Goal: Task Accomplishment & Management: Manage account settings

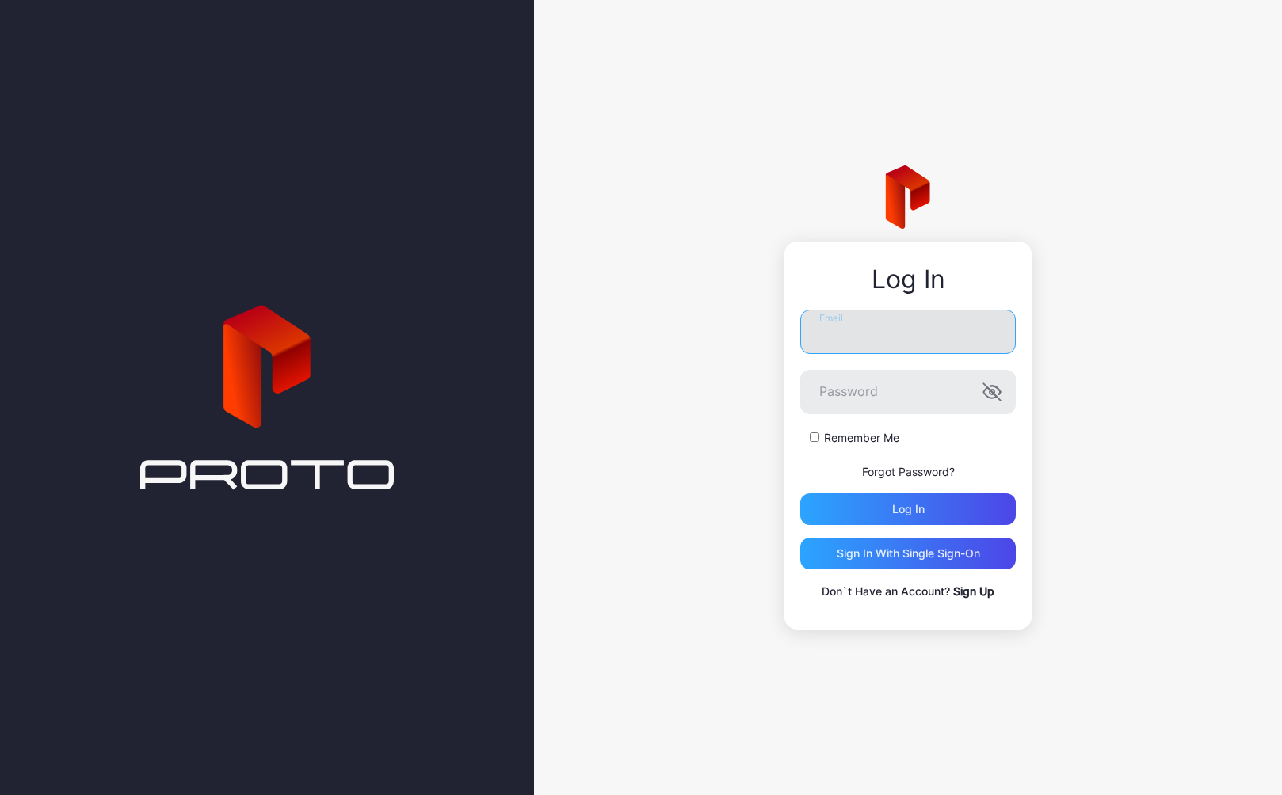
type input "**********"
click at [908, 509] on button "Log in" at bounding box center [908, 510] width 216 height 32
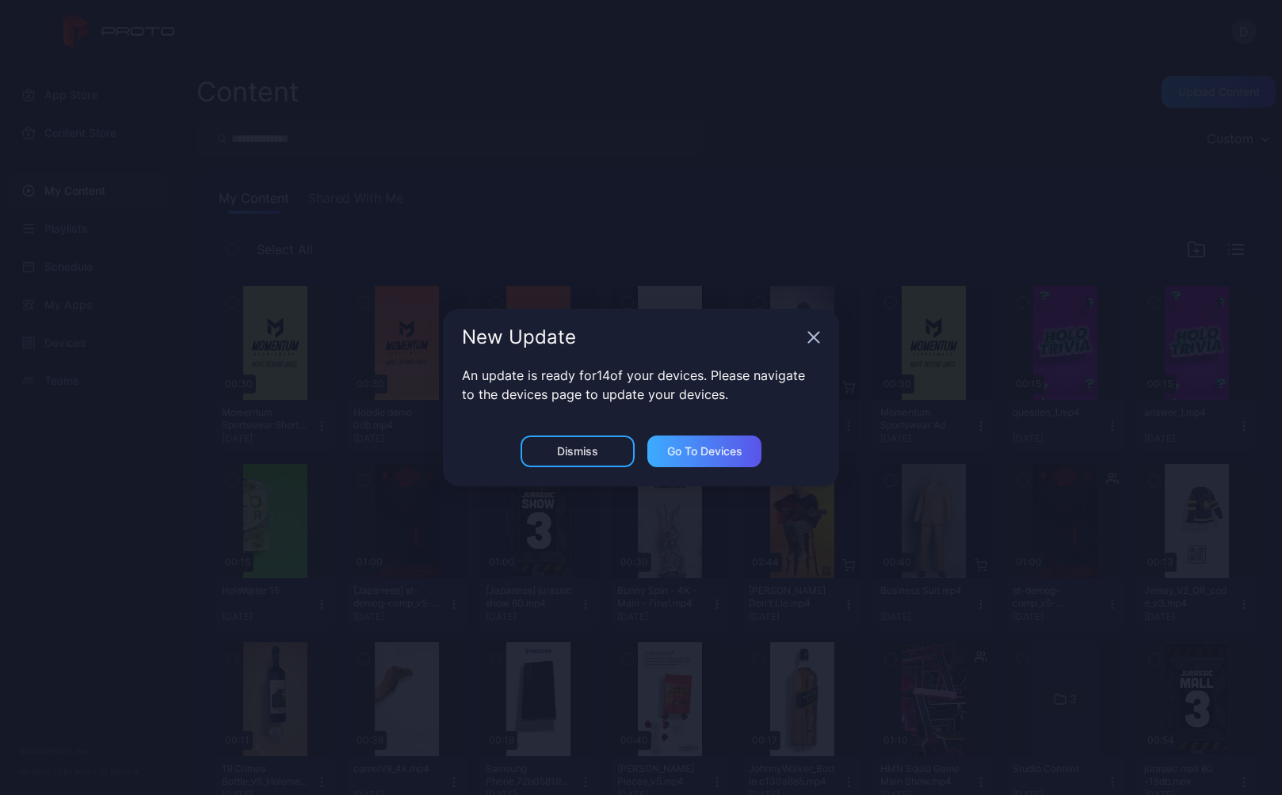
click at [708, 457] on div "Go to devices" at bounding box center [704, 451] width 75 height 13
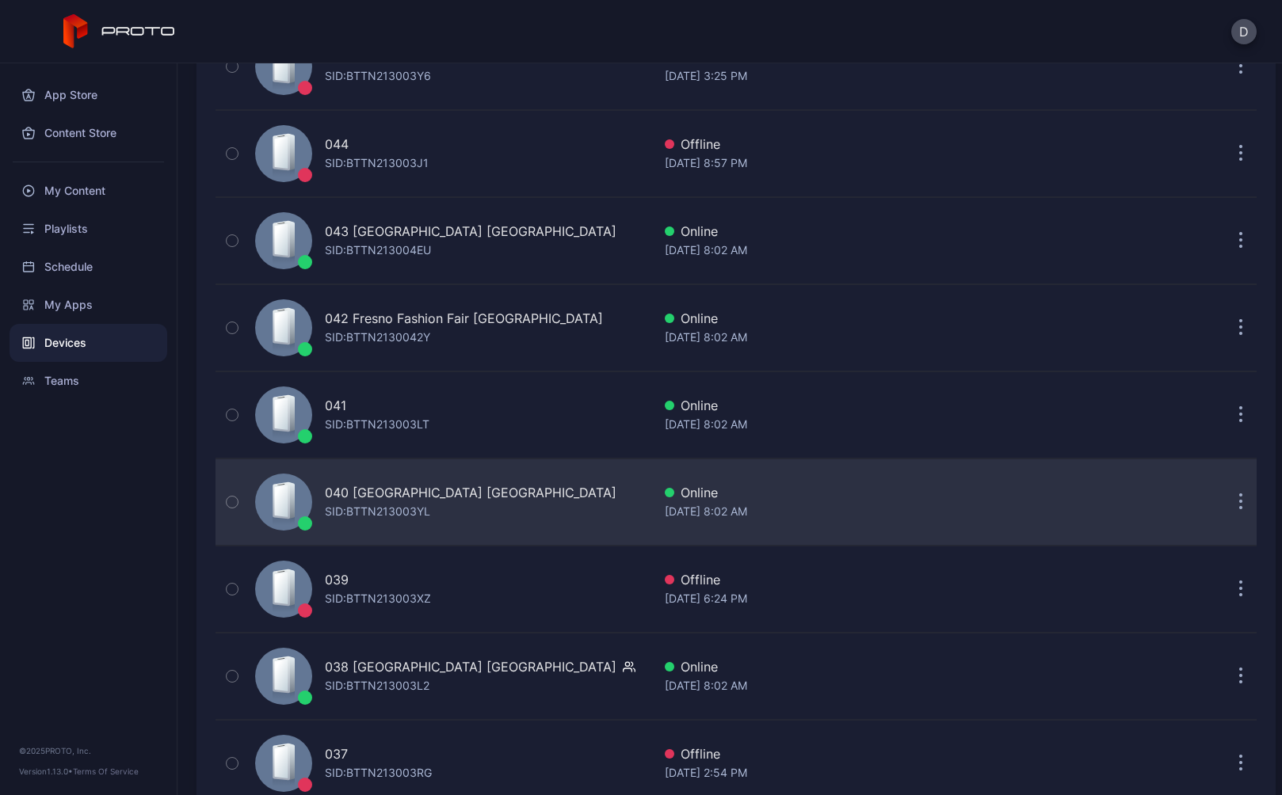
scroll to position [415, 0]
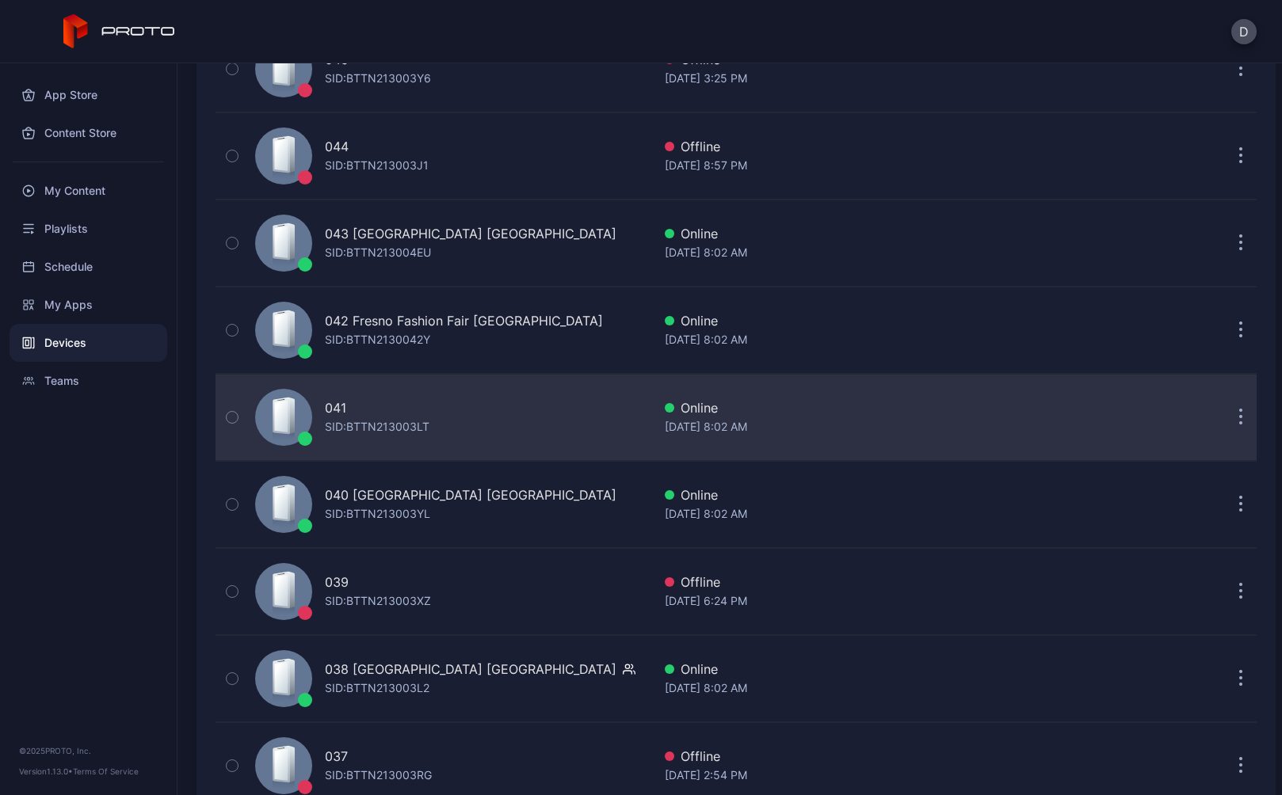
click at [1239, 414] on icon "button" at bounding box center [1241, 418] width 4 height 18
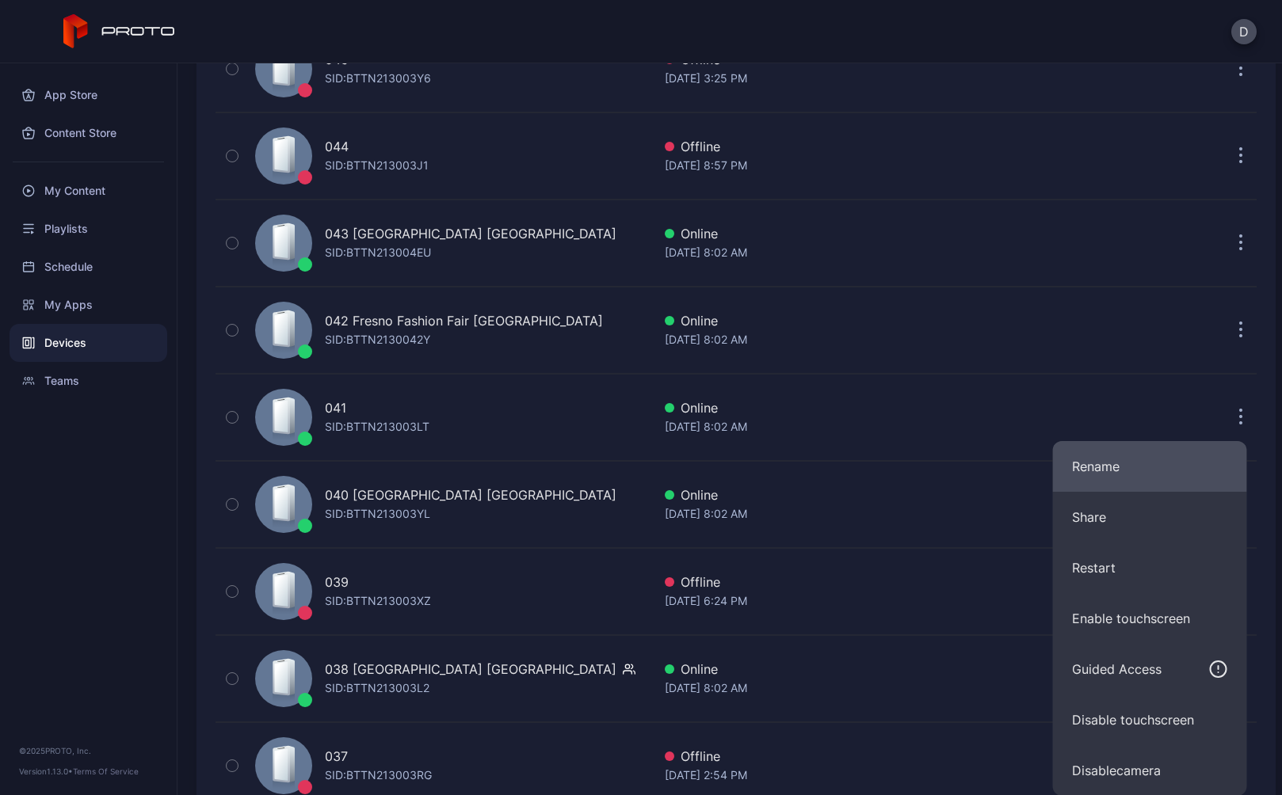
click at [1135, 467] on button "Rename" at bounding box center [1150, 466] width 194 height 51
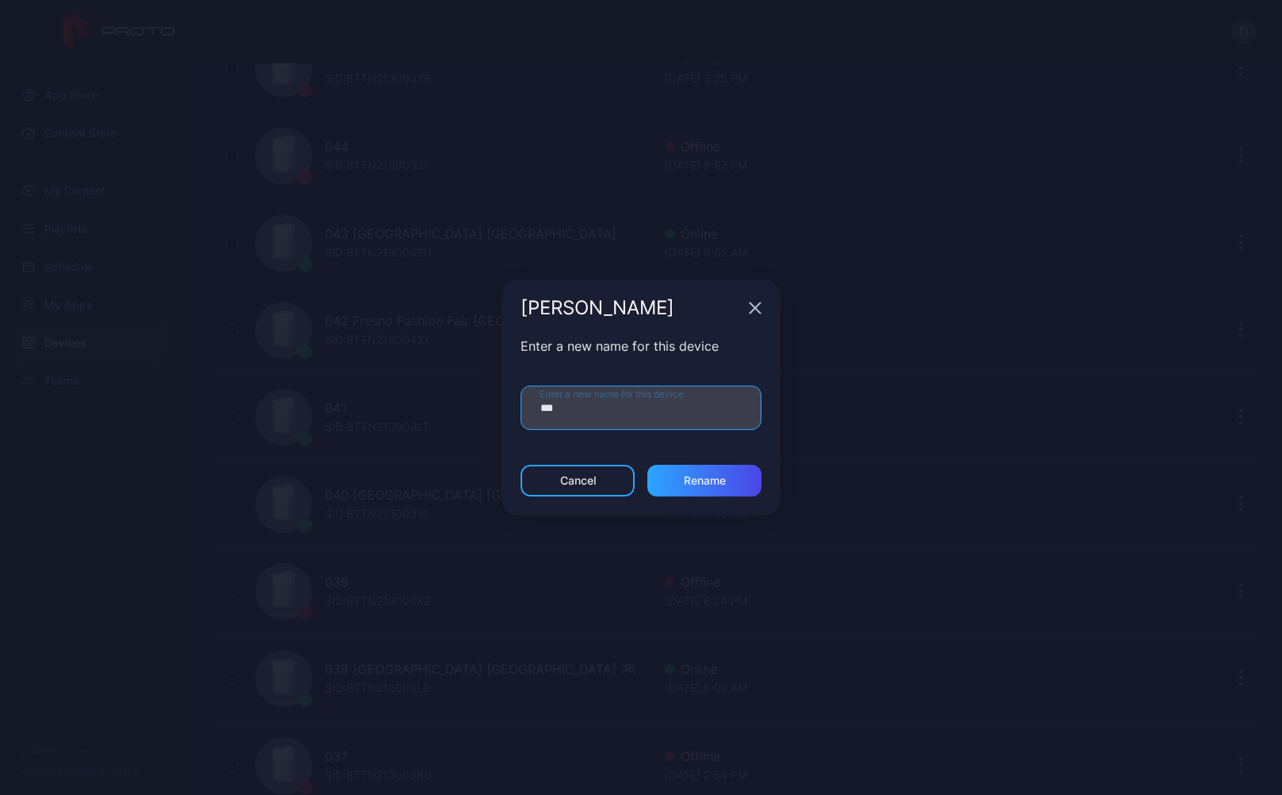
click at [657, 410] on input "***" at bounding box center [641, 408] width 241 height 44
click at [664, 411] on input "**********" at bounding box center [641, 408] width 241 height 44
type input "**********"
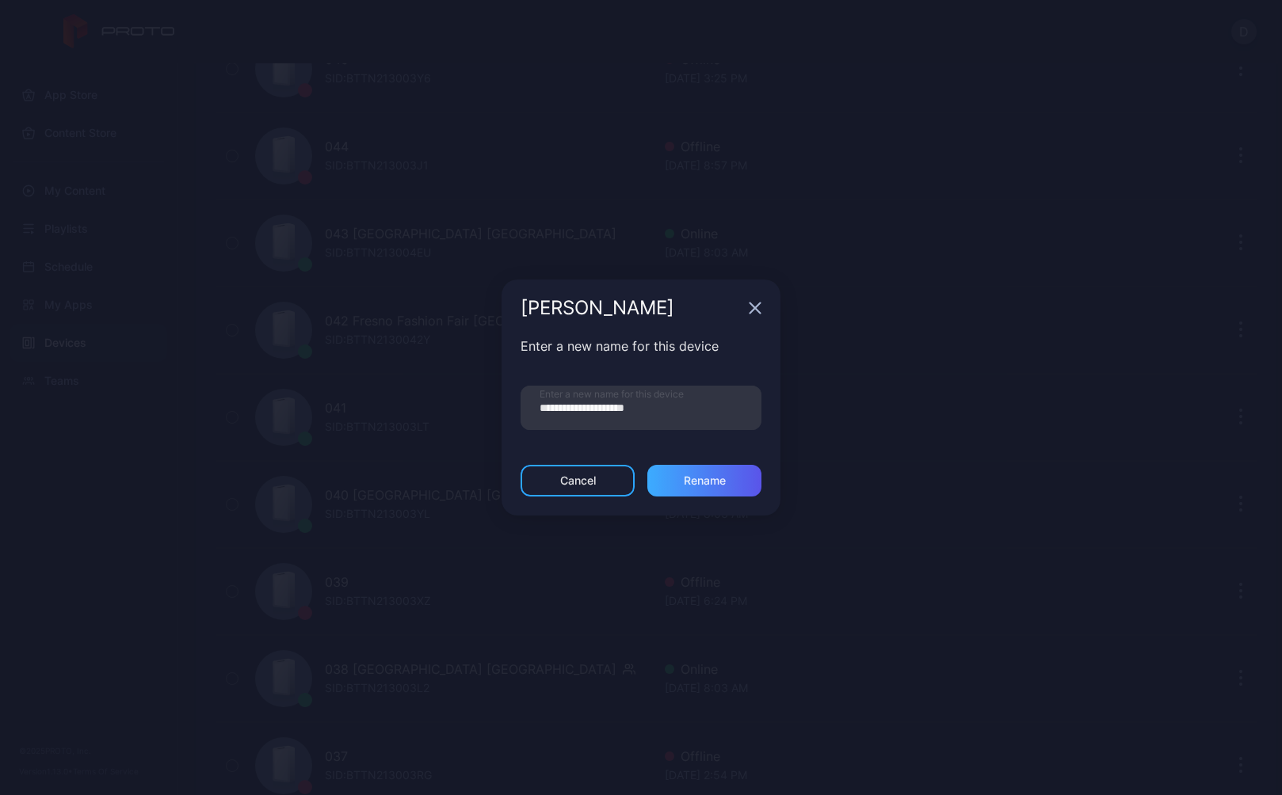
click at [701, 484] on div "Rename" at bounding box center [705, 481] width 42 height 13
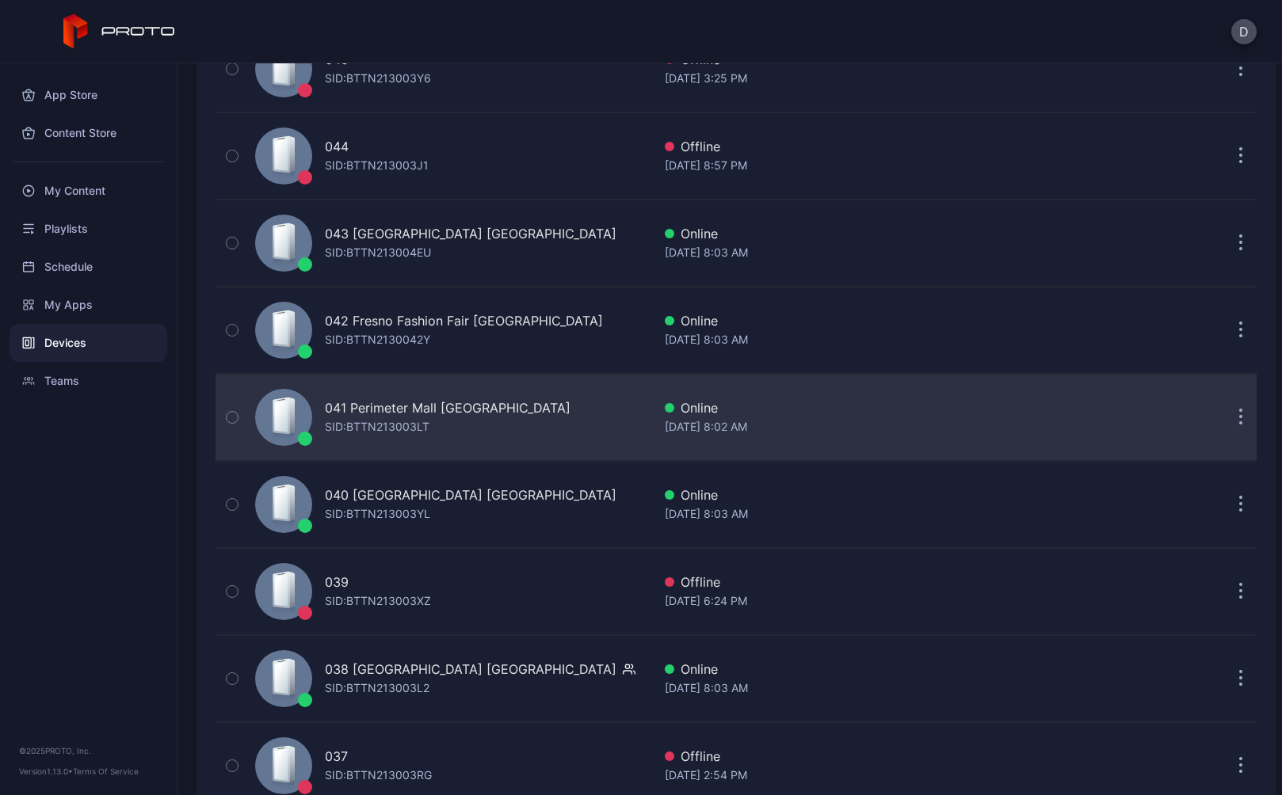
click at [536, 414] on div "041 Perimeter Mall GA SID: BTTN213003LT" at bounding box center [450, 417] width 403 height 79
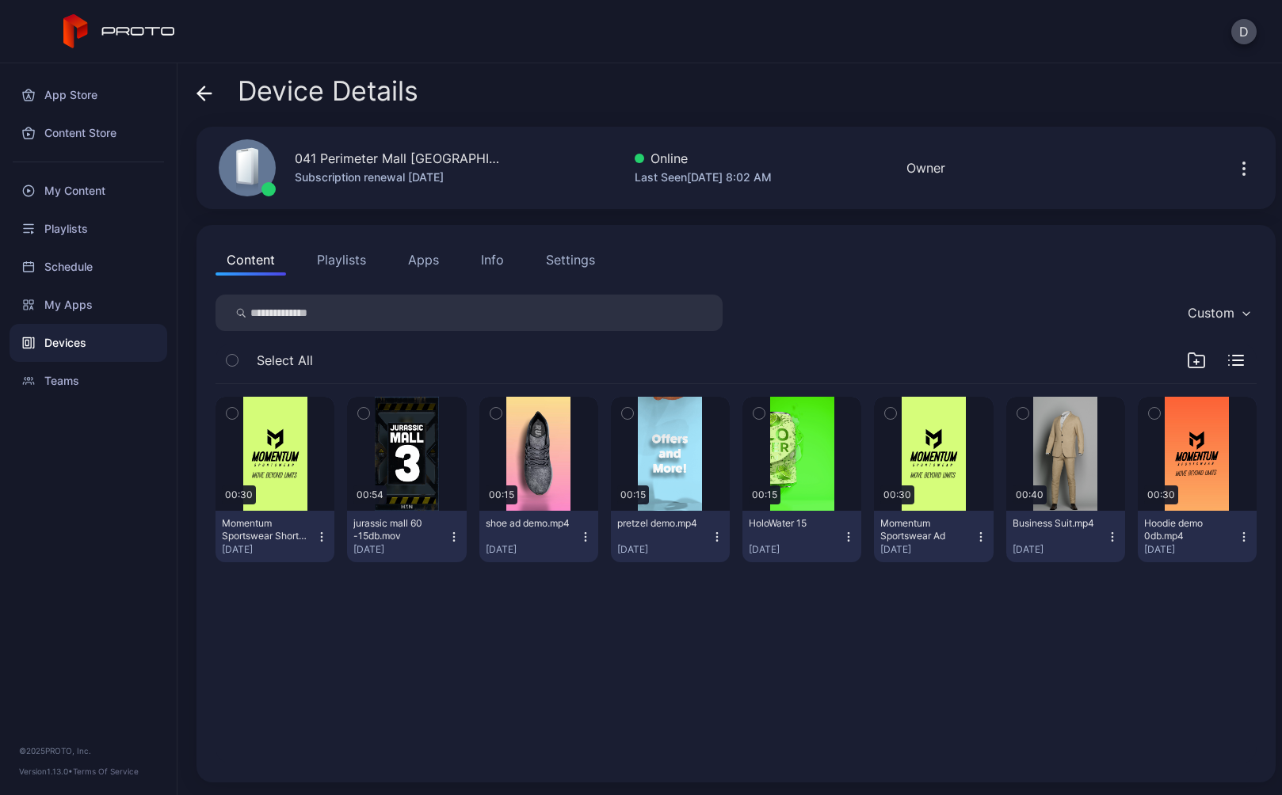
click at [570, 261] on div "Settings" at bounding box center [570, 259] width 49 height 19
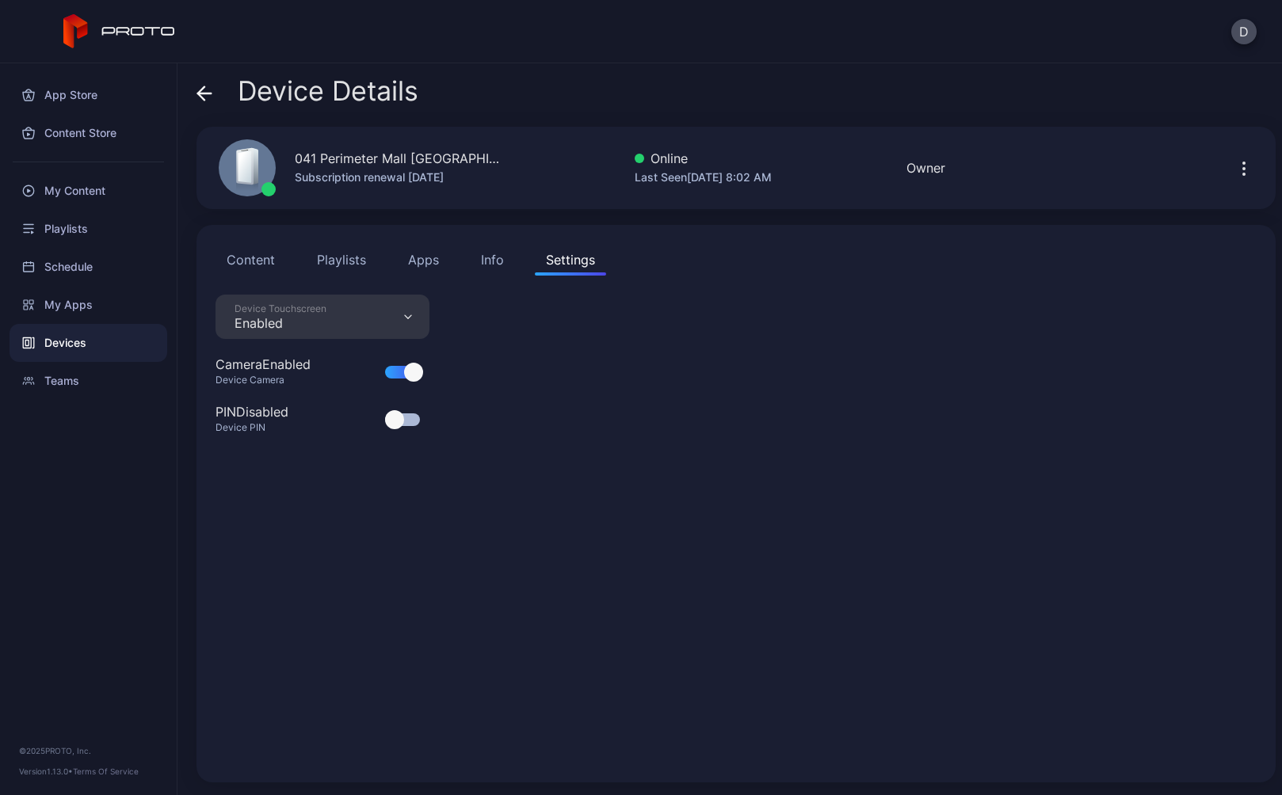
click at [334, 319] on div "Device Touchscreen Enabled" at bounding box center [323, 317] width 214 height 44
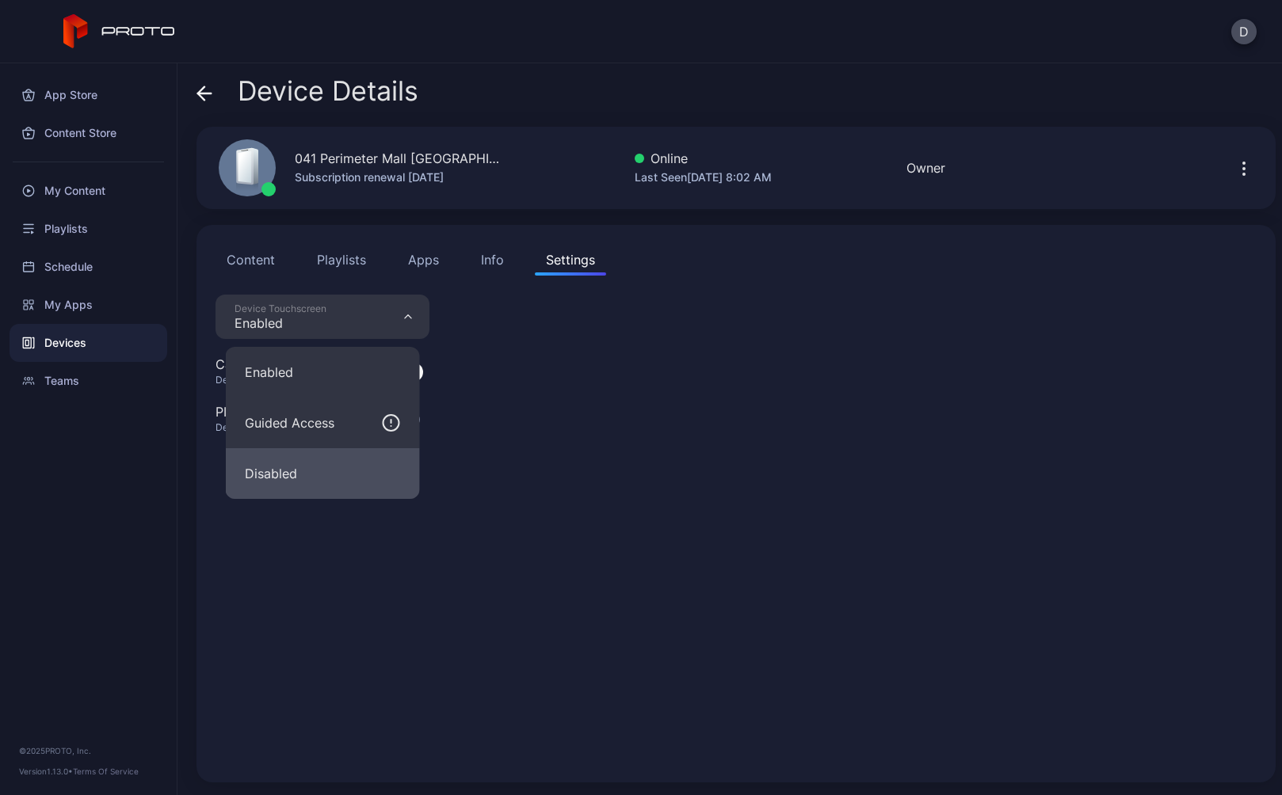
click at [313, 467] on button "Disabled" at bounding box center [323, 473] width 194 height 51
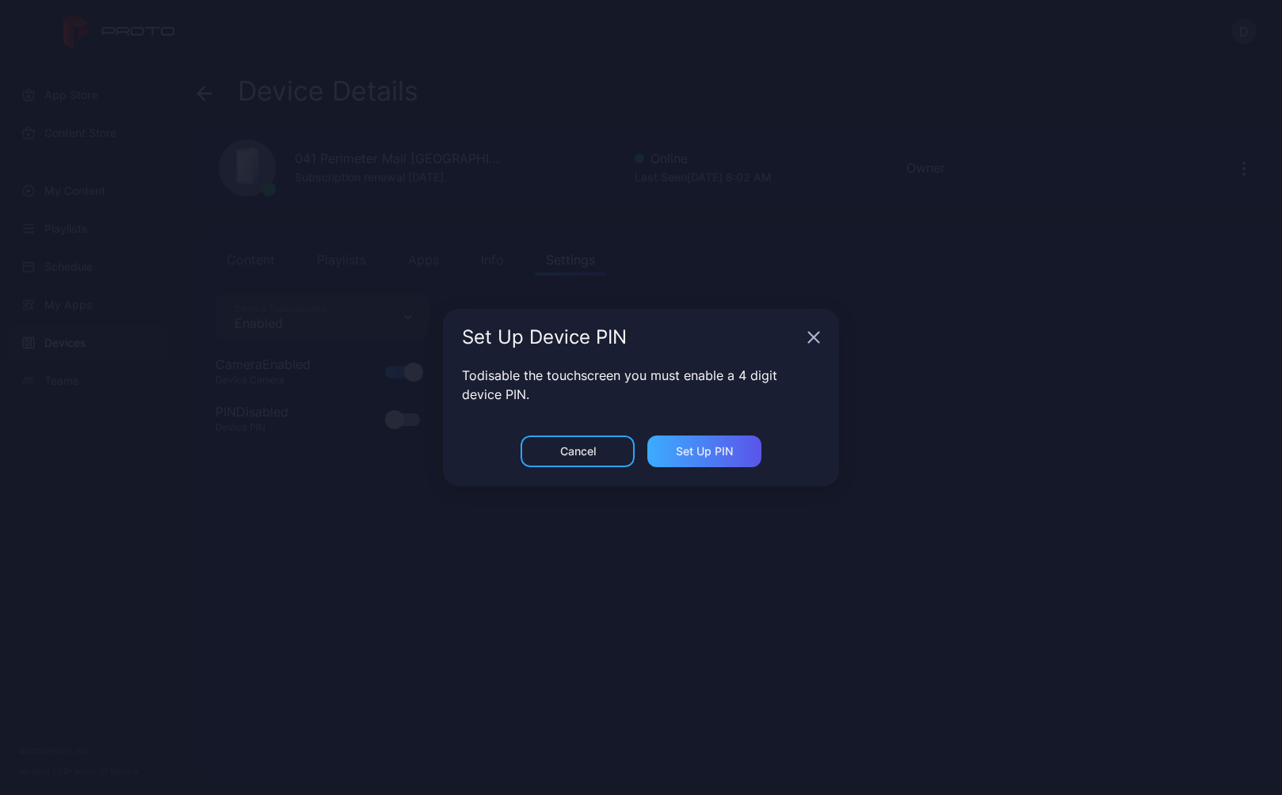
click at [732, 456] on div "Set Up PIN" at bounding box center [704, 451] width 57 height 13
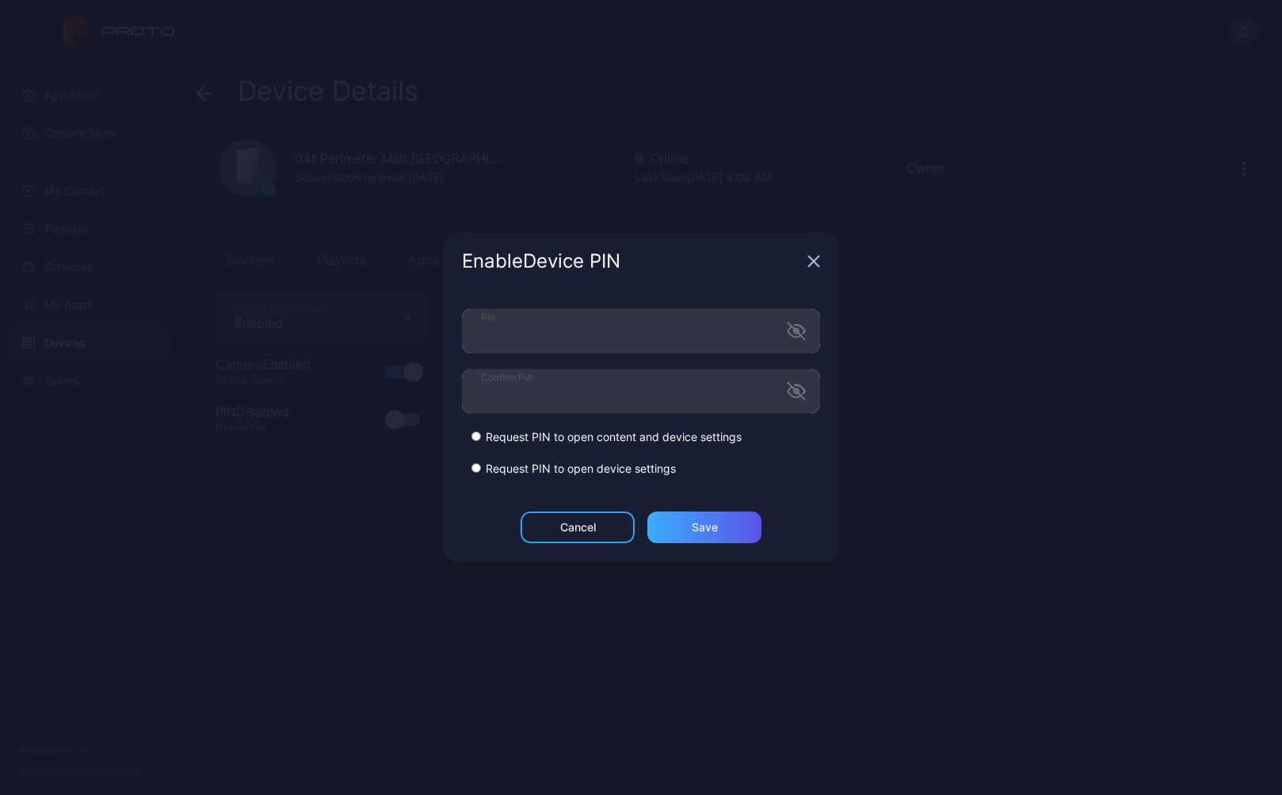
click at [715, 528] on div "Save" at bounding box center [705, 527] width 26 height 13
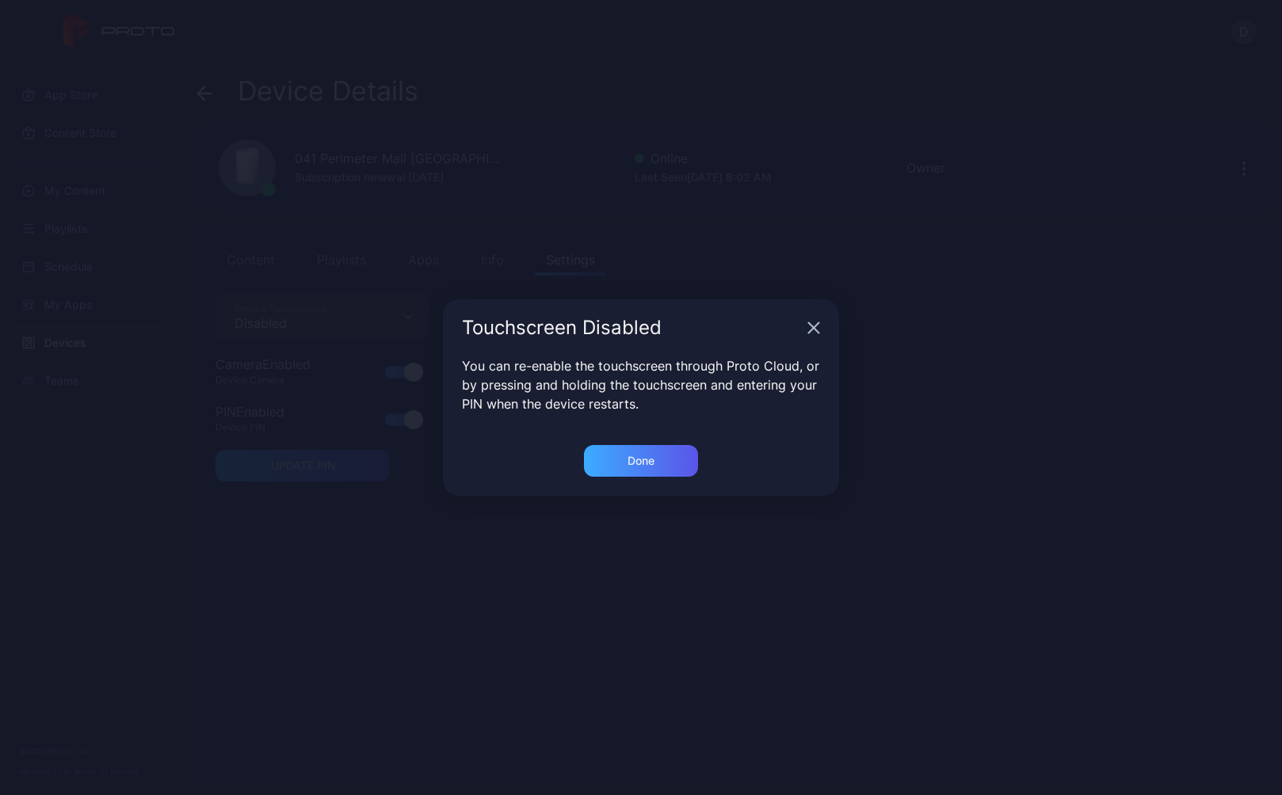
click at [645, 460] on div "Done" at bounding box center [641, 461] width 27 height 13
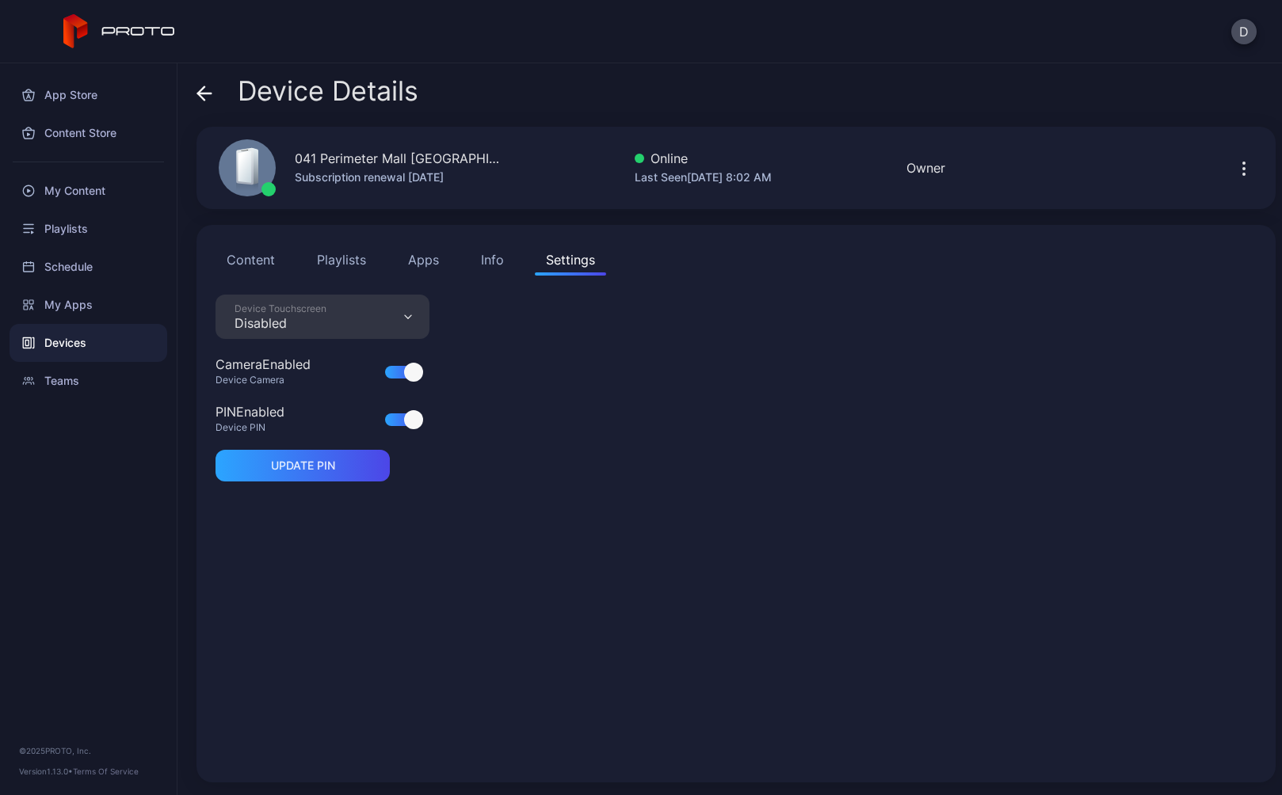
click at [493, 260] on div "Info" at bounding box center [492, 259] width 23 height 19
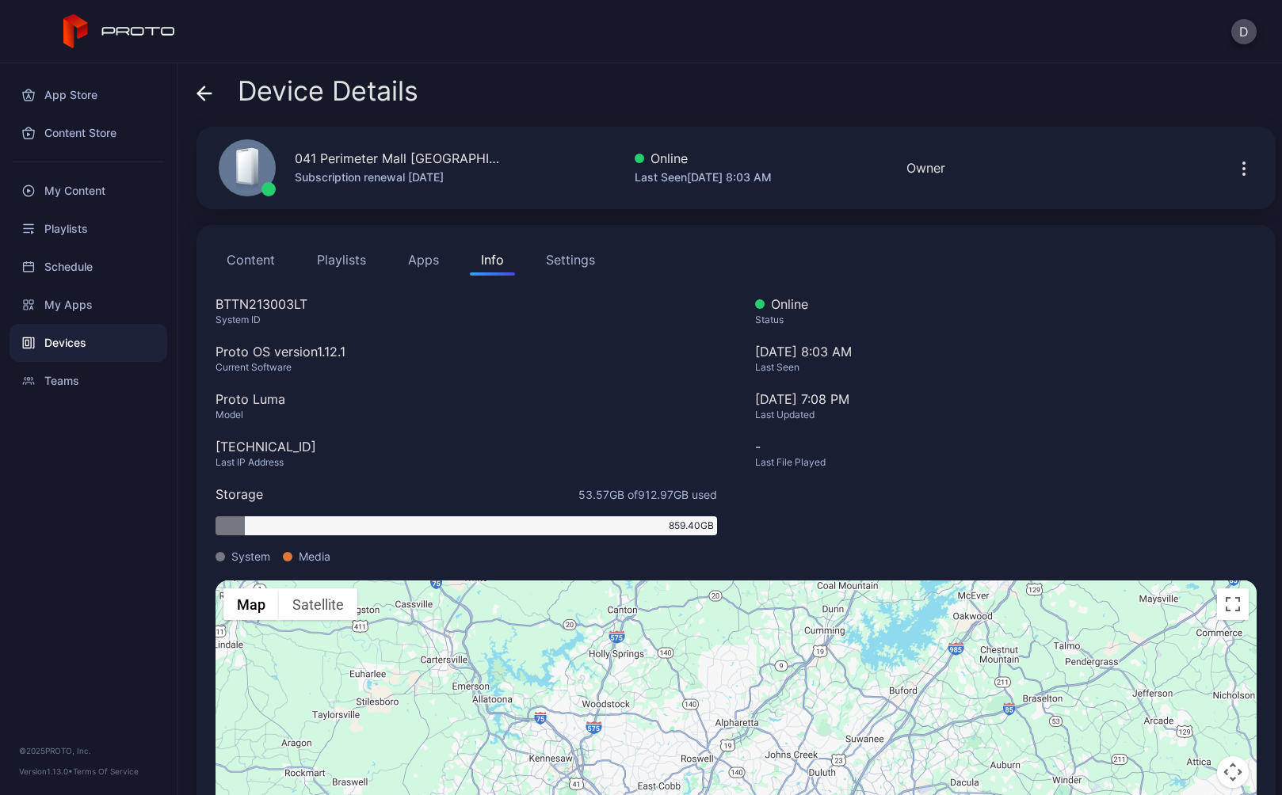
click at [415, 262] on button "Apps" at bounding box center [423, 260] width 53 height 32
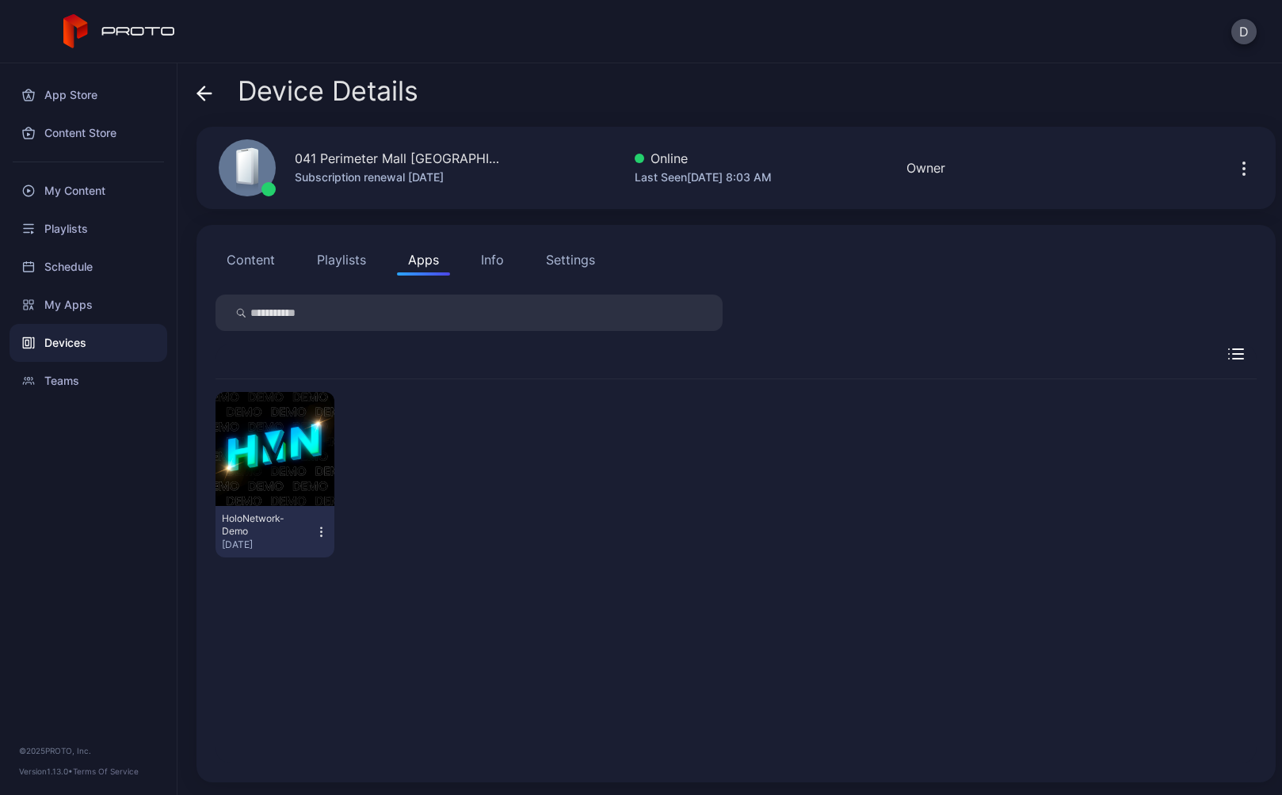
click at [351, 264] on button "Playlists" at bounding box center [341, 260] width 71 height 32
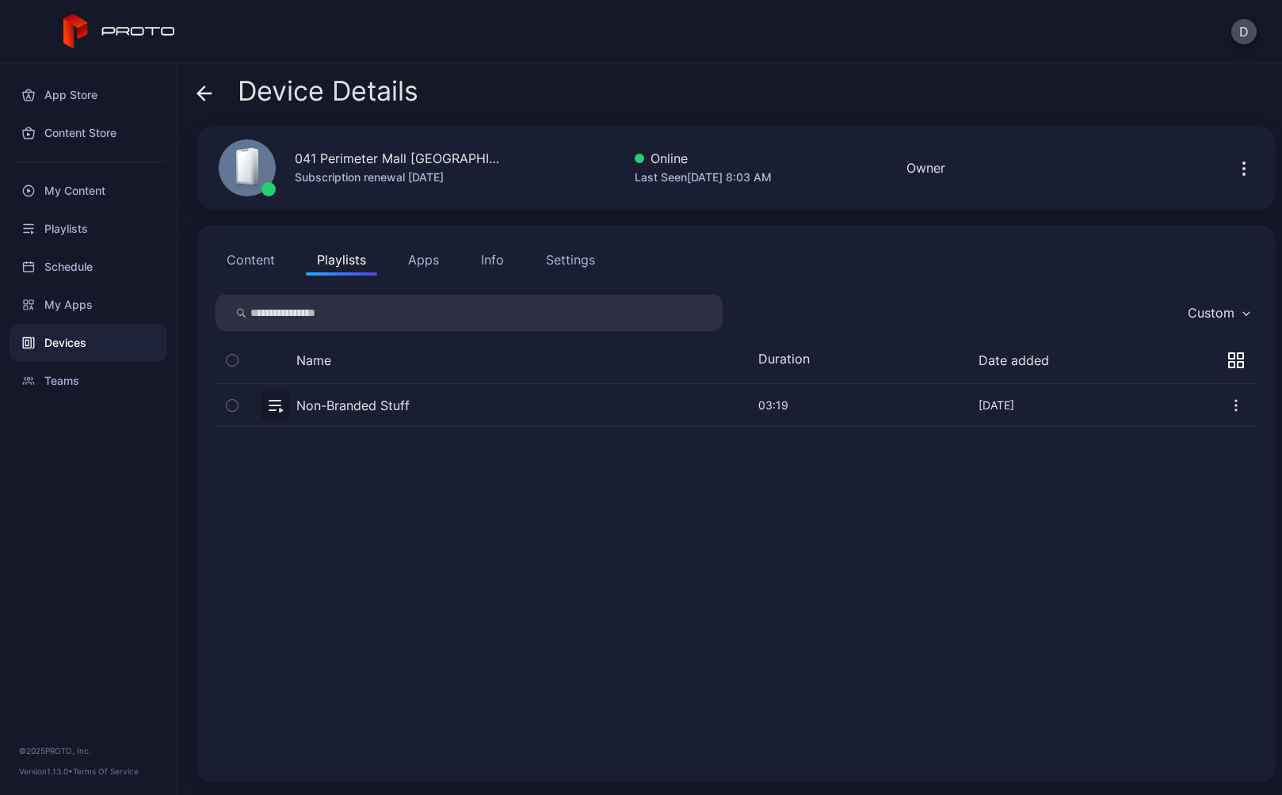
click at [264, 261] on button "Content" at bounding box center [251, 260] width 71 height 32
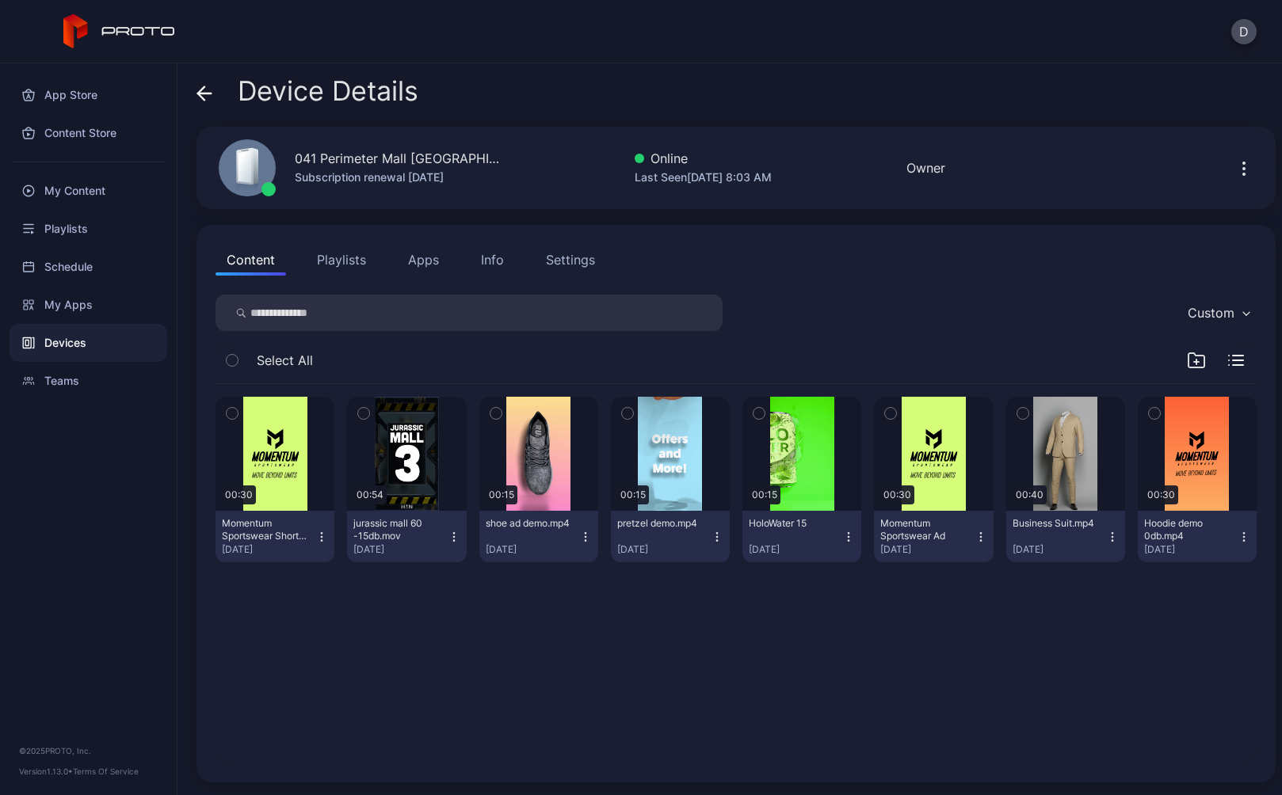
click at [433, 265] on button "Apps" at bounding box center [423, 260] width 53 height 32
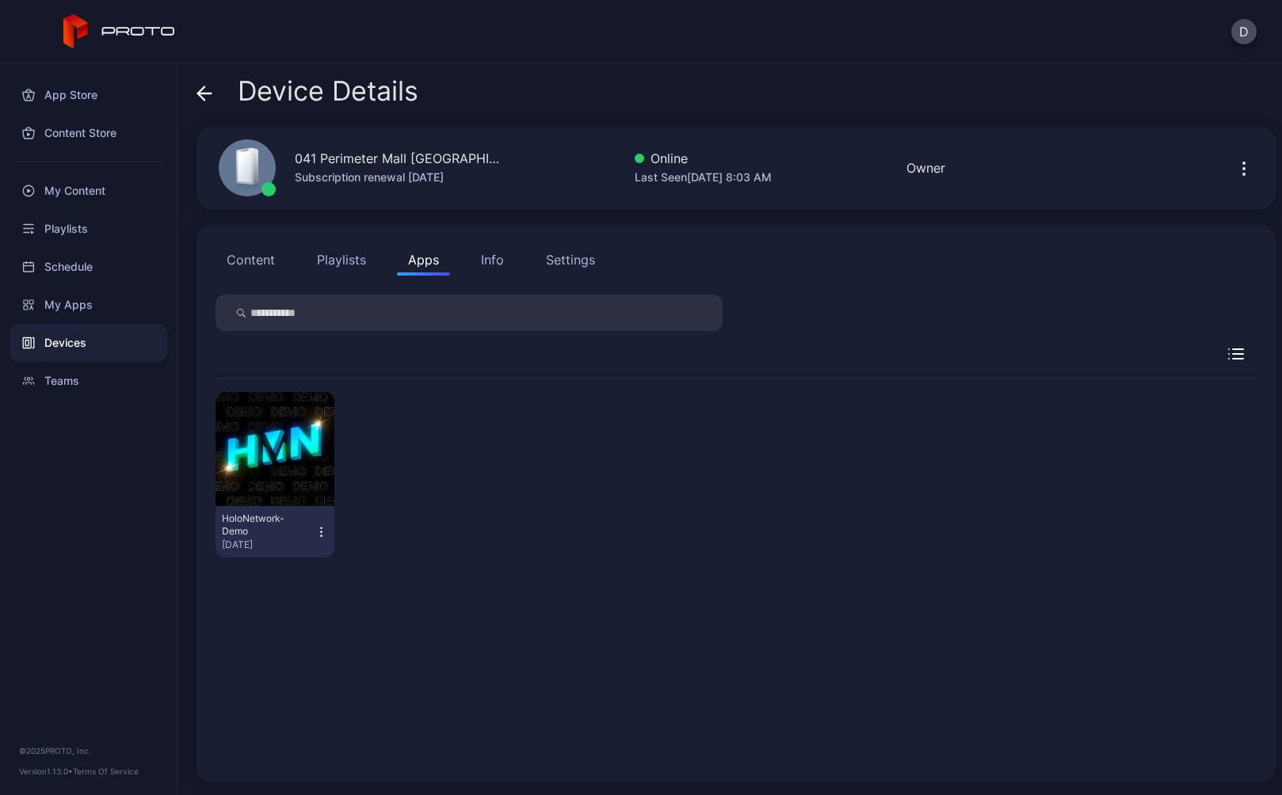
click at [254, 264] on button "Content" at bounding box center [251, 260] width 71 height 32
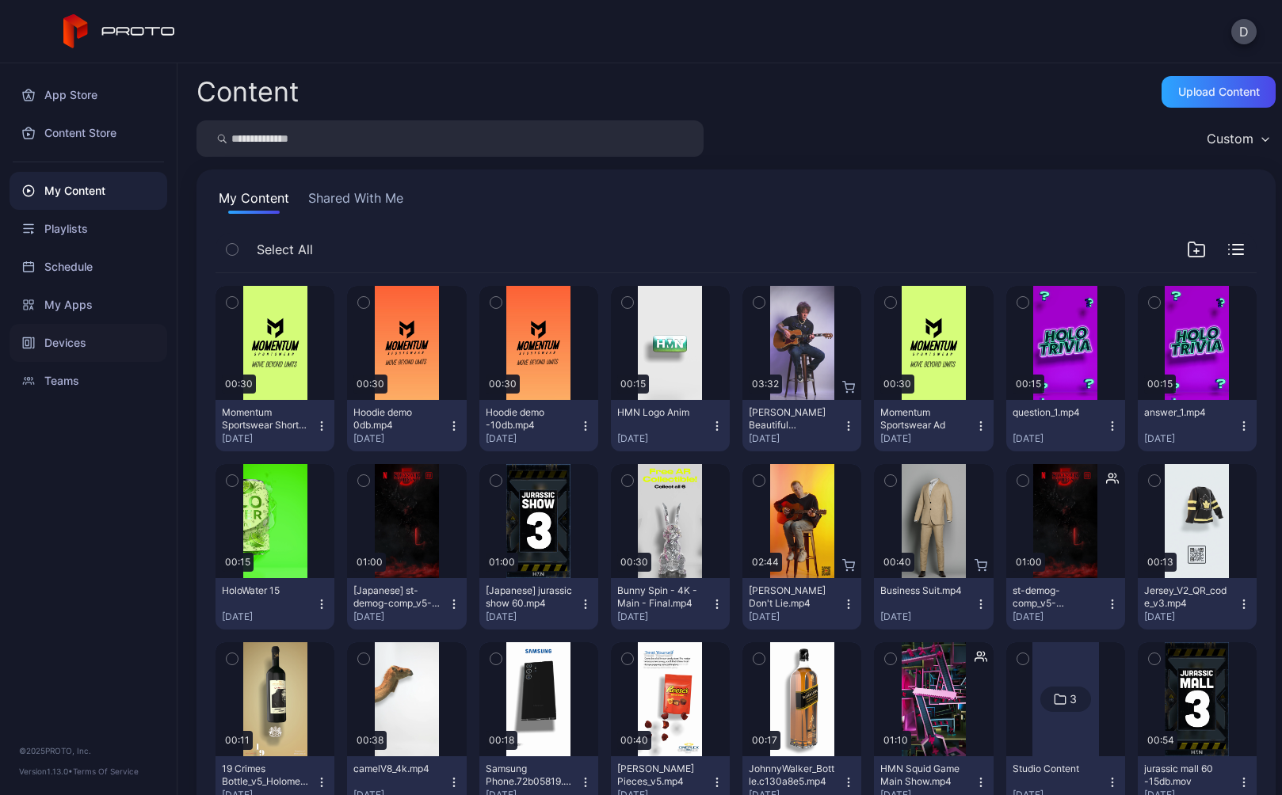
click at [55, 341] on div "Devices" at bounding box center [89, 343] width 158 height 38
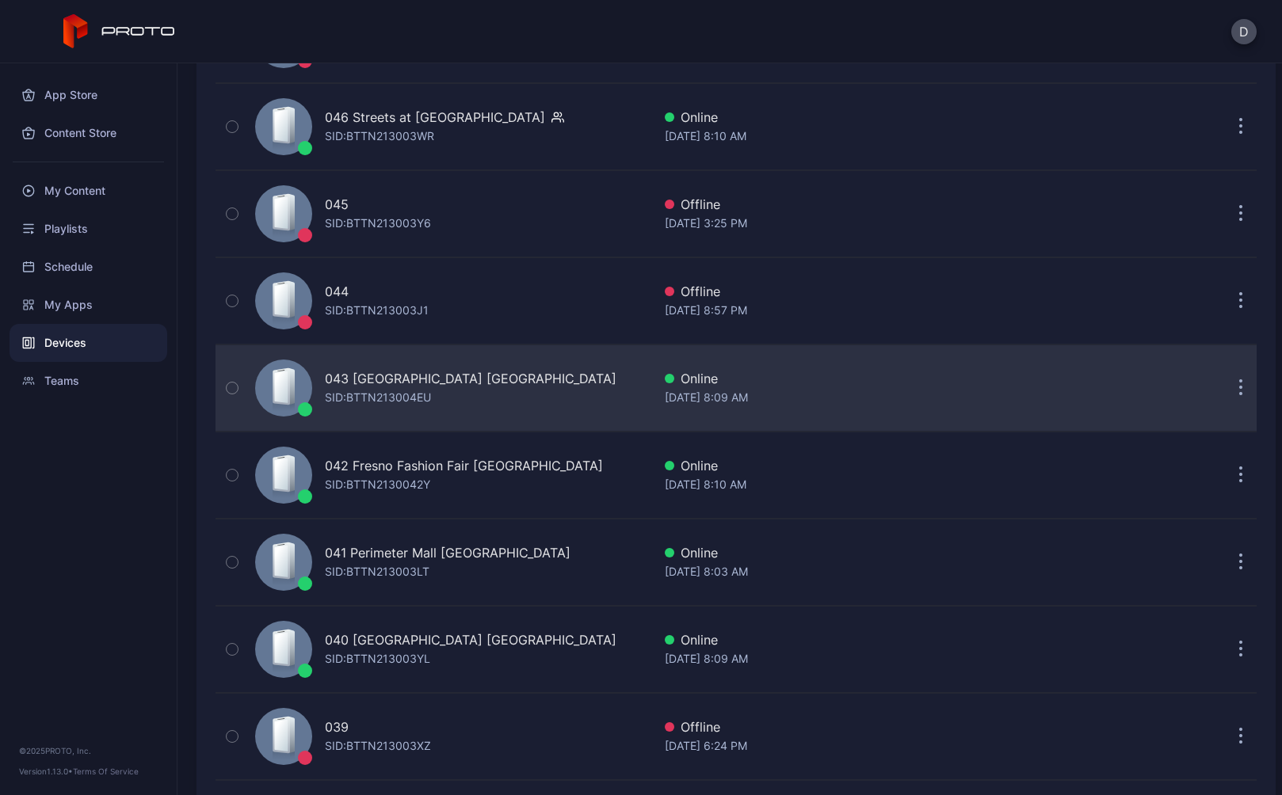
scroll to position [287, 0]
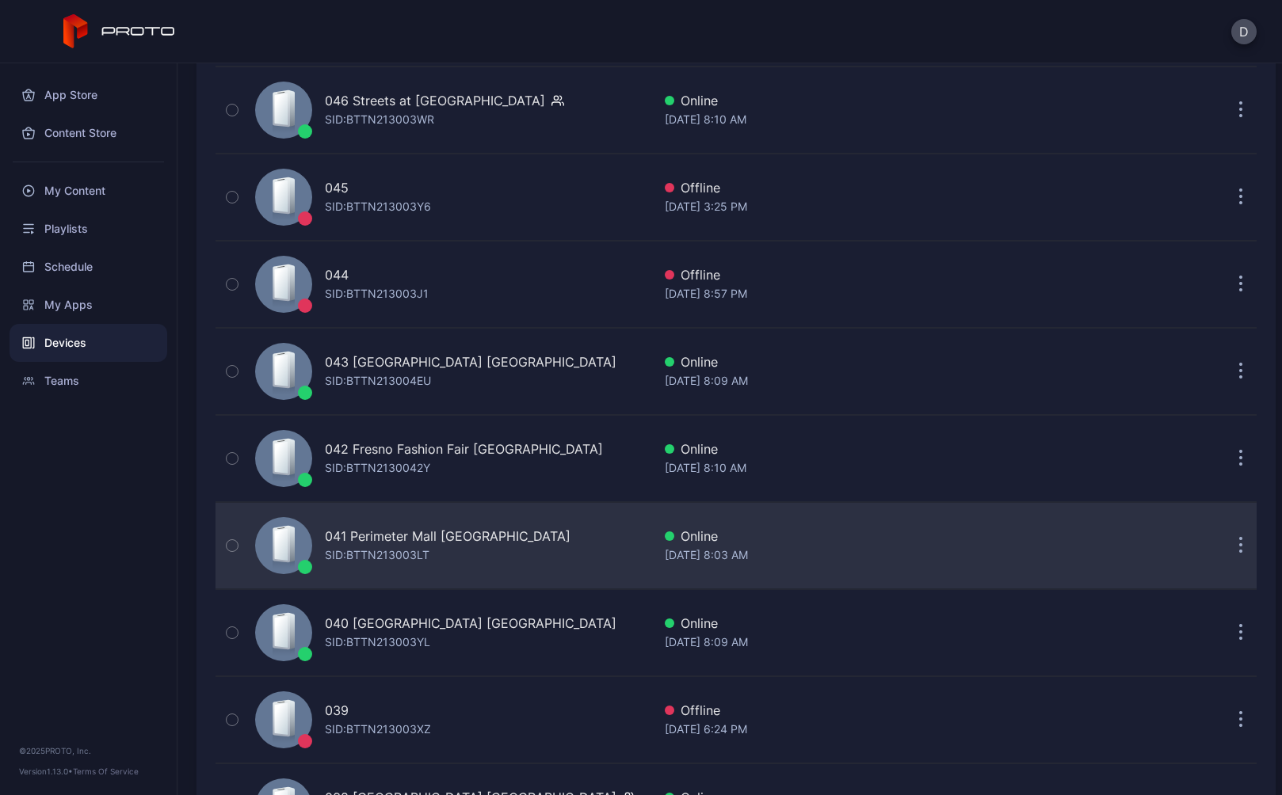
click at [526, 552] on div "041 Perimeter Mall GA SID: BTTN213003LT" at bounding box center [450, 545] width 403 height 79
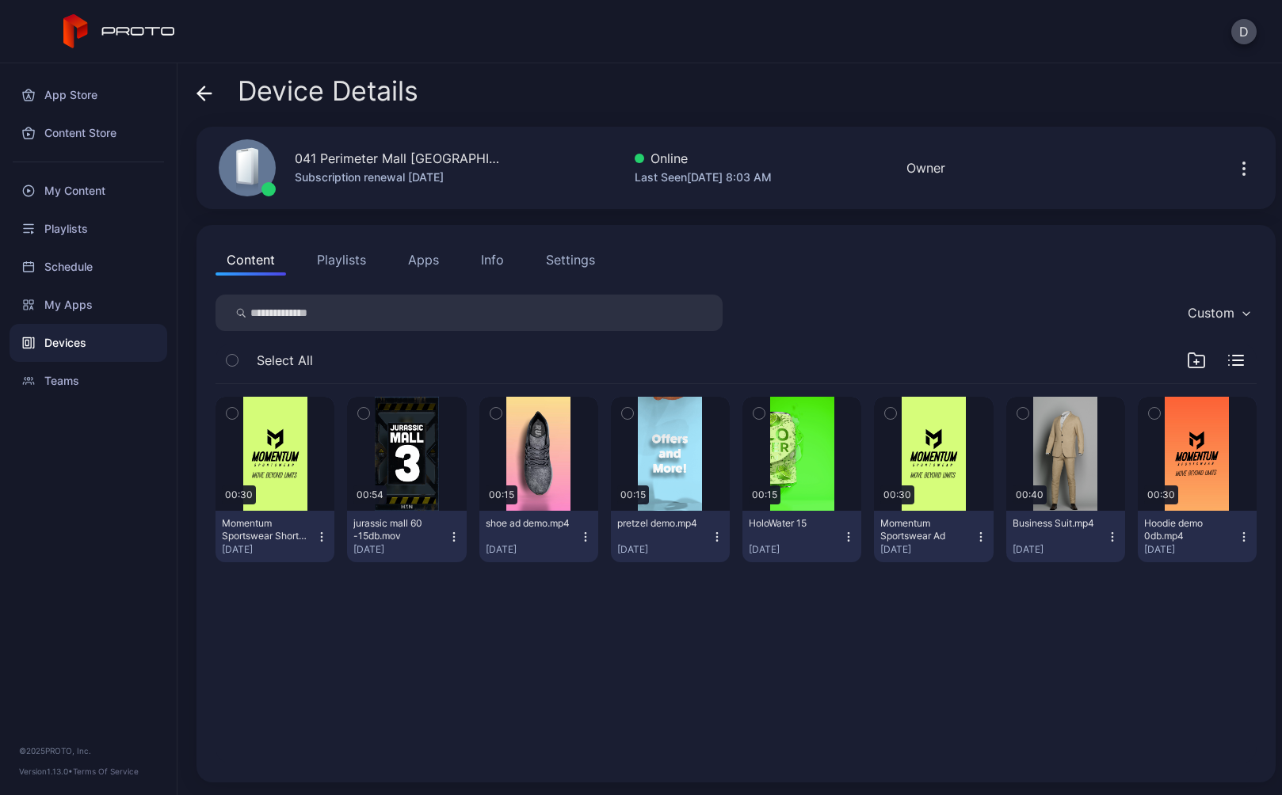
click at [563, 269] on div "Settings" at bounding box center [570, 259] width 49 height 19
click at [343, 260] on button "Playlists" at bounding box center [341, 260] width 71 height 32
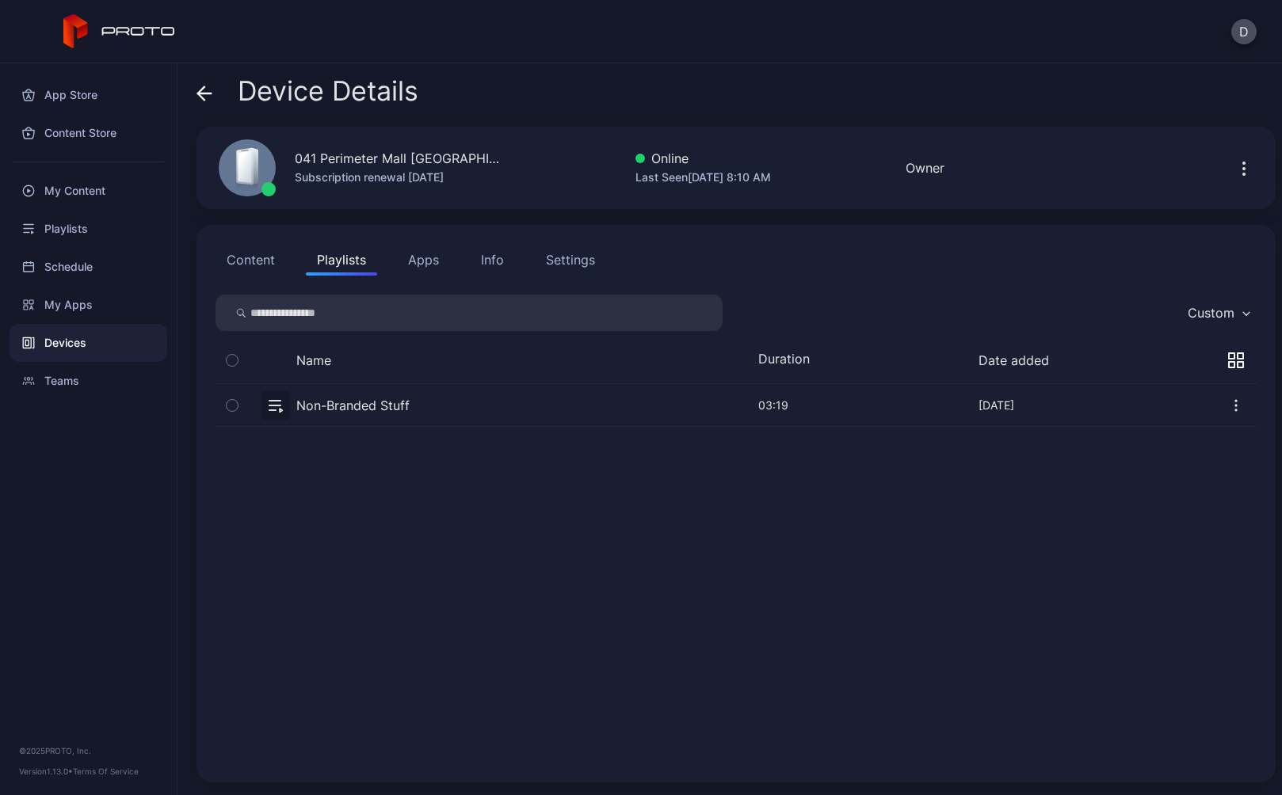
click at [443, 405] on button "button" at bounding box center [736, 405] width 1041 height 42
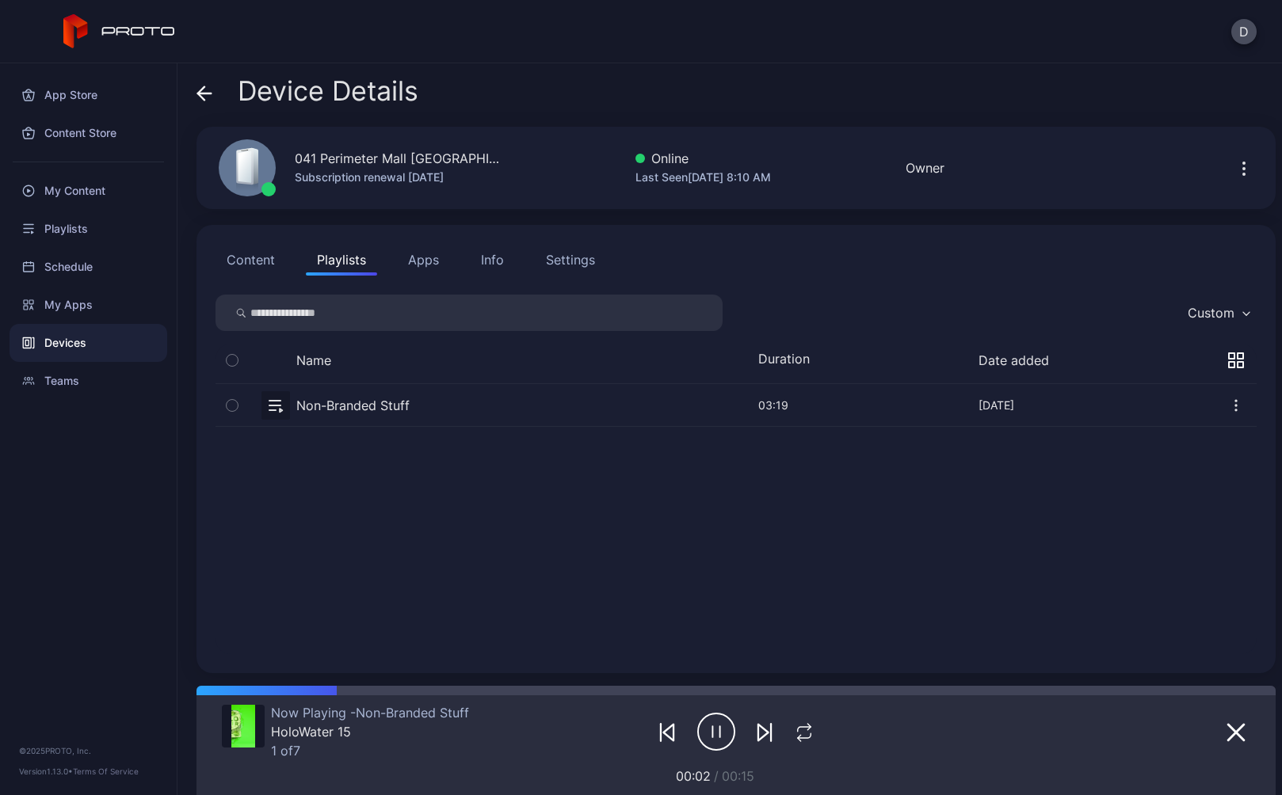
click at [424, 262] on button "Apps" at bounding box center [423, 260] width 53 height 32
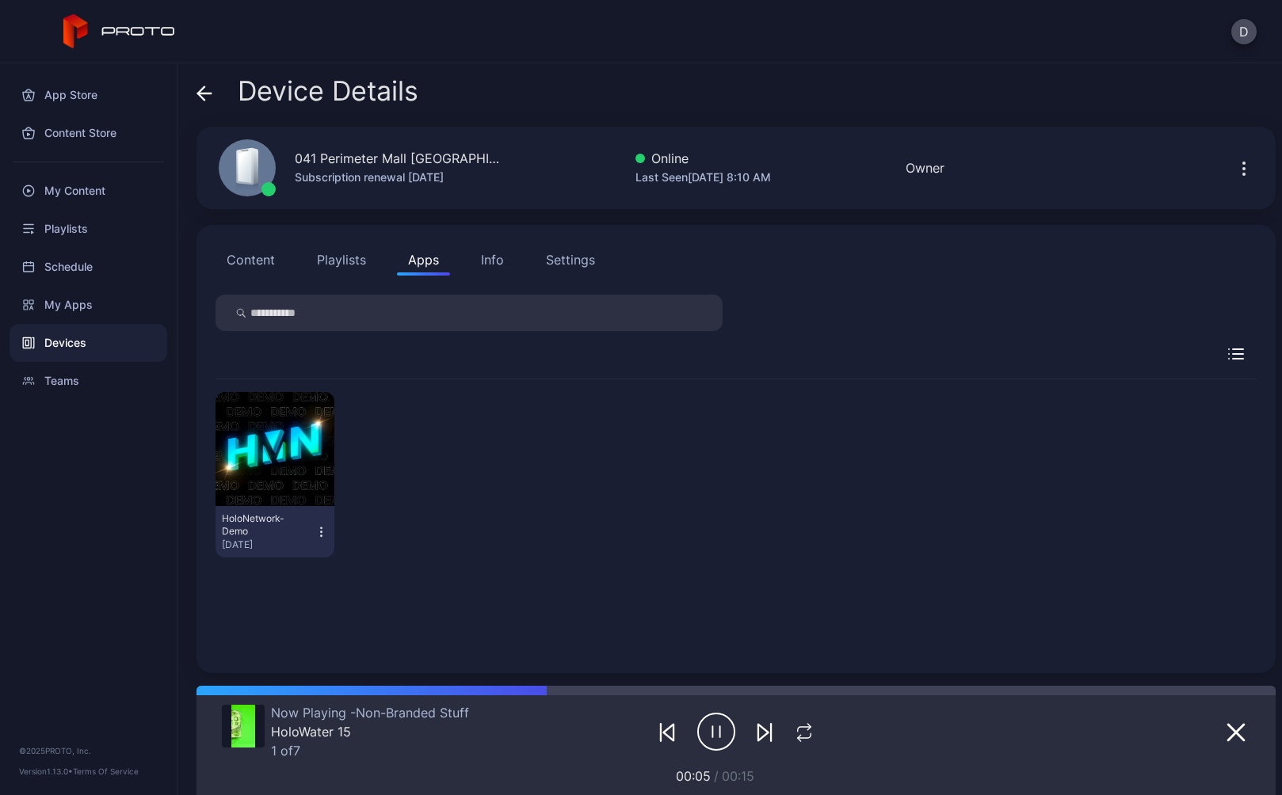
click at [497, 265] on div "Info" at bounding box center [492, 259] width 23 height 19
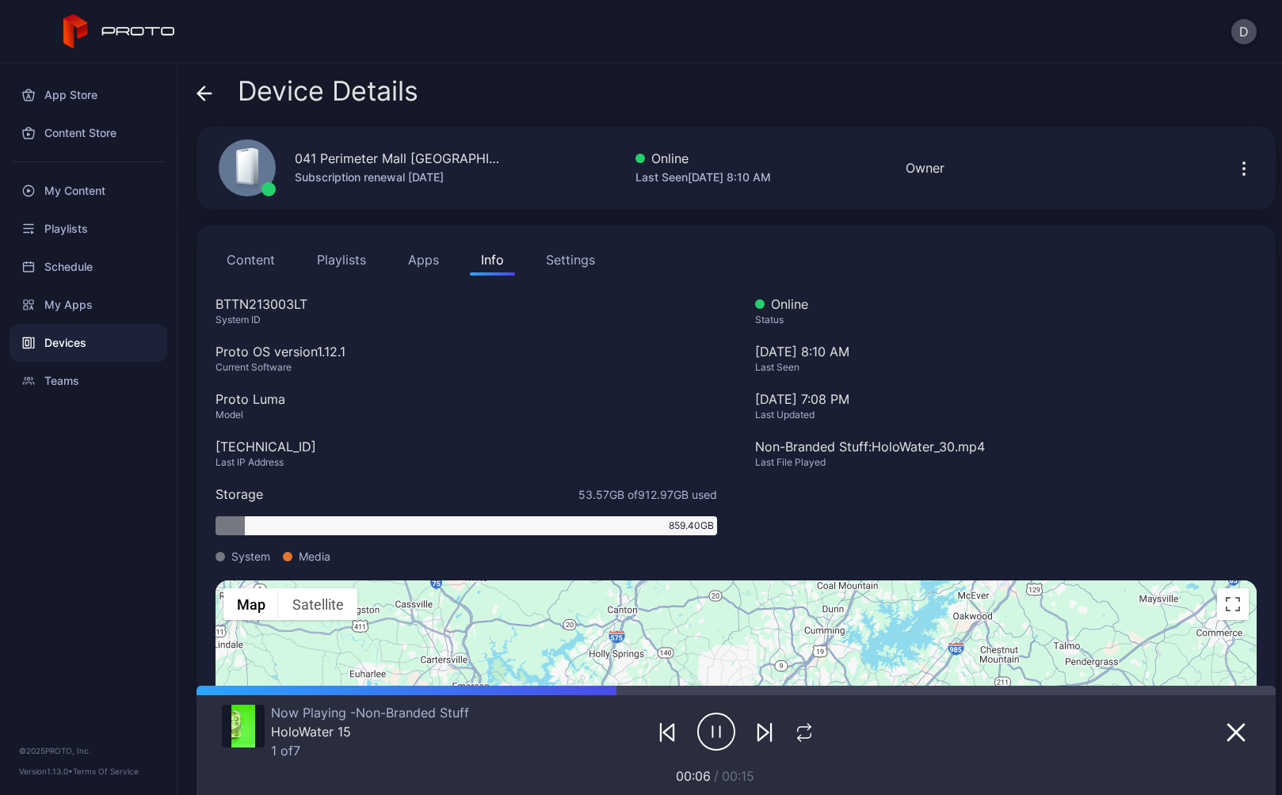
click at [327, 258] on button "Playlists" at bounding box center [341, 260] width 71 height 32
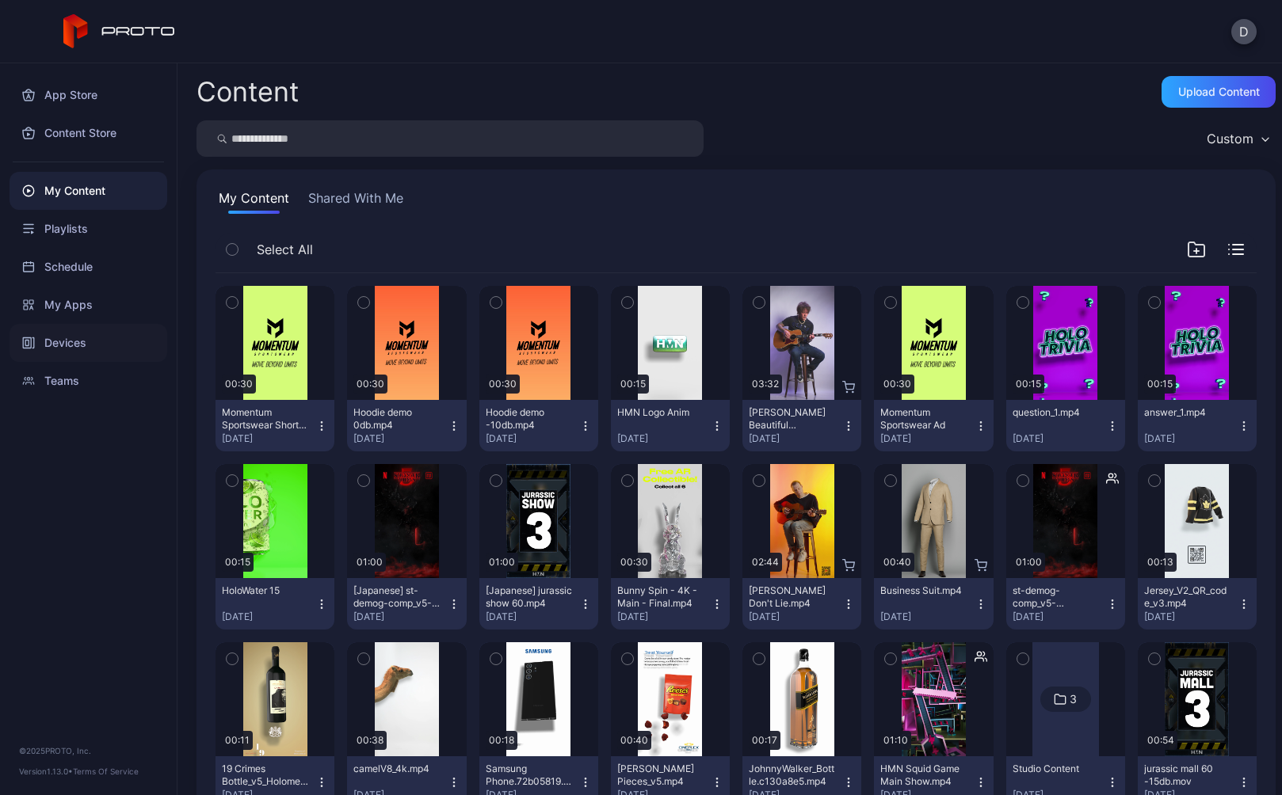
click at [75, 341] on div "Devices" at bounding box center [89, 343] width 158 height 38
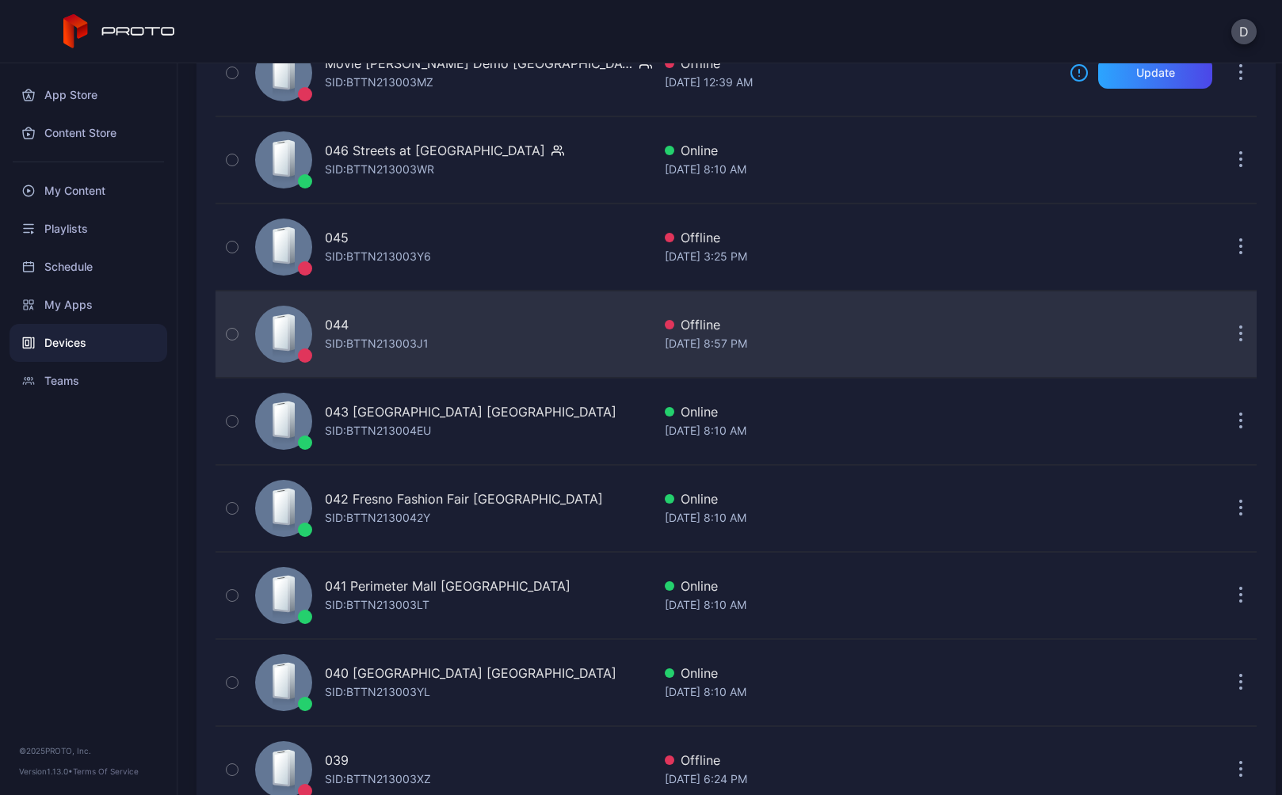
scroll to position [247, 0]
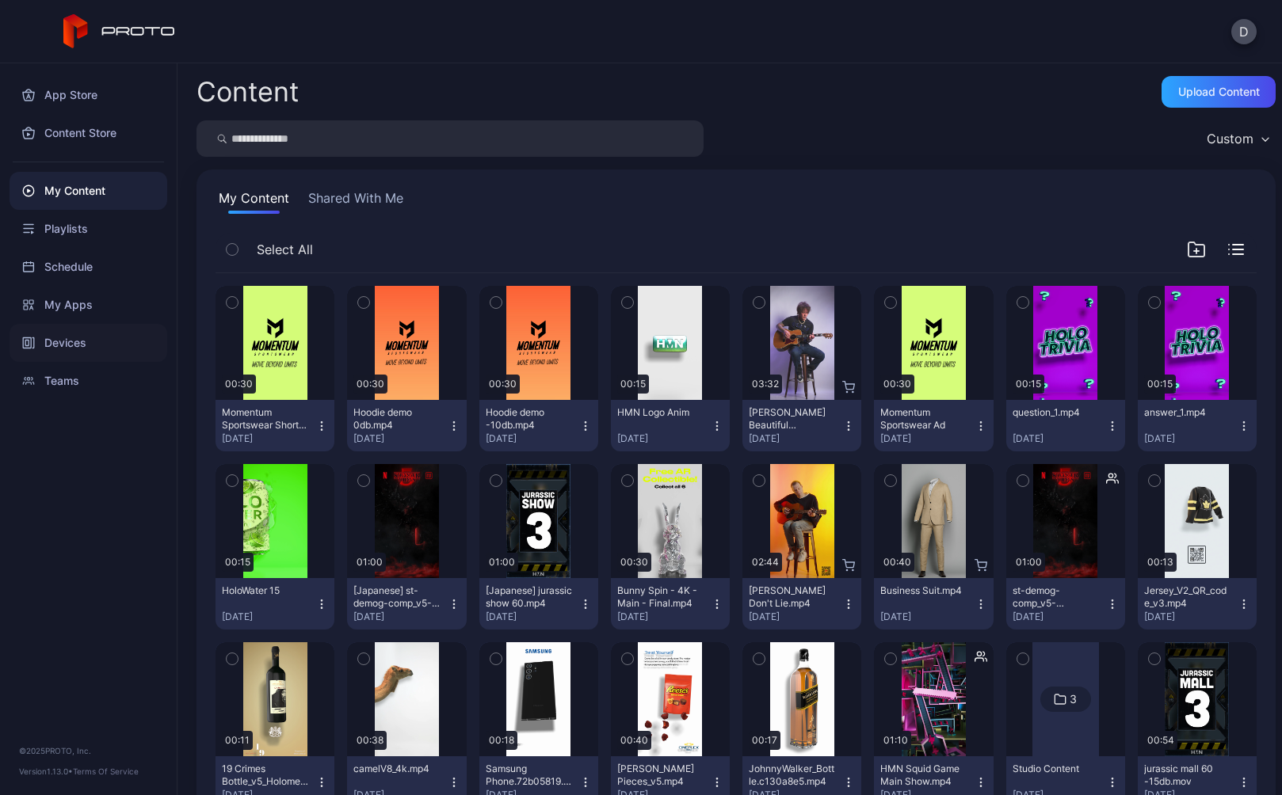
click at [90, 342] on div "Devices" at bounding box center [89, 343] width 158 height 38
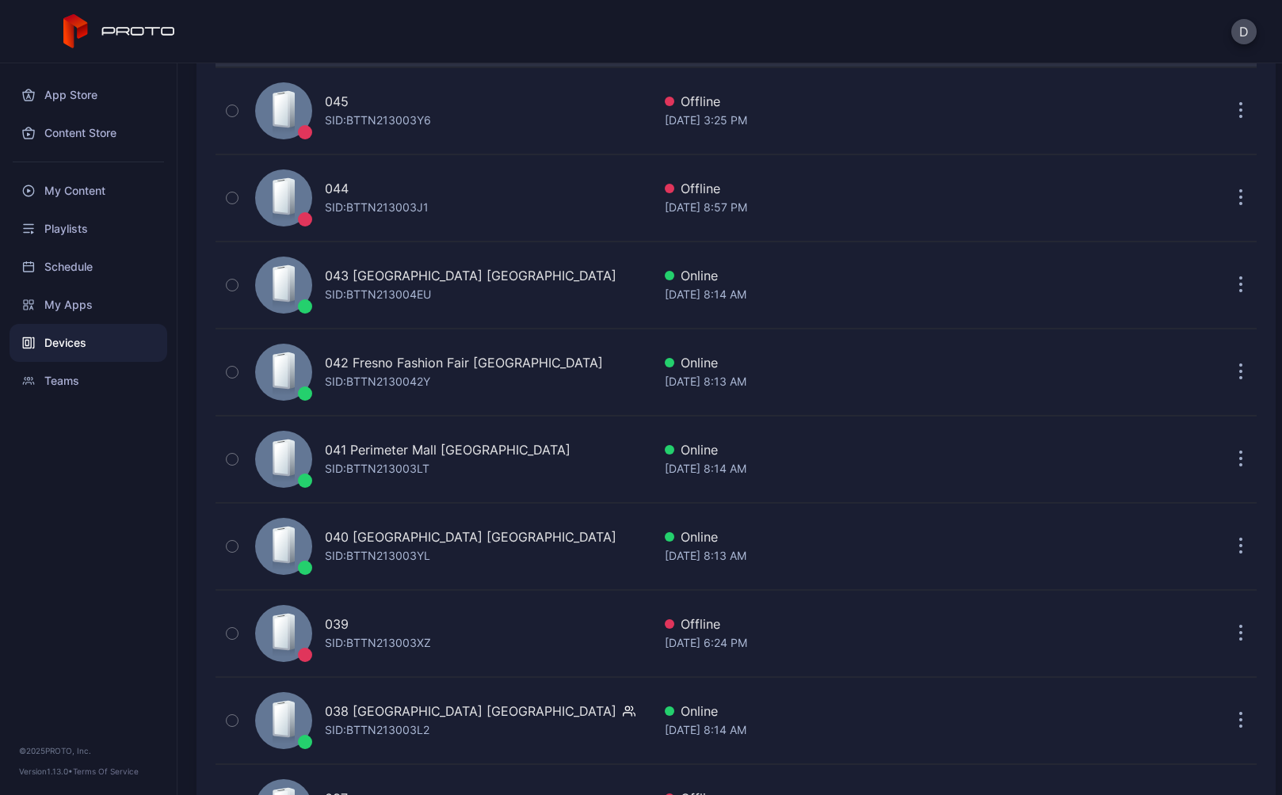
scroll to position [382, 0]
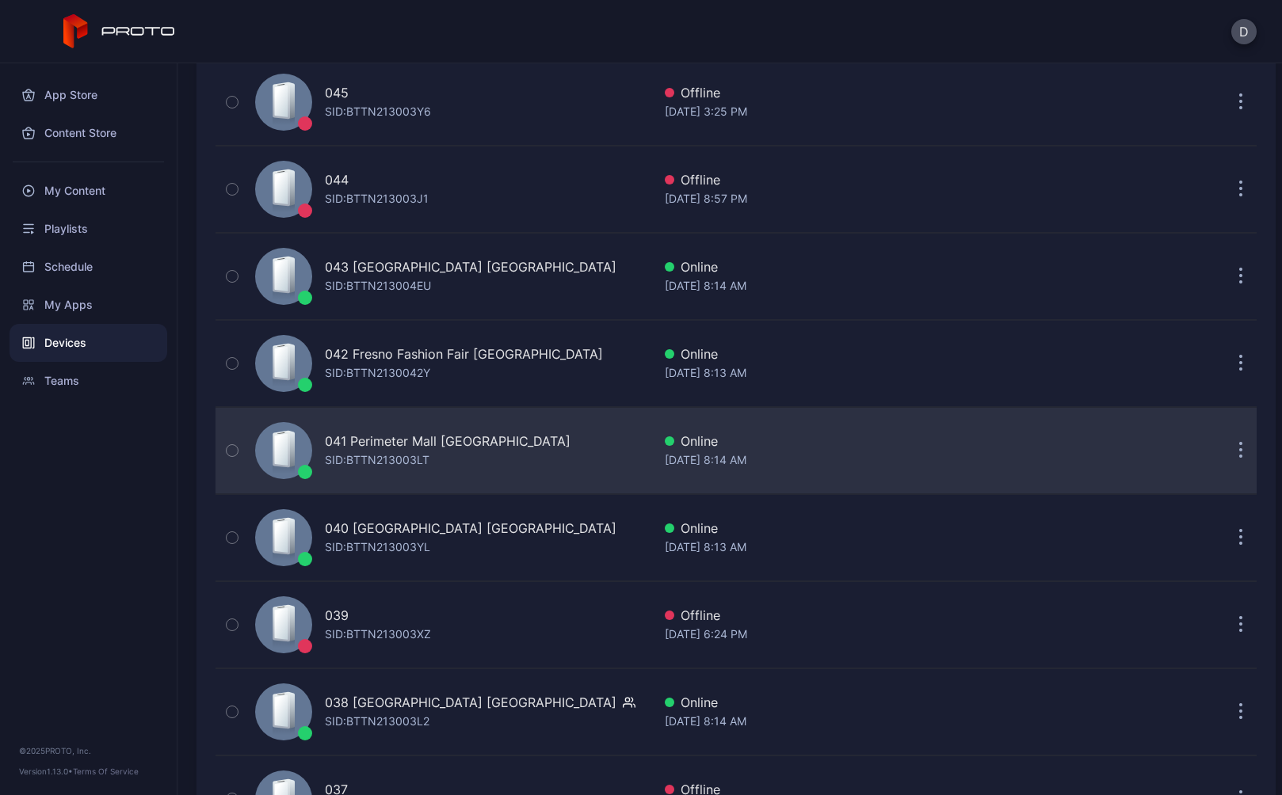
click at [509, 456] on div "041 Perimeter Mall GA SID: BTTN213003LT" at bounding box center [450, 450] width 403 height 79
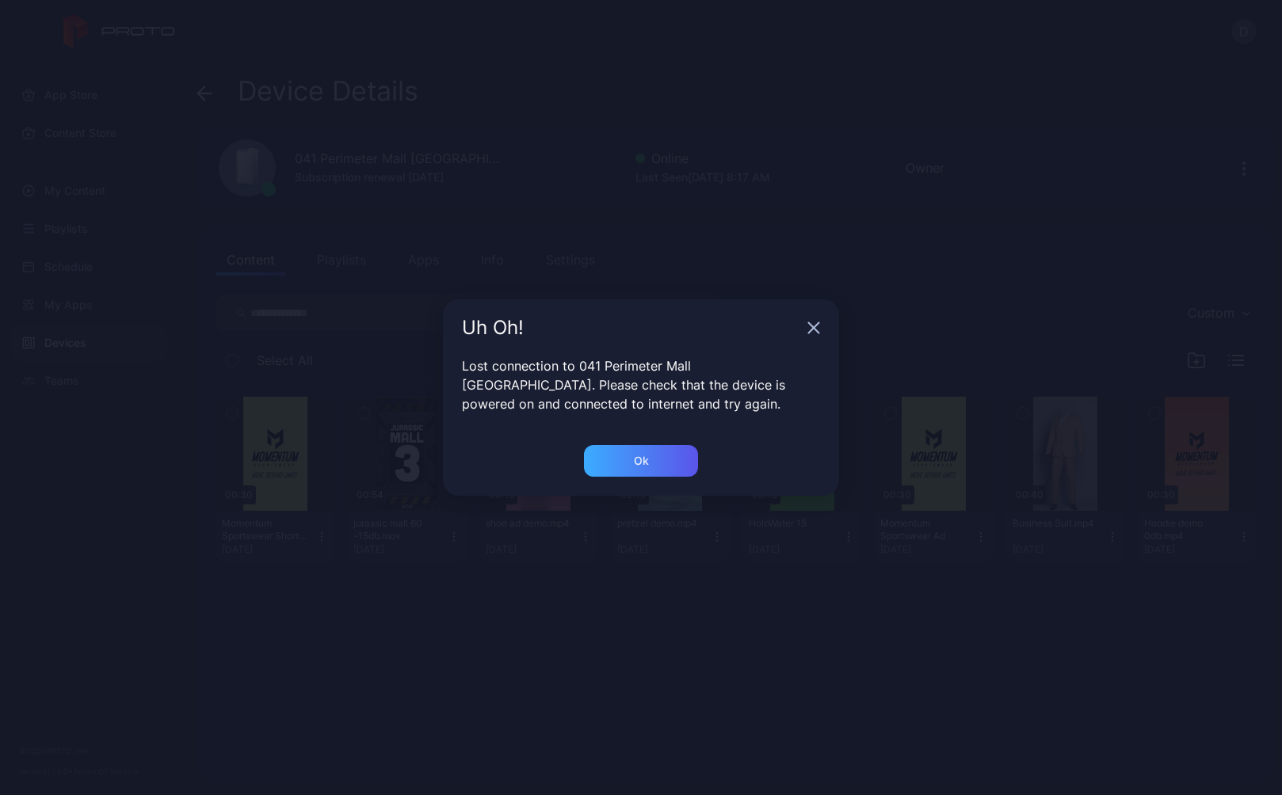
click at [659, 463] on div "Ok" at bounding box center [641, 461] width 114 height 32
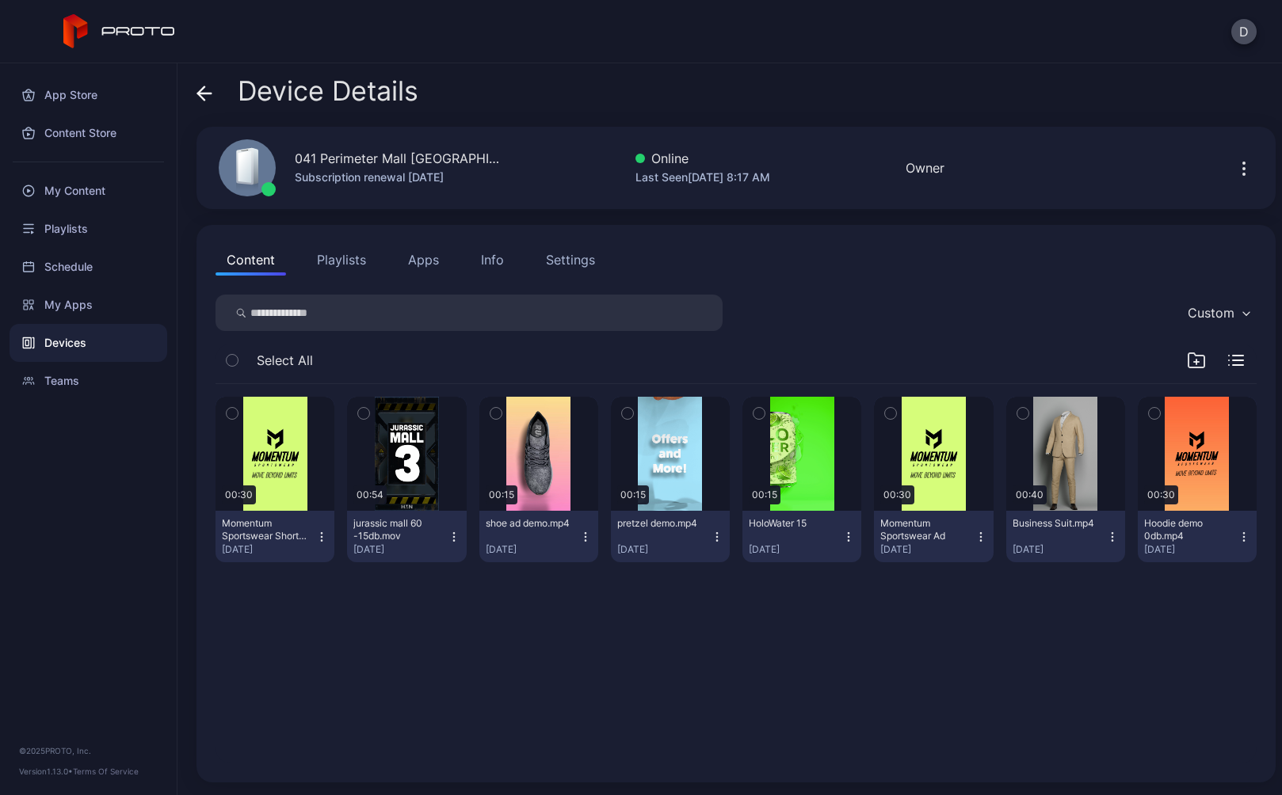
click at [346, 261] on button "Playlists" at bounding box center [341, 260] width 71 height 32
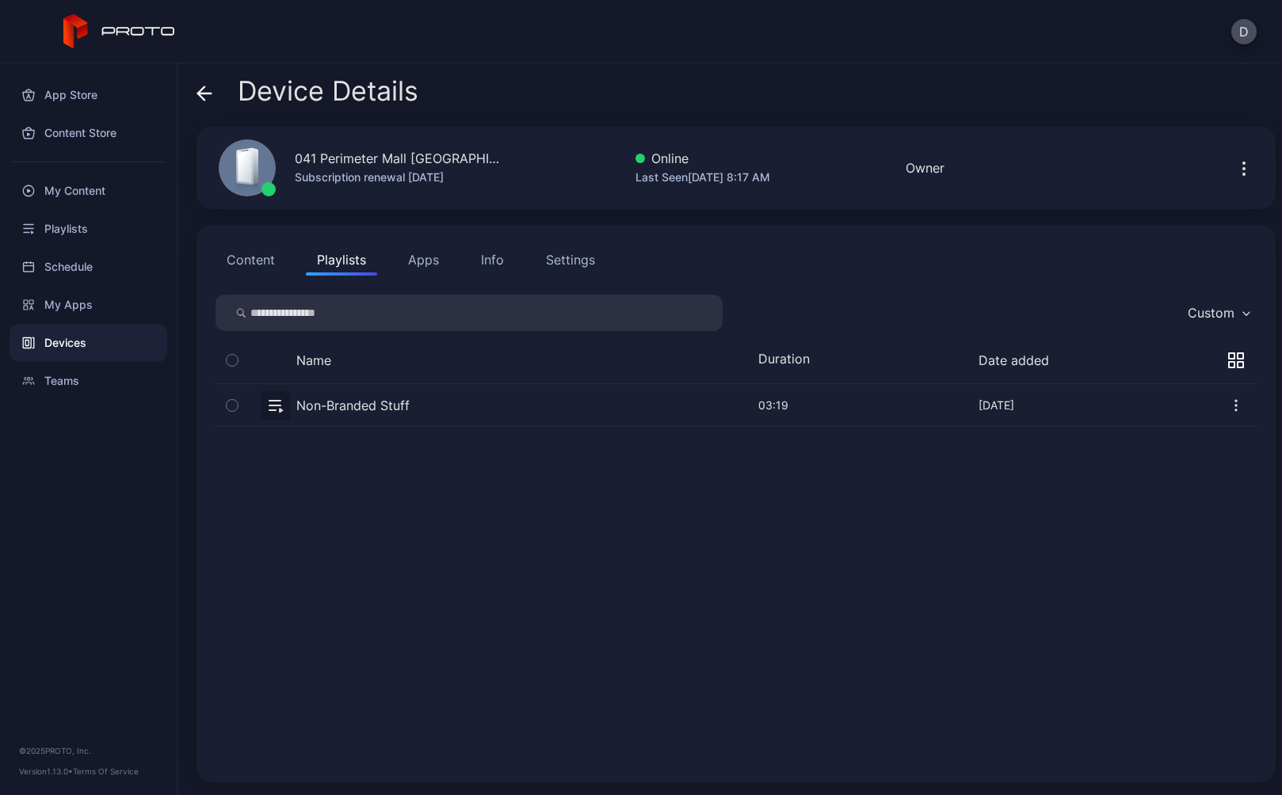
click at [433, 408] on button "button" at bounding box center [736, 405] width 1041 height 42
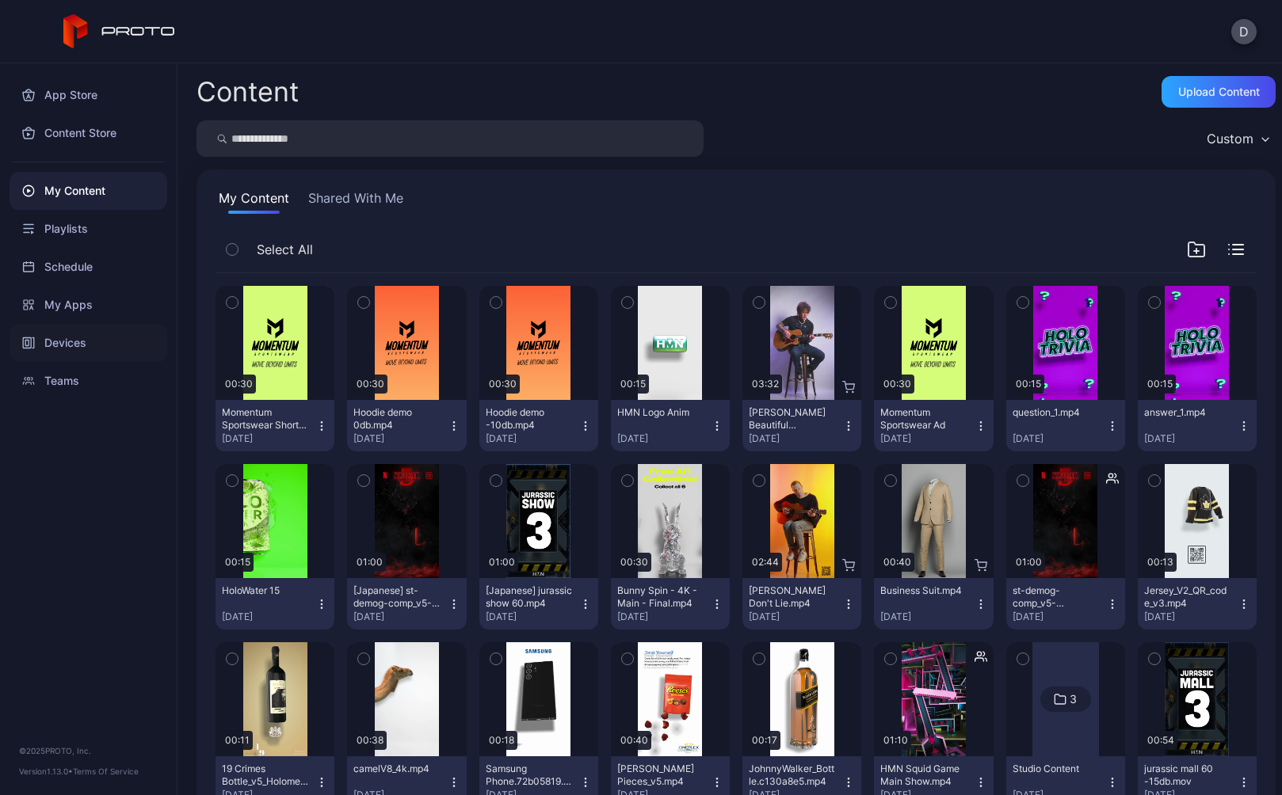
click at [75, 343] on div "Devices" at bounding box center [89, 343] width 158 height 38
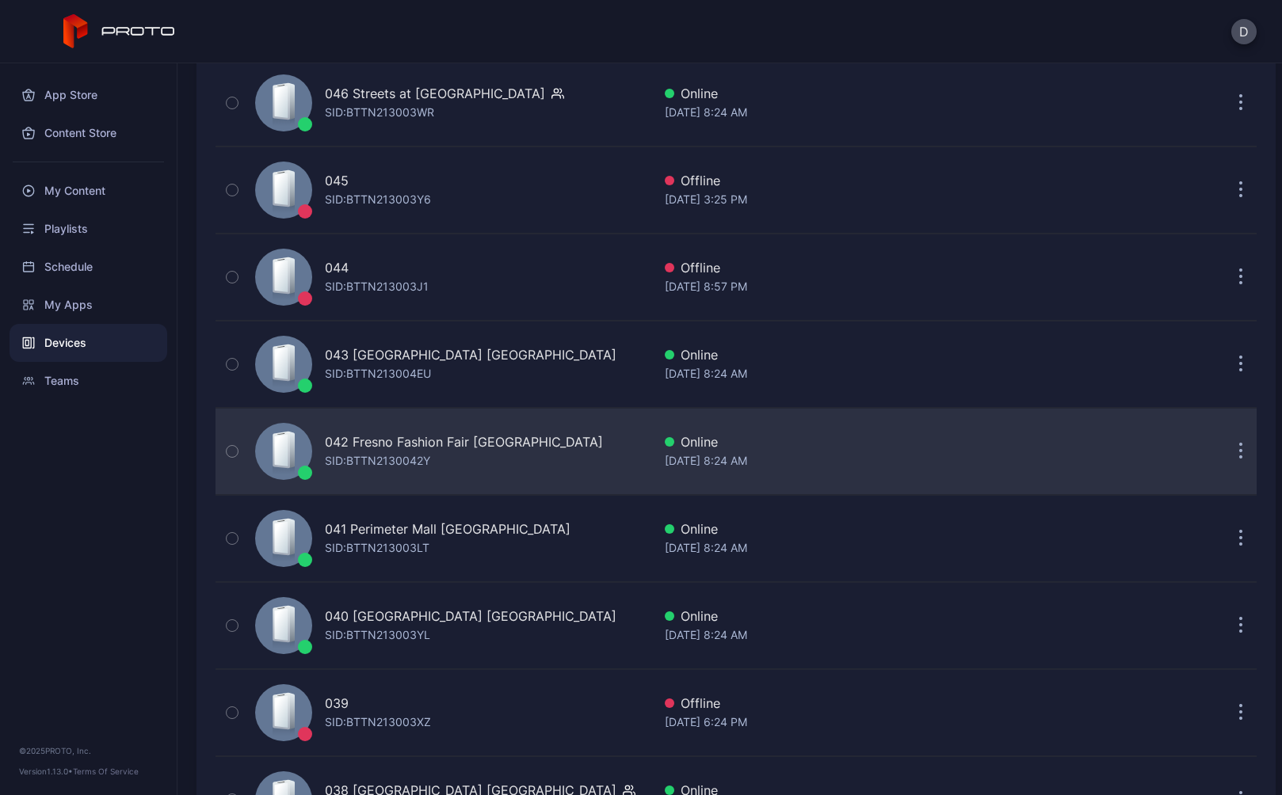
scroll to position [332, 0]
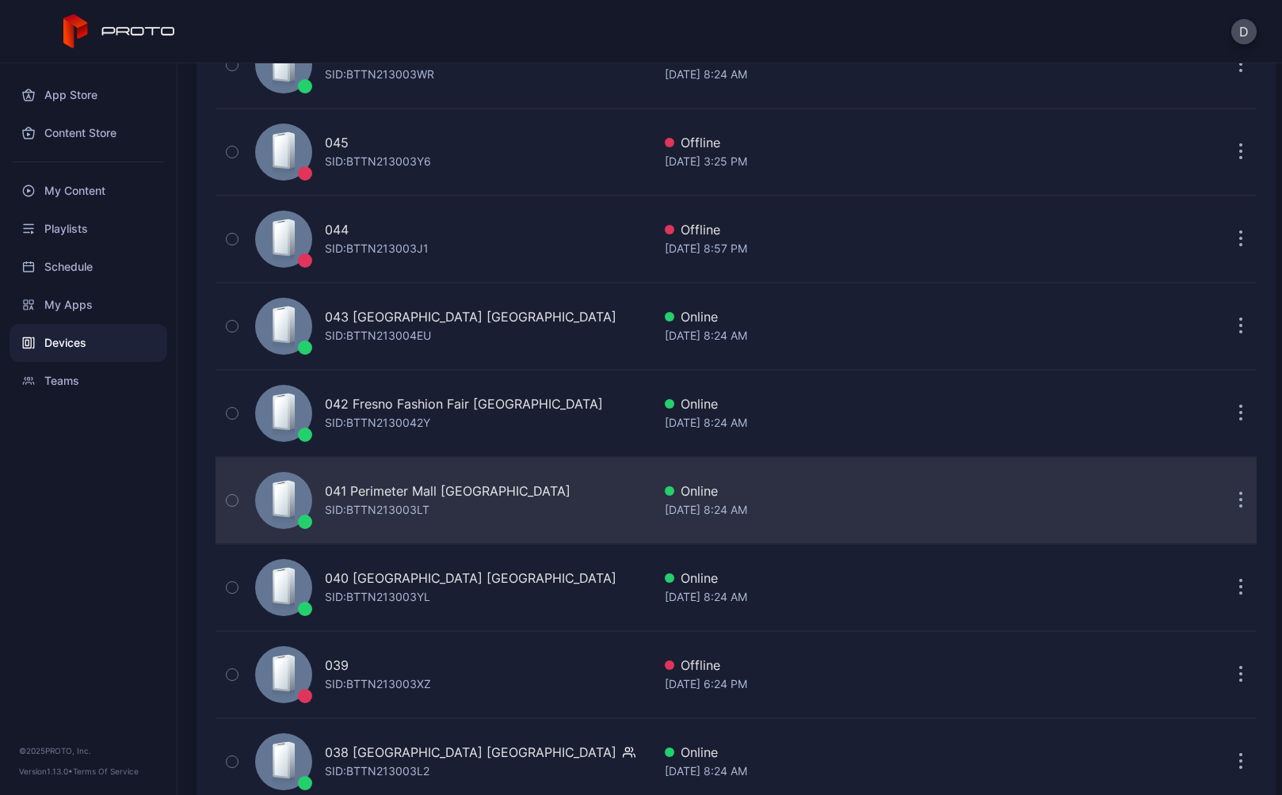
click at [535, 488] on div "041 Perimeter Mall GA SID: BTTN213003LT" at bounding box center [450, 500] width 403 height 79
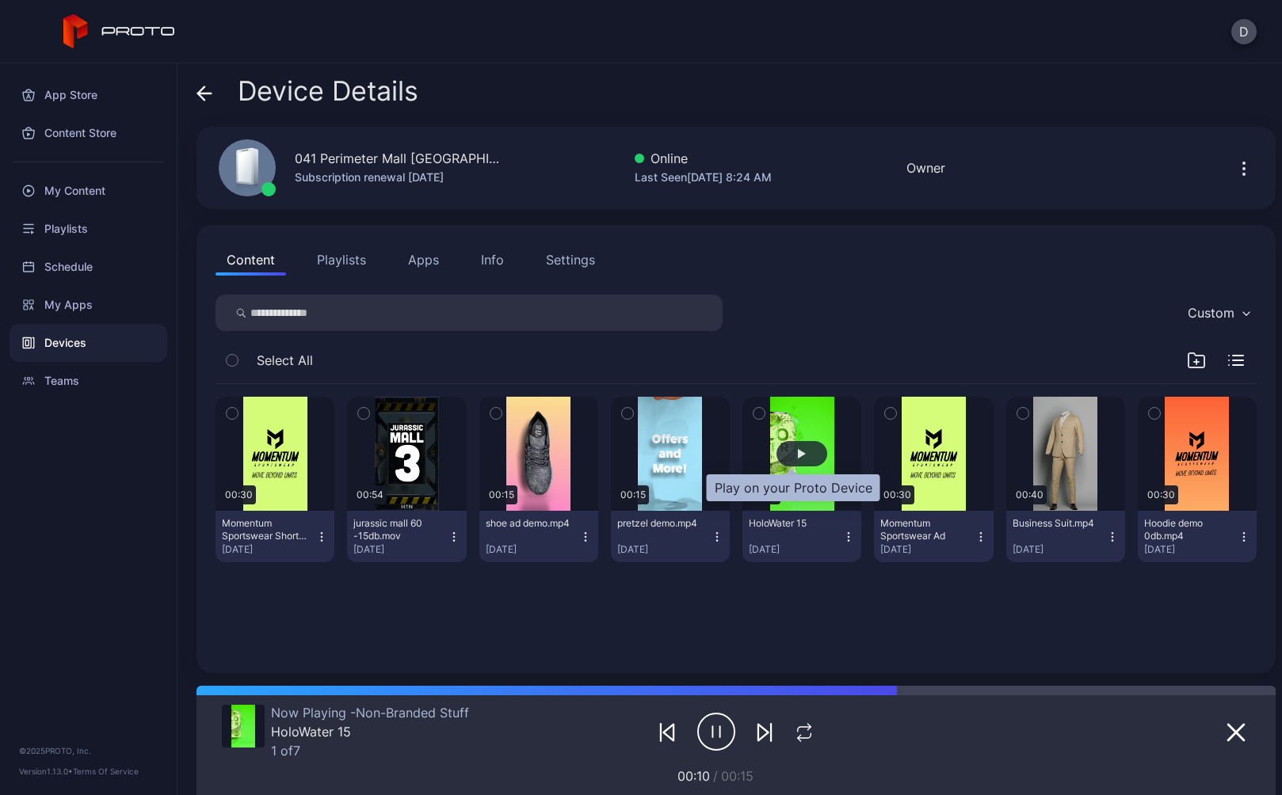
click at [798, 455] on div "button" at bounding box center [802, 454] width 8 height 10
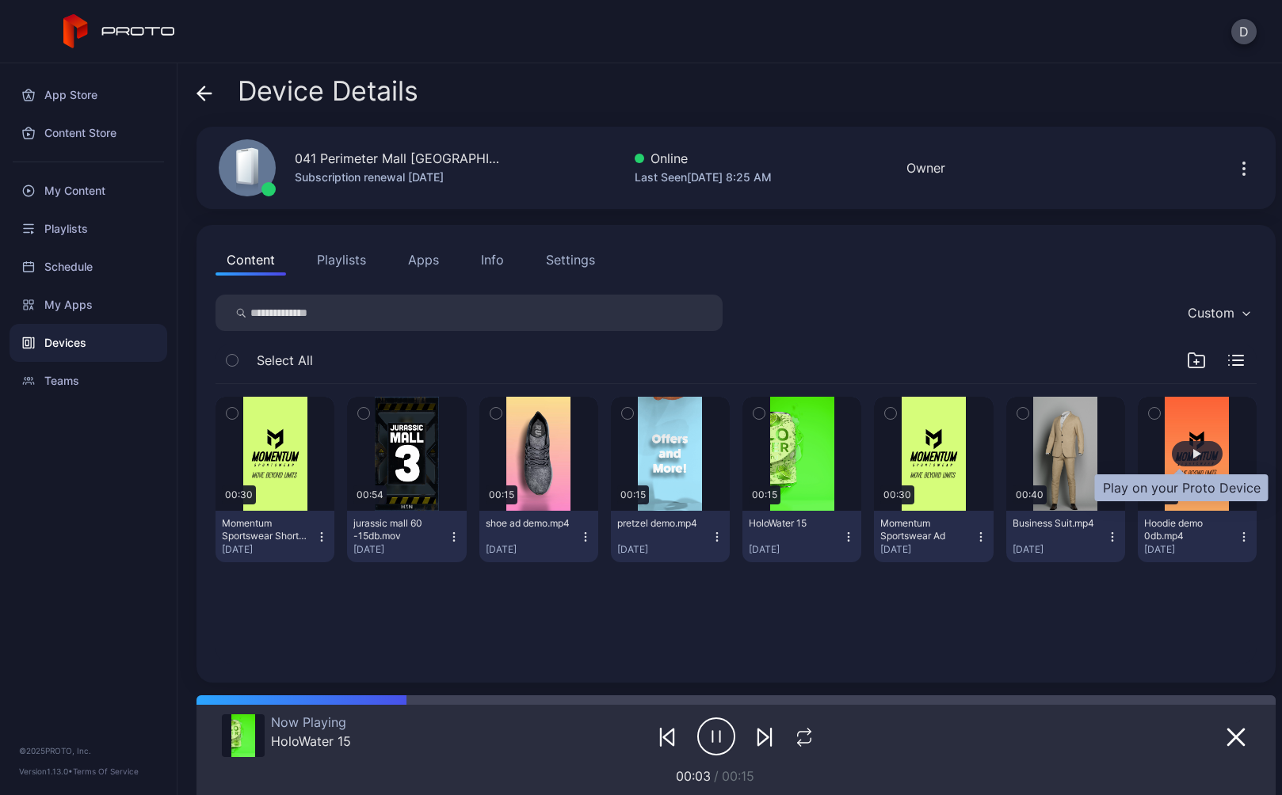
click at [1173, 452] on div "button" at bounding box center [1197, 453] width 51 height 25
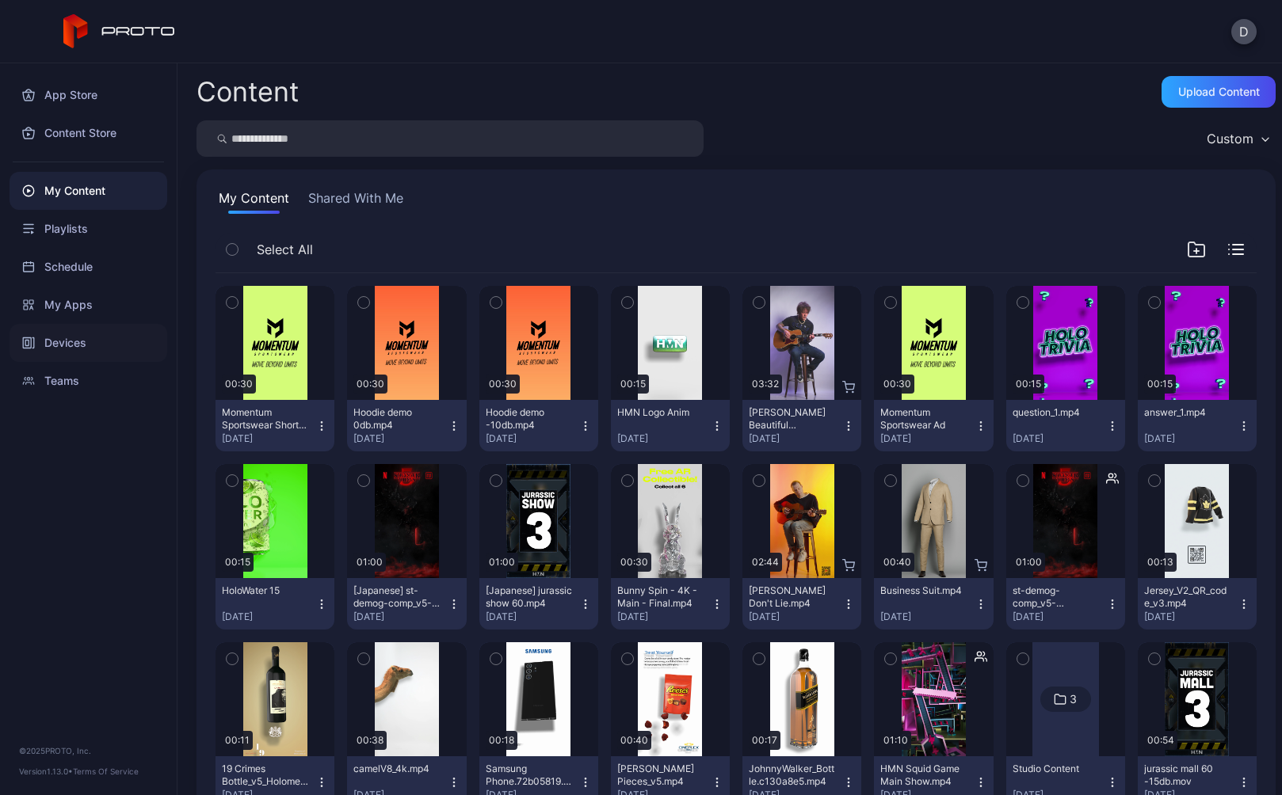
click at [71, 346] on div "Devices" at bounding box center [89, 343] width 158 height 38
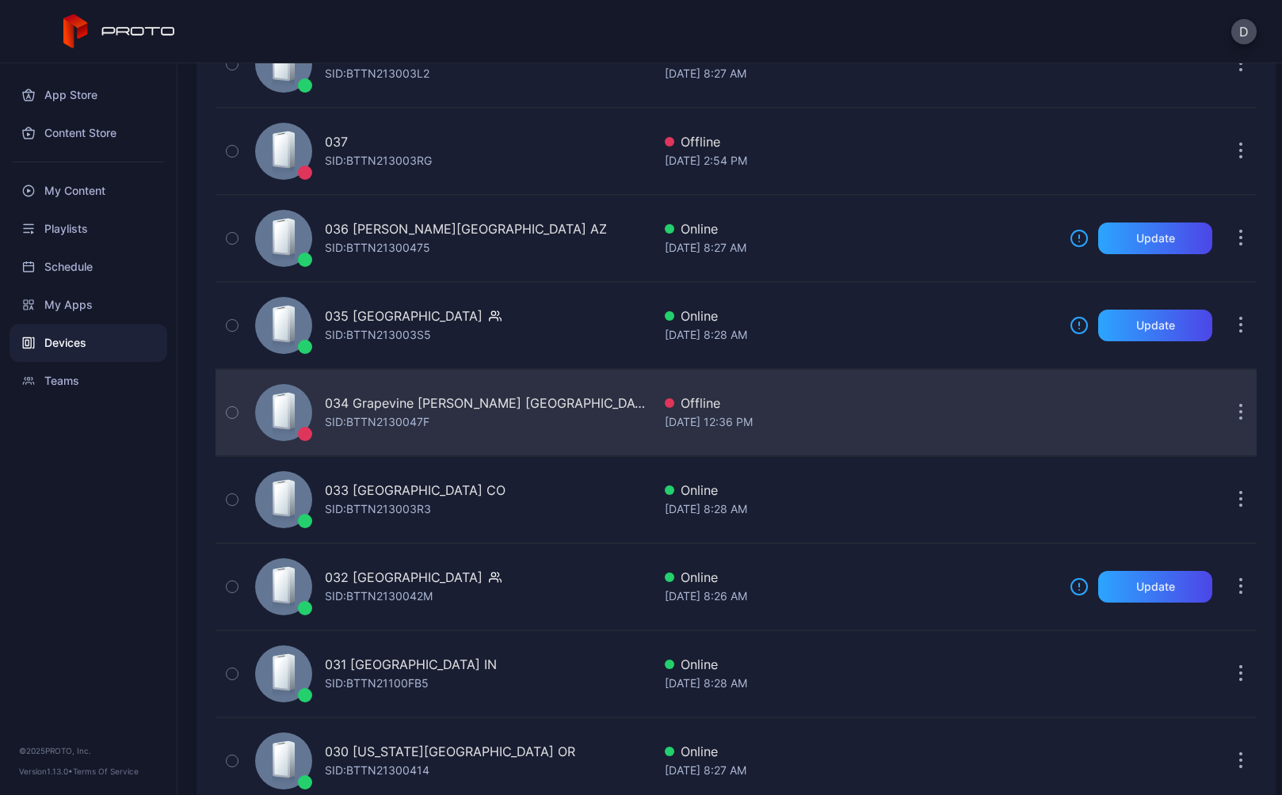
scroll to position [1028, 0]
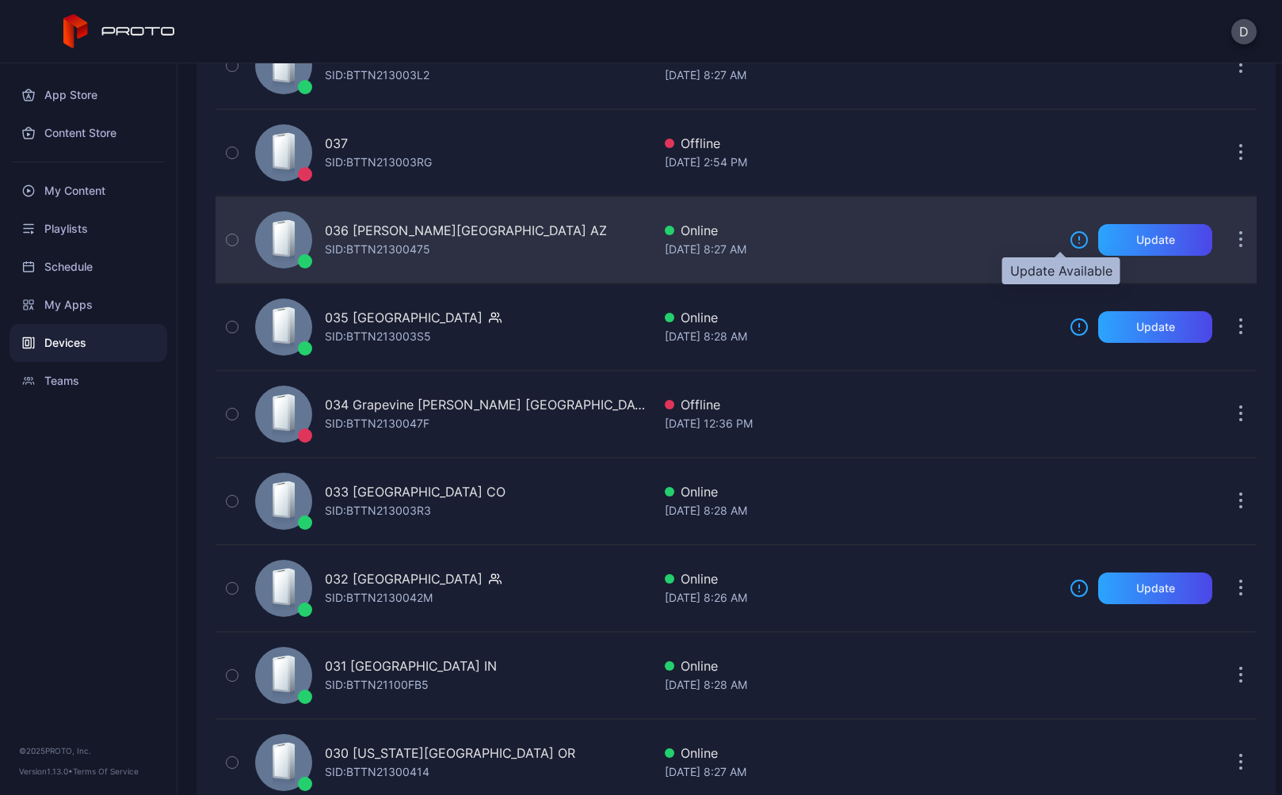
click at [1070, 241] on icon at bounding box center [1079, 240] width 19 height 19
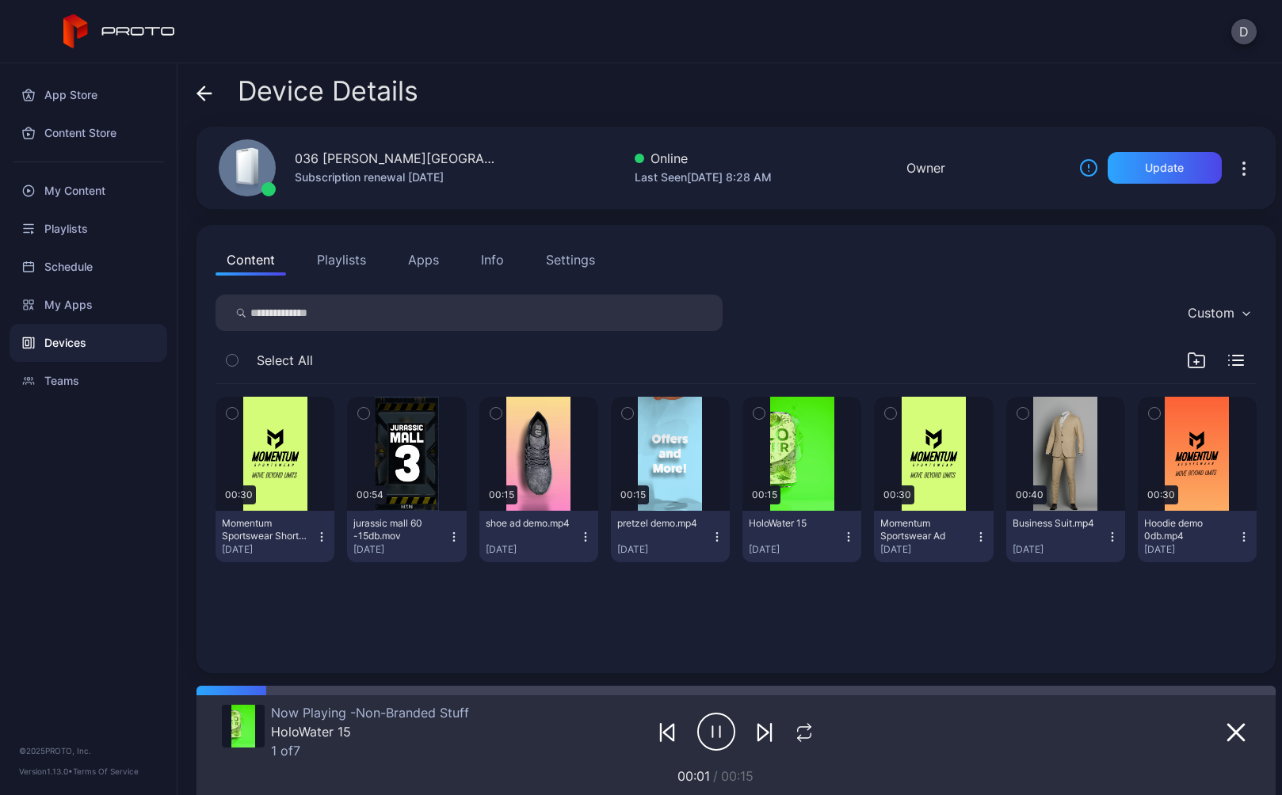
click at [567, 264] on div "Settings" at bounding box center [570, 259] width 49 height 19
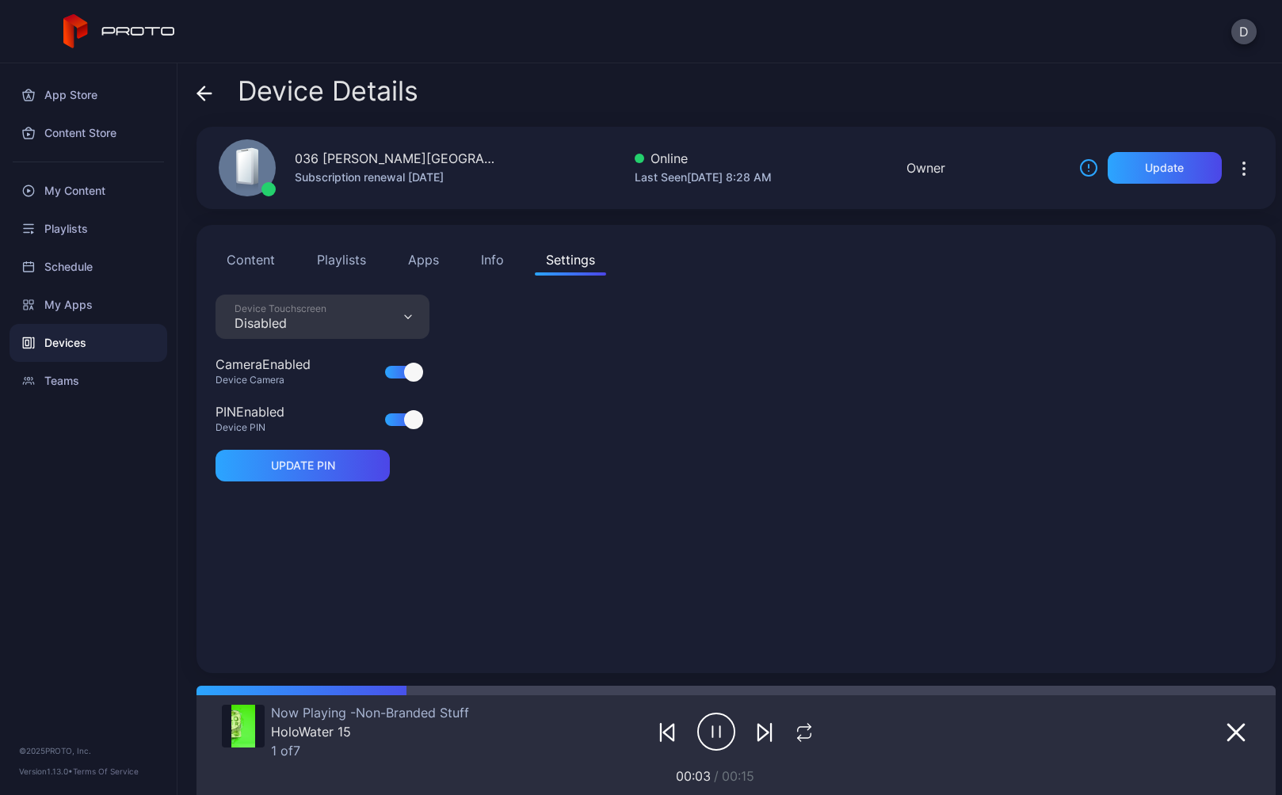
click at [257, 261] on button "Content" at bounding box center [251, 260] width 71 height 32
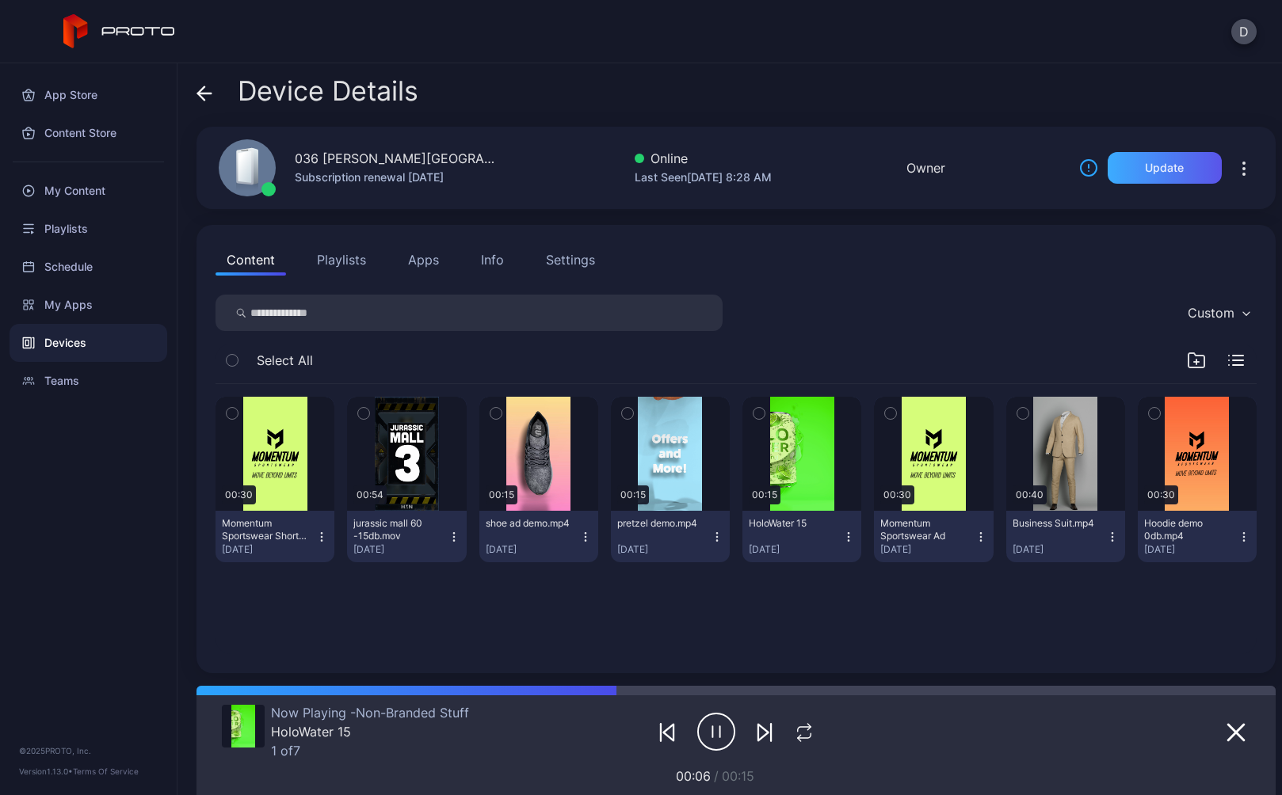
click at [1158, 169] on div "Update" at bounding box center [1164, 168] width 39 height 13
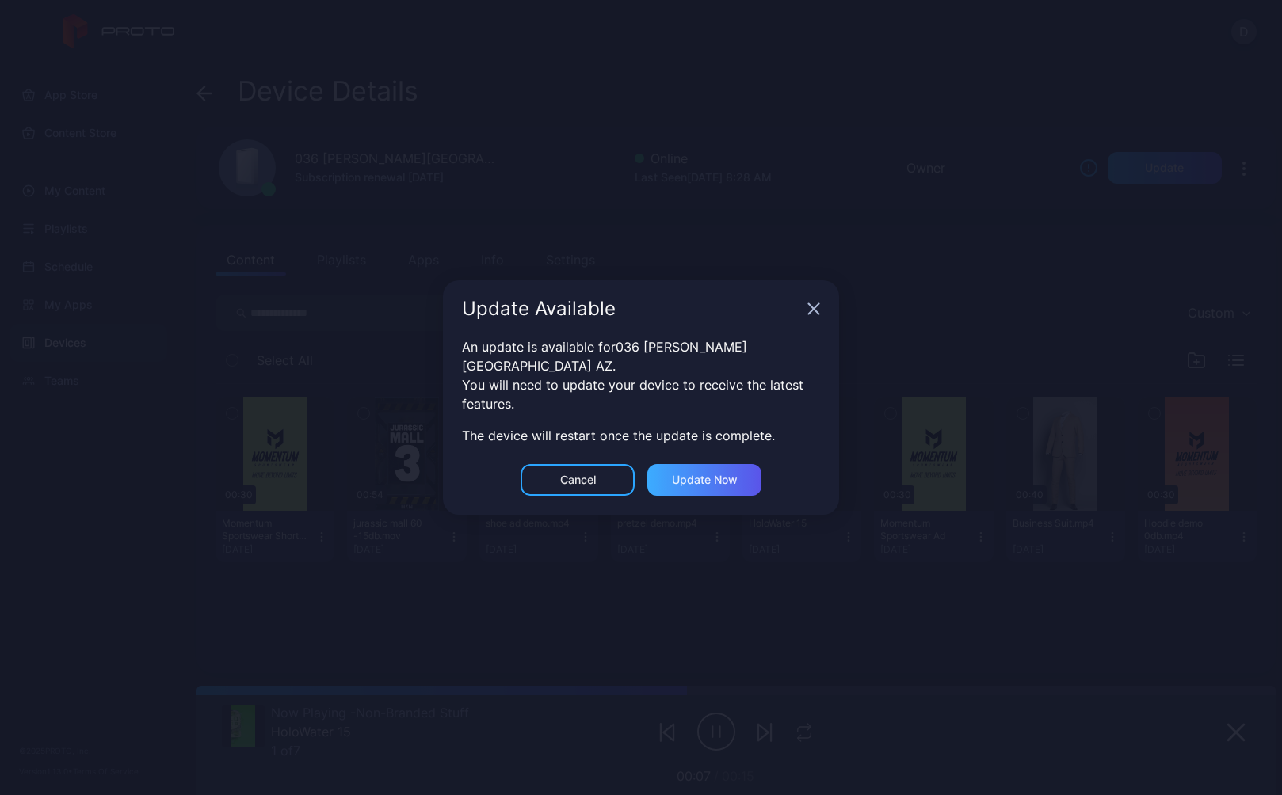
click at [719, 474] on div "Update now" at bounding box center [705, 480] width 66 height 13
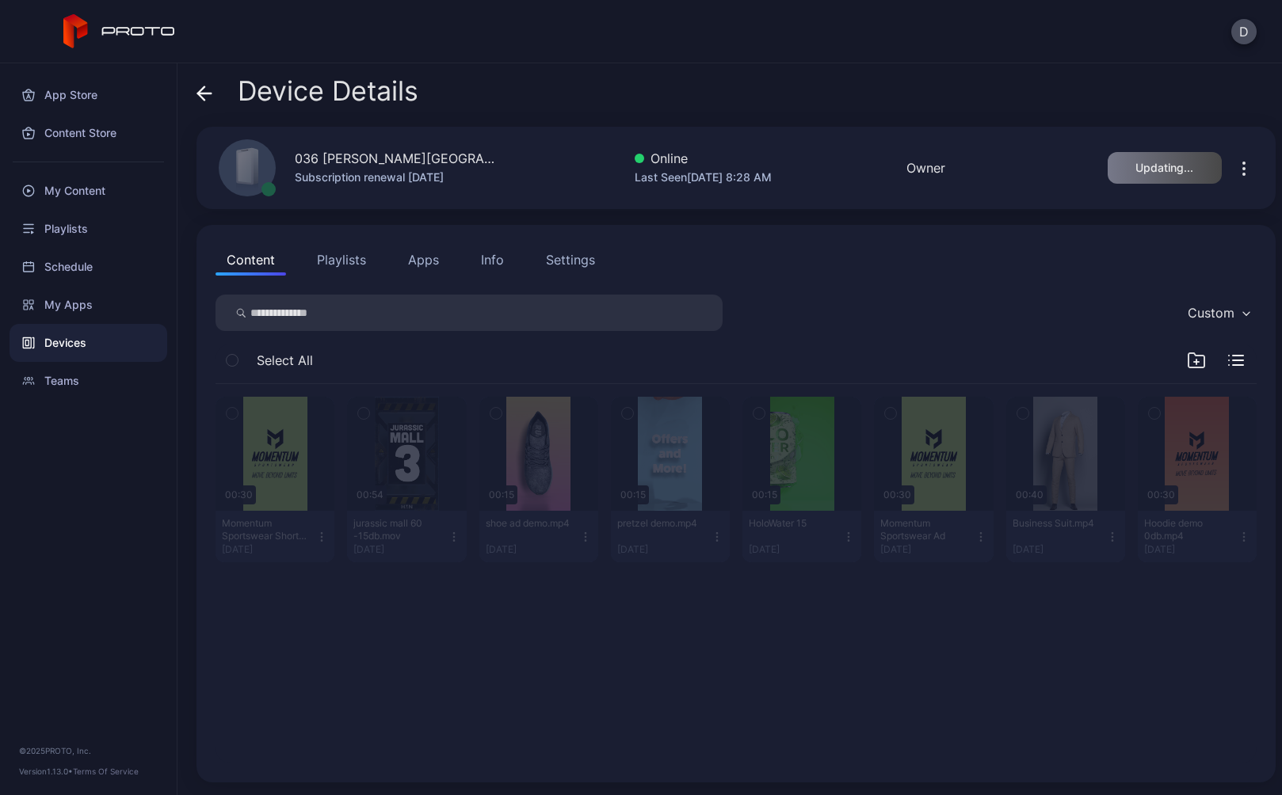
click at [202, 93] on icon at bounding box center [204, 93] width 13 height 0
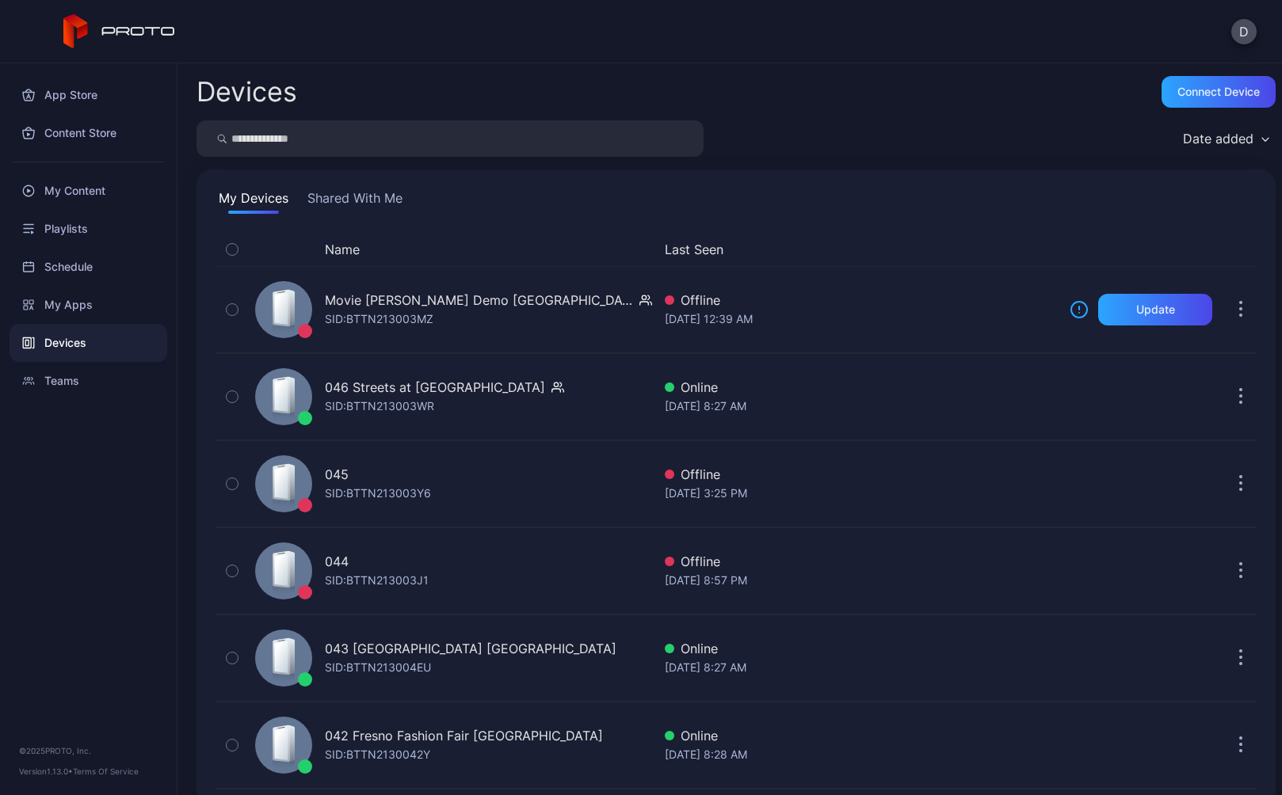
scroll to position [1028, 0]
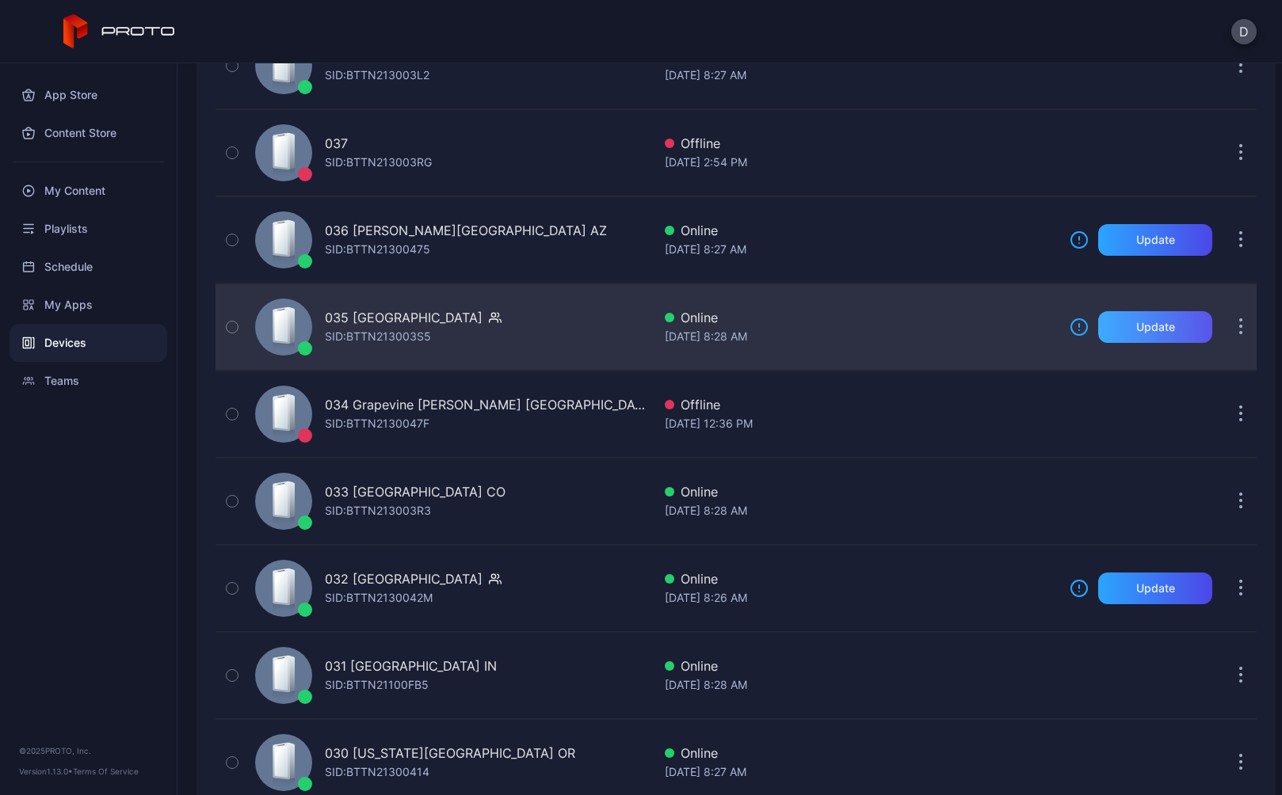
click at [1138, 326] on div "Update" at bounding box center [1155, 327] width 39 height 13
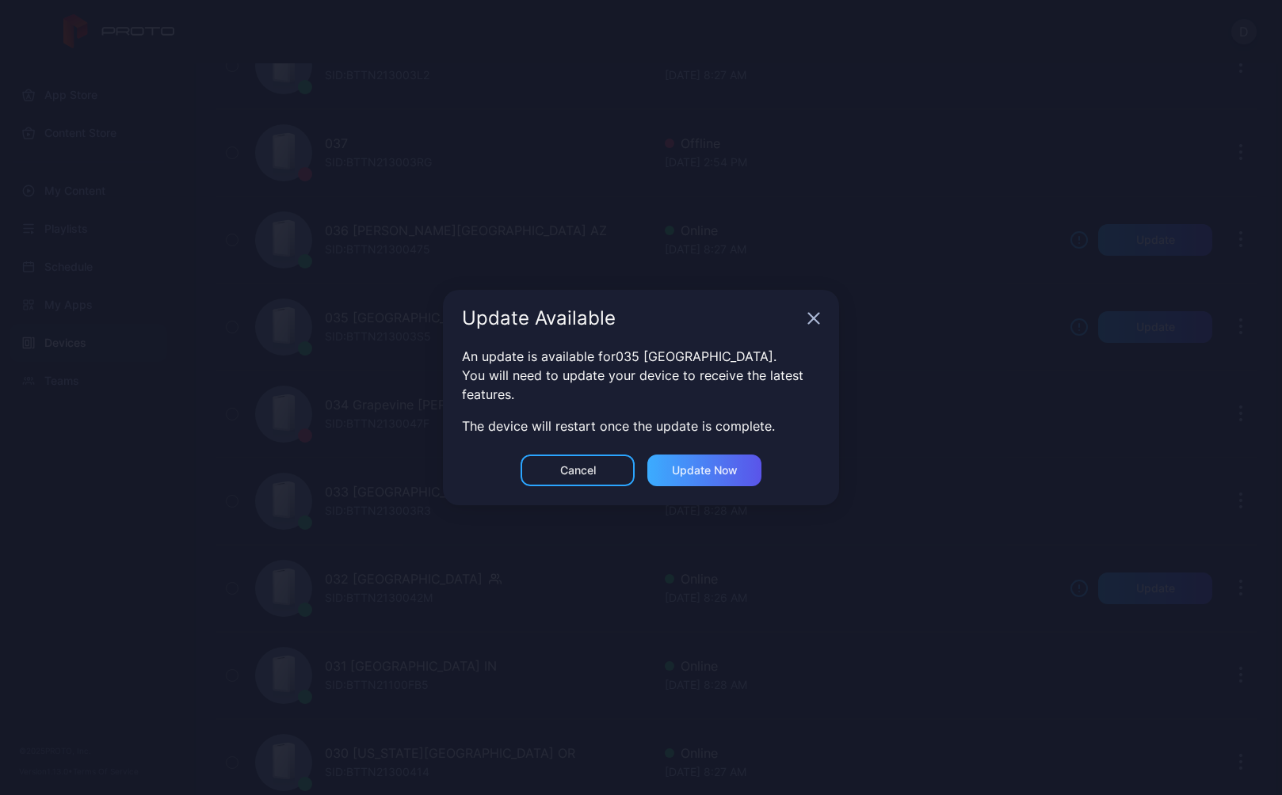
click at [689, 472] on div "Update now" at bounding box center [705, 470] width 66 height 13
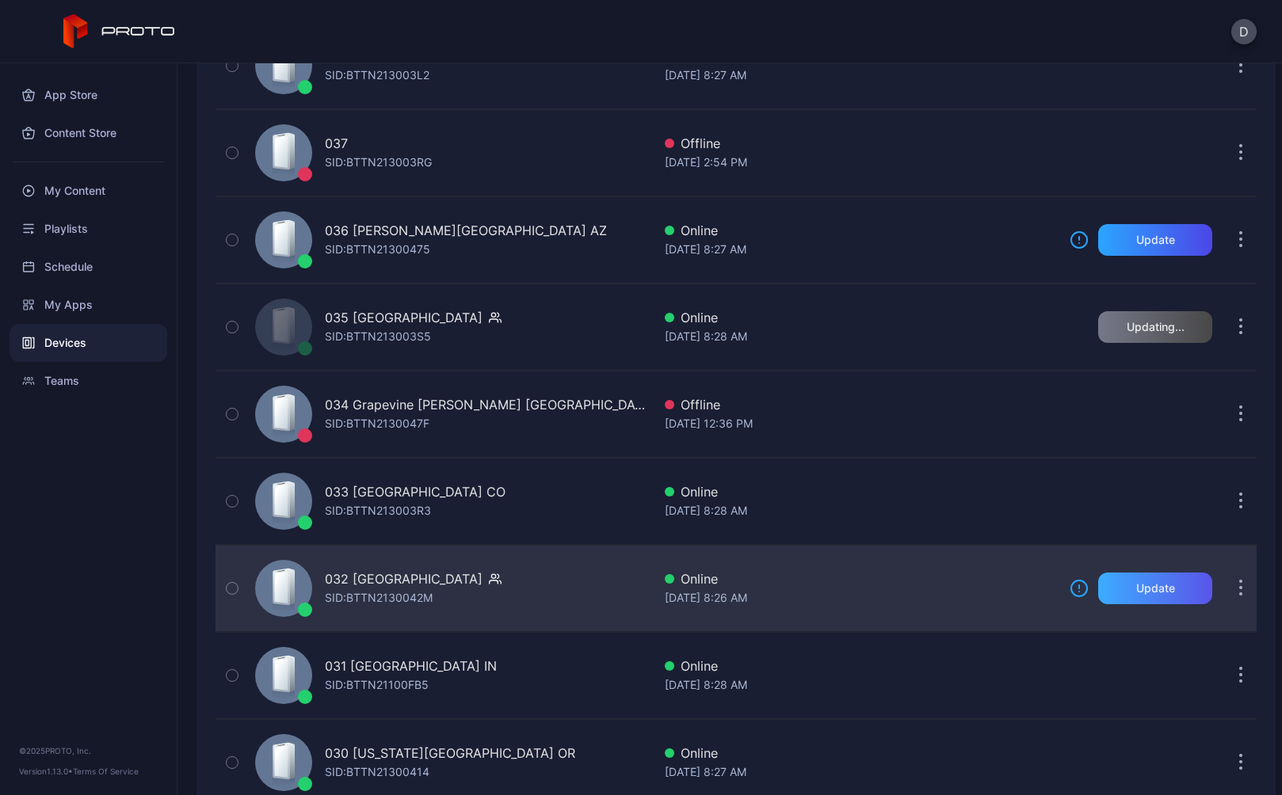
click at [1136, 586] on div "Update" at bounding box center [1155, 588] width 39 height 13
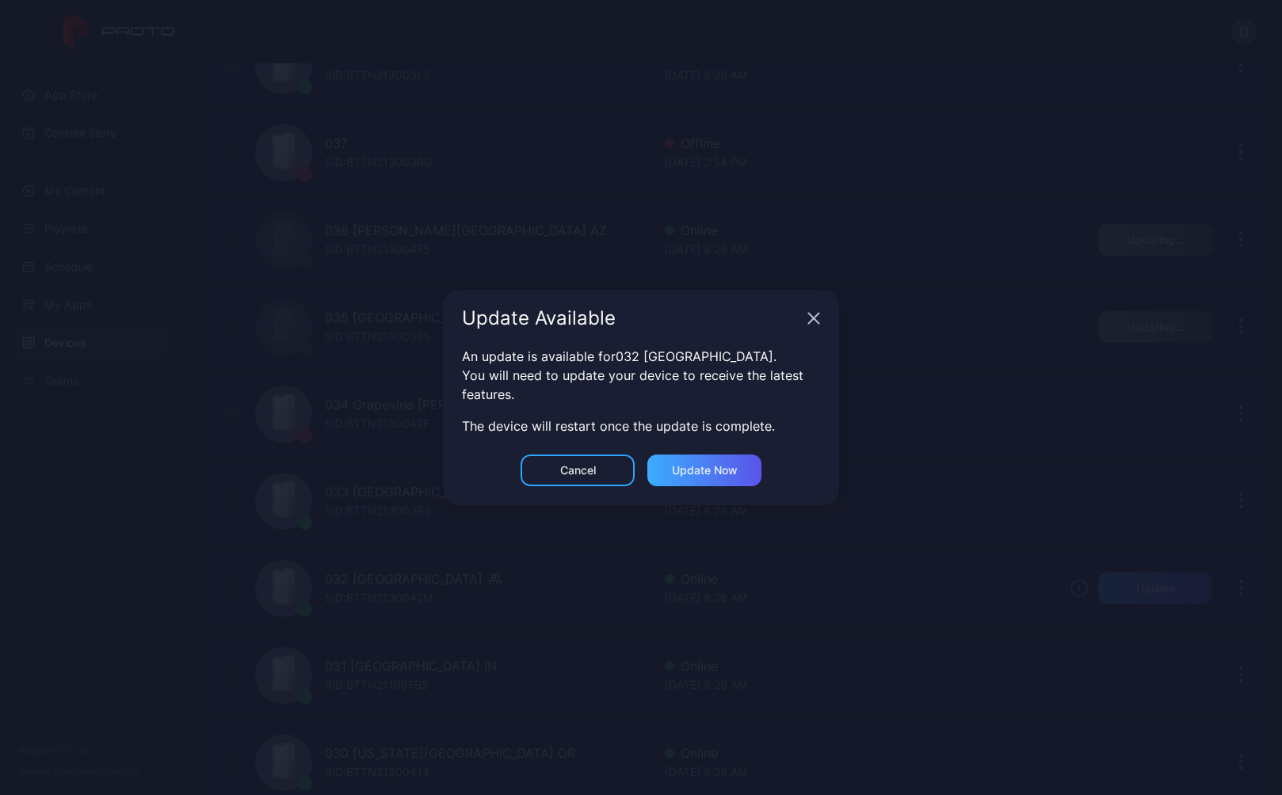
click at [708, 474] on div "Update now" at bounding box center [705, 470] width 66 height 13
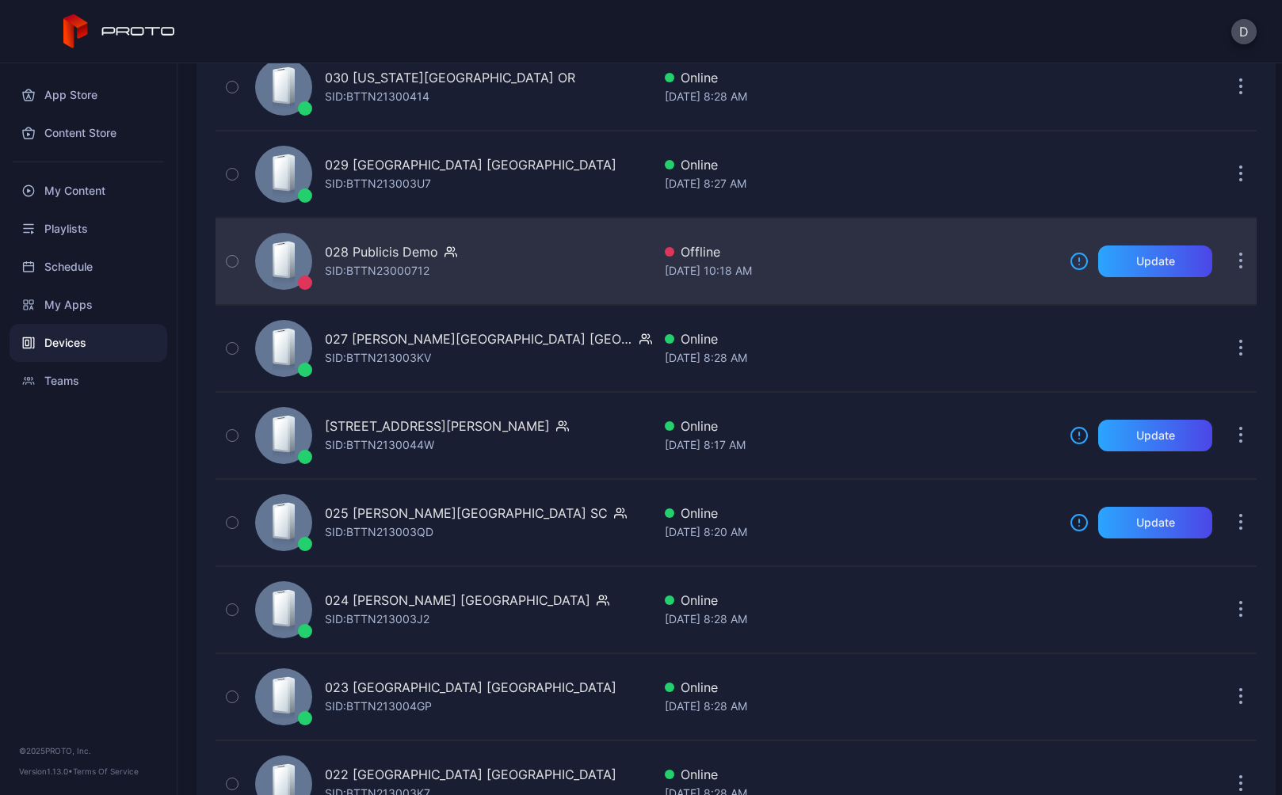
scroll to position [1723, 0]
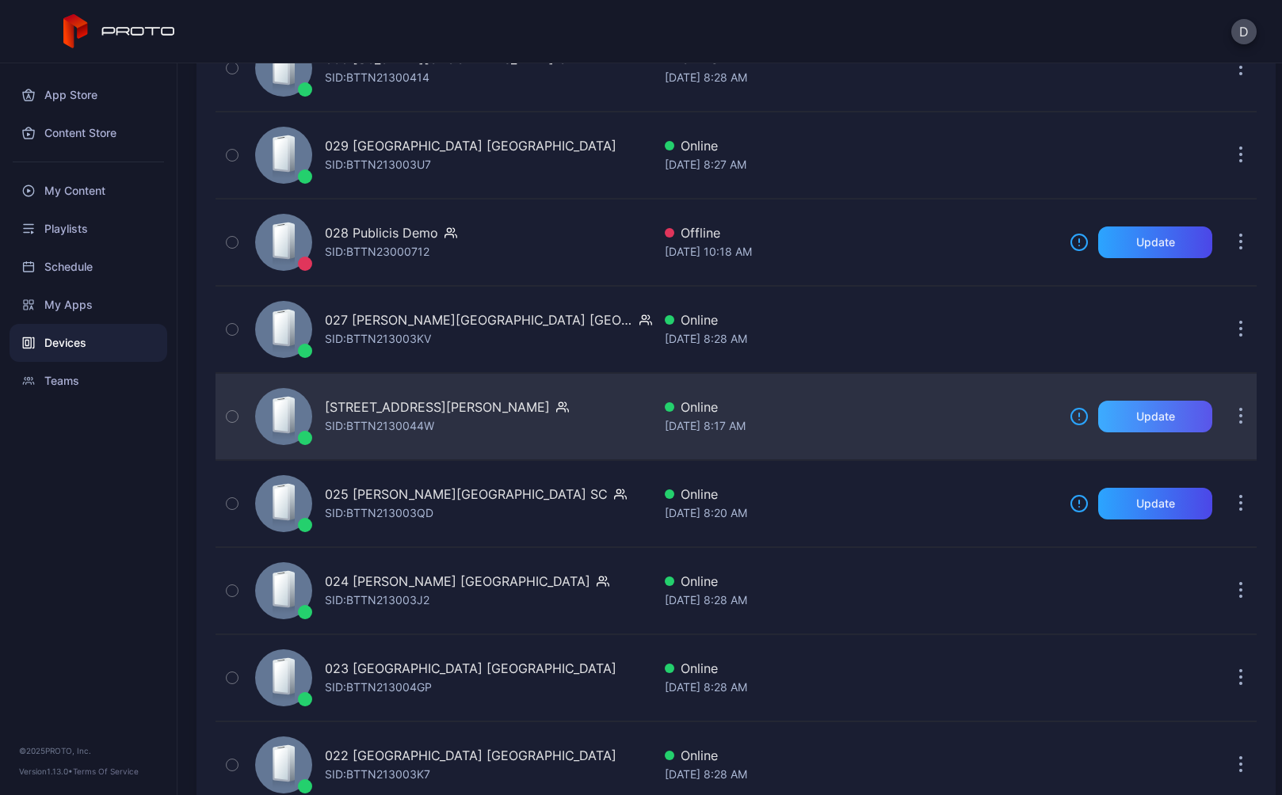
click at [1136, 418] on div "Update" at bounding box center [1155, 416] width 39 height 13
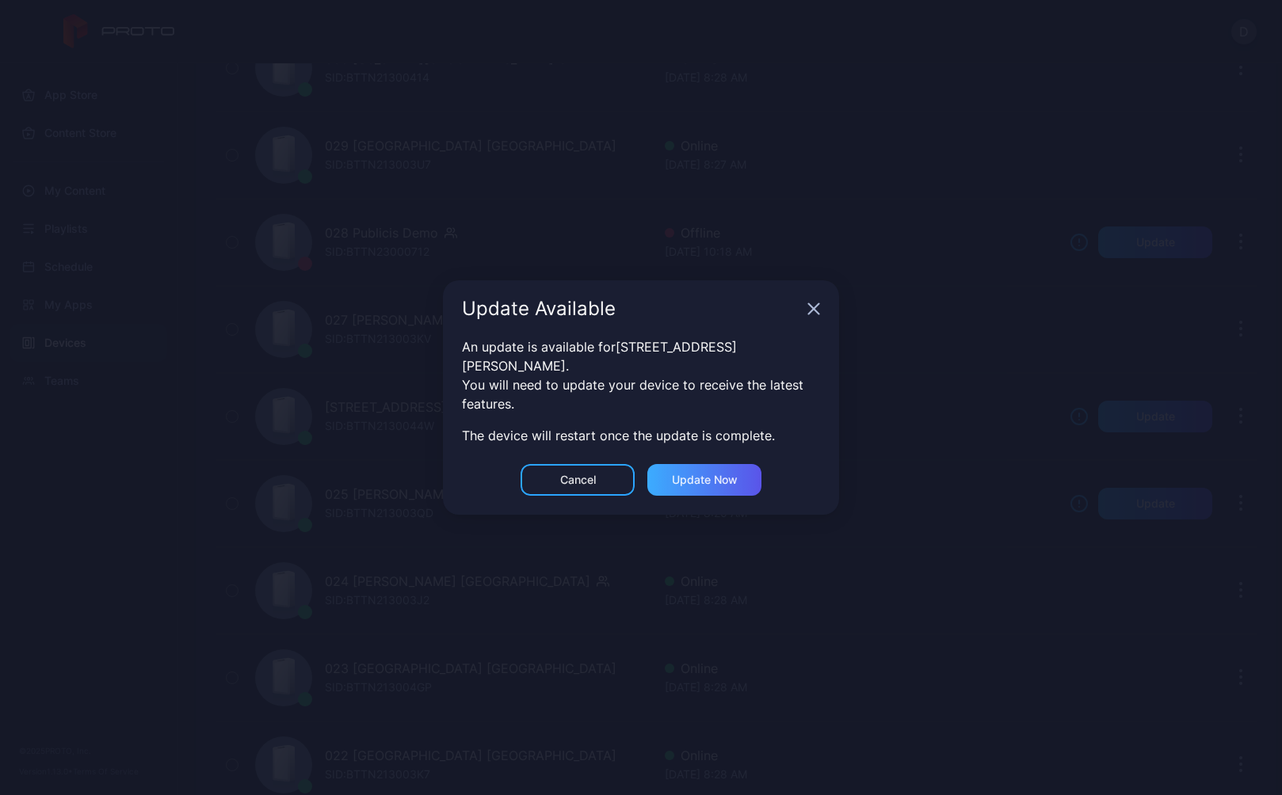
click at [724, 474] on div "Update now" at bounding box center [705, 480] width 66 height 13
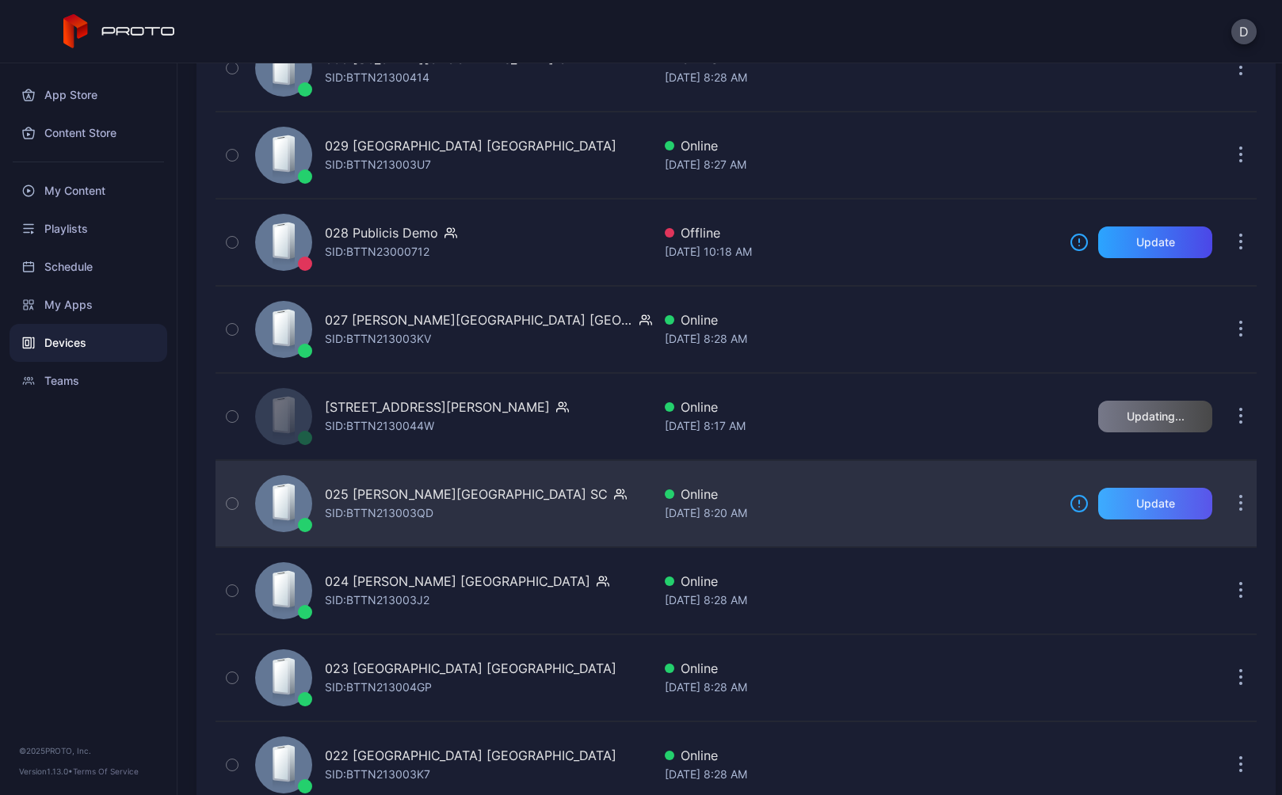
click at [1137, 506] on div "Update" at bounding box center [1155, 504] width 39 height 13
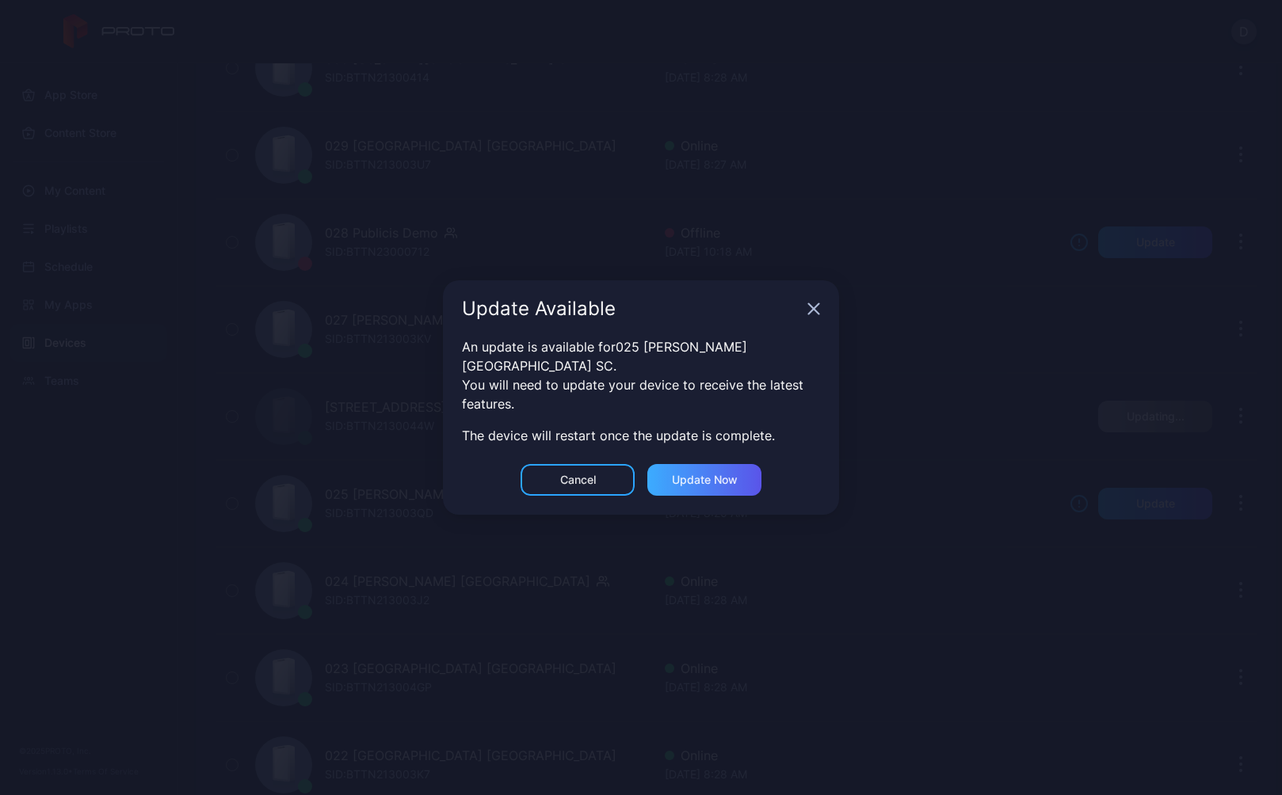
click at [732, 474] on div "Update now" at bounding box center [705, 480] width 66 height 13
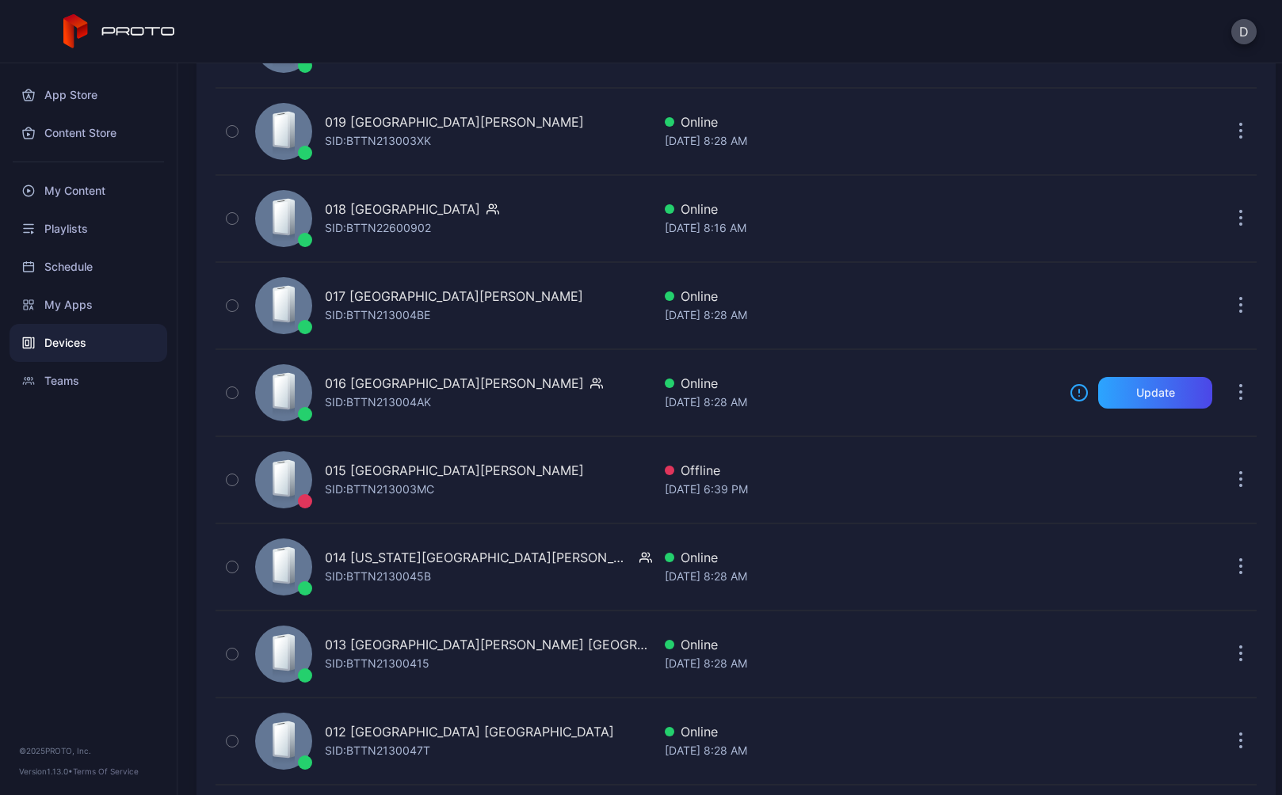
scroll to position [2633, 0]
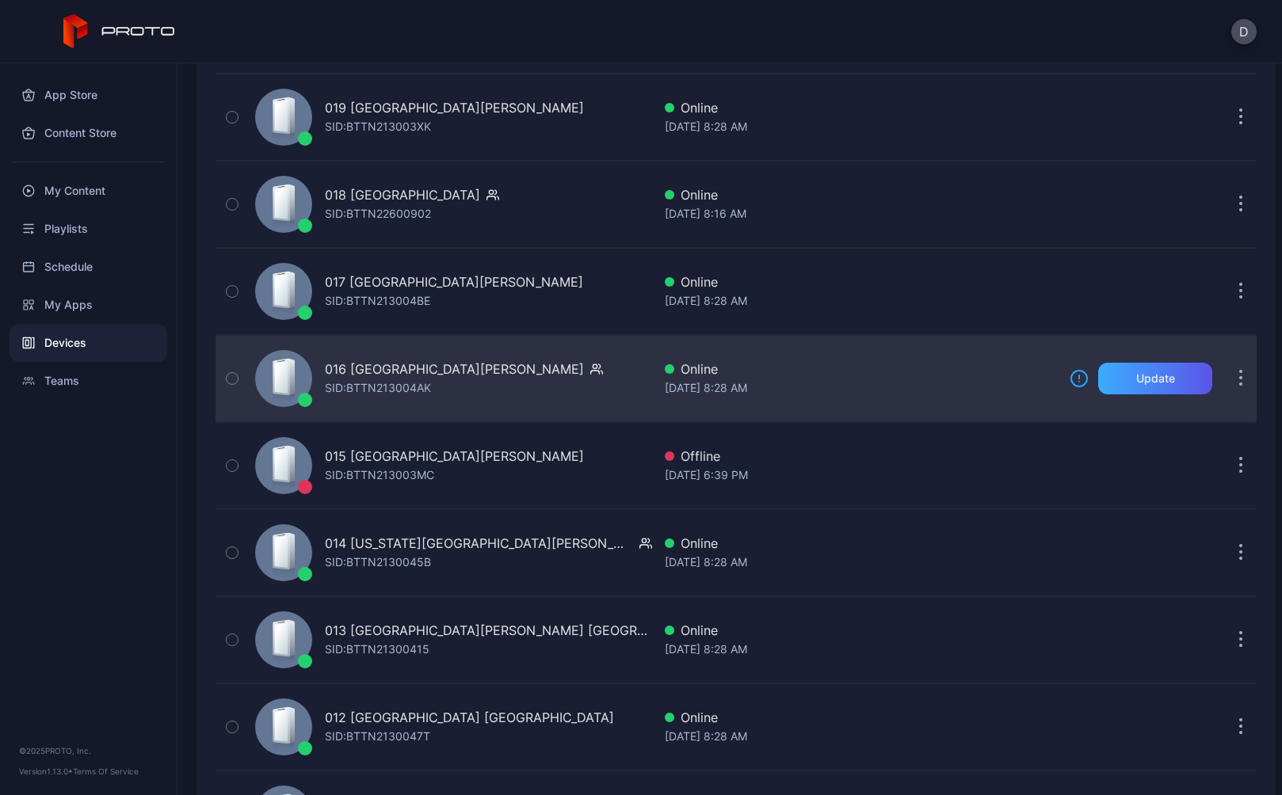
click at [1150, 382] on div "Update" at bounding box center [1155, 378] width 39 height 13
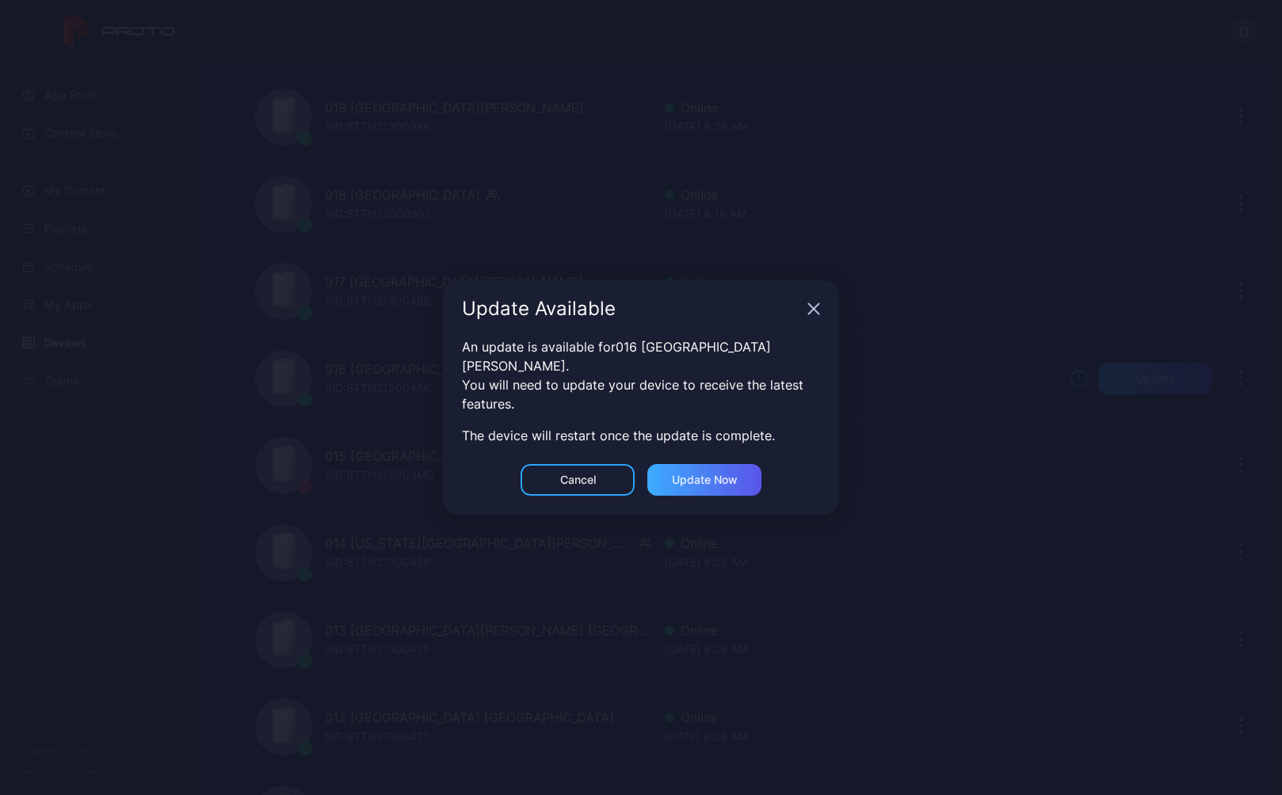
click at [737, 475] on div "Update now" at bounding box center [705, 480] width 66 height 13
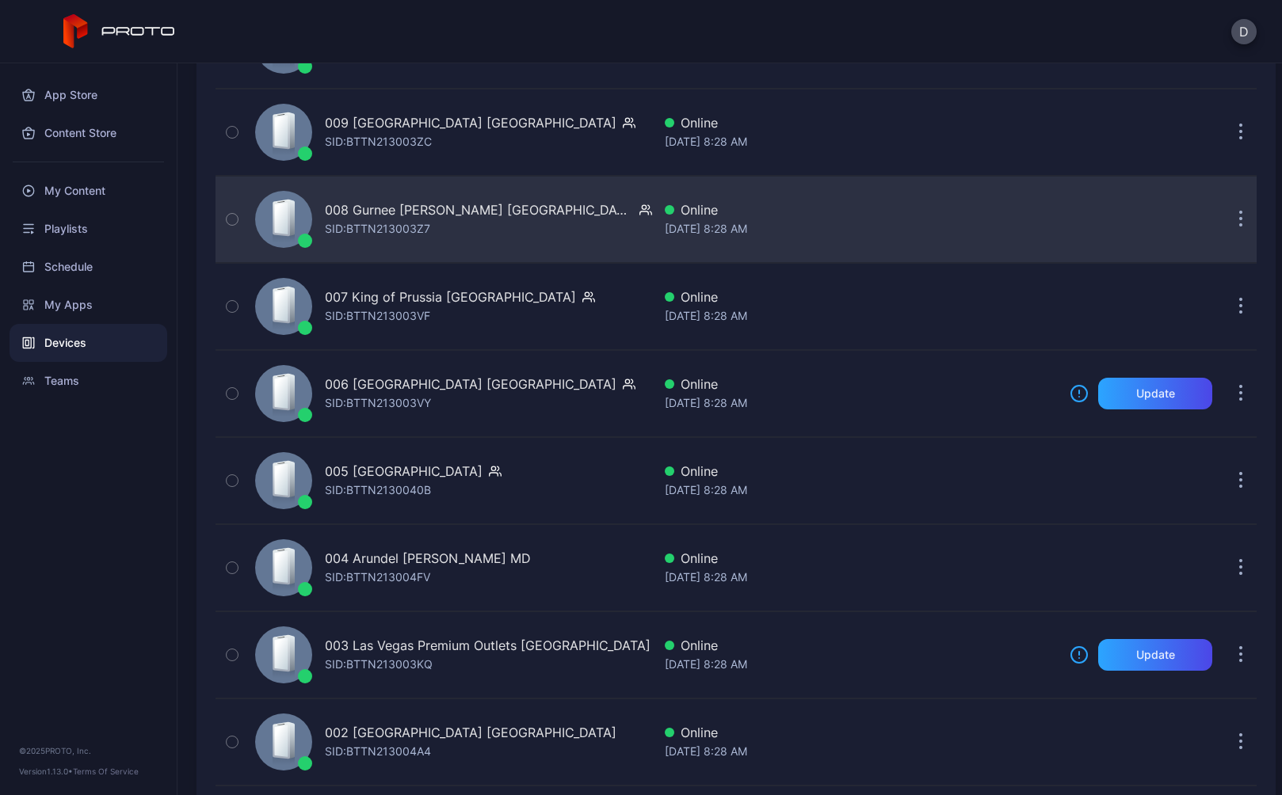
scroll to position [3519, 0]
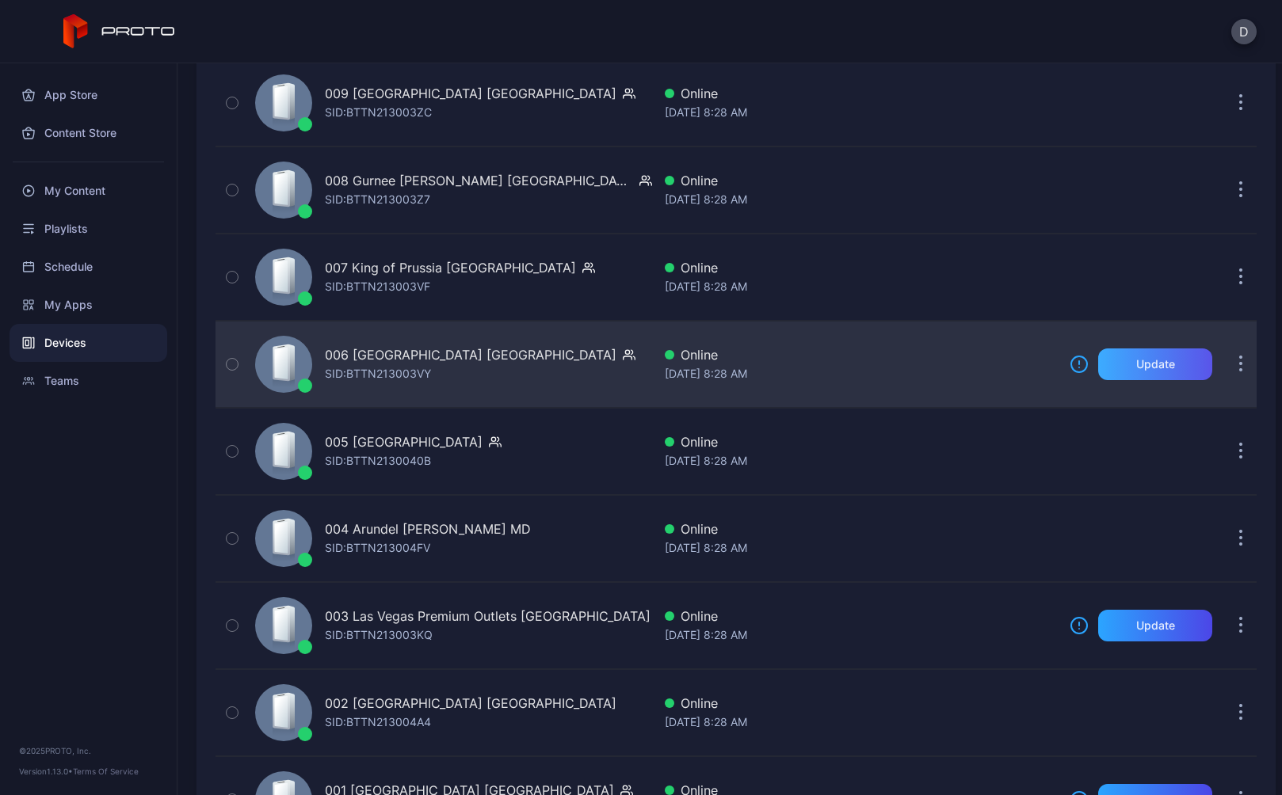
click at [1136, 367] on div "Update" at bounding box center [1155, 364] width 39 height 13
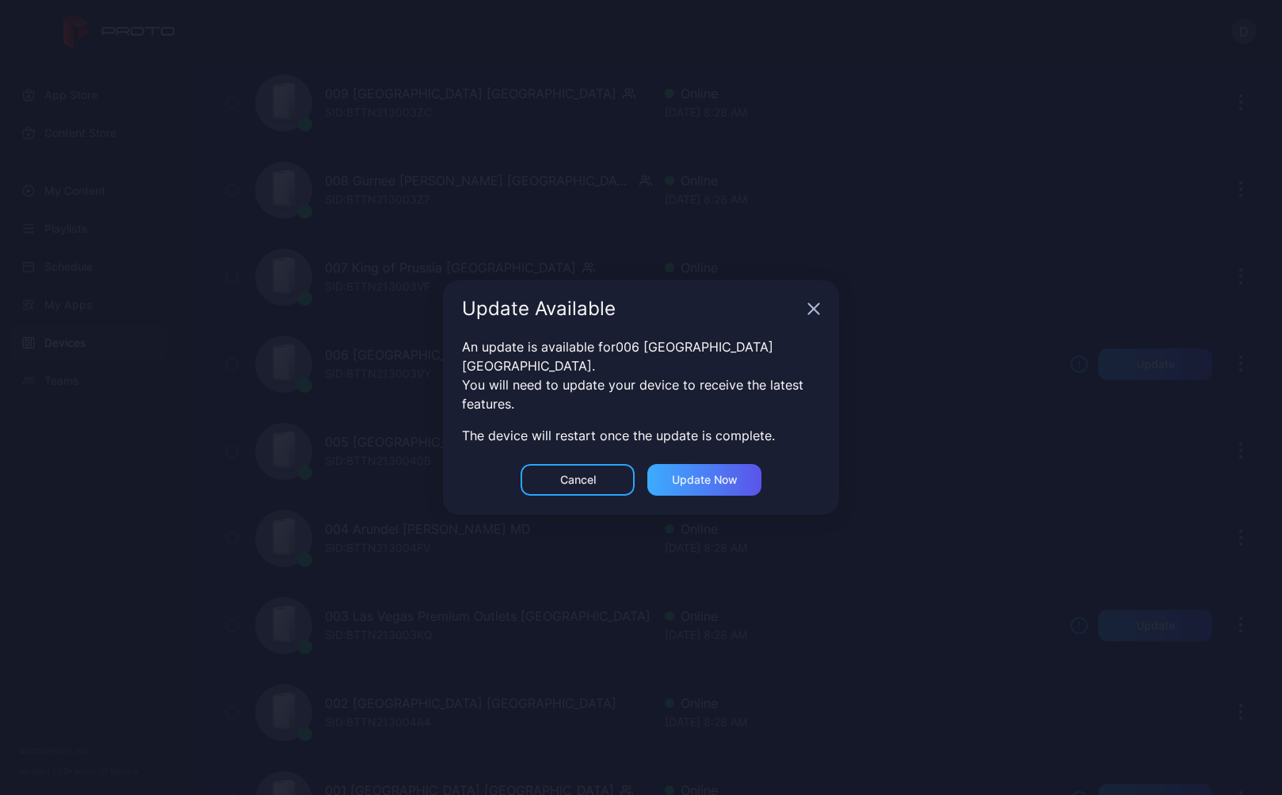
click at [717, 480] on div "Update now" at bounding box center [704, 480] width 114 height 32
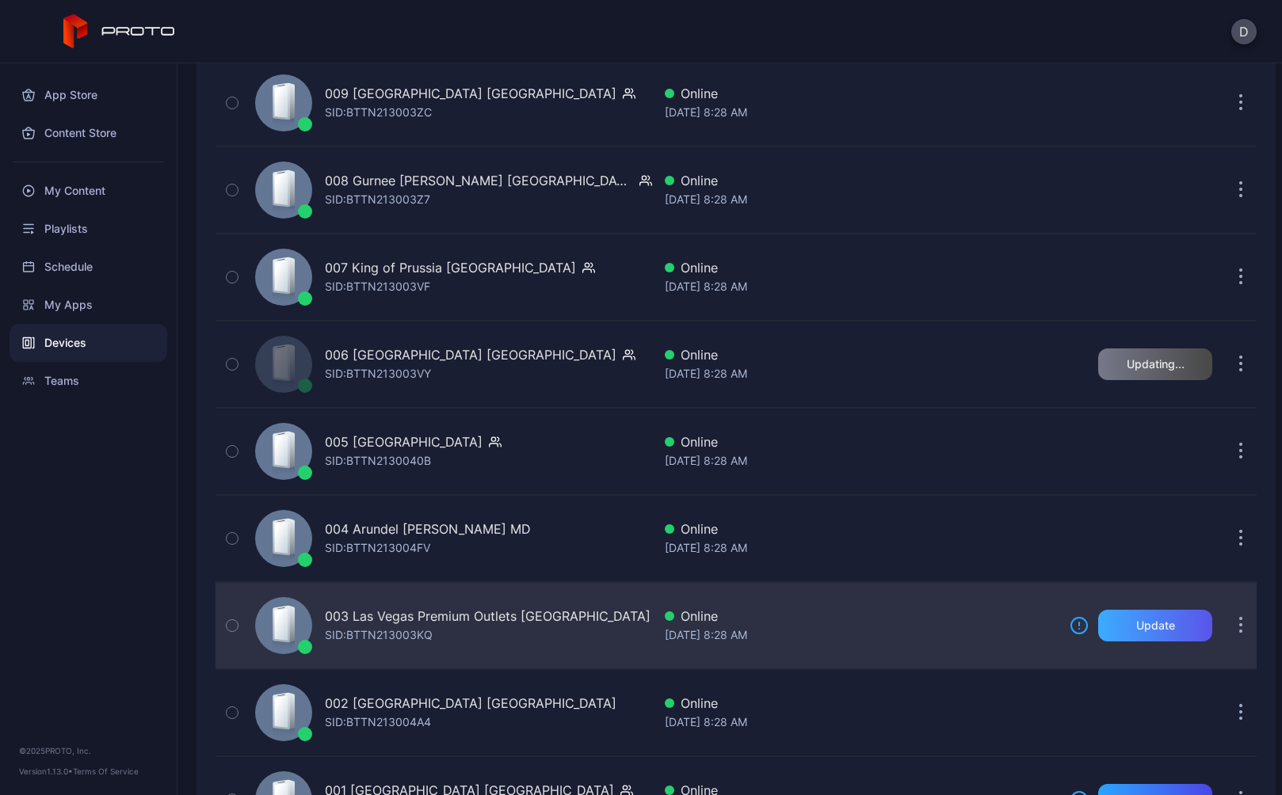
click at [1139, 627] on div "Update" at bounding box center [1155, 626] width 39 height 13
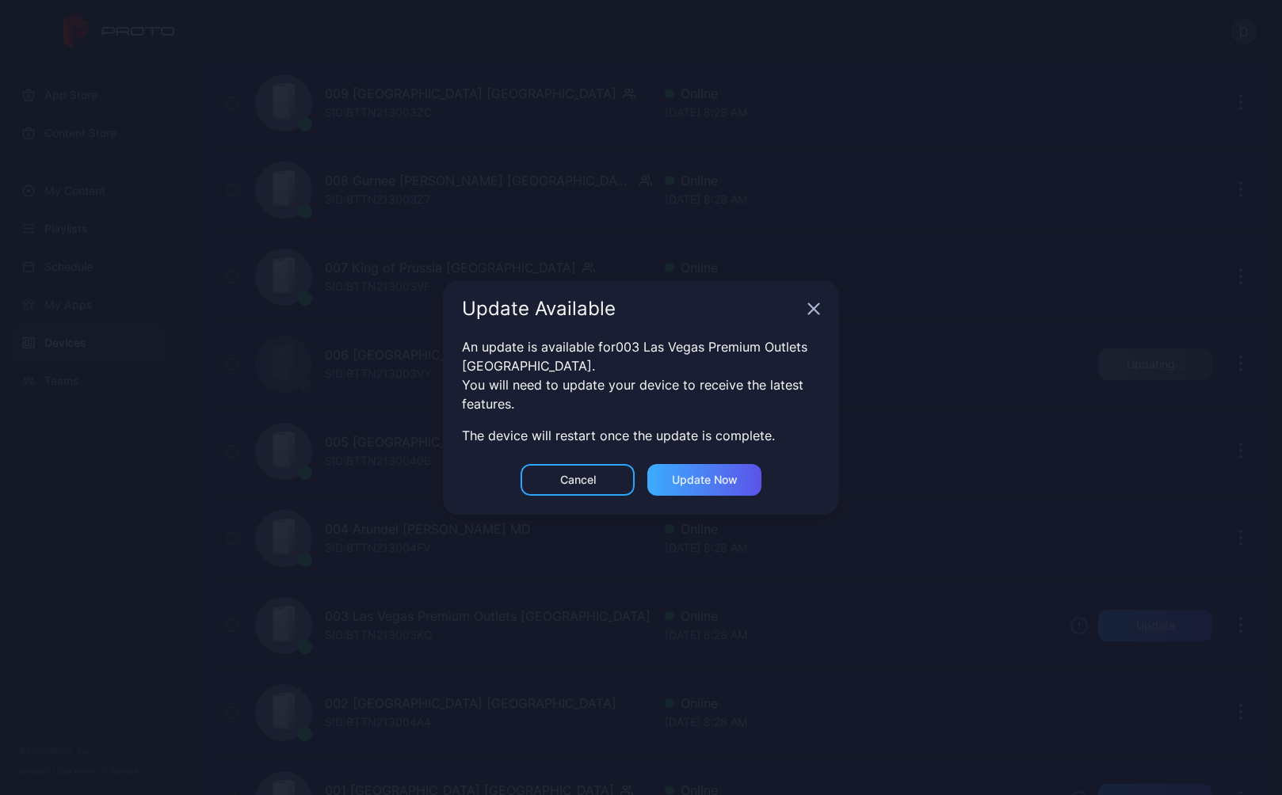
click at [696, 486] on div "Update now" at bounding box center [704, 480] width 114 height 32
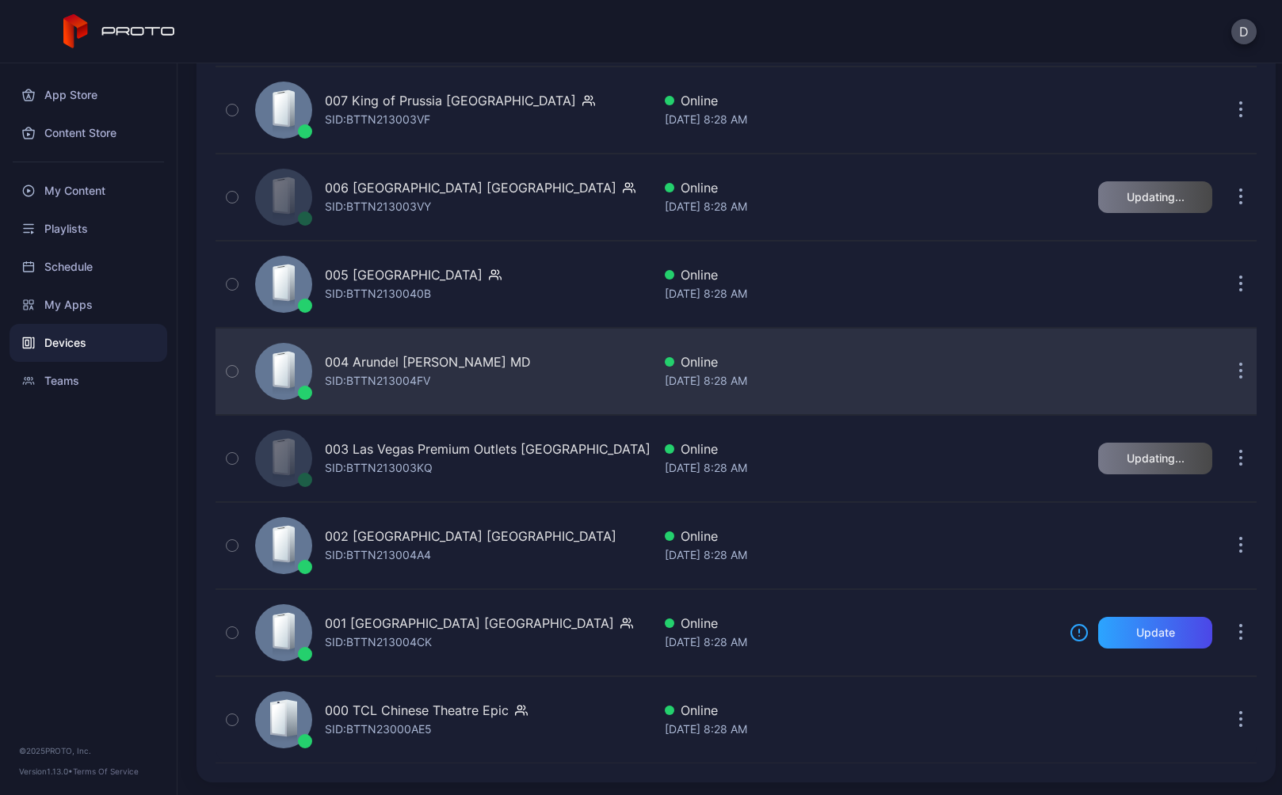
scroll to position [3686, 0]
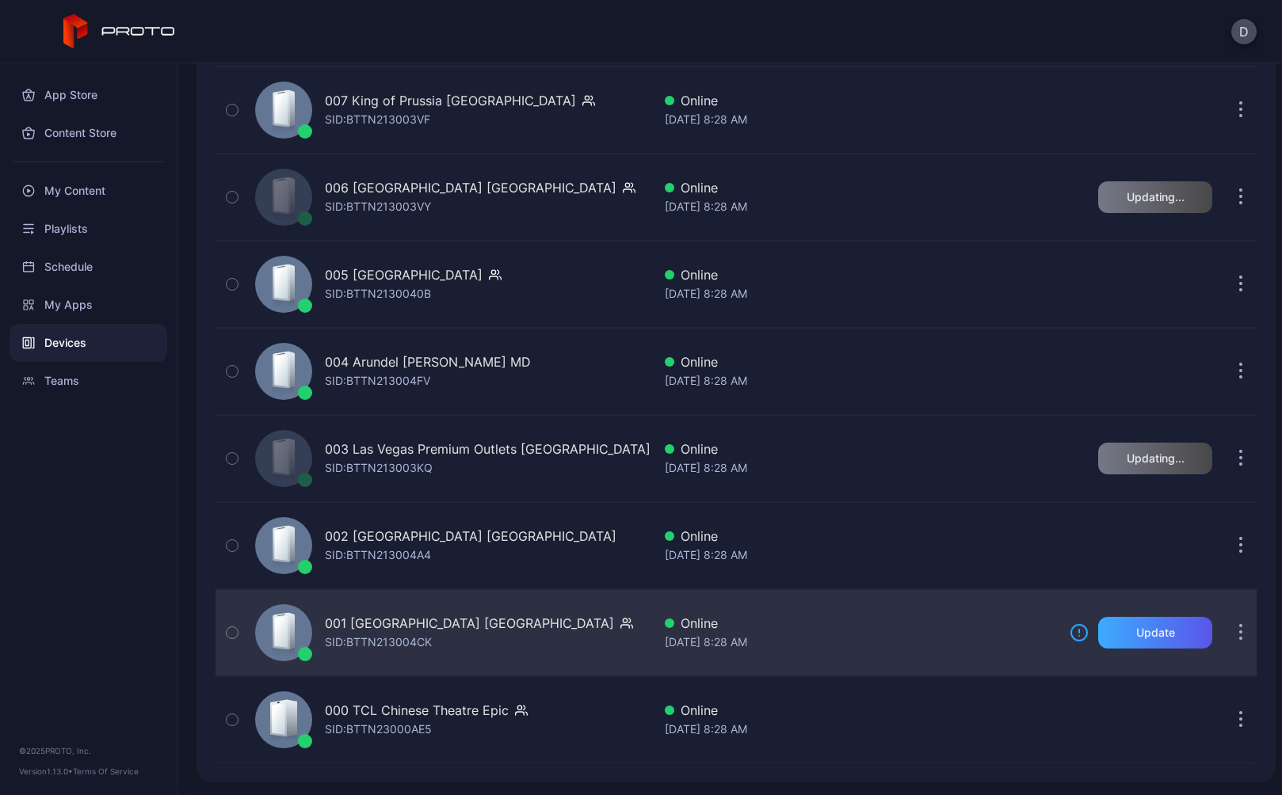
click at [1150, 624] on div "Update" at bounding box center [1155, 633] width 114 height 32
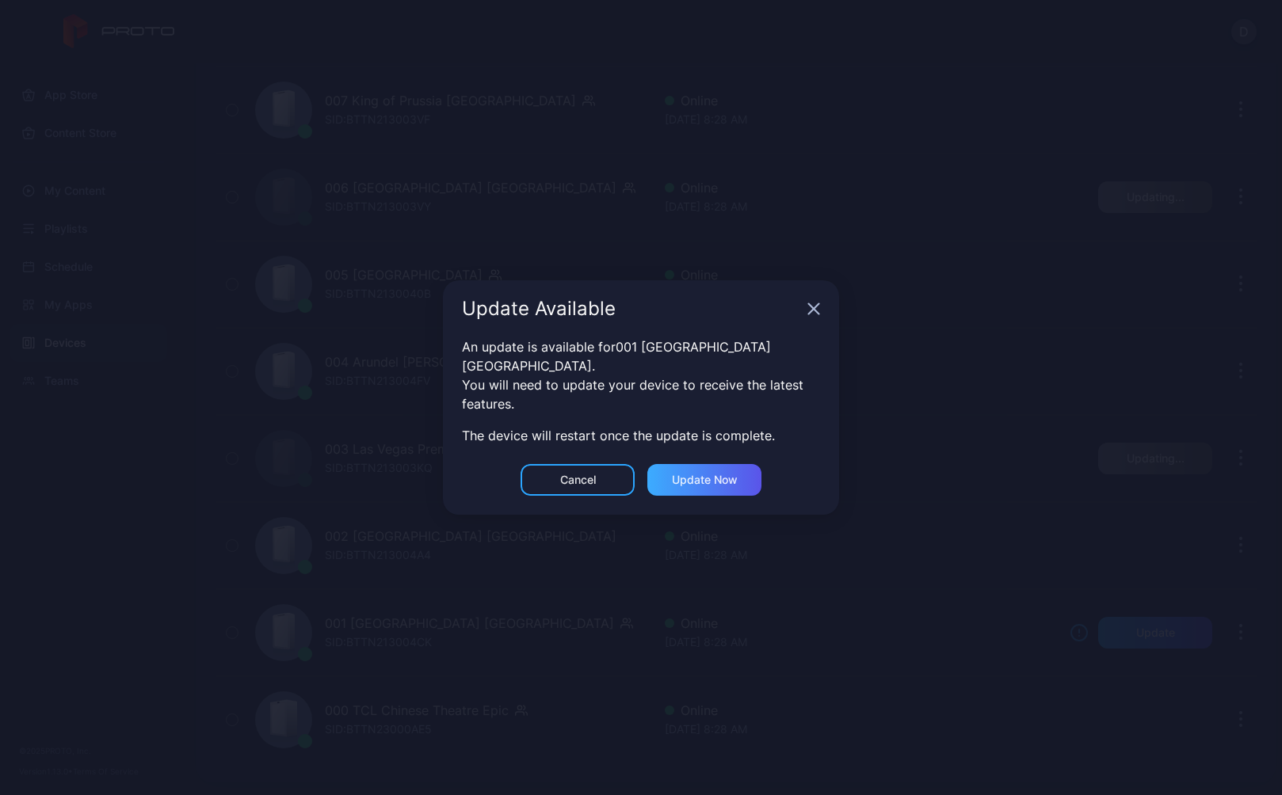
click at [694, 474] on div "Update now" at bounding box center [705, 480] width 66 height 13
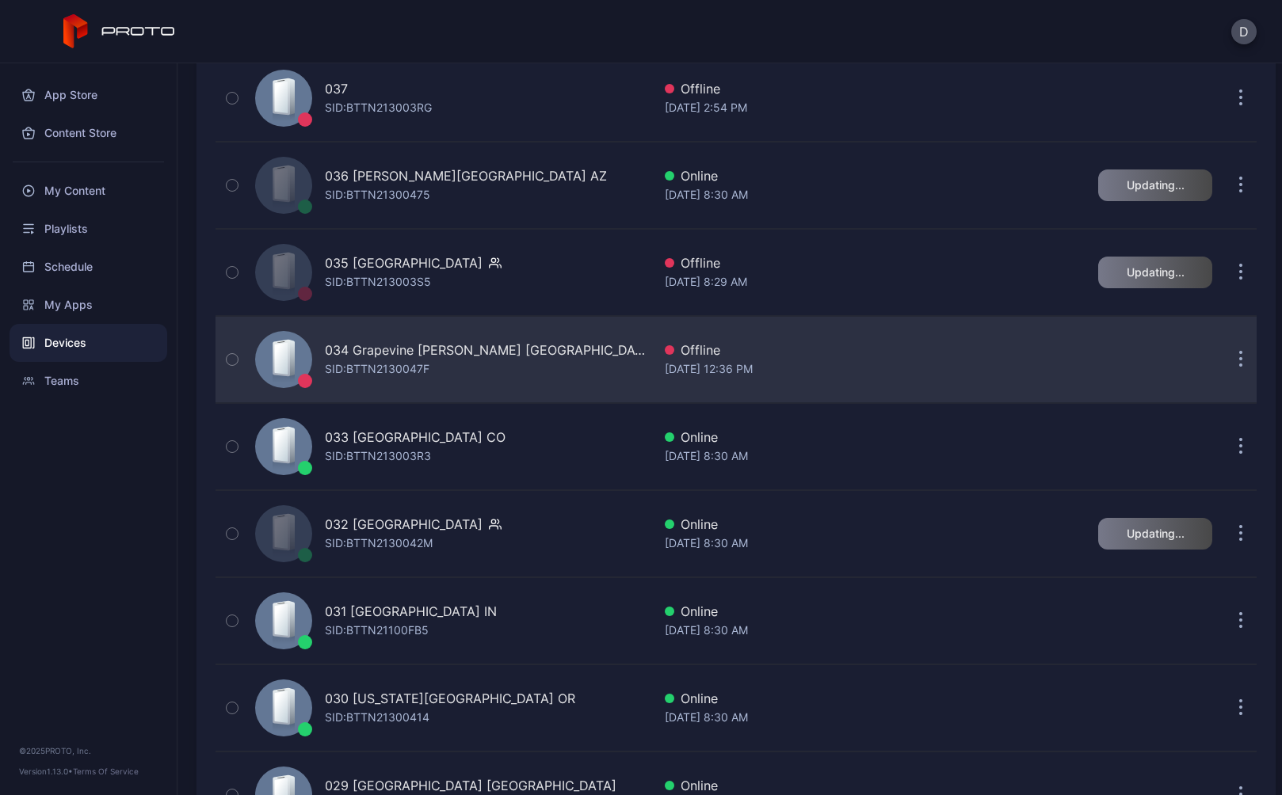
scroll to position [1104, 0]
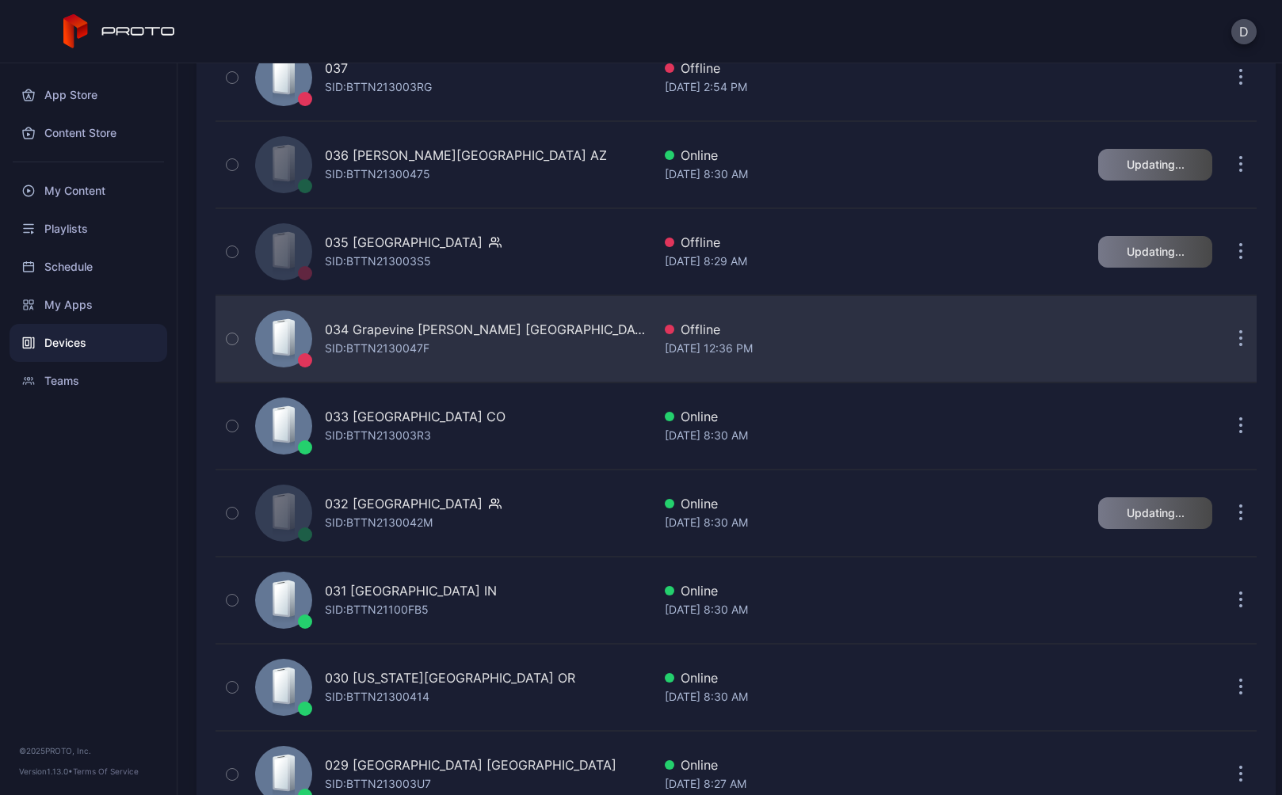
click at [570, 351] on div "034 Grapevine Mills TX SID: BTTN2130047F" at bounding box center [450, 338] width 403 height 79
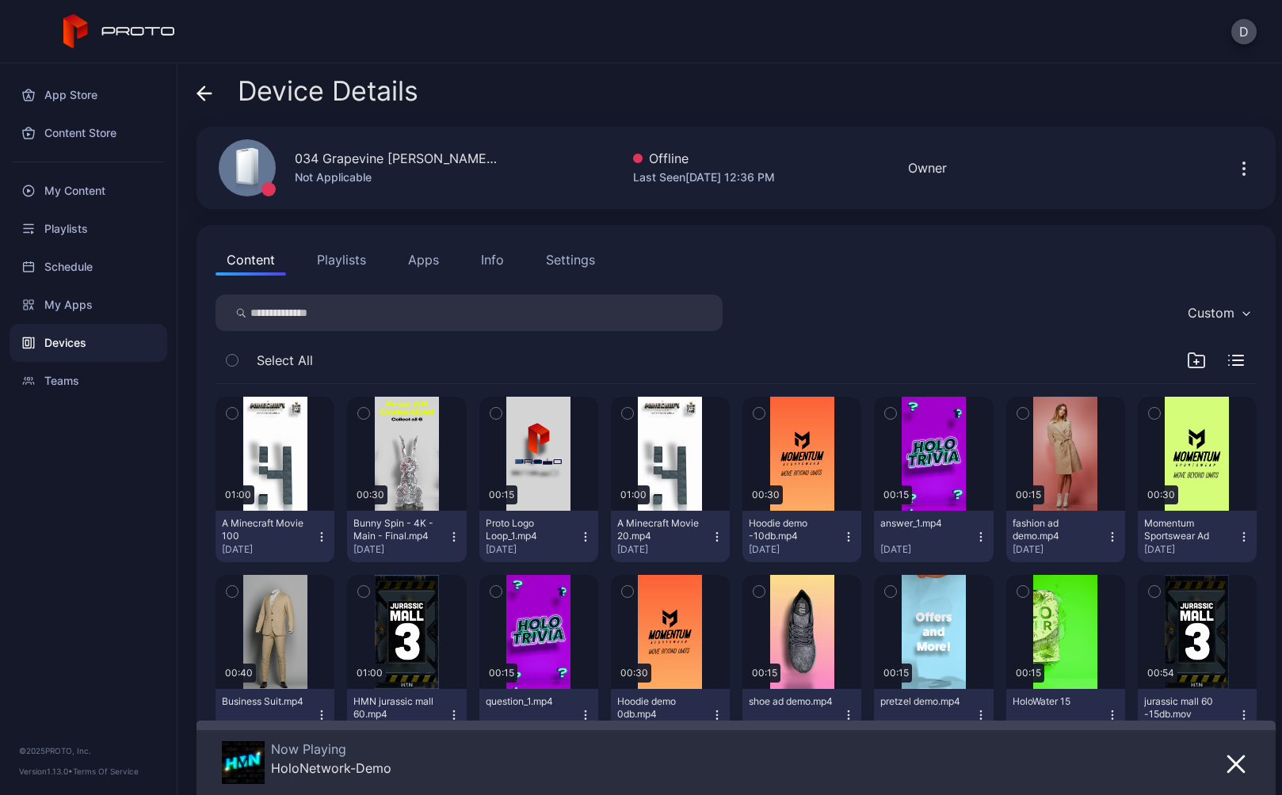
click at [346, 258] on button "Playlists" at bounding box center [341, 260] width 71 height 32
click at [341, 260] on button "Playlists" at bounding box center [341, 260] width 71 height 32
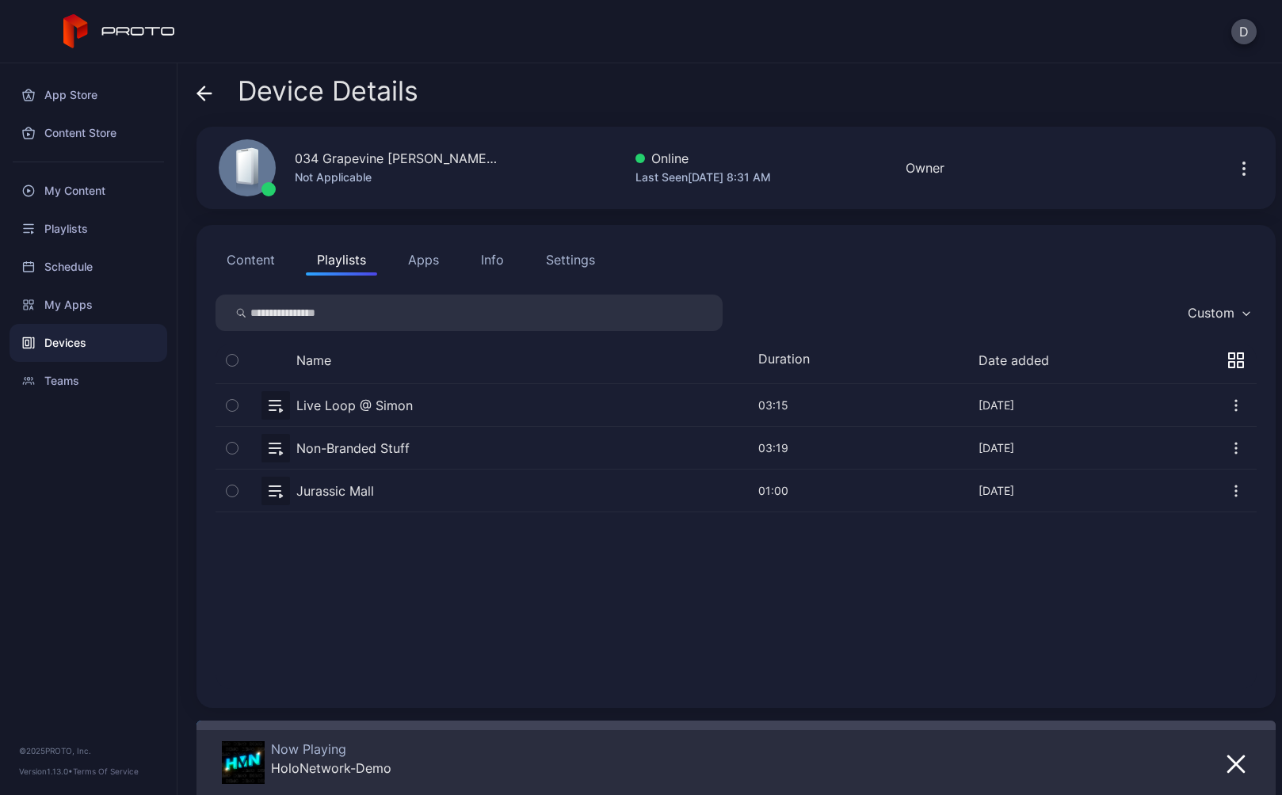
click at [452, 449] on button "button" at bounding box center [736, 448] width 1041 height 42
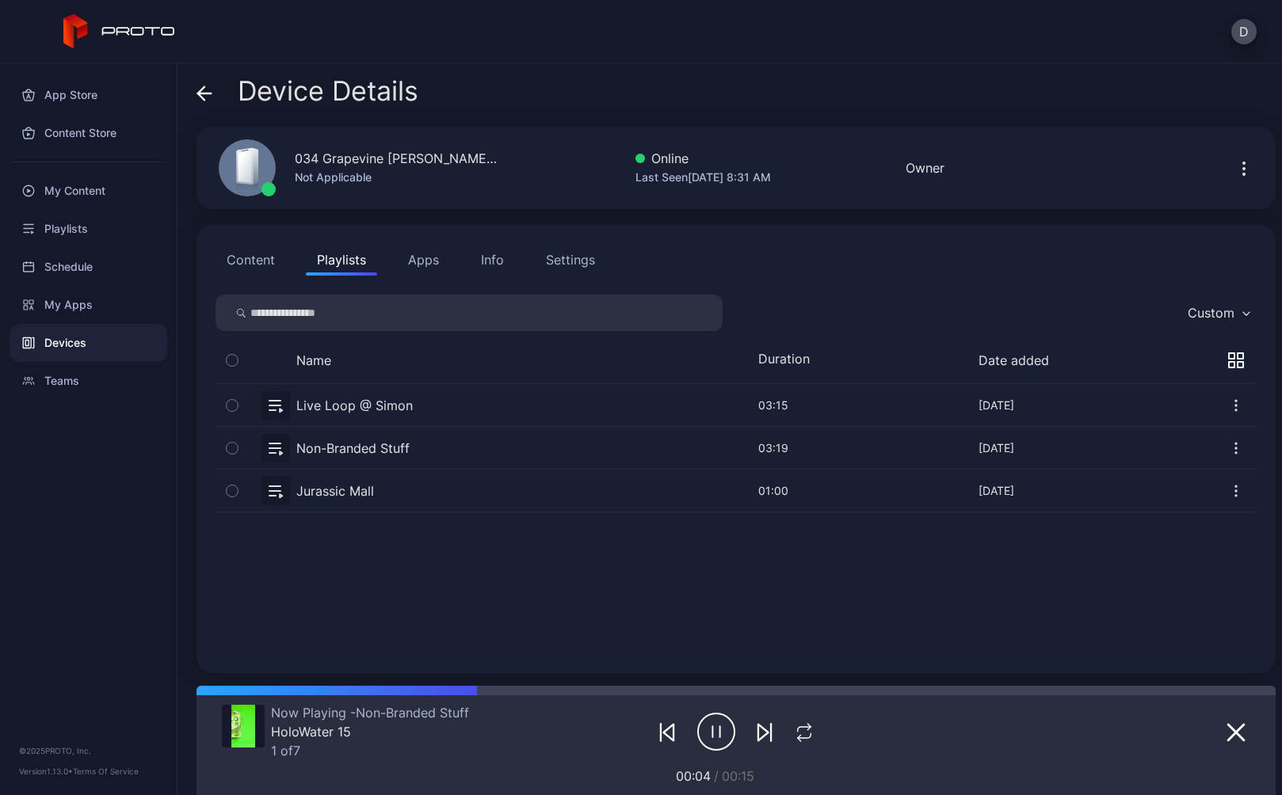
click at [209, 93] on icon at bounding box center [204, 93] width 13 height 0
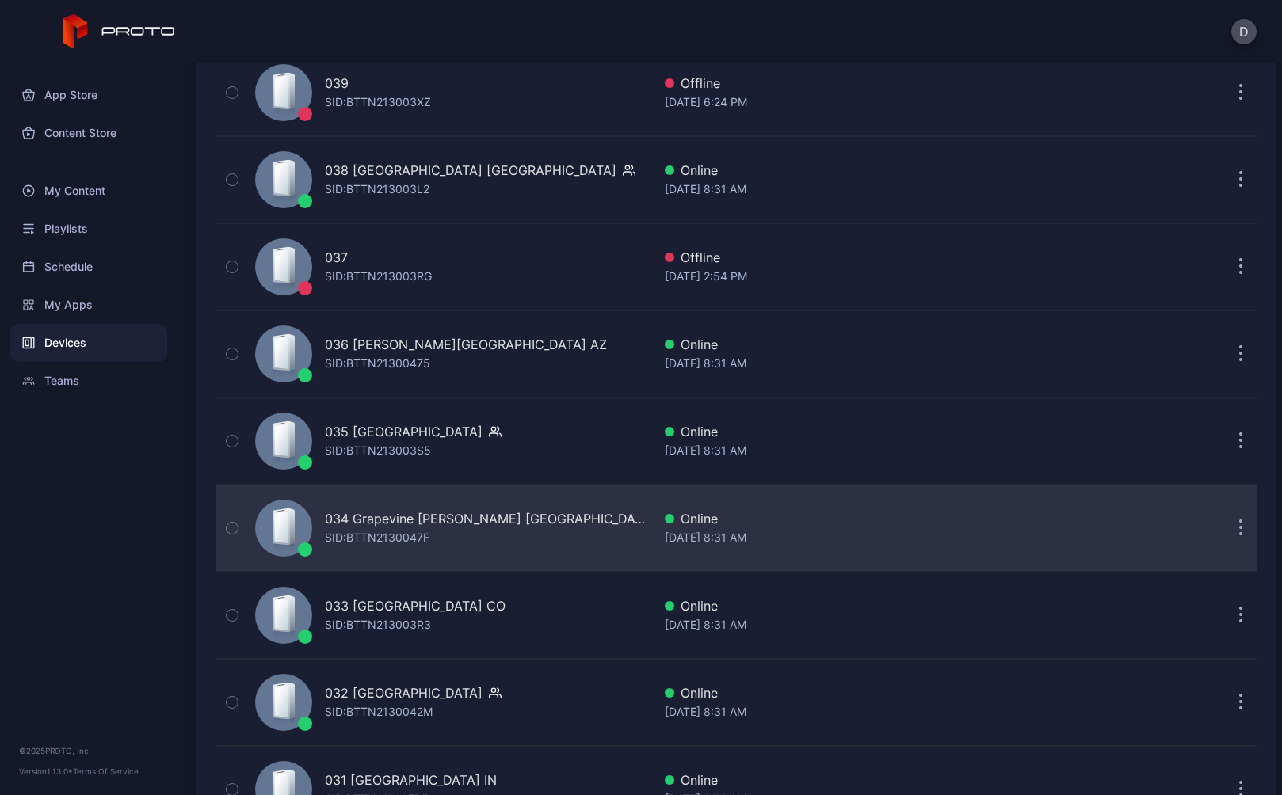
scroll to position [914, 0]
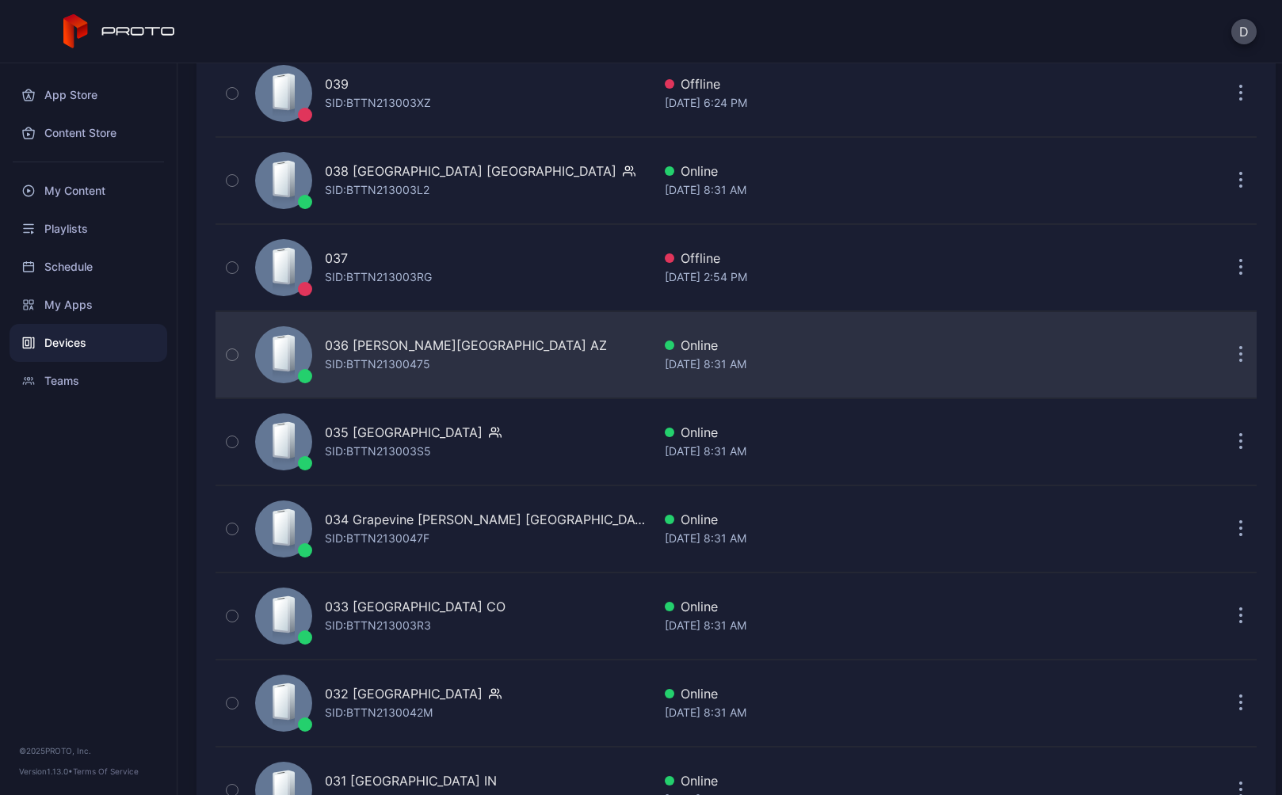
click at [576, 349] on div "036 Chandler Fashion Center AZ SID: BTTN21300475" at bounding box center [450, 354] width 403 height 79
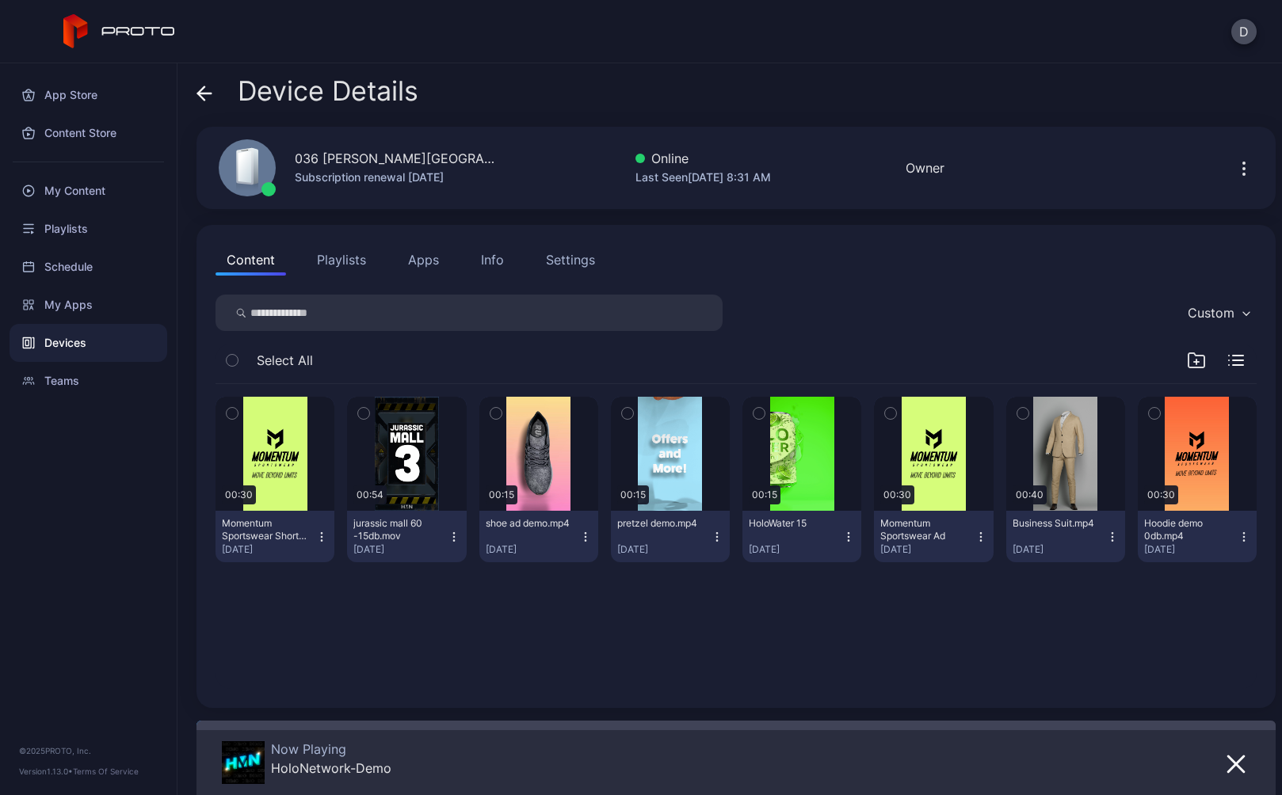
click at [563, 258] on div "Settings" at bounding box center [570, 259] width 49 height 19
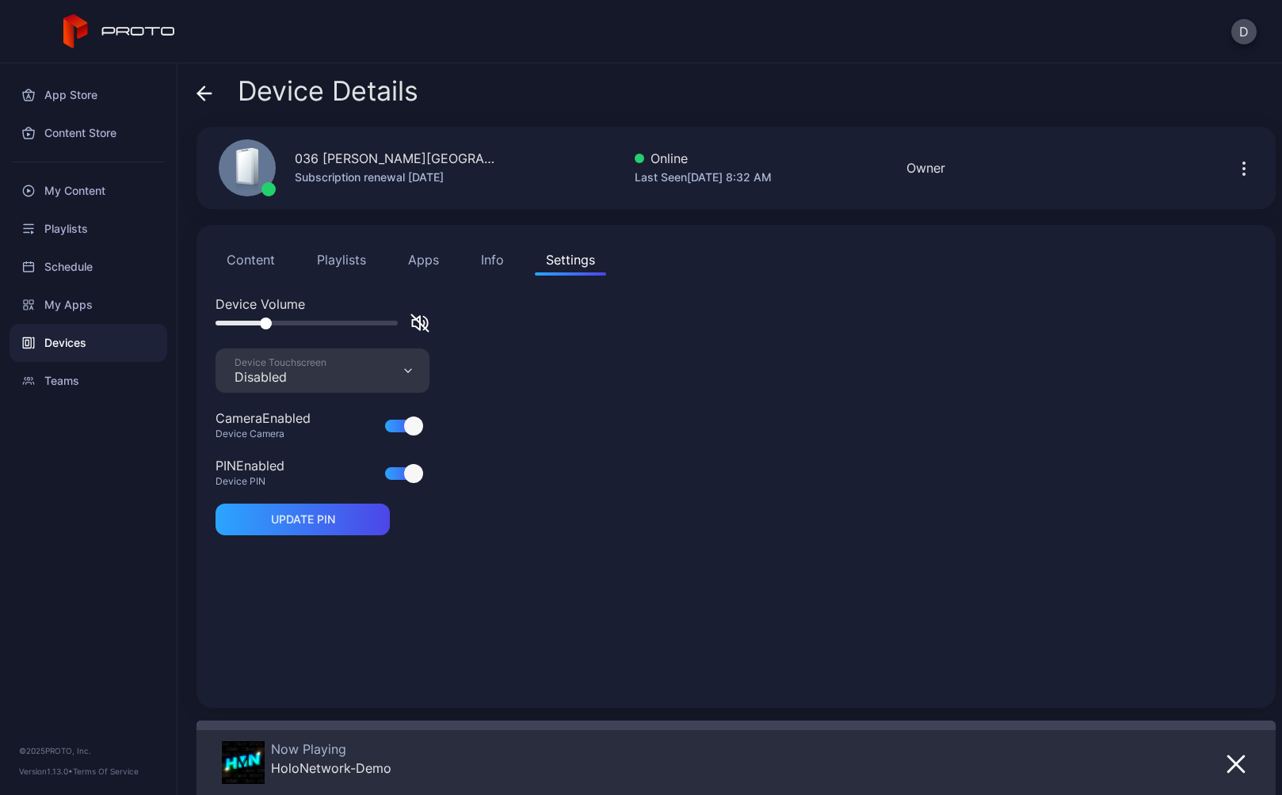
drag, startPoint x: 223, startPoint y: 322, endPoint x: 267, endPoint y: 325, distance: 44.4
click at [267, 325] on div at bounding box center [266, 324] width 12 height 12
drag, startPoint x: 262, startPoint y: 325, endPoint x: 191, endPoint y: 321, distance: 71.4
click at [191, 321] on div "Device Details 036 Chandler Fashion Center AZ Subscription renewal Aug 8, 2026 …" at bounding box center [729, 429] width 1105 height 732
click at [206, 92] on icon at bounding box center [204, 94] width 16 height 16
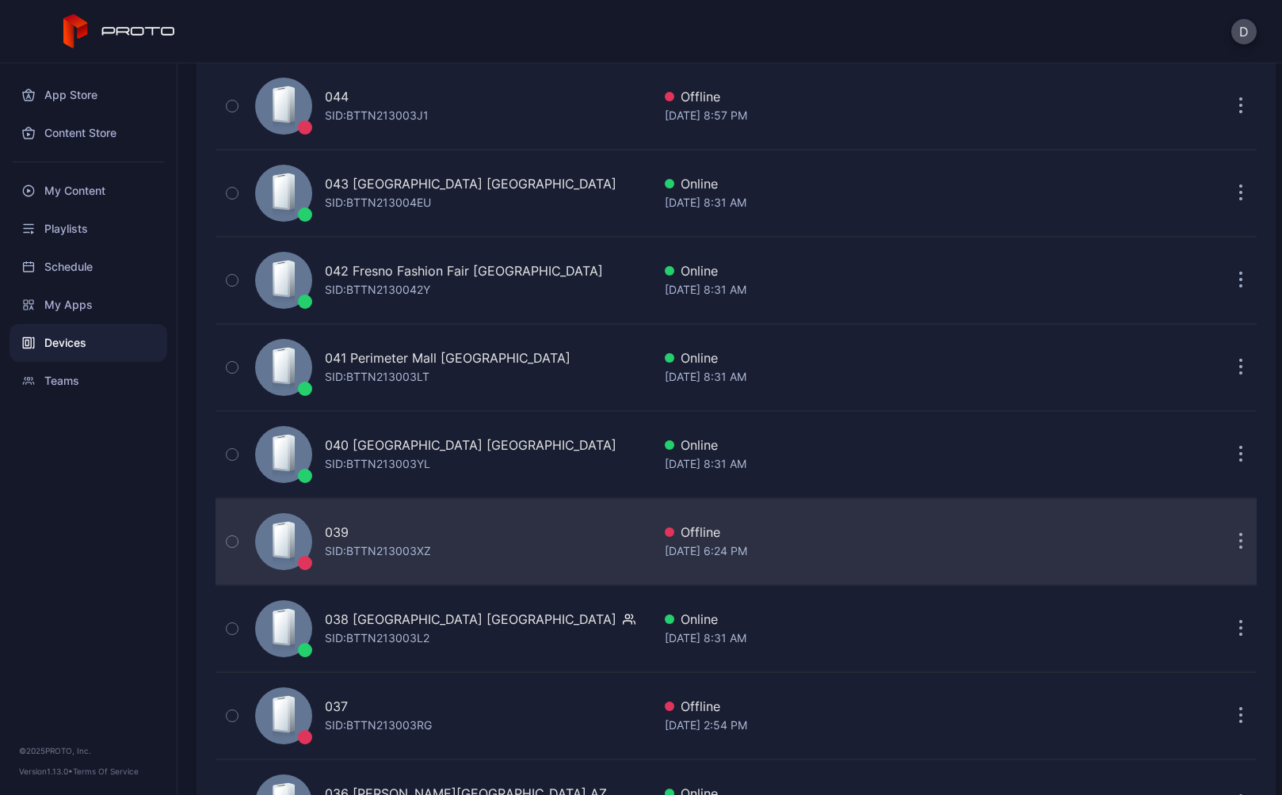
scroll to position [464, 0]
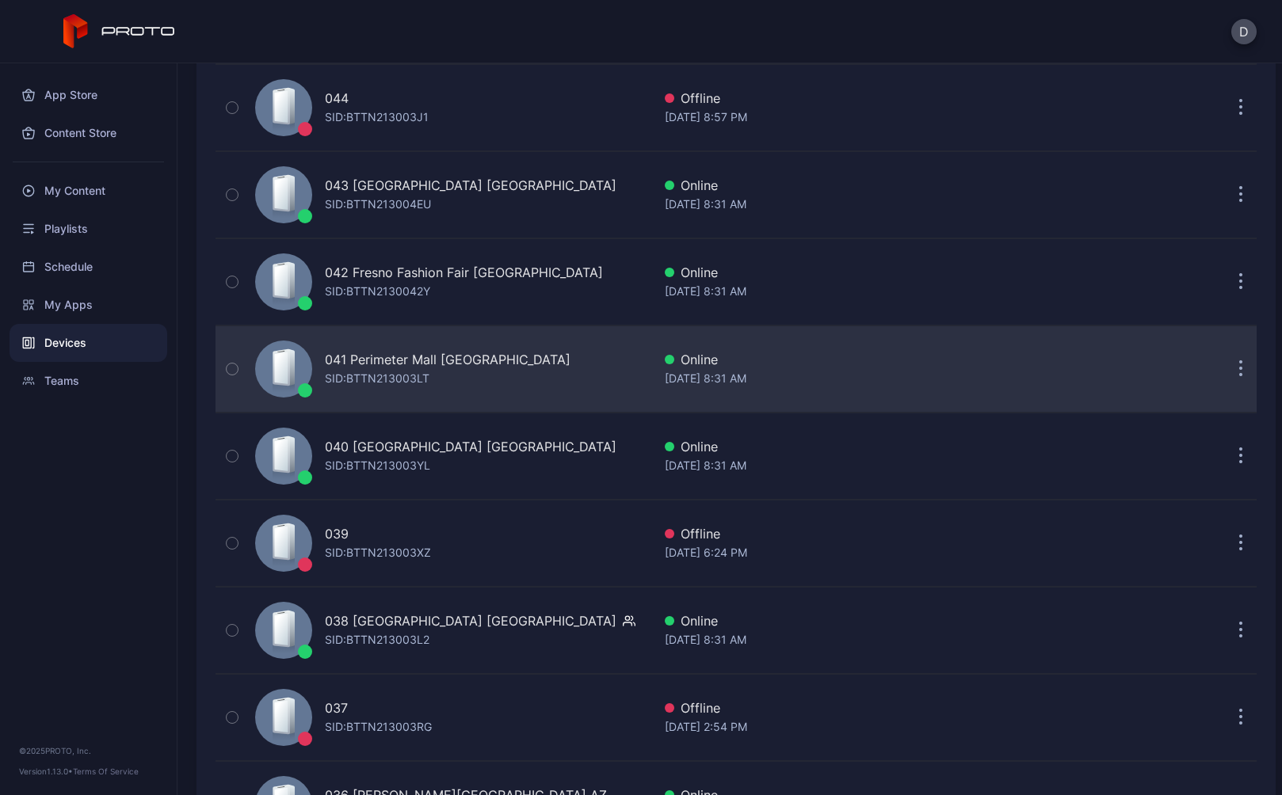
click at [513, 368] on div "041 Perimeter Mall GA SID: BTTN213003LT" at bounding box center [450, 369] width 403 height 79
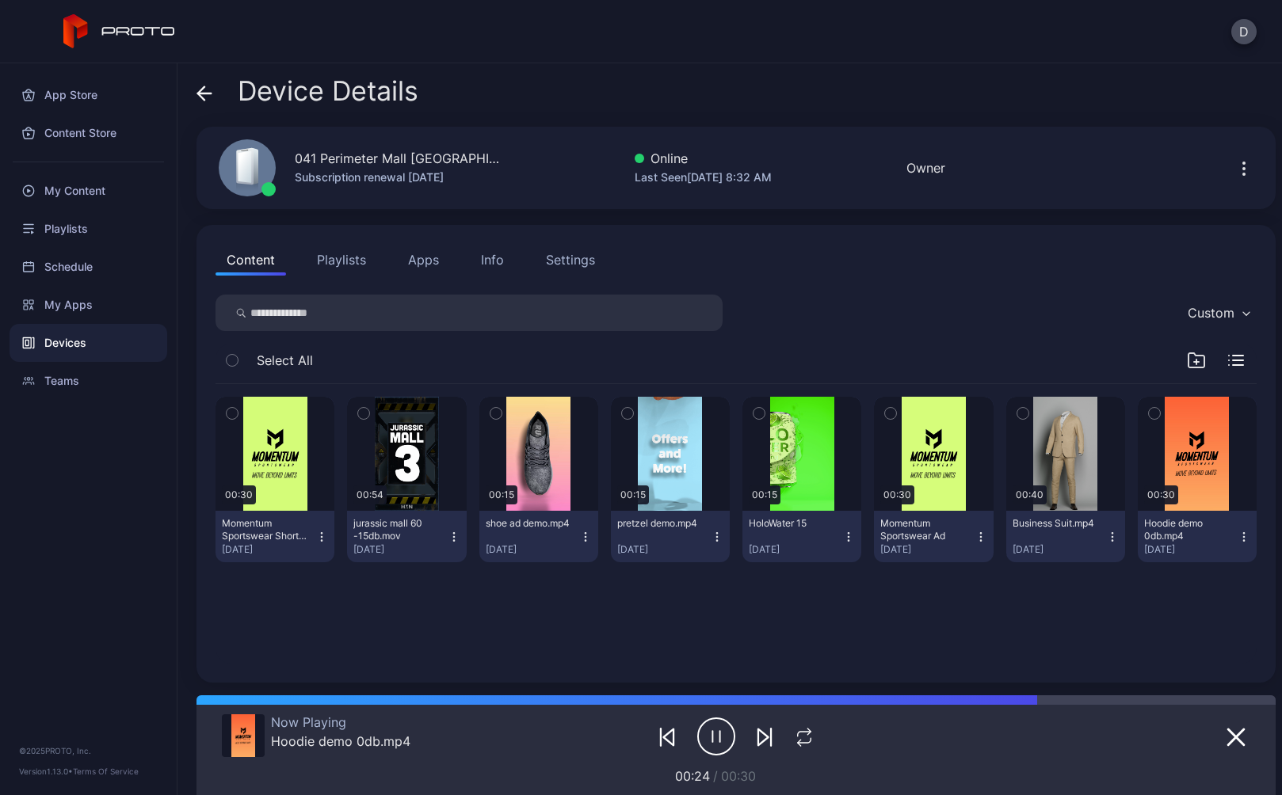
click at [206, 95] on icon at bounding box center [204, 94] width 16 height 16
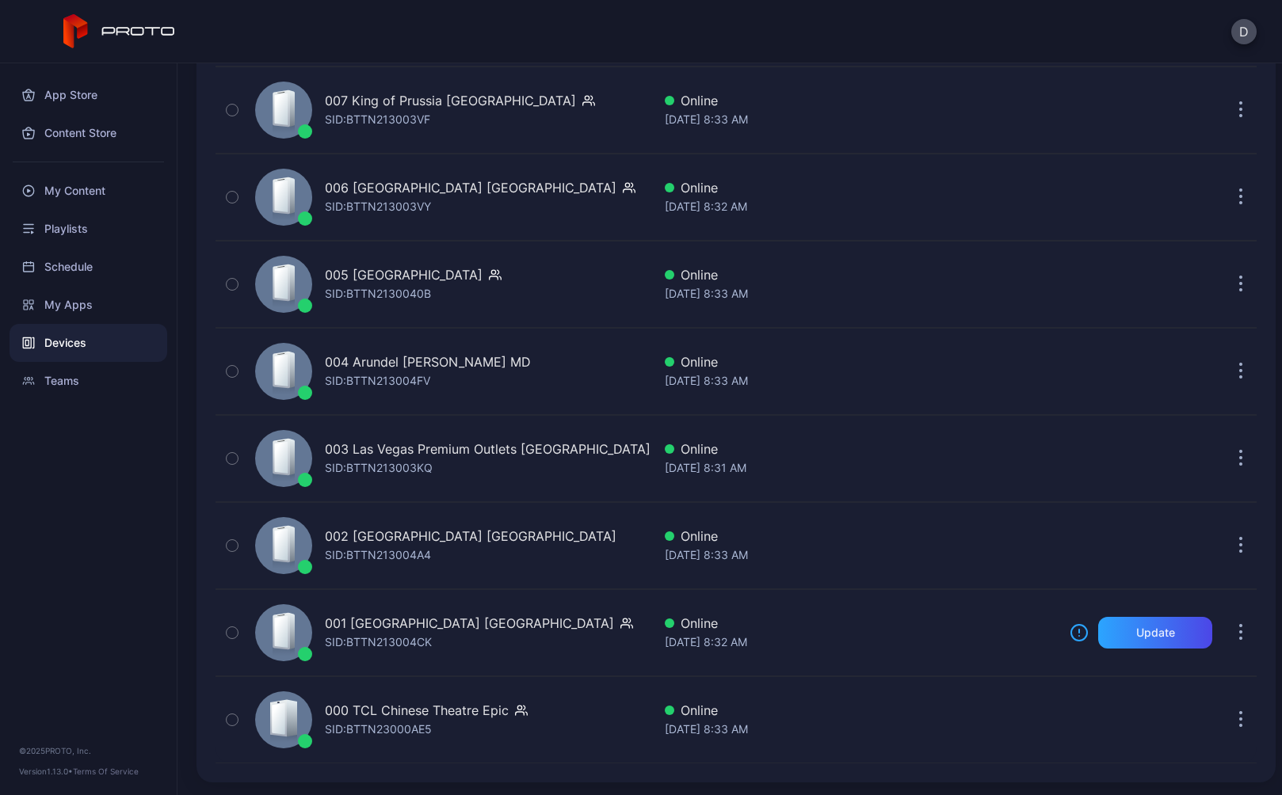
scroll to position [3686, 0]
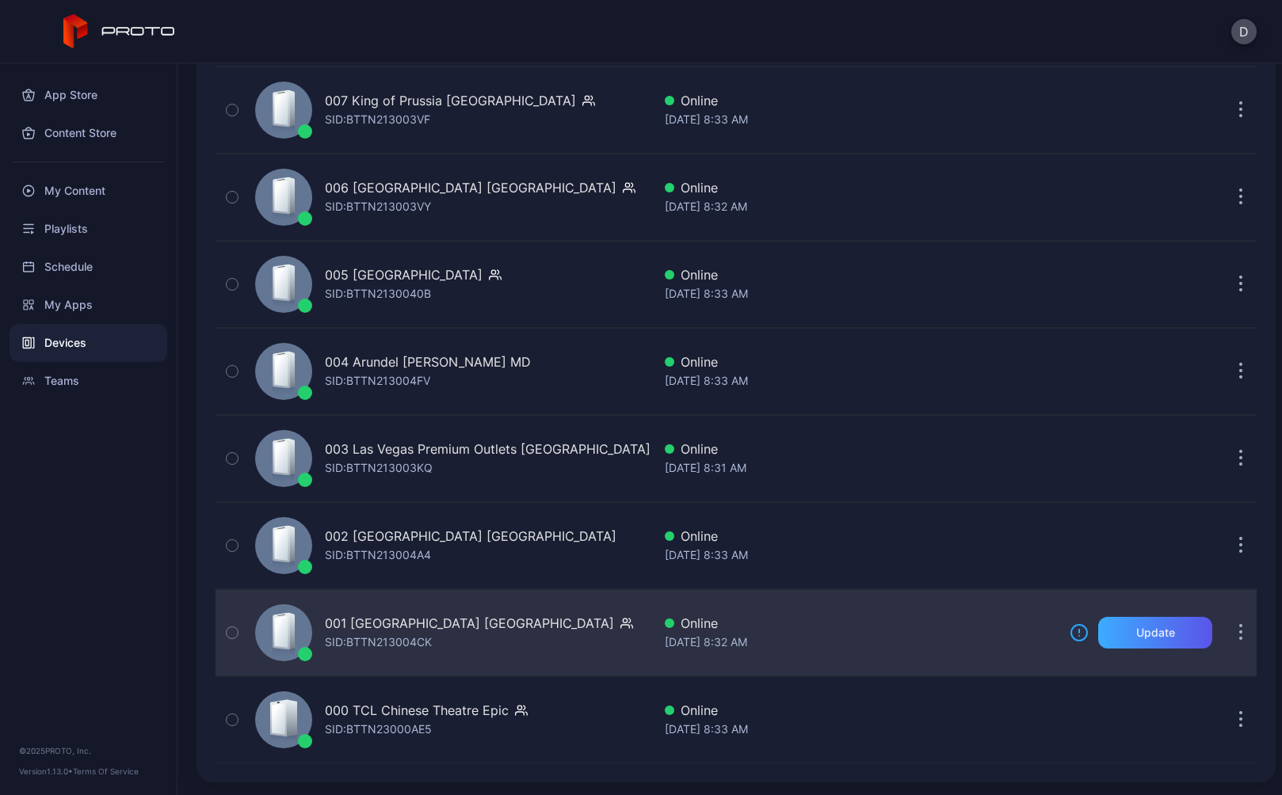
click at [1137, 636] on div "Update" at bounding box center [1155, 633] width 39 height 13
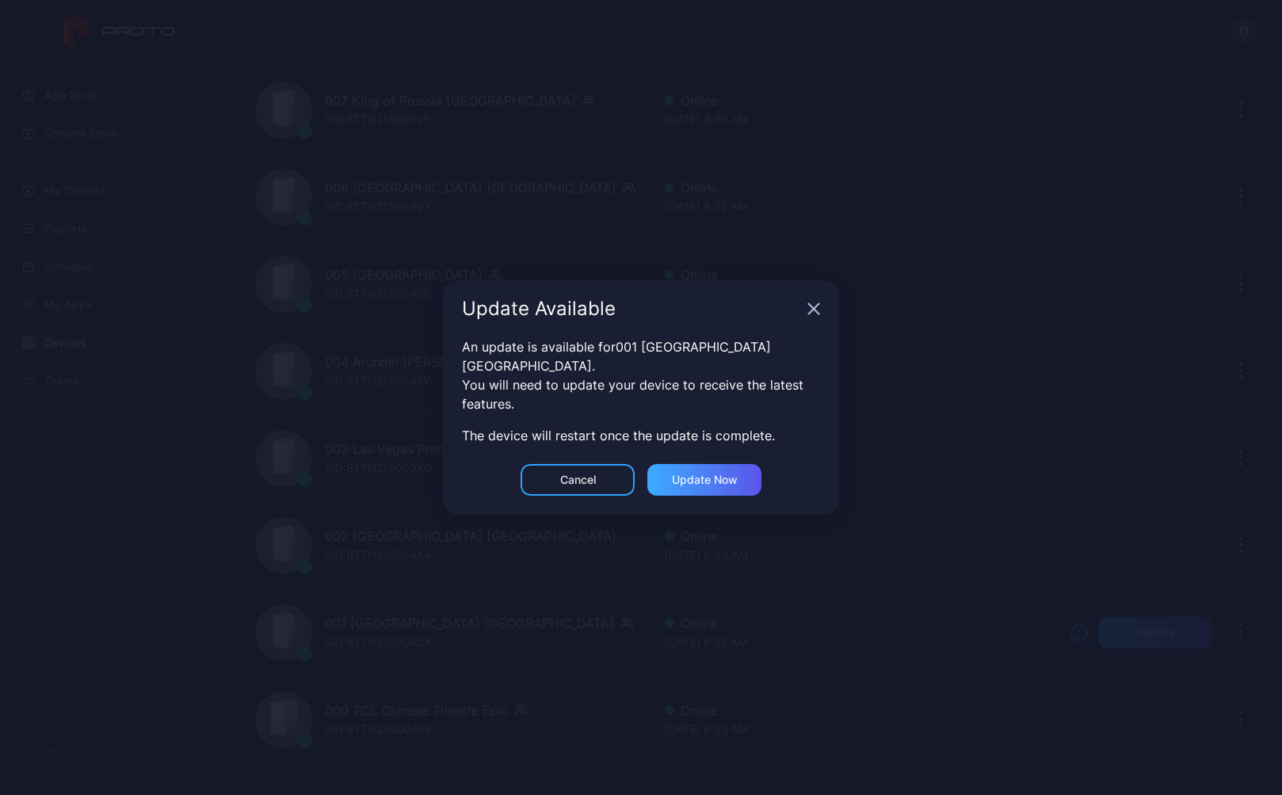
click at [699, 475] on div "Update now" at bounding box center [705, 480] width 66 height 13
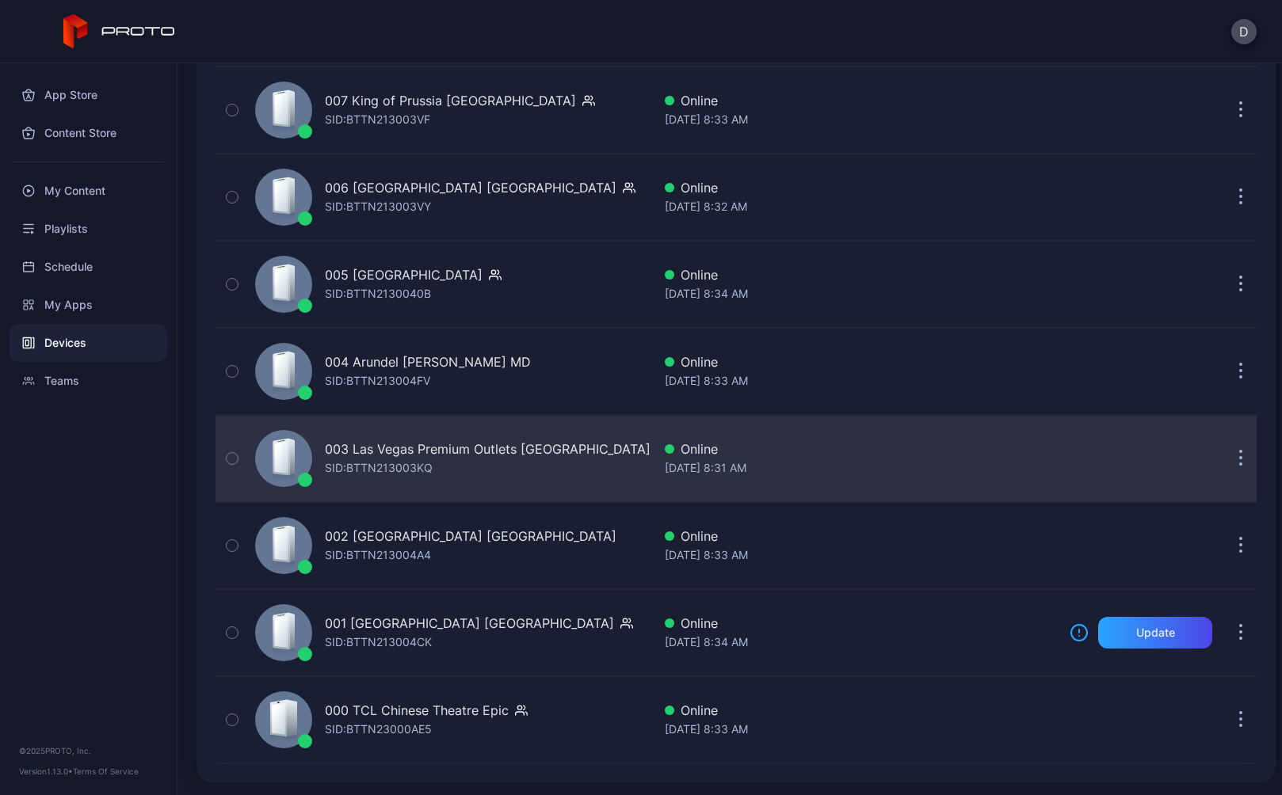
click at [584, 480] on div "003 Las Vegas Premium Outlets South CA SID: BTTN213003KQ" at bounding box center [450, 458] width 403 height 79
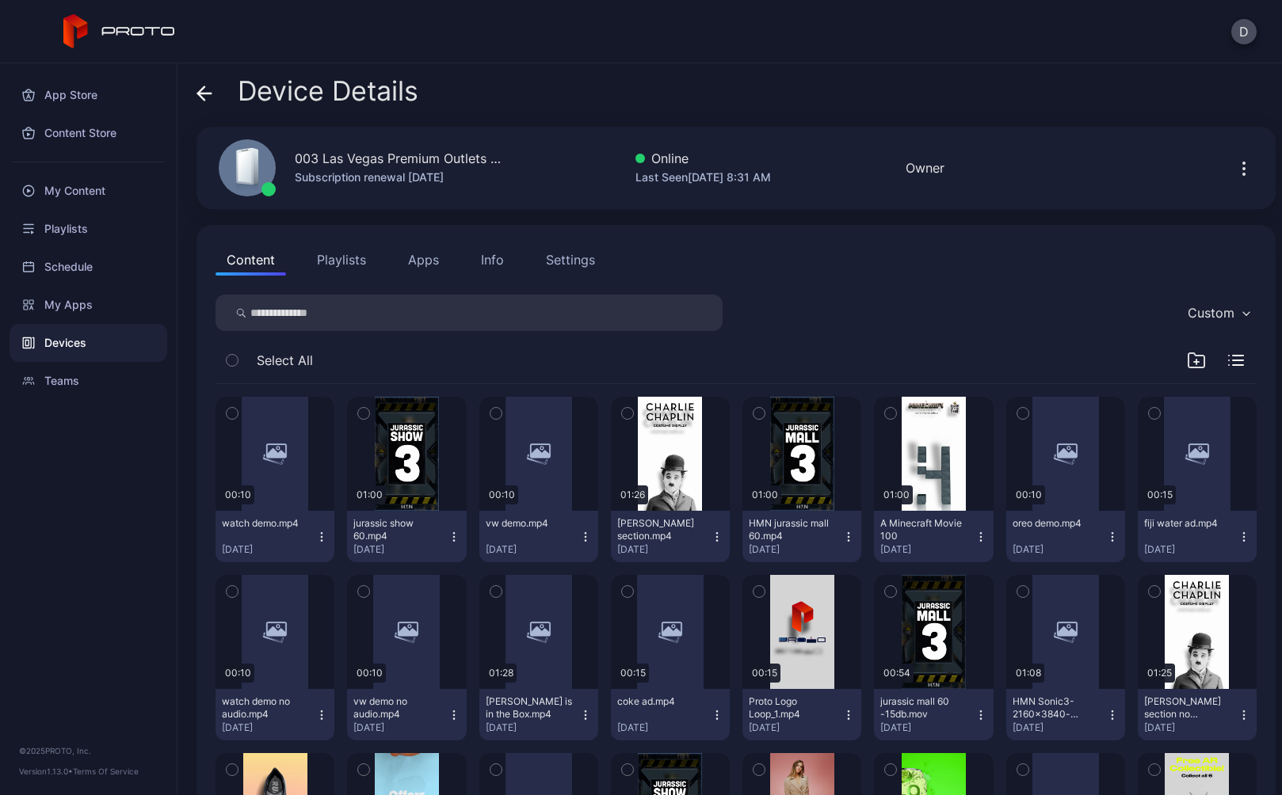
click at [560, 258] on div "Settings" at bounding box center [570, 259] width 49 height 19
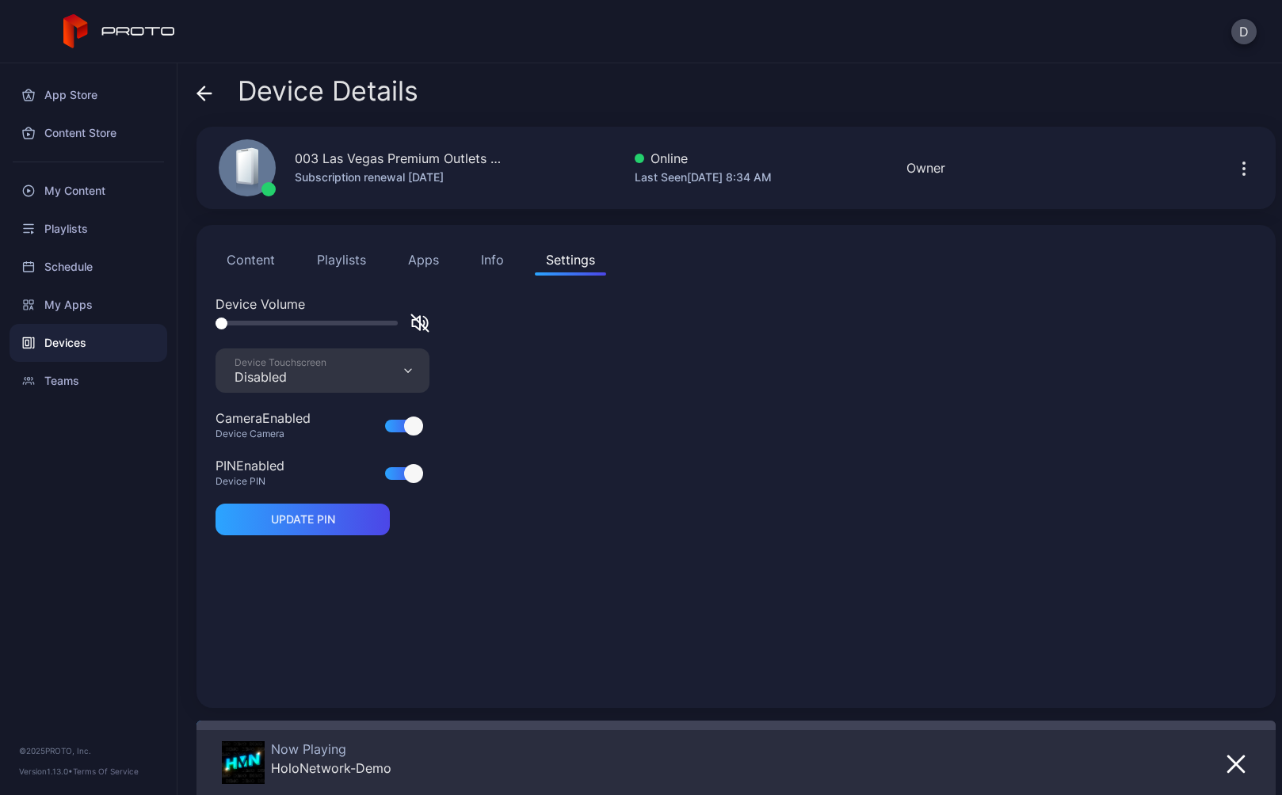
click at [208, 94] on icon at bounding box center [204, 94] width 16 height 16
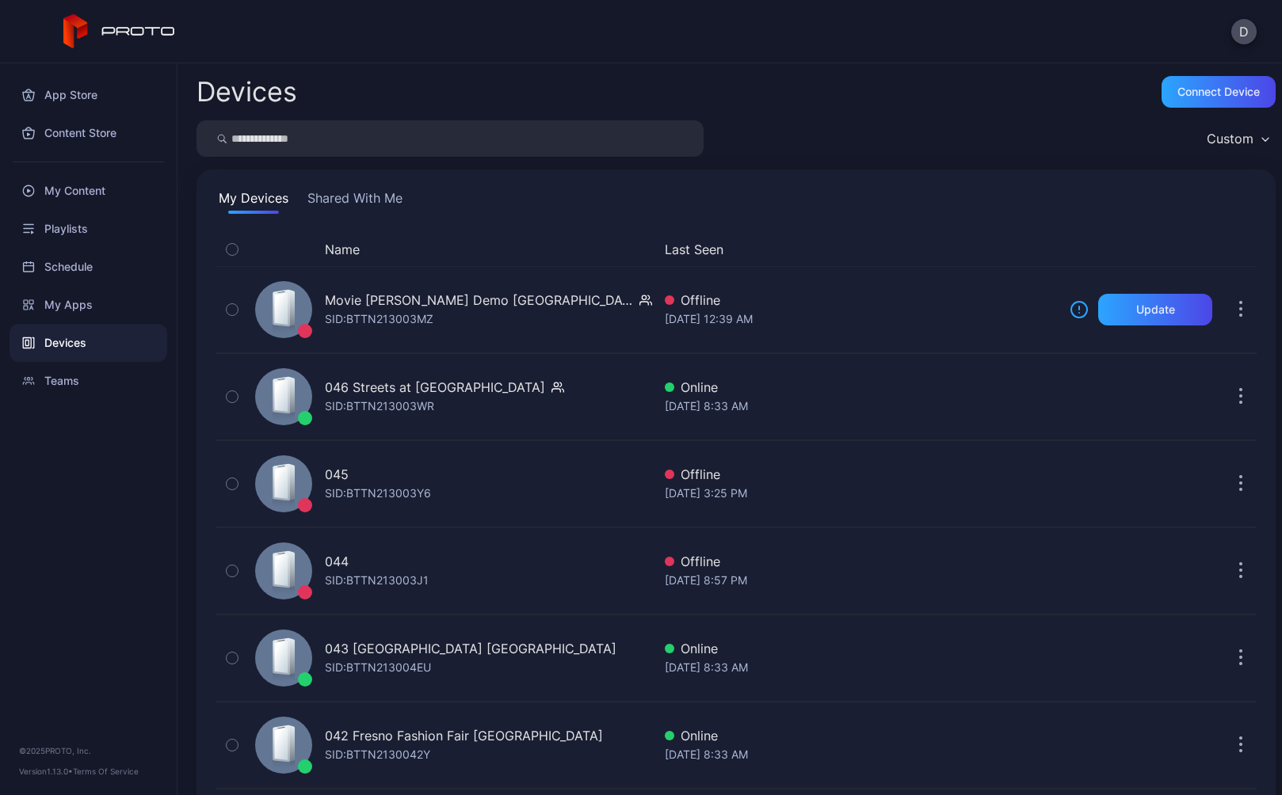
scroll to position [3686, 0]
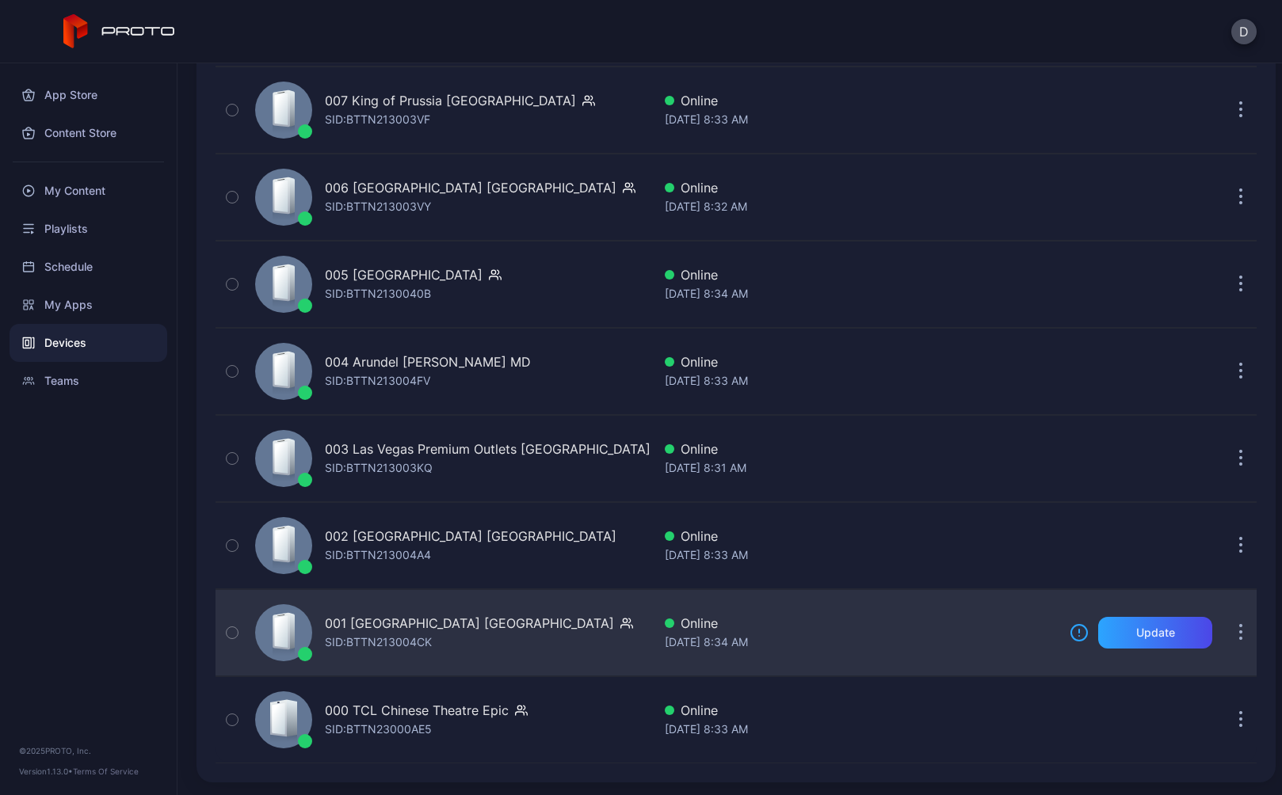
click at [1225, 630] on button "button" at bounding box center [1241, 633] width 32 height 32
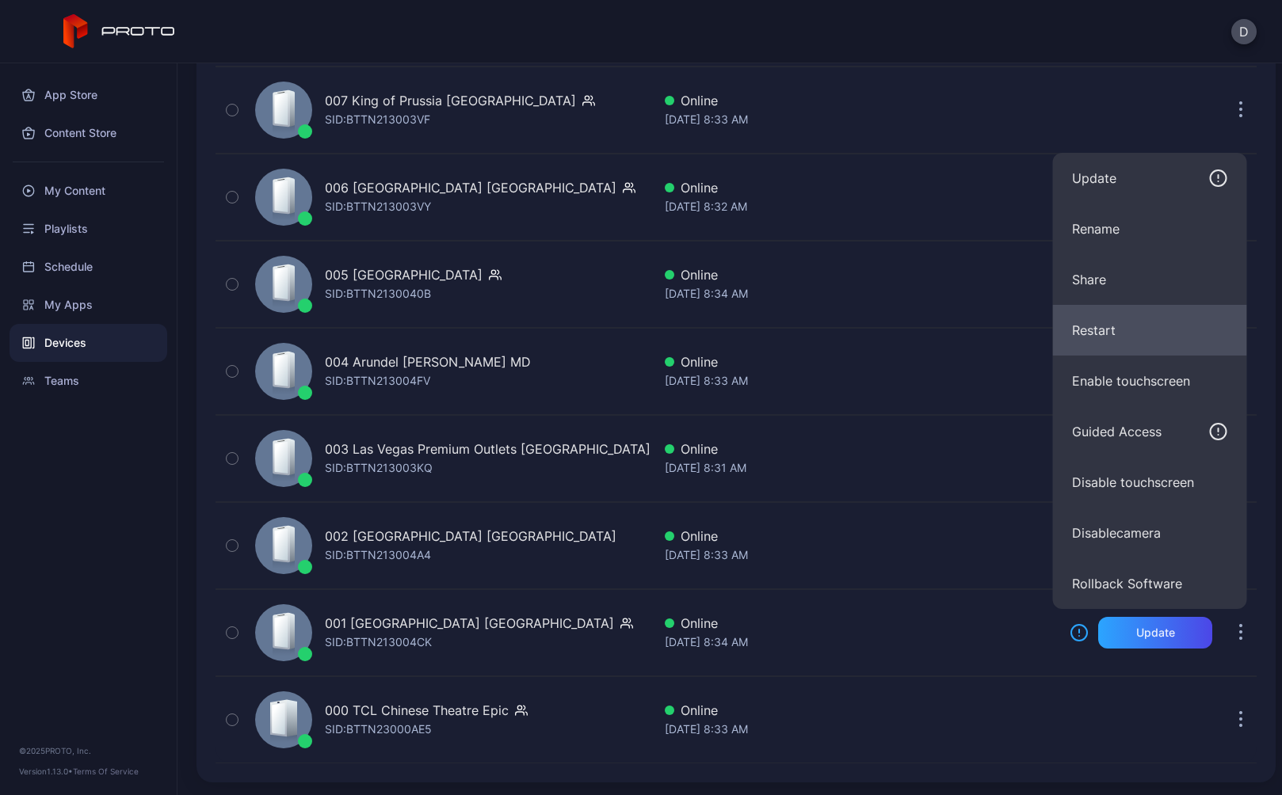
click at [1119, 336] on button "Restart" at bounding box center [1150, 330] width 194 height 51
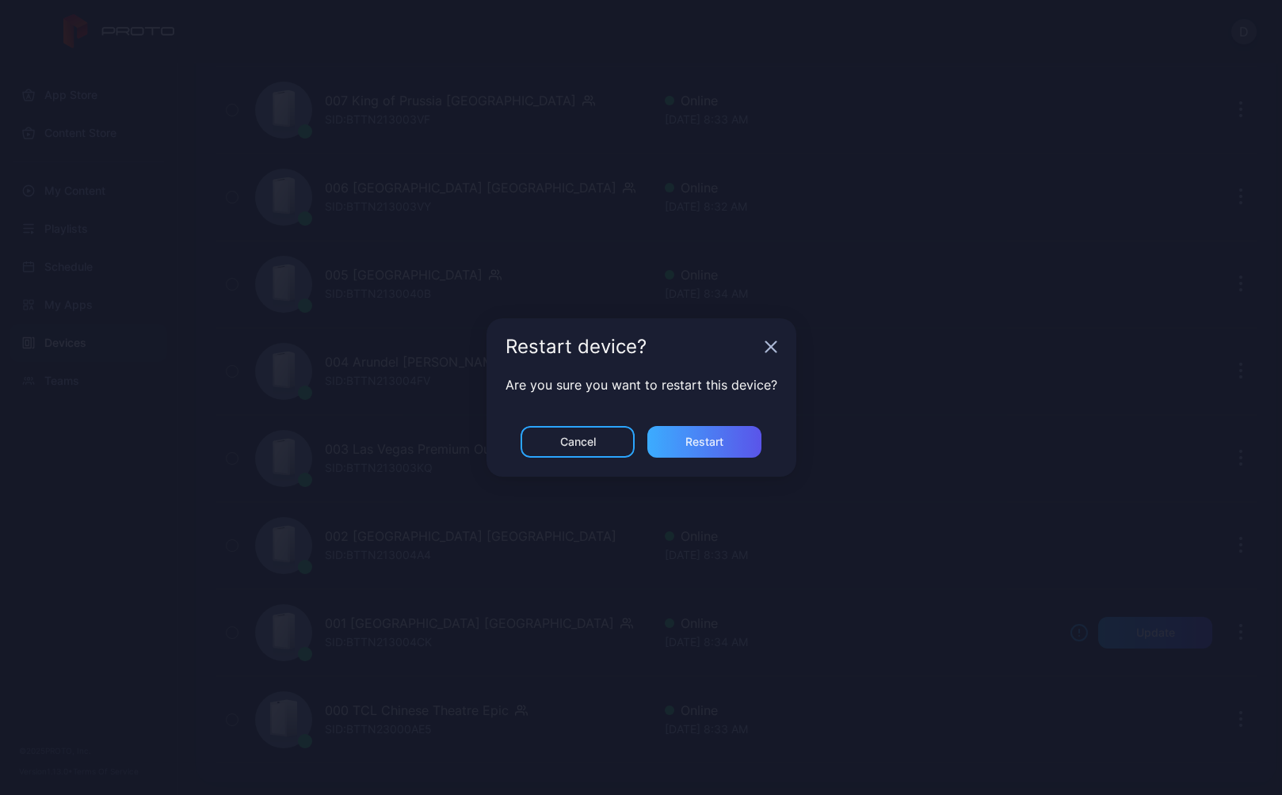
click at [707, 444] on div "Restart" at bounding box center [704, 442] width 38 height 13
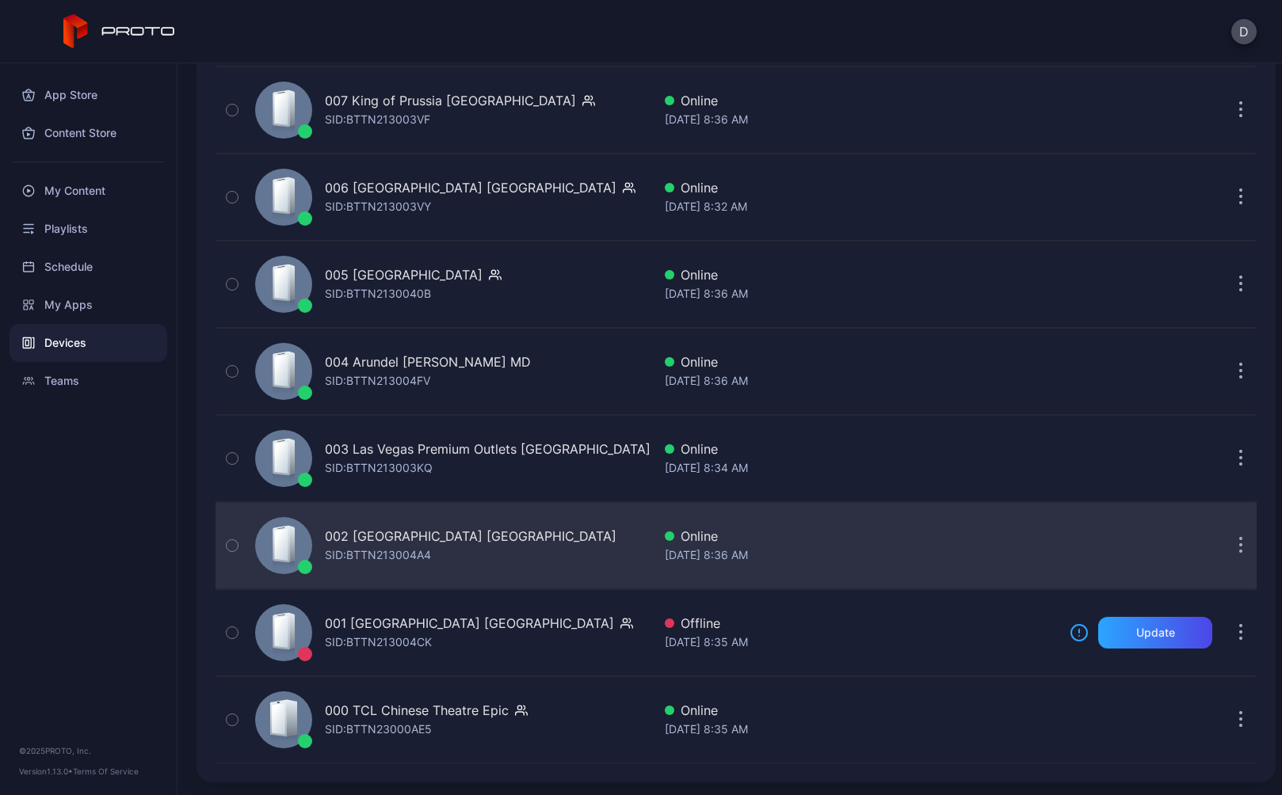
click at [522, 547] on div "002 Roosevelt Field Mall NY SID: BTTN213004A4" at bounding box center [450, 545] width 403 height 79
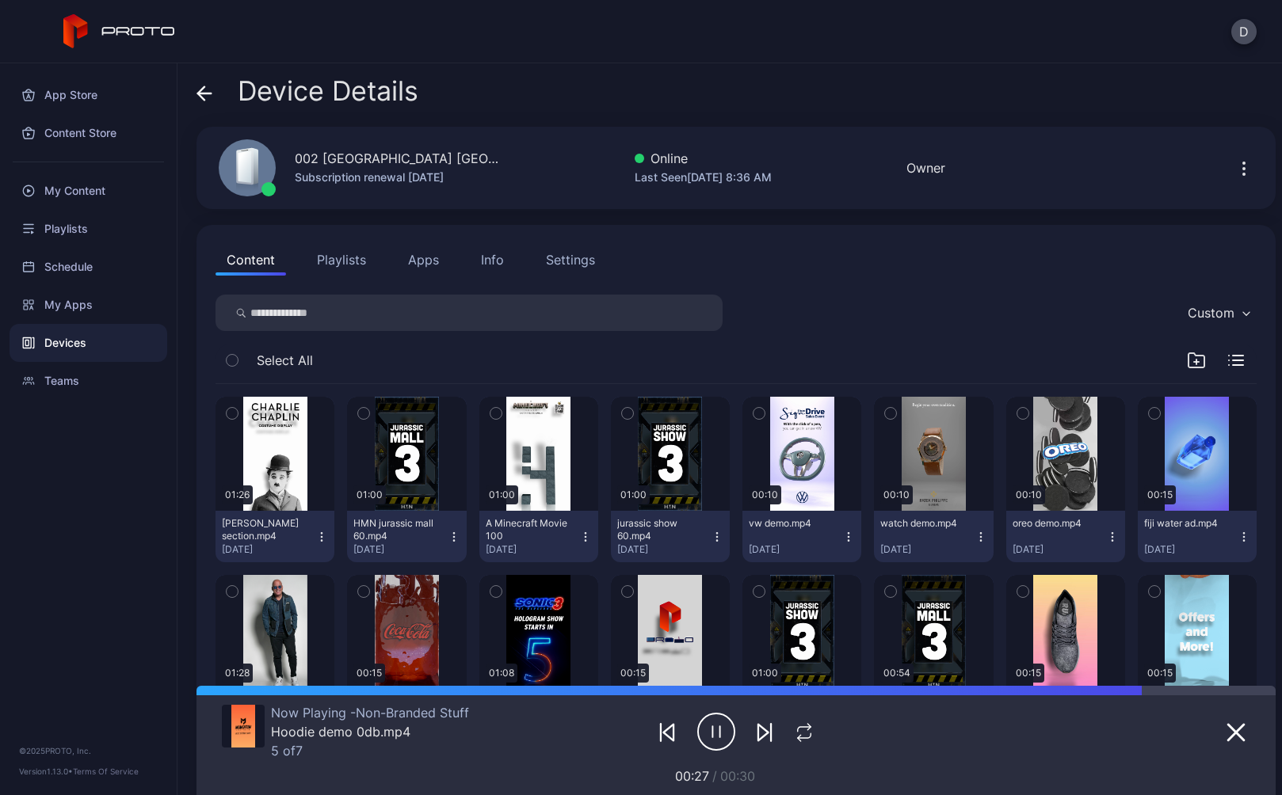
click at [203, 93] on icon at bounding box center [204, 93] width 13 height 0
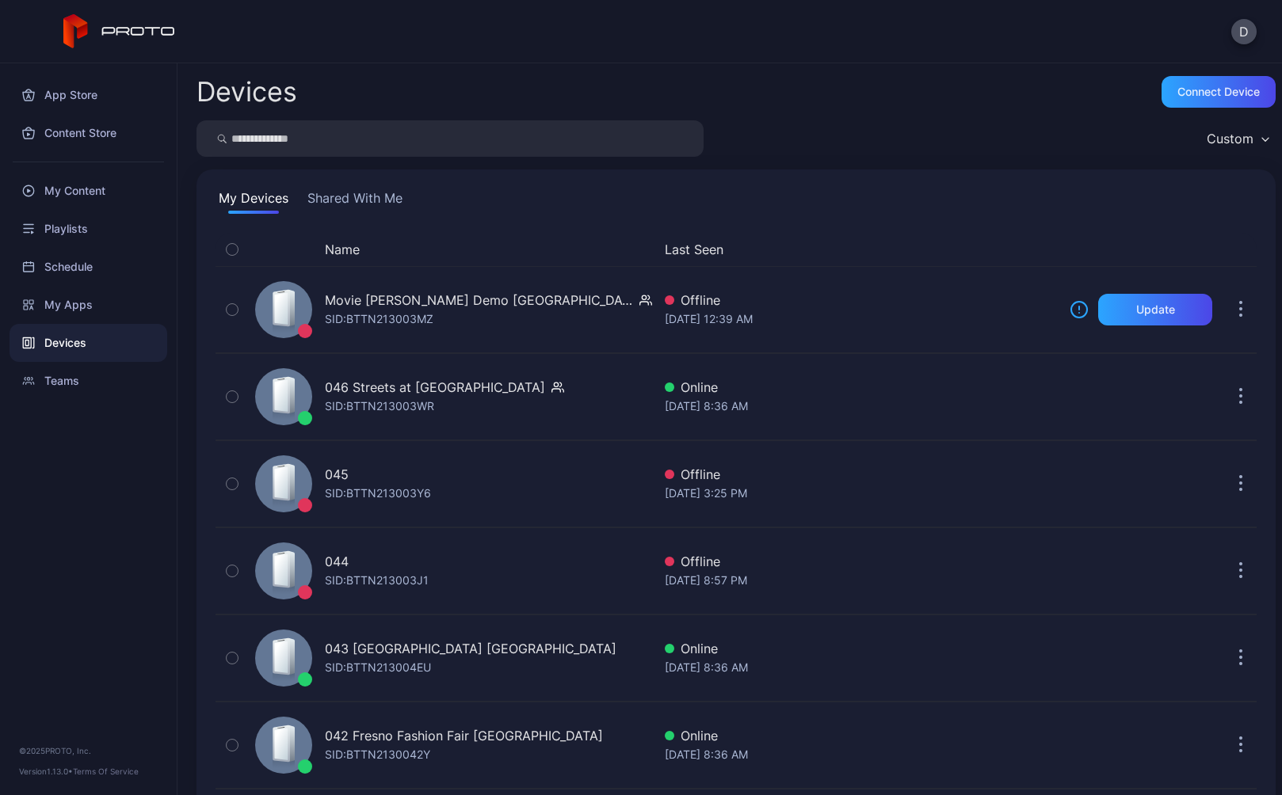
scroll to position [3686, 0]
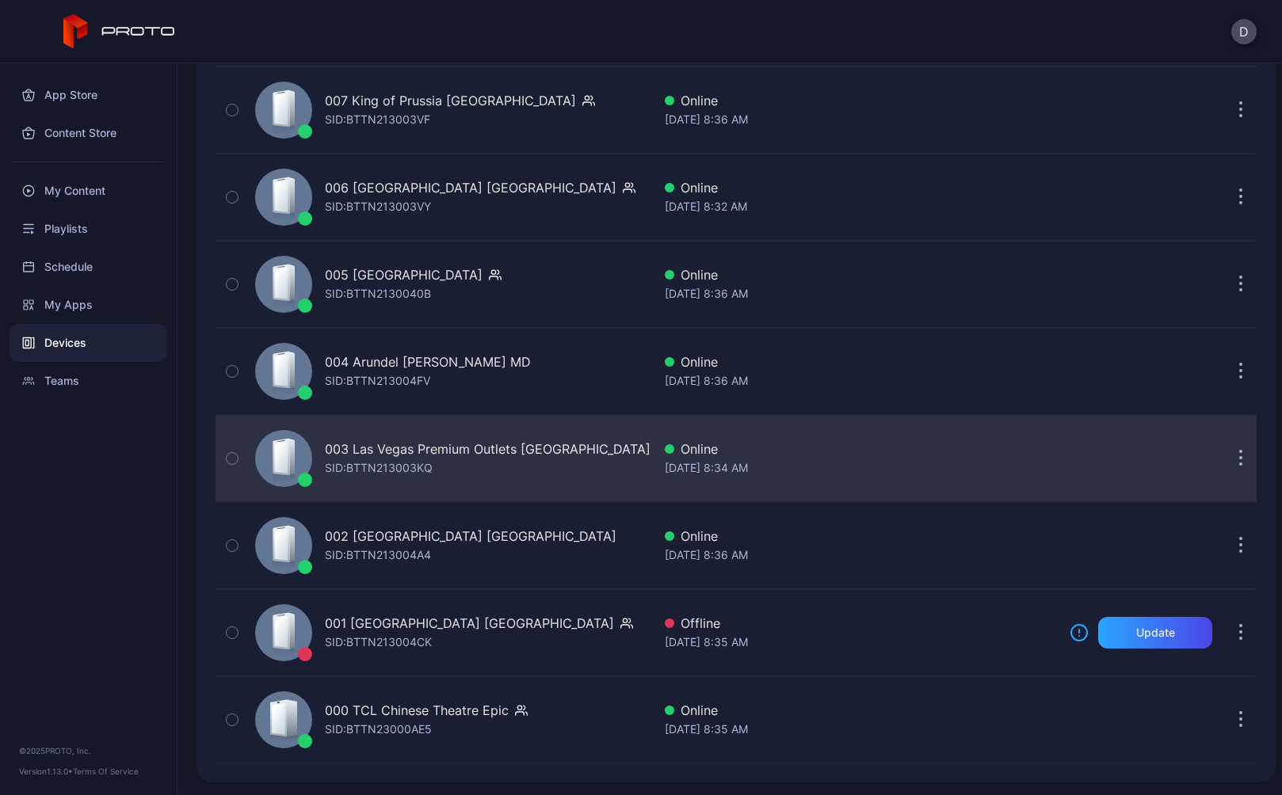
click at [582, 469] on div "003 Las Vegas Premium Outlets South CA SID: BTTN213003KQ" at bounding box center [450, 458] width 403 height 79
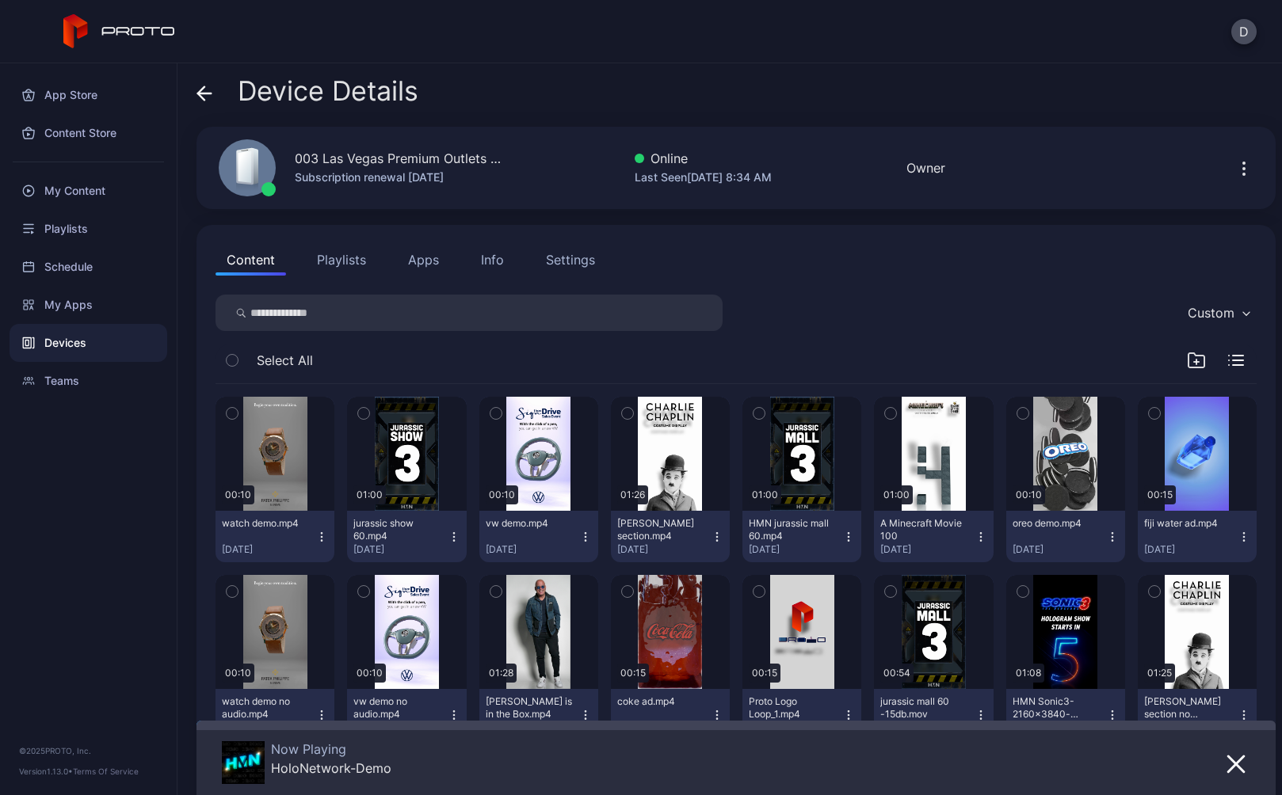
click at [351, 260] on button "Playlists" at bounding box center [341, 260] width 71 height 32
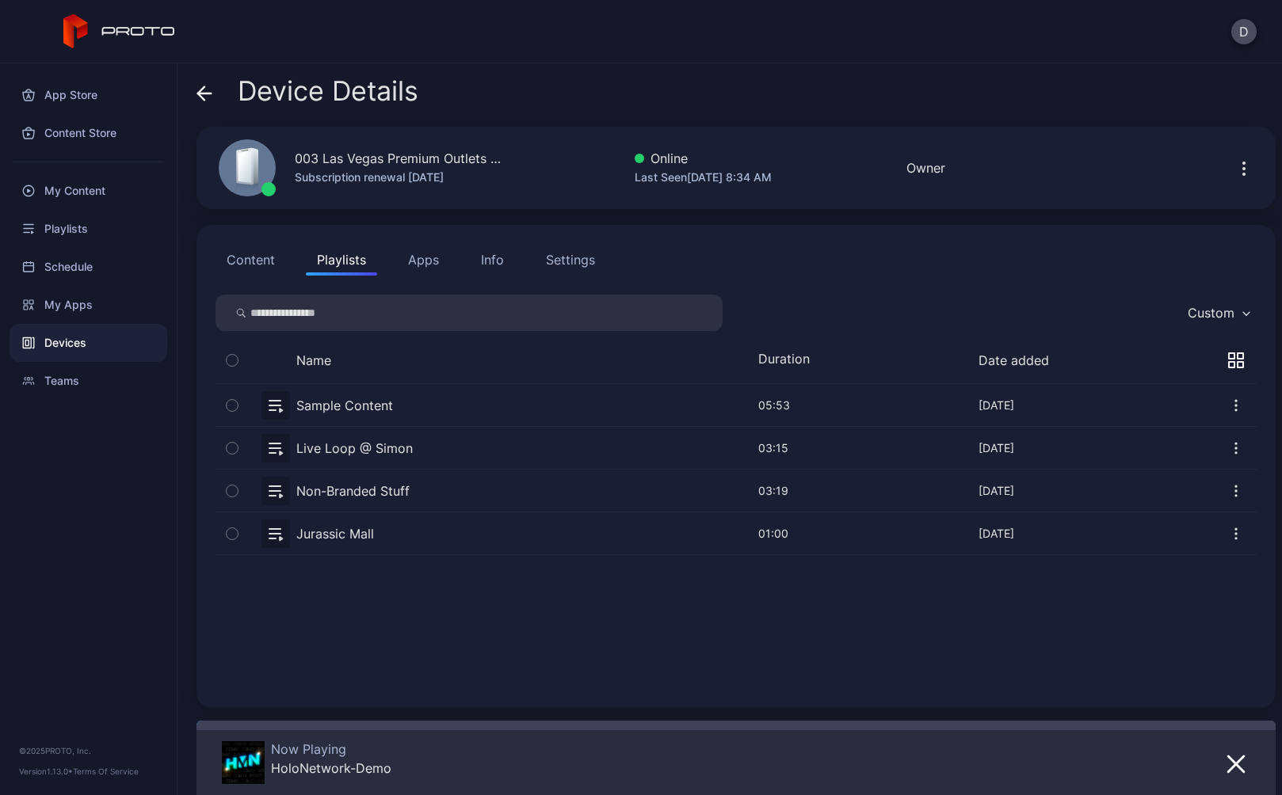
click at [433, 494] on button "button" at bounding box center [736, 491] width 1041 height 42
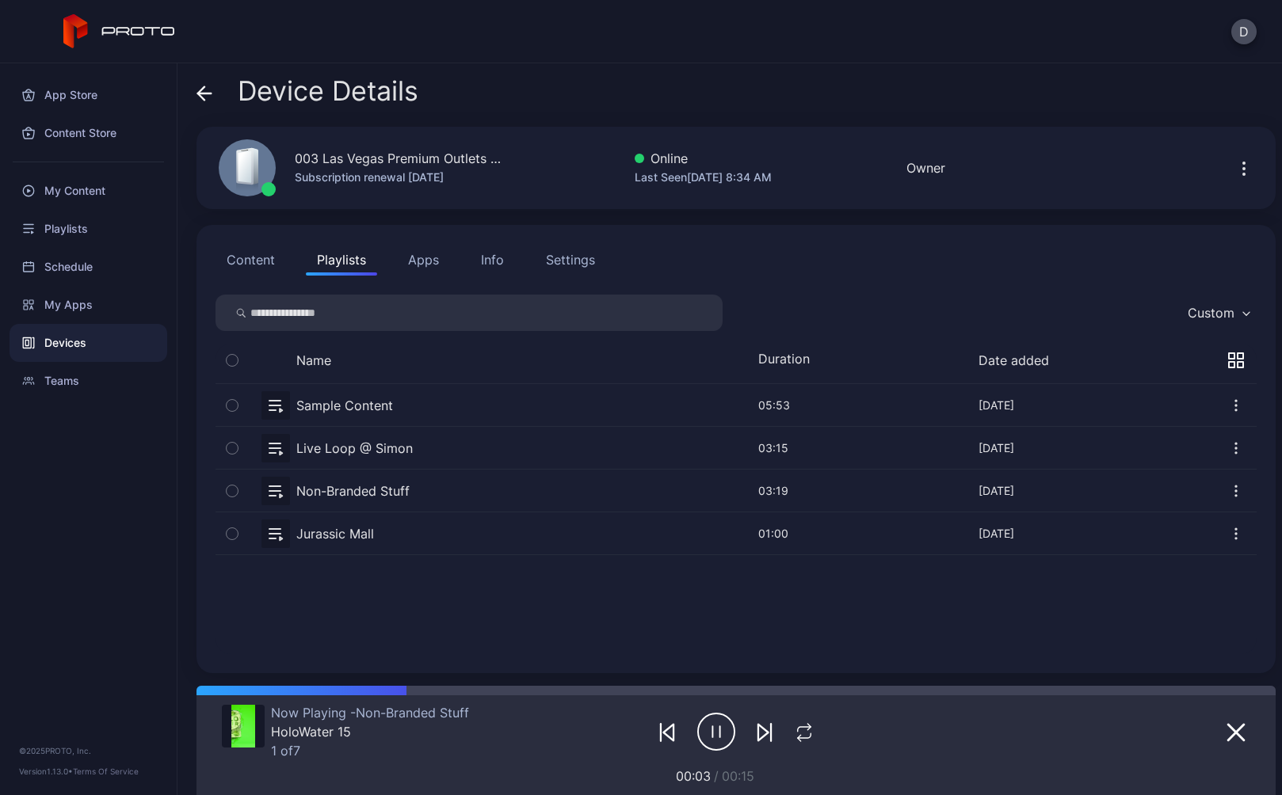
click at [559, 266] on div "Settings" at bounding box center [570, 259] width 49 height 19
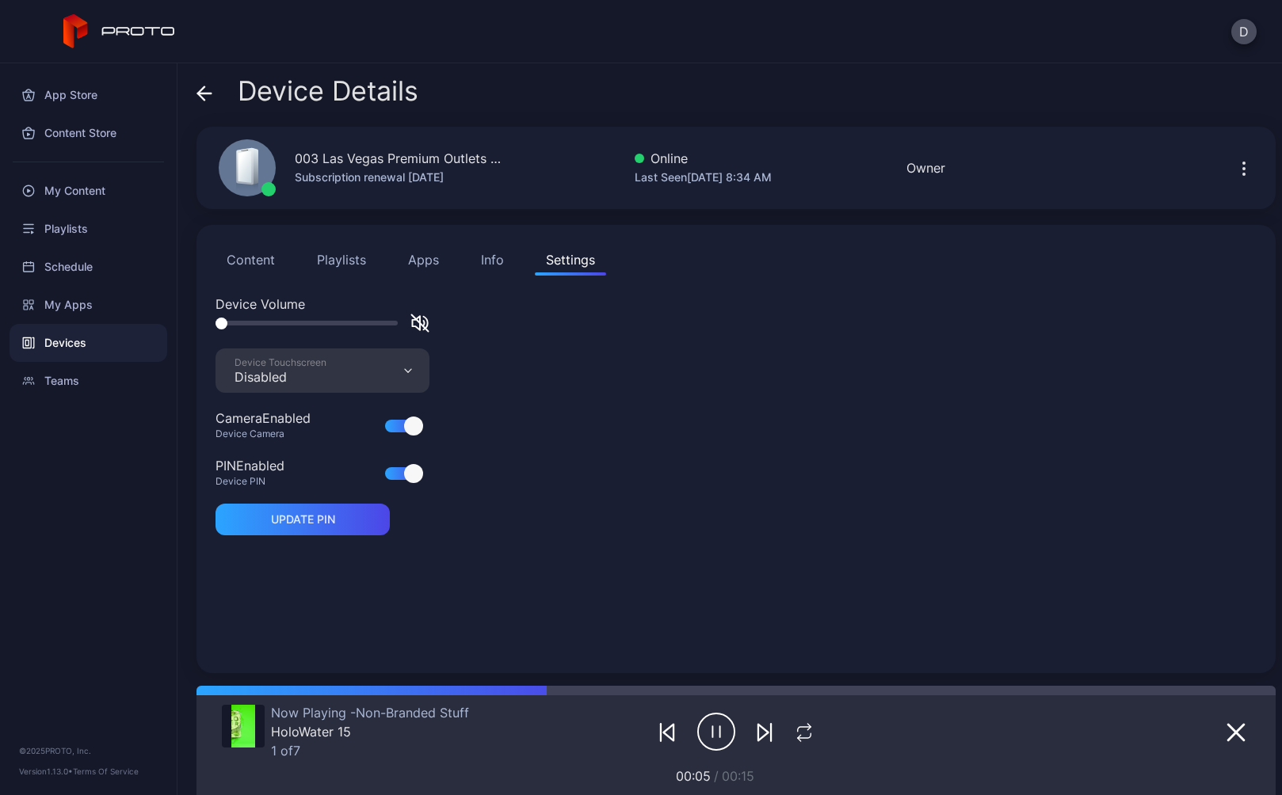
click at [204, 93] on icon at bounding box center [204, 93] width 13 height 0
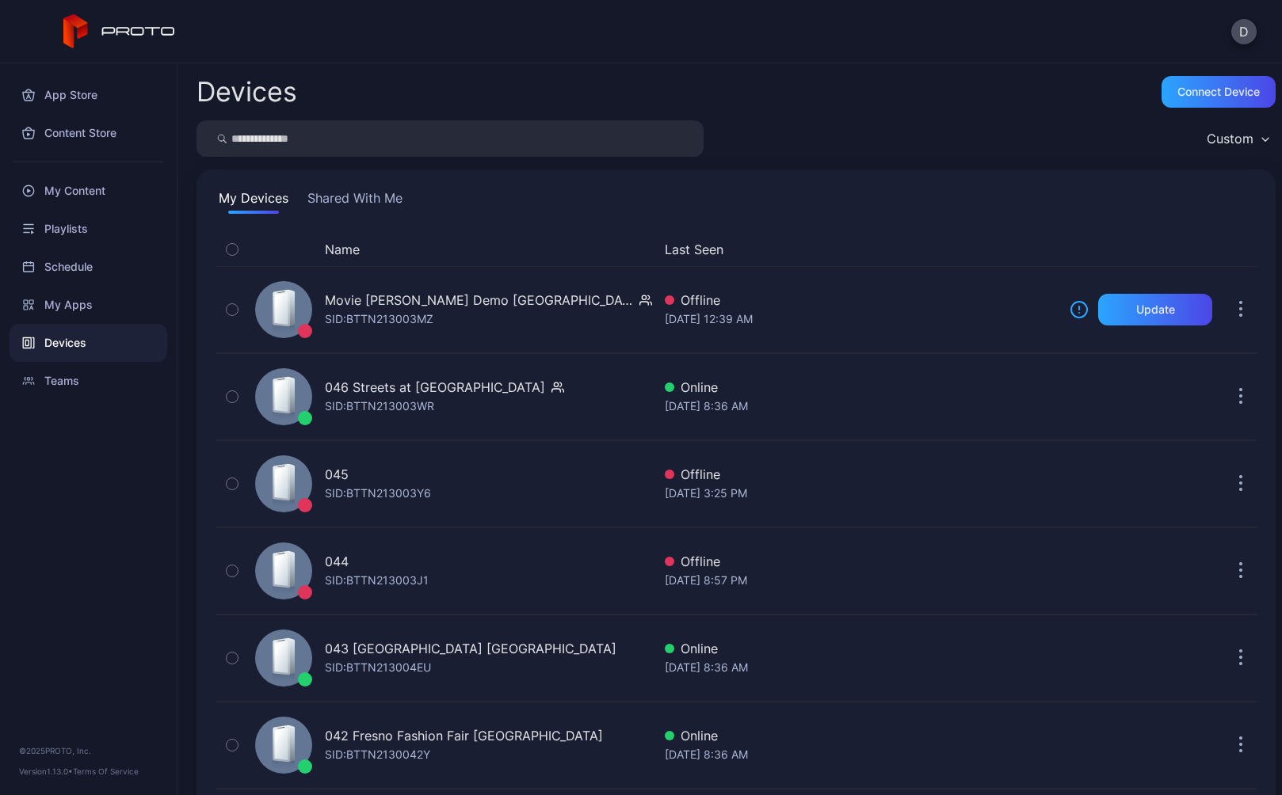
scroll to position [3686, 0]
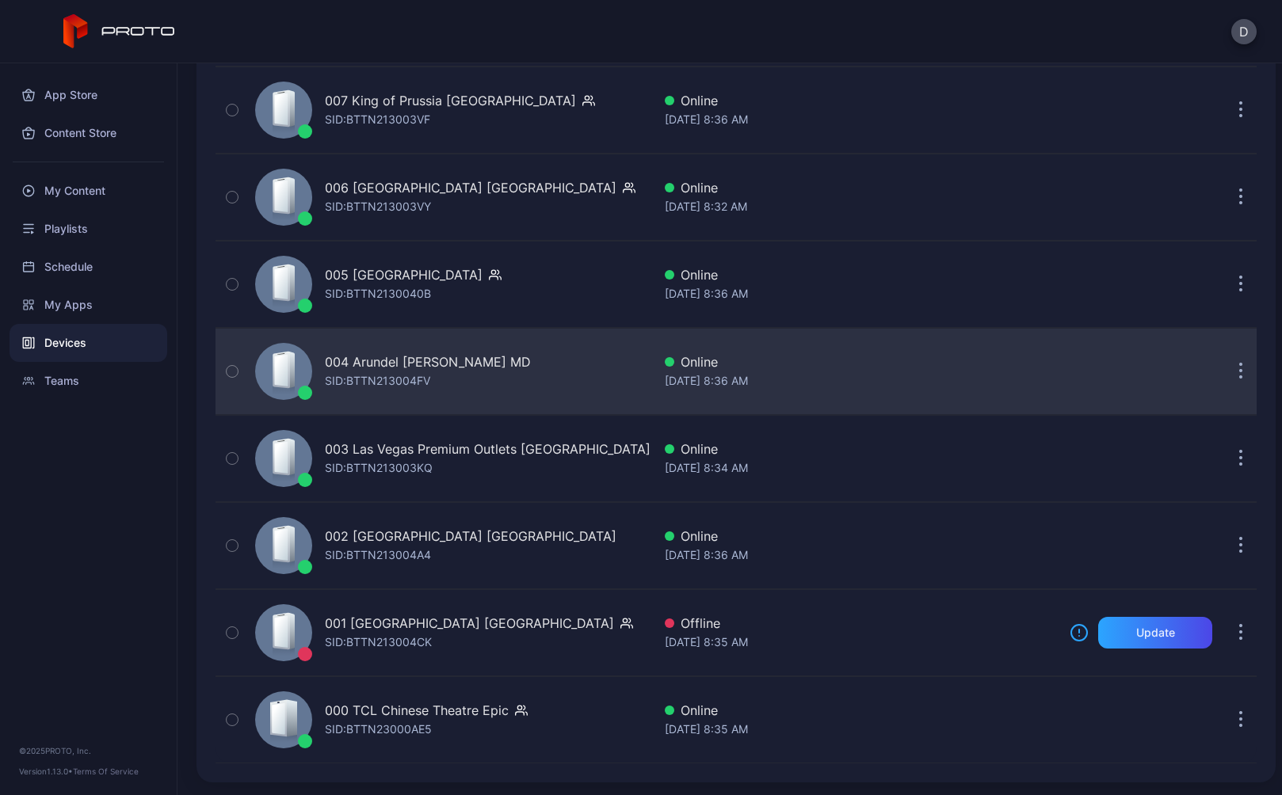
click at [511, 383] on div "004 Arundel Mills MD SID: BTTN213004FV" at bounding box center [450, 371] width 403 height 79
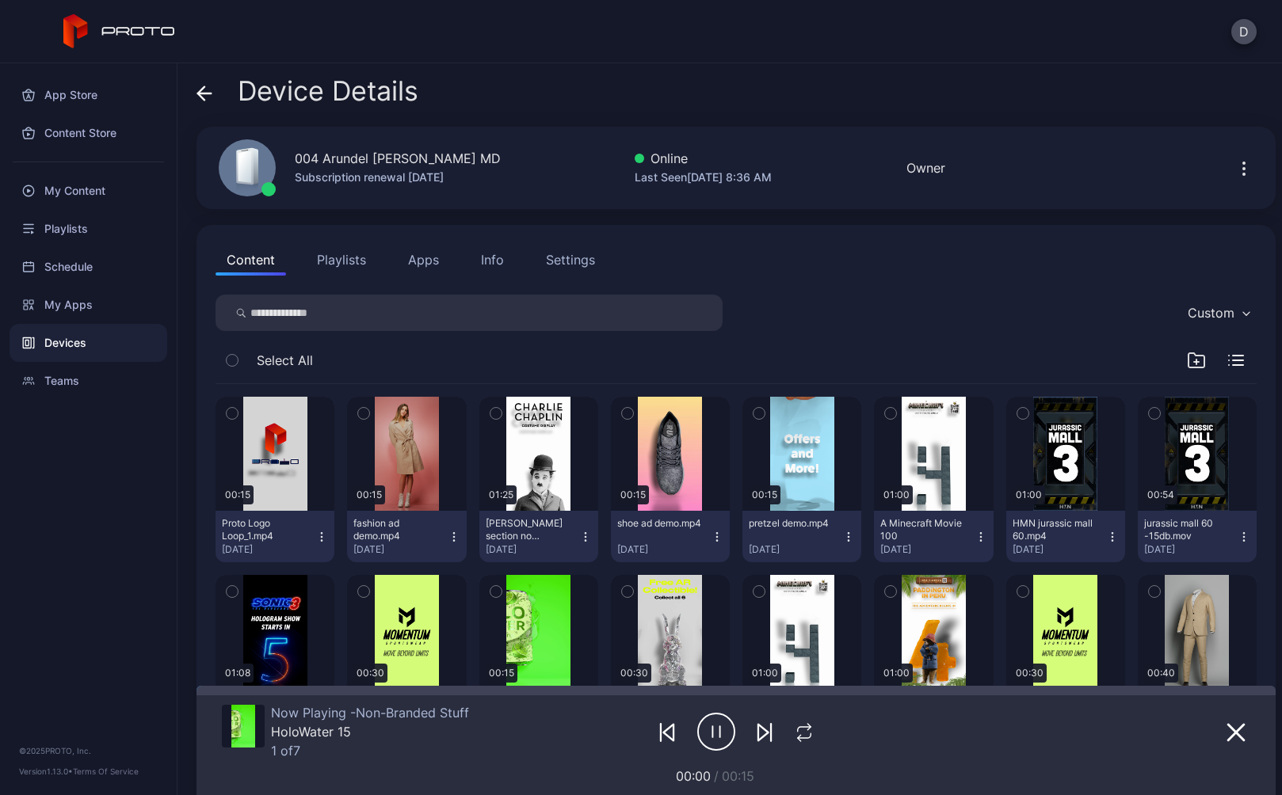
click at [577, 265] on div "Settings" at bounding box center [570, 259] width 49 height 19
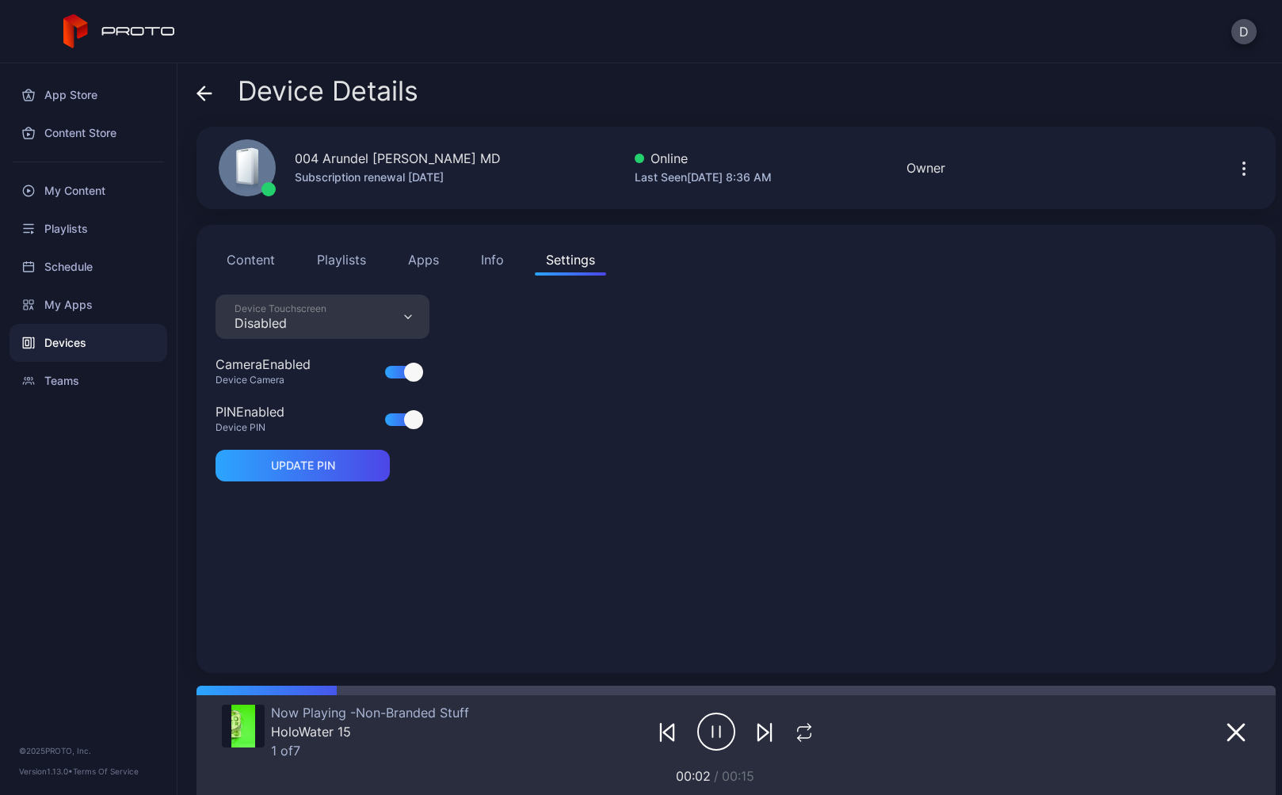
click at [205, 93] on icon at bounding box center [204, 94] width 16 height 16
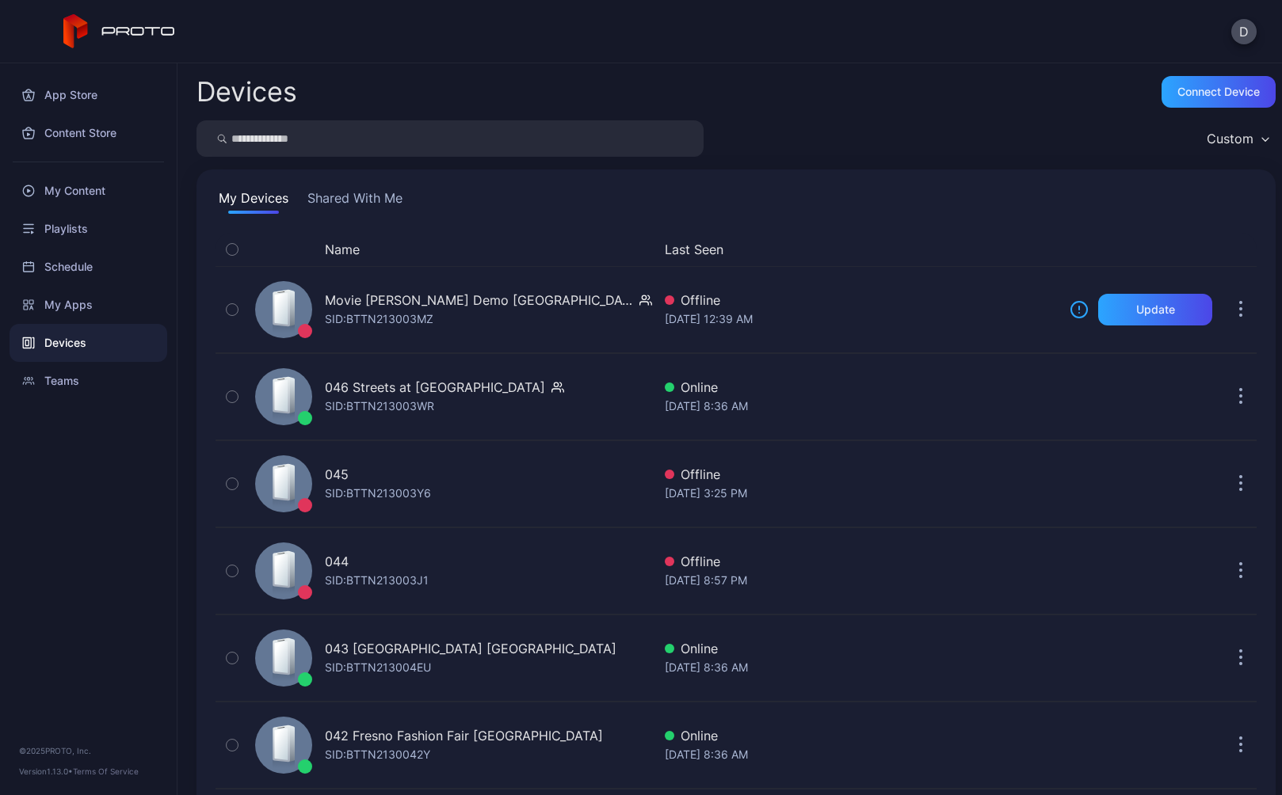
scroll to position [3686, 0]
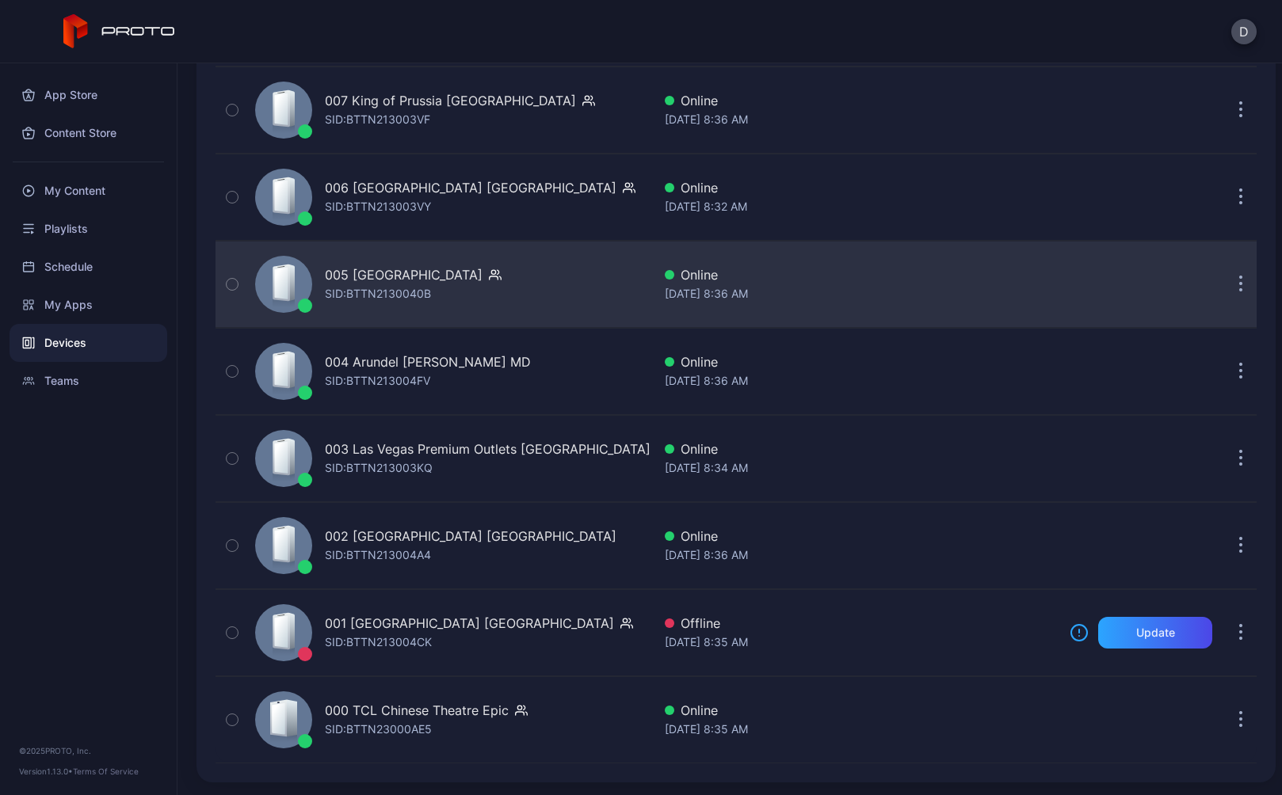
click at [529, 291] on div "005 Newport Centre NJ SID: BTTN2130040B" at bounding box center [450, 284] width 403 height 79
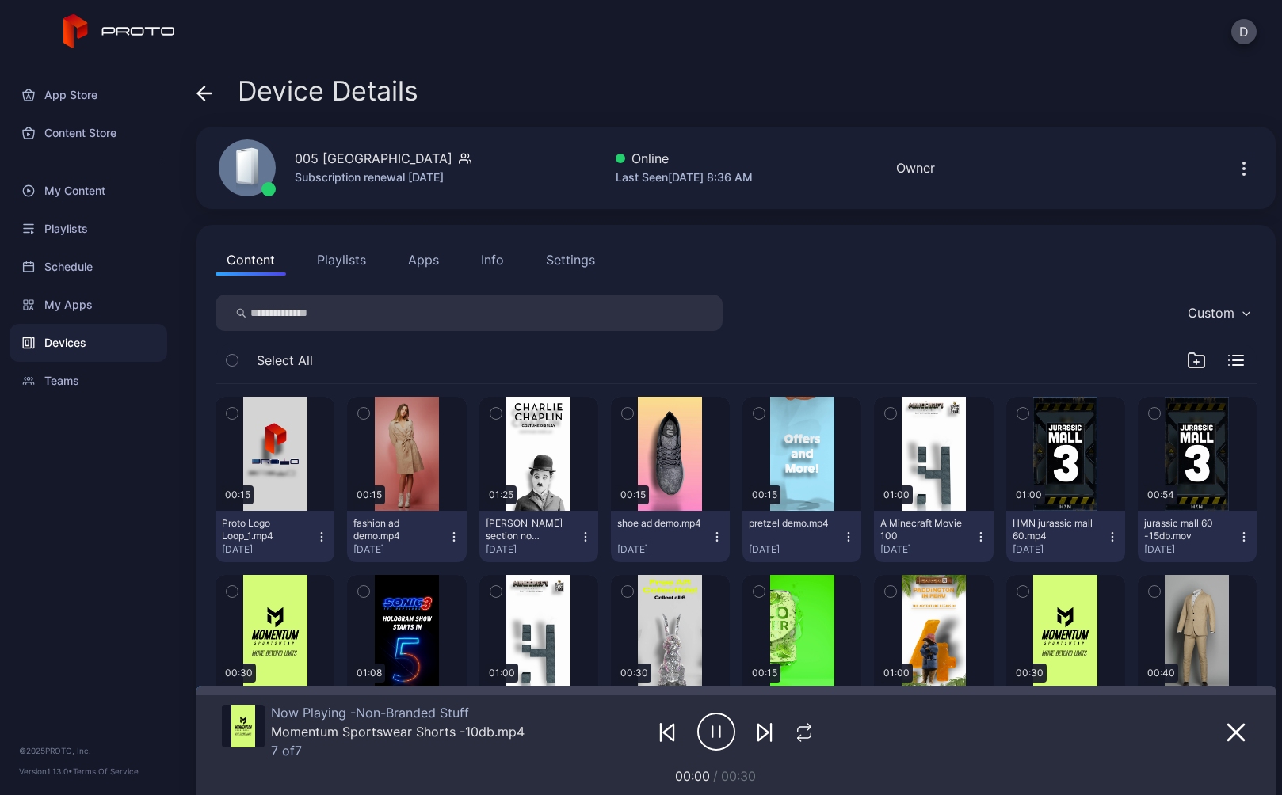
click at [563, 262] on div "Settings" at bounding box center [570, 259] width 49 height 19
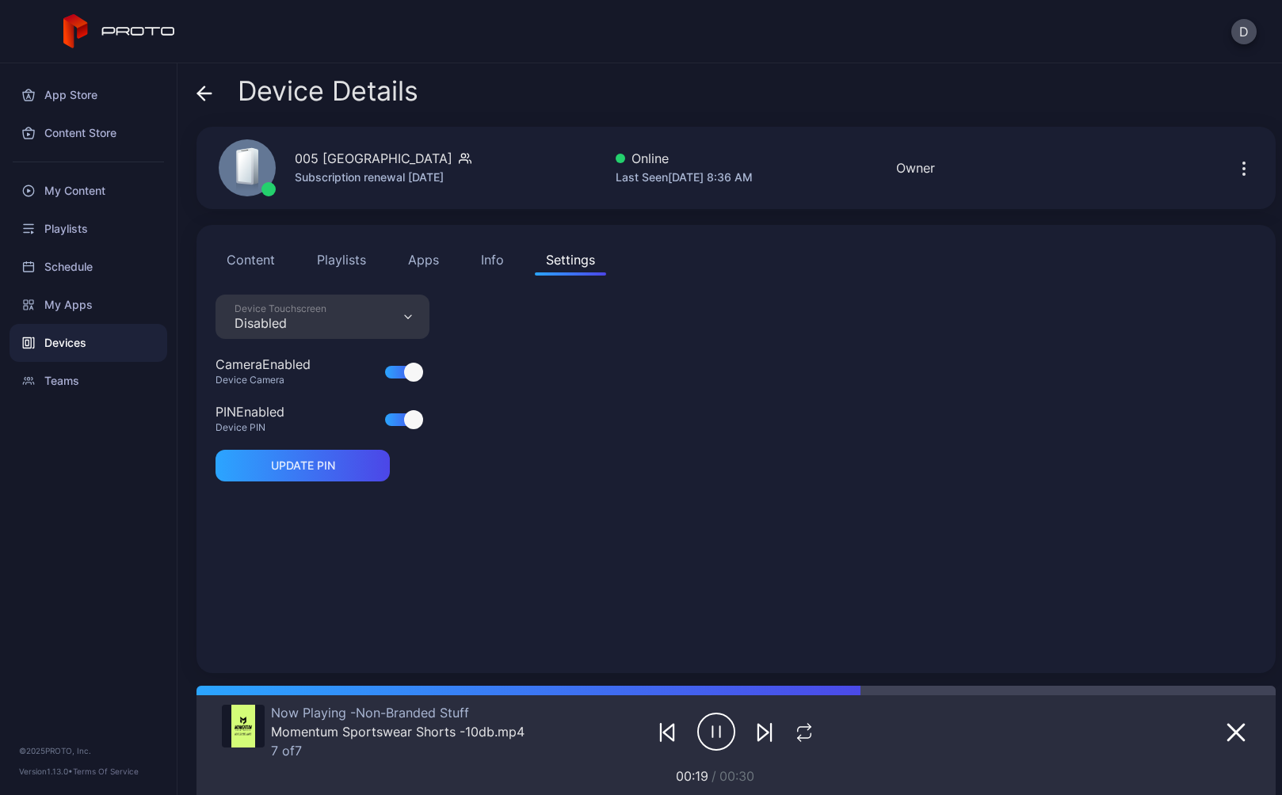
click at [202, 97] on icon at bounding box center [201, 92] width 6 height 13
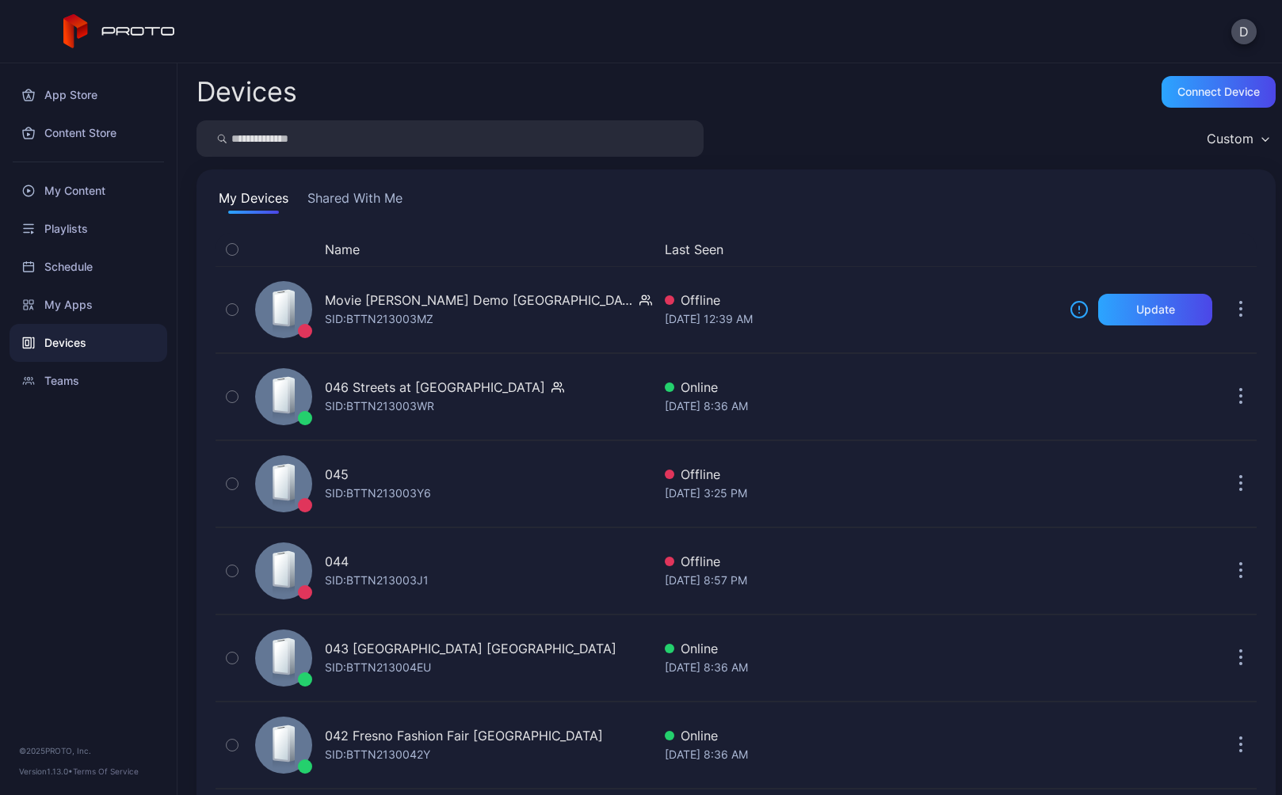
scroll to position [3686, 0]
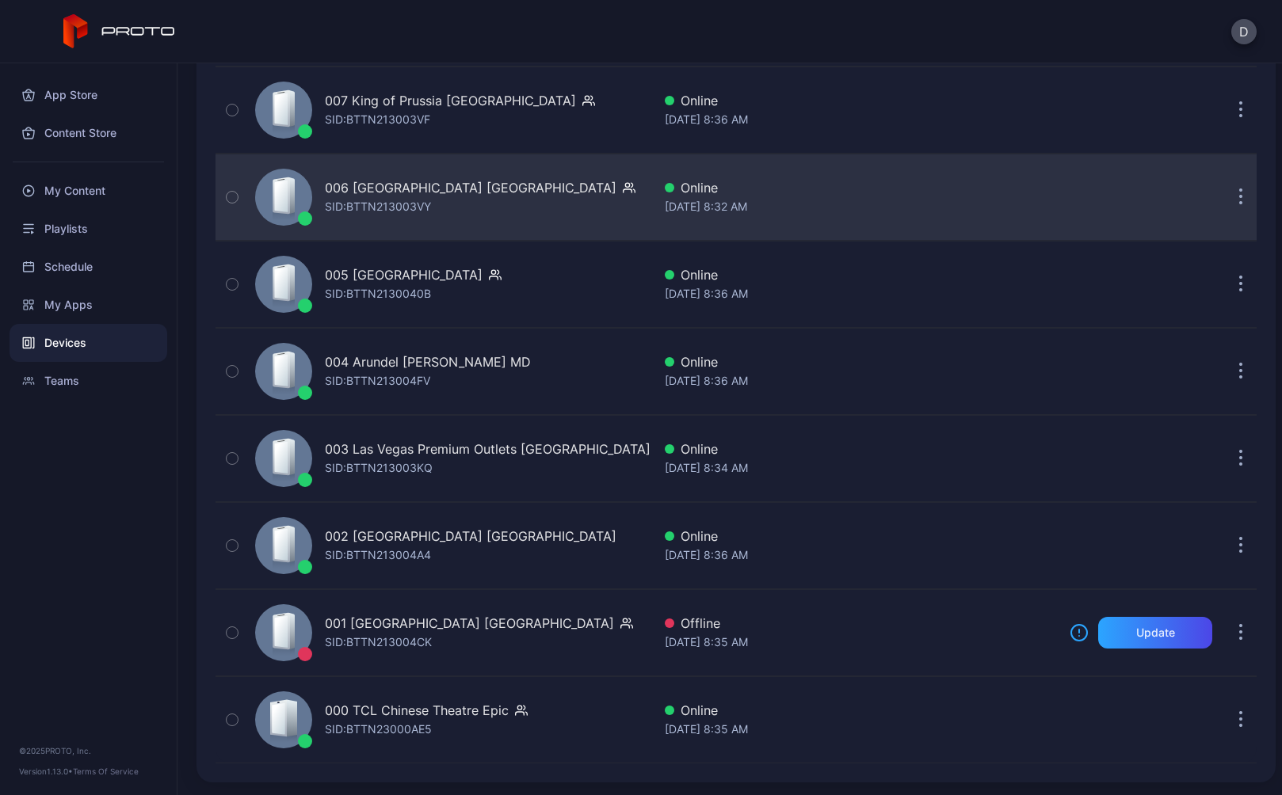
click at [526, 200] on div "006 Menlo Park Mall NJ SID: BTTN213003VY" at bounding box center [450, 197] width 403 height 79
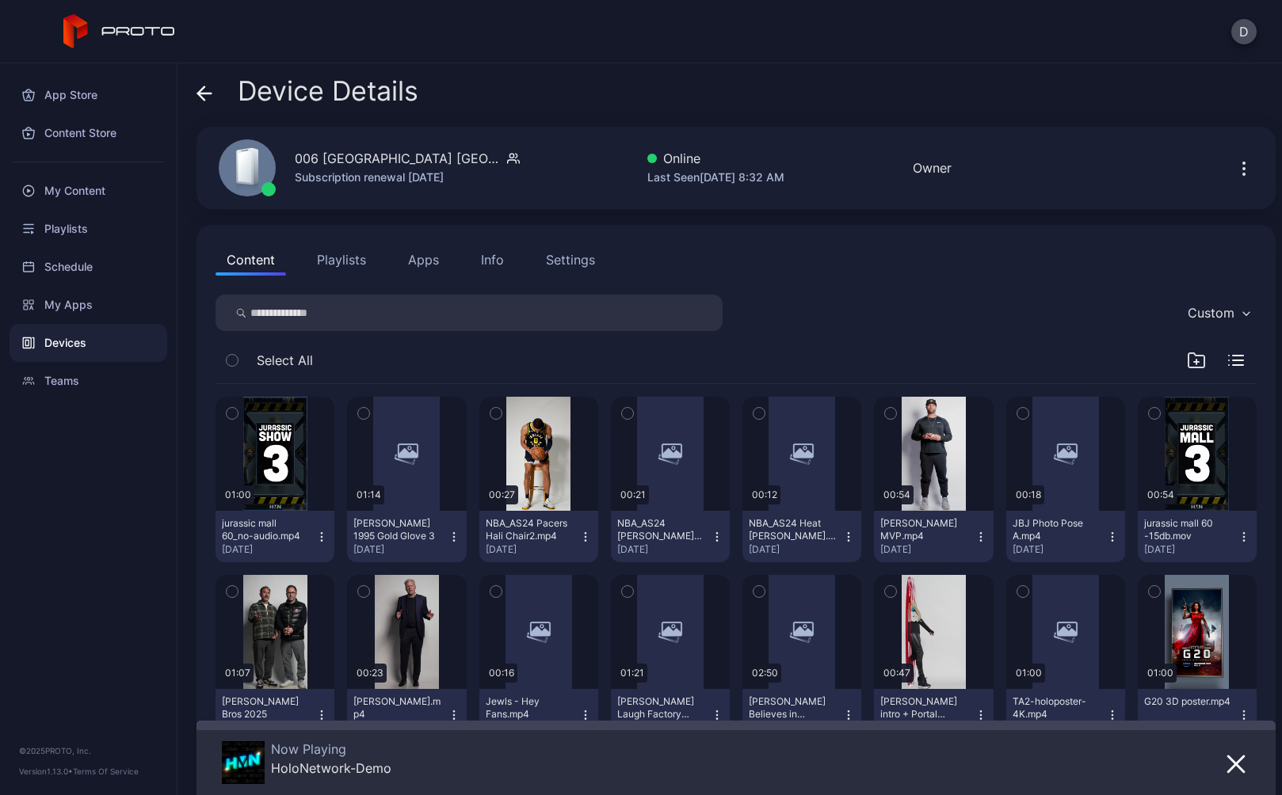
click at [561, 253] on div "Settings" at bounding box center [570, 259] width 49 height 19
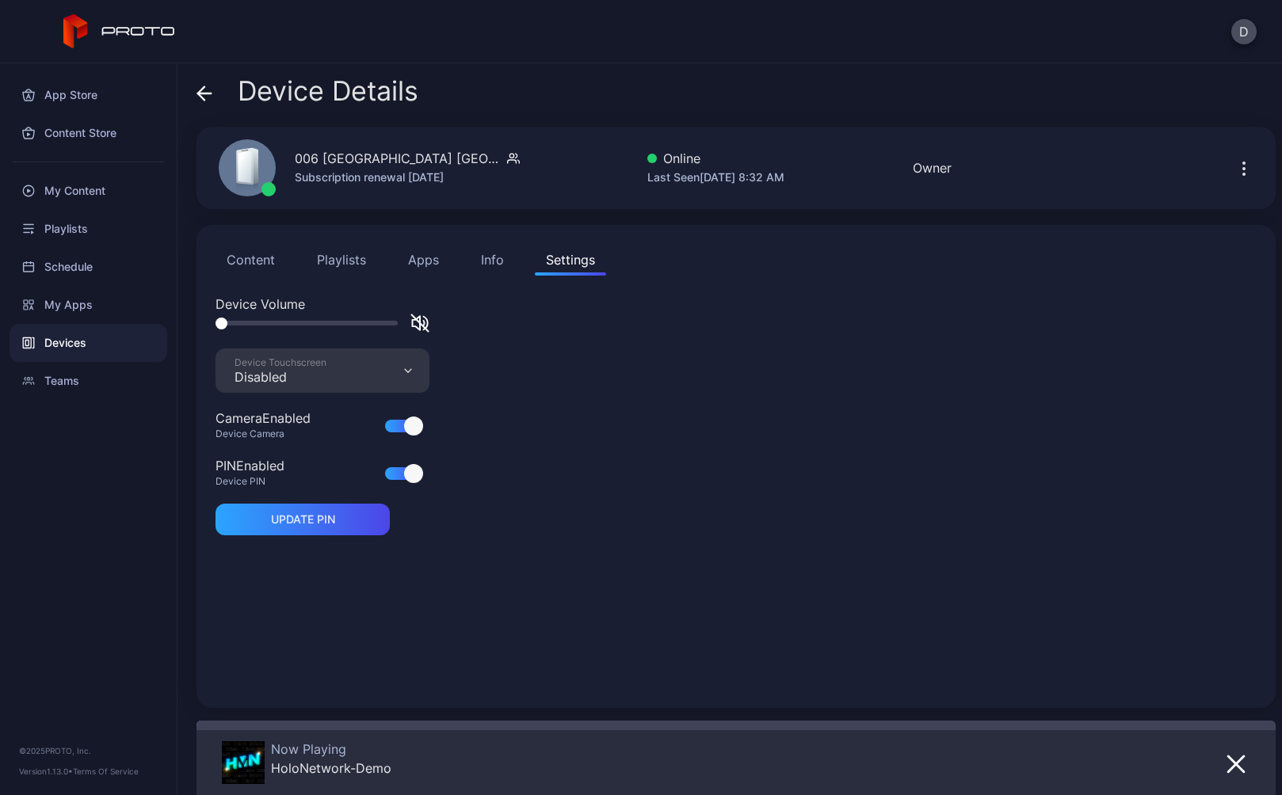
click at [347, 258] on button "Playlists" at bounding box center [341, 260] width 71 height 32
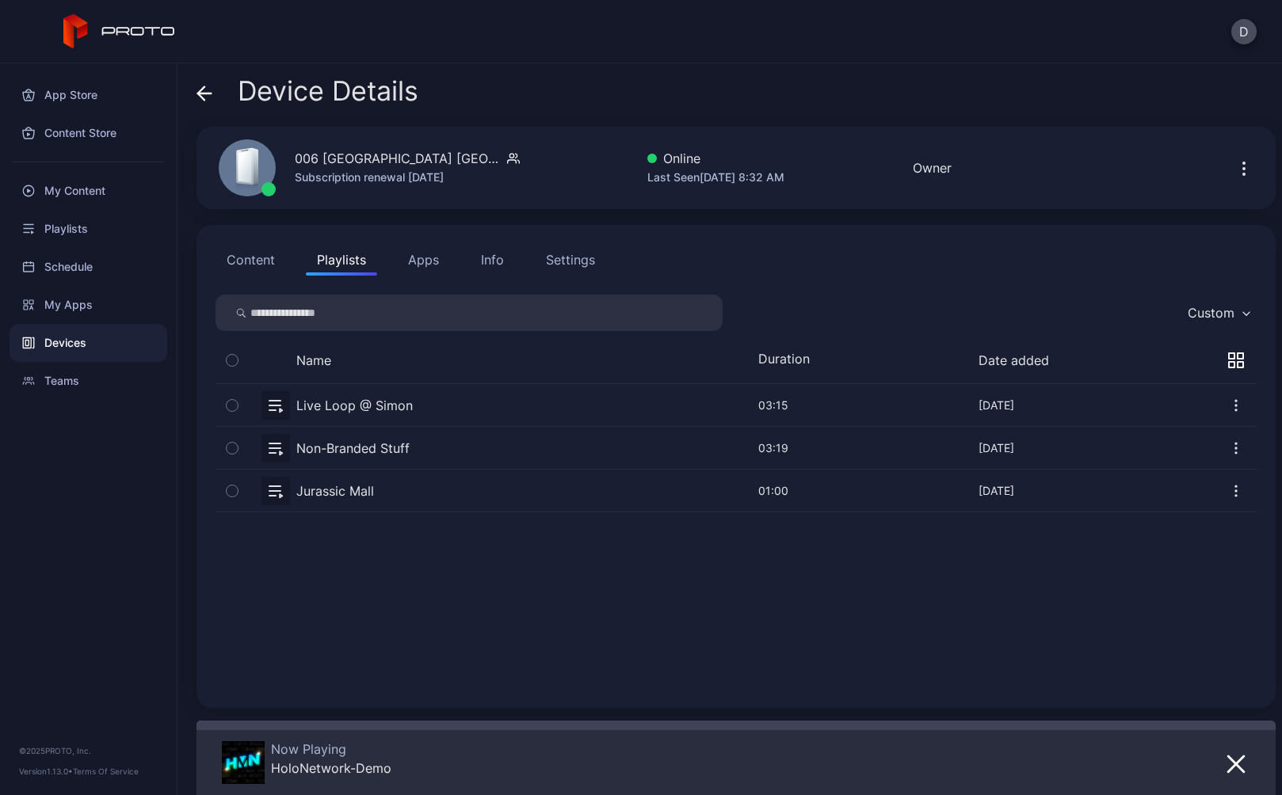
click at [433, 449] on button "button" at bounding box center [736, 448] width 1041 height 42
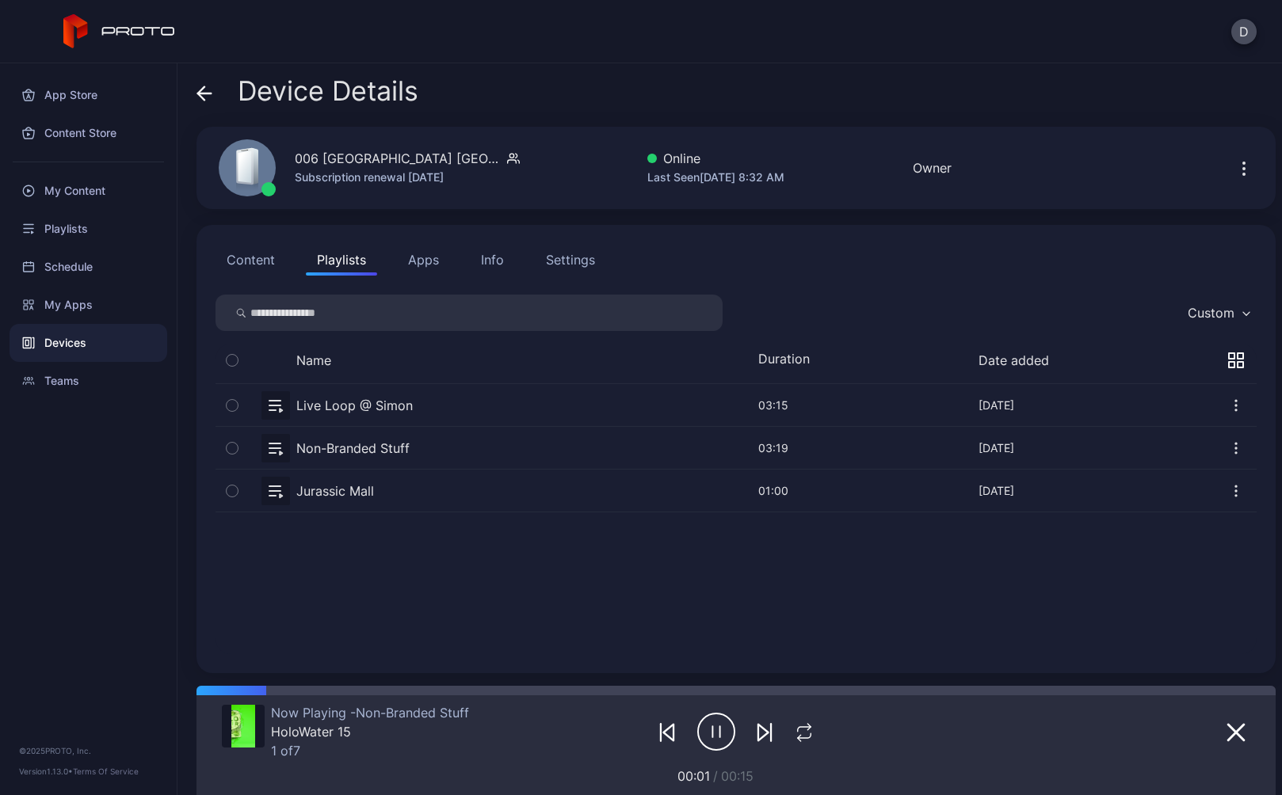
click at [209, 91] on icon at bounding box center [204, 94] width 16 height 16
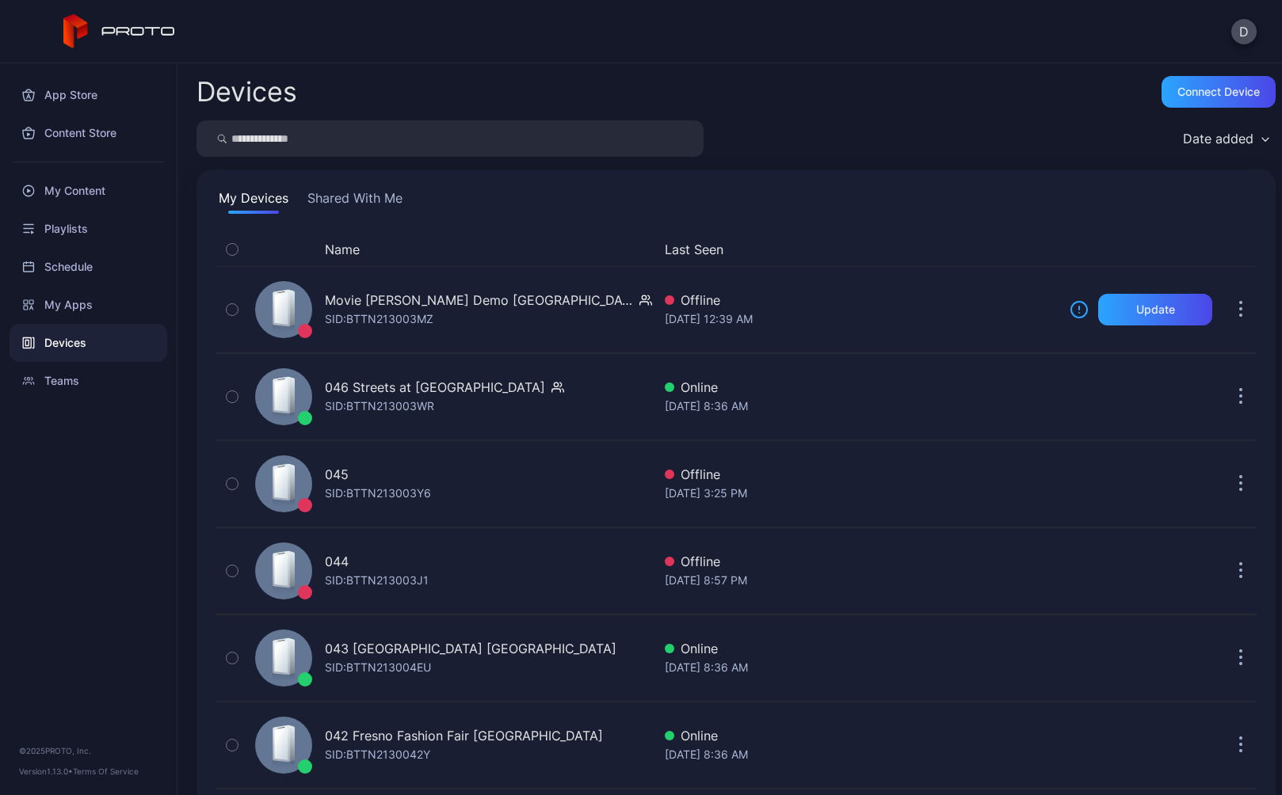
scroll to position [3686, 0]
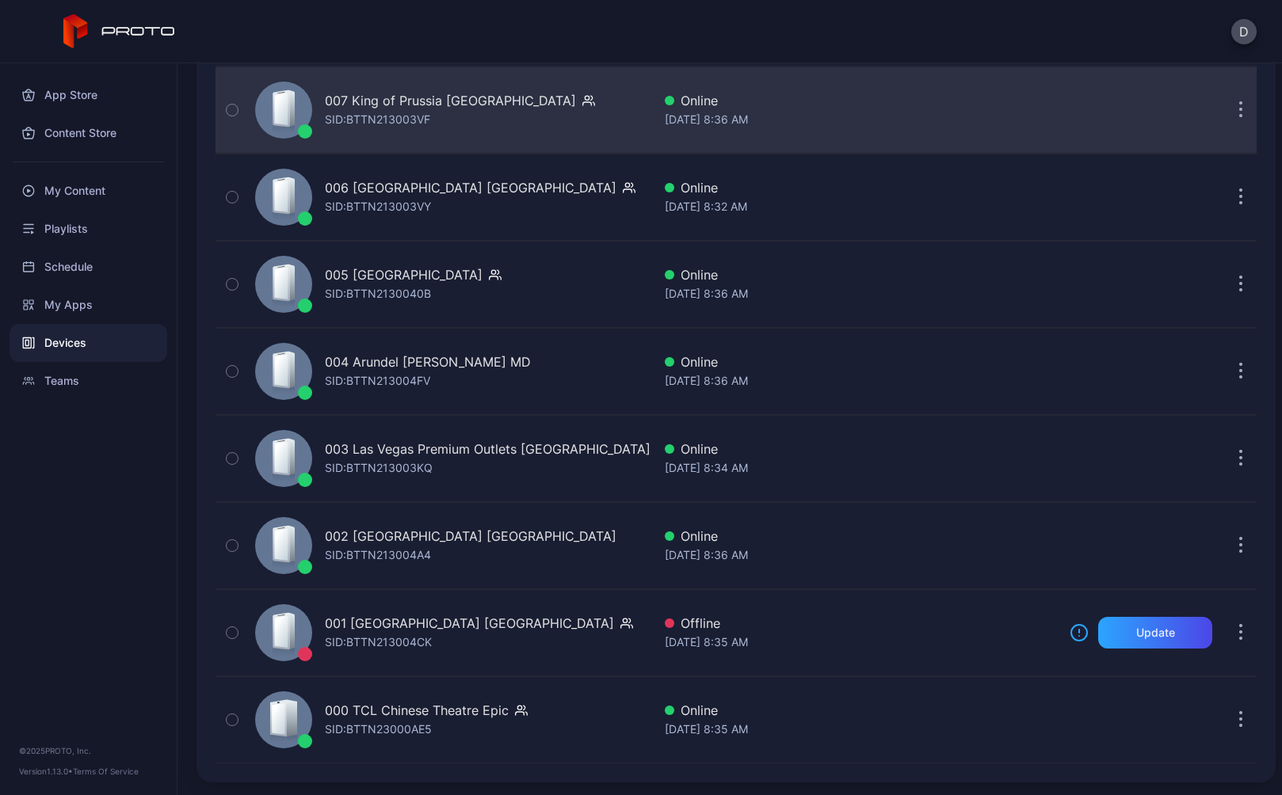
click at [540, 120] on div "007 King of Prussia PA SID: BTTN213003VF" at bounding box center [450, 110] width 403 height 79
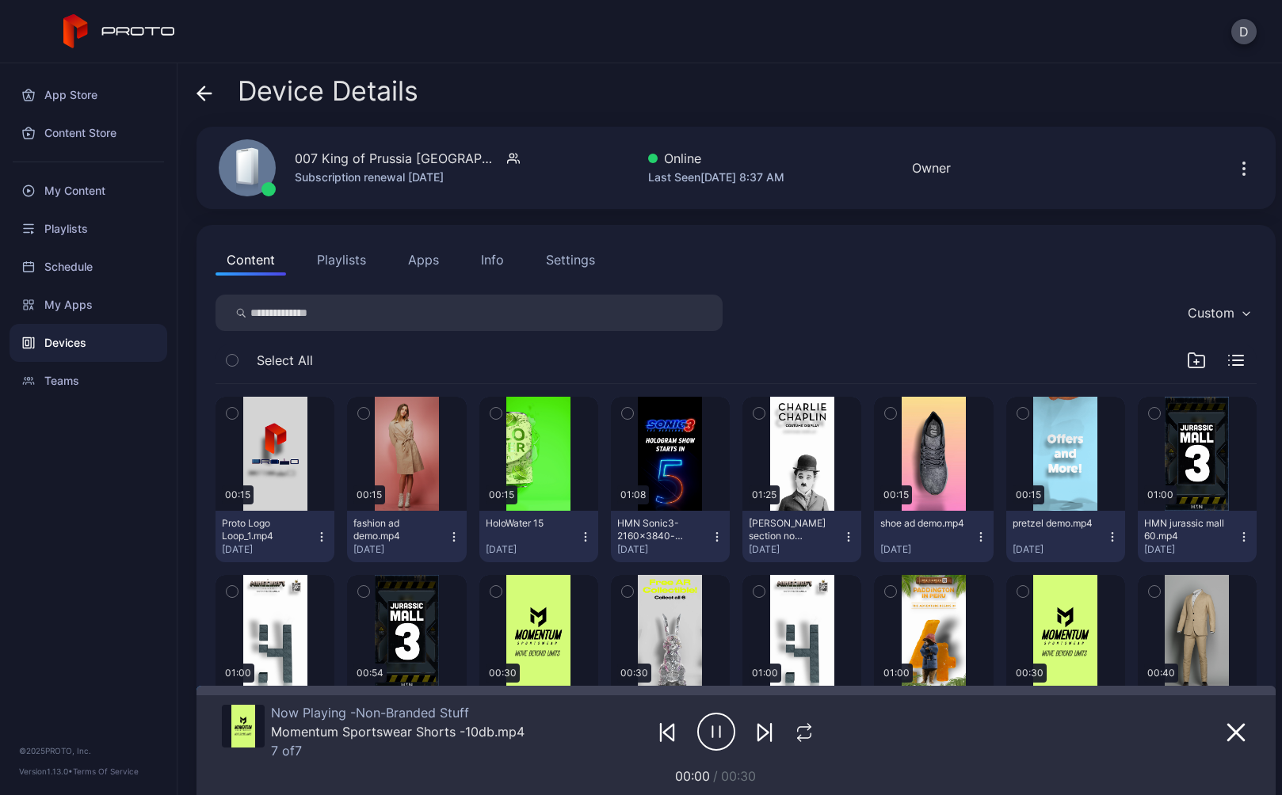
click at [558, 254] on div "Settings" at bounding box center [570, 259] width 49 height 19
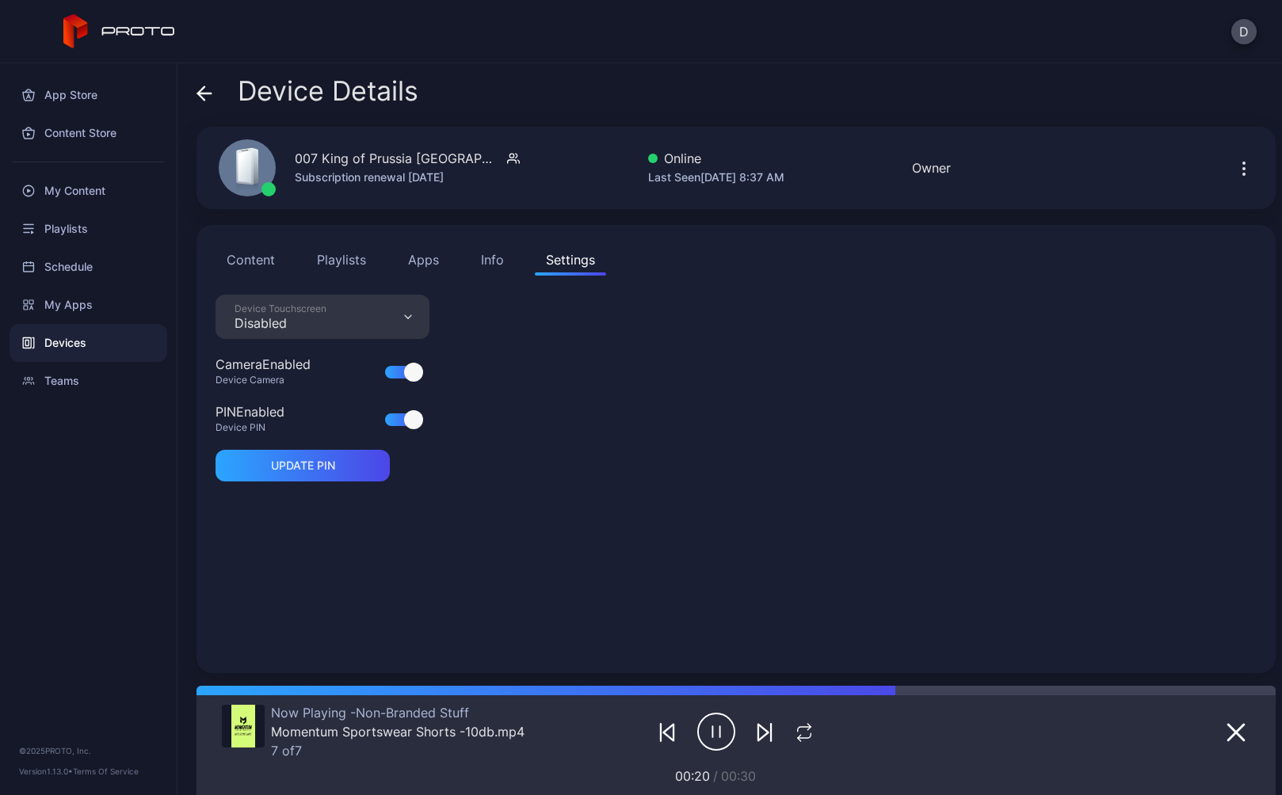
click at [210, 93] on icon at bounding box center [204, 93] width 13 height 0
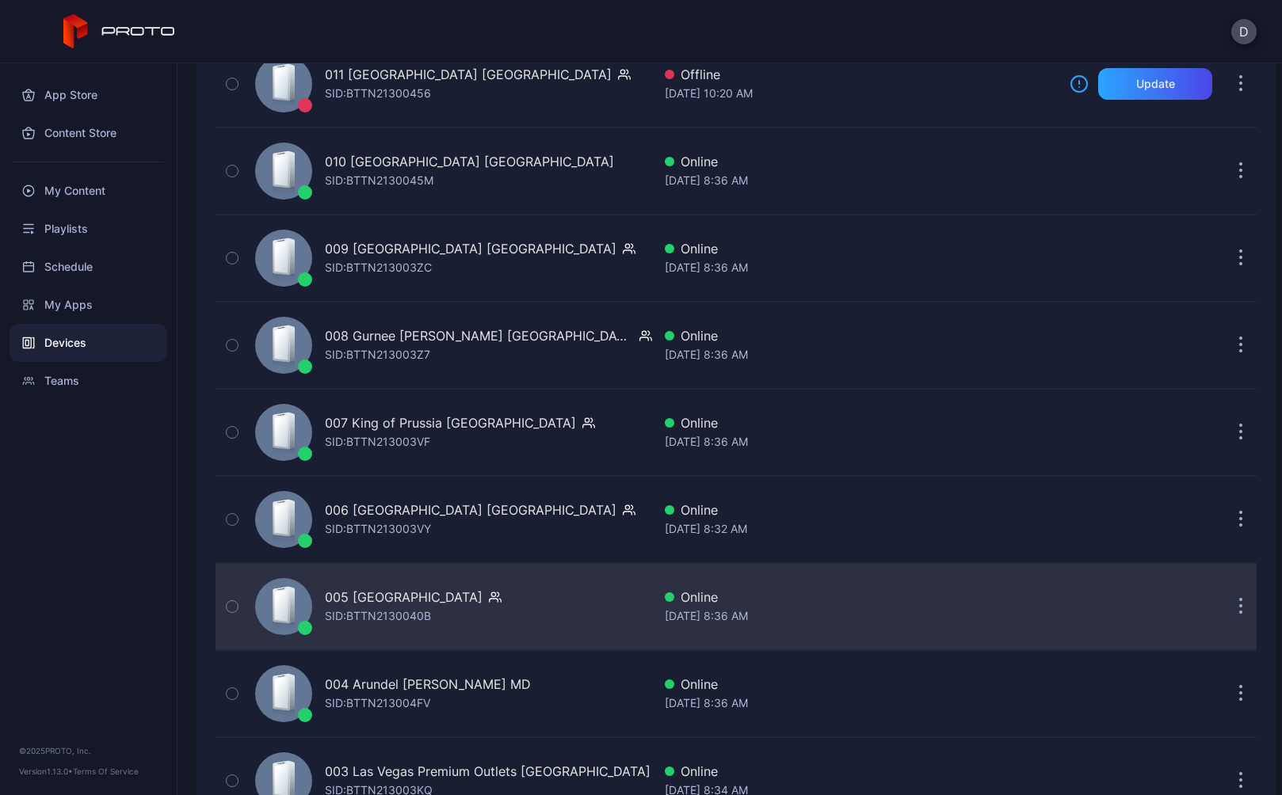
scroll to position [3329, 0]
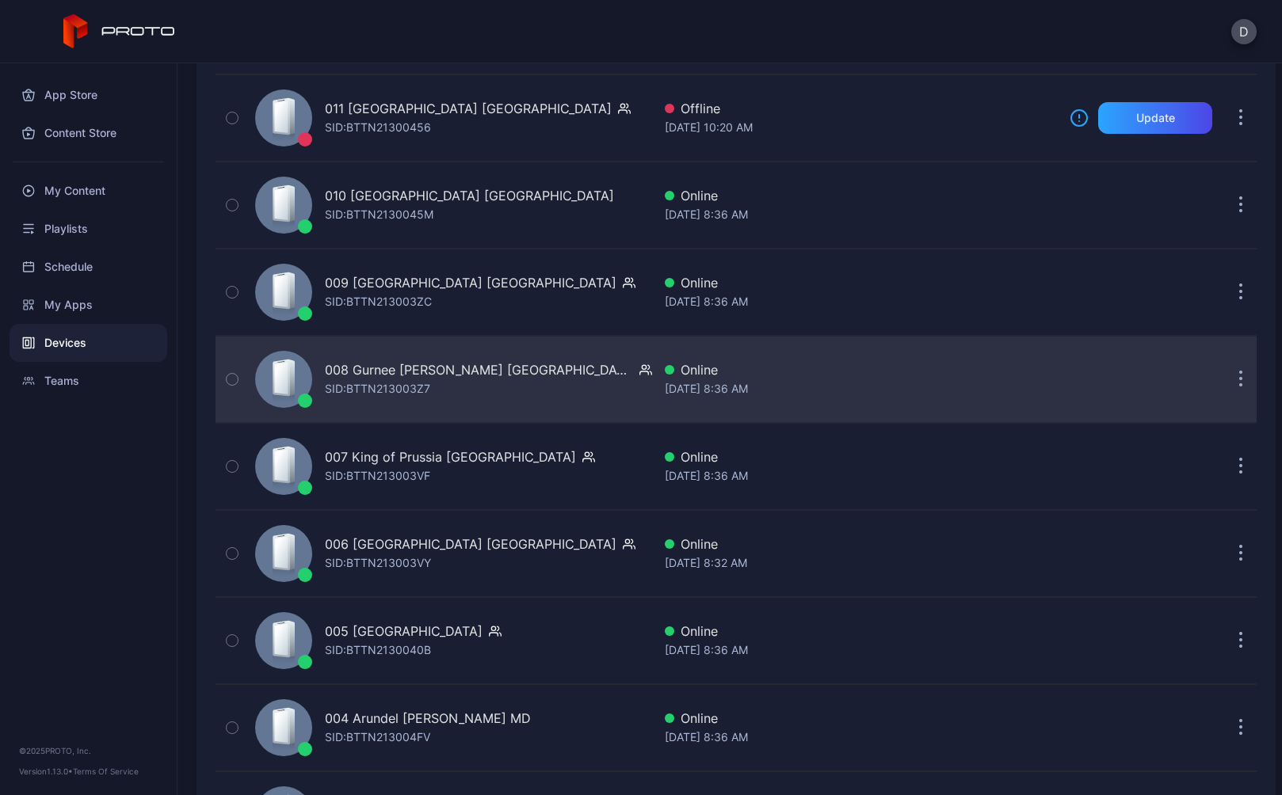
click at [505, 387] on div "008 Gurnee Mills IL SID: BTTN213003Z7" at bounding box center [450, 379] width 403 height 79
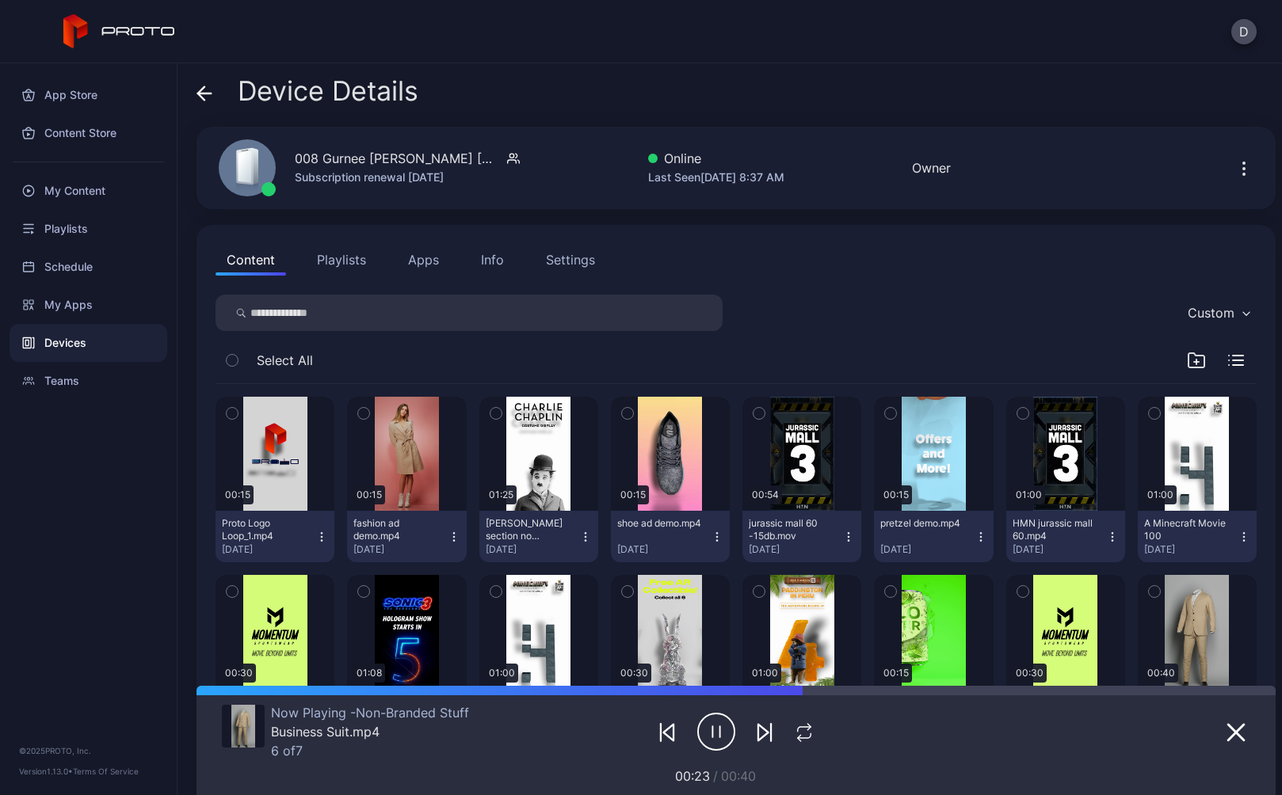
click at [581, 258] on div "Settings" at bounding box center [570, 259] width 49 height 19
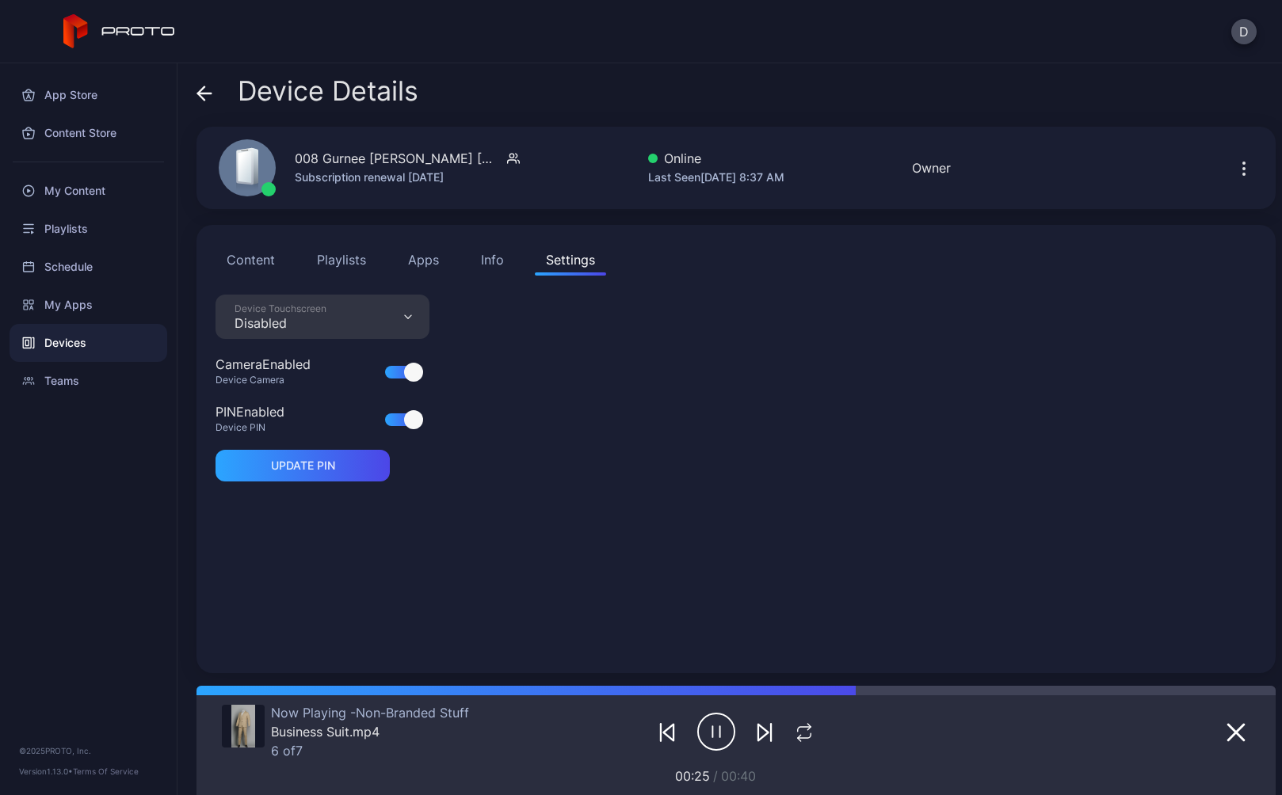
click at [200, 93] on icon at bounding box center [204, 93] width 13 height 0
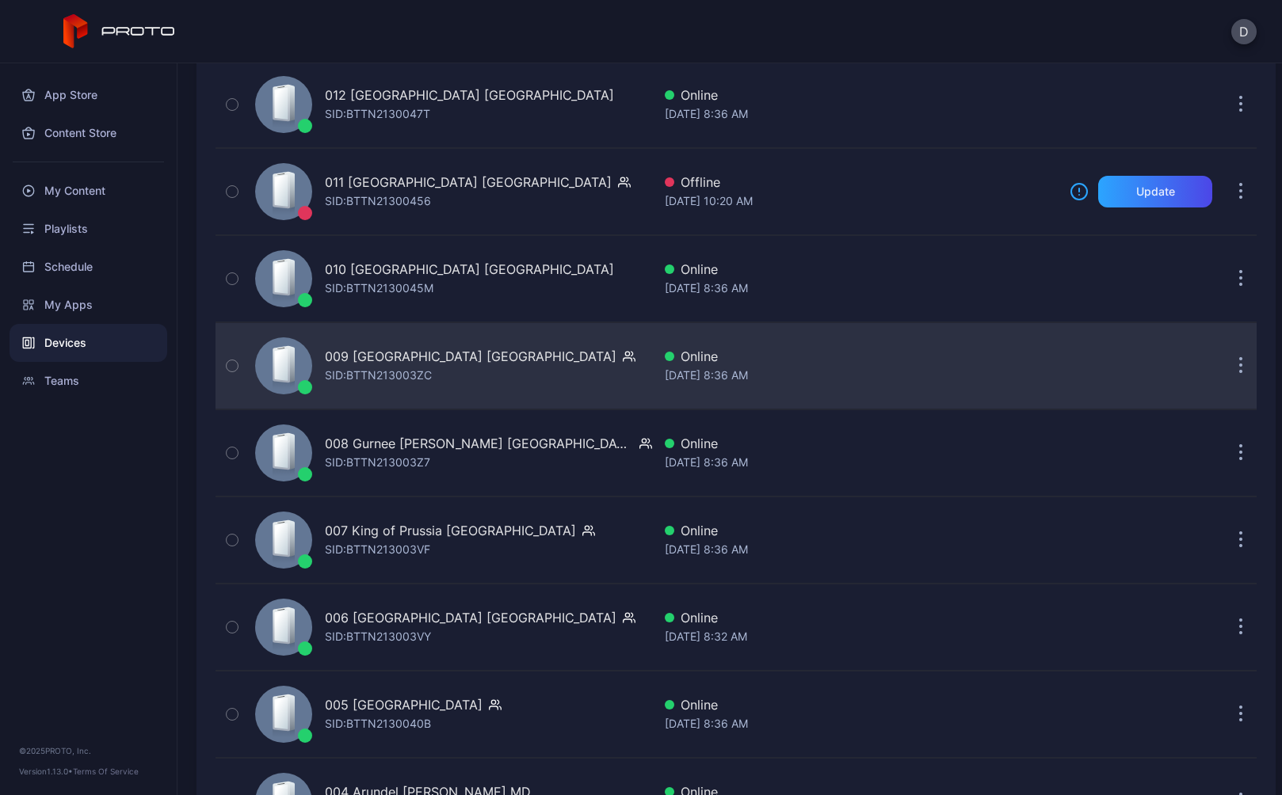
scroll to position [3246, 0]
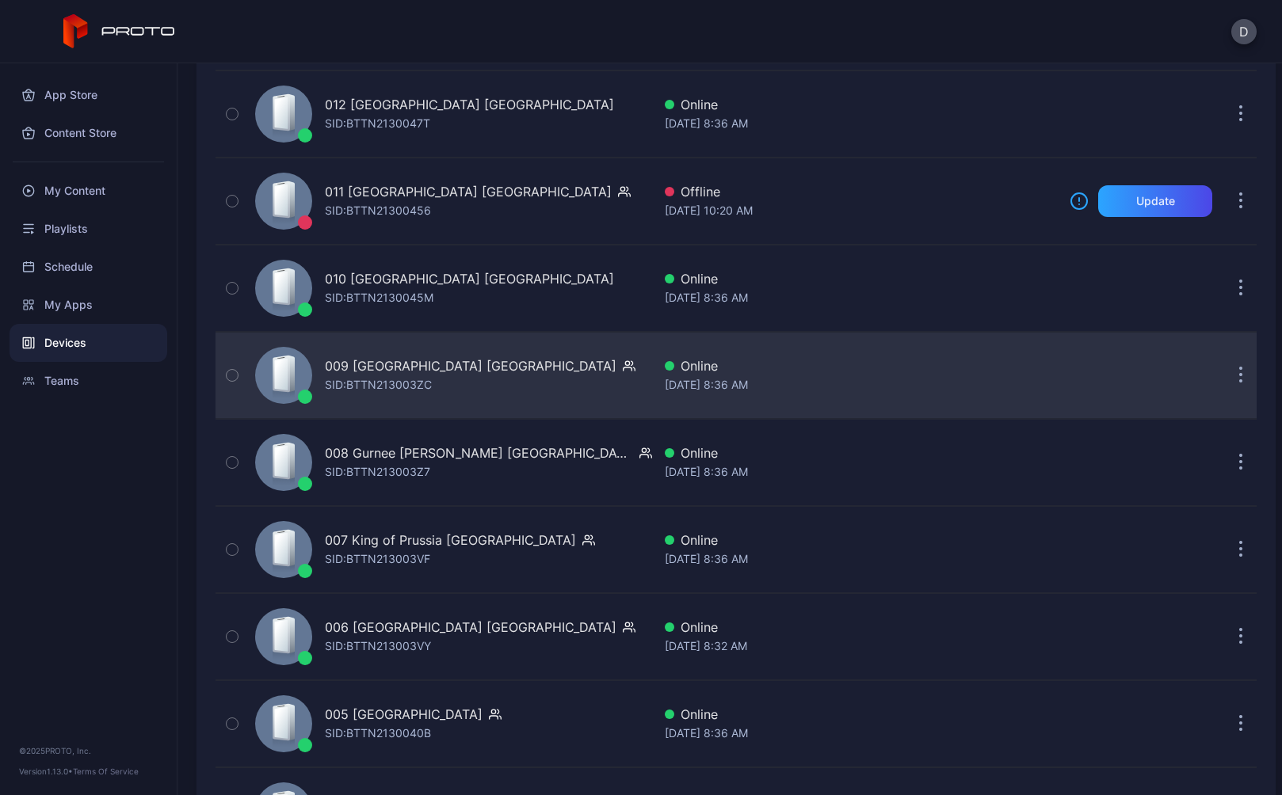
click at [551, 383] on div "009 Woodfield Mall IL SID: BTTN213003ZC" at bounding box center [450, 375] width 403 height 79
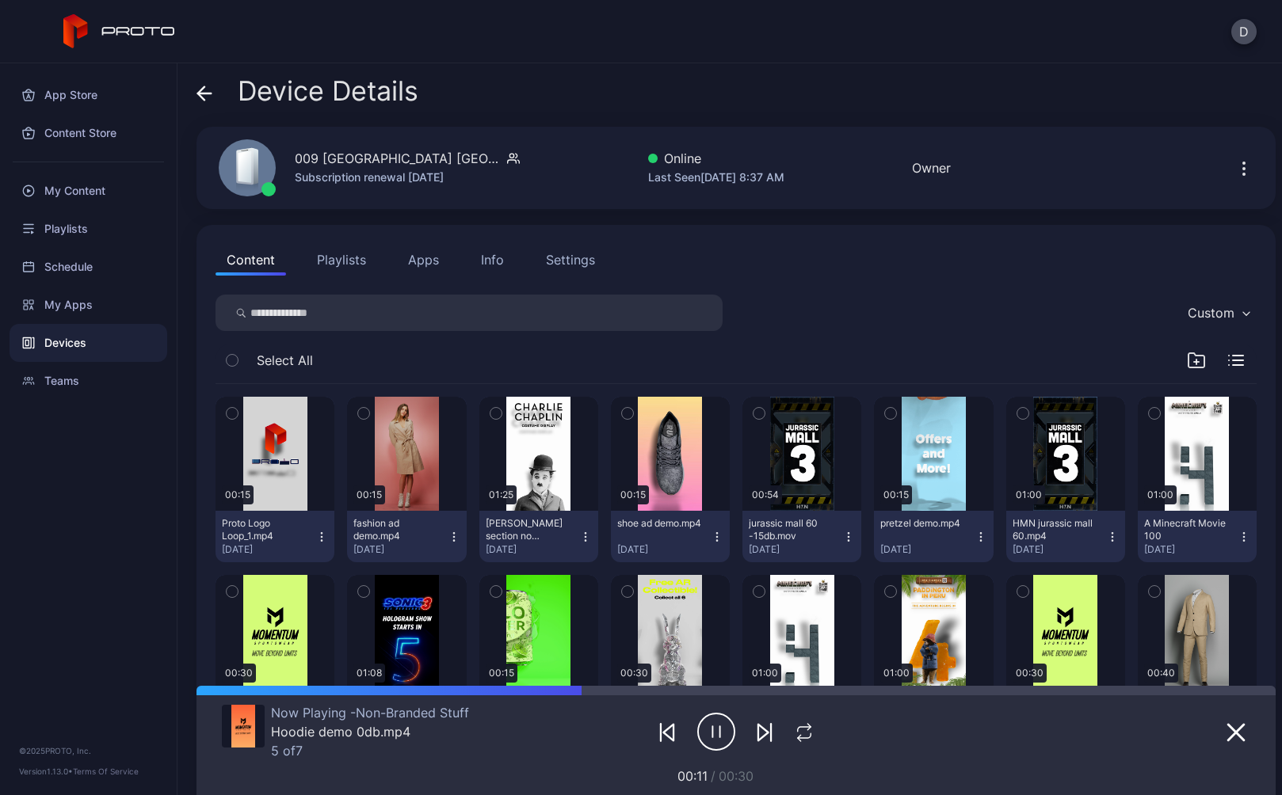
click at [574, 265] on div "Settings" at bounding box center [570, 259] width 49 height 19
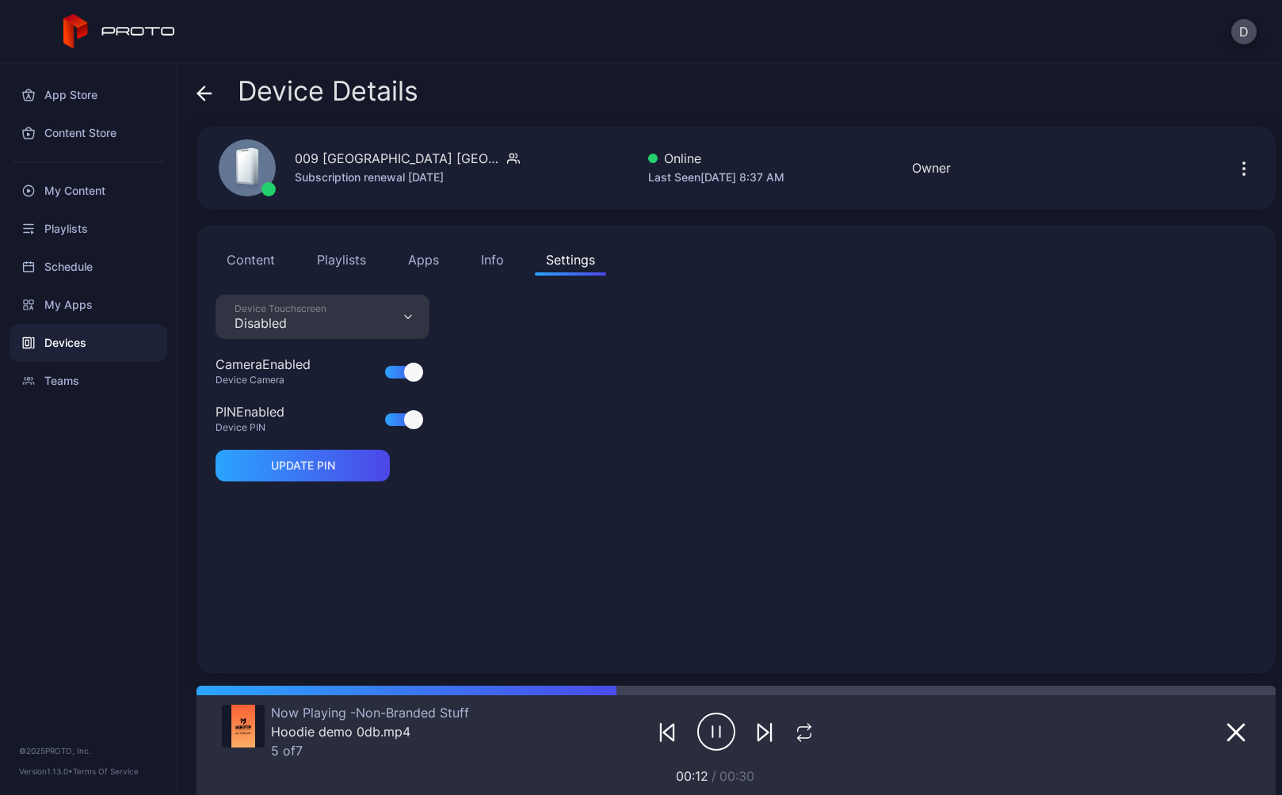
click at [200, 92] on icon at bounding box center [201, 92] width 6 height 13
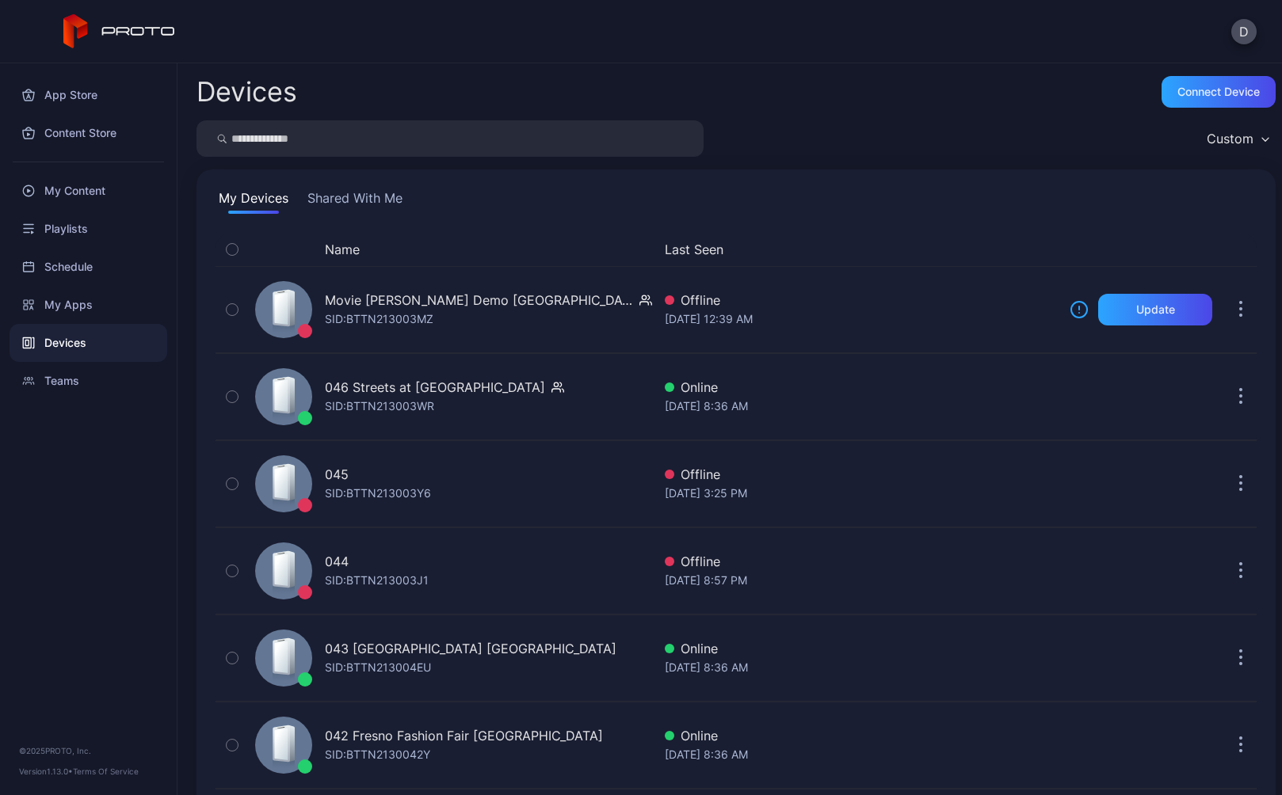
scroll to position [3246, 0]
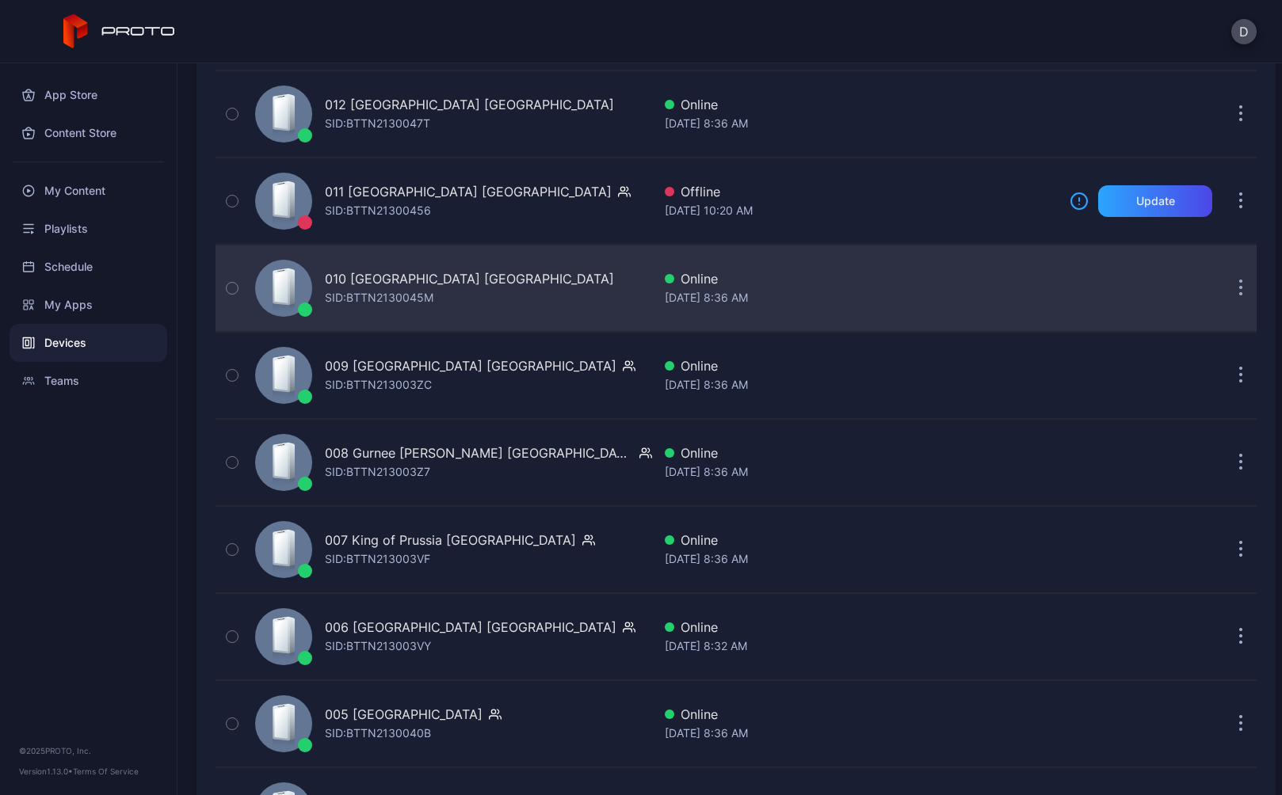
click at [536, 311] on div "010 Southdale Center MN SID: BTTN2130045M" at bounding box center [450, 288] width 403 height 79
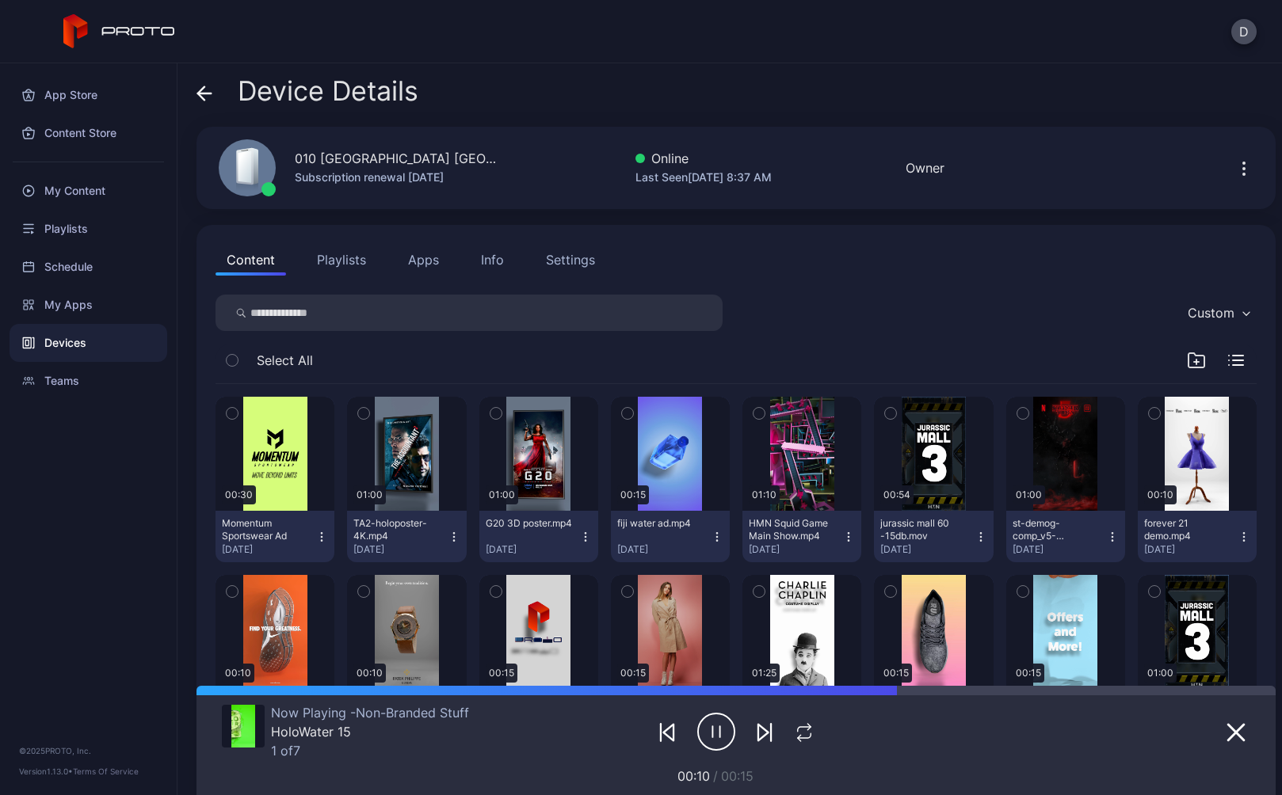
click at [586, 261] on div "Settings" at bounding box center [570, 259] width 49 height 19
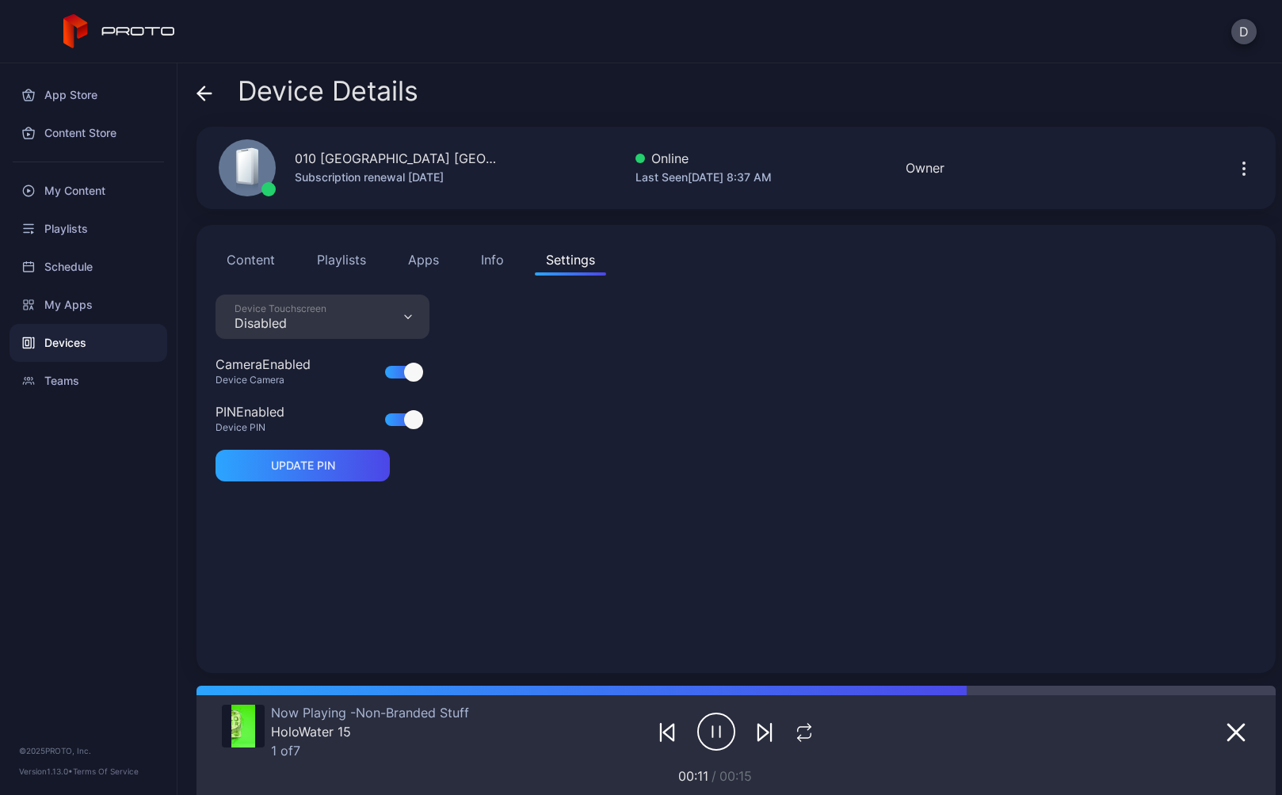
click at [206, 97] on icon at bounding box center [204, 94] width 16 height 16
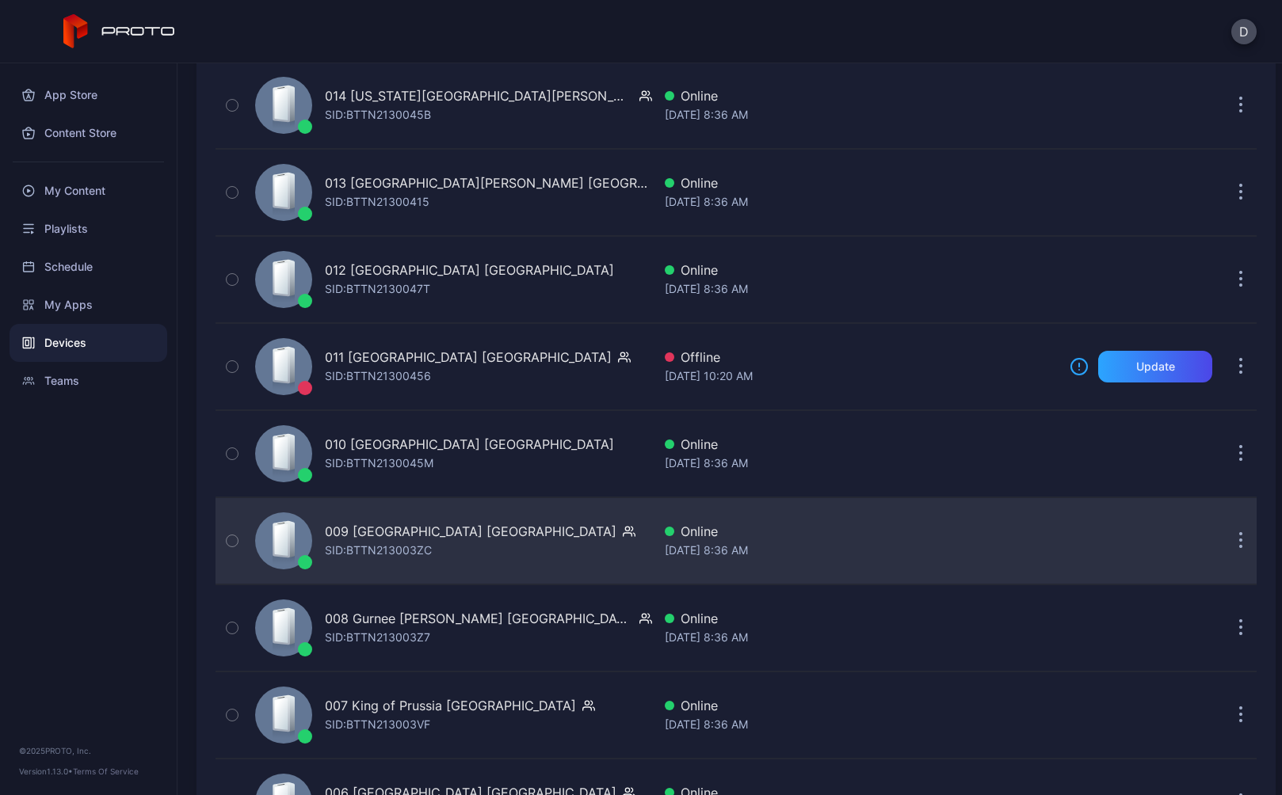
scroll to position [3064, 0]
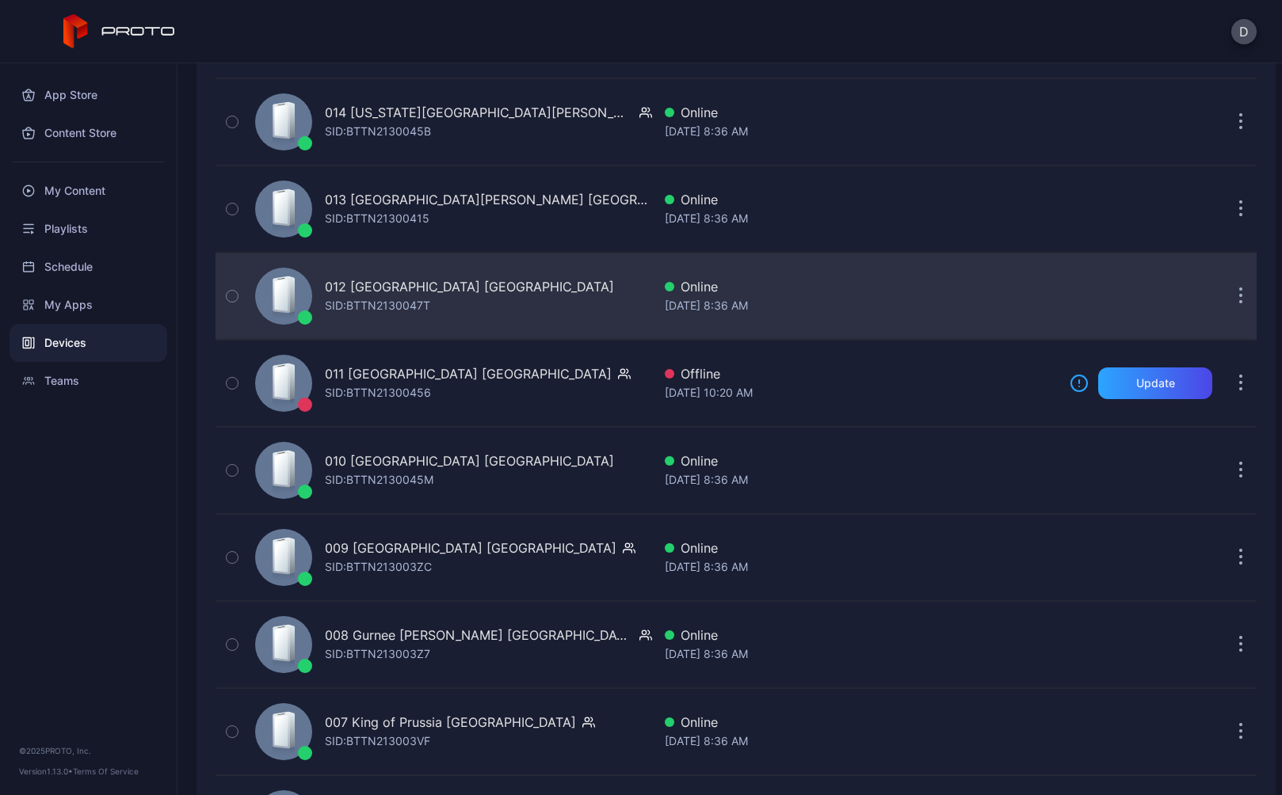
click at [502, 306] on div "012 Burlington Mall MA SID: BTTN2130047T" at bounding box center [450, 296] width 403 height 79
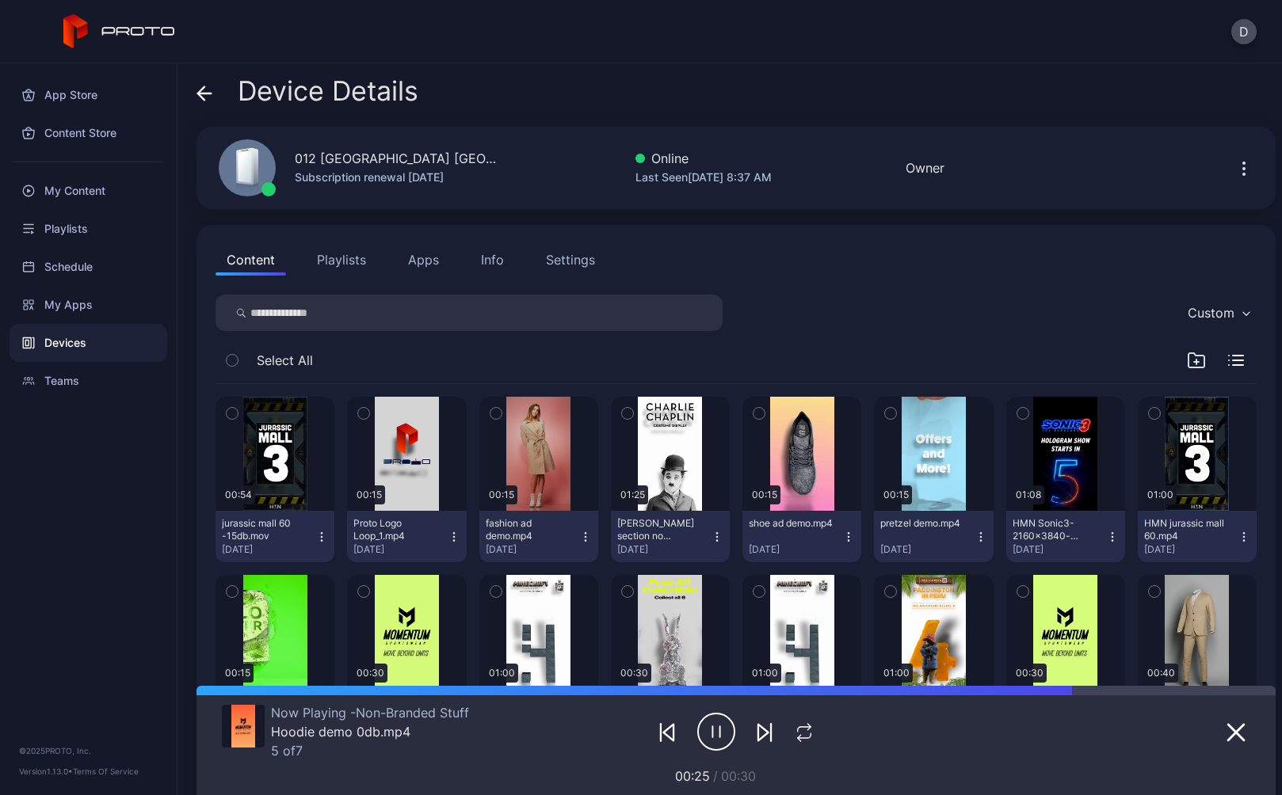
click at [577, 248] on button "Settings" at bounding box center [570, 260] width 71 height 32
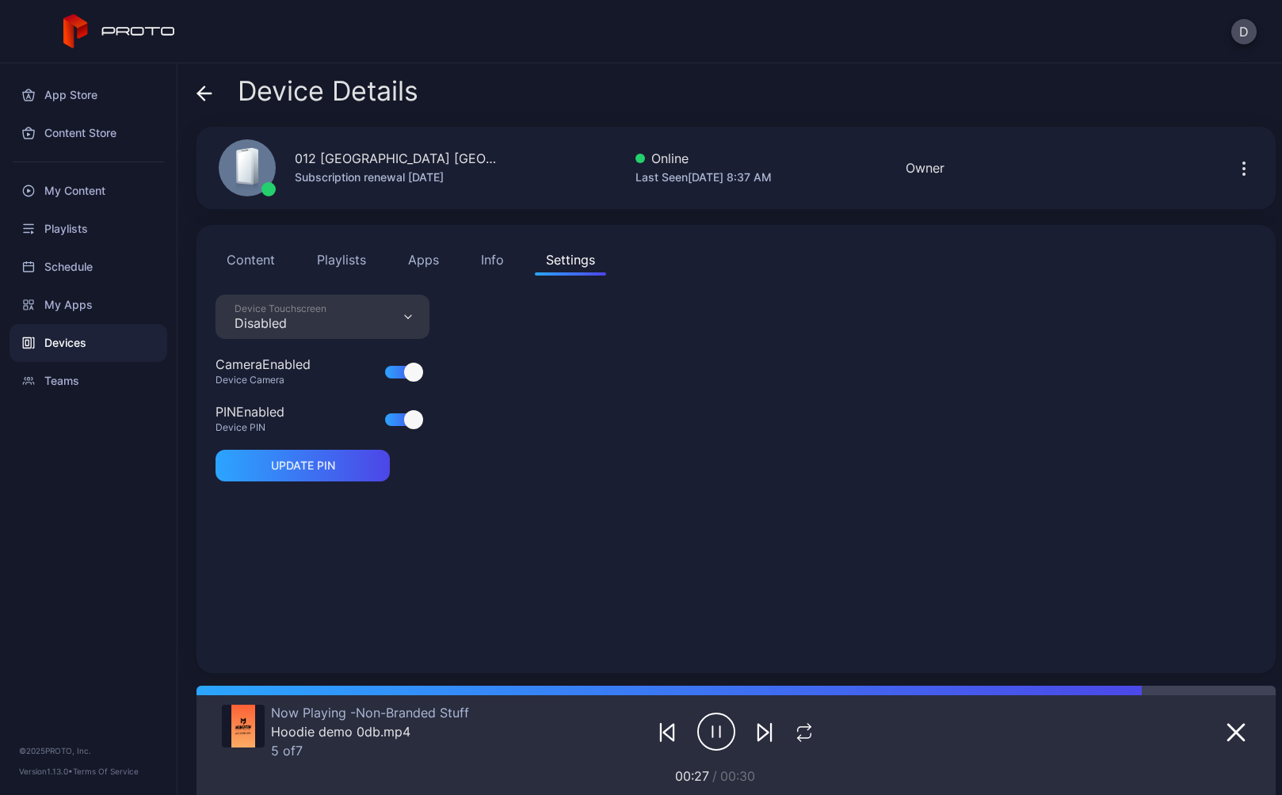
click at [204, 90] on icon at bounding box center [204, 94] width 16 height 16
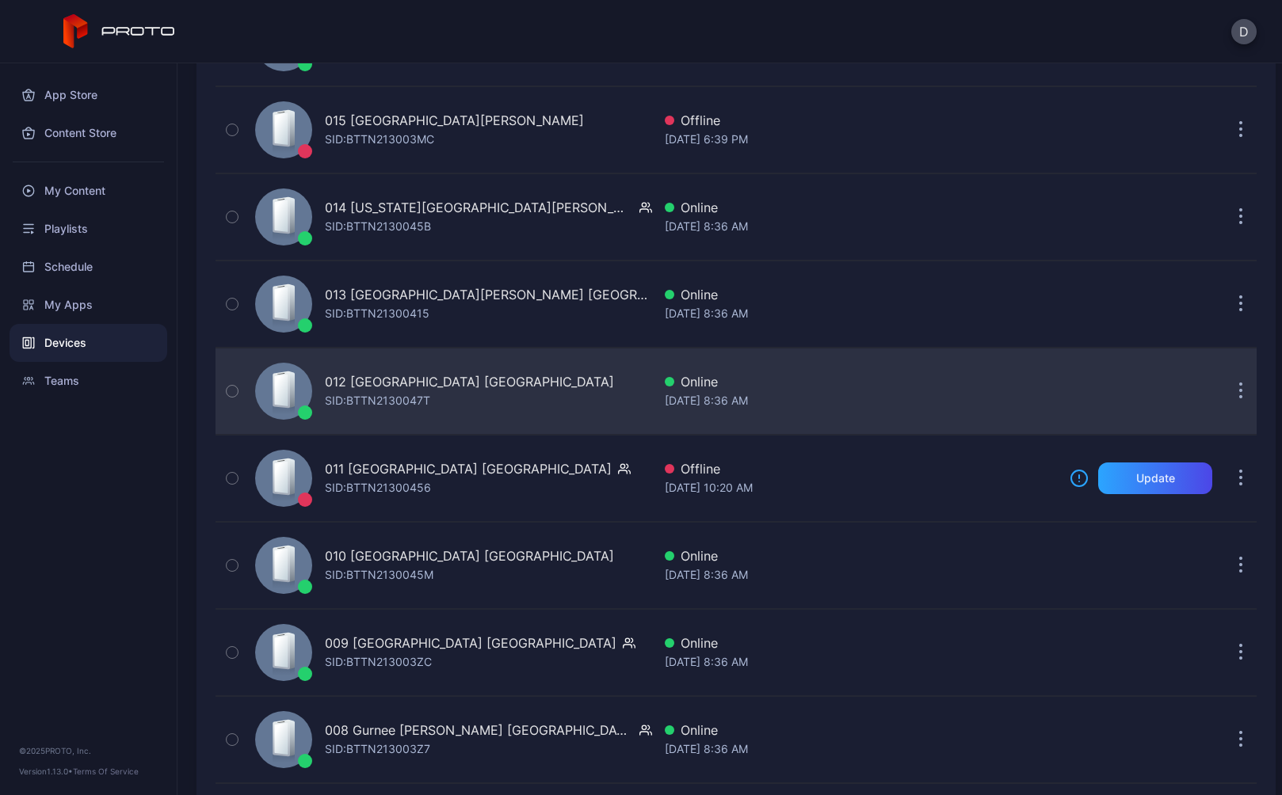
scroll to position [2961, 0]
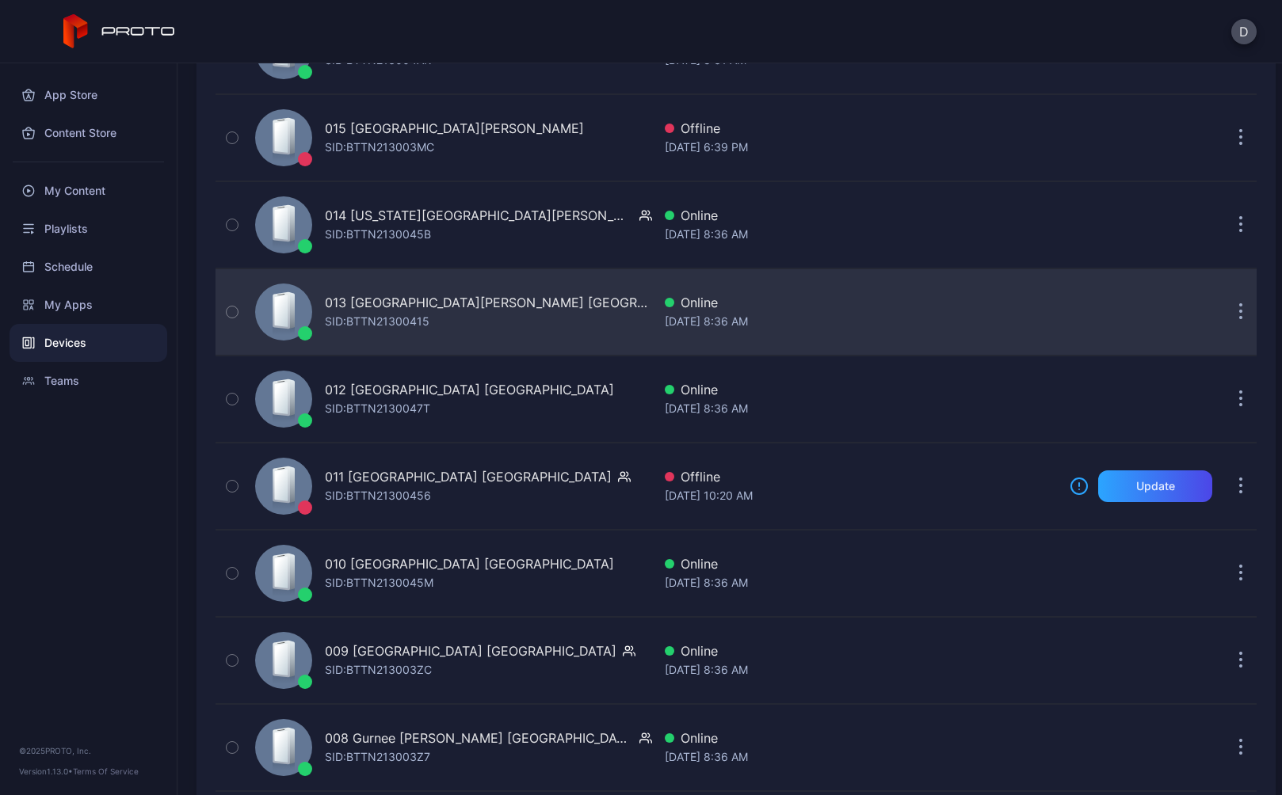
click at [485, 315] on div "013 Potomac Mills VA SID: BTTN21300415" at bounding box center [450, 312] width 403 height 79
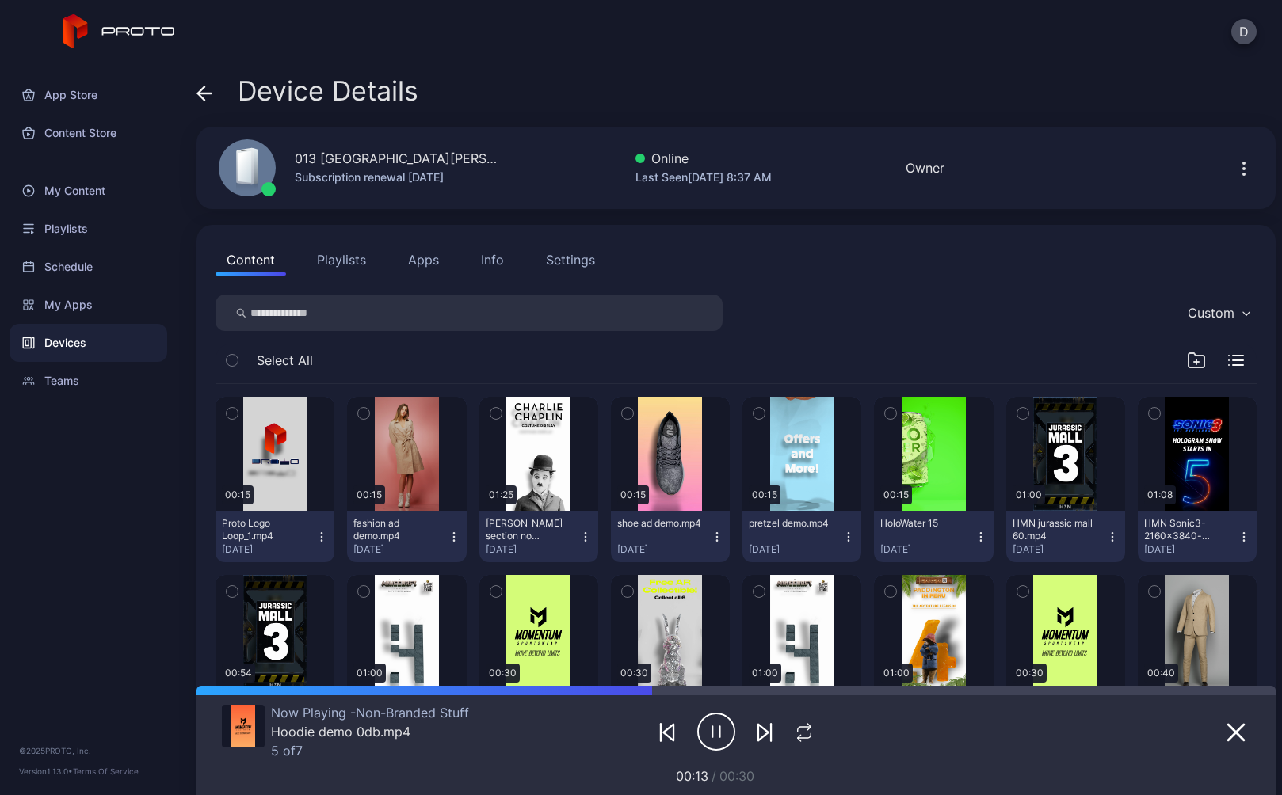
click at [208, 89] on icon at bounding box center [204, 94] width 16 height 16
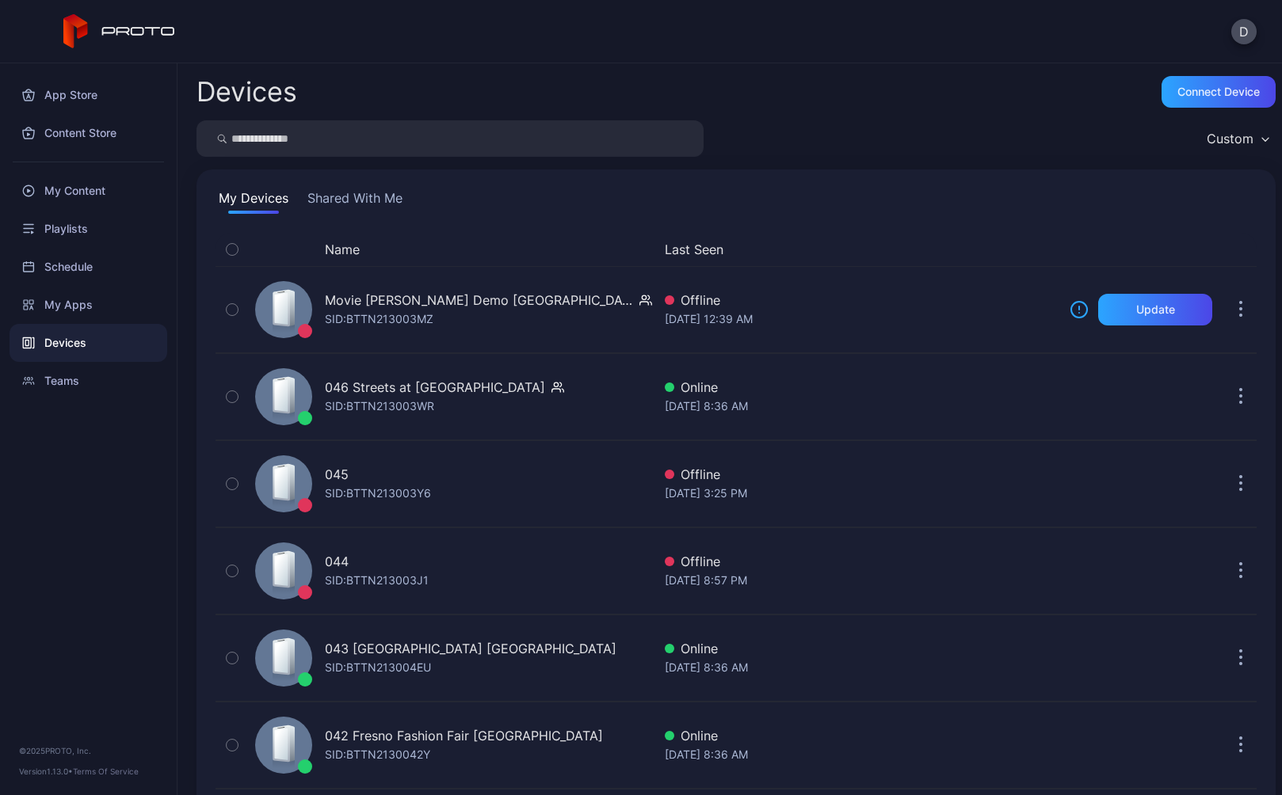
scroll to position [2961, 0]
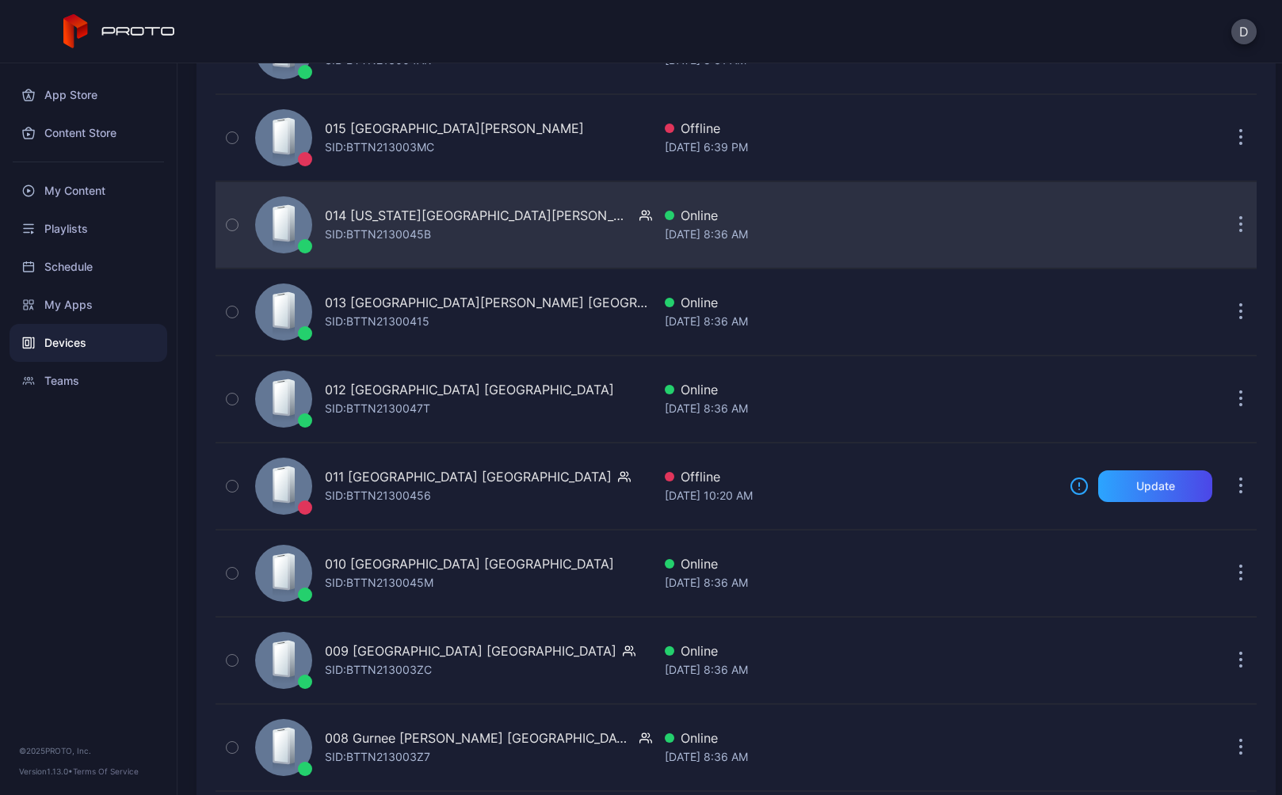
click at [500, 230] on div "014 Arizona Mills AZ SID: BTTN2130045B" at bounding box center [450, 224] width 403 height 79
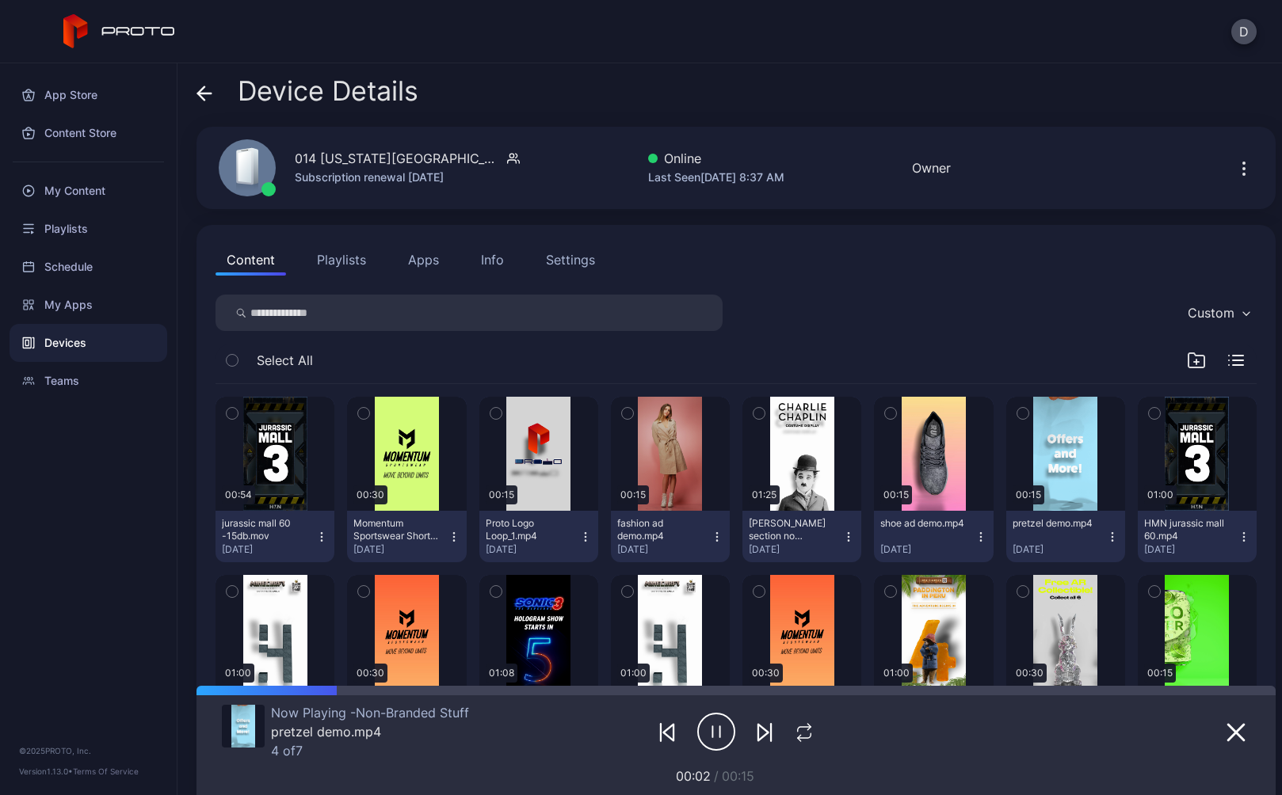
click at [210, 90] on icon at bounding box center [204, 94] width 16 height 16
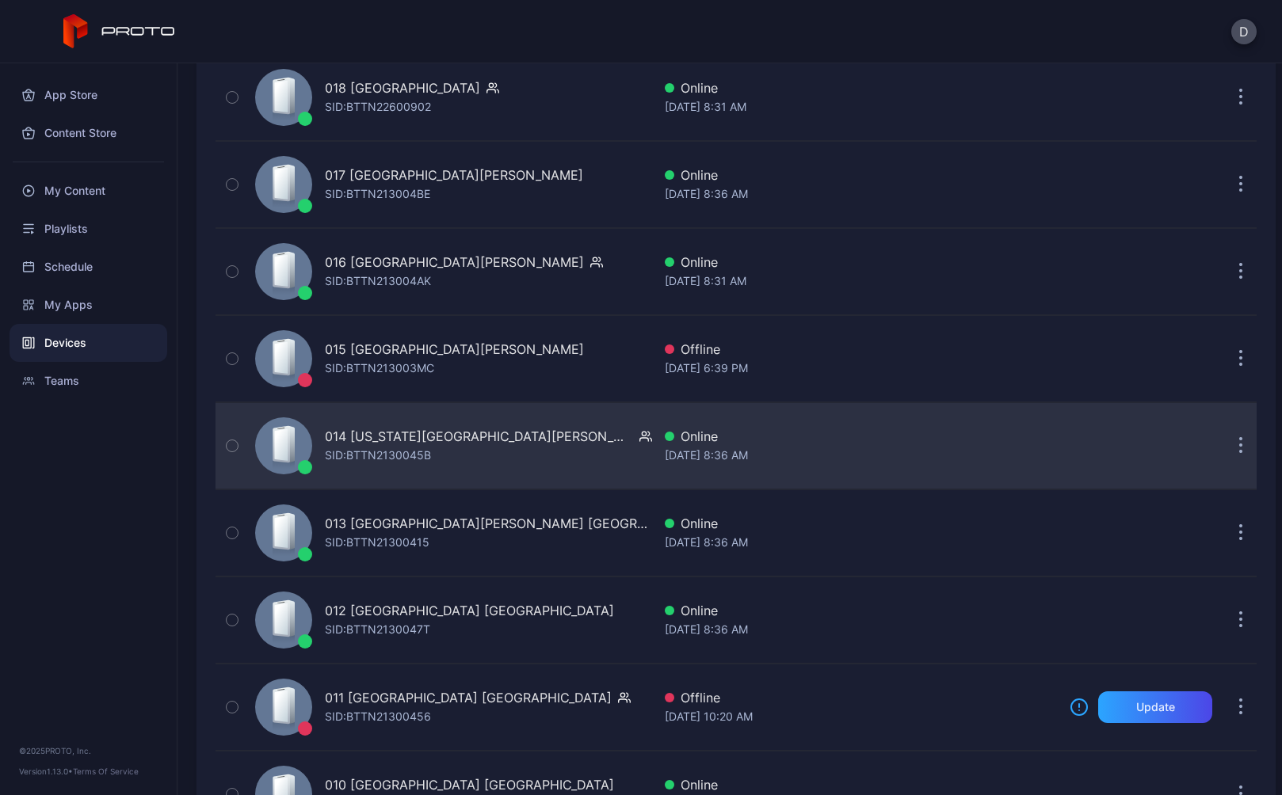
scroll to position [2737, 0]
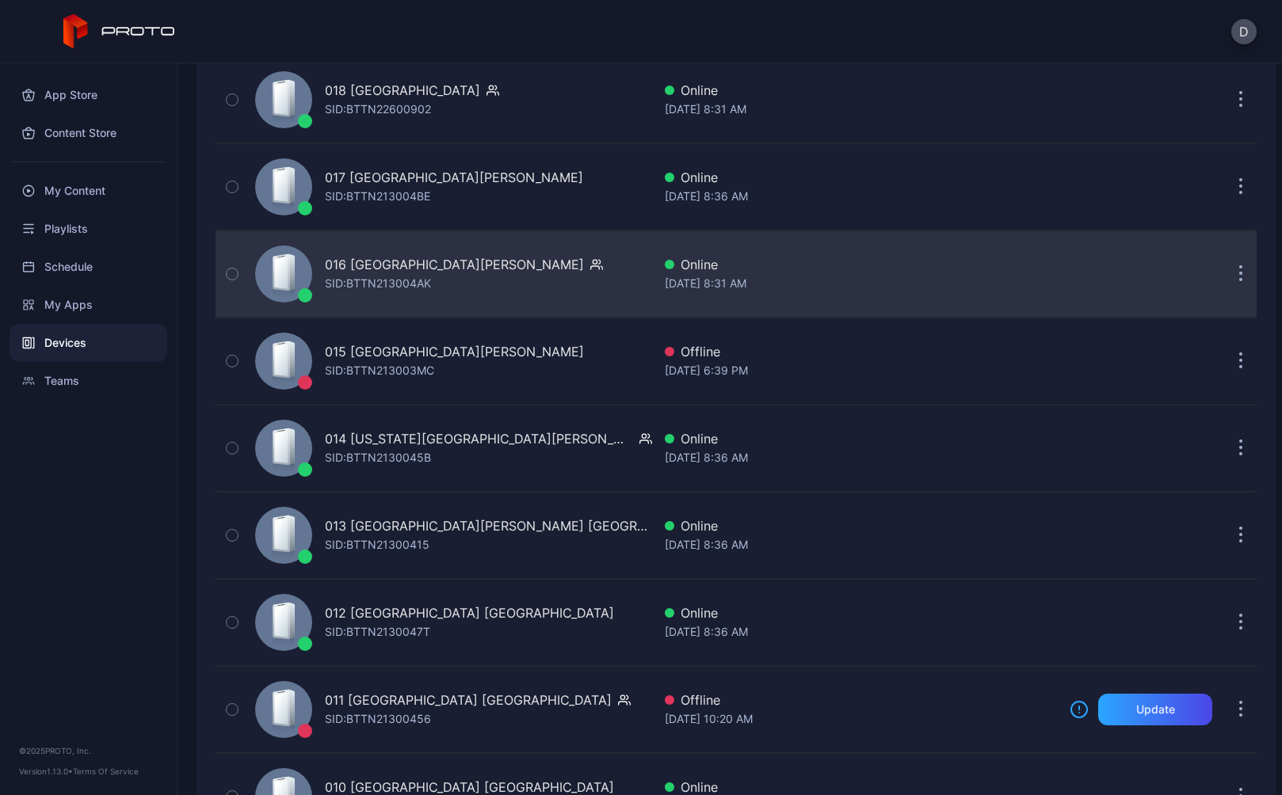
click at [490, 292] on div "016 Opry Mills TN SID: BTTN213004AK" at bounding box center [450, 274] width 403 height 79
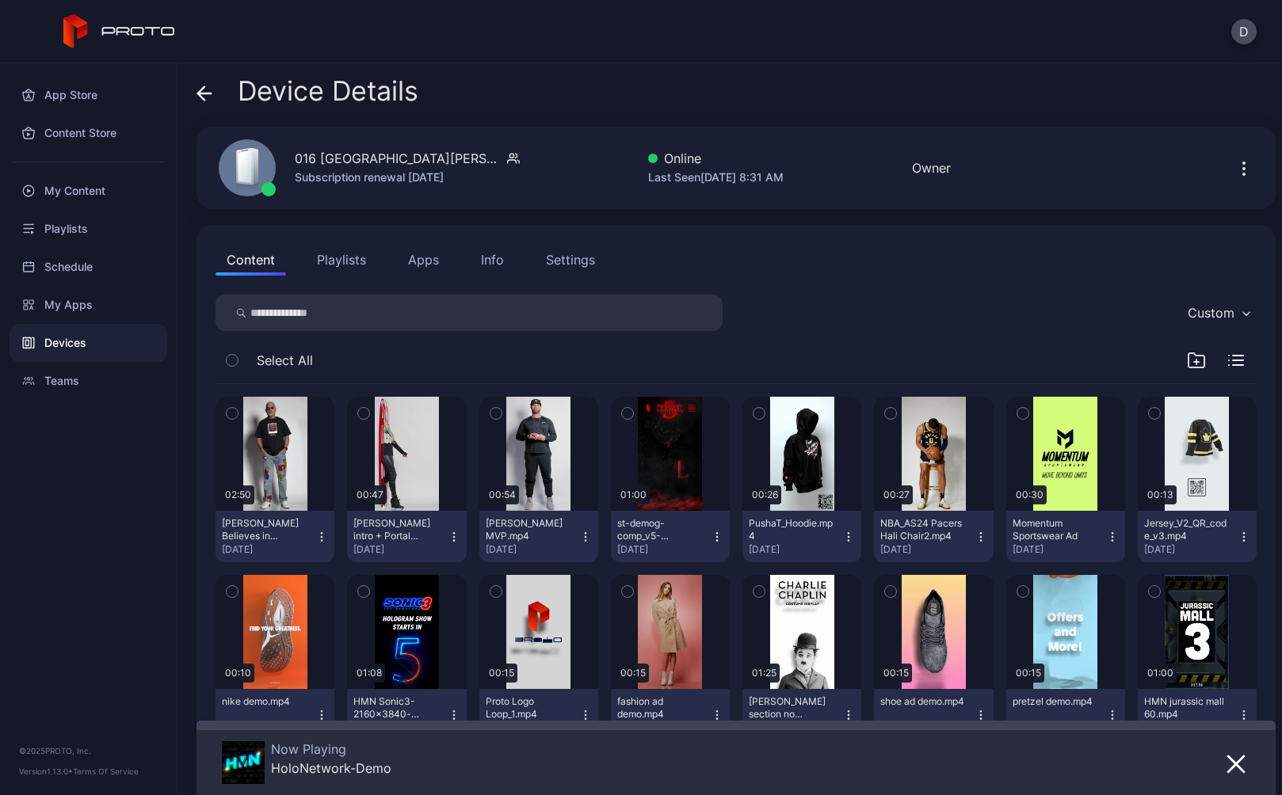
click at [579, 267] on div "Settings" at bounding box center [570, 259] width 49 height 19
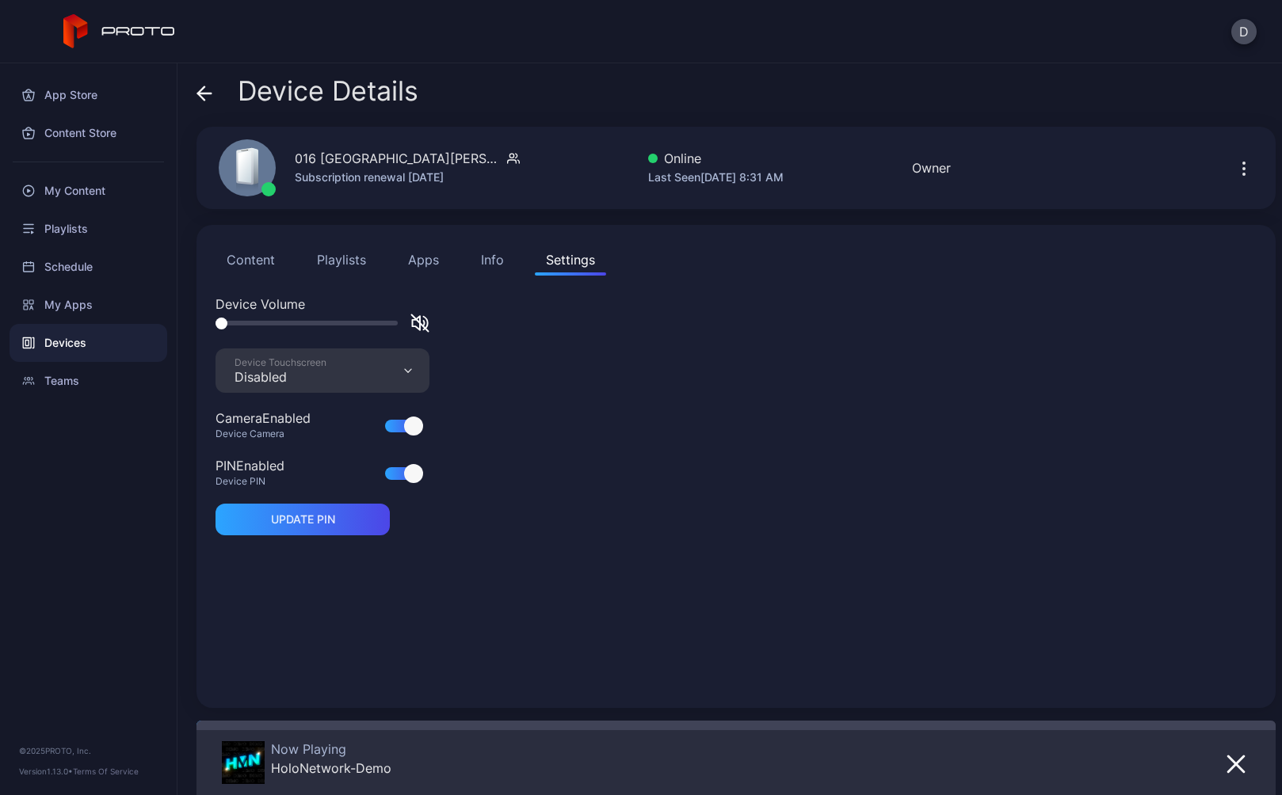
click at [345, 259] on button "Playlists" at bounding box center [341, 260] width 71 height 32
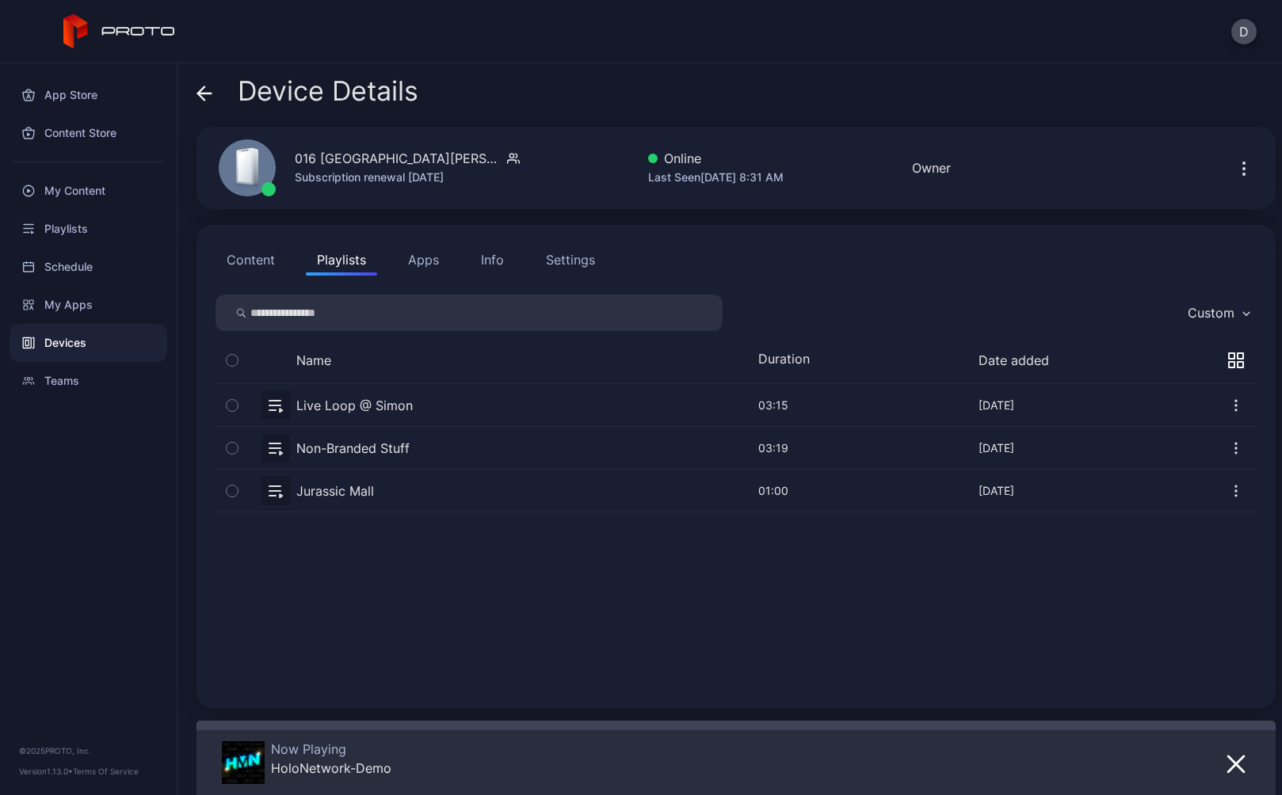
click at [437, 455] on button "button" at bounding box center [736, 448] width 1041 height 42
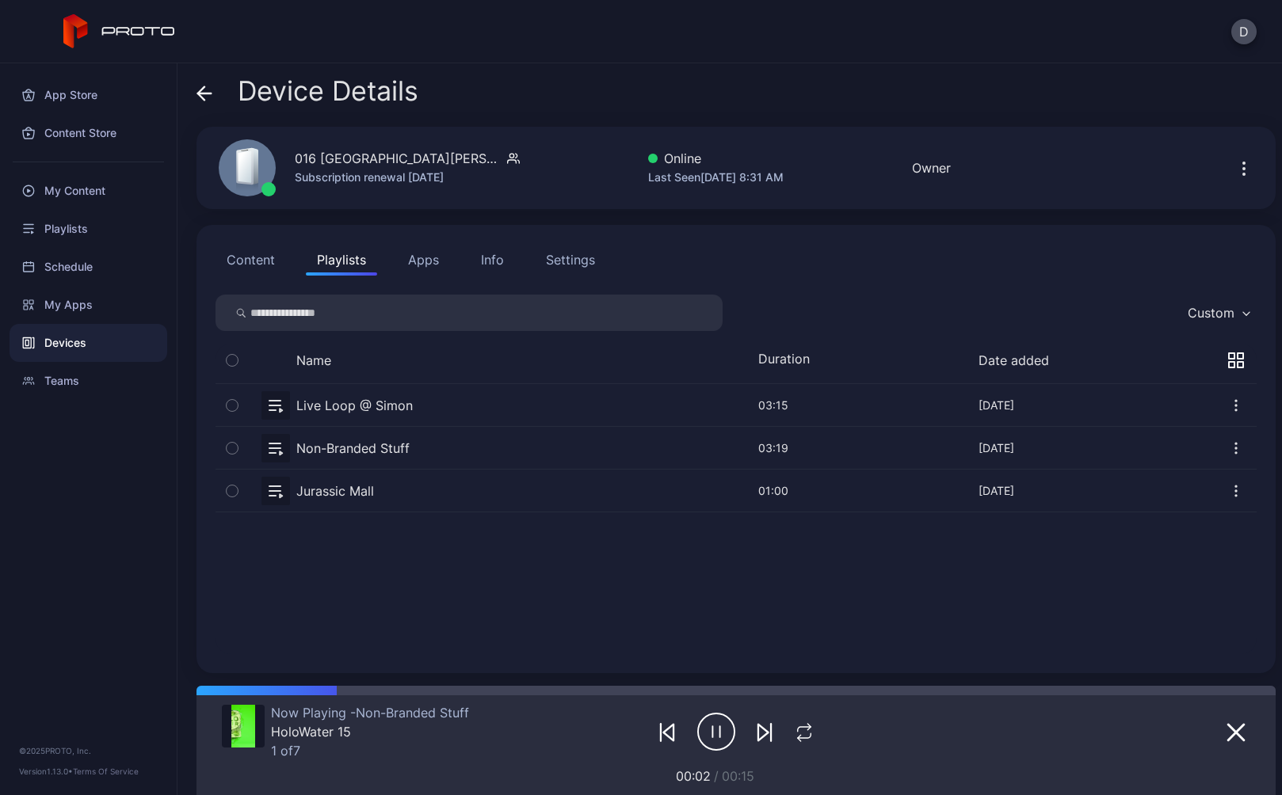
click at [208, 86] on icon at bounding box center [204, 94] width 16 height 16
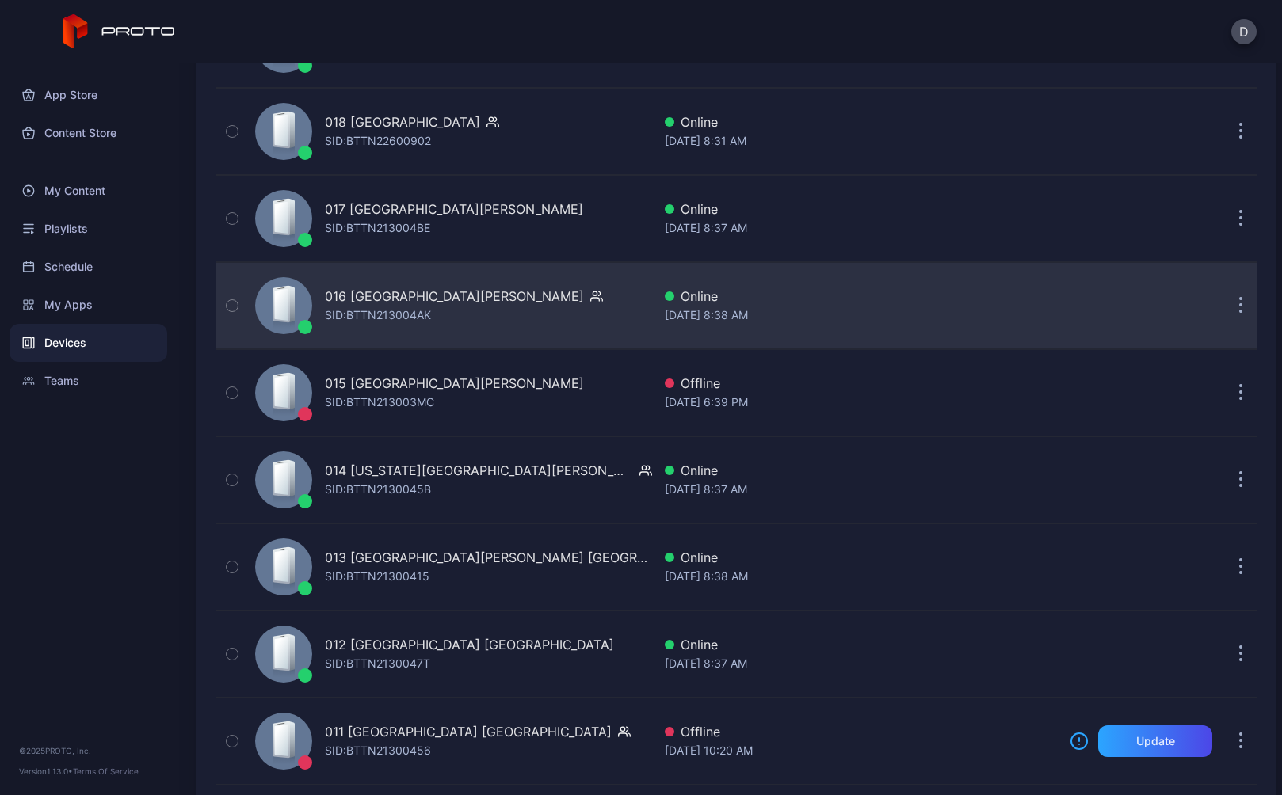
scroll to position [2693, 0]
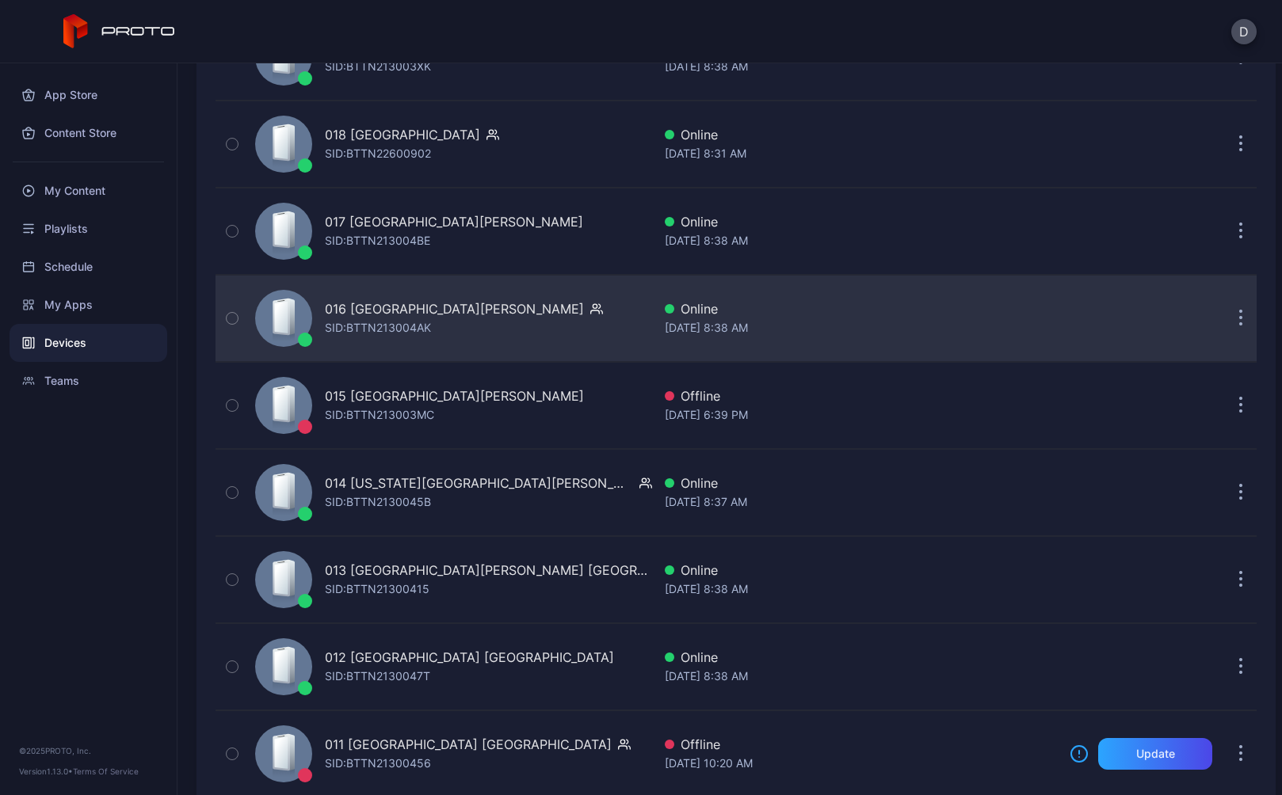
click at [510, 307] on div "016 Opry Mills TN SID: BTTN213004AK" at bounding box center [450, 318] width 403 height 79
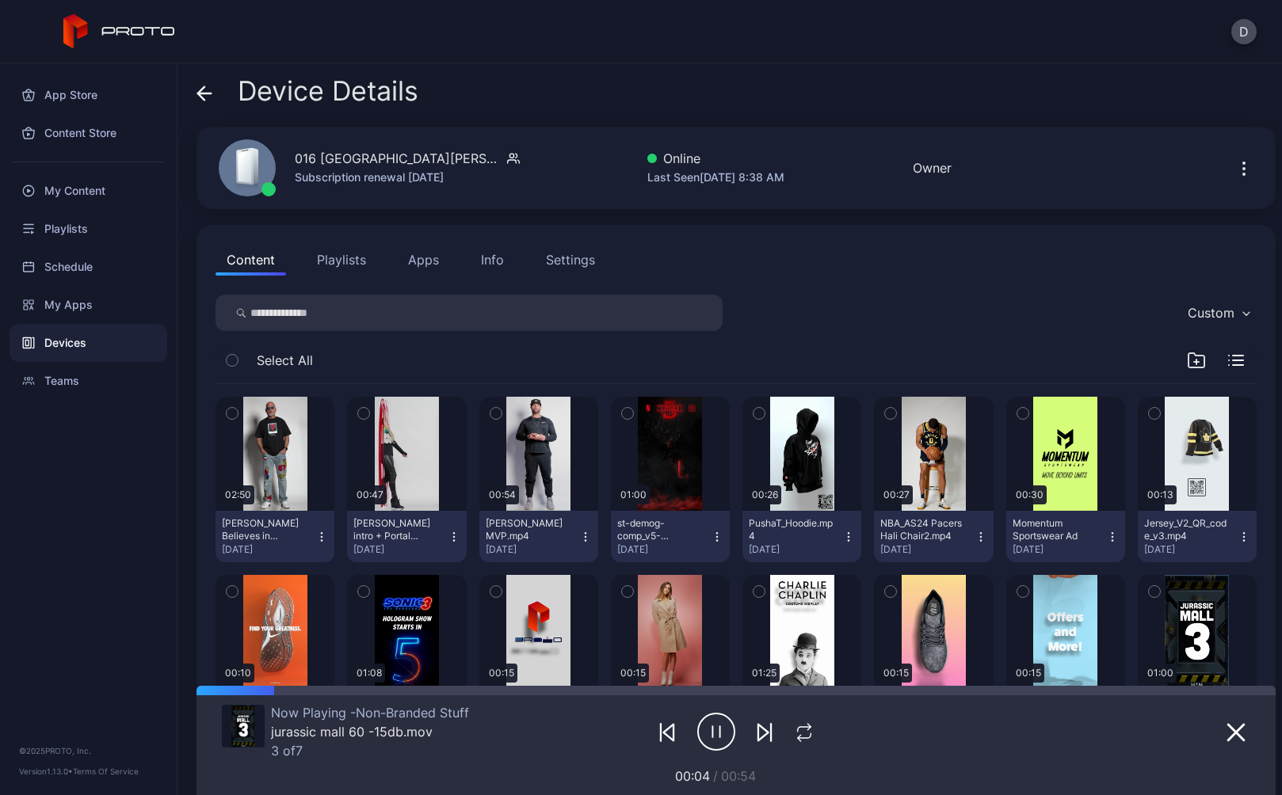
click at [203, 97] on icon at bounding box center [204, 94] width 16 height 16
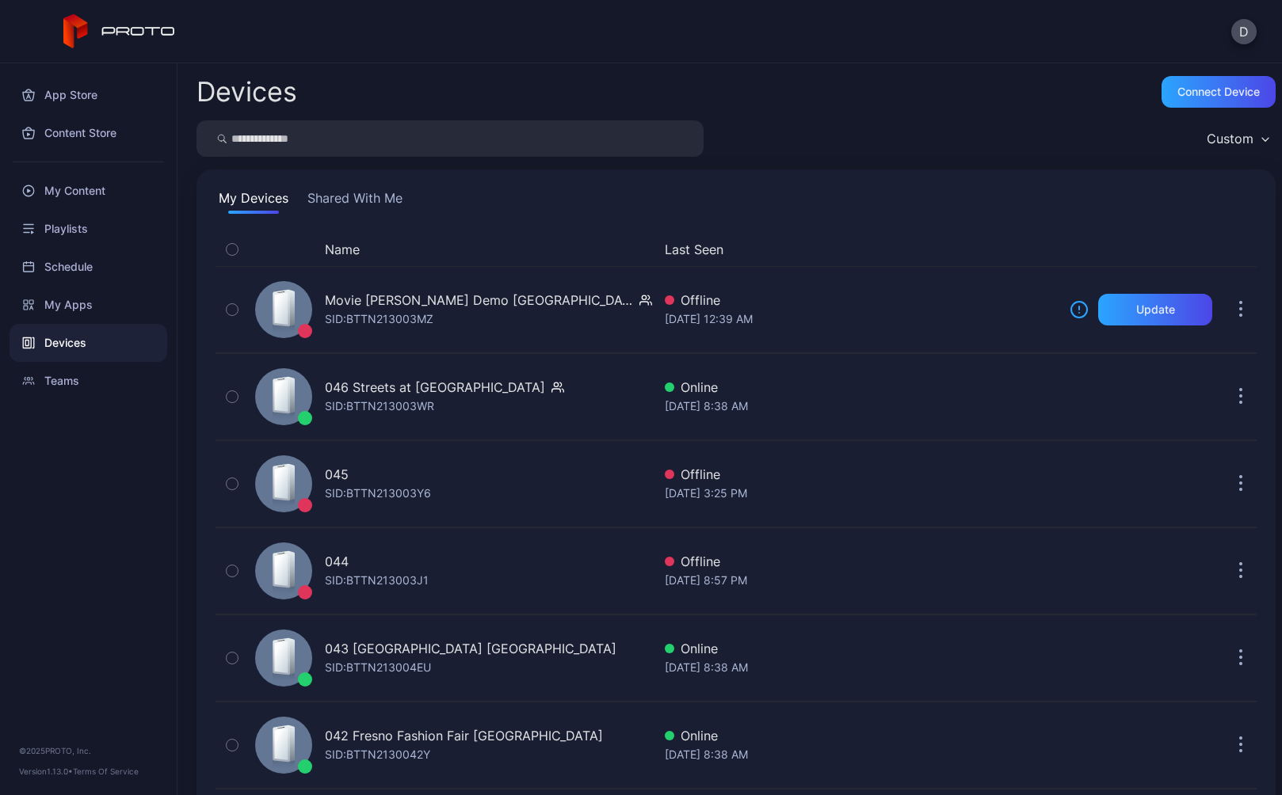
scroll to position [2693, 0]
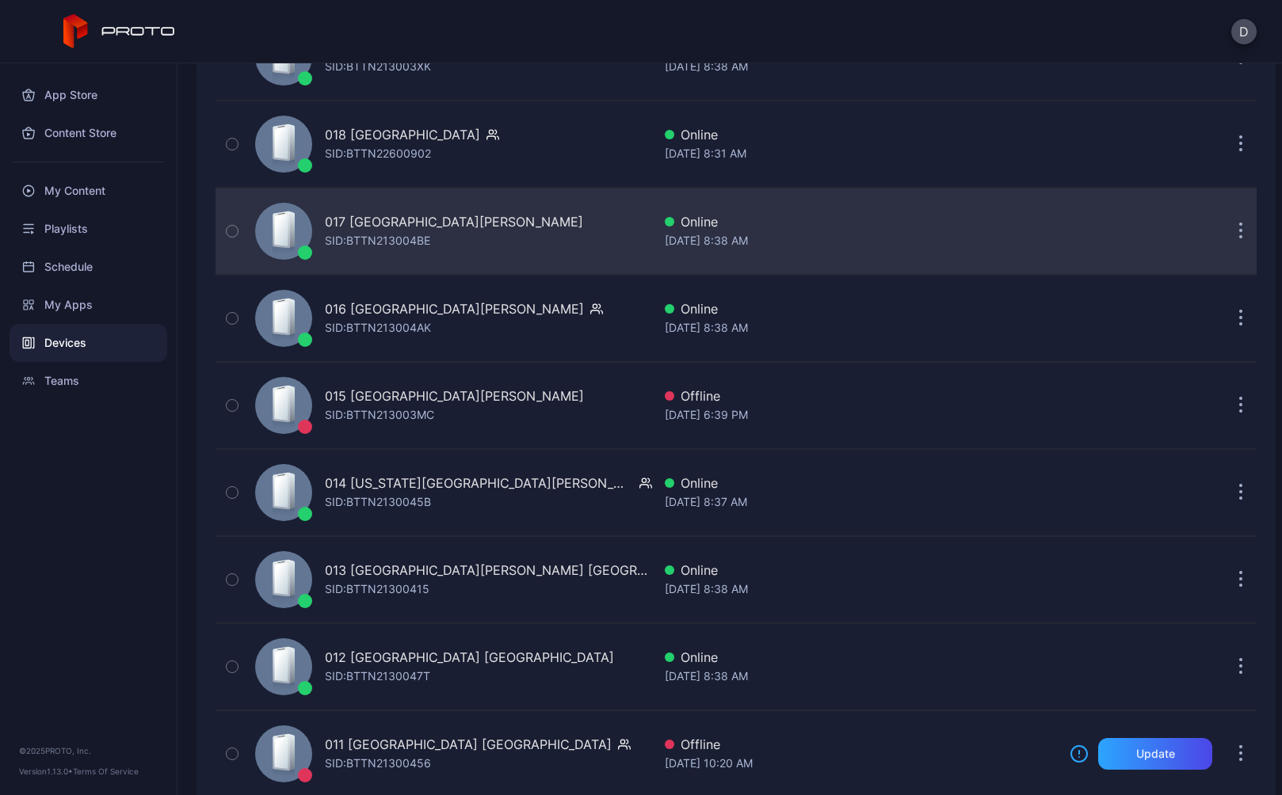
click at [531, 247] on div "017 Sawgrass Mills FL SID: BTTN213004BE" at bounding box center [450, 231] width 403 height 79
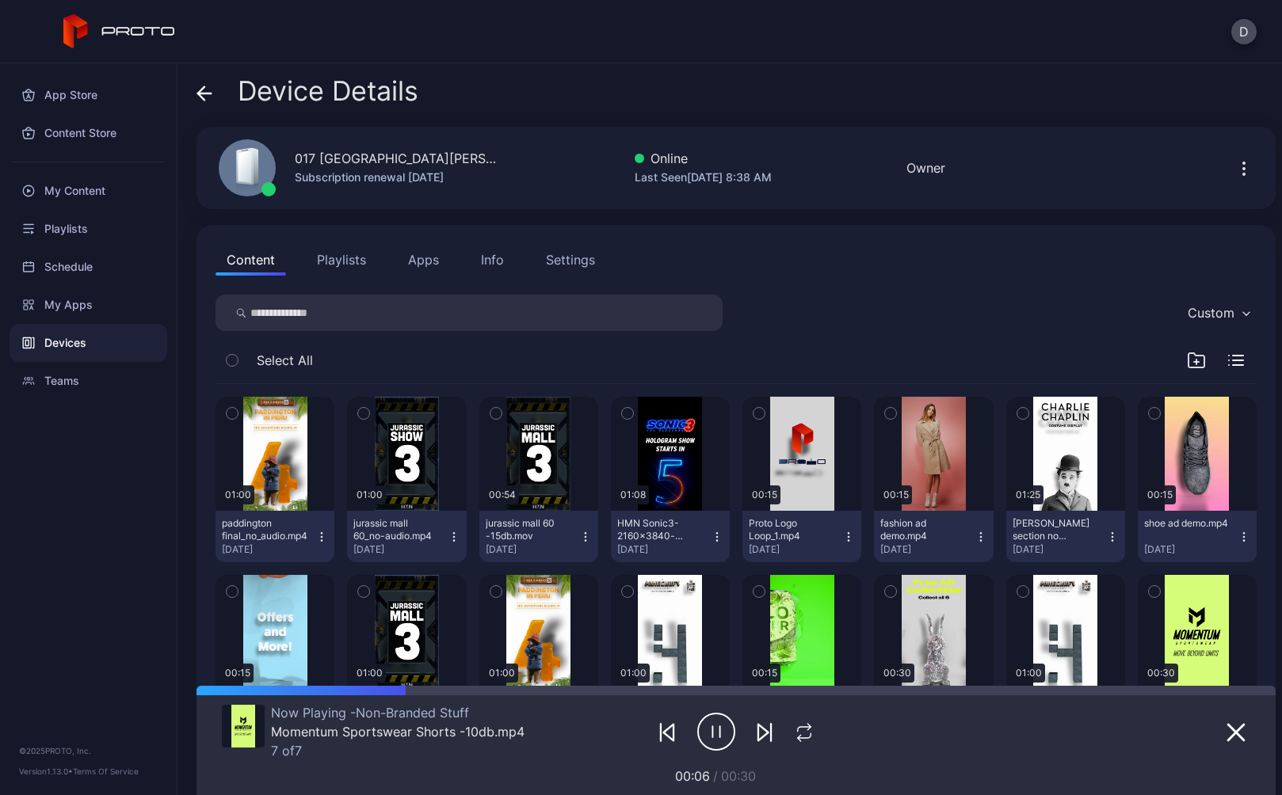
click at [203, 91] on icon at bounding box center [204, 94] width 16 height 16
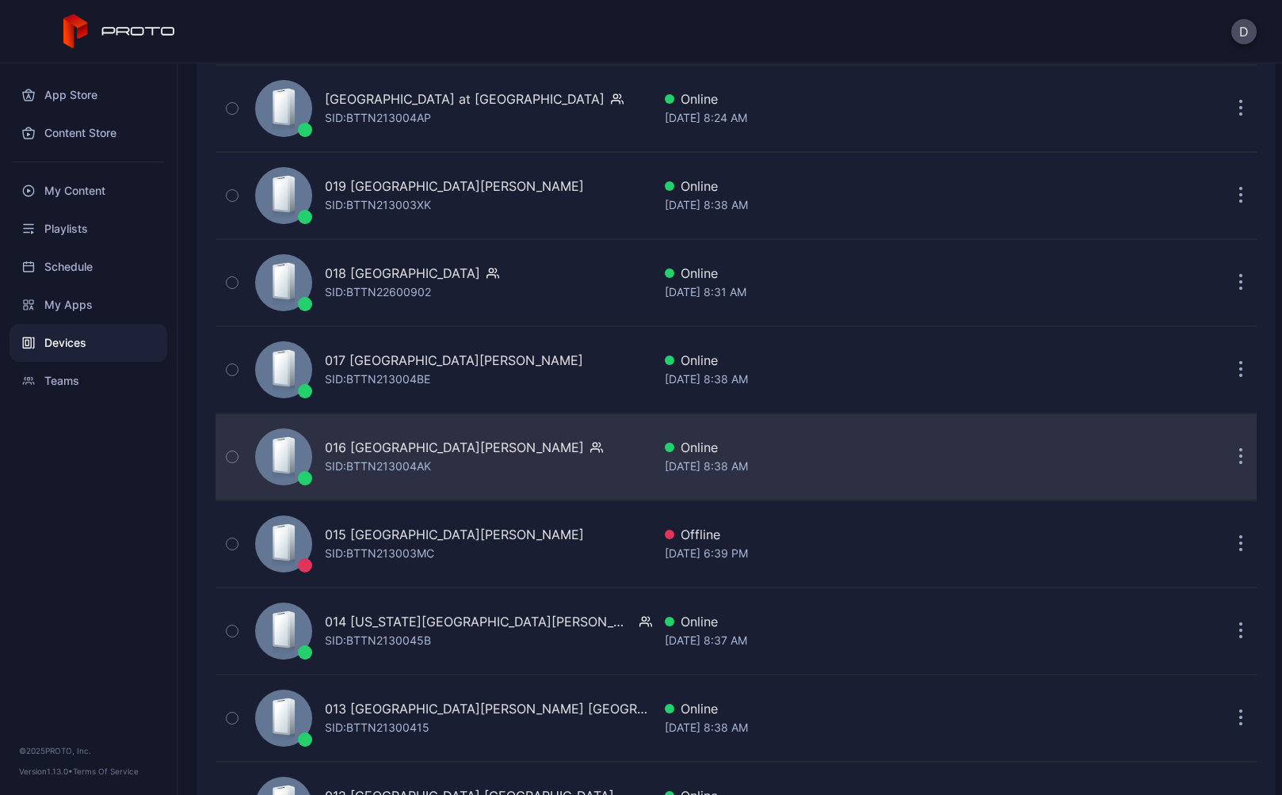
scroll to position [2541, 0]
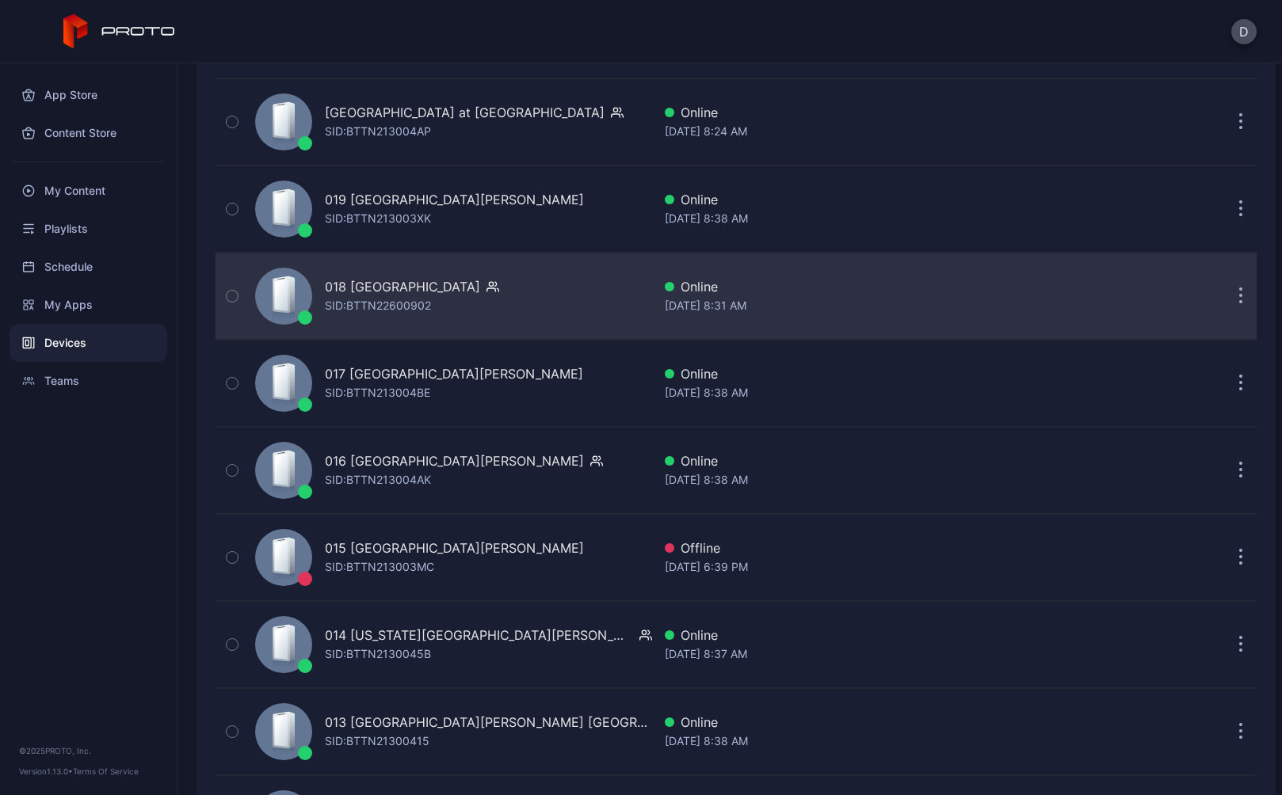
click at [523, 314] on div "018 Lenox Square GA SID: BTTN22600902" at bounding box center [450, 296] width 403 height 79
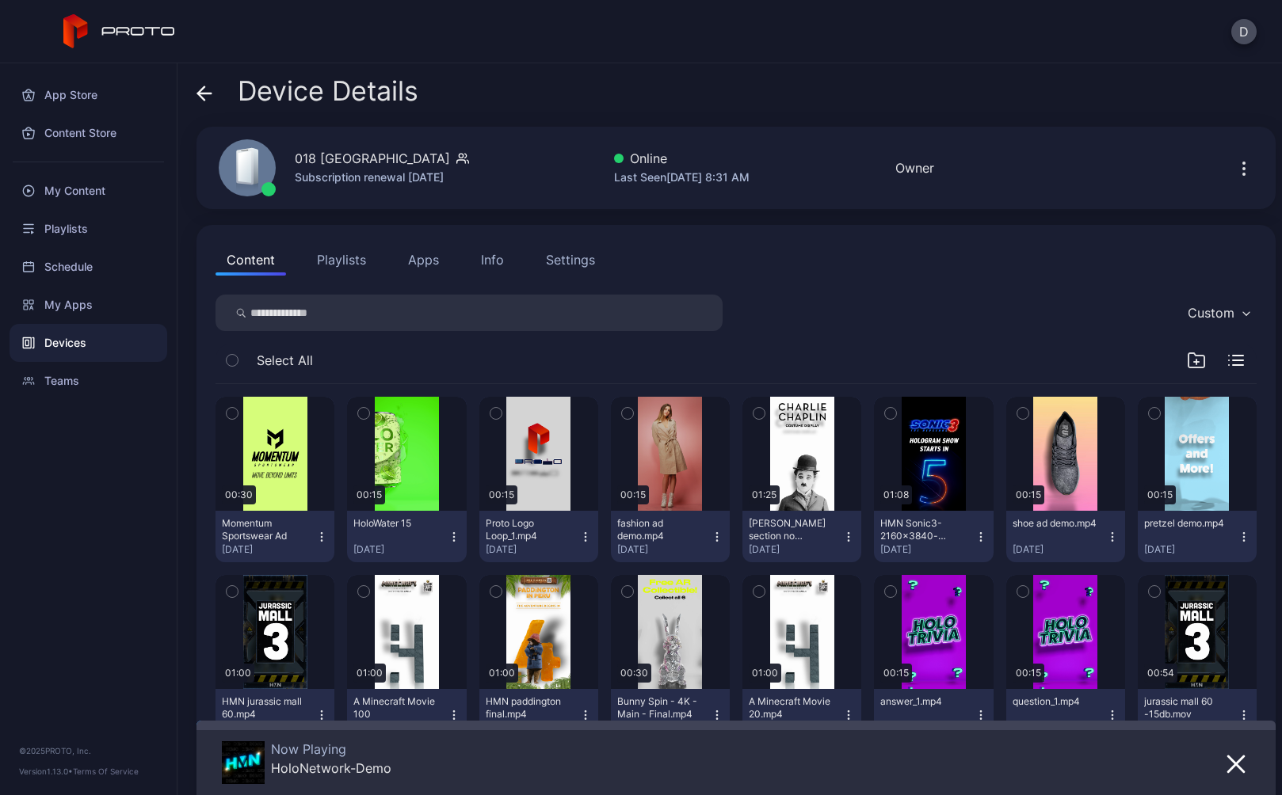
click at [353, 257] on button "Playlists" at bounding box center [341, 260] width 71 height 32
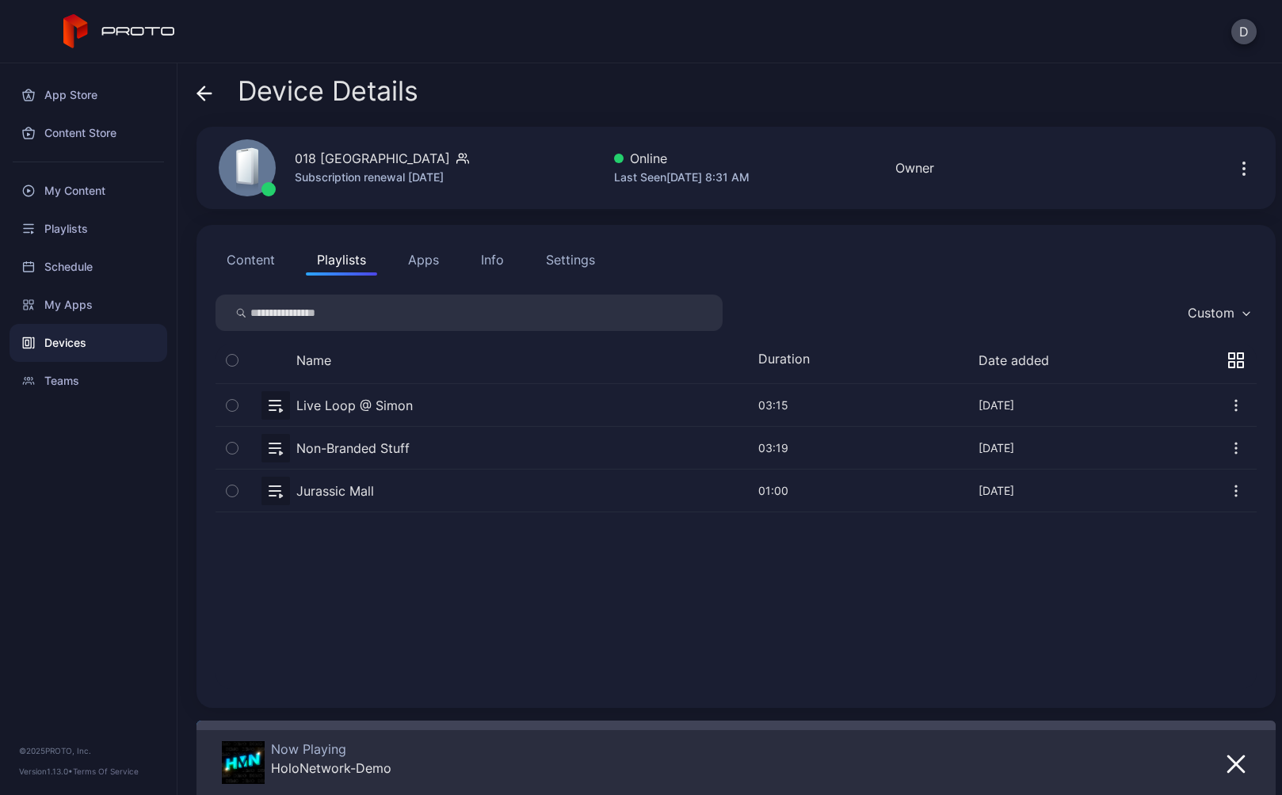
click at [432, 459] on button "button" at bounding box center [736, 448] width 1041 height 42
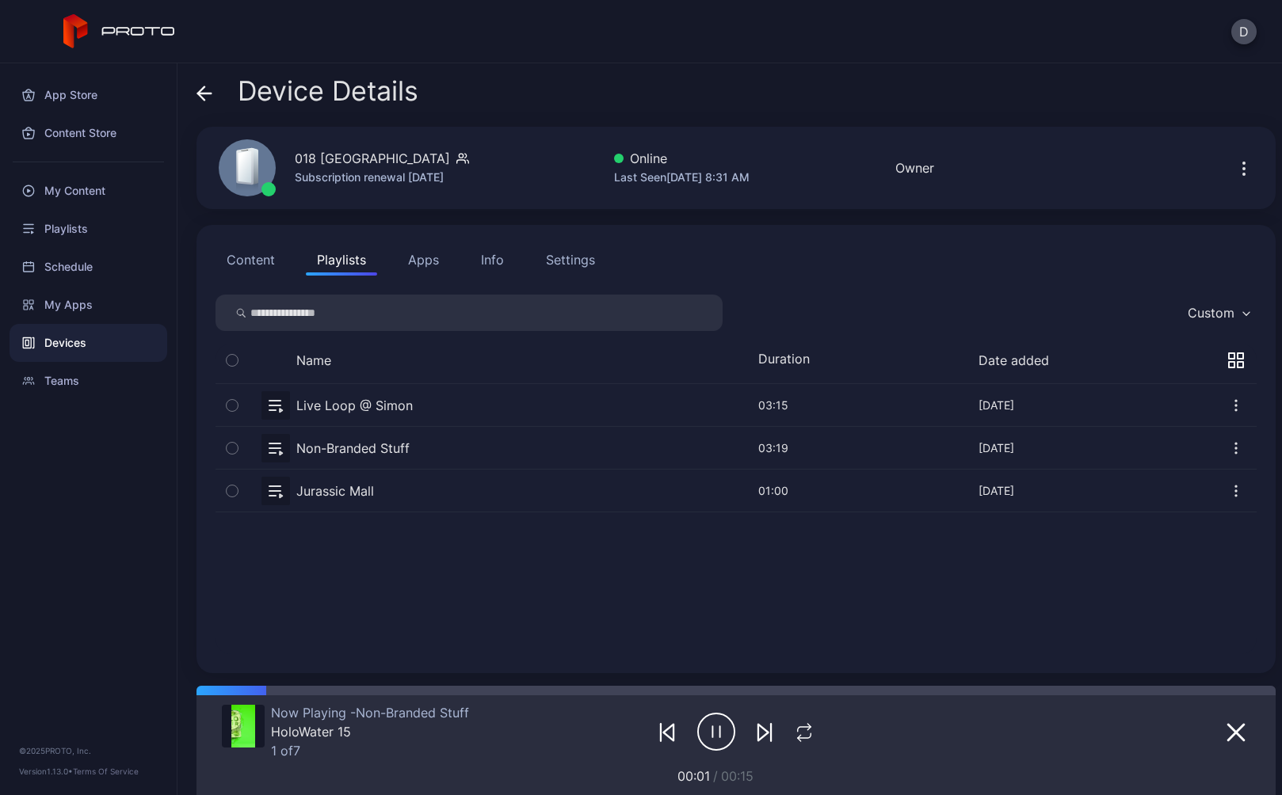
click at [564, 254] on div "Settings" at bounding box center [570, 259] width 49 height 19
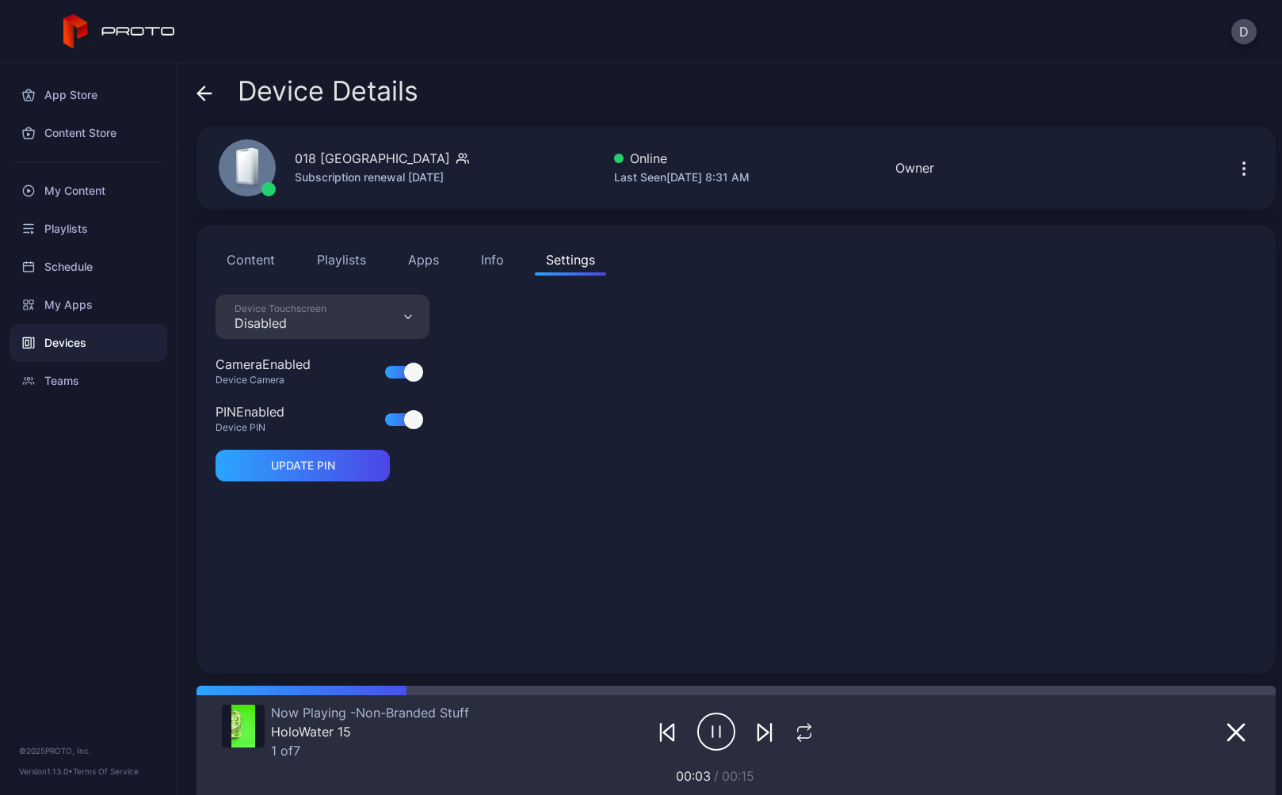
click at [206, 89] on icon at bounding box center [204, 94] width 16 height 16
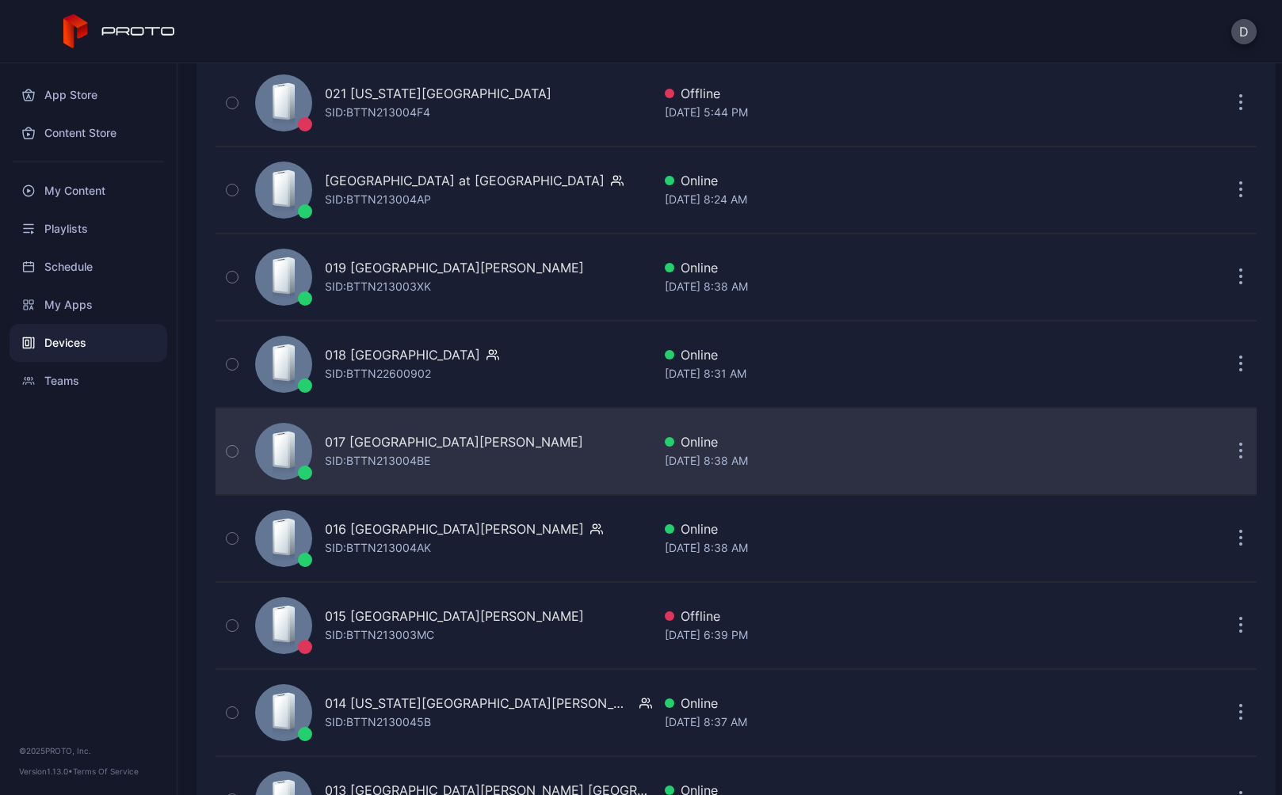
scroll to position [2463, 0]
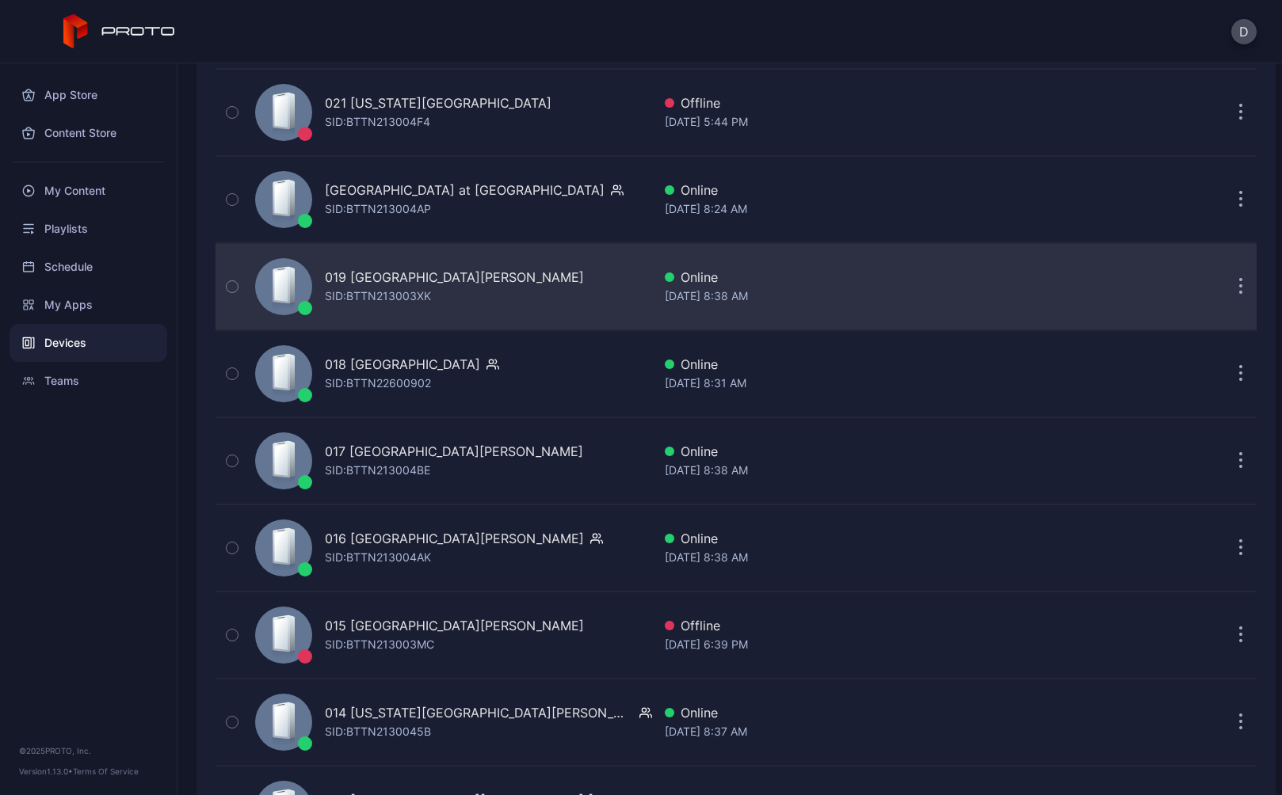
click at [490, 296] on div "019 Ontario Mills CA SID: BTTN213003XK" at bounding box center [450, 286] width 403 height 79
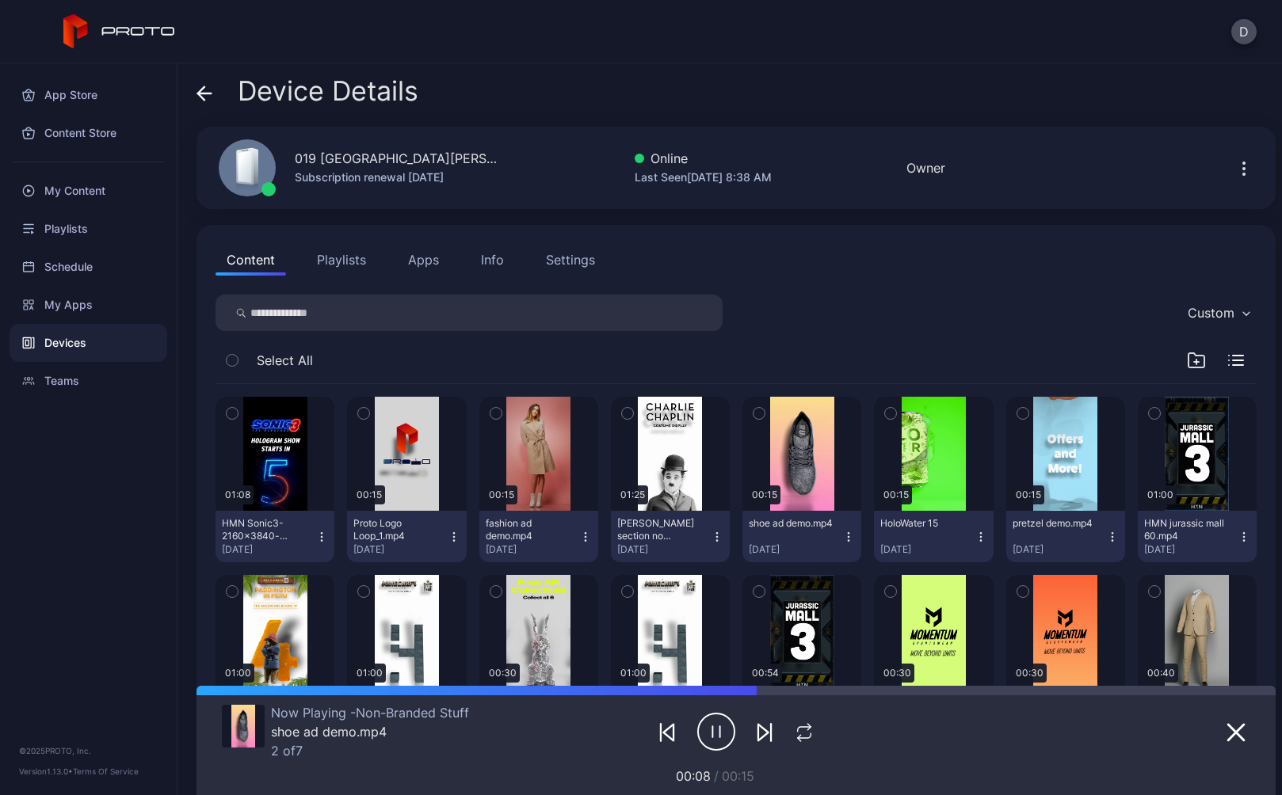
click at [564, 259] on div "Settings" at bounding box center [570, 259] width 49 height 19
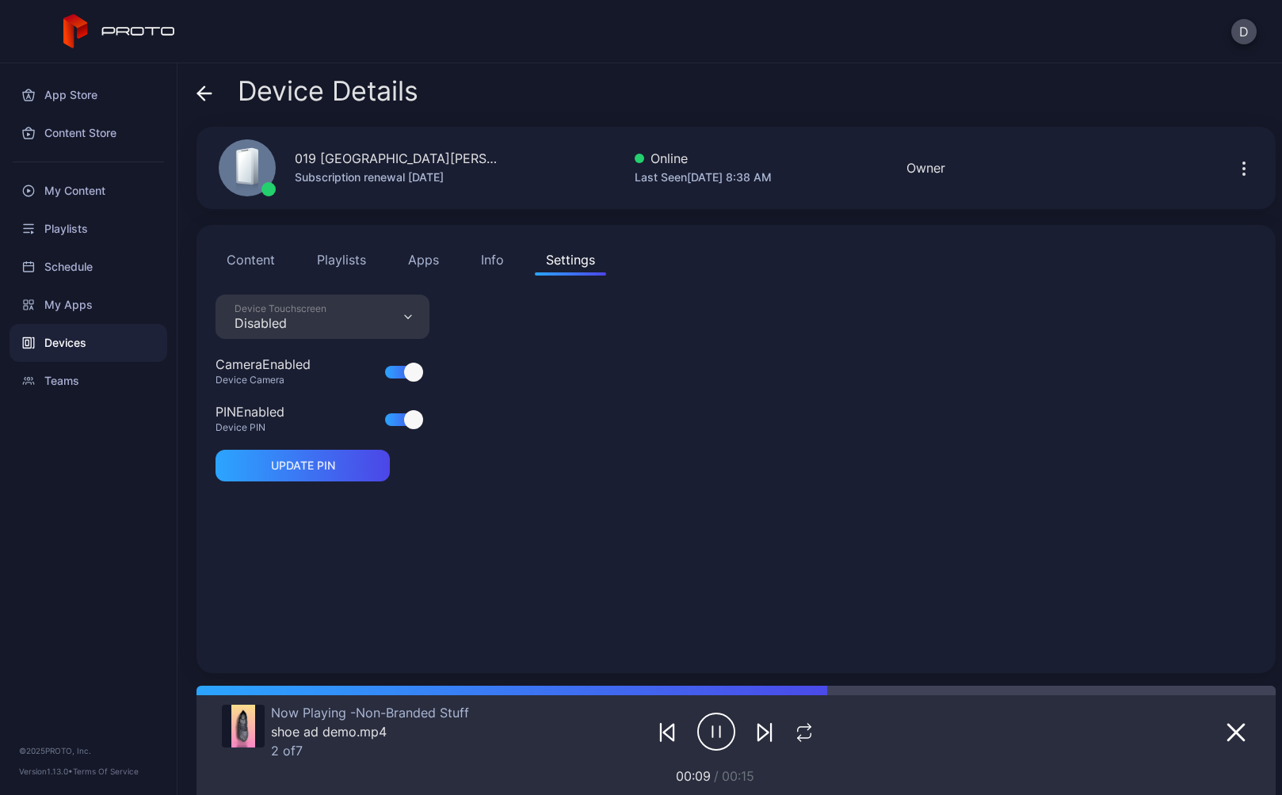
click at [196, 88] on div "Device Details 019 Ontario Mills CA Subscription renewal Dec 9, 2025 Online Las…" at bounding box center [729, 429] width 1105 height 732
click at [202, 95] on icon at bounding box center [204, 94] width 16 height 16
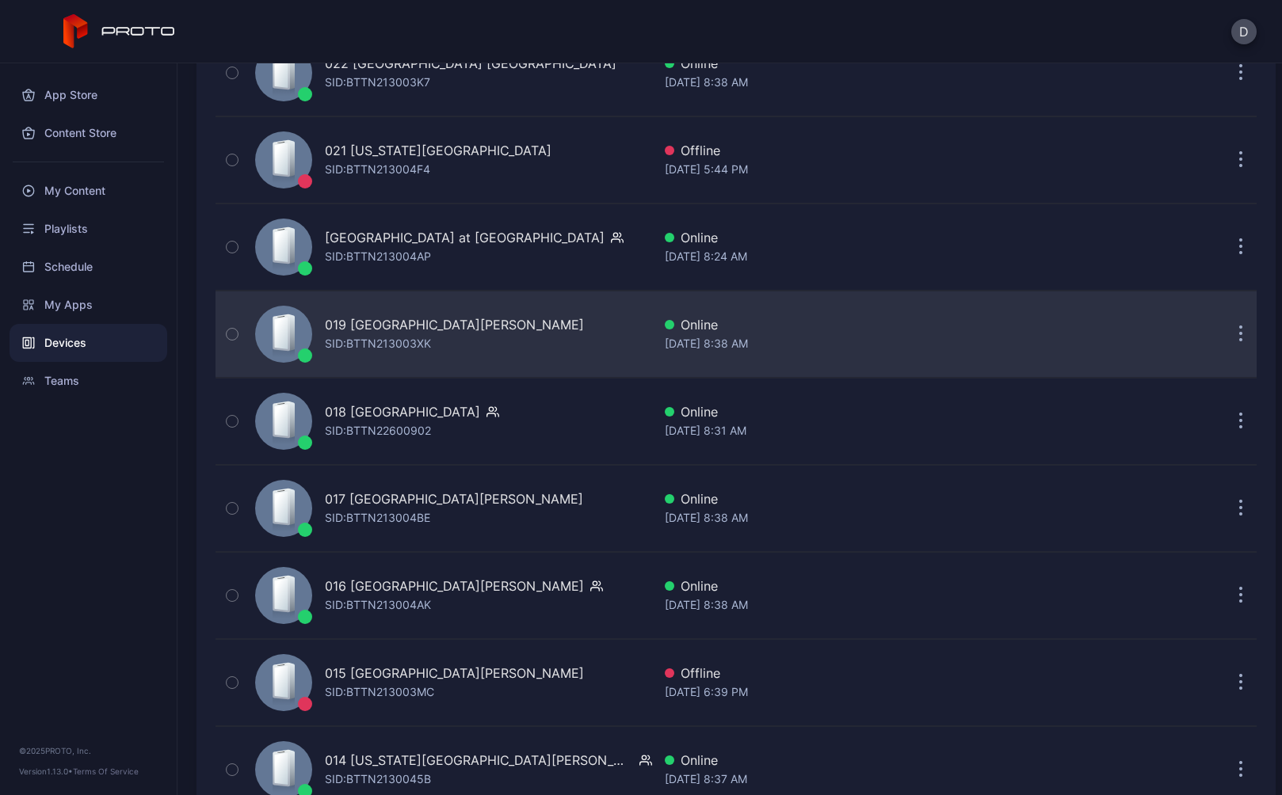
scroll to position [2409, 0]
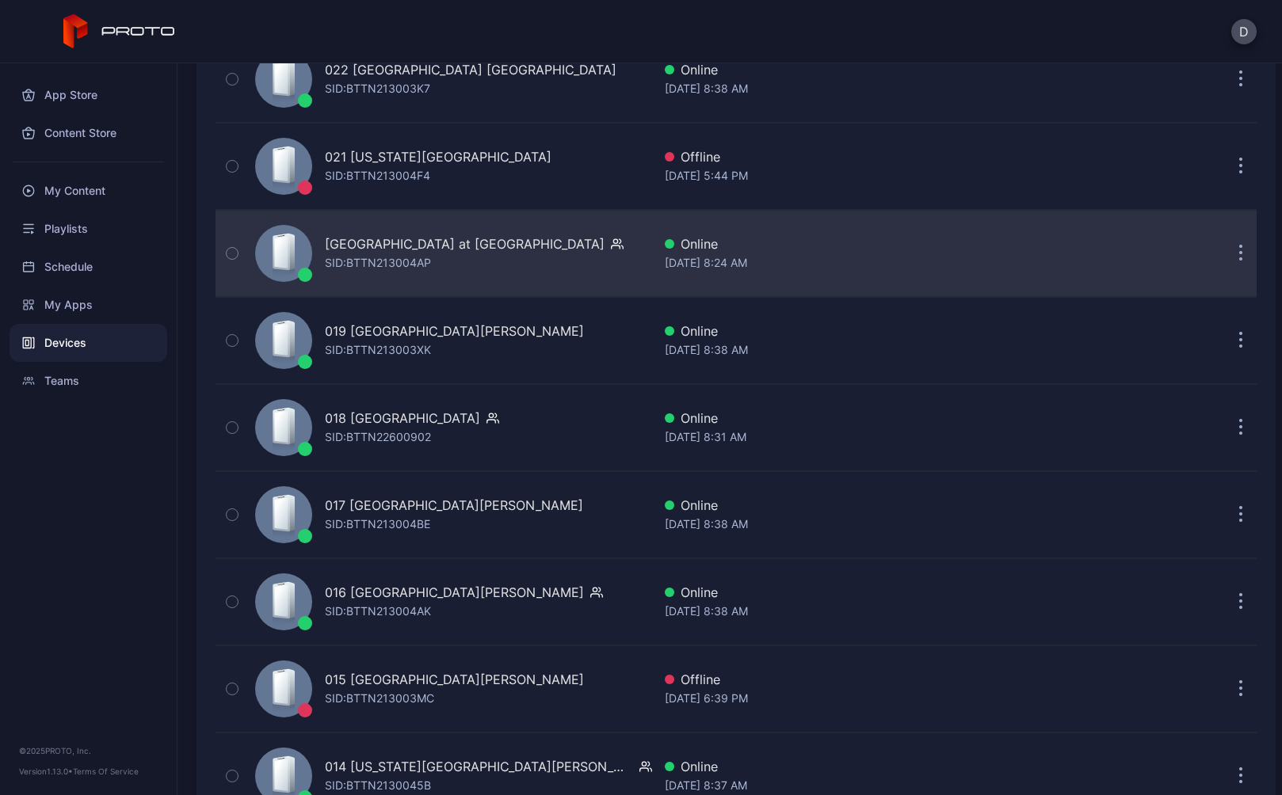
click at [459, 270] on div "020 Town Center at Boca Raton FL SID: BTTN213004AP" at bounding box center [474, 254] width 299 height 38
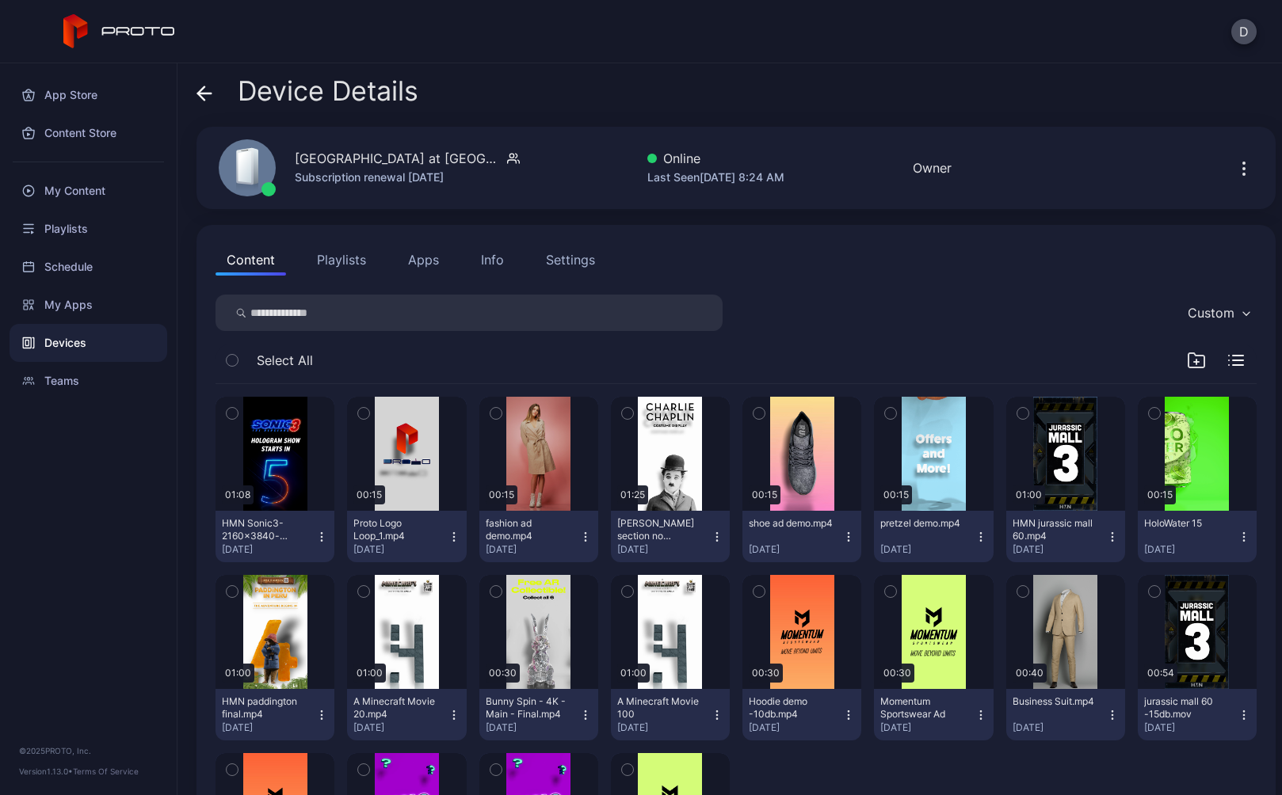
click at [347, 258] on button "Playlists" at bounding box center [341, 260] width 71 height 32
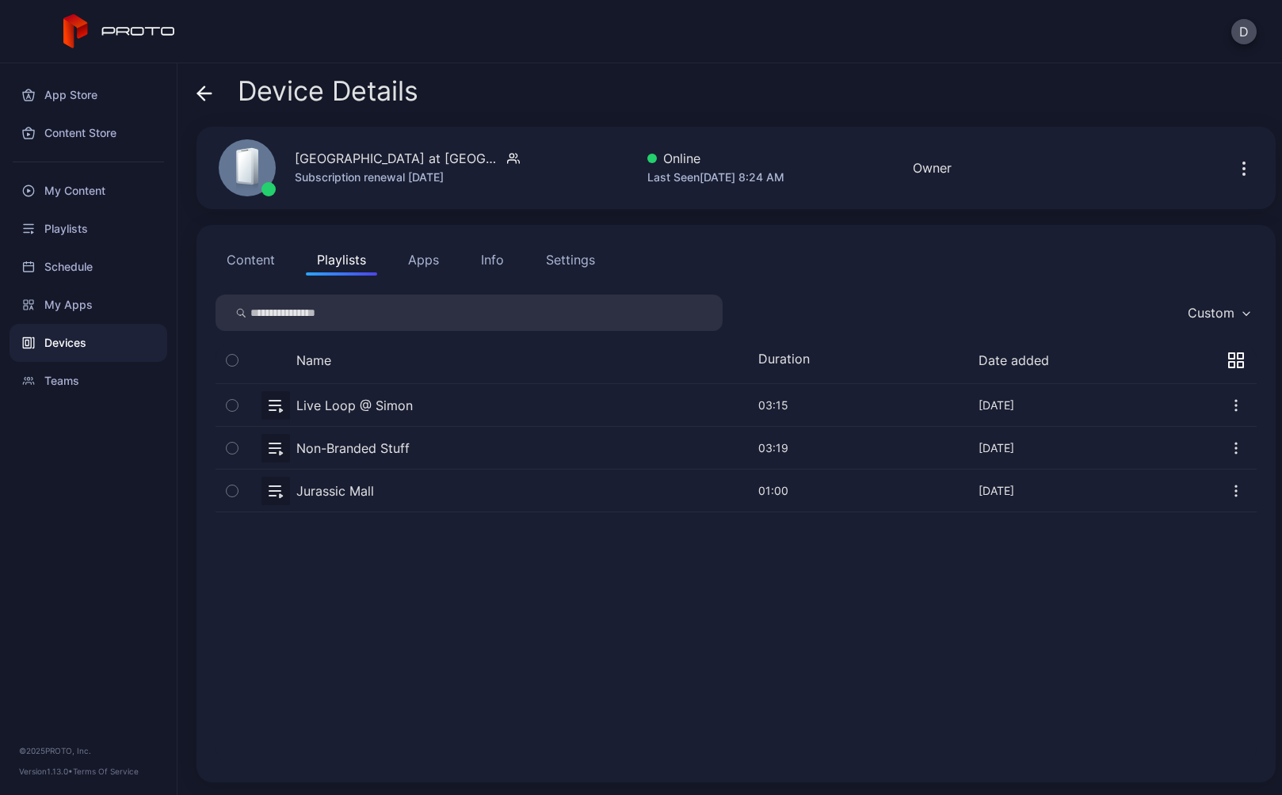
click at [576, 259] on div "Settings" at bounding box center [570, 259] width 49 height 19
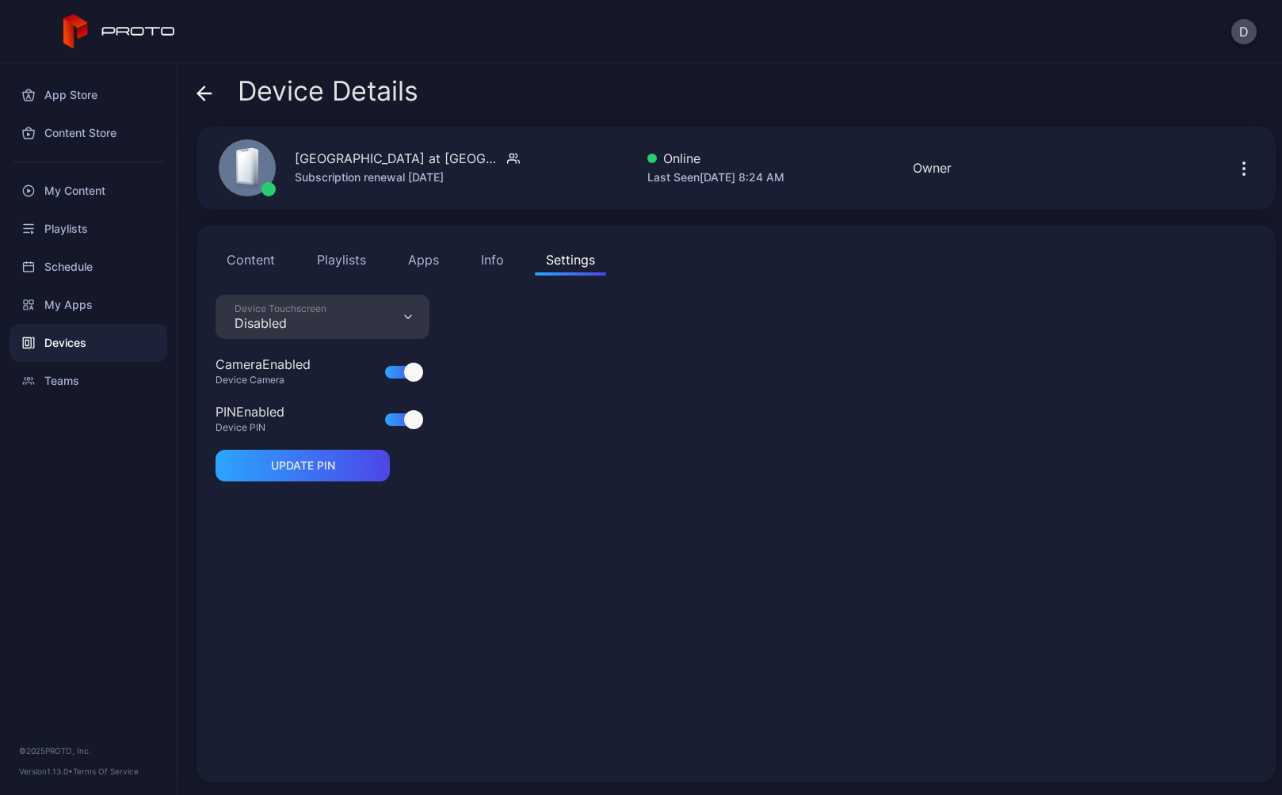
click at [353, 251] on button "Playlists" at bounding box center [341, 260] width 71 height 32
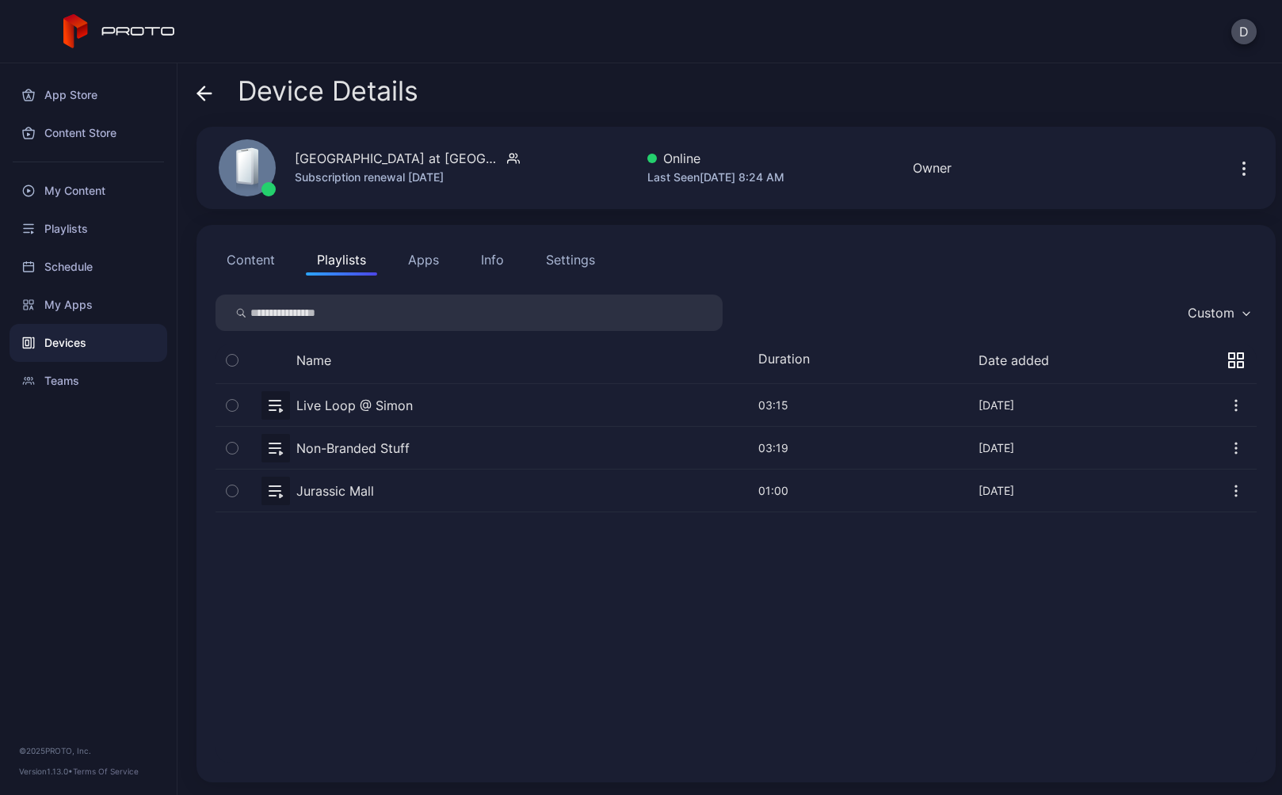
click at [441, 444] on button "button" at bounding box center [736, 448] width 1041 height 42
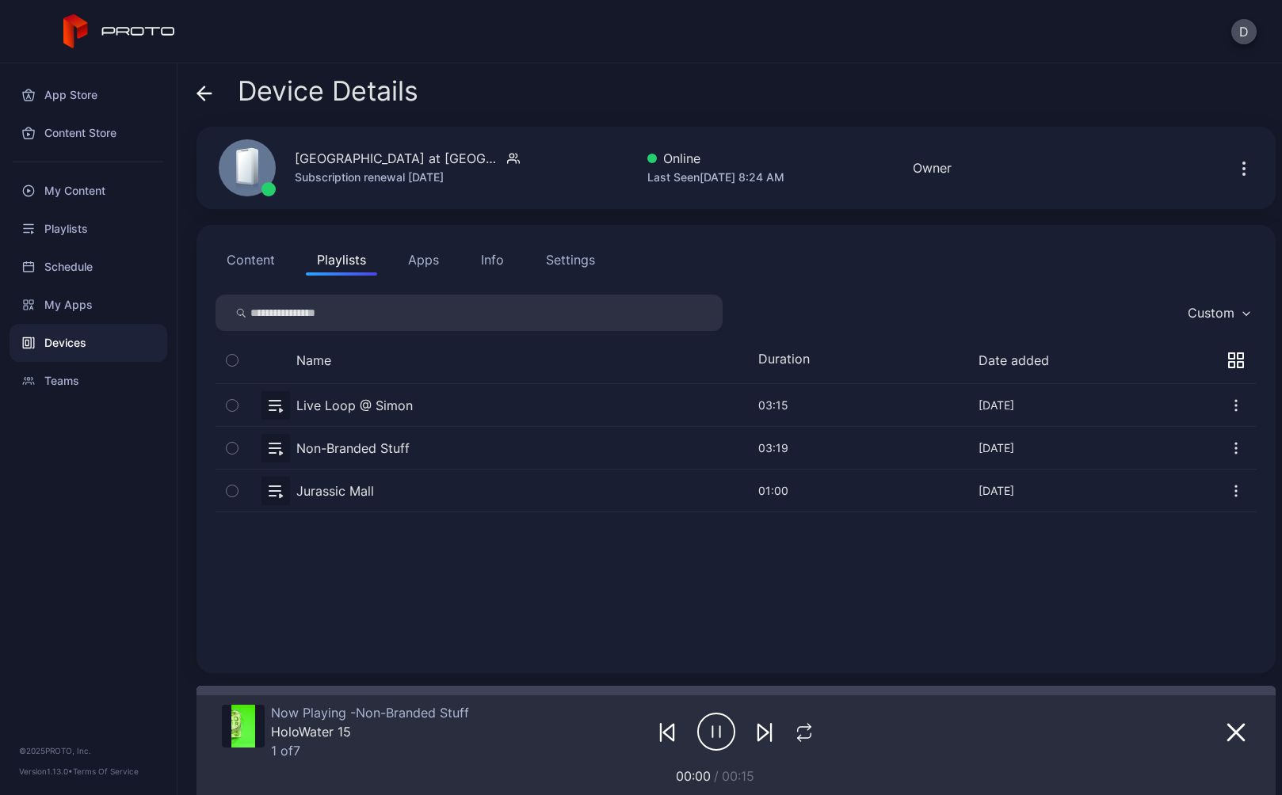
click at [203, 87] on icon at bounding box center [201, 92] width 6 height 13
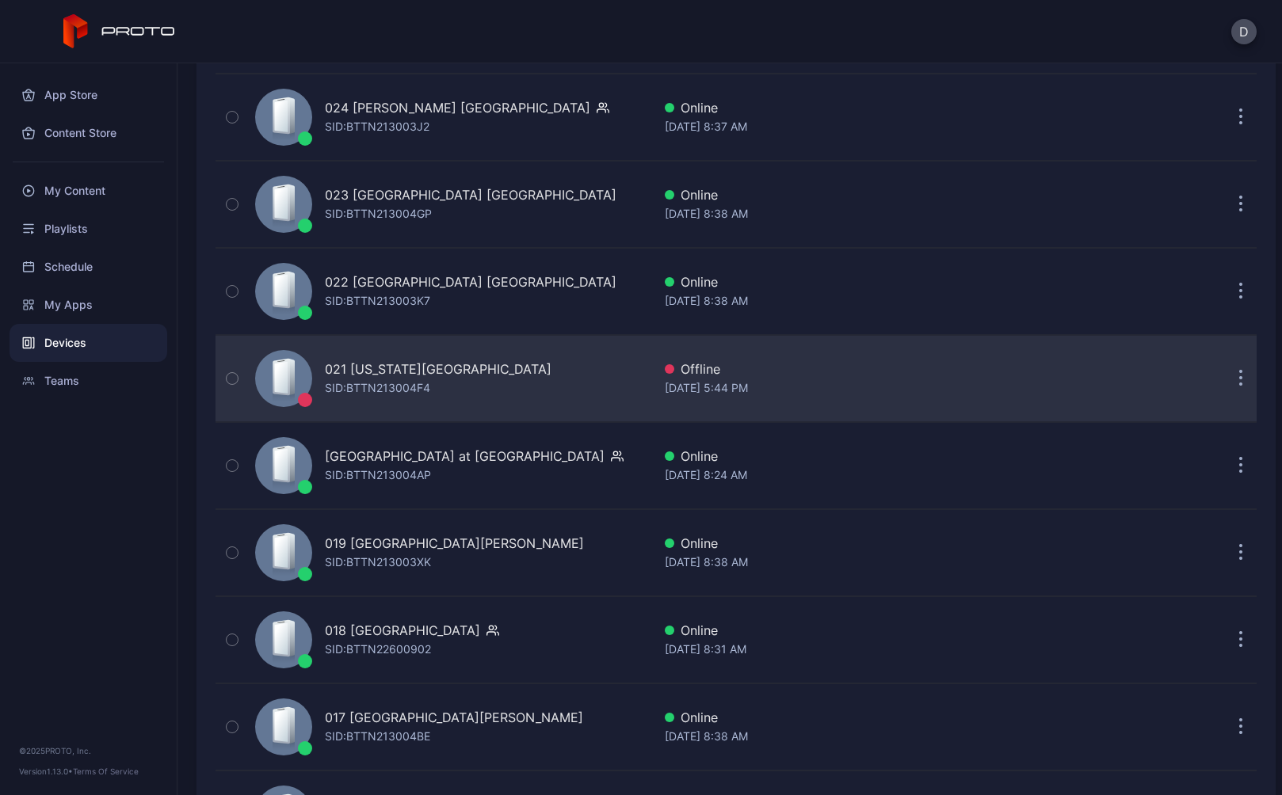
scroll to position [2192, 0]
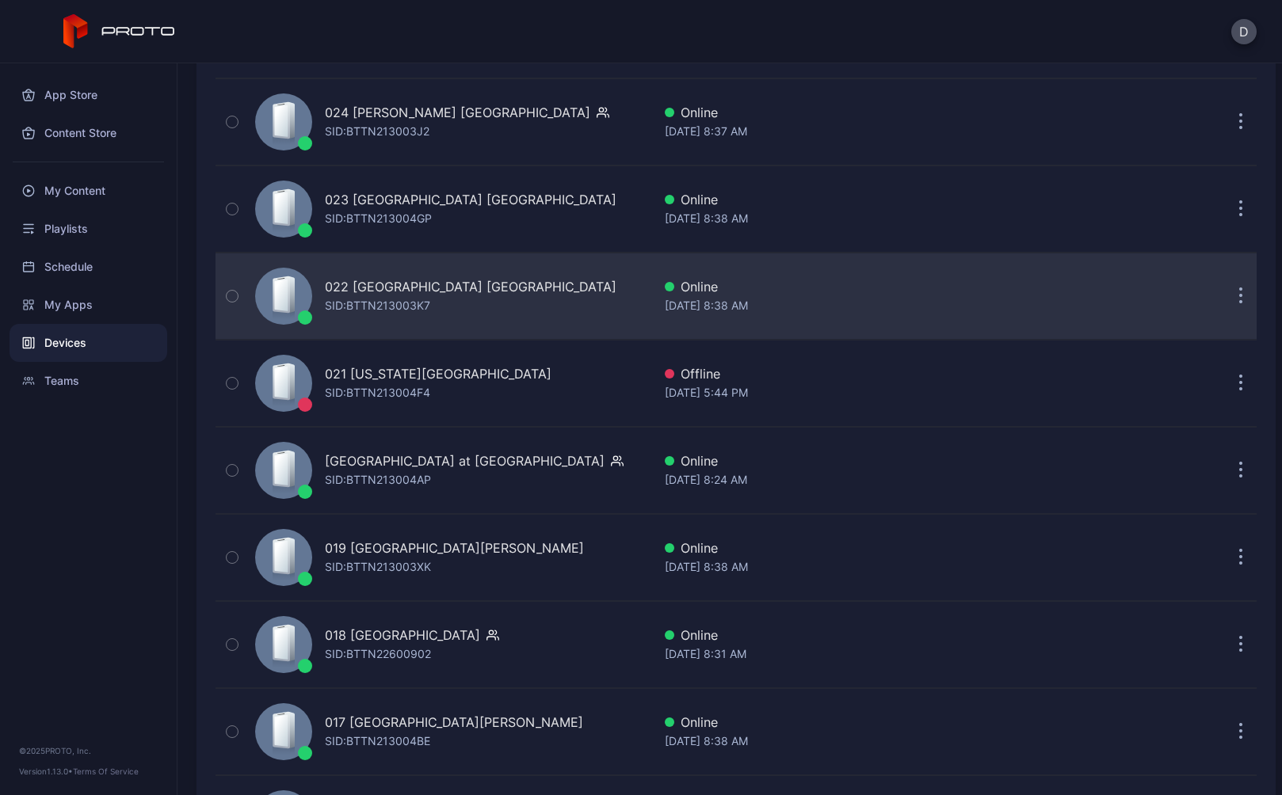
click at [501, 313] on div "022 Tysons Corner Center VA SID: BTTN213003K7" at bounding box center [471, 296] width 292 height 38
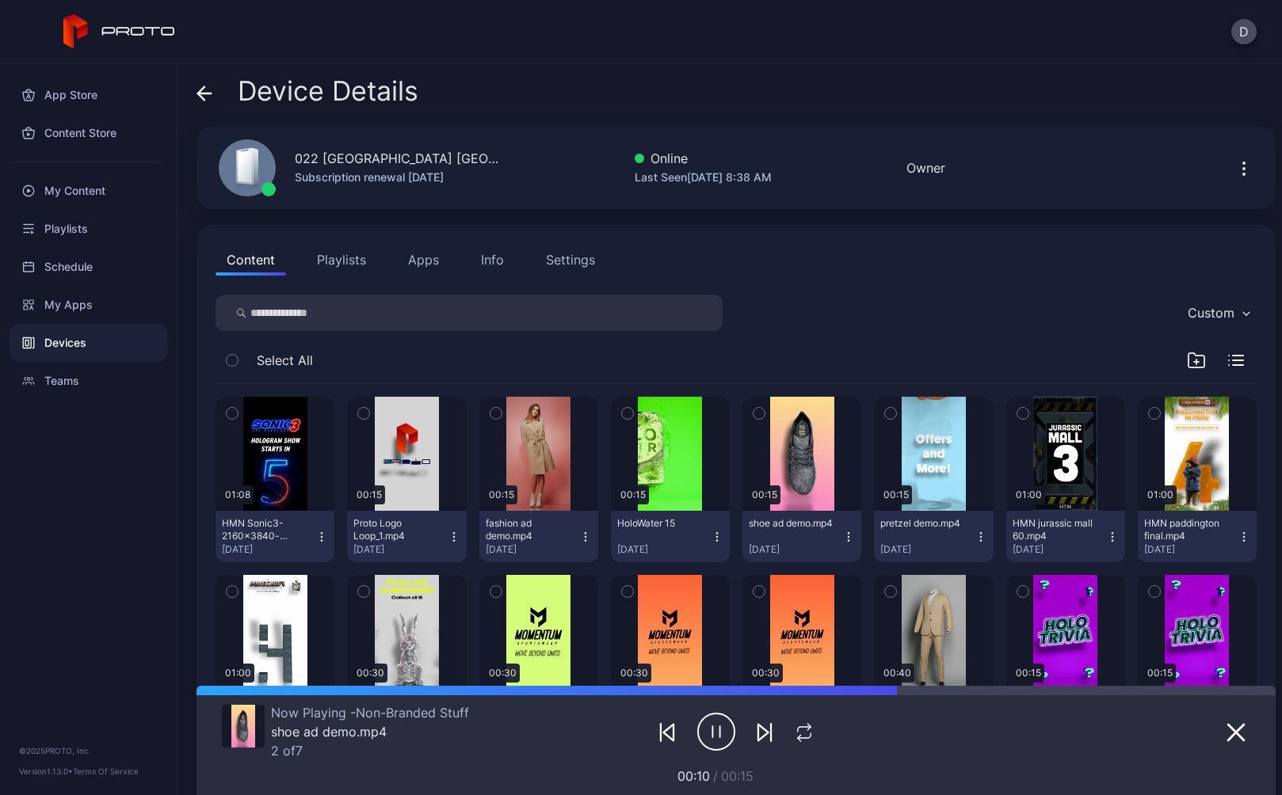
click at [338, 261] on button "Playlists" at bounding box center [341, 260] width 71 height 32
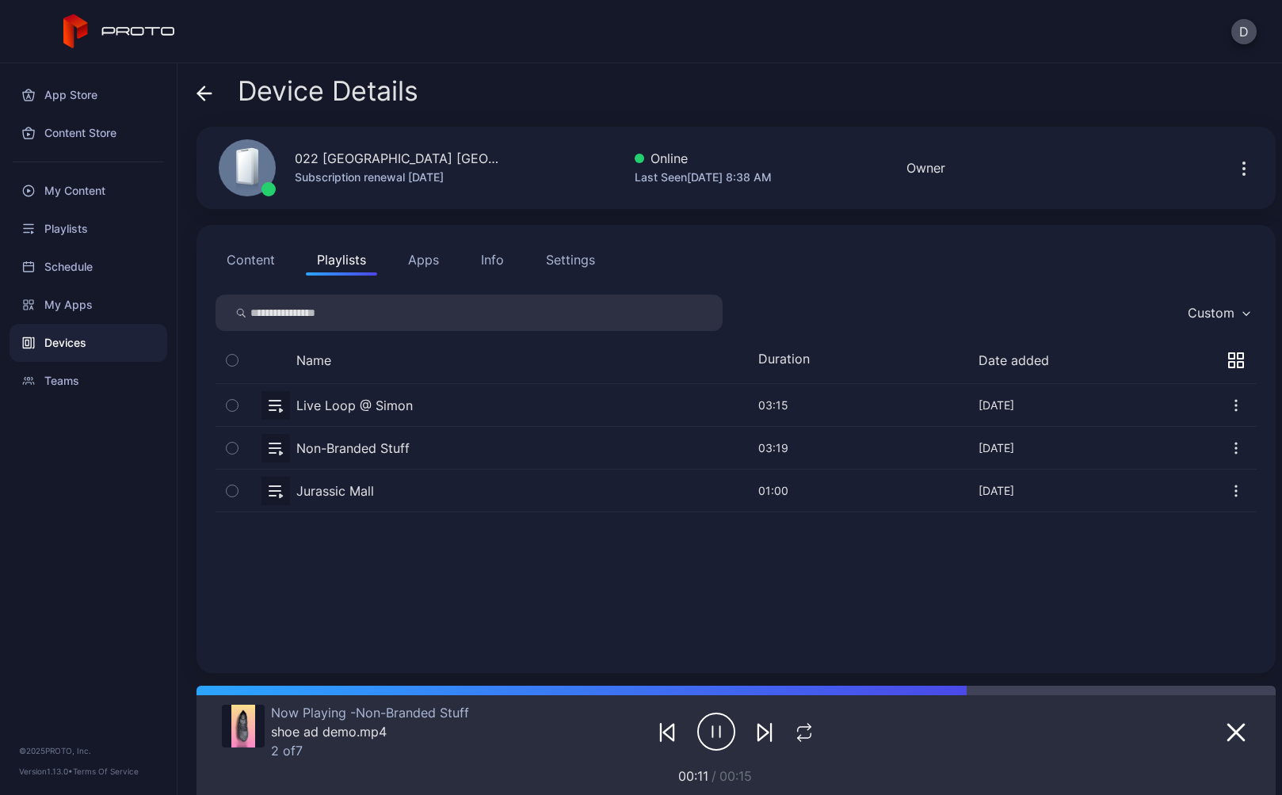
click at [573, 261] on div "Settings" at bounding box center [570, 259] width 49 height 19
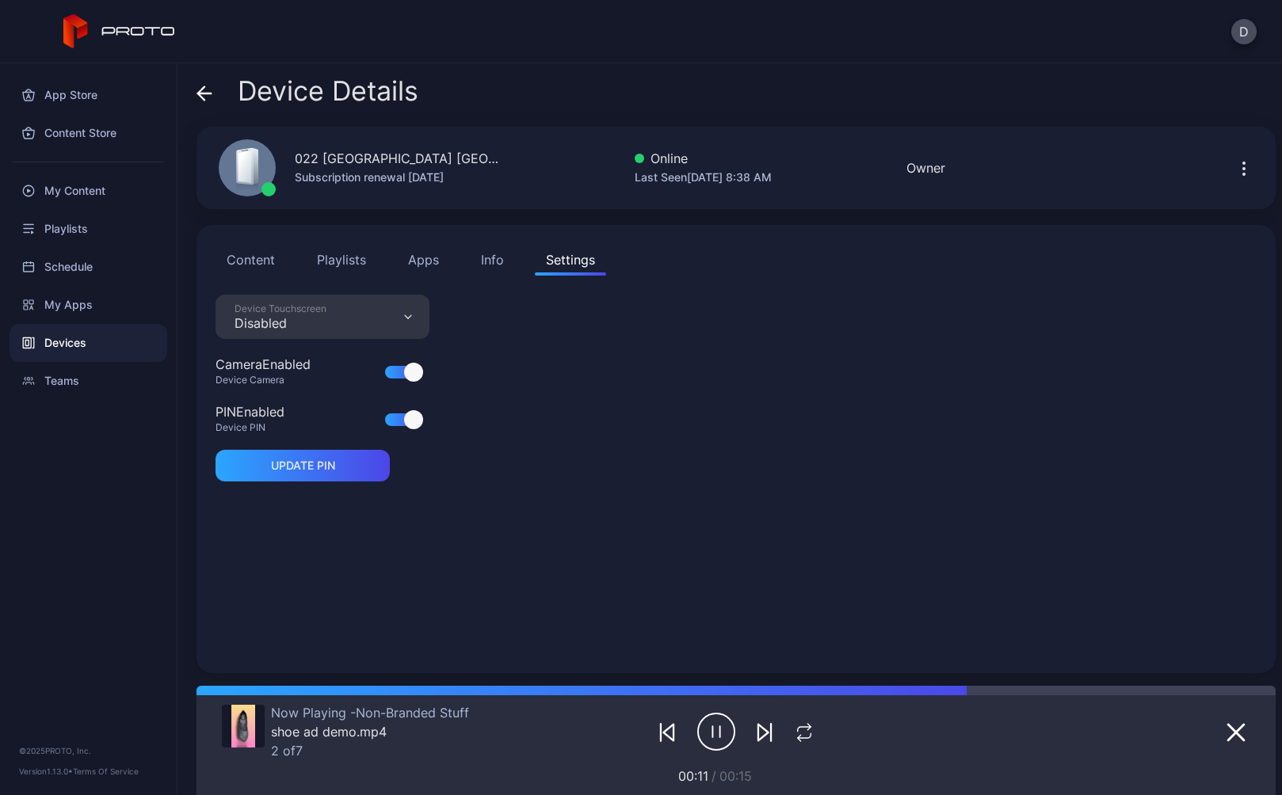
click at [573, 261] on div "Settings" at bounding box center [570, 259] width 49 height 19
click at [205, 93] on icon at bounding box center [204, 93] width 13 height 0
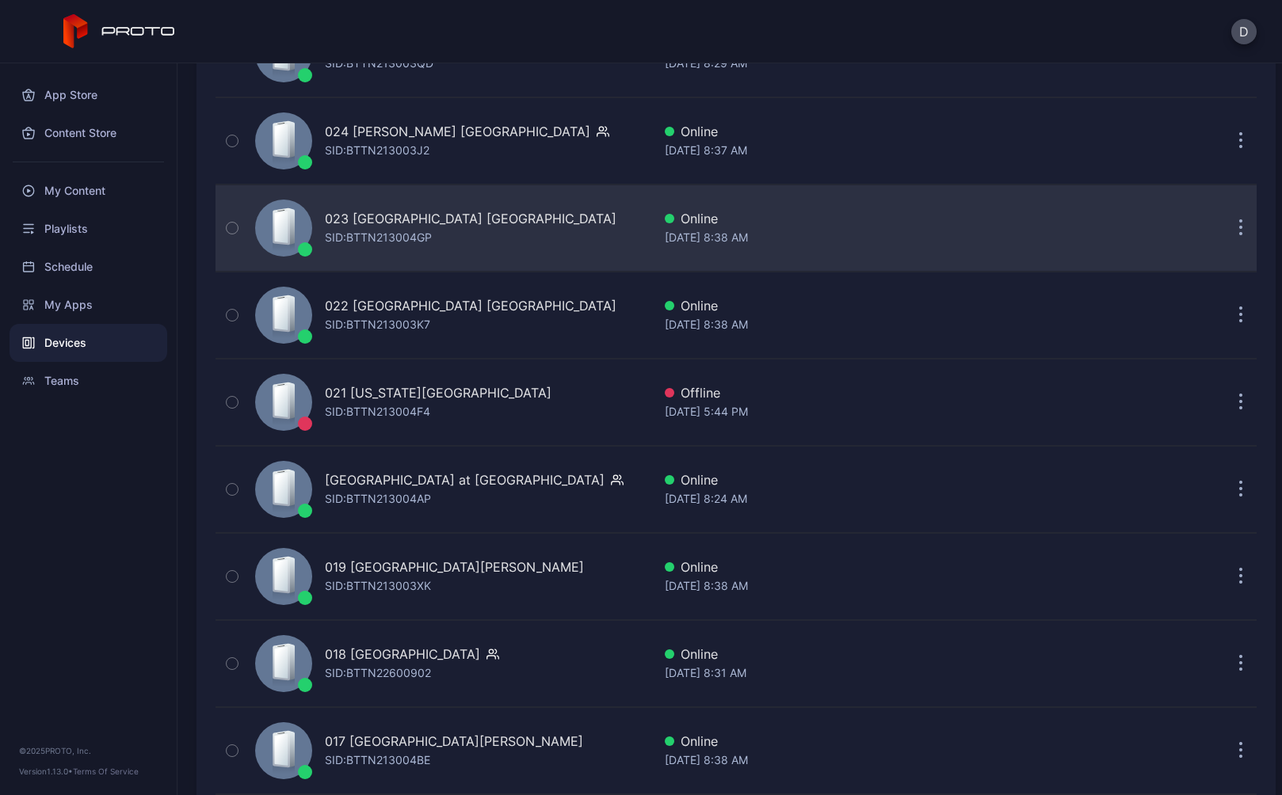
scroll to position [2160, 0]
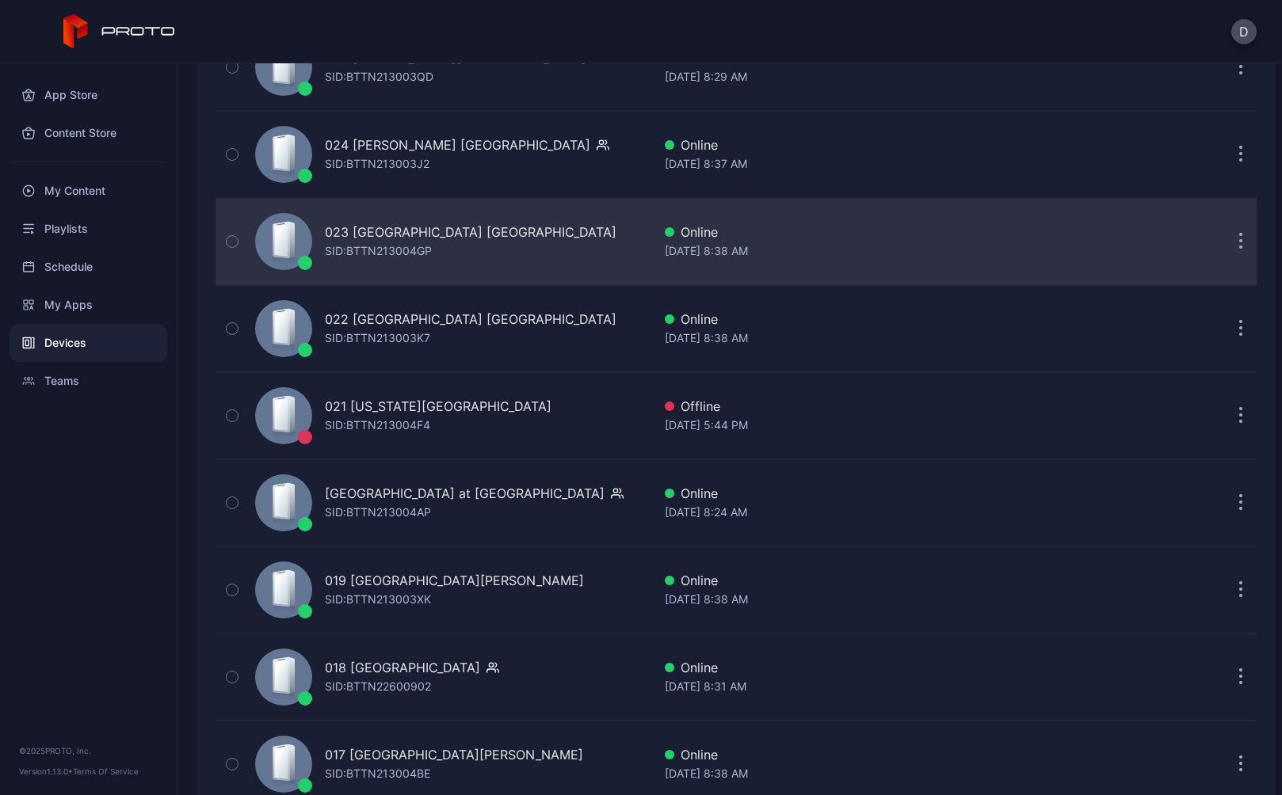
click at [506, 250] on div "023 Queens Center NY SID: BTTN213004GP" at bounding box center [450, 241] width 403 height 79
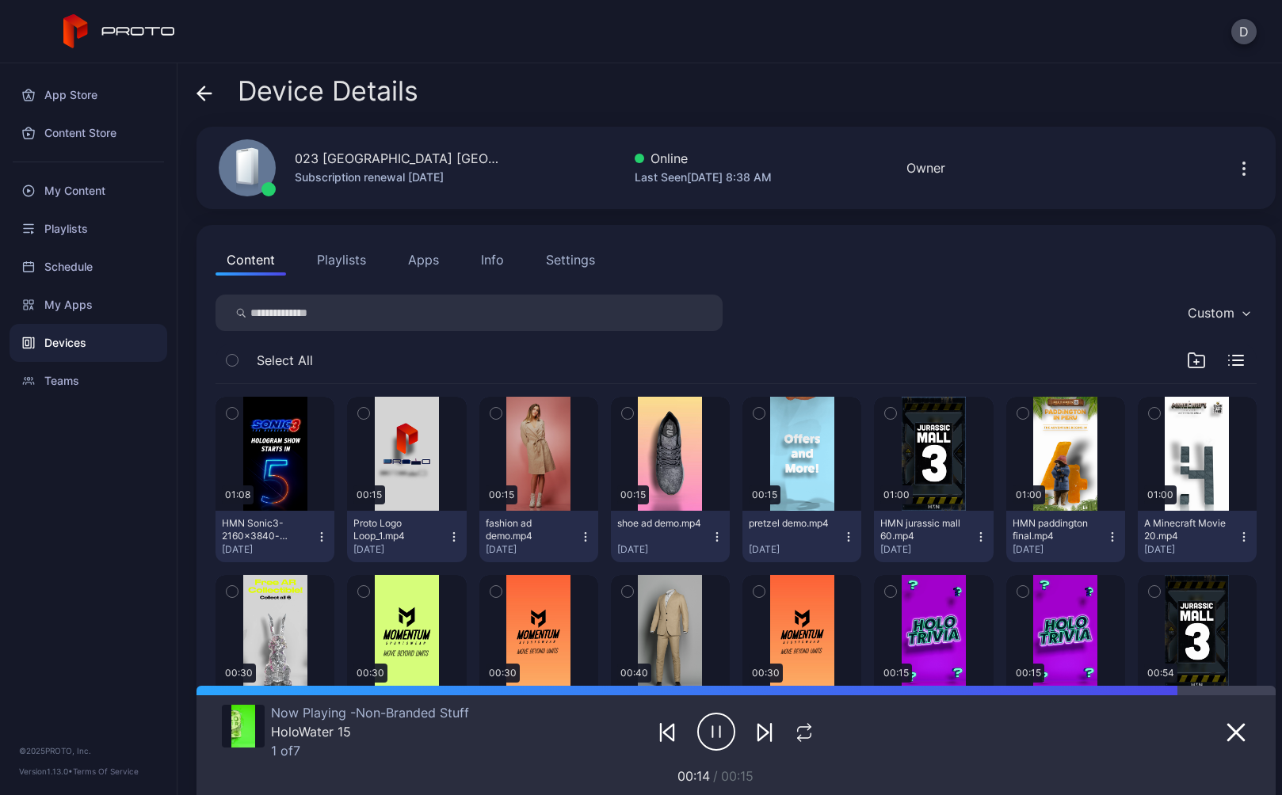
click at [203, 96] on icon at bounding box center [204, 94] width 16 height 16
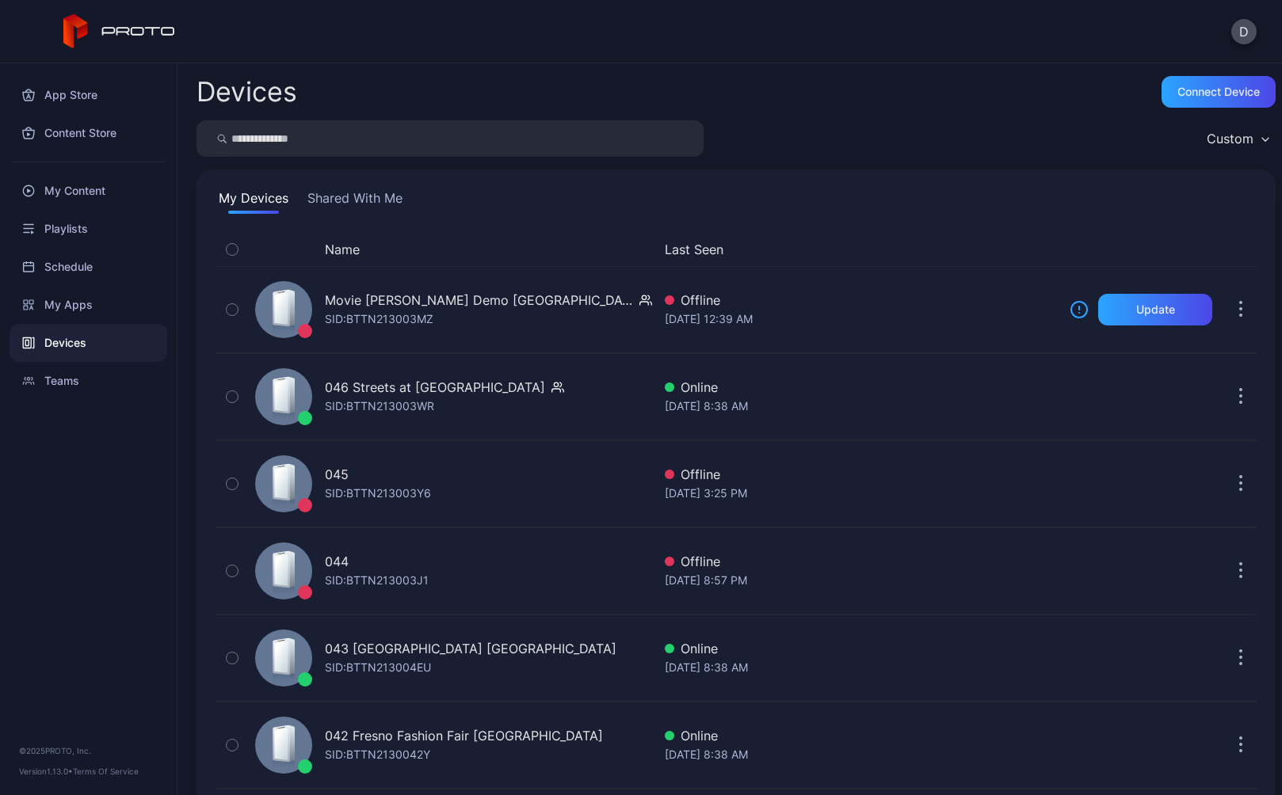
scroll to position [2160, 0]
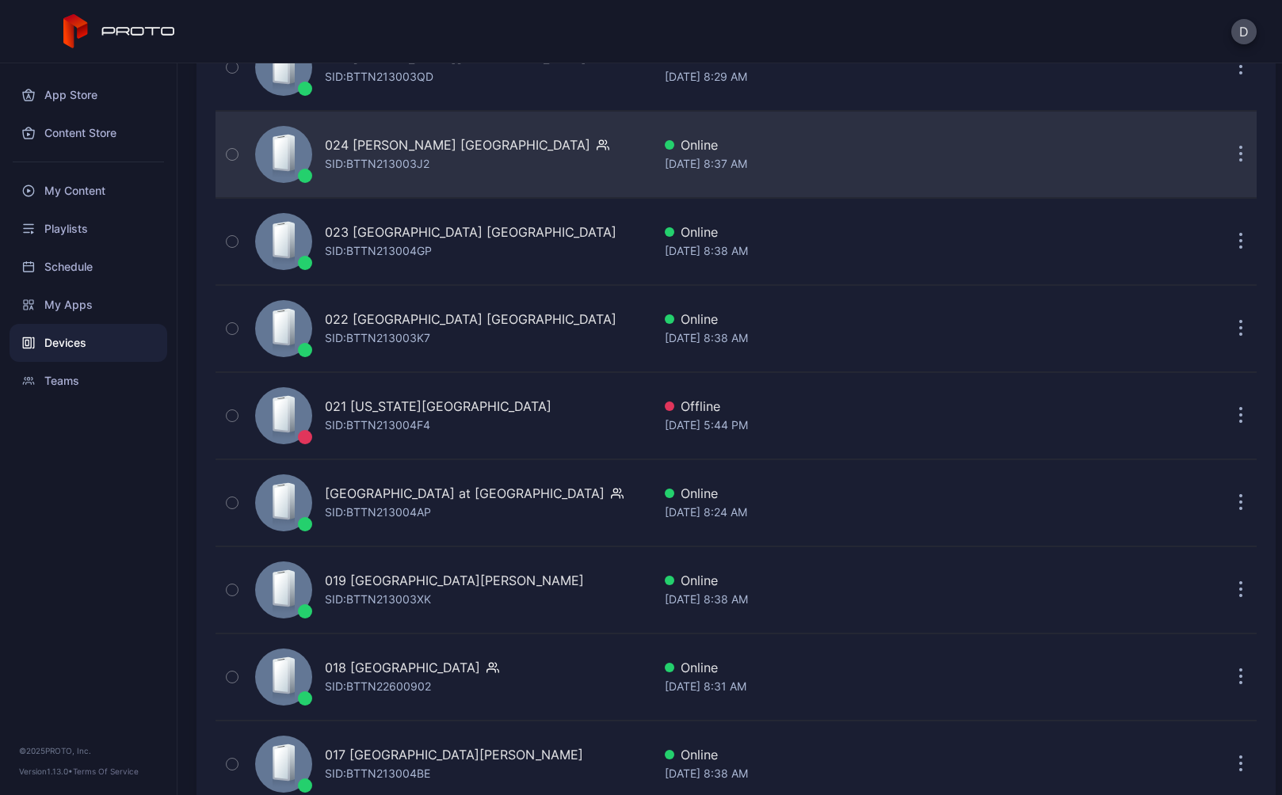
click at [363, 183] on div "024 Katy Mills TX SID: BTTN213003J2" at bounding box center [450, 154] width 403 height 79
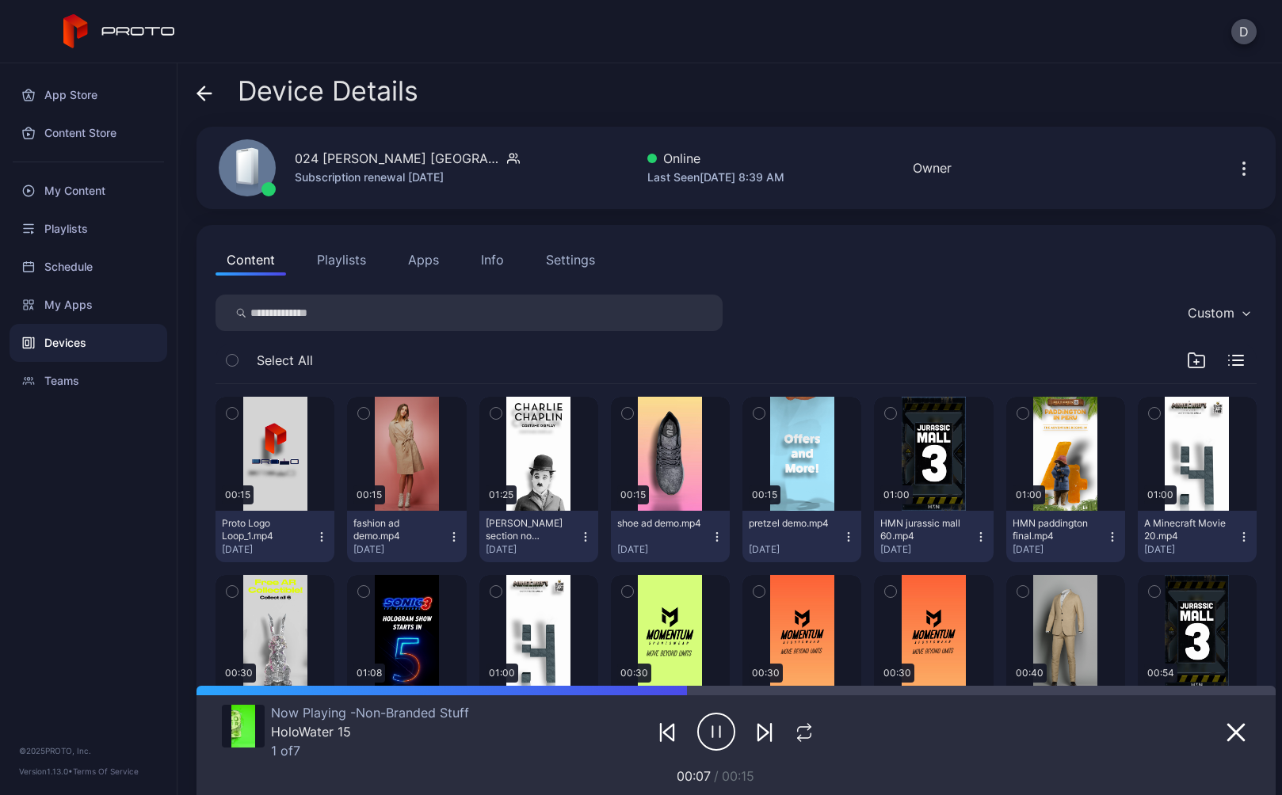
click at [205, 96] on icon at bounding box center [204, 94] width 16 height 16
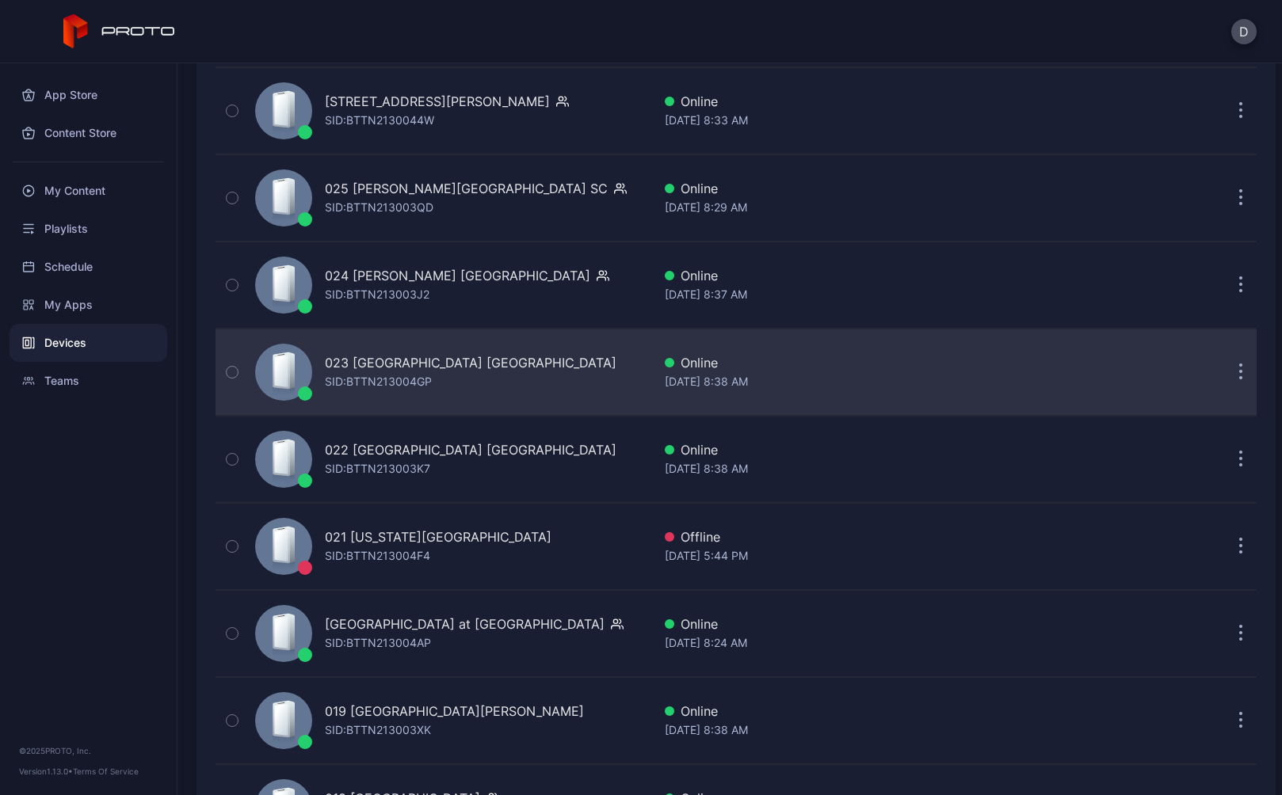
scroll to position [1990, 0]
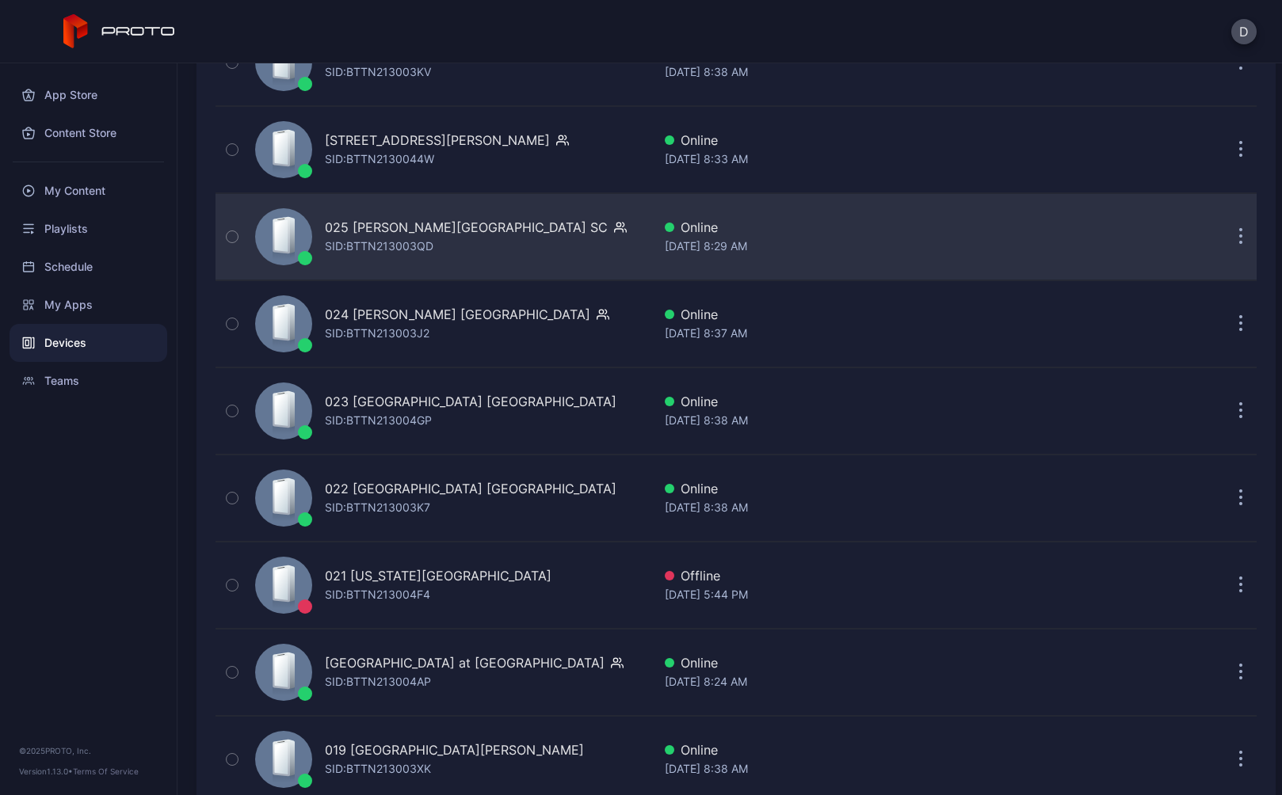
click at [555, 243] on div "025 Haywood Mall SC SID: BTTN213003QD" at bounding box center [450, 236] width 403 height 79
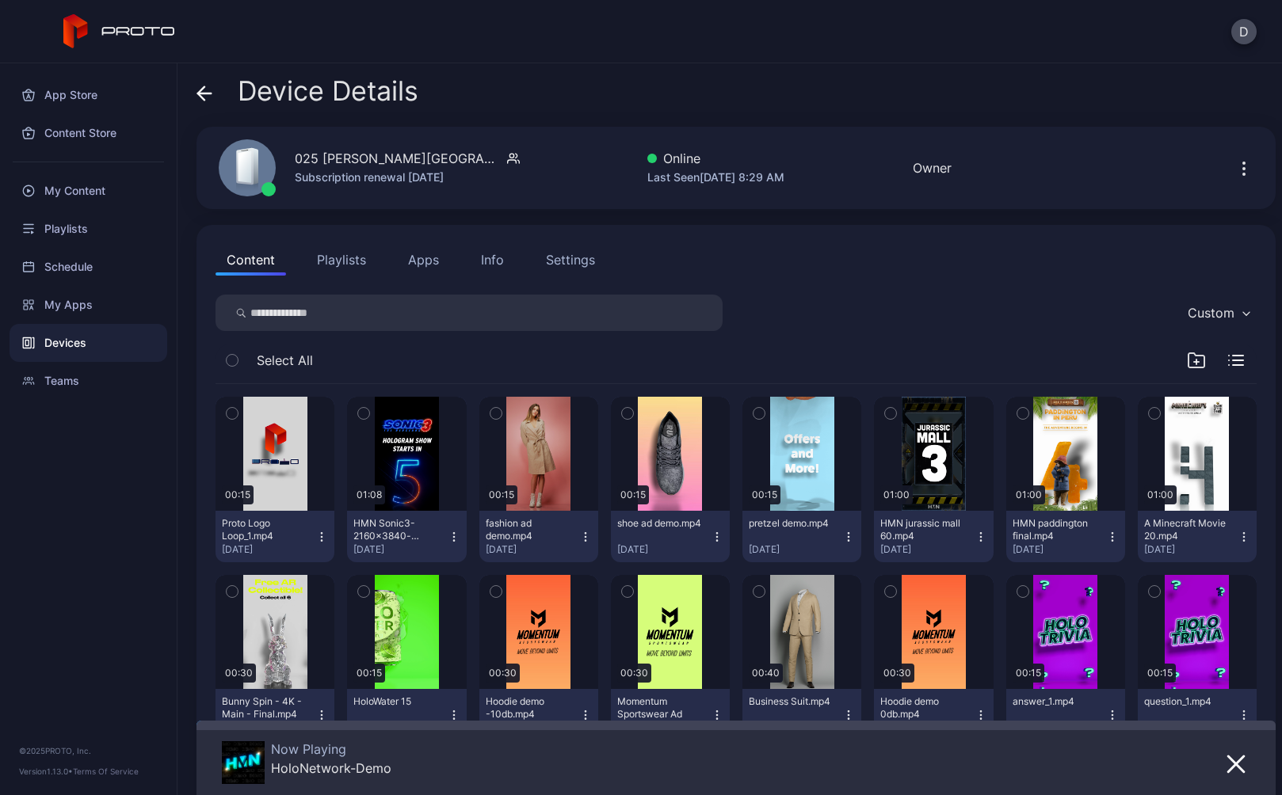
click at [565, 260] on div "Settings" at bounding box center [570, 259] width 49 height 19
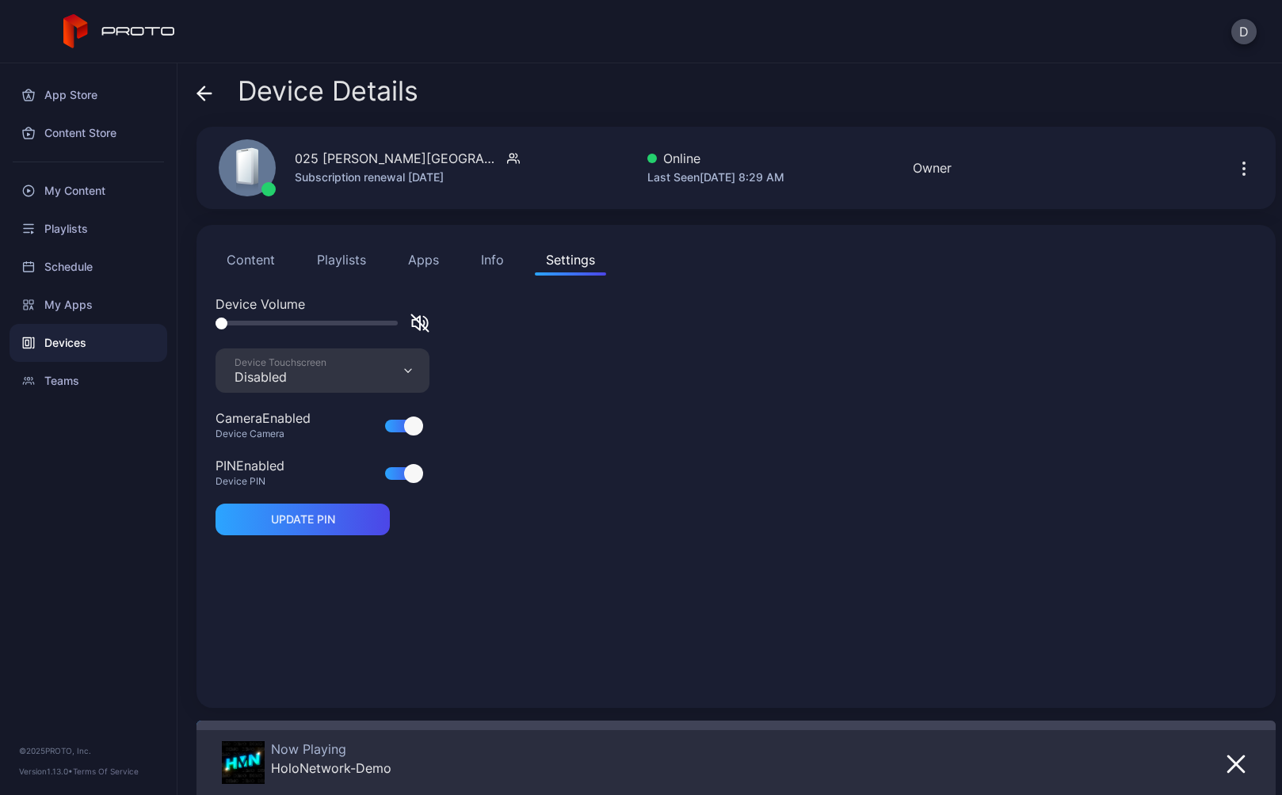
click at [347, 258] on button "Playlists" at bounding box center [341, 260] width 71 height 32
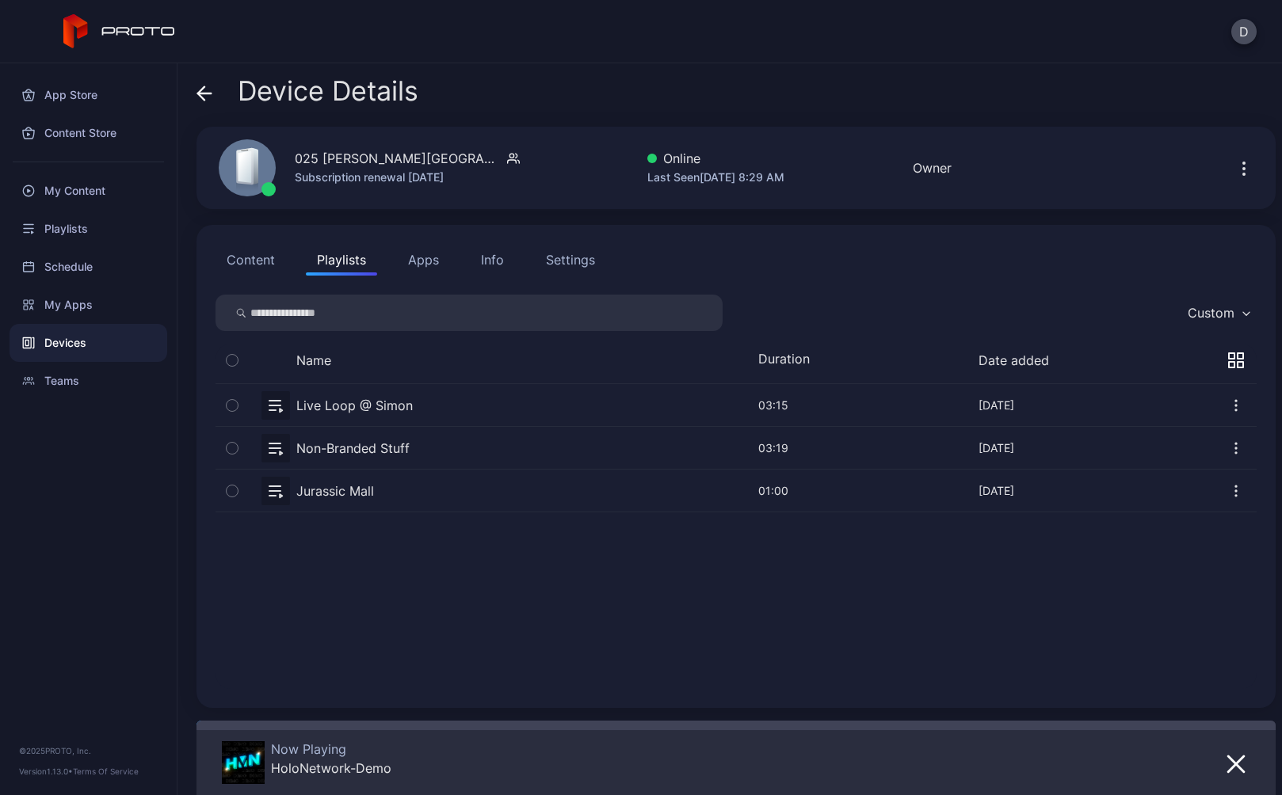
click at [428, 447] on button "button" at bounding box center [736, 448] width 1041 height 42
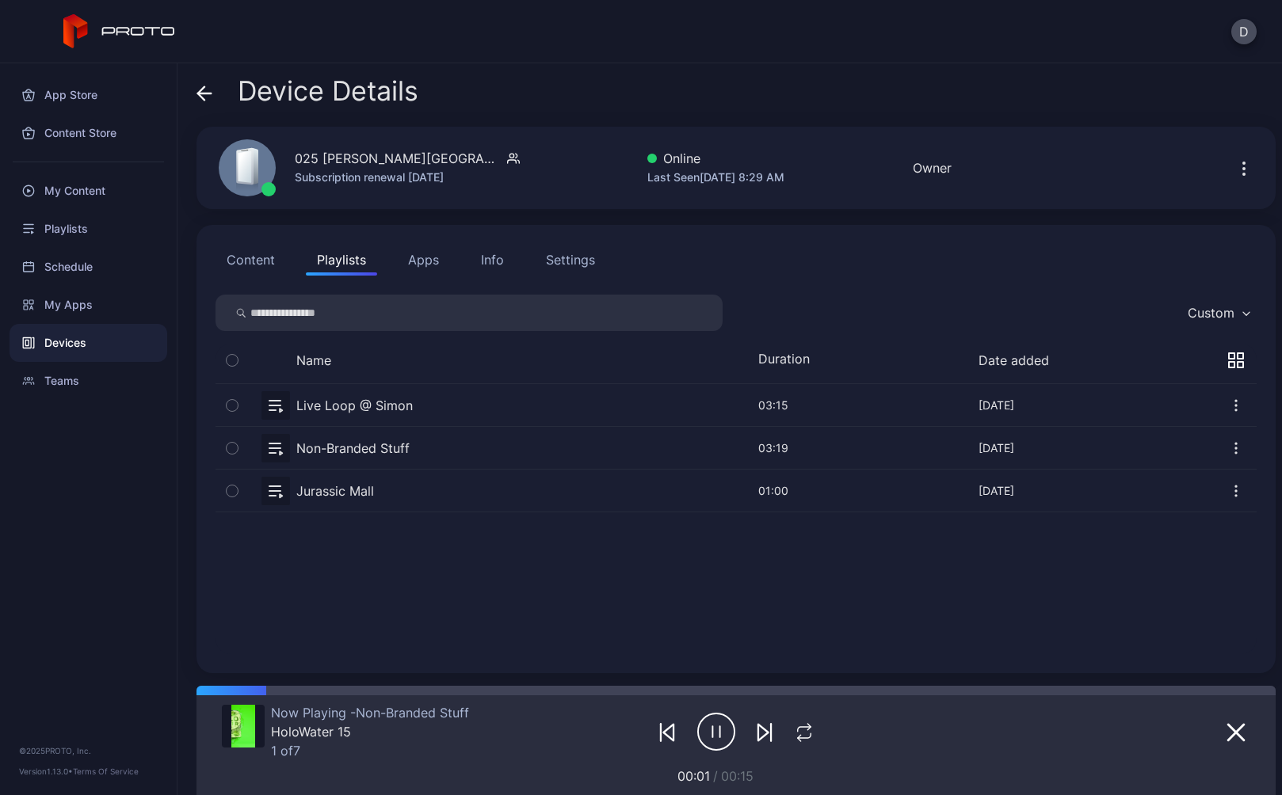
click at [207, 90] on icon at bounding box center [204, 94] width 16 height 16
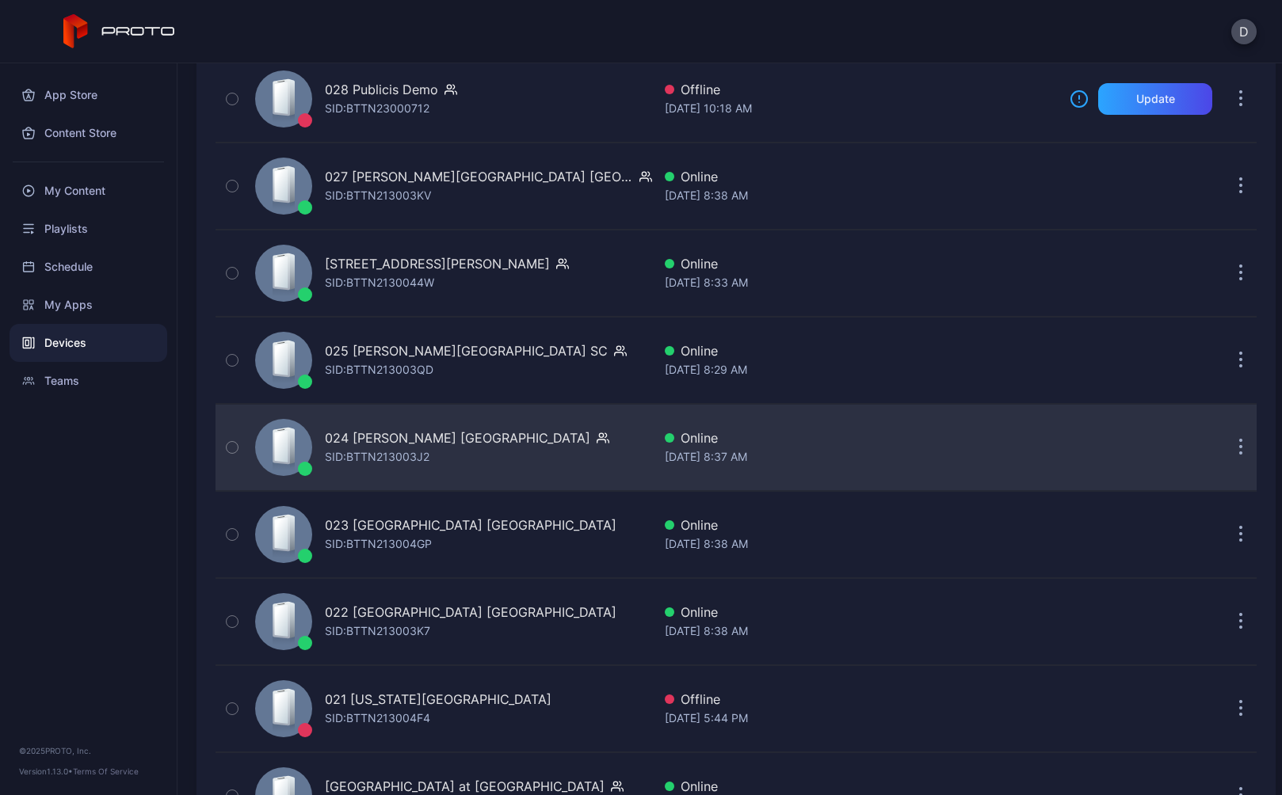
scroll to position [1859, 0]
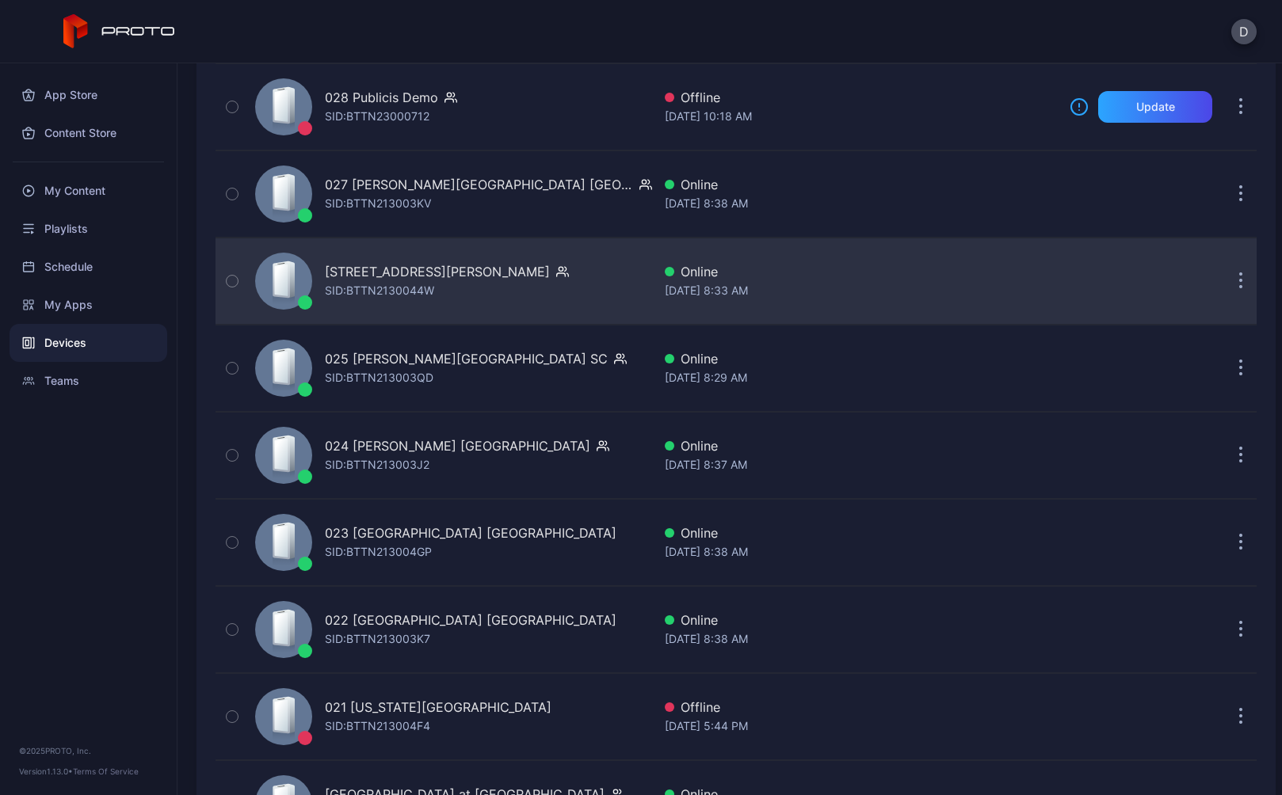
click at [525, 288] on div "026 Tyrone Square FL SID: BTTN2130044W" at bounding box center [450, 281] width 403 height 79
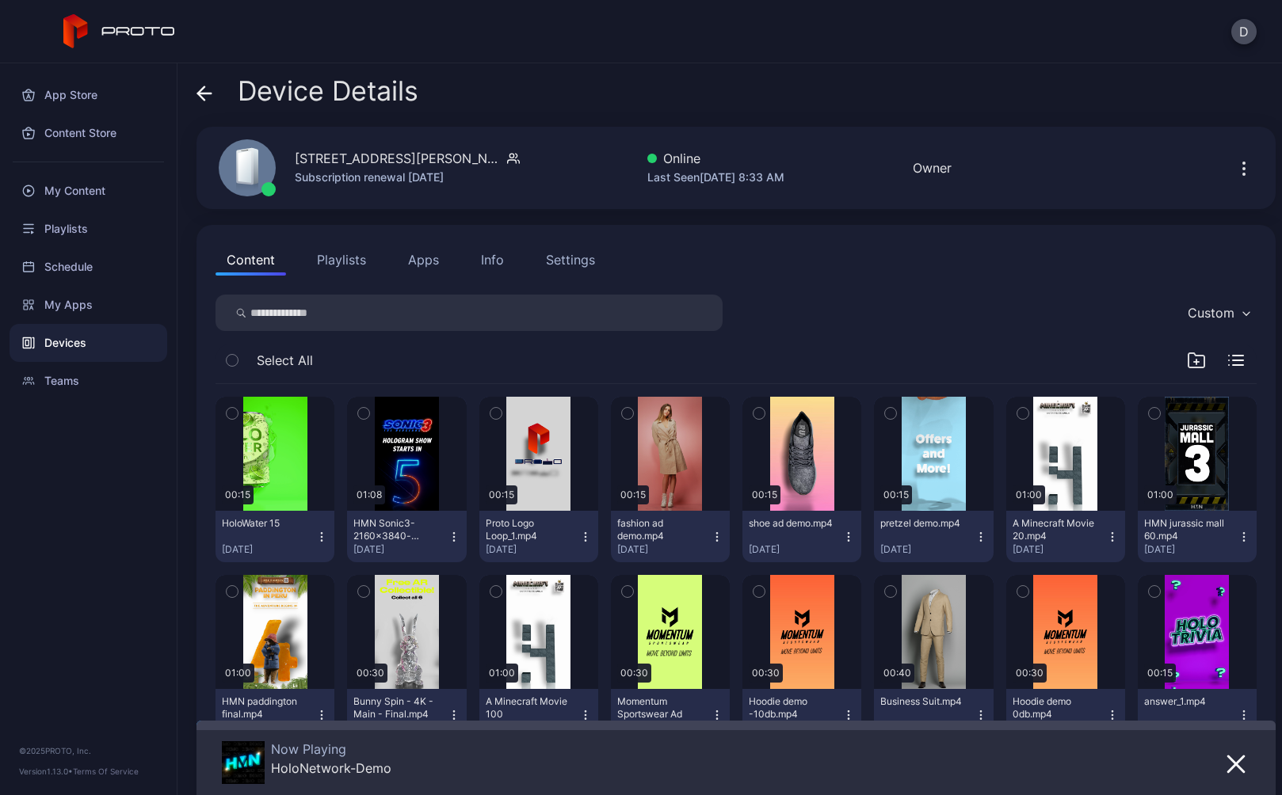
click at [565, 269] on div "Settings" at bounding box center [570, 259] width 49 height 19
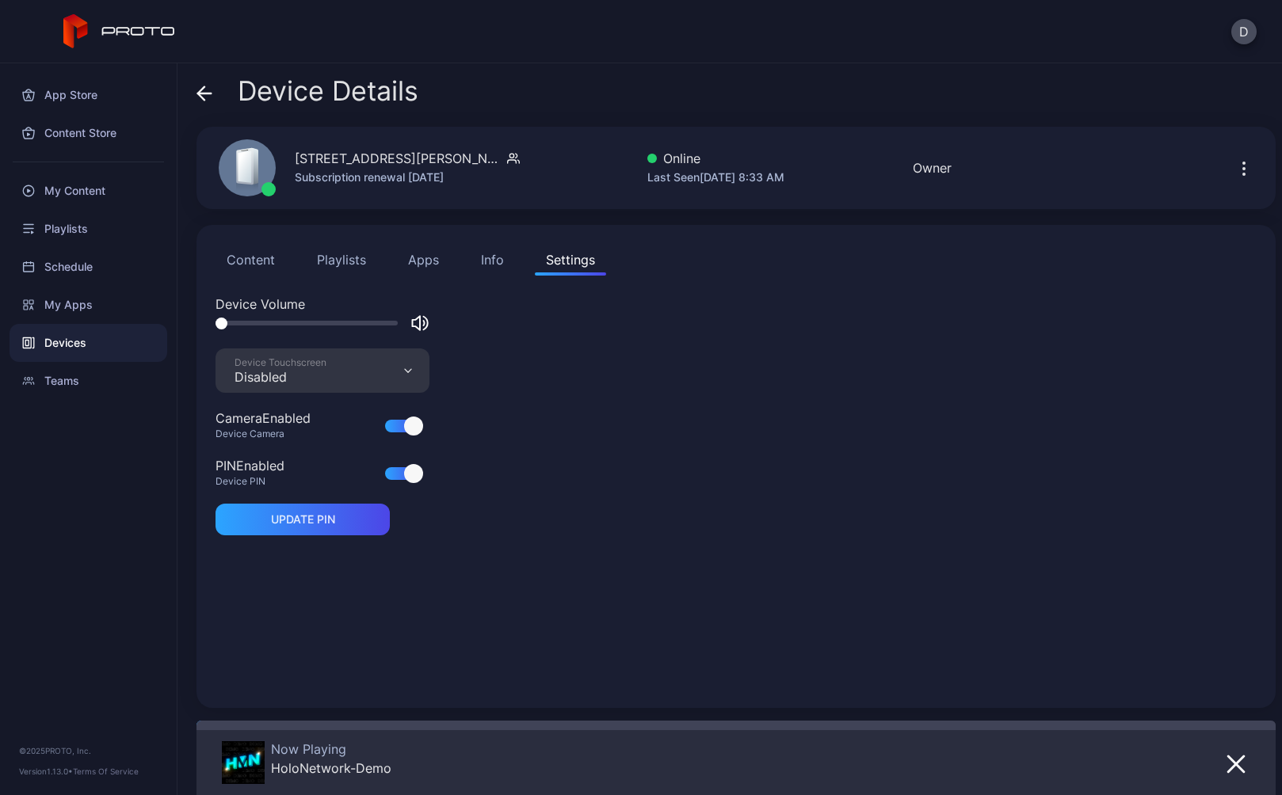
click at [346, 261] on button "Playlists" at bounding box center [341, 260] width 71 height 32
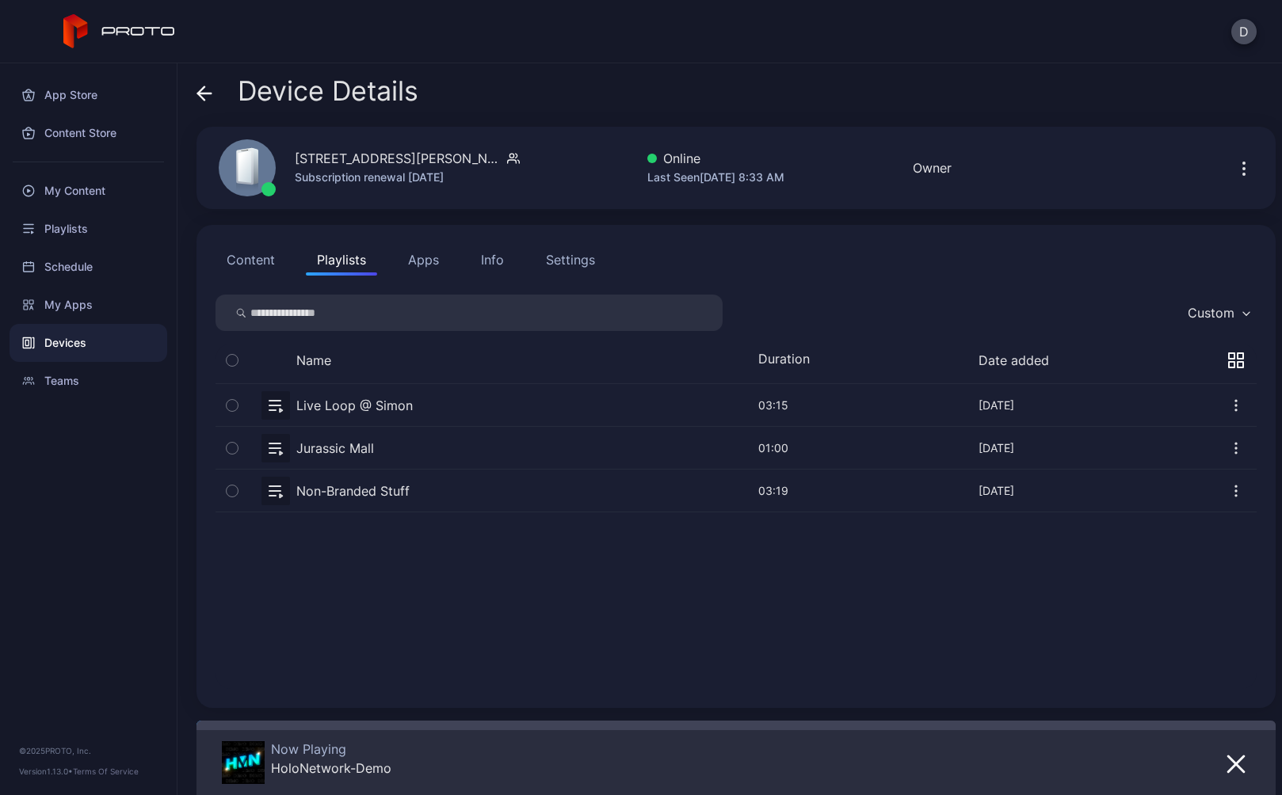
click at [456, 494] on button "button" at bounding box center [736, 491] width 1041 height 42
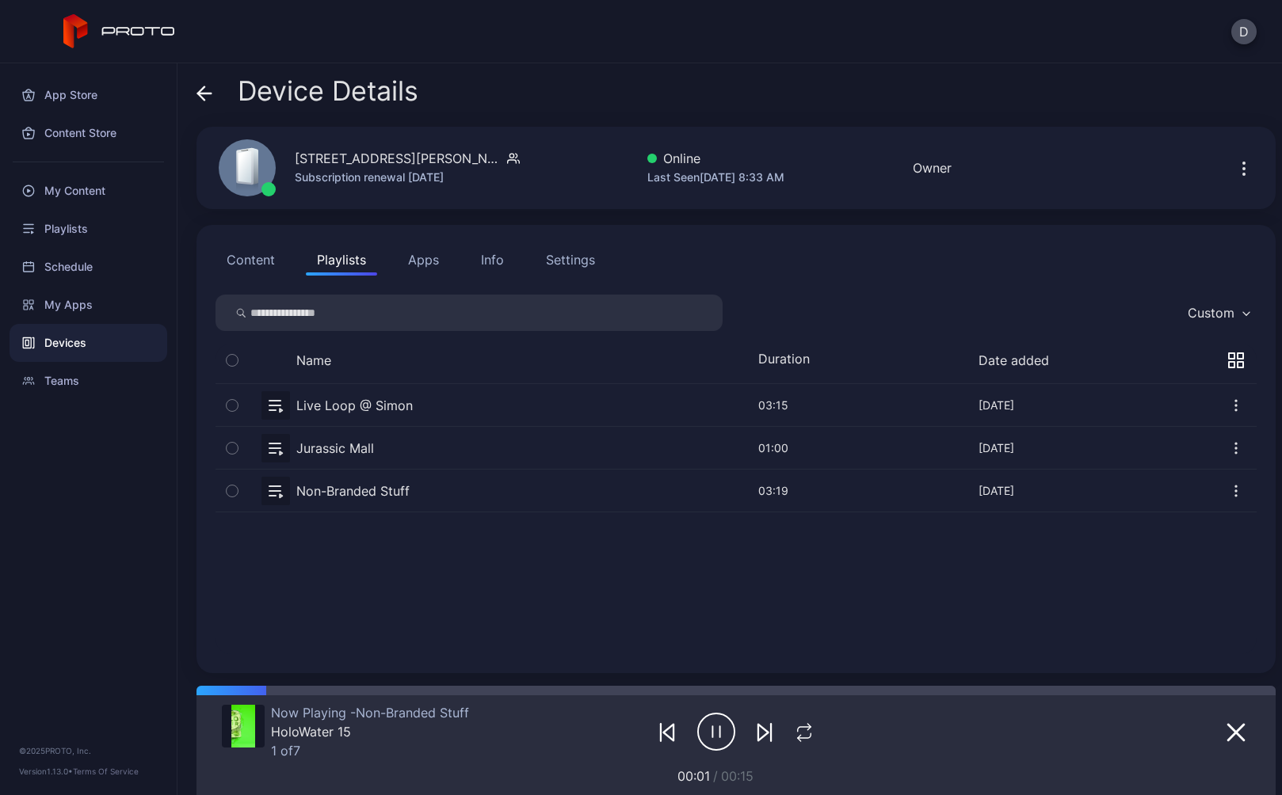
click at [200, 90] on icon at bounding box center [201, 92] width 6 height 13
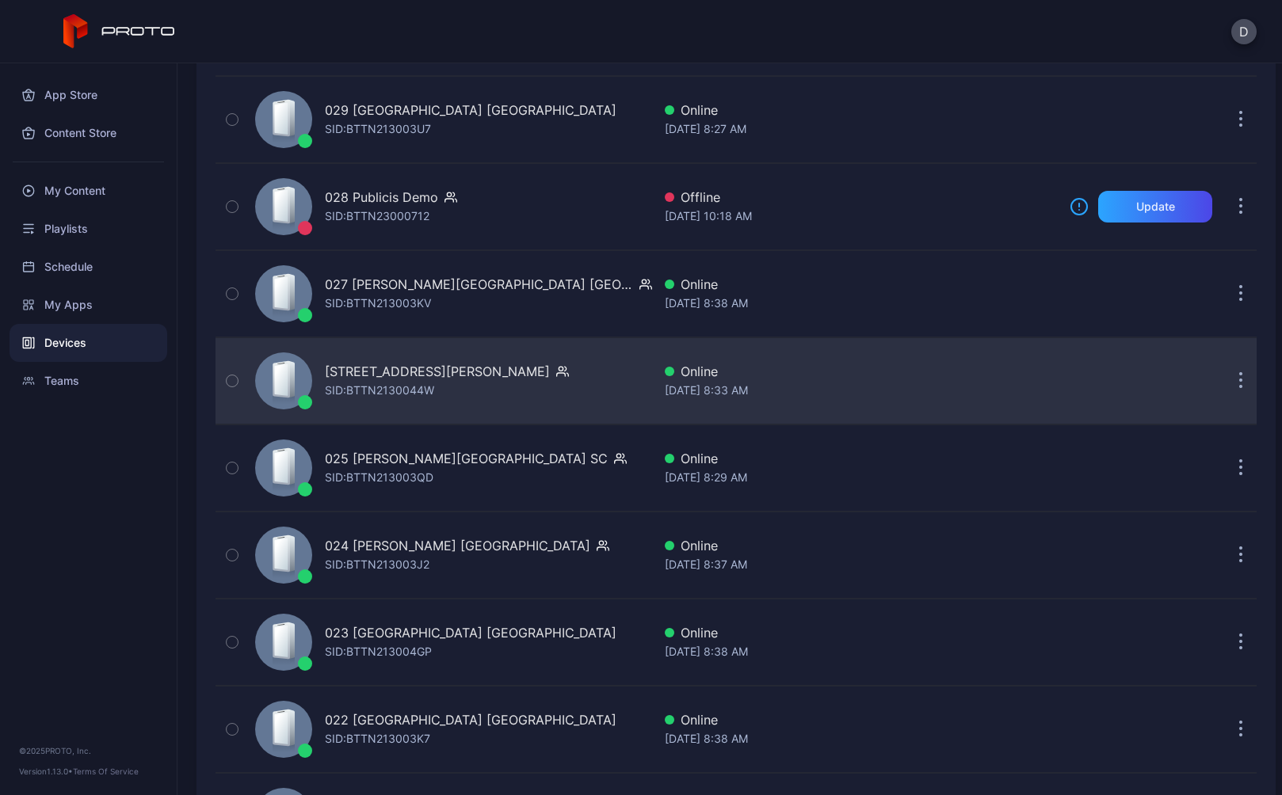
scroll to position [1725, 0]
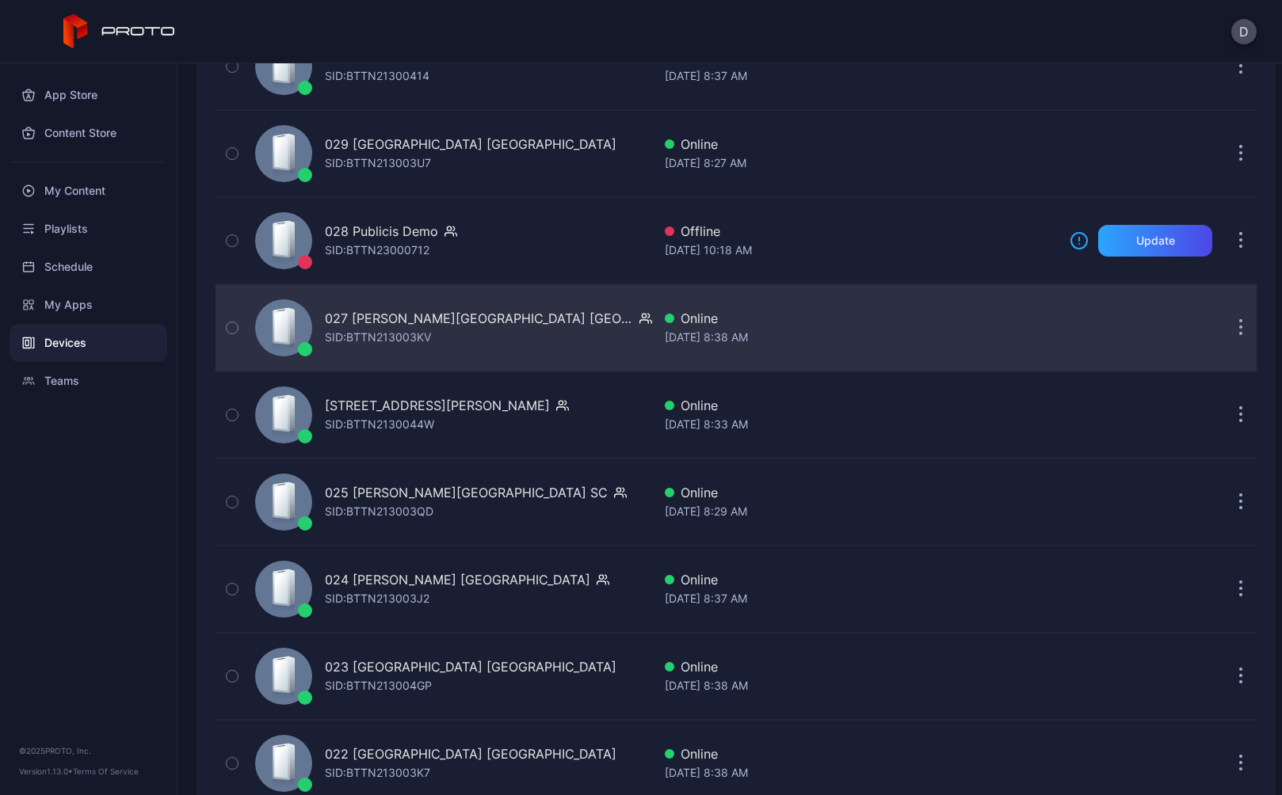
click at [399, 319] on div "027 Barton Creek Square TX" at bounding box center [479, 318] width 308 height 19
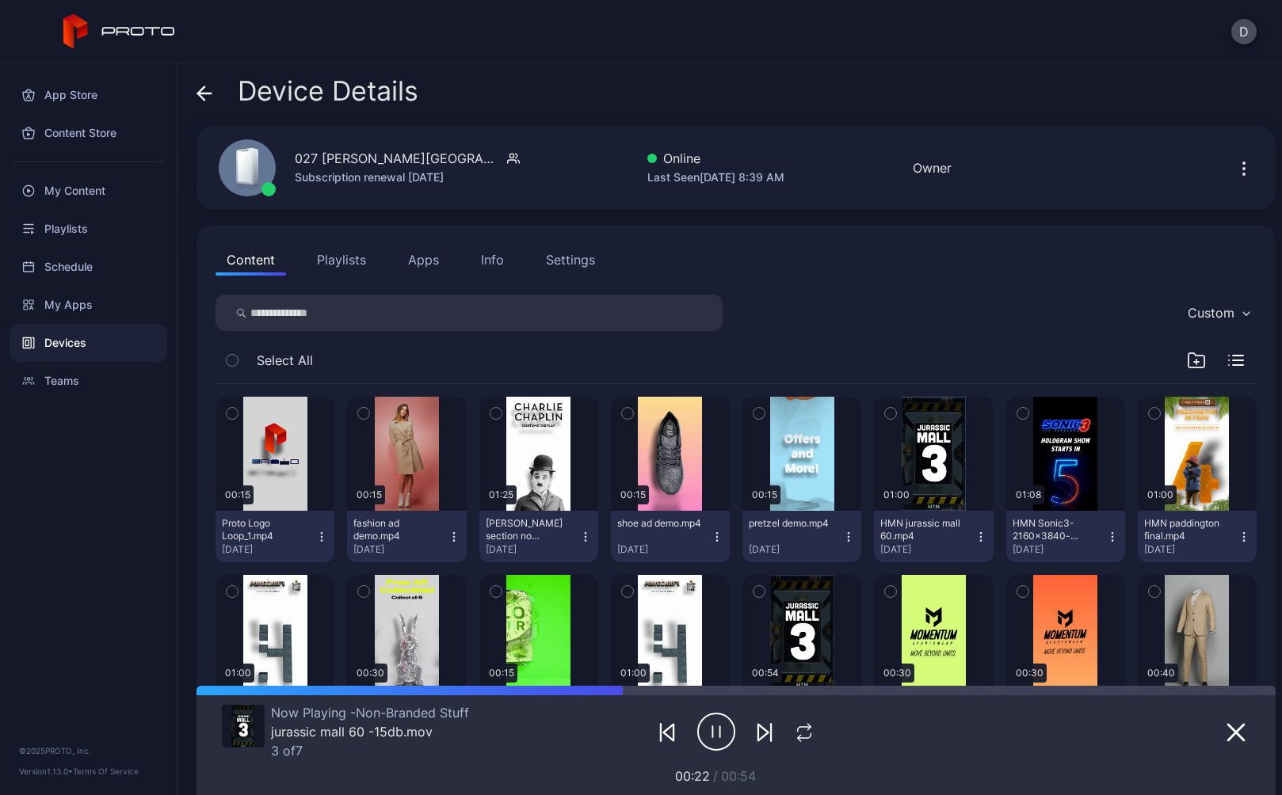
click at [204, 96] on icon at bounding box center [204, 94] width 16 height 16
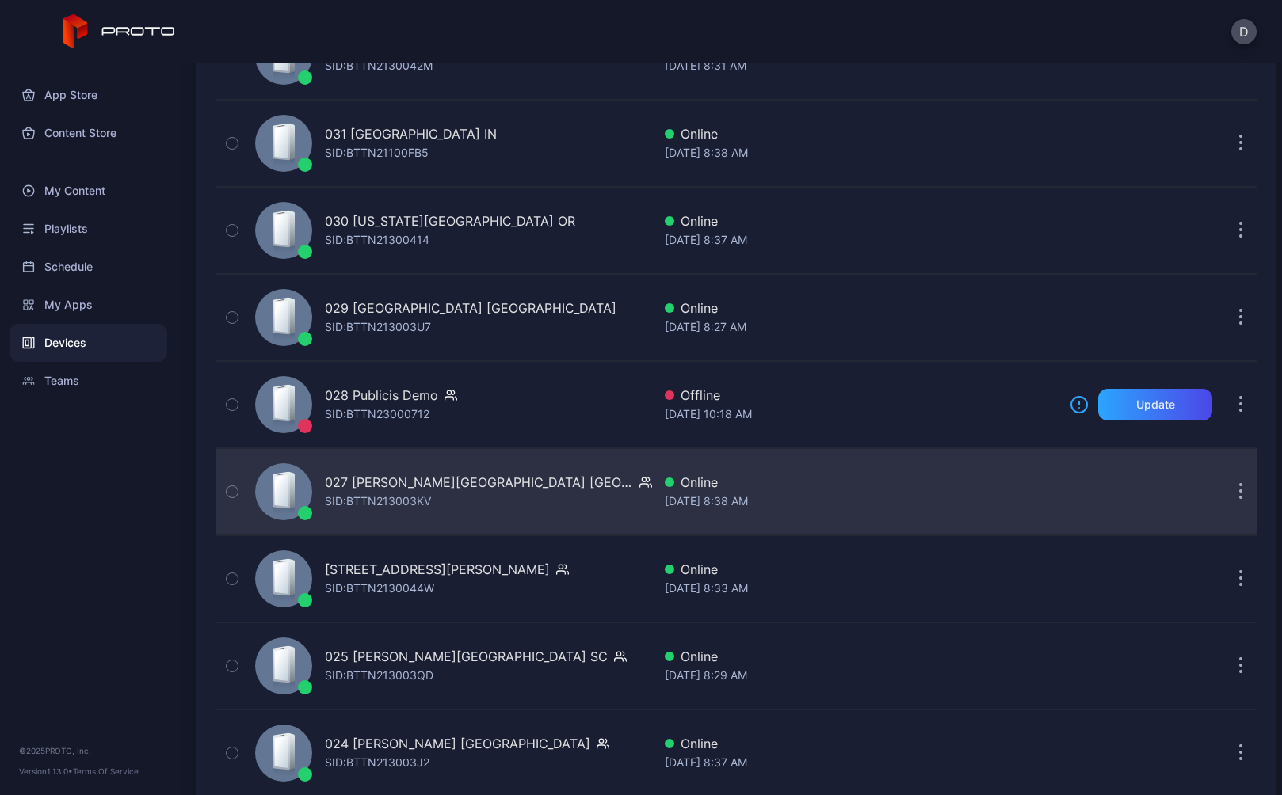
scroll to position [1550, 0]
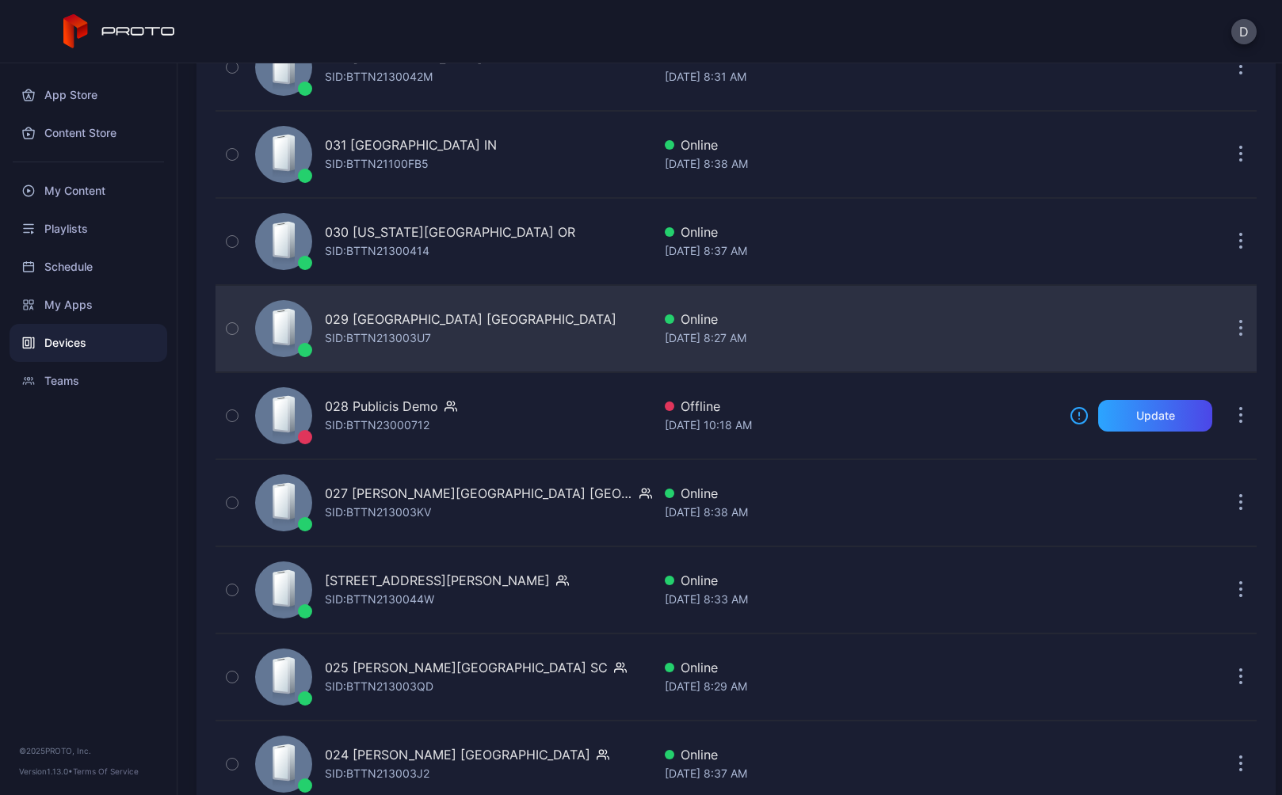
click at [375, 314] on div "029 [GEOGRAPHIC_DATA] [GEOGRAPHIC_DATA]" at bounding box center [471, 319] width 292 height 19
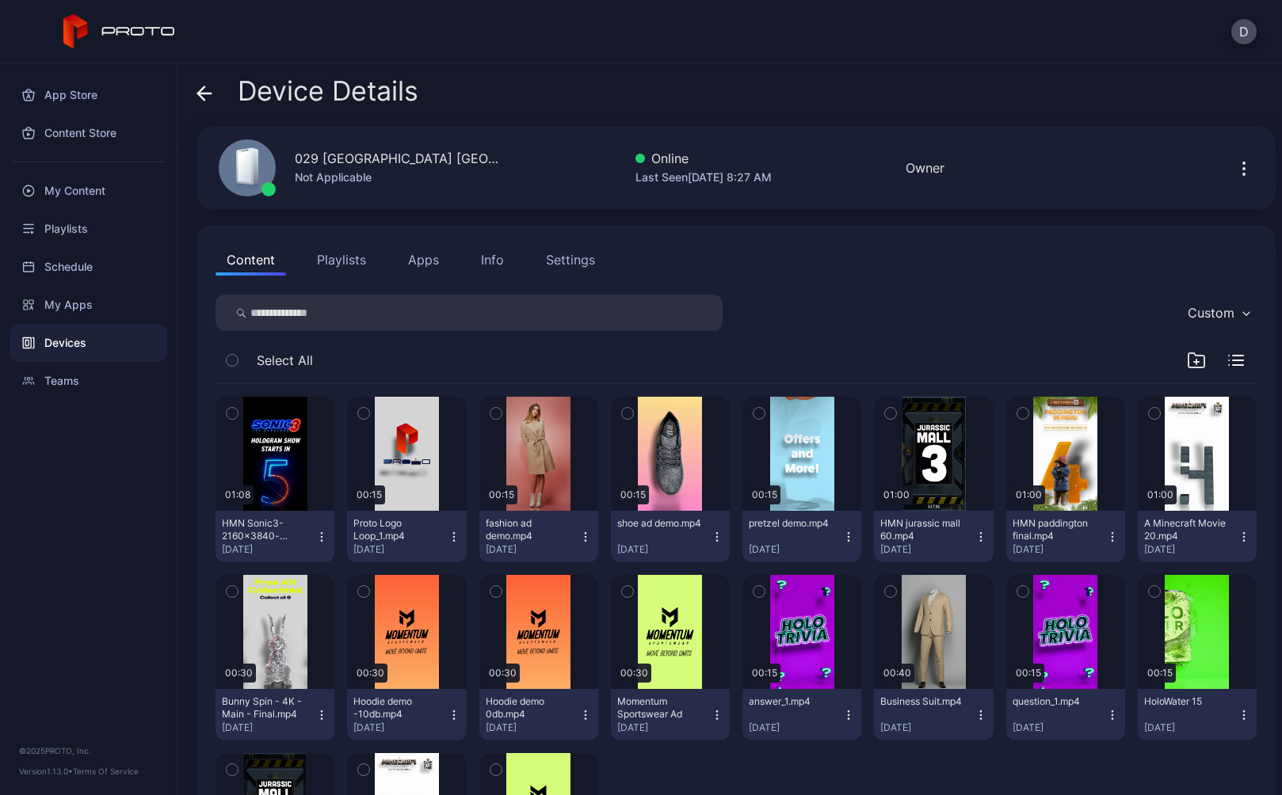
click at [343, 260] on button "Playlists" at bounding box center [341, 260] width 71 height 32
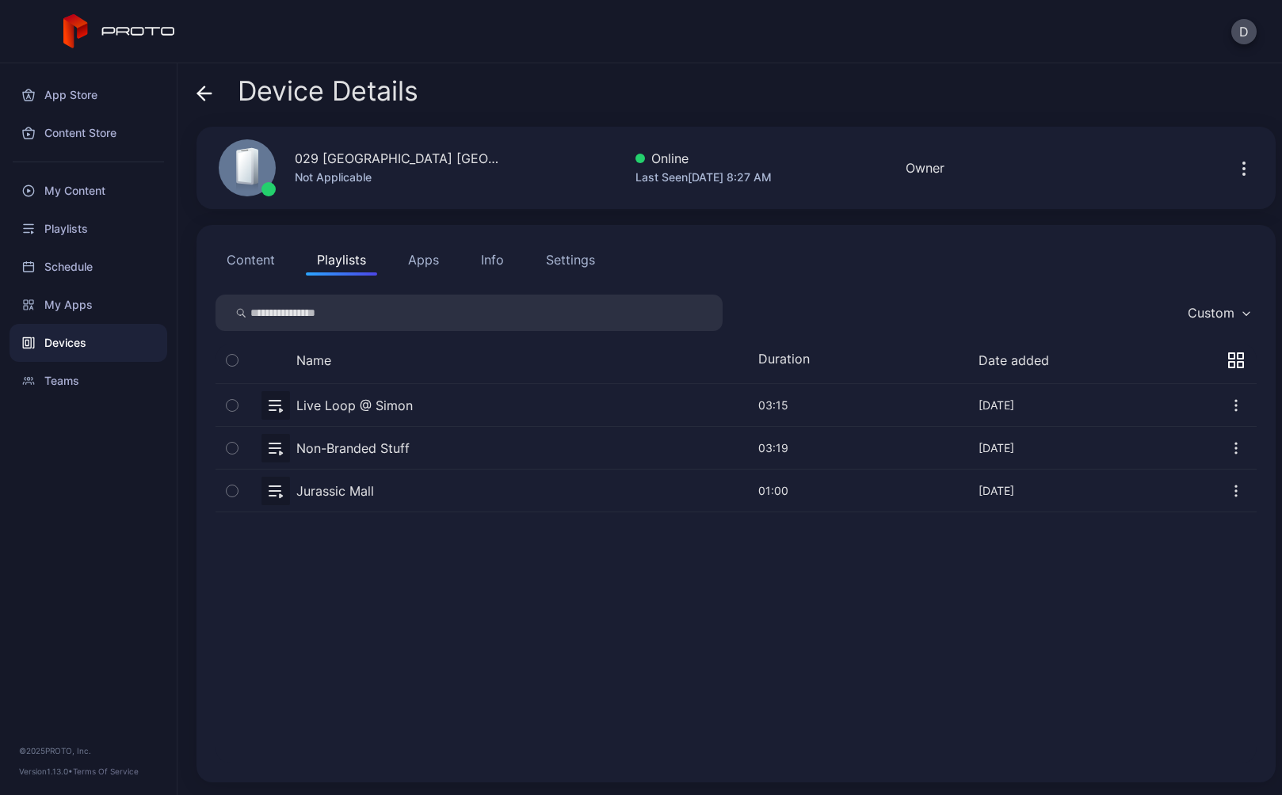
click at [435, 451] on button "button" at bounding box center [736, 448] width 1041 height 42
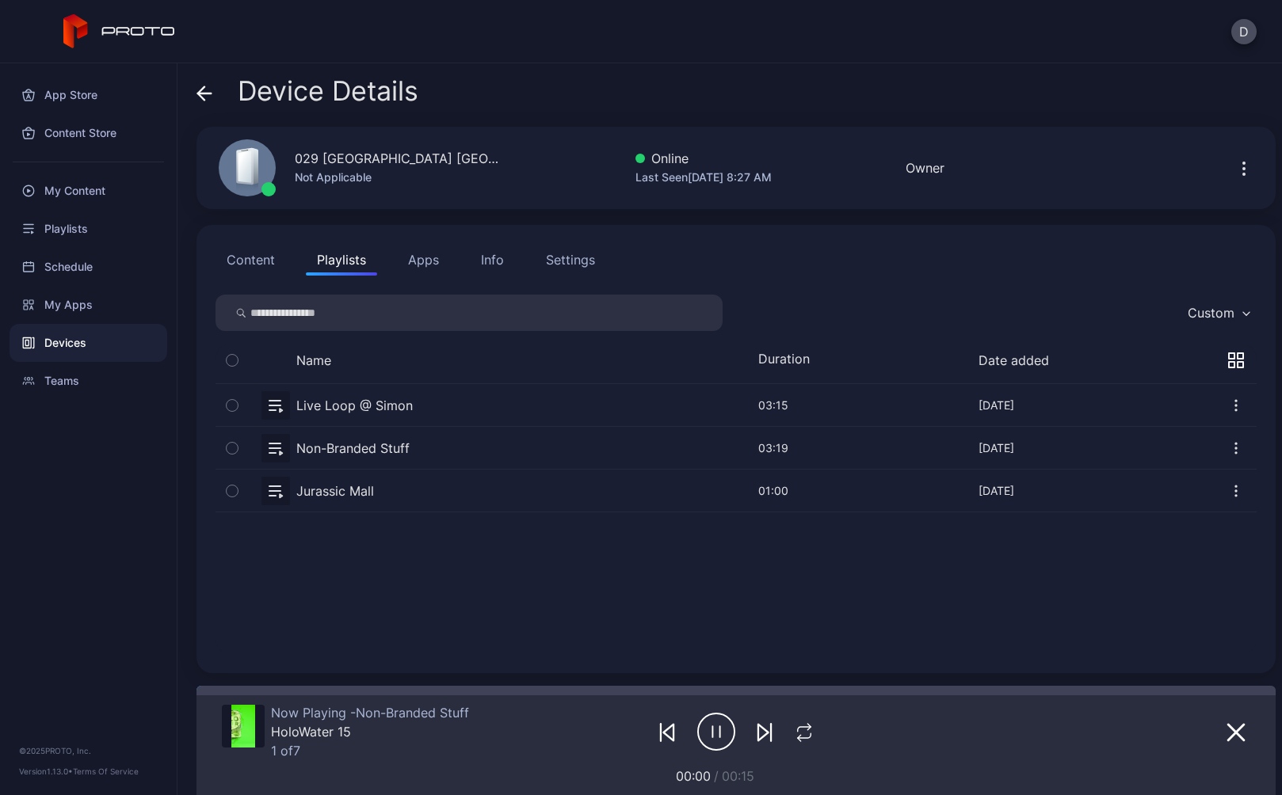
click at [204, 95] on icon at bounding box center [204, 94] width 16 height 16
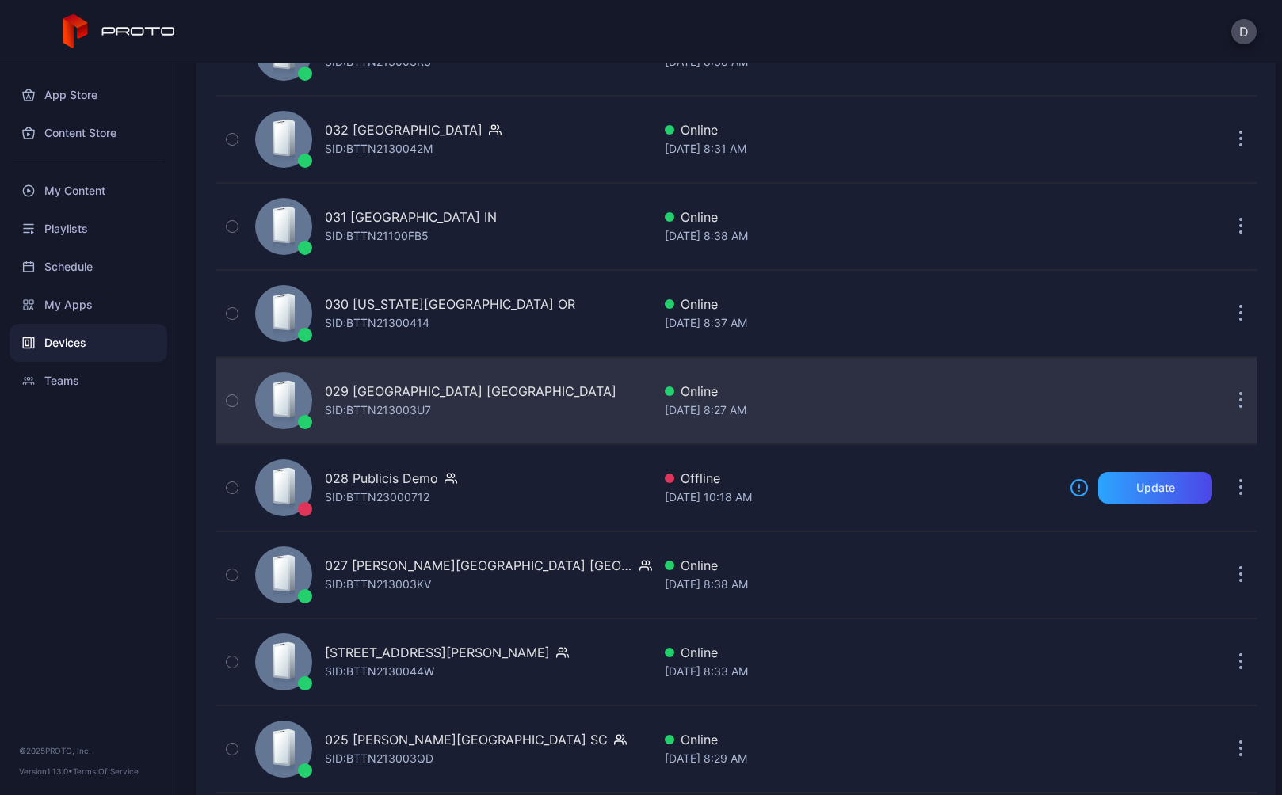
scroll to position [1472, 0]
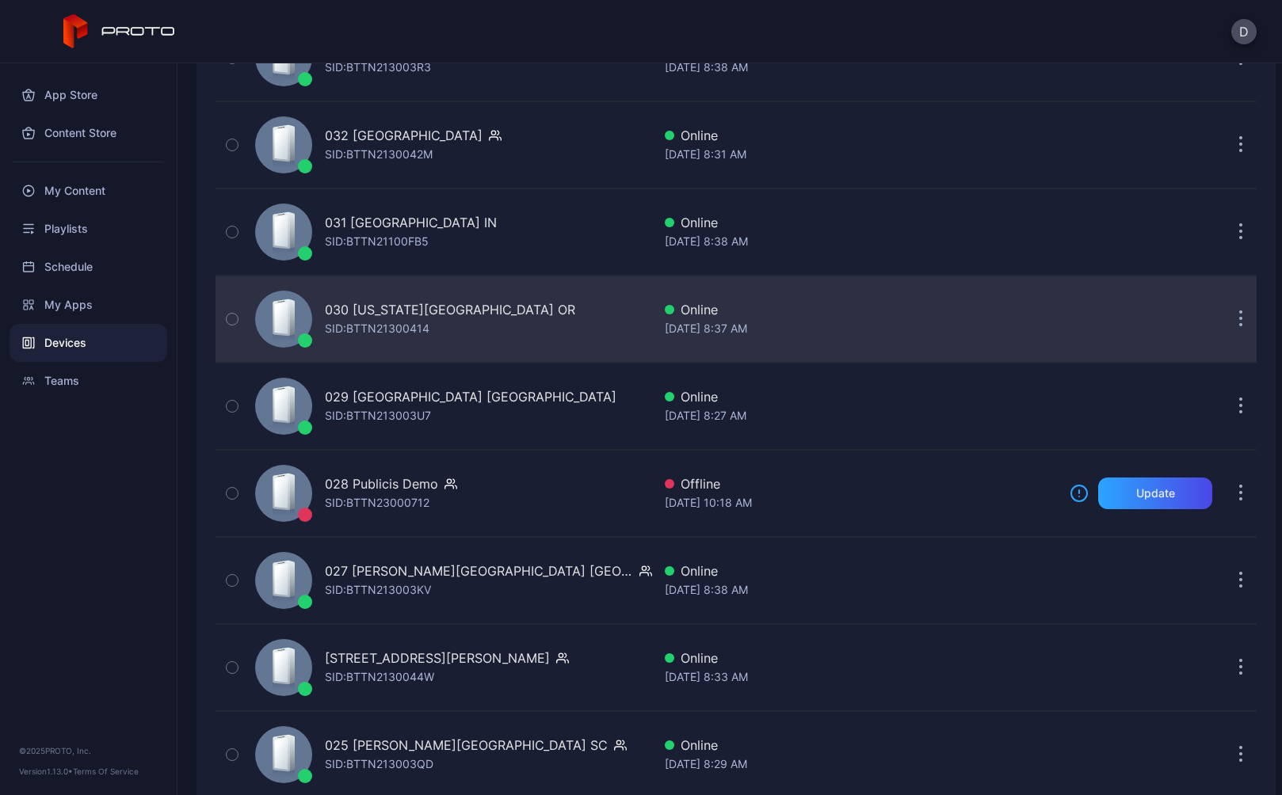
click at [387, 318] on div "030 [US_STATE][GEOGRAPHIC_DATA] OR" at bounding box center [450, 309] width 250 height 19
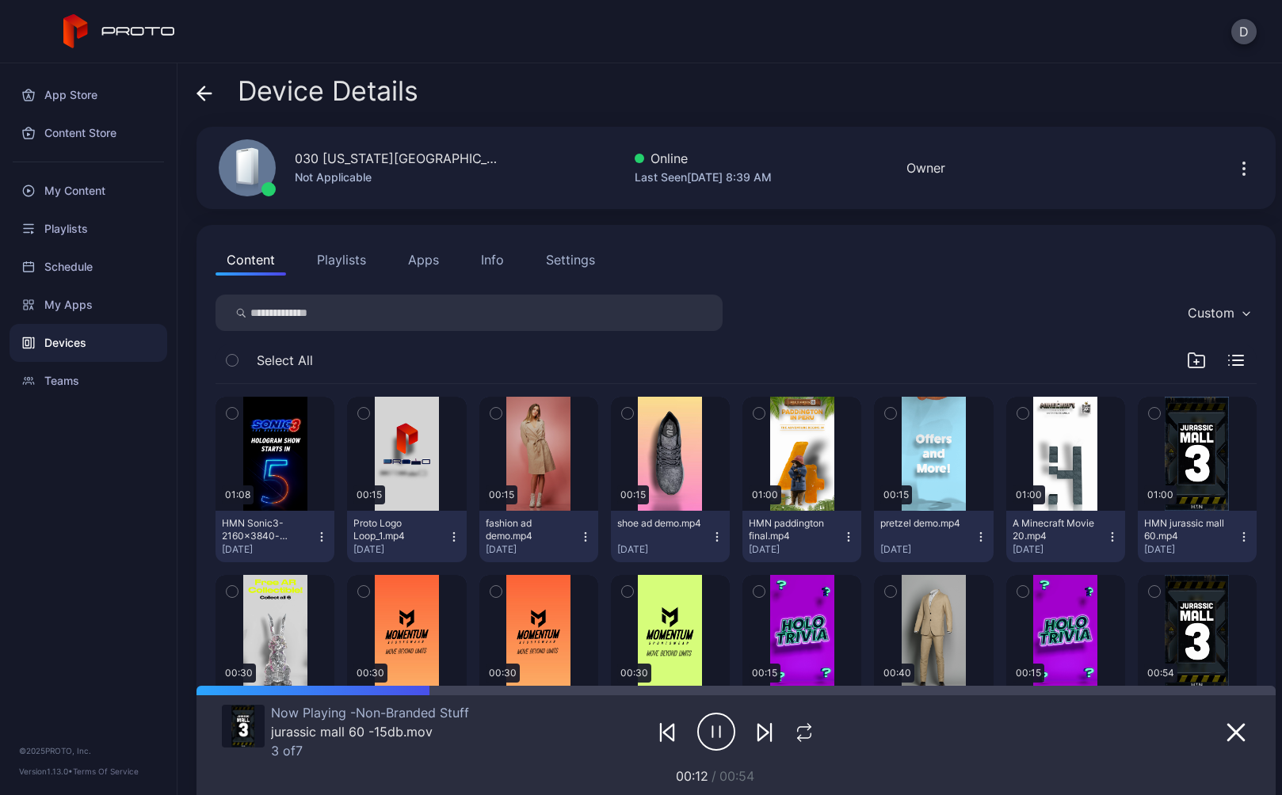
click at [208, 91] on icon at bounding box center [204, 94] width 16 height 16
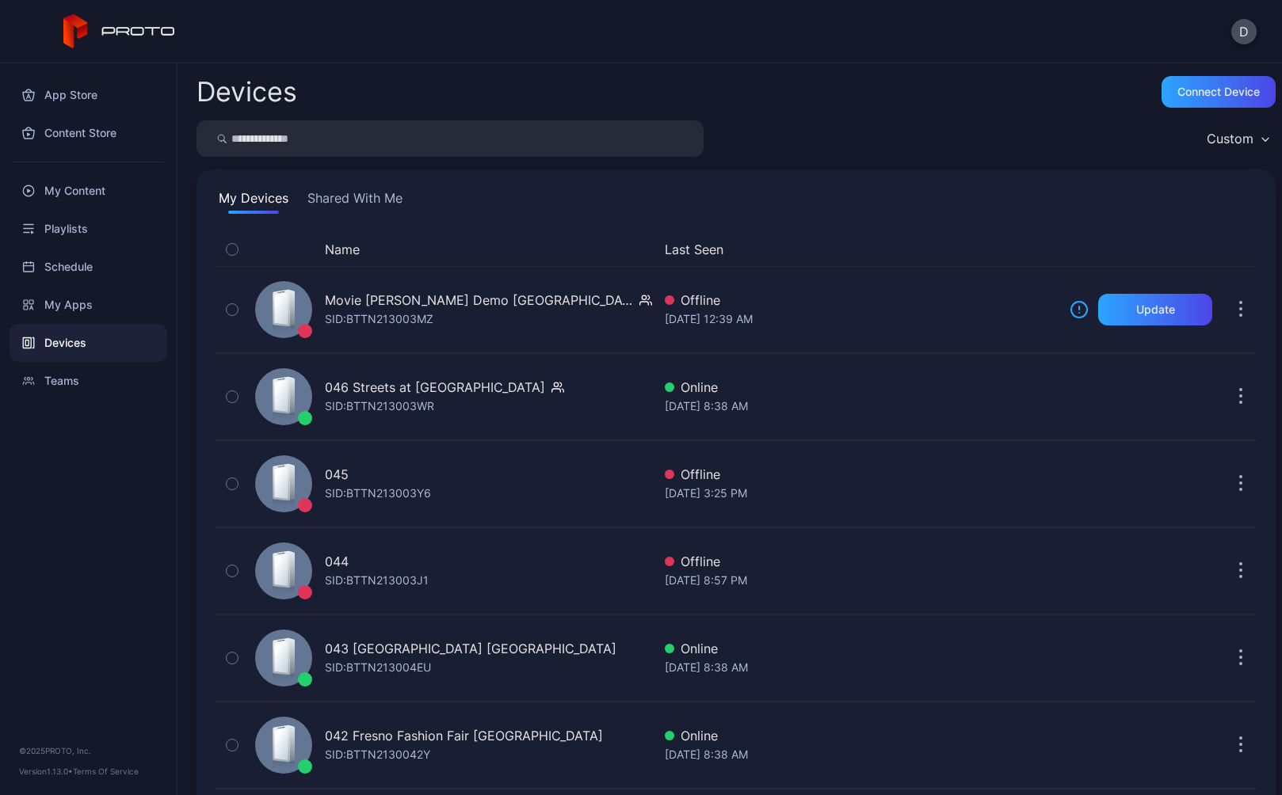
scroll to position [1472, 0]
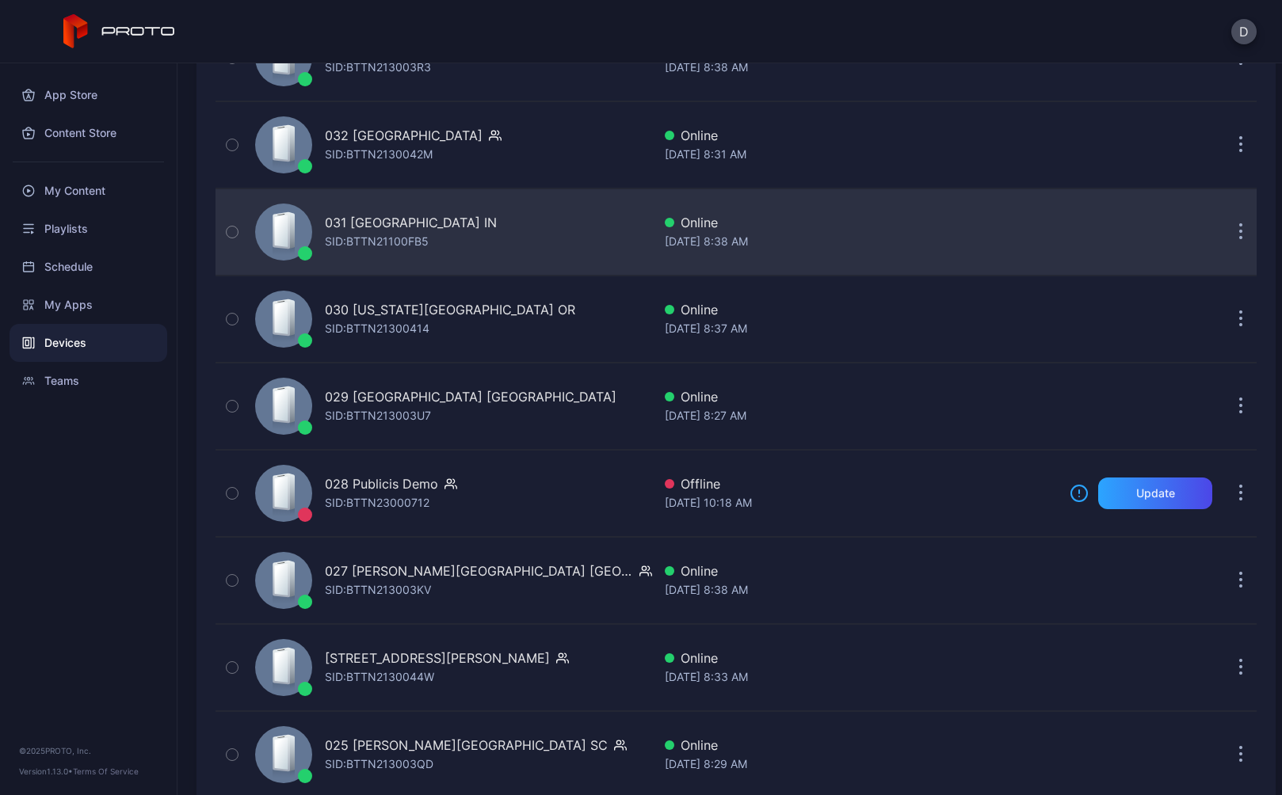
click at [429, 234] on div "SID: BTTN21100FB5" at bounding box center [377, 241] width 104 height 19
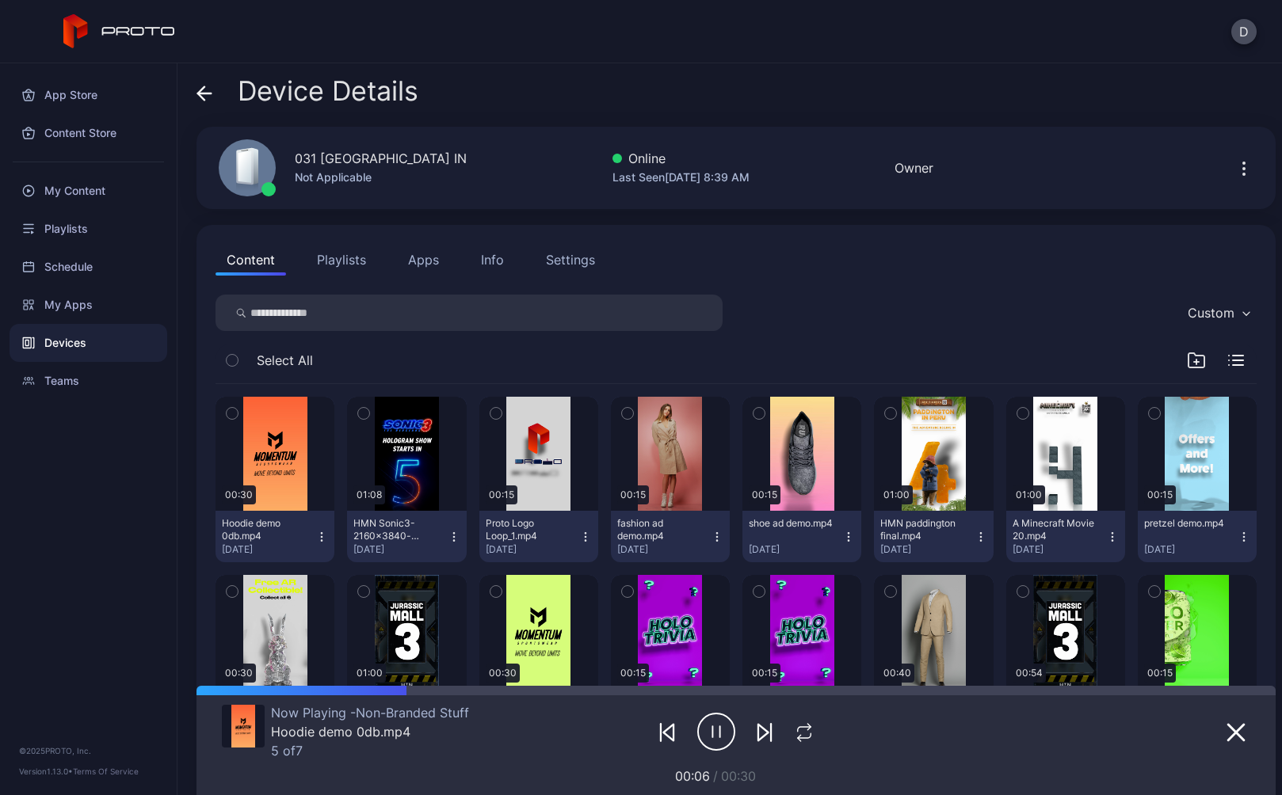
click at [216, 97] on div "Device Details" at bounding box center [307, 95] width 222 height 38
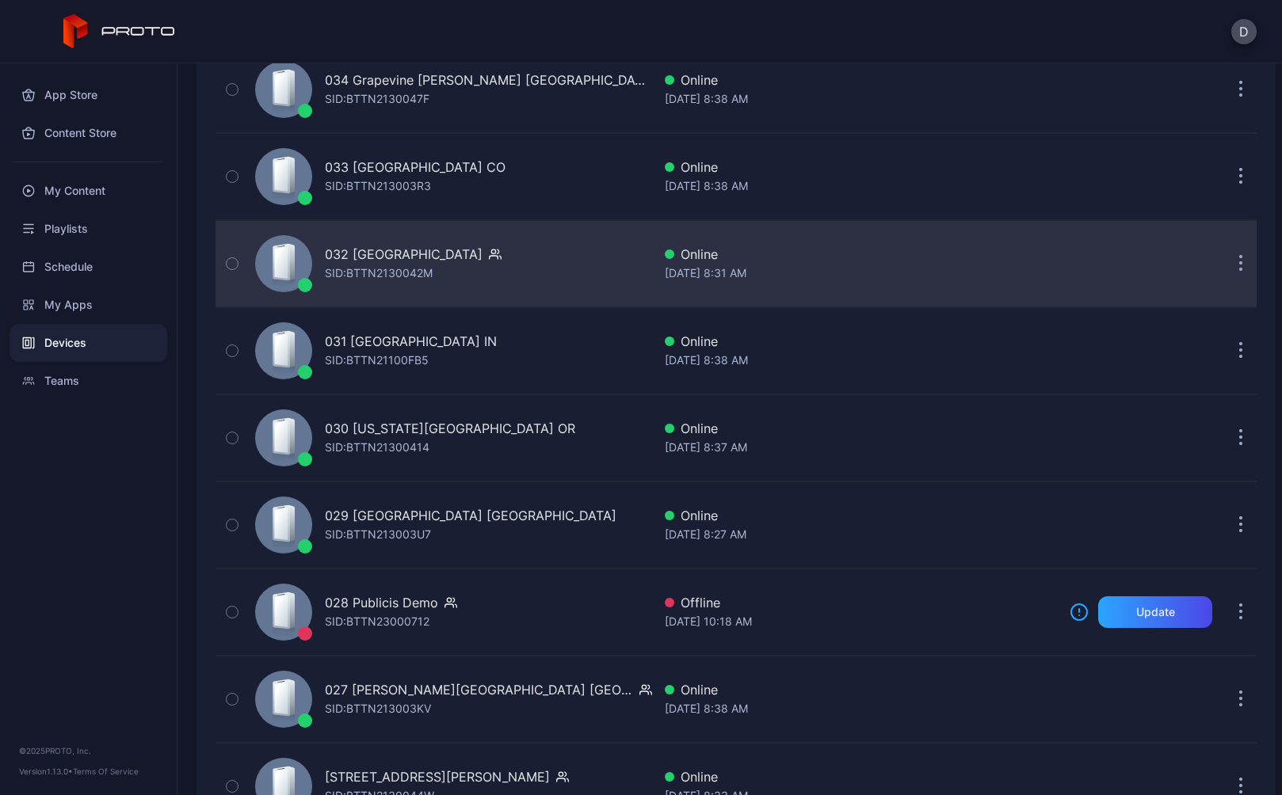
scroll to position [1346, 0]
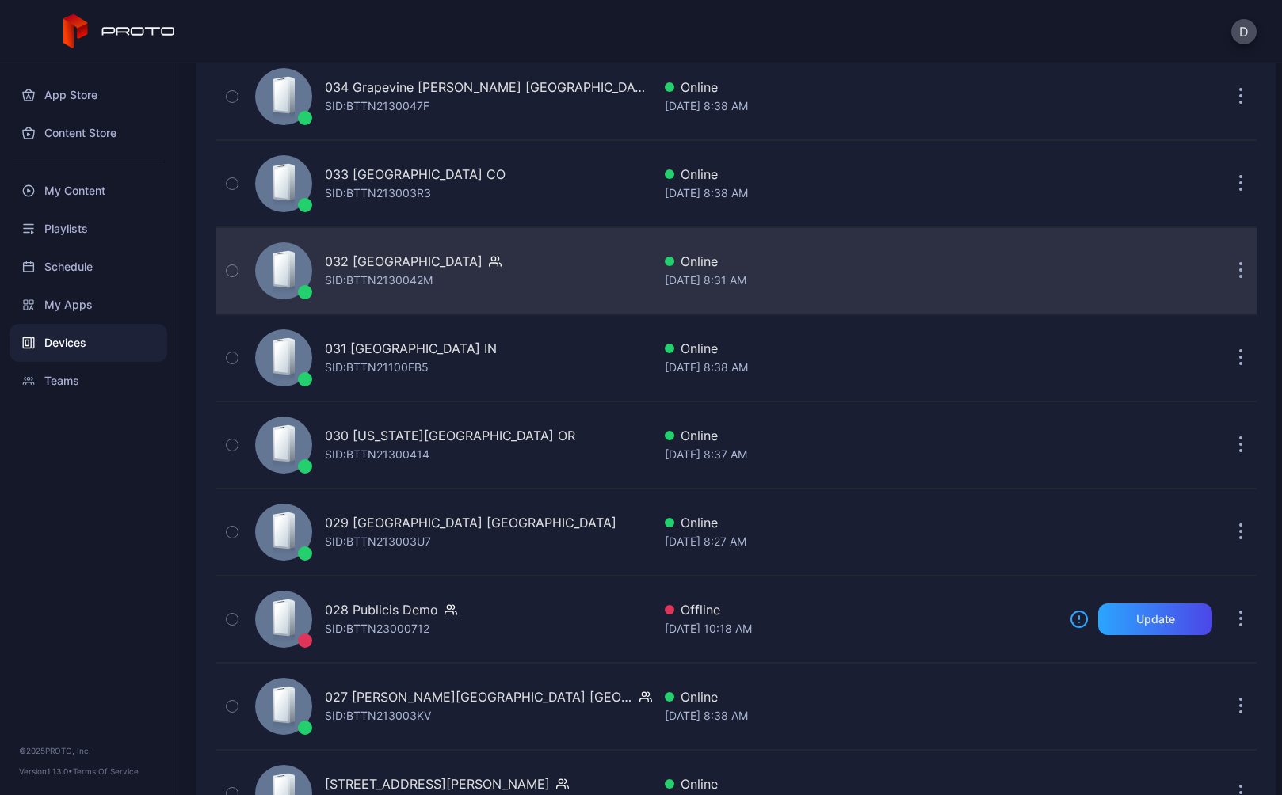
click at [367, 273] on div "SID: BTTN2130042M" at bounding box center [379, 280] width 108 height 19
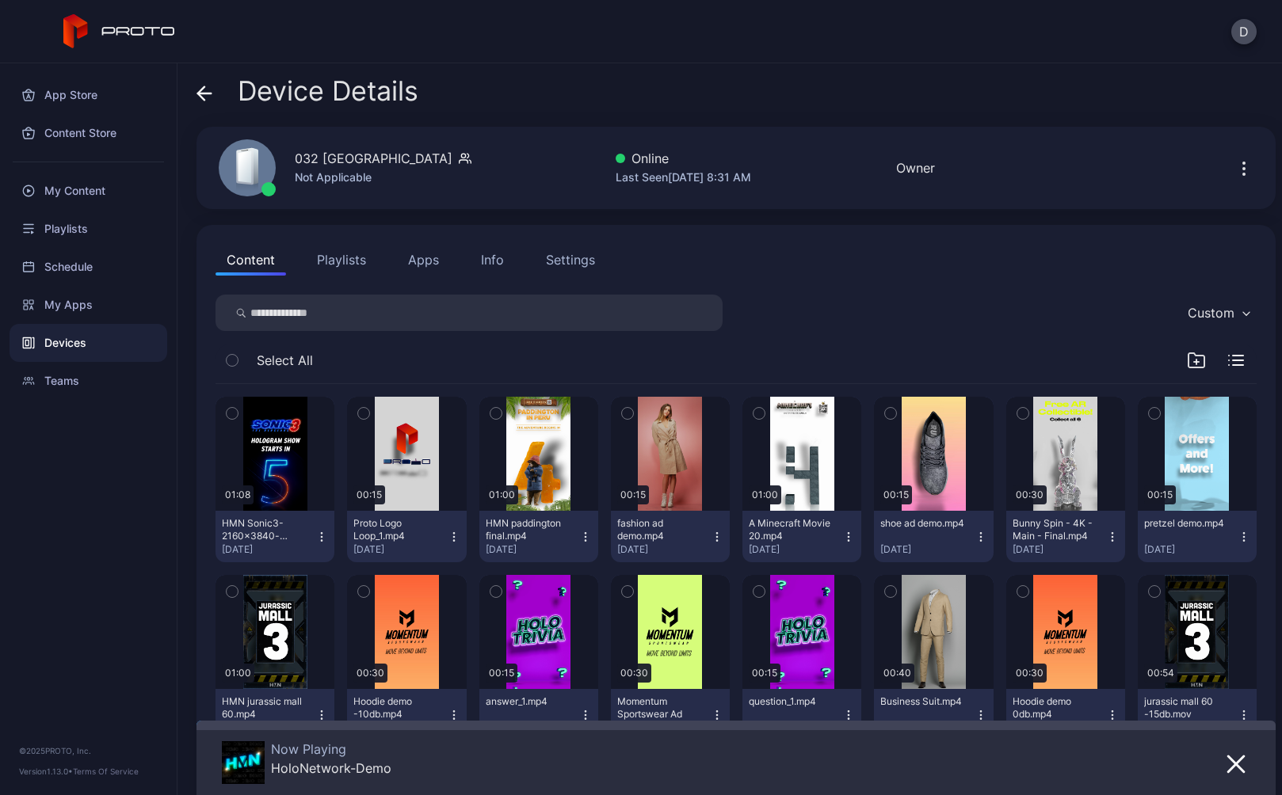
click at [561, 264] on div "Settings" at bounding box center [570, 259] width 49 height 19
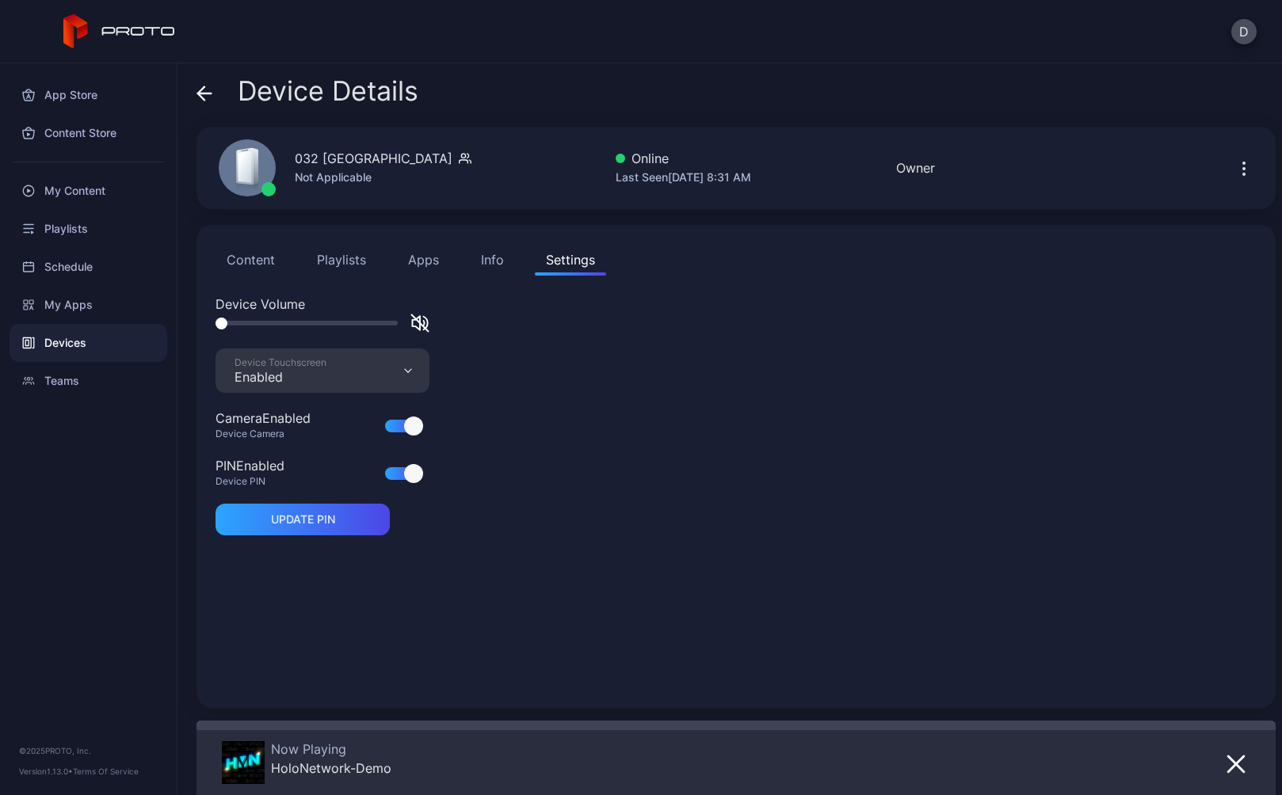
click at [345, 261] on button "Playlists" at bounding box center [341, 260] width 71 height 32
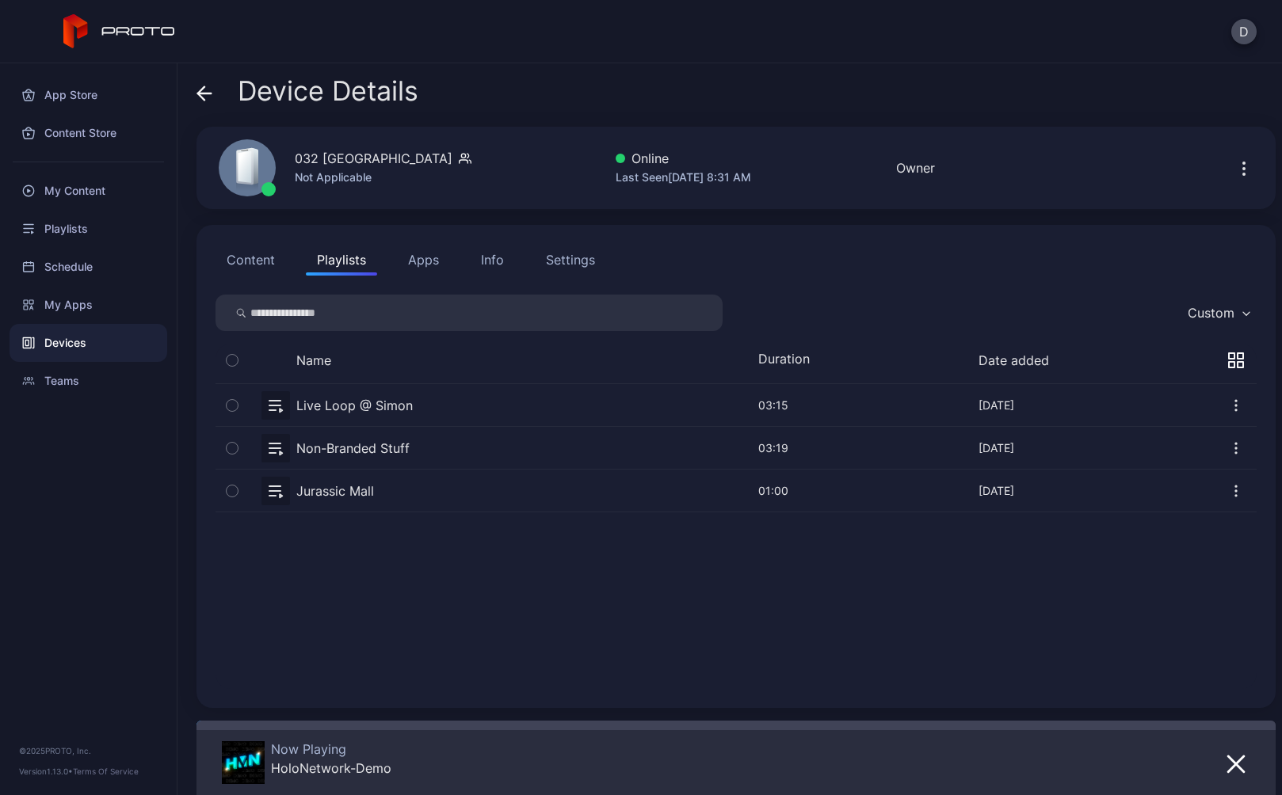
click at [362, 449] on button "button" at bounding box center [736, 448] width 1041 height 42
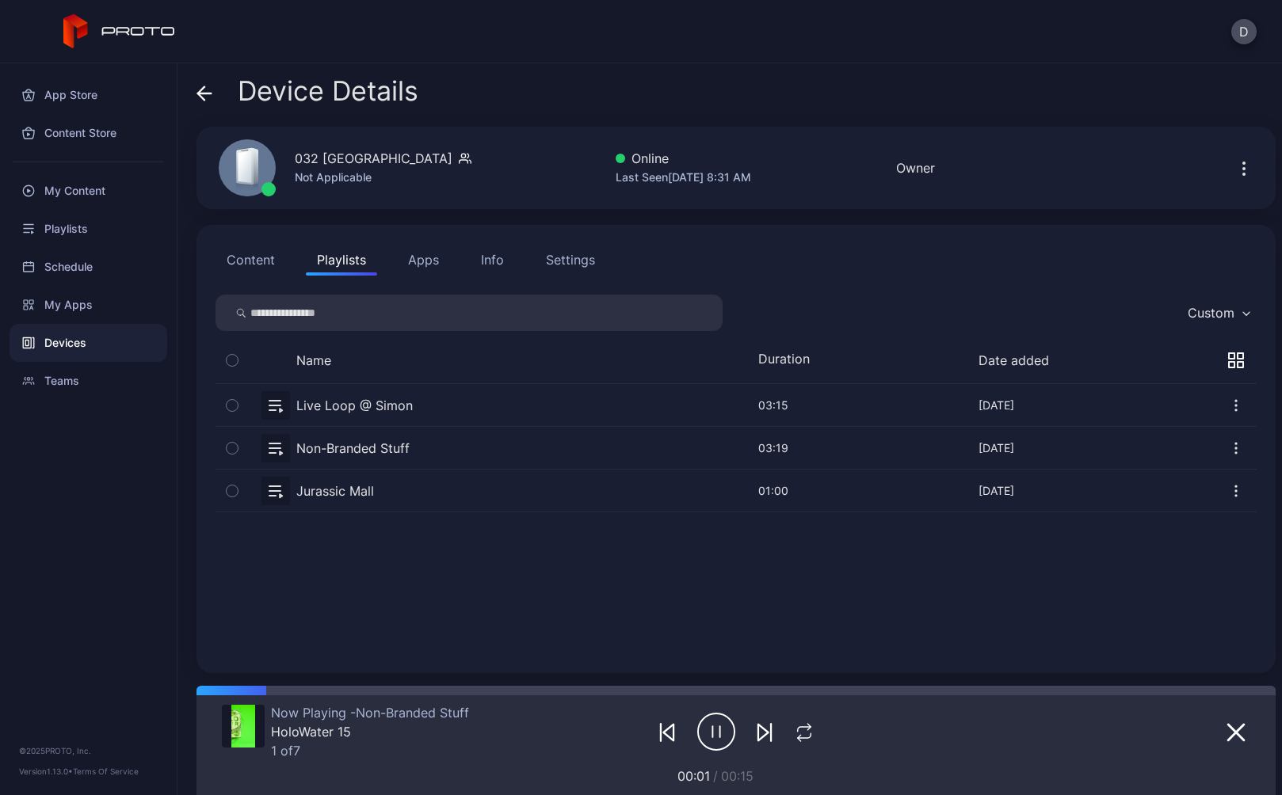
click at [206, 92] on icon at bounding box center [204, 94] width 16 height 16
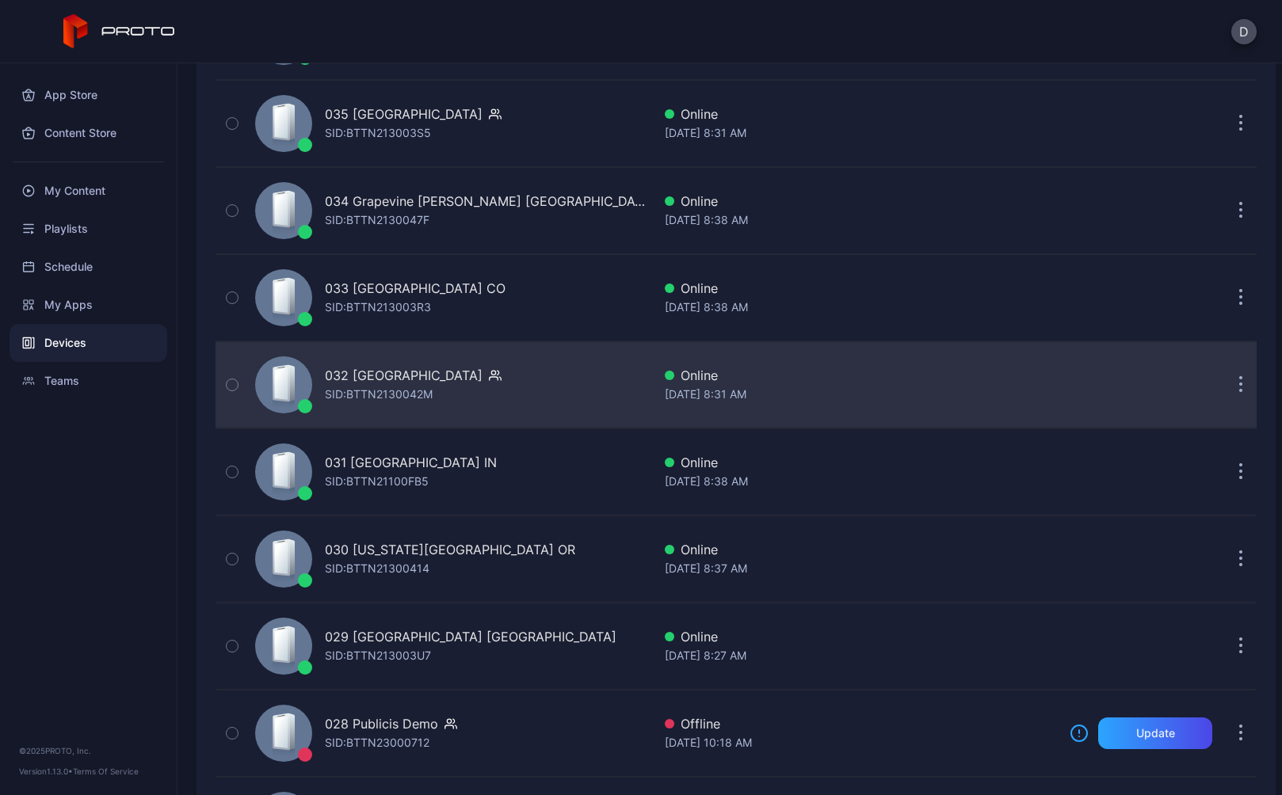
scroll to position [1201, 0]
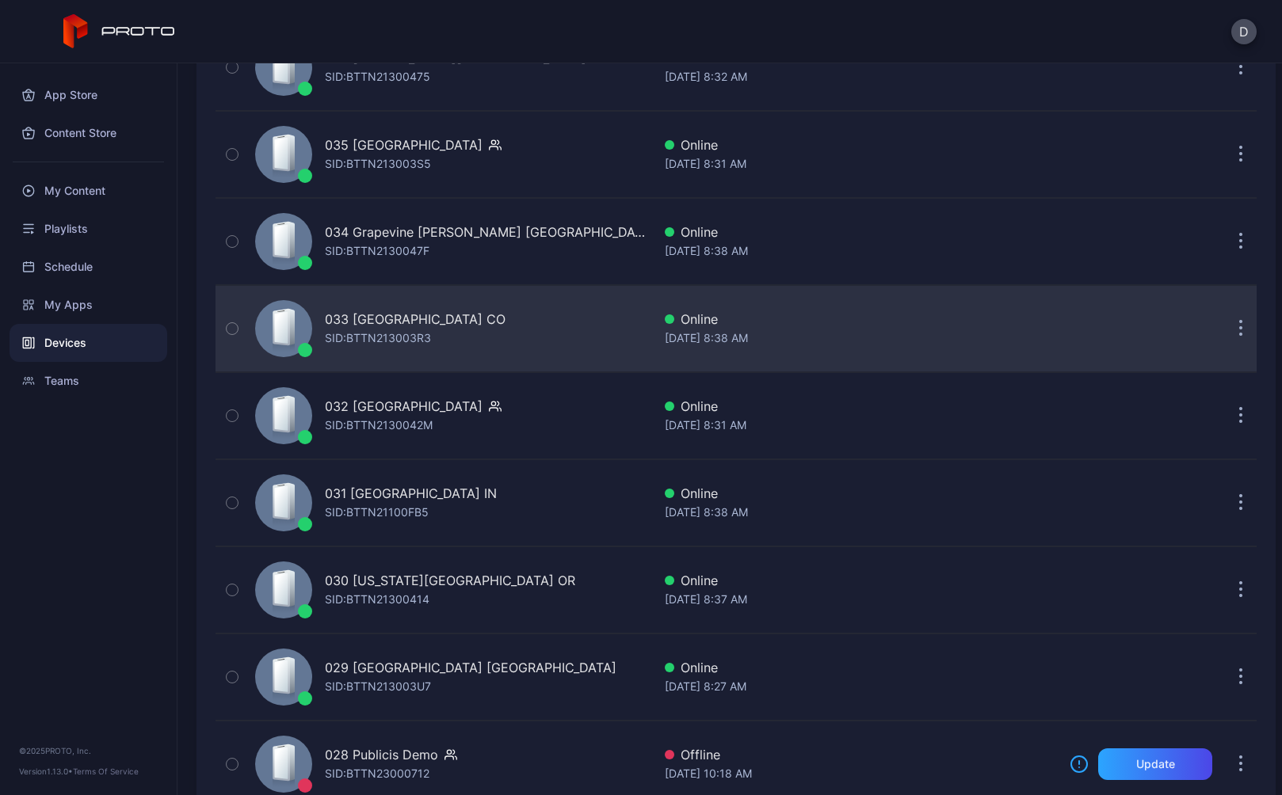
click at [380, 337] on div "SID: BTTN213003R3" at bounding box center [378, 338] width 106 height 19
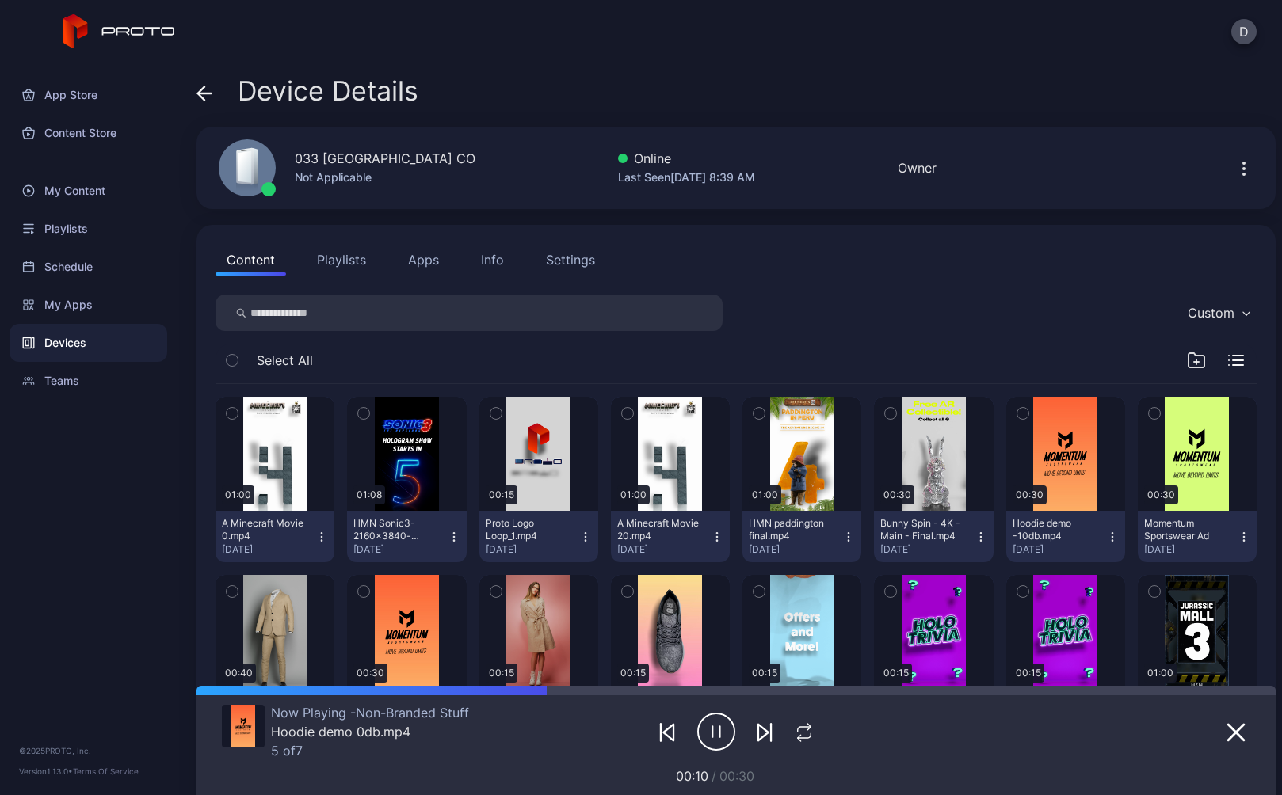
click at [208, 97] on icon at bounding box center [204, 94] width 16 height 16
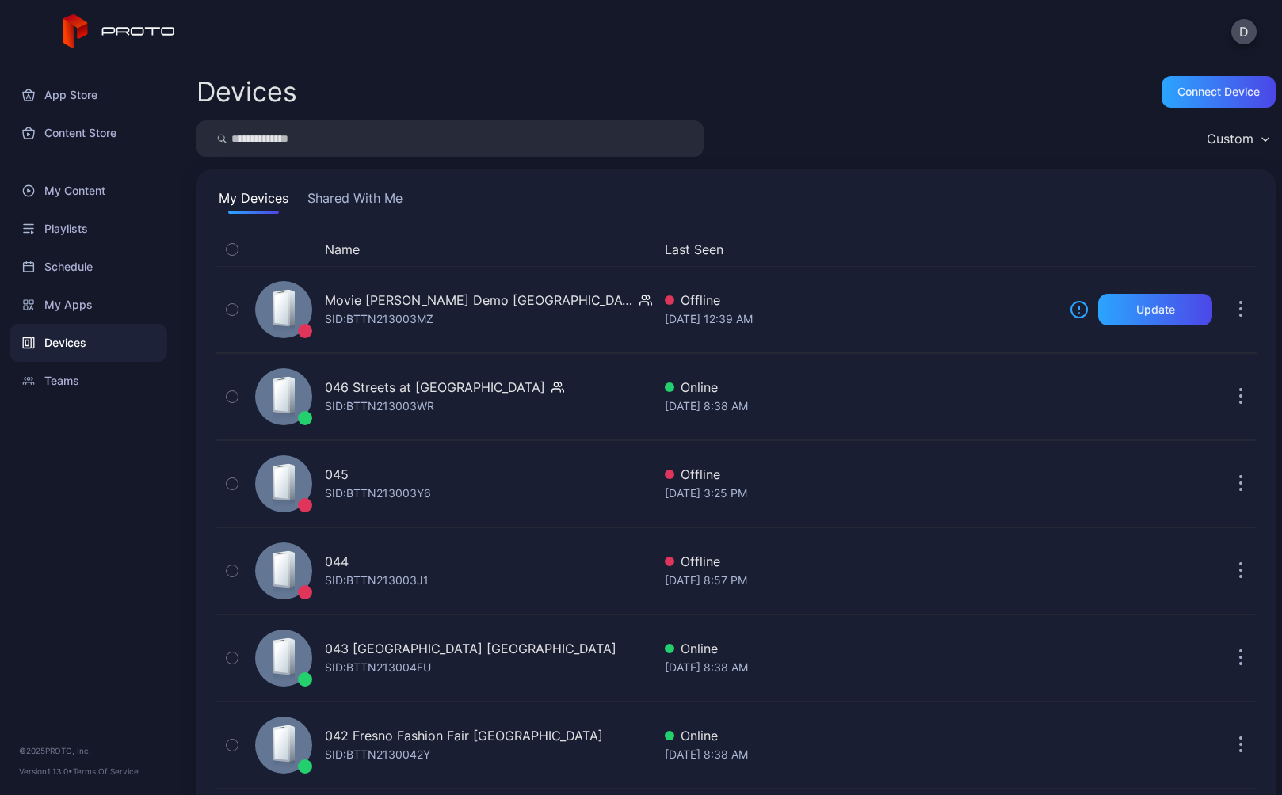
scroll to position [1201, 0]
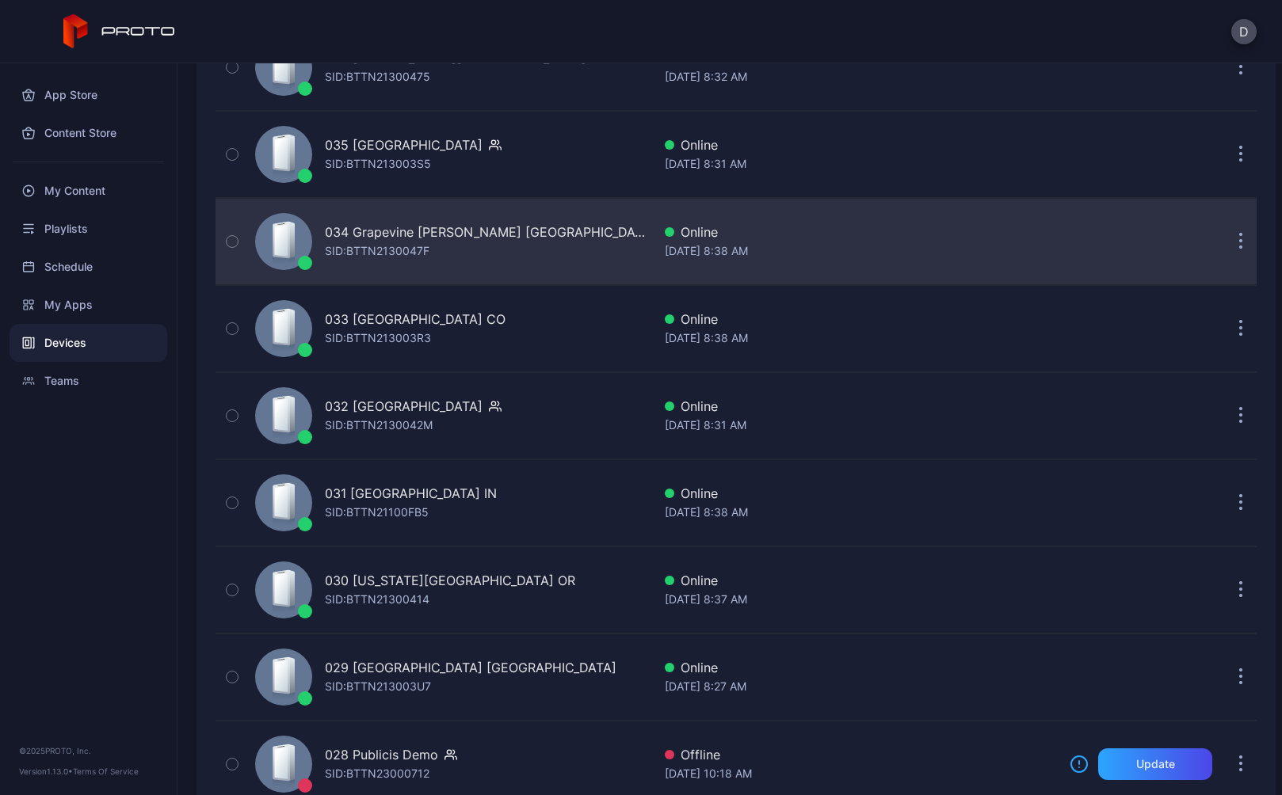
click at [391, 232] on div "034 Grapevine [PERSON_NAME] [GEOGRAPHIC_DATA]" at bounding box center [488, 232] width 327 height 19
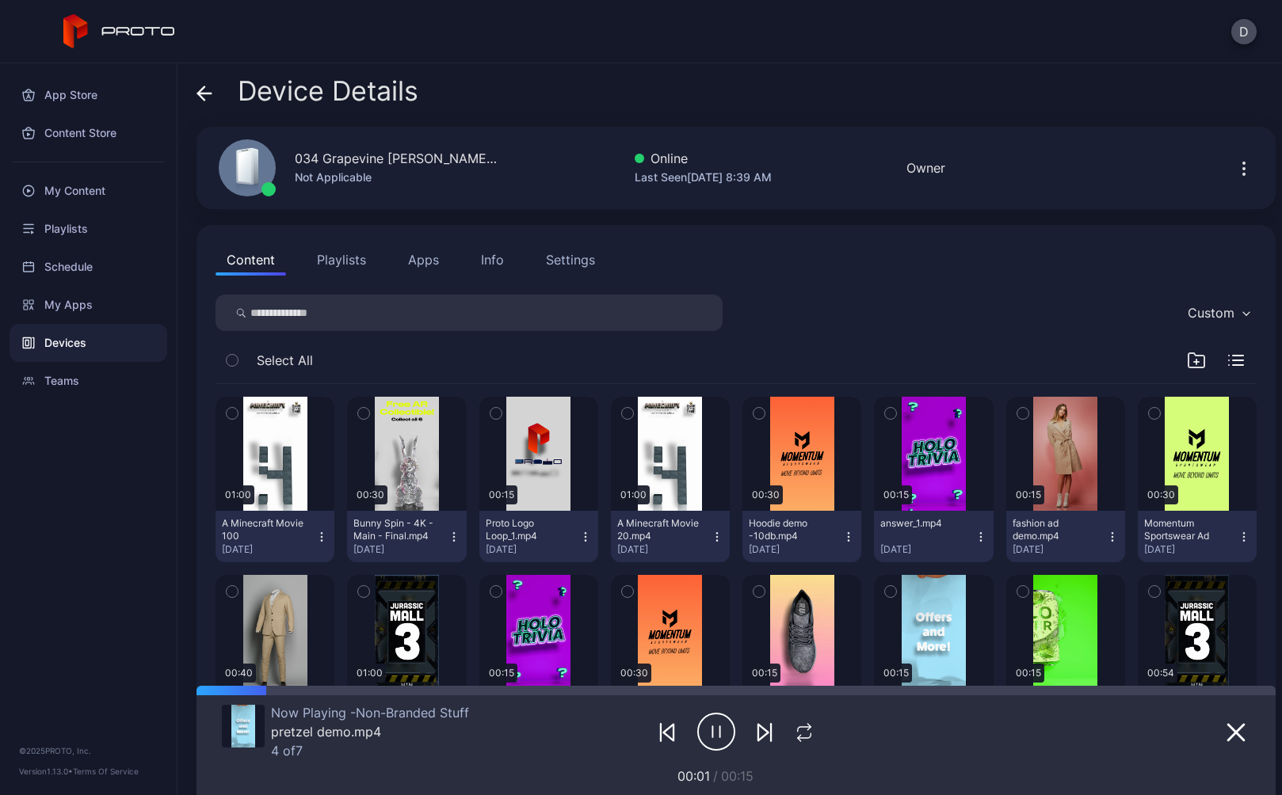
click at [203, 90] on icon at bounding box center [204, 94] width 16 height 16
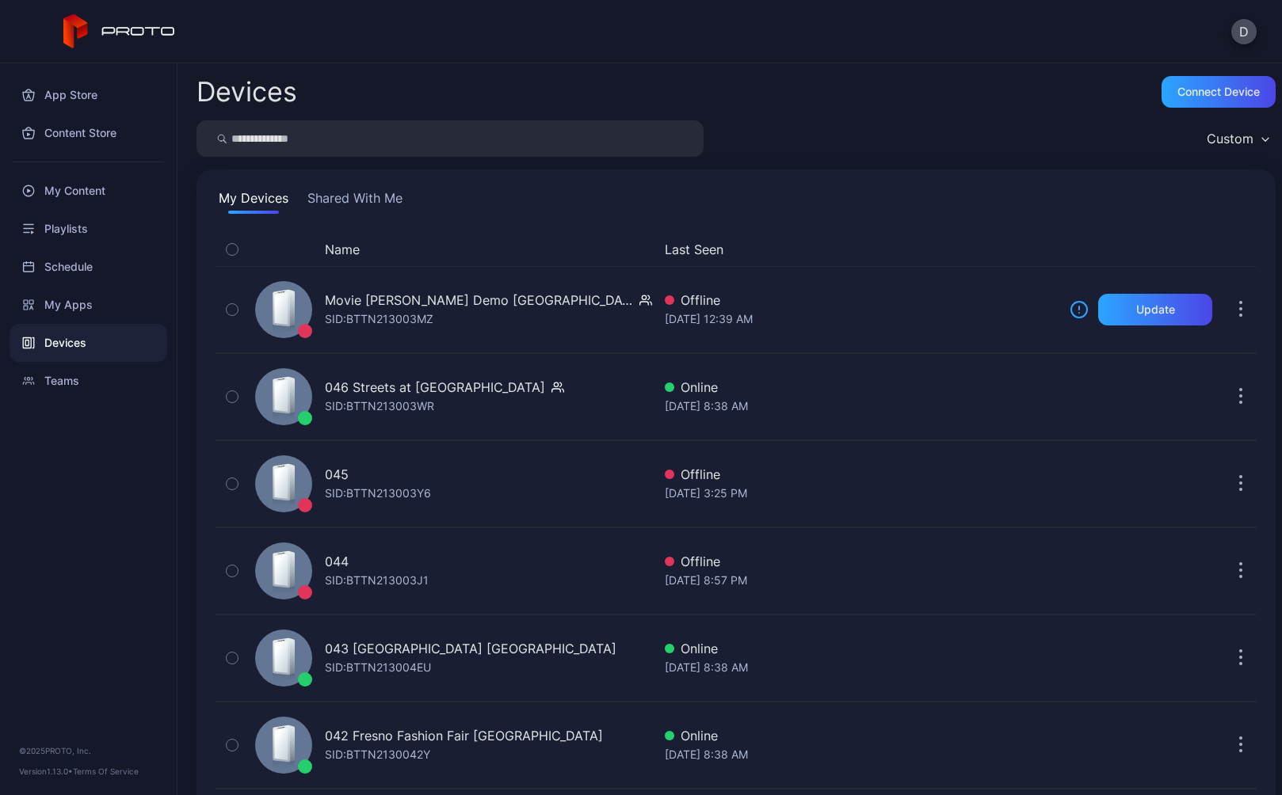
scroll to position [1201, 0]
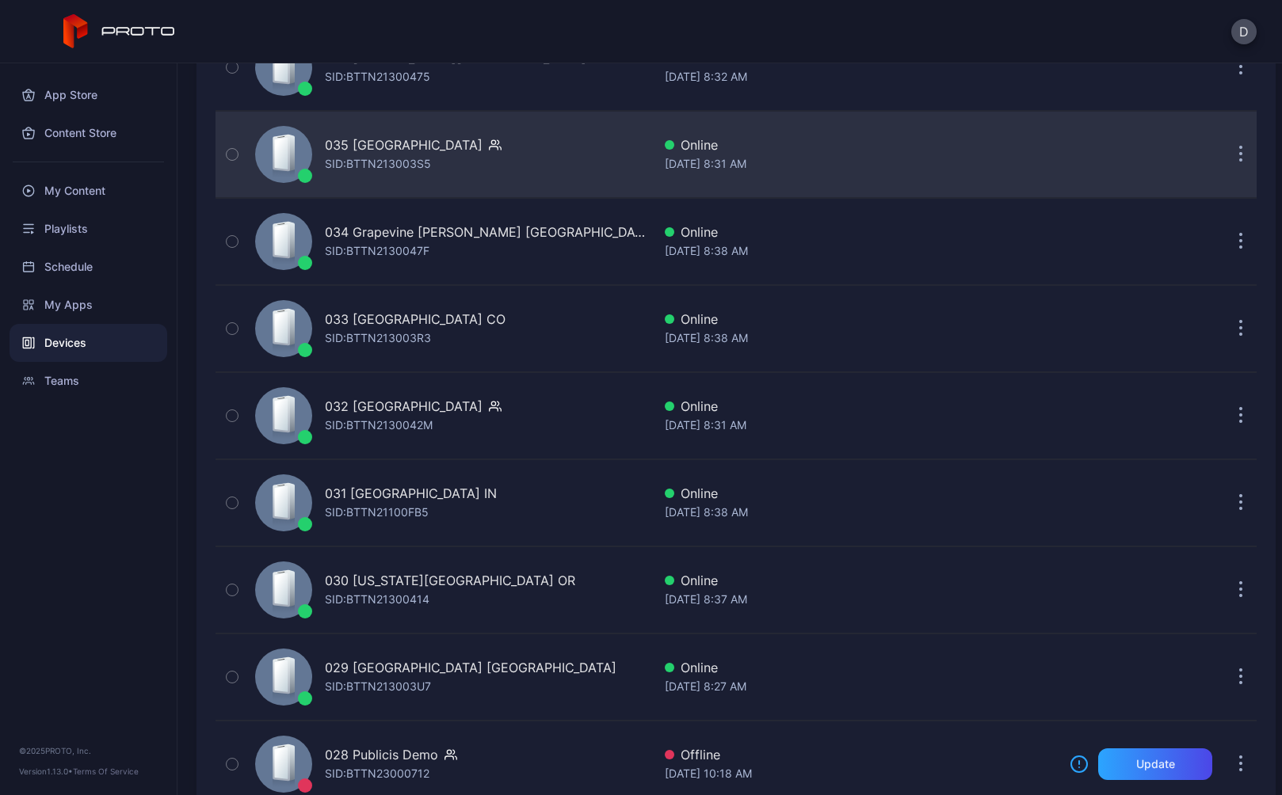
click at [395, 155] on div "SID: BTTN213003S5" at bounding box center [378, 164] width 106 height 19
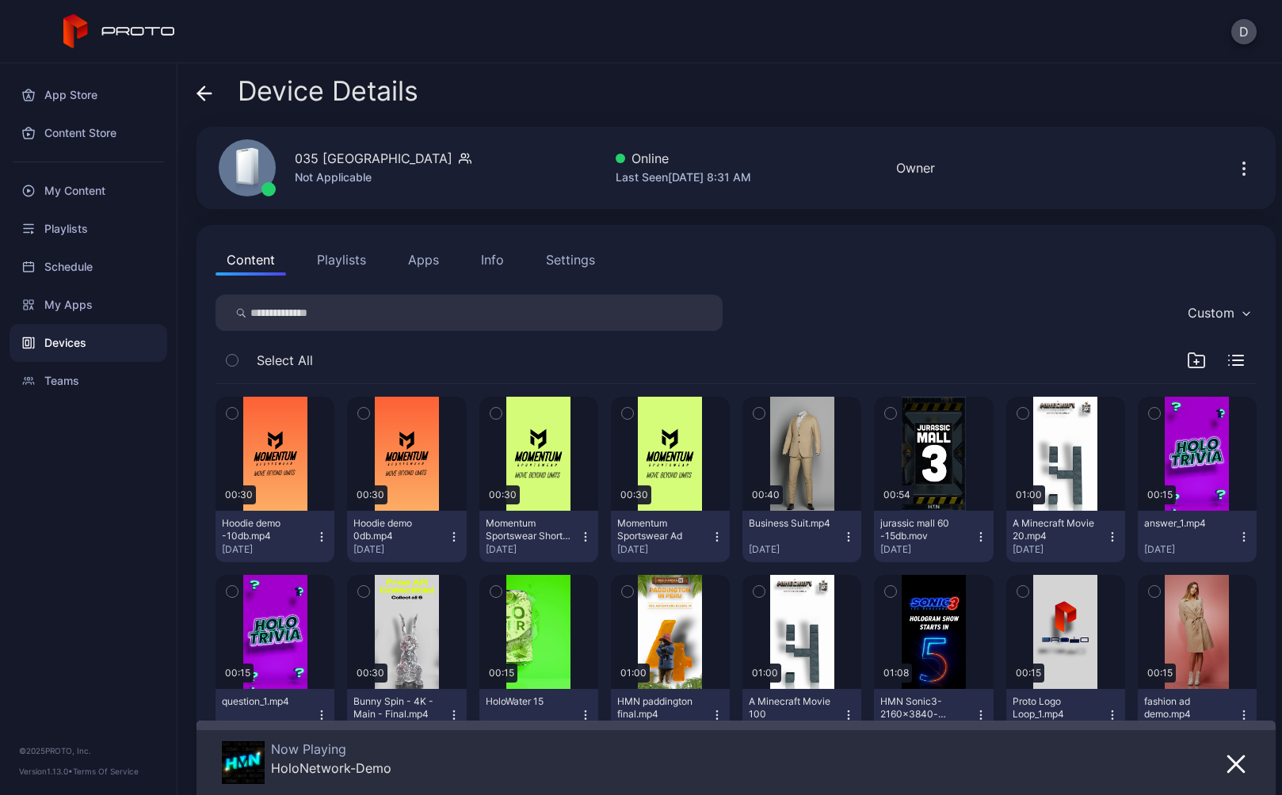
click at [349, 265] on button "Playlists" at bounding box center [341, 260] width 71 height 32
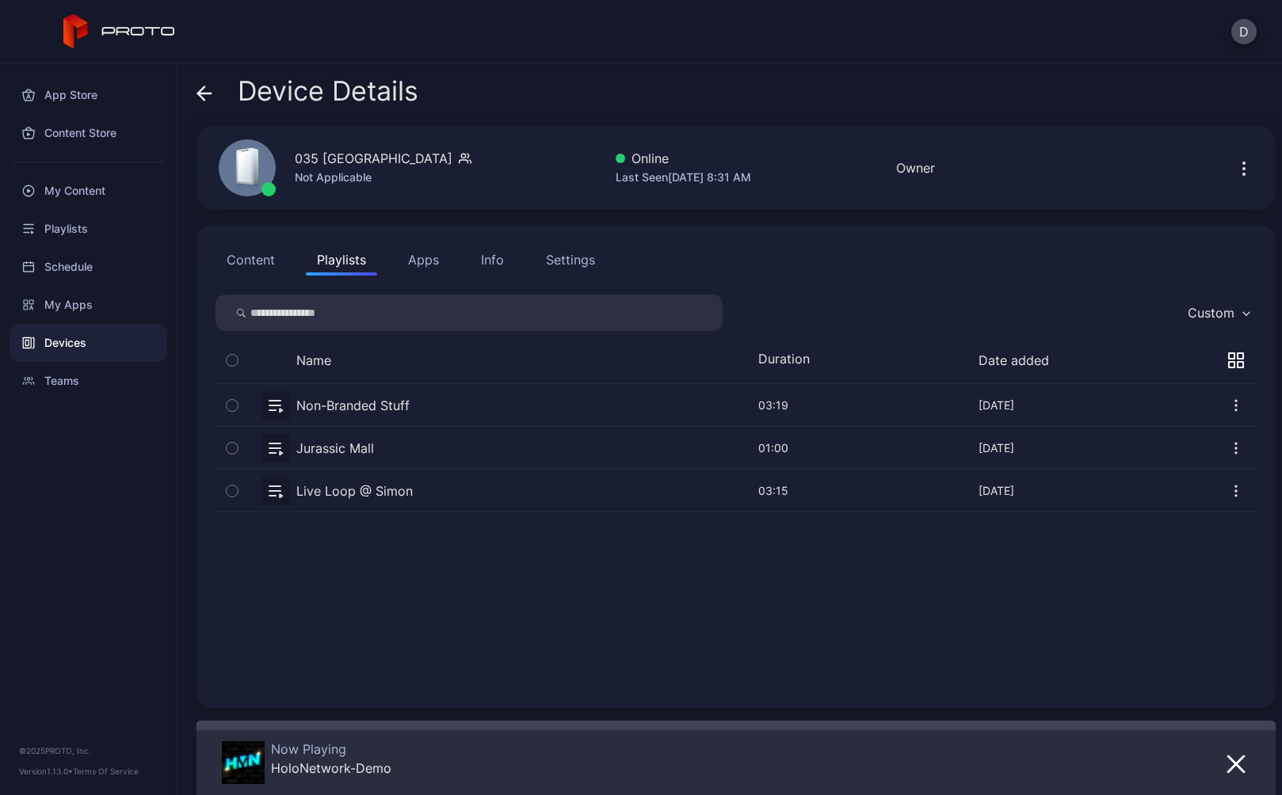
click at [434, 405] on button "button" at bounding box center [736, 405] width 1041 height 42
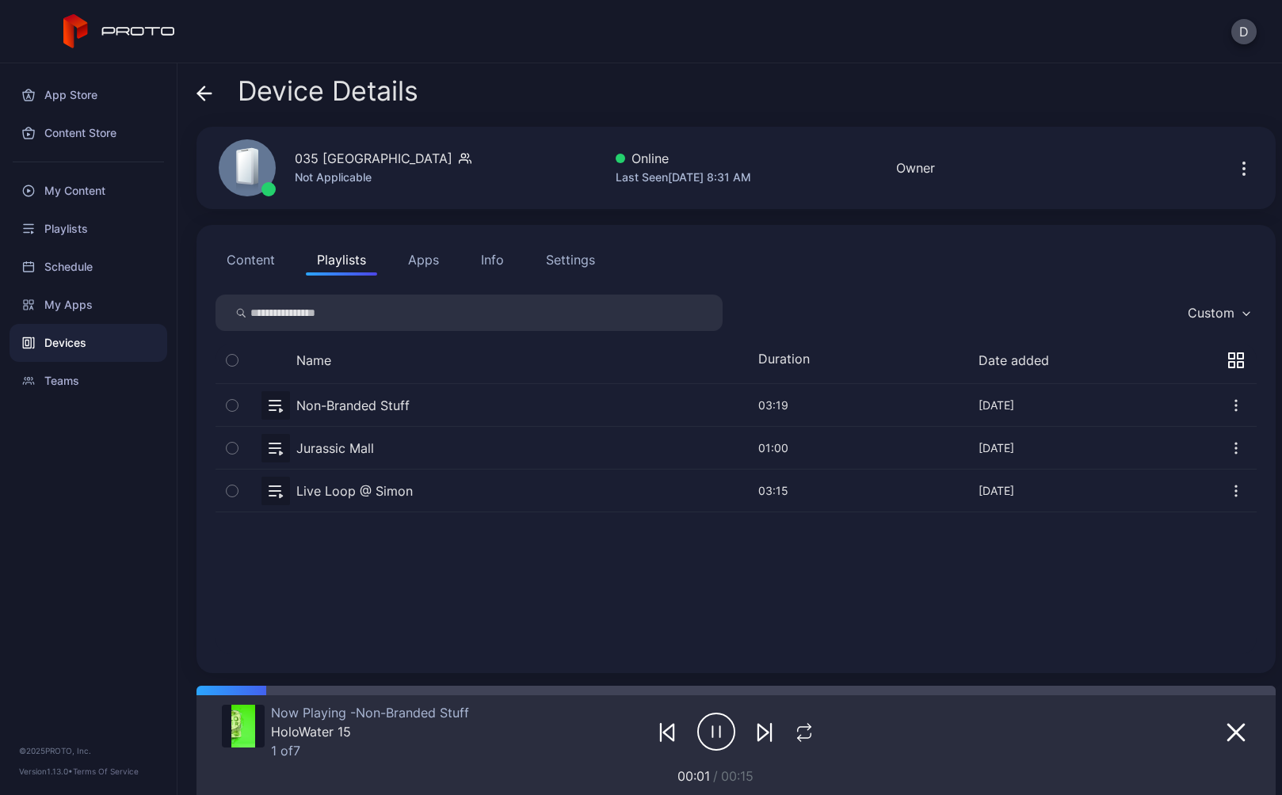
click at [204, 96] on icon at bounding box center [204, 94] width 16 height 16
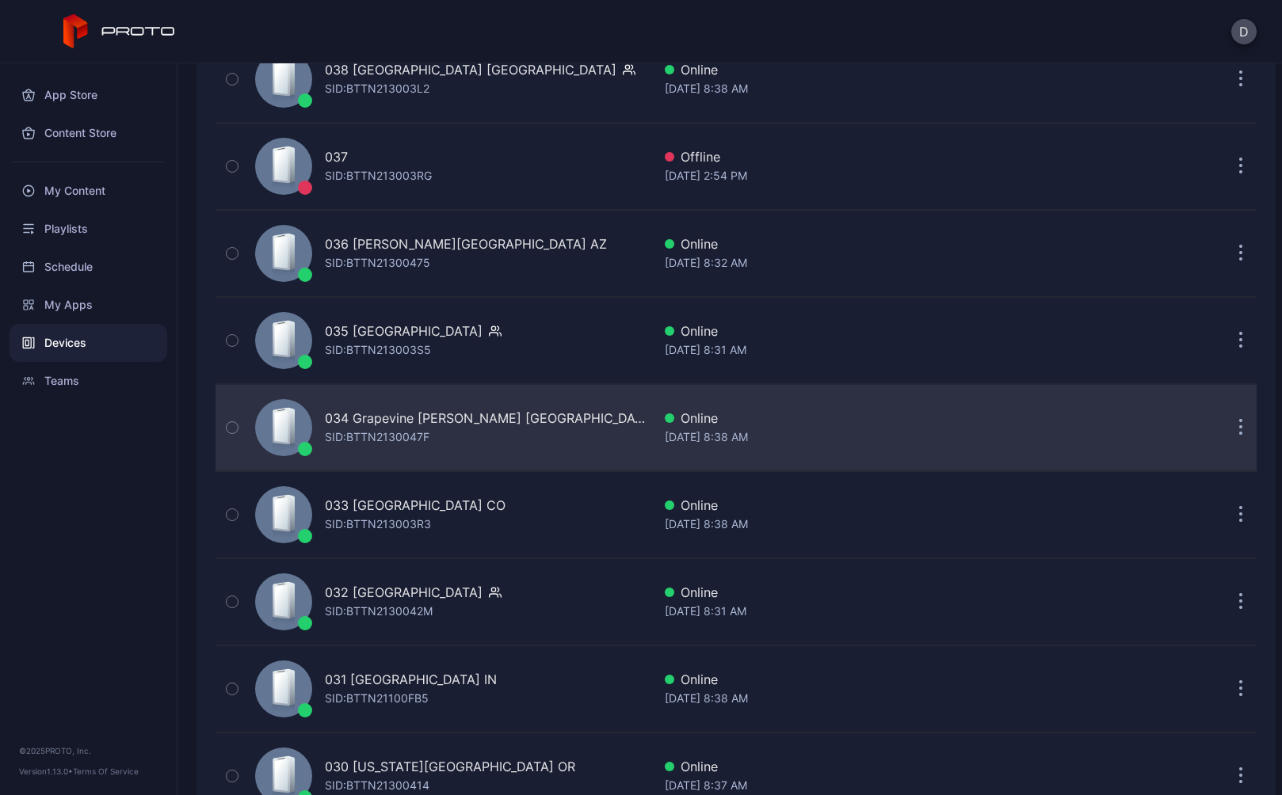
scroll to position [1014, 0]
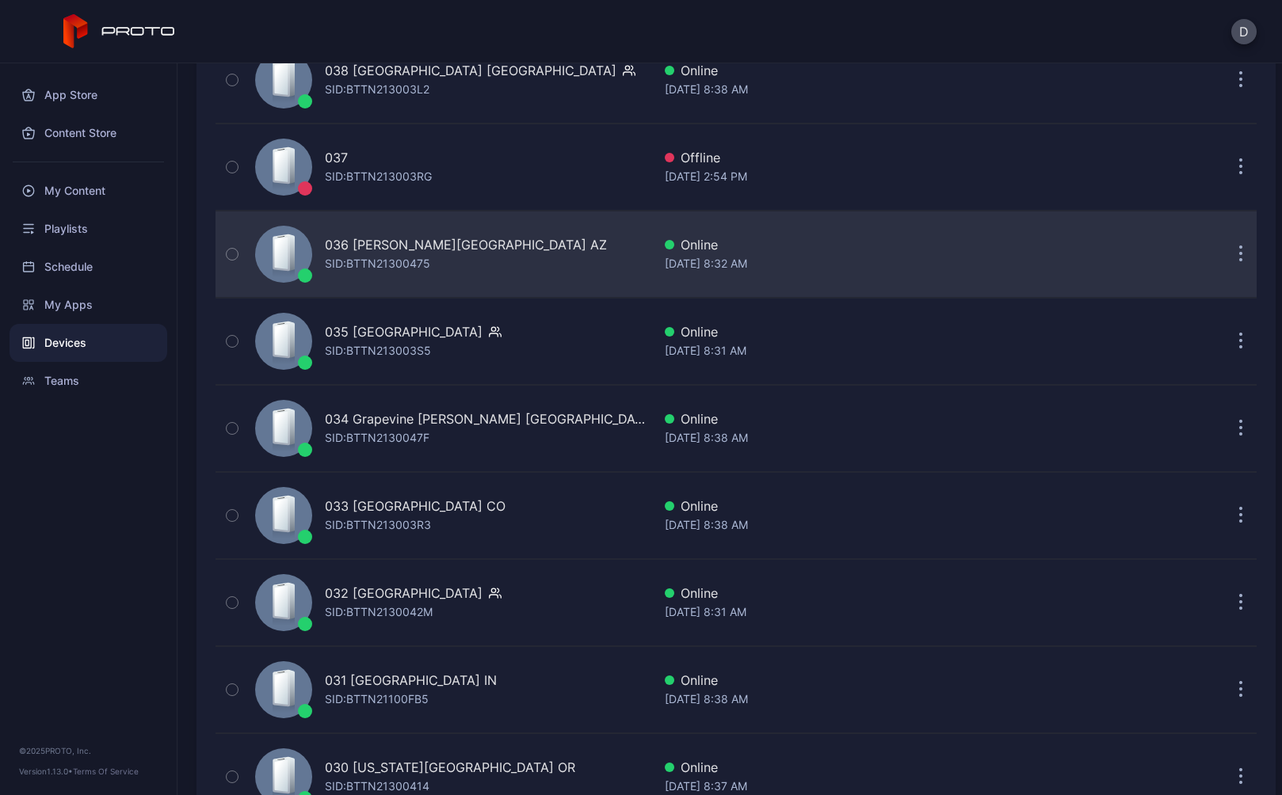
click at [385, 261] on div "SID: BTTN21300475" at bounding box center [377, 263] width 105 height 19
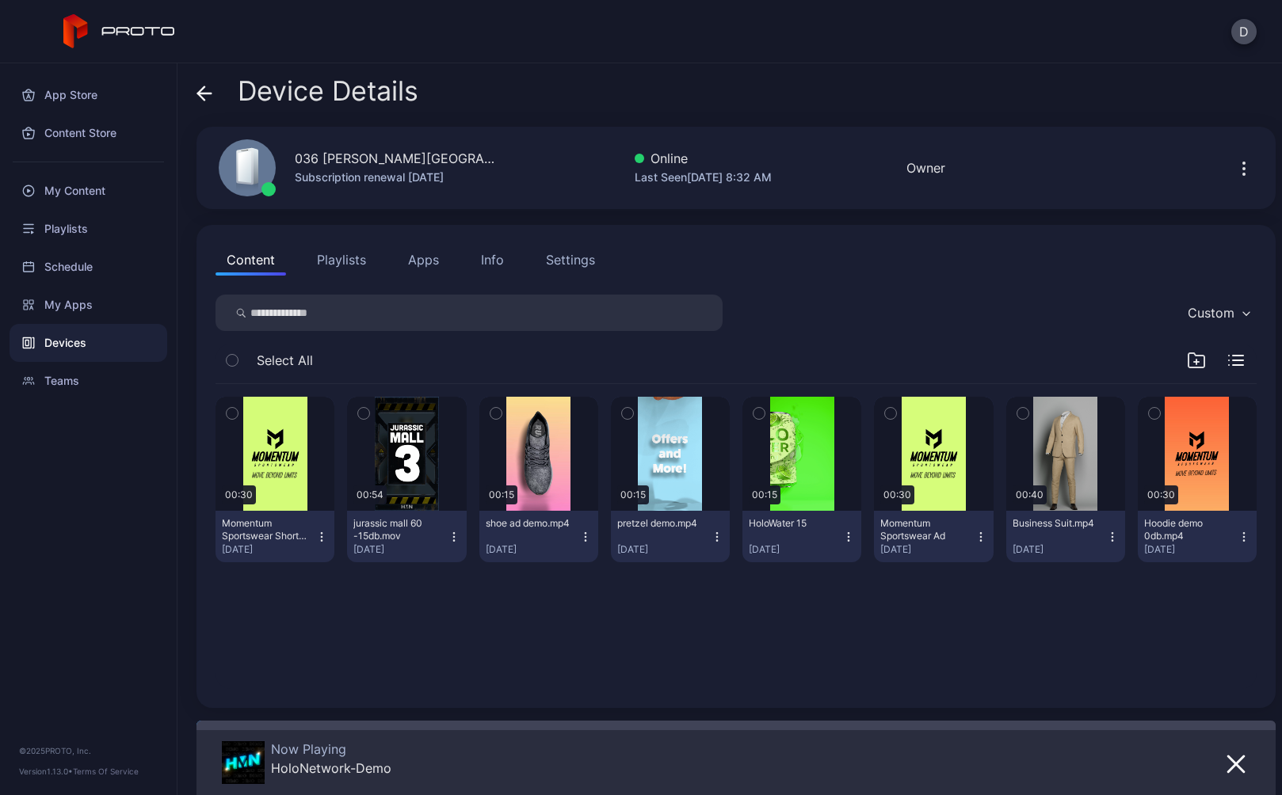
click at [576, 260] on div "Settings" at bounding box center [570, 259] width 49 height 19
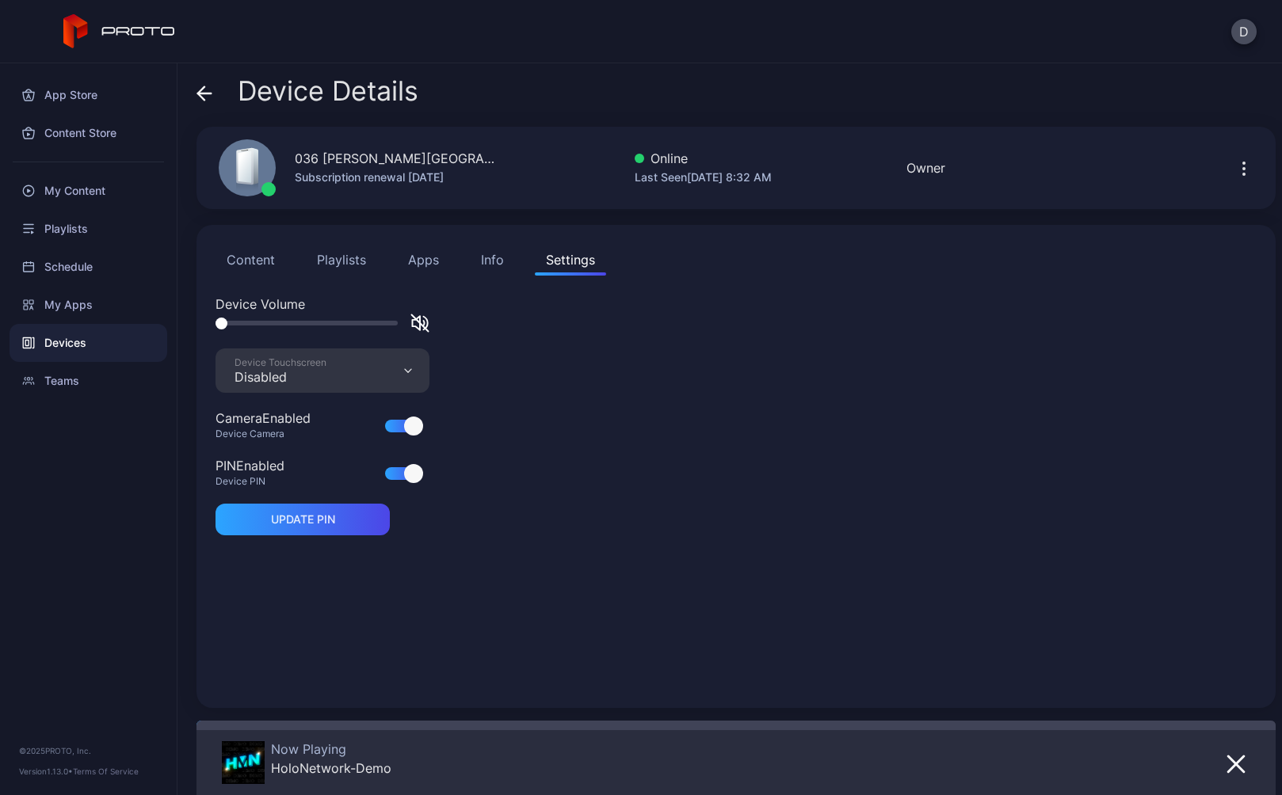
click at [341, 259] on button "Playlists" at bounding box center [341, 260] width 71 height 32
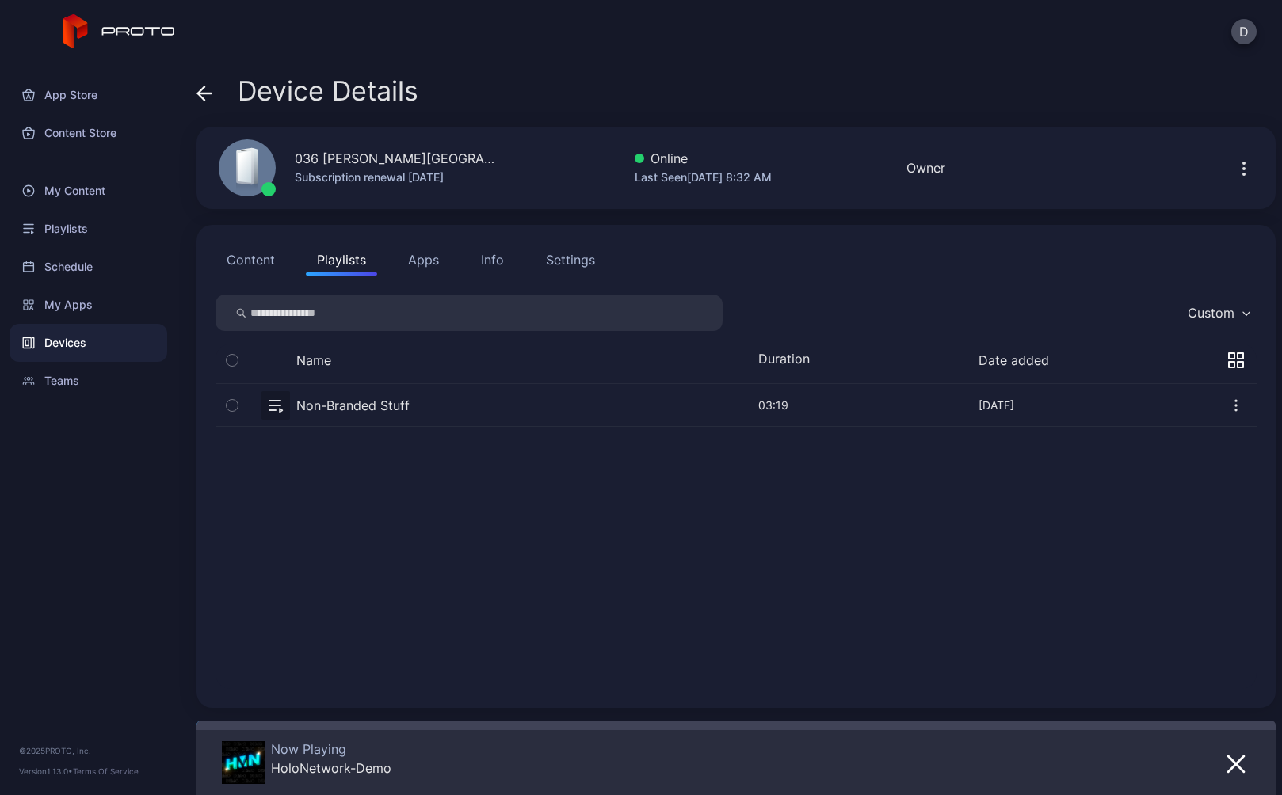
click at [437, 405] on button "button" at bounding box center [736, 405] width 1041 height 42
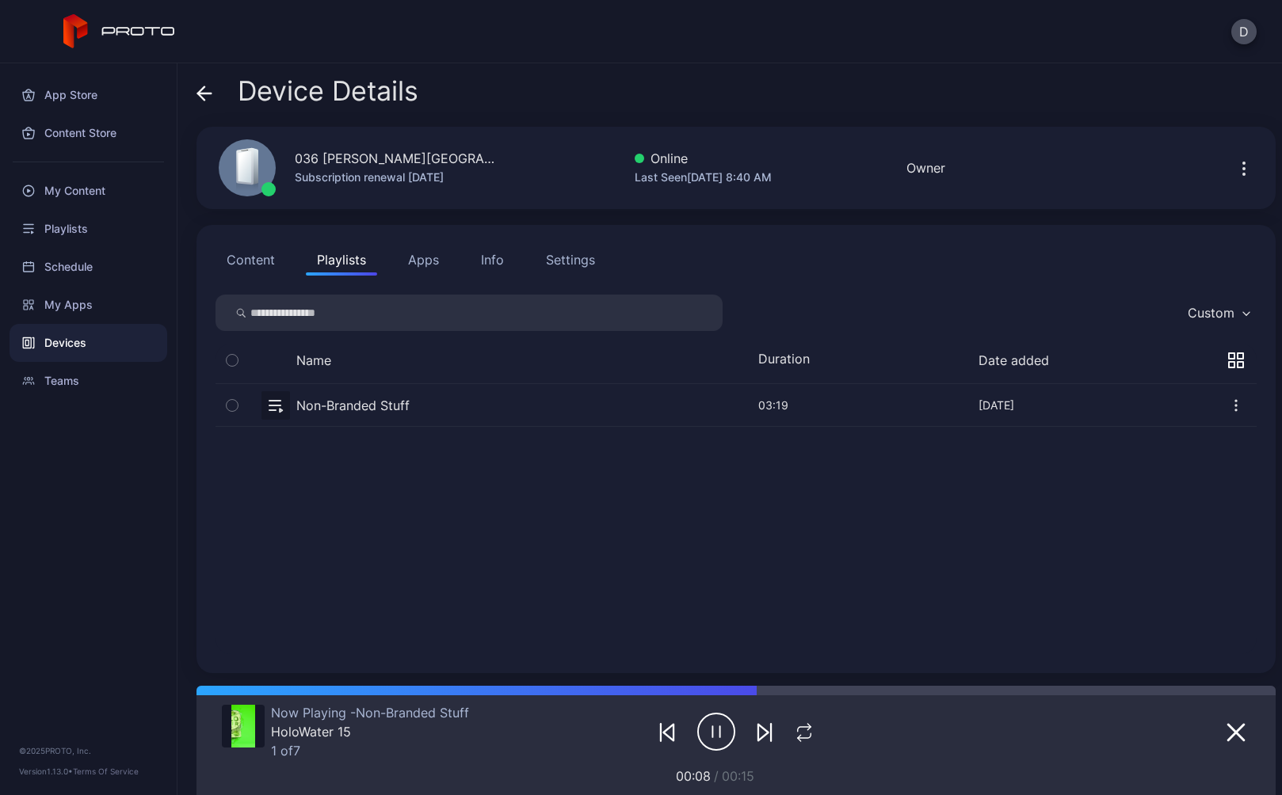
click at [581, 260] on div "Settings" at bounding box center [570, 259] width 49 height 19
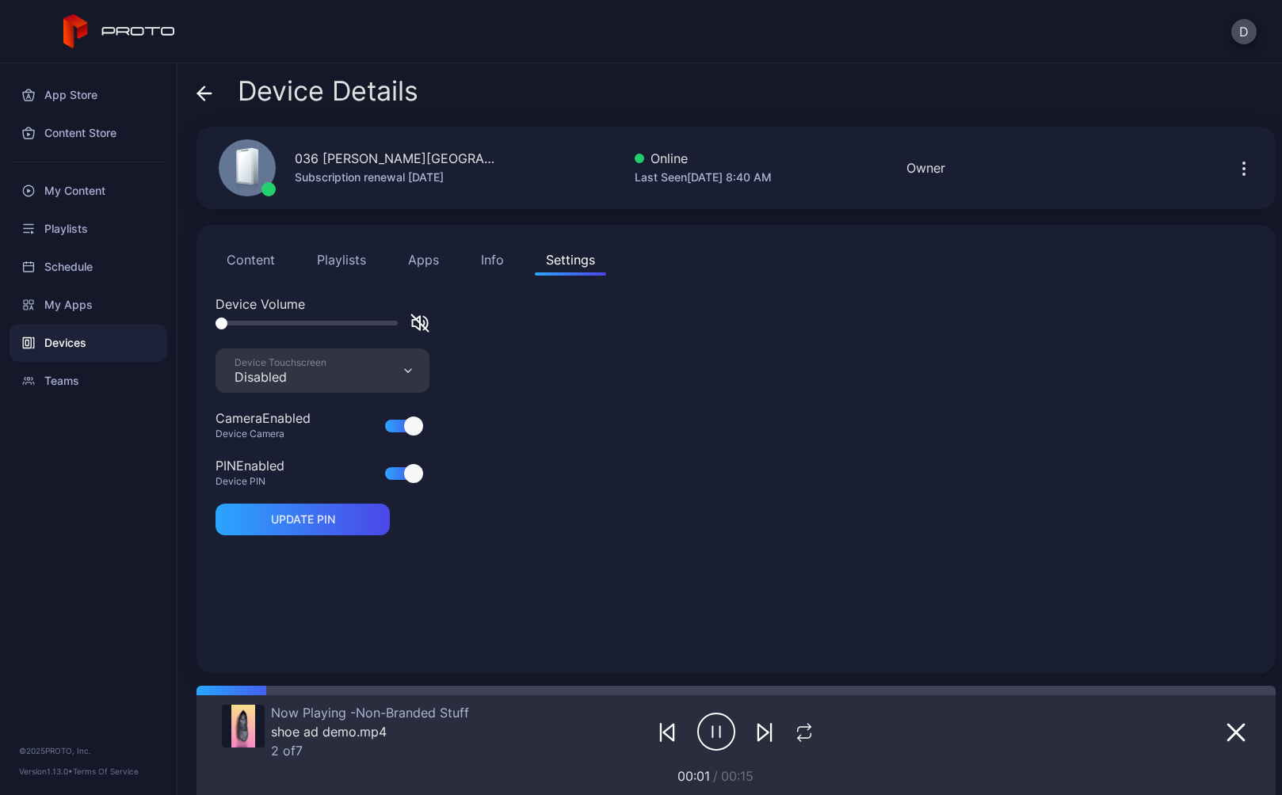
click at [330, 254] on button "Playlists" at bounding box center [341, 260] width 71 height 32
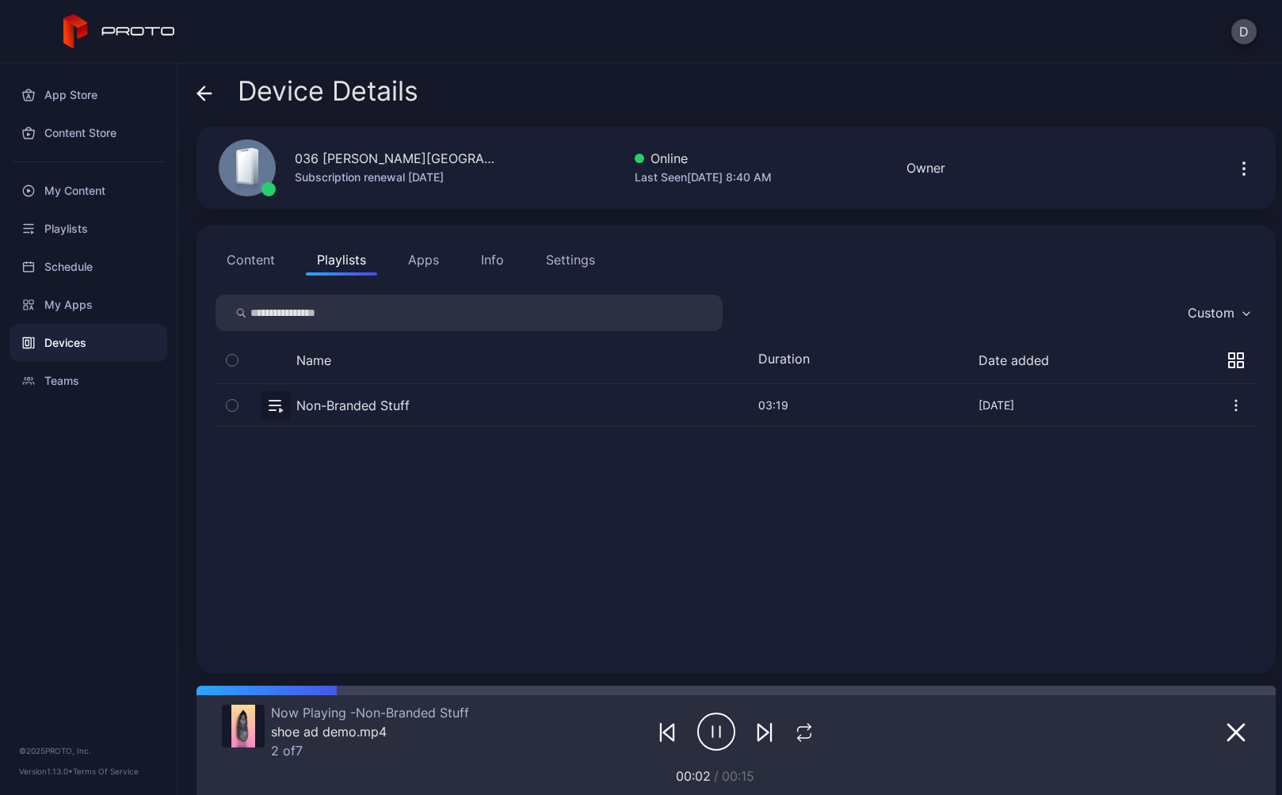
click at [600, 259] on button "Settings" at bounding box center [570, 260] width 71 height 32
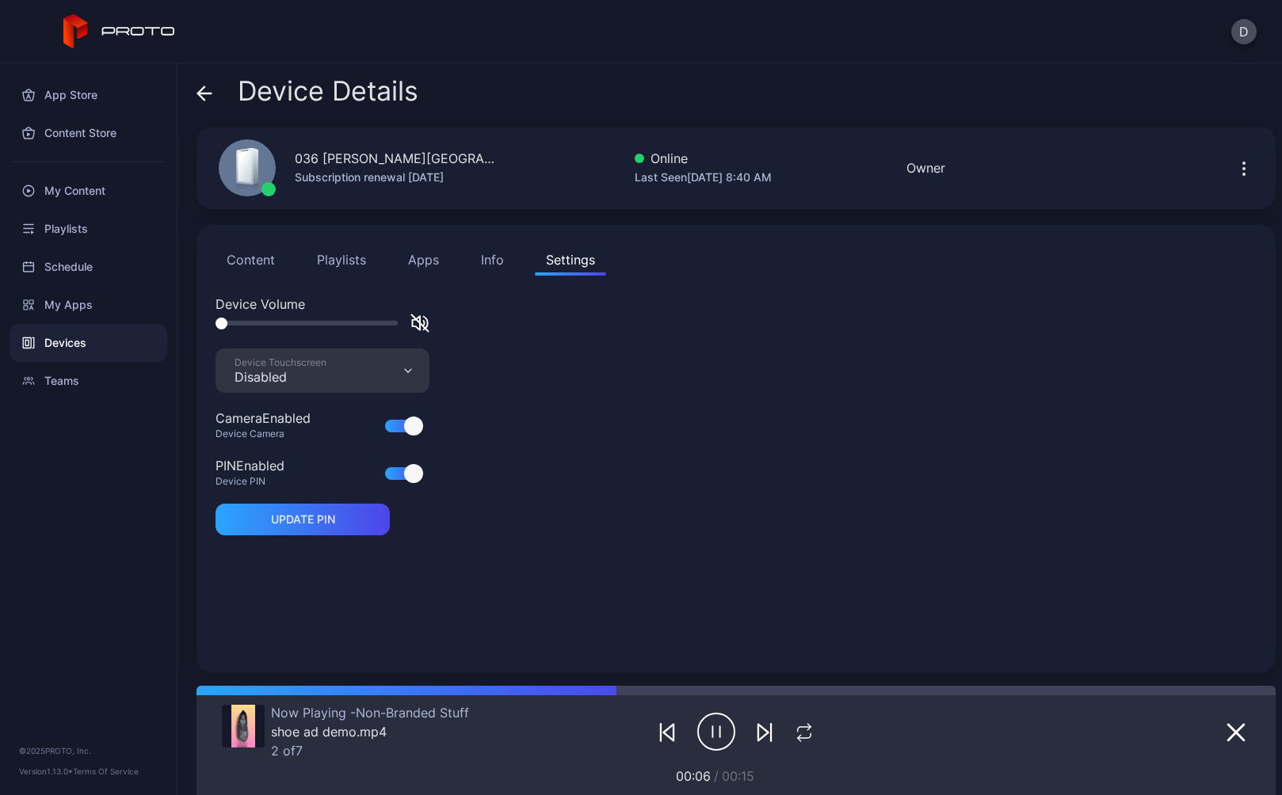
click at [203, 93] on icon at bounding box center [204, 93] width 13 height 0
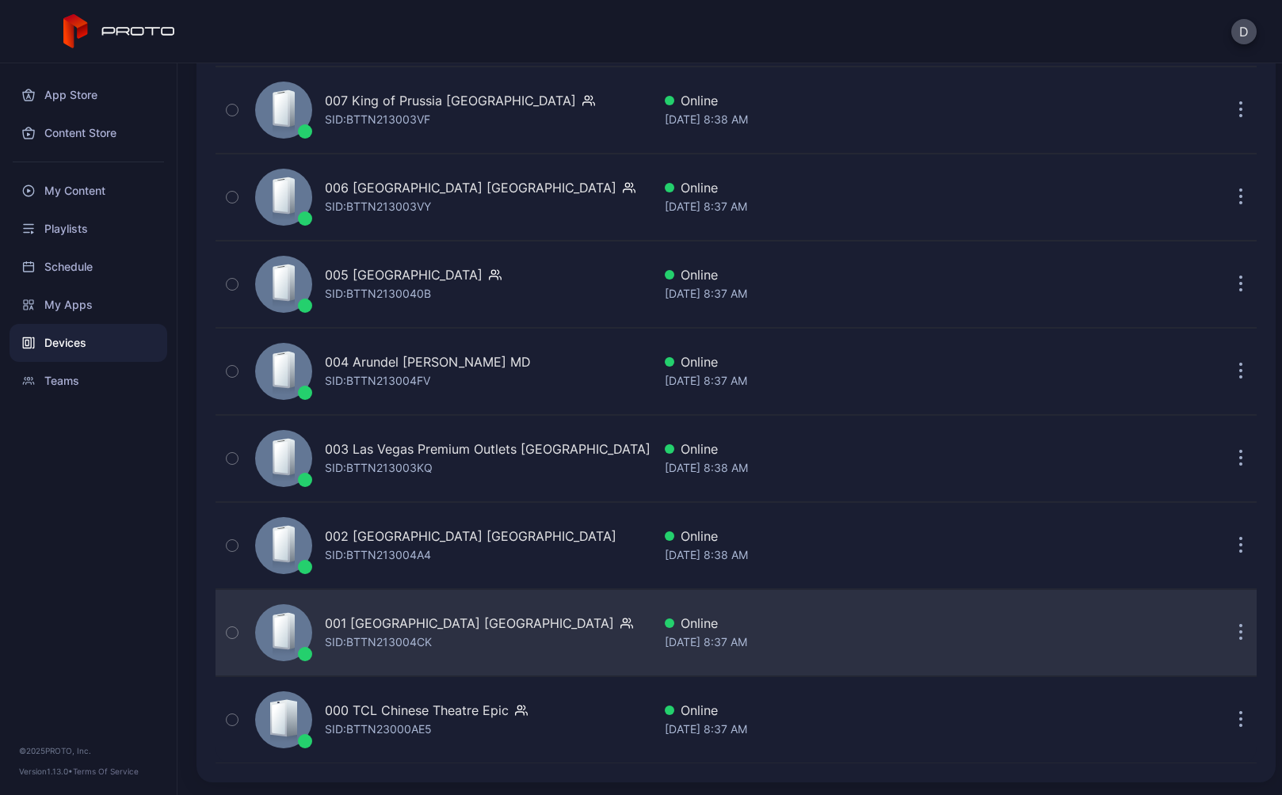
scroll to position [3686, 0]
click at [571, 645] on div "001 Del Amo Fashion Center CA SID: BTTN213004CK" at bounding box center [450, 632] width 403 height 79
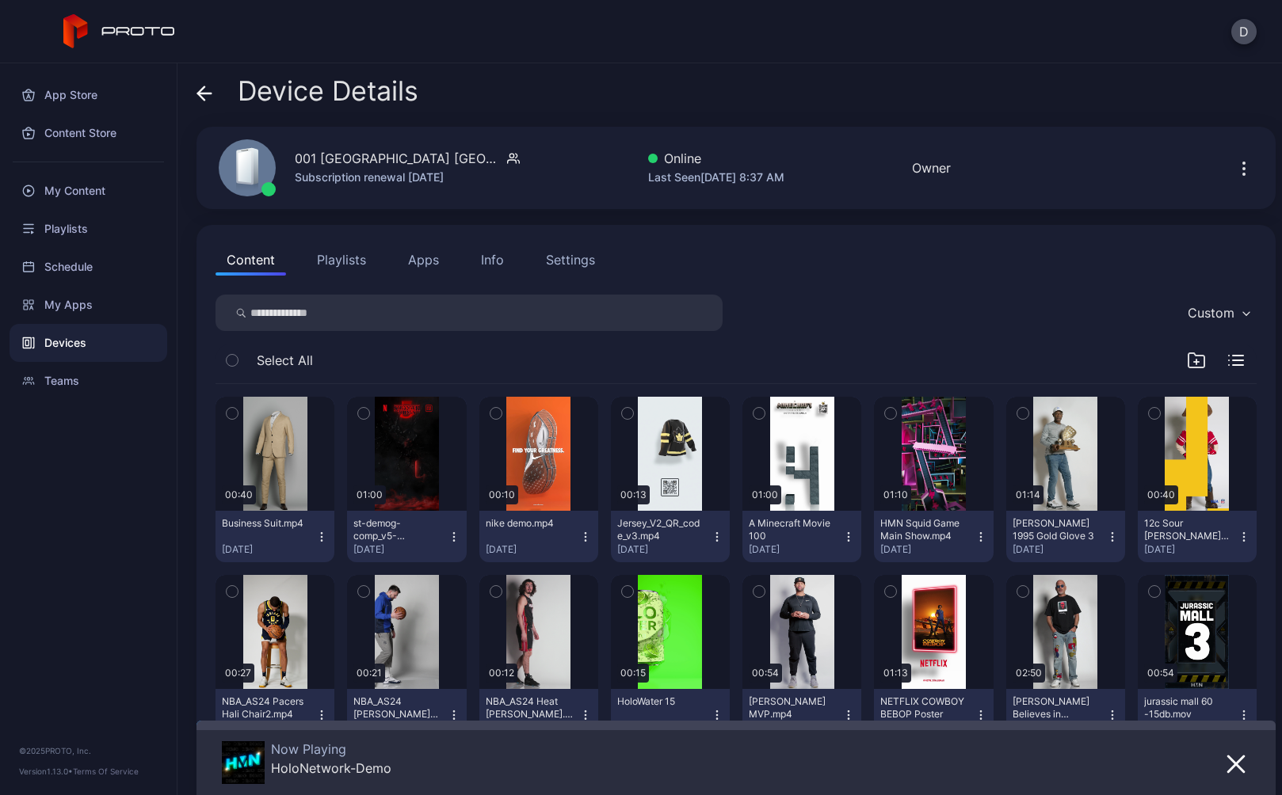
click at [573, 255] on div "Settings" at bounding box center [570, 259] width 49 height 19
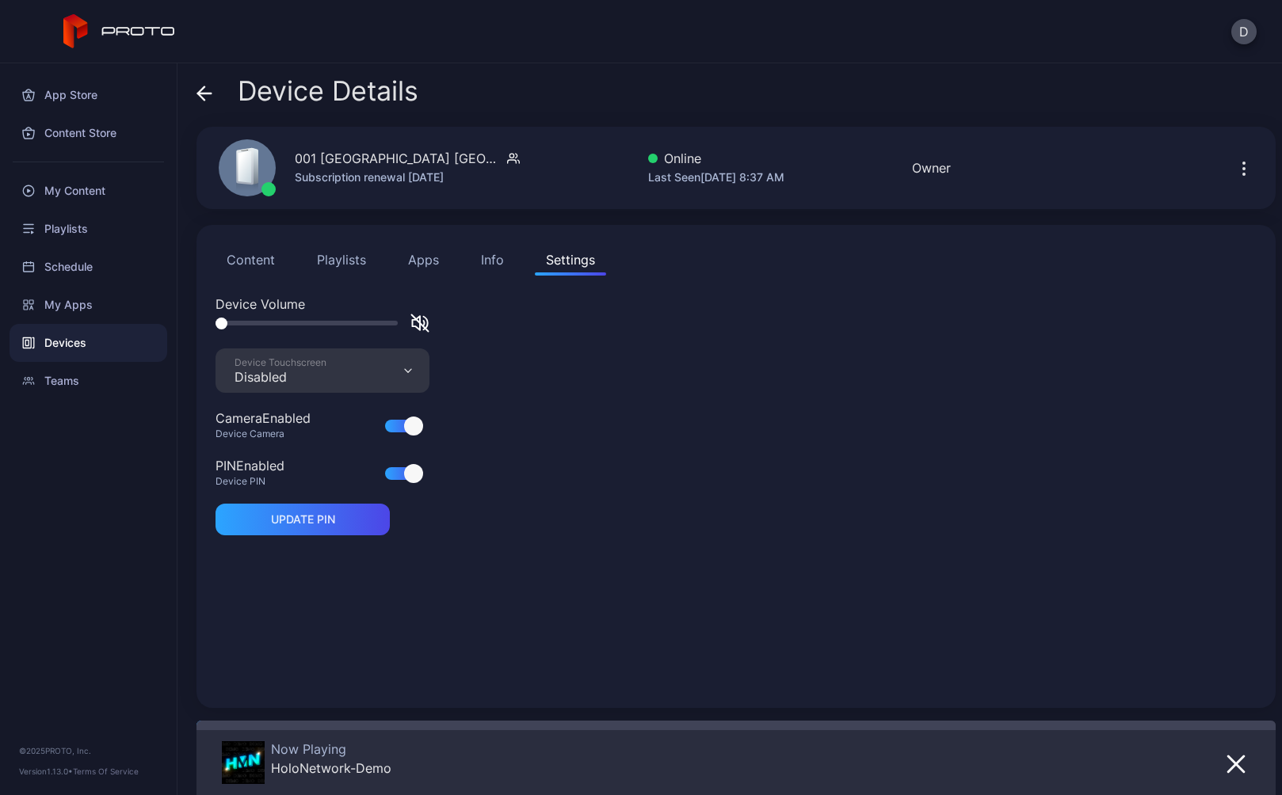
click at [336, 261] on button "Playlists" at bounding box center [341, 260] width 71 height 32
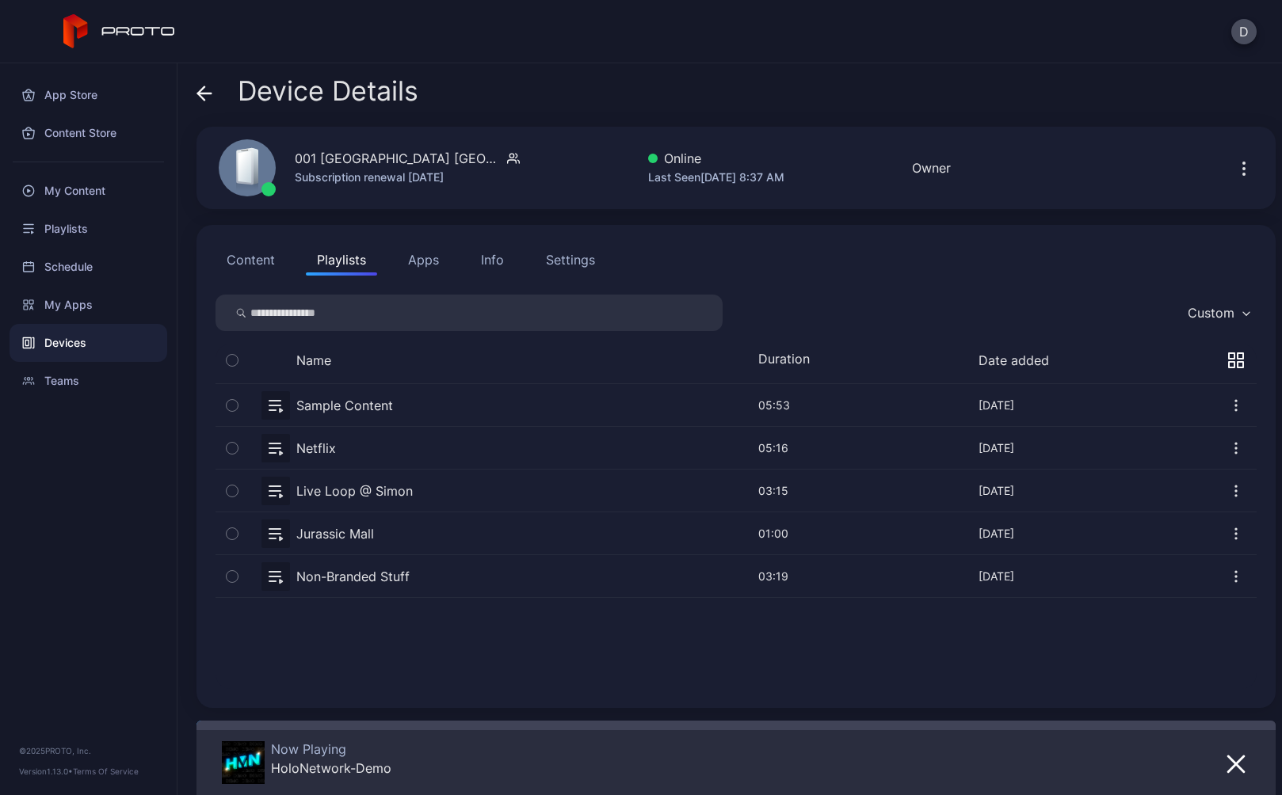
click at [445, 582] on button "button" at bounding box center [736, 576] width 1041 height 42
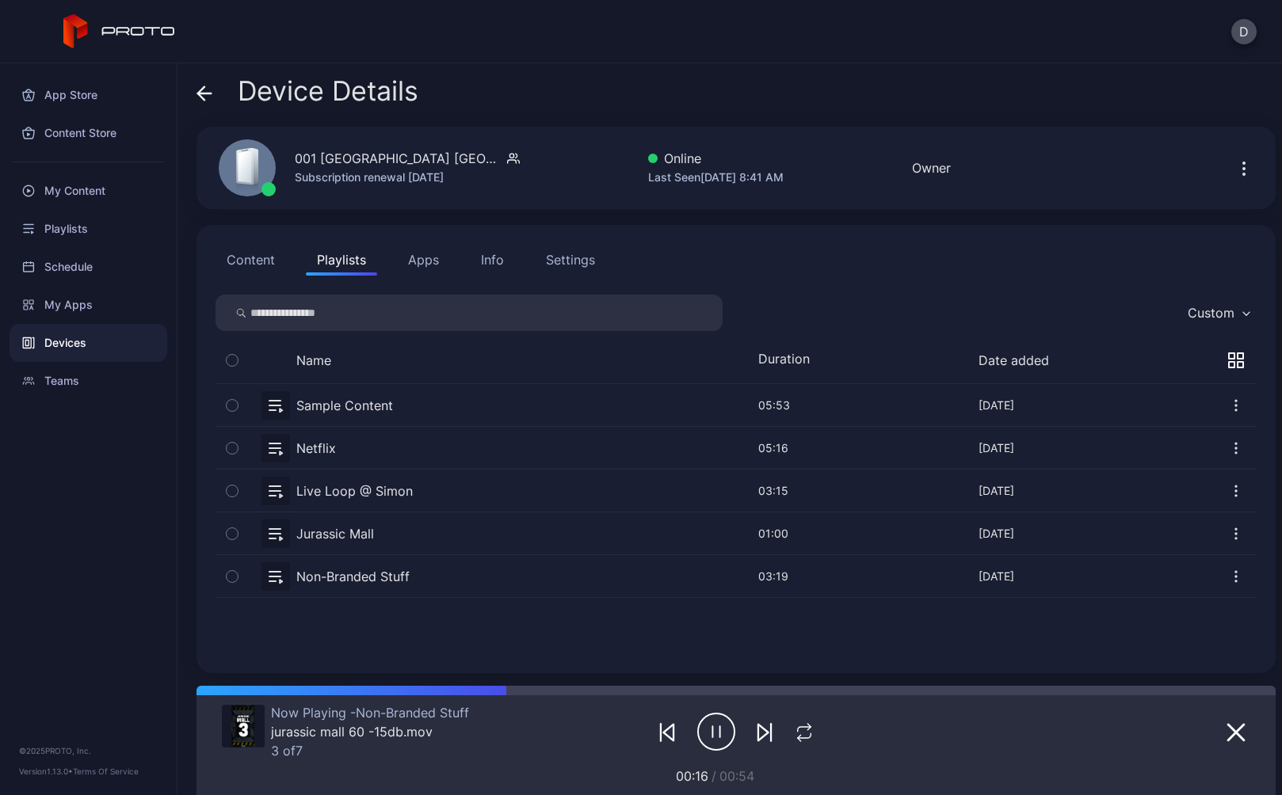
click at [199, 91] on icon at bounding box center [201, 92] width 6 height 13
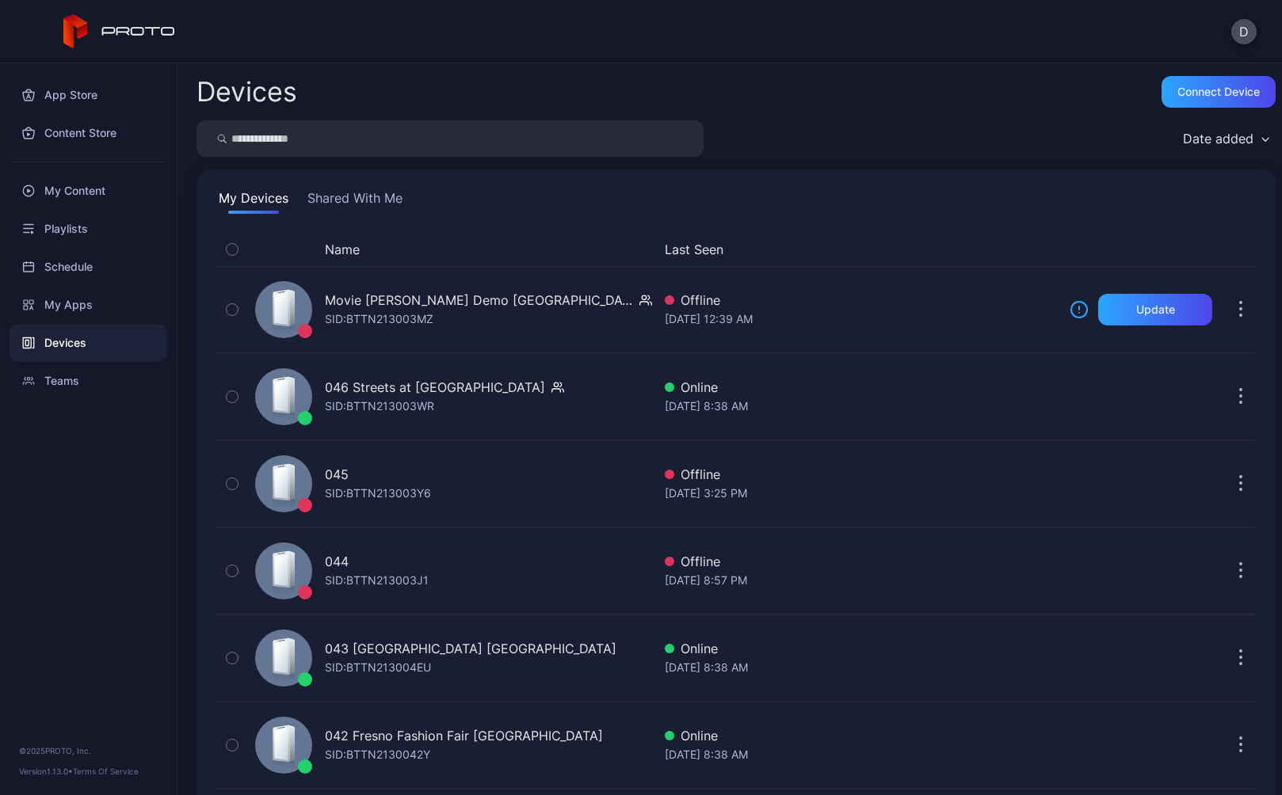
scroll to position [3686, 0]
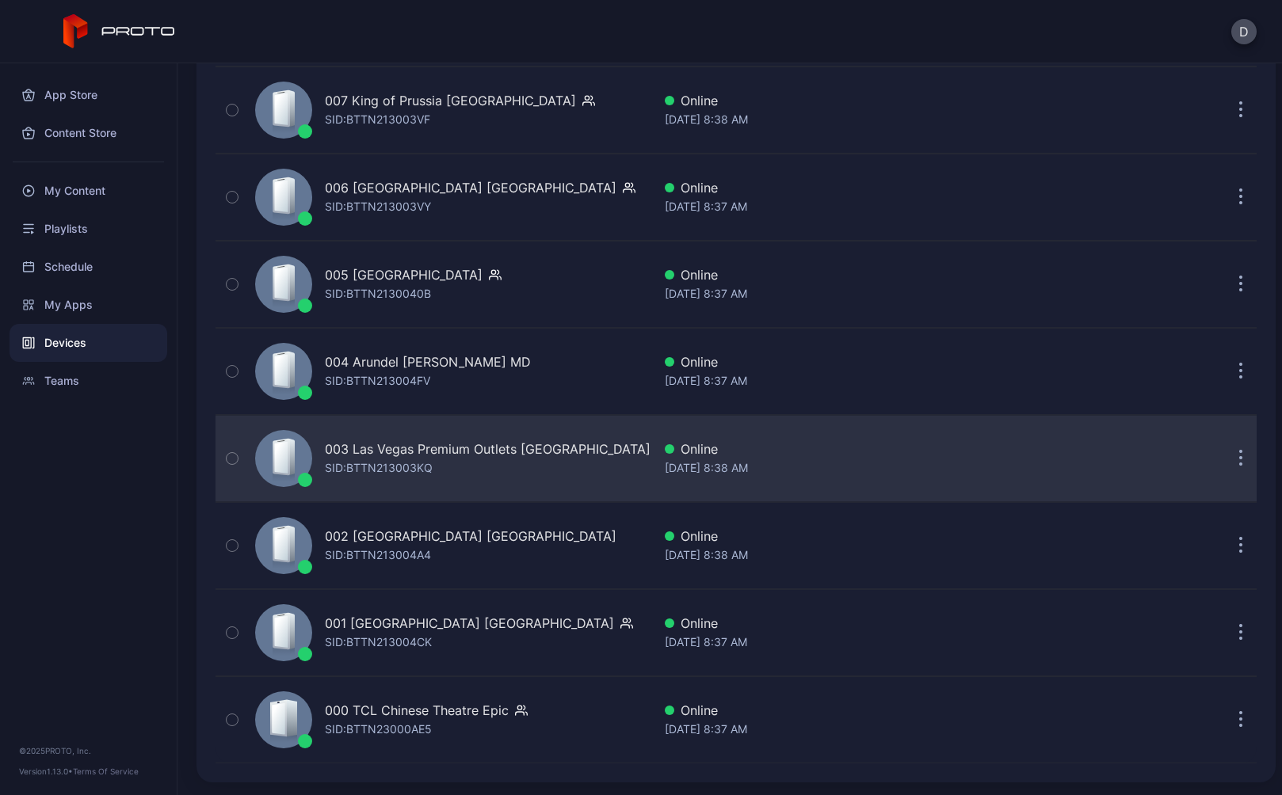
click at [470, 470] on div "003 Las Vegas Premium Outlets South CA SID: BTTN213003KQ" at bounding box center [488, 459] width 326 height 38
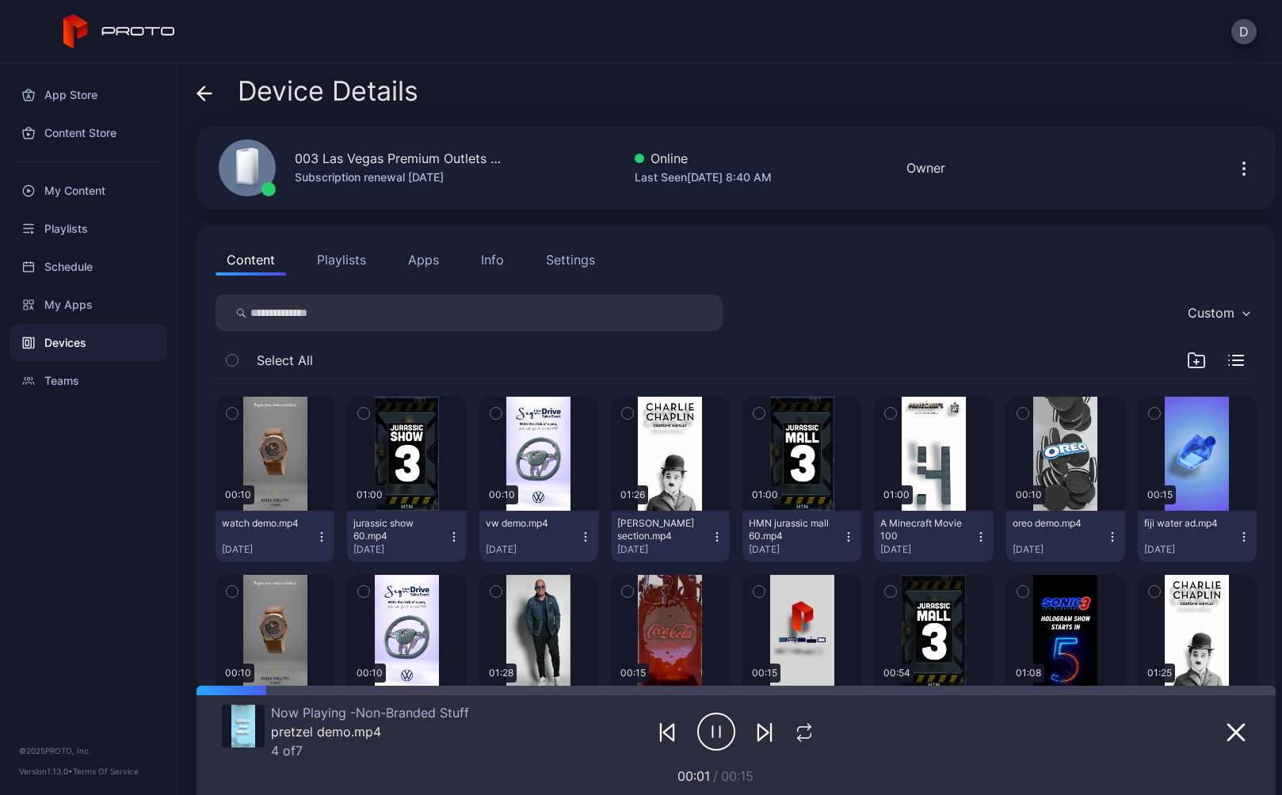
click at [575, 252] on div "Settings" at bounding box center [570, 259] width 49 height 19
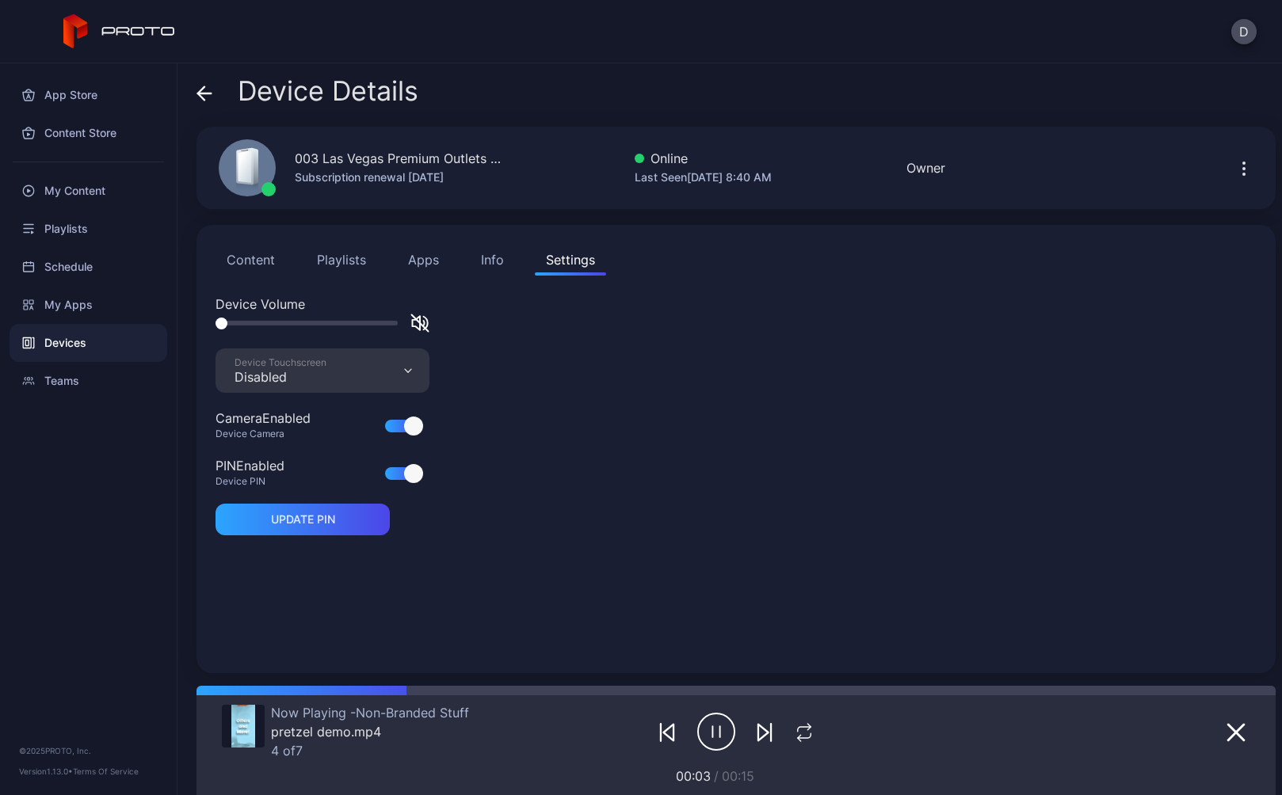
click at [341, 260] on button "Playlists" at bounding box center [341, 260] width 71 height 32
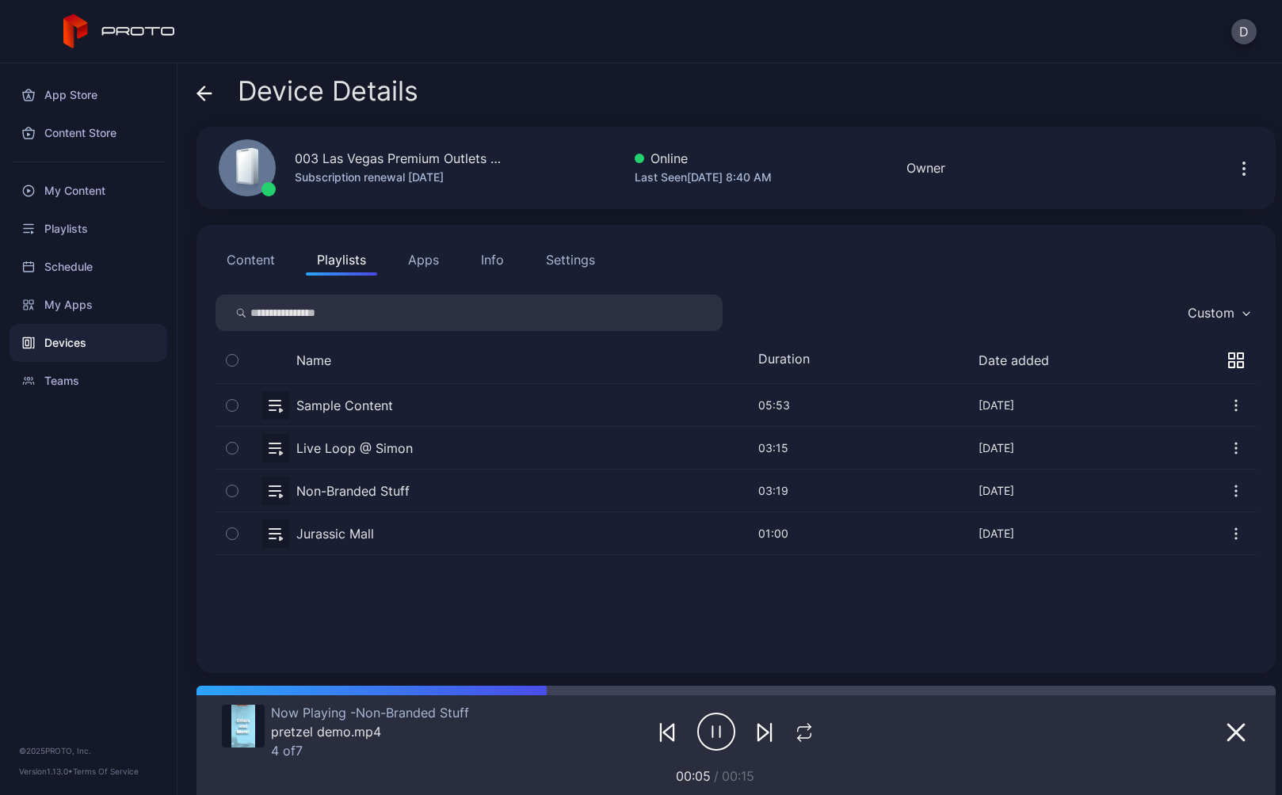
click at [429, 255] on button "Apps" at bounding box center [423, 260] width 53 height 32
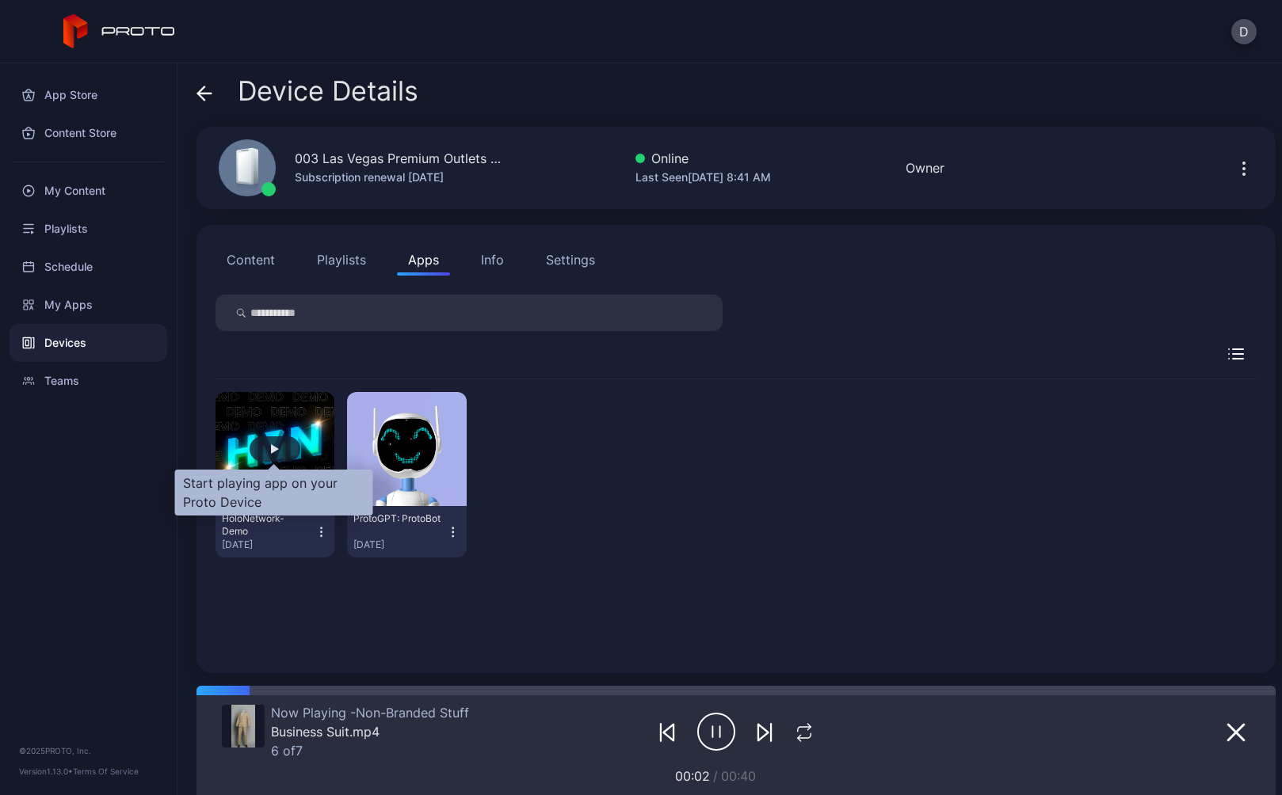
click at [273, 443] on div "button" at bounding box center [275, 449] width 51 height 25
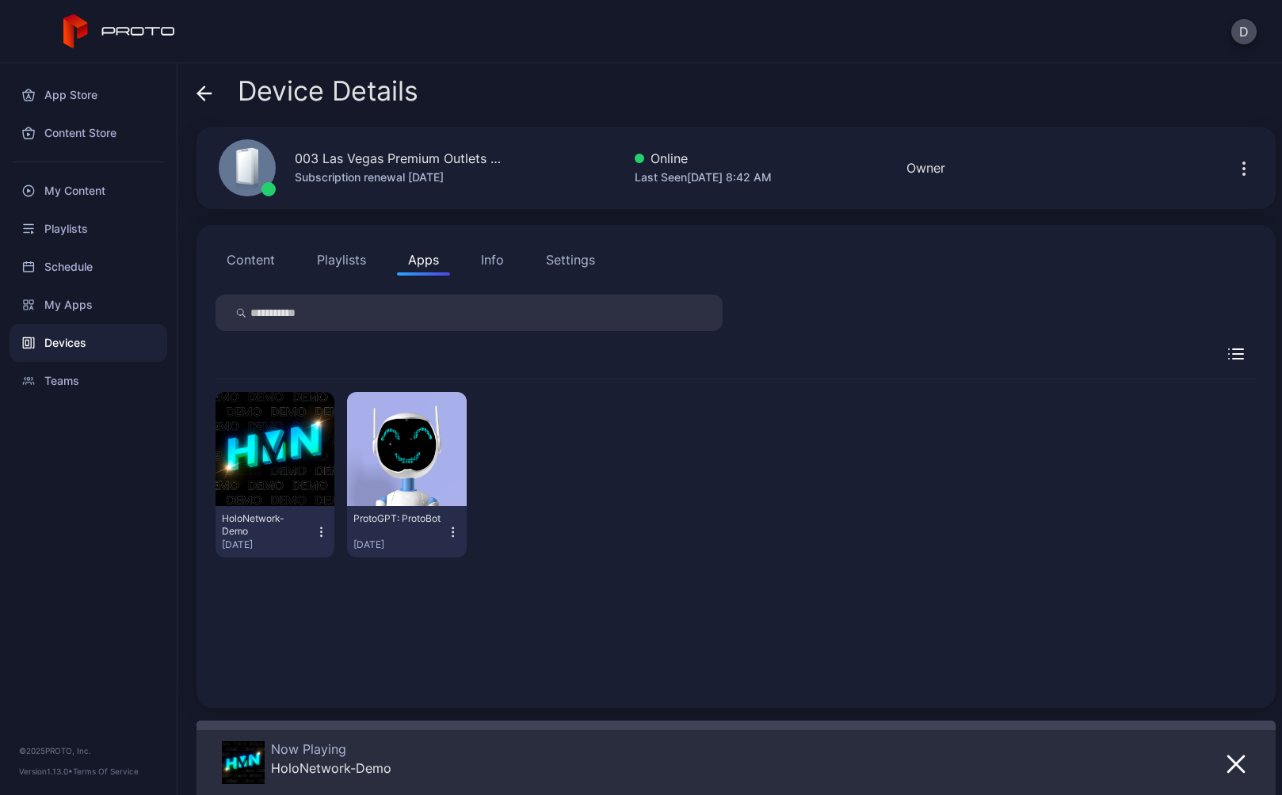
click at [567, 253] on div "Settings" at bounding box center [570, 259] width 49 height 19
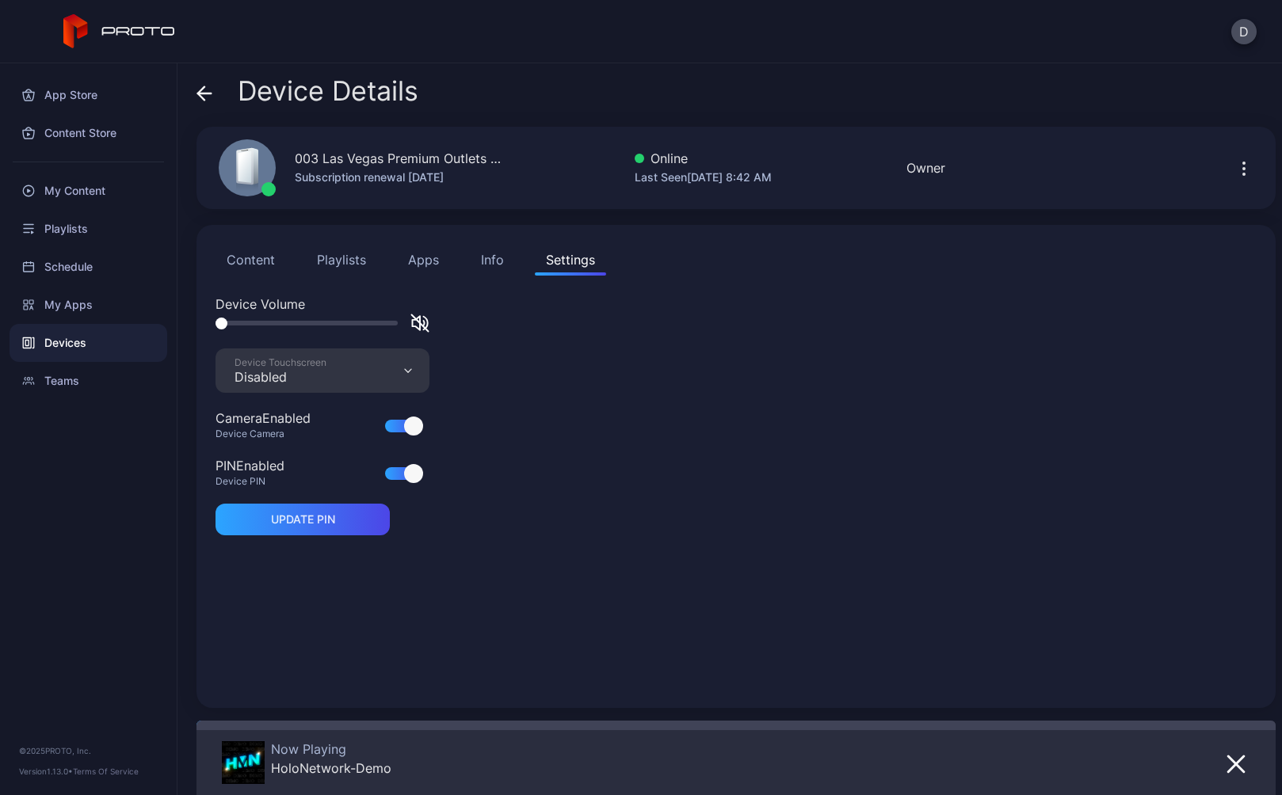
click at [335, 262] on button "Playlists" at bounding box center [341, 260] width 71 height 32
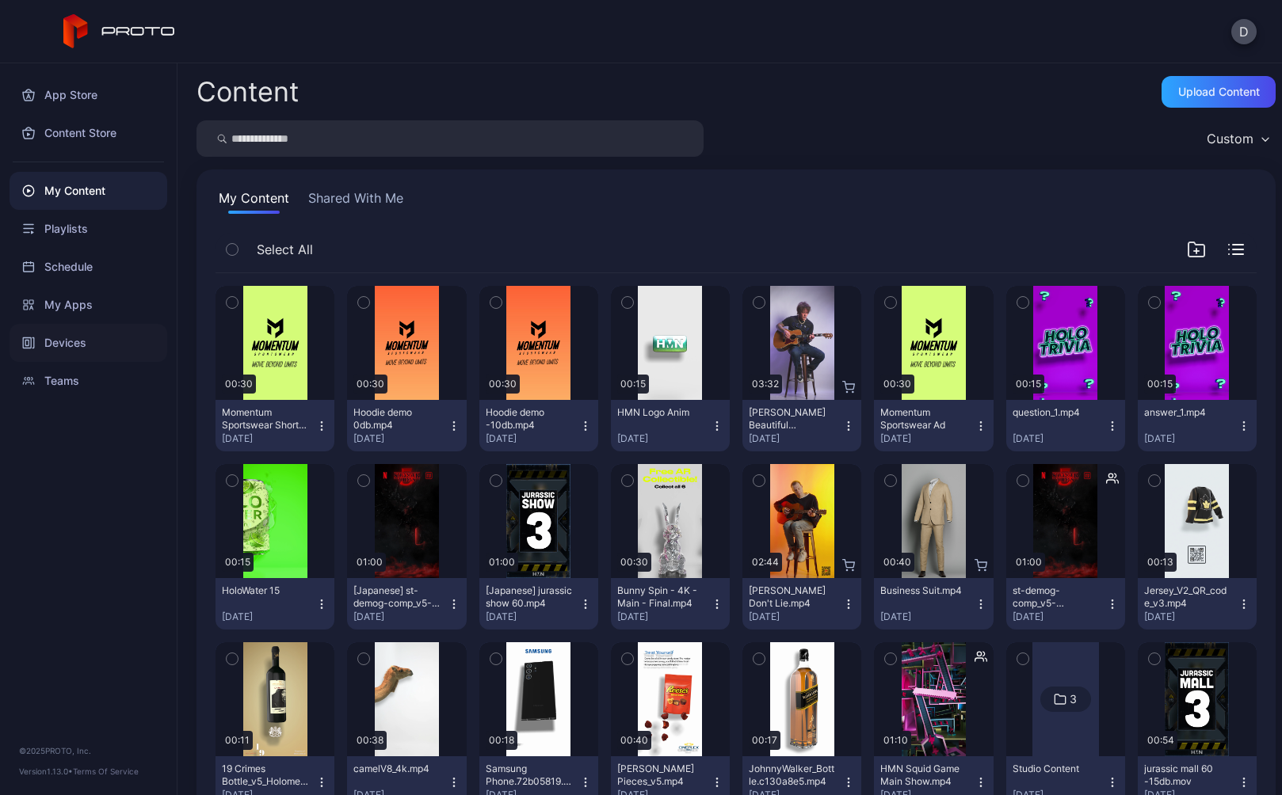
click at [71, 346] on div "Devices" at bounding box center [89, 343] width 158 height 38
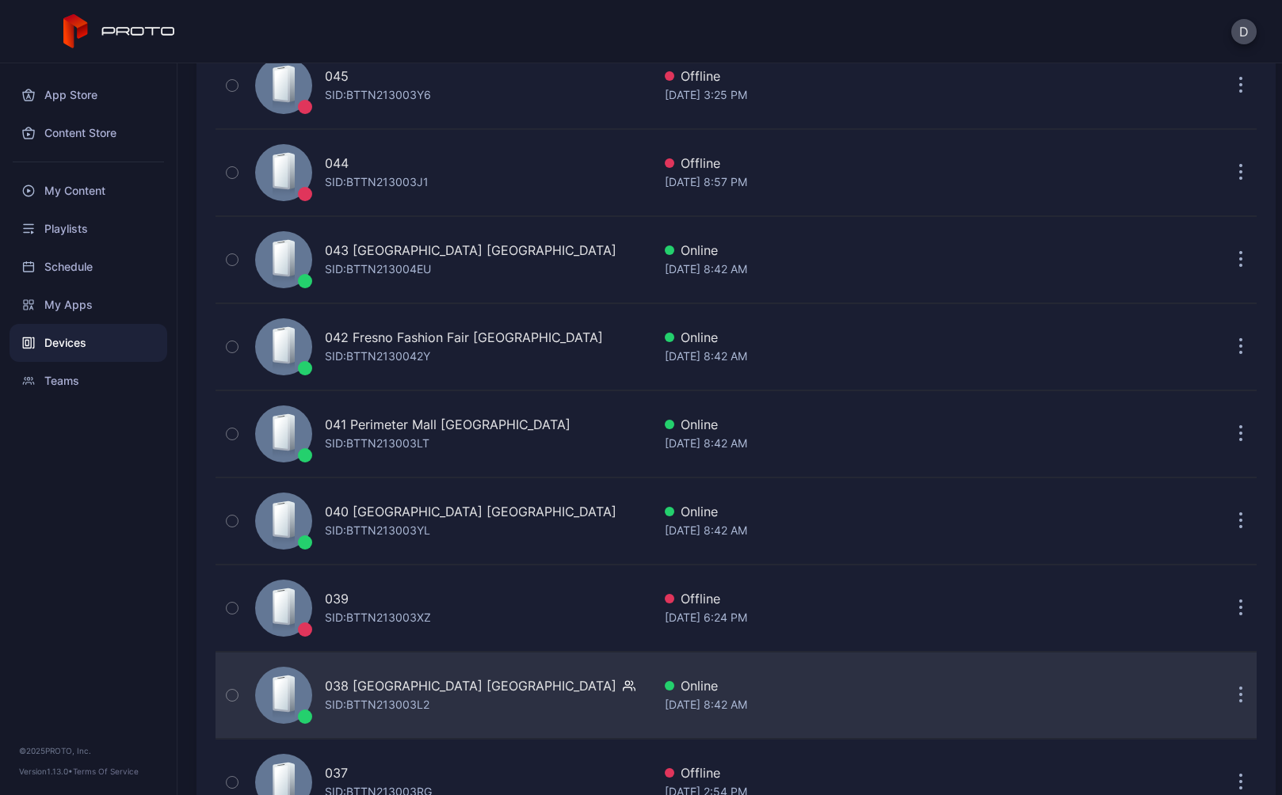
scroll to position [367, 0]
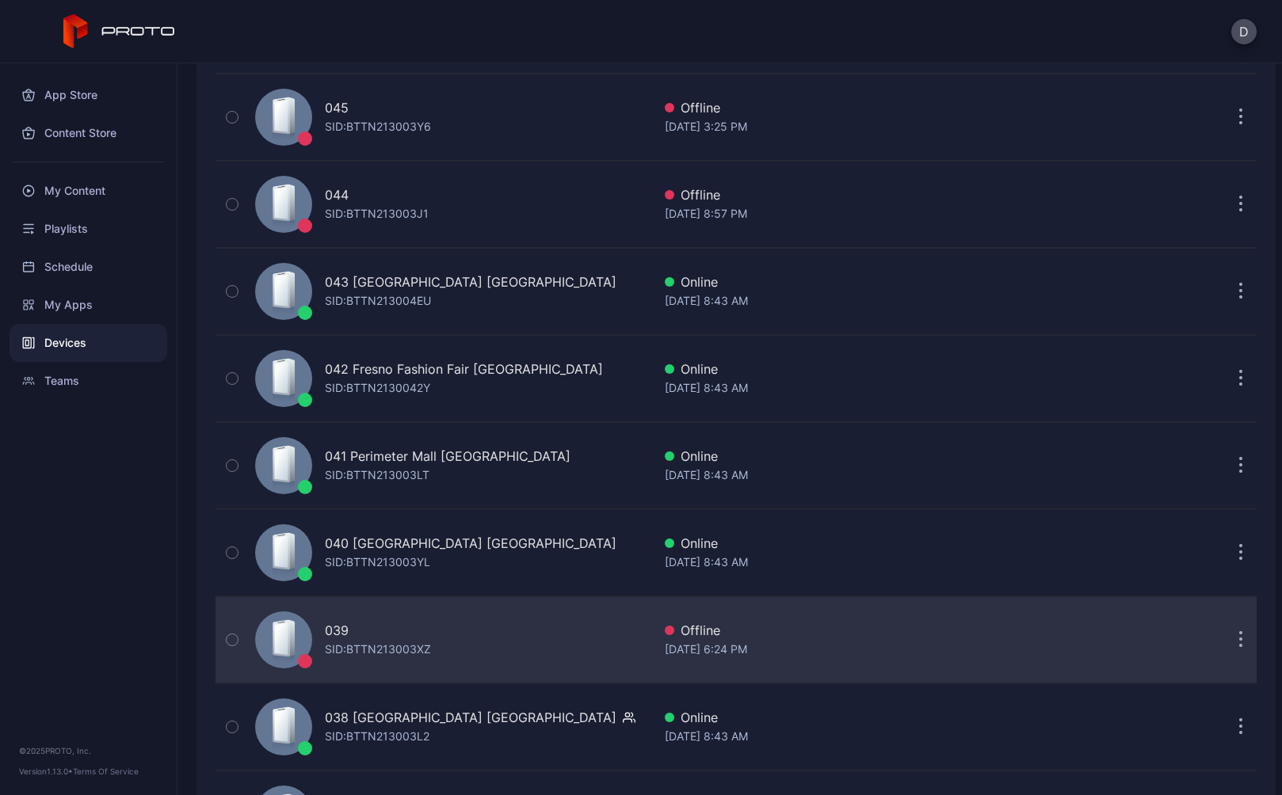
click at [1240, 640] on icon "button" at bounding box center [1241, 641] width 2 height 2
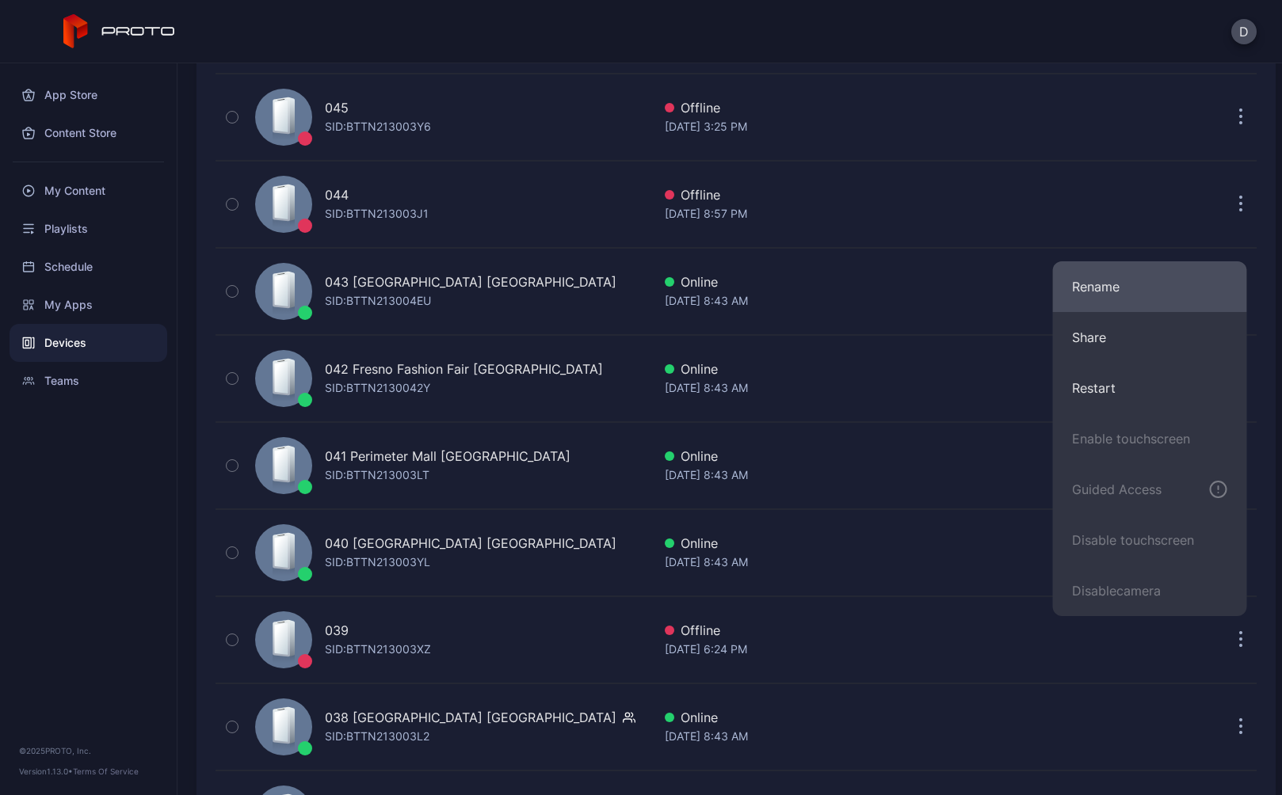
click at [1107, 295] on button "Rename" at bounding box center [1150, 286] width 194 height 51
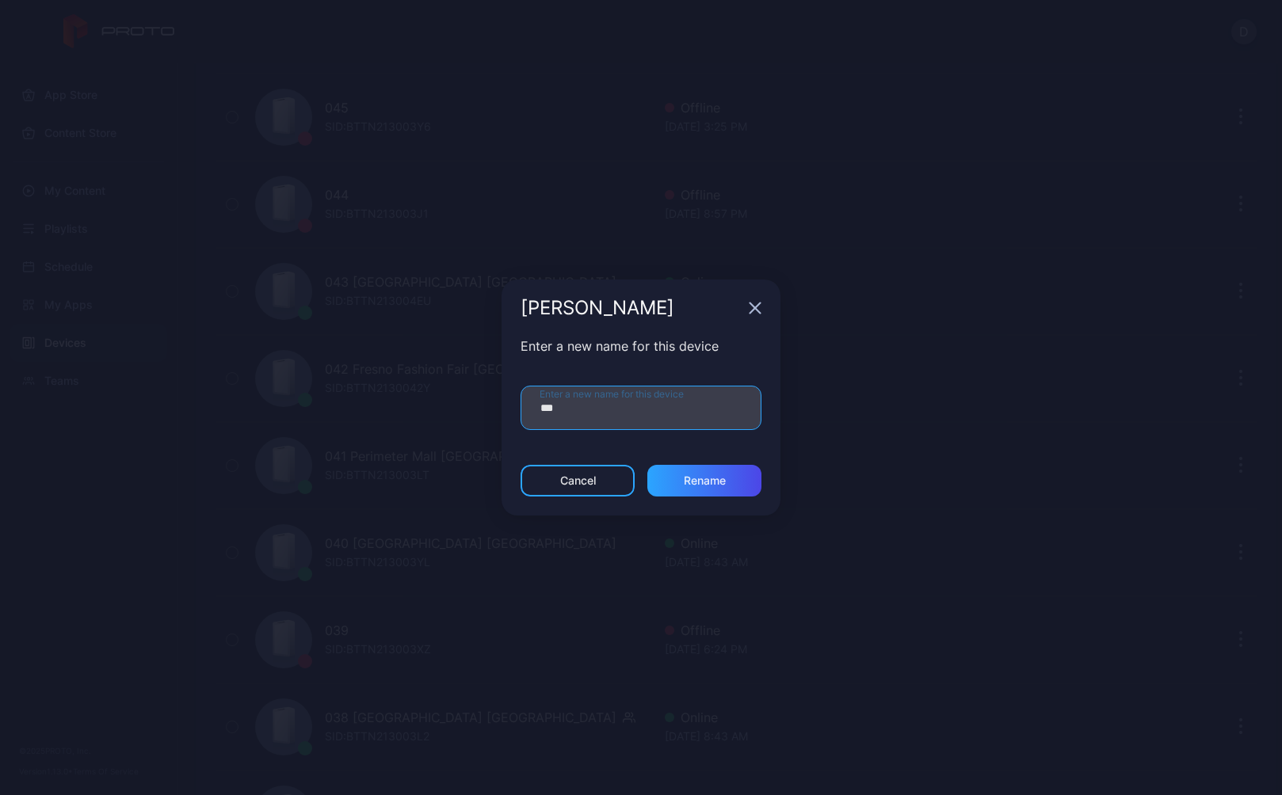
click at [582, 417] on input "***" at bounding box center [641, 408] width 241 height 44
click at [602, 410] on input "**********" at bounding box center [641, 408] width 241 height 44
type input "**********"
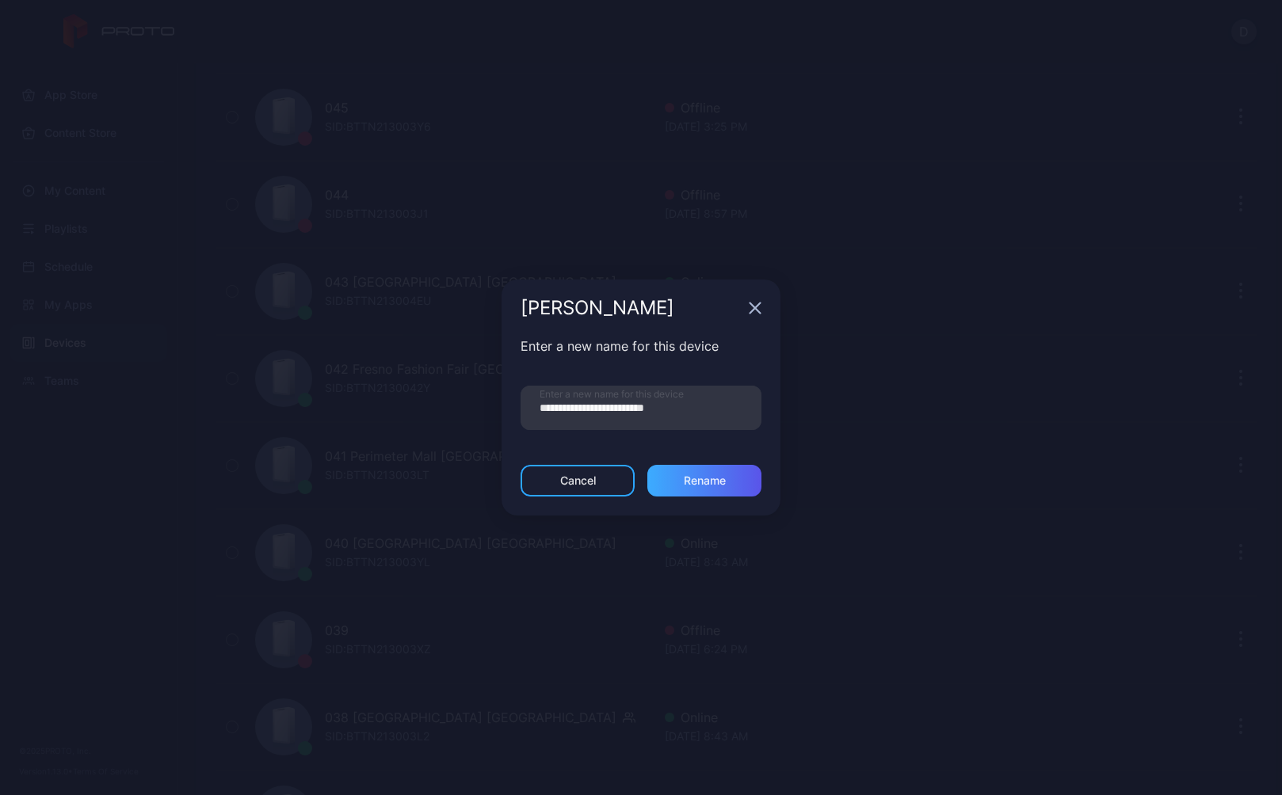
click at [710, 480] on div "Rename" at bounding box center [705, 481] width 42 height 13
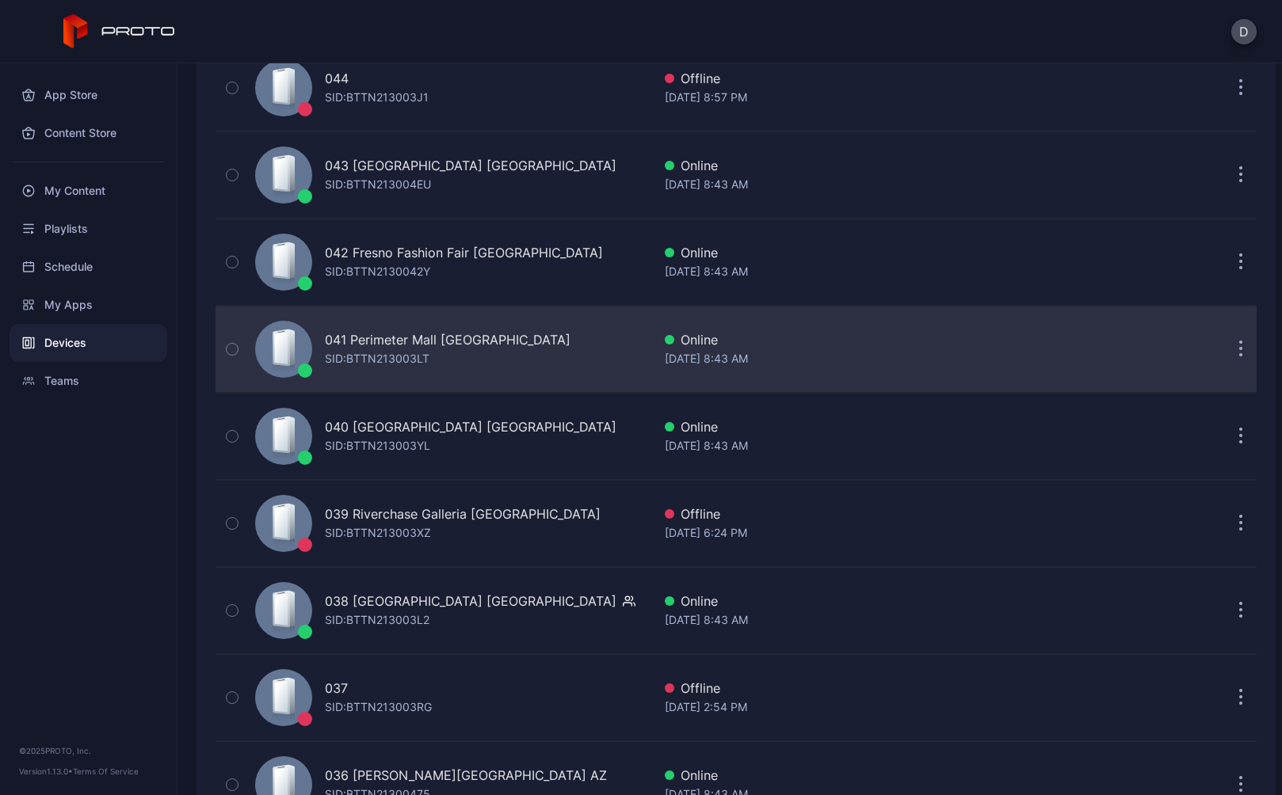
scroll to position [497, 0]
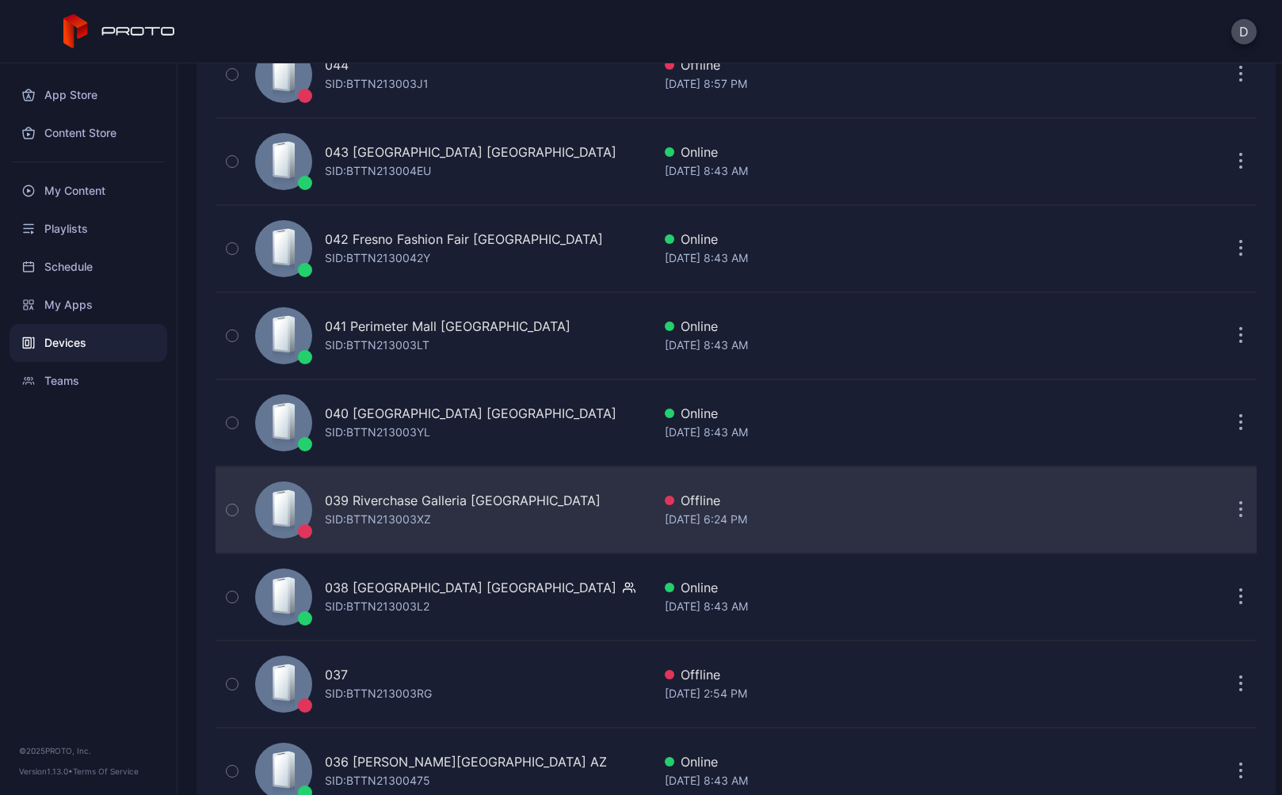
click at [528, 504] on div "039 Riverchase Galleria [GEOGRAPHIC_DATA]: BTTN213003XZ" at bounding box center [450, 510] width 403 height 79
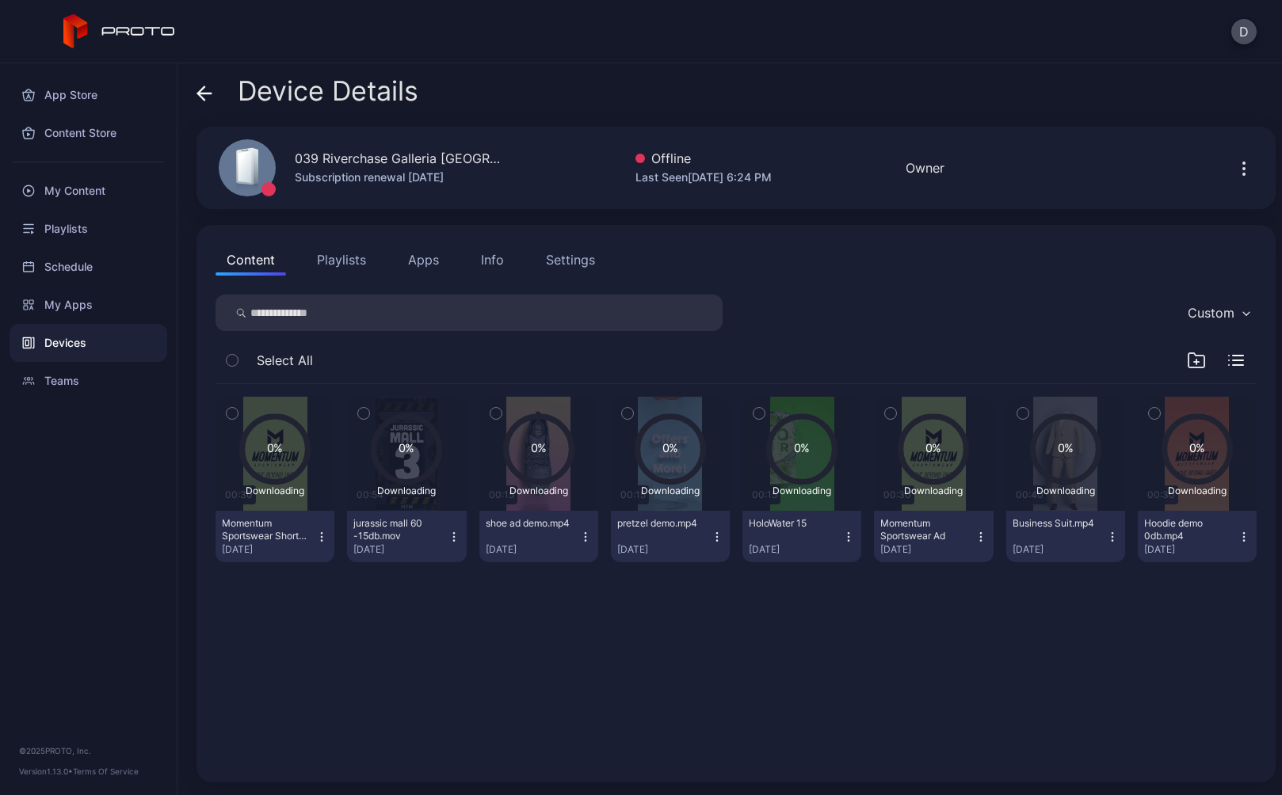
click at [74, 342] on div "Devices" at bounding box center [89, 343] width 158 height 38
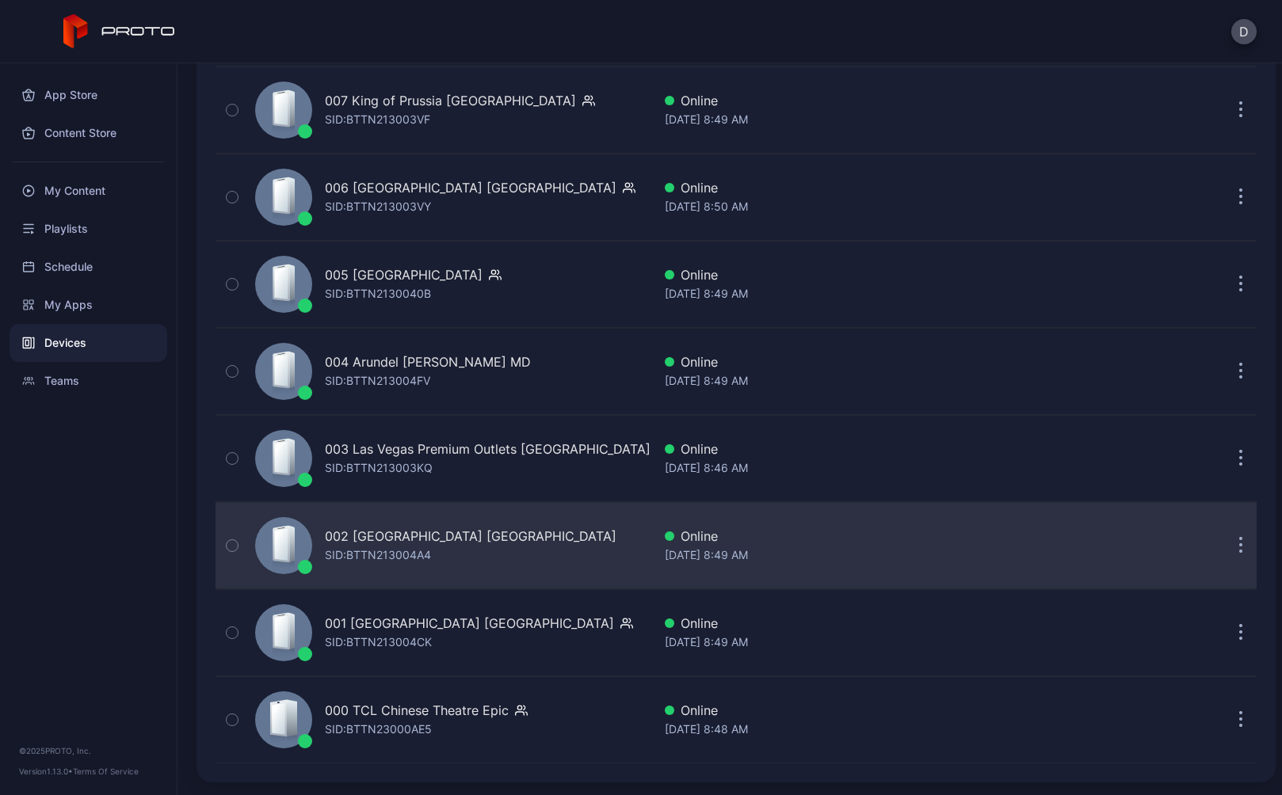
scroll to position [3686, 0]
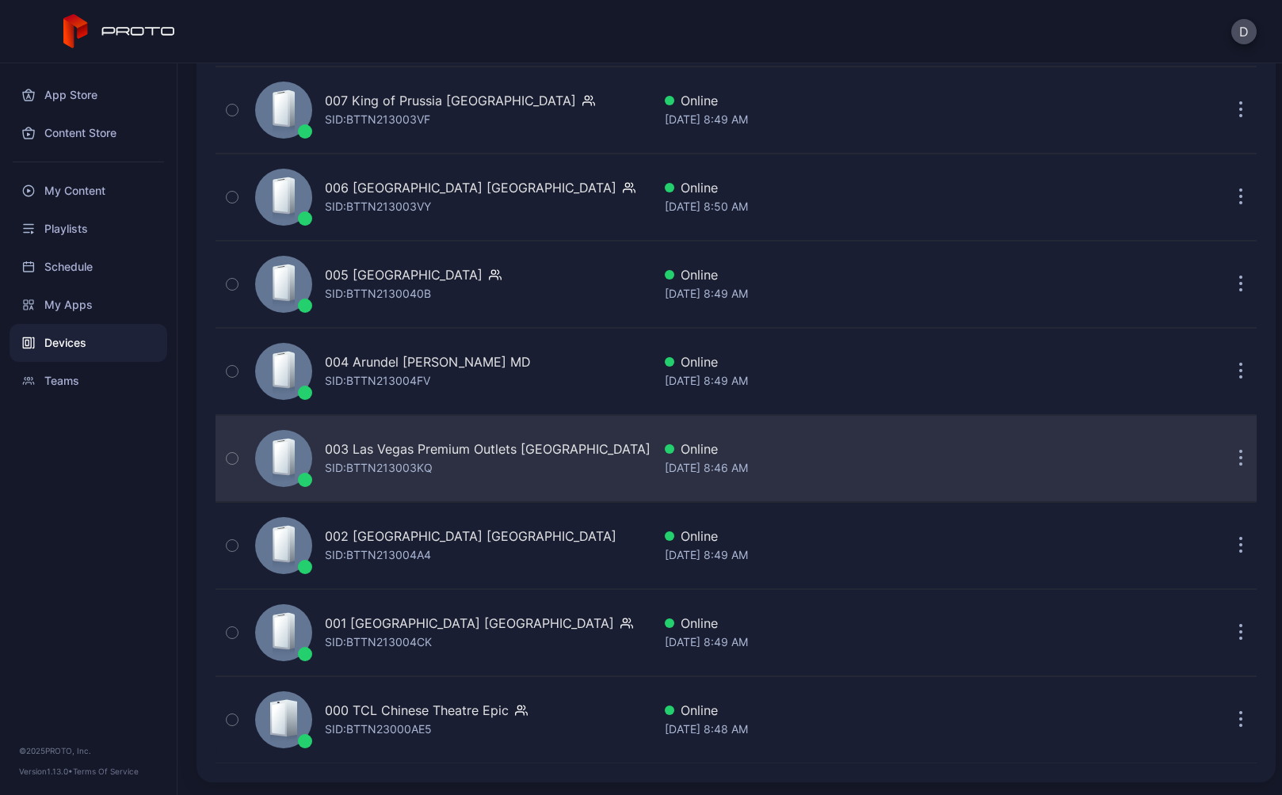
click at [445, 455] on div "003 Las Vegas Premium Outlets South CA" at bounding box center [488, 449] width 326 height 19
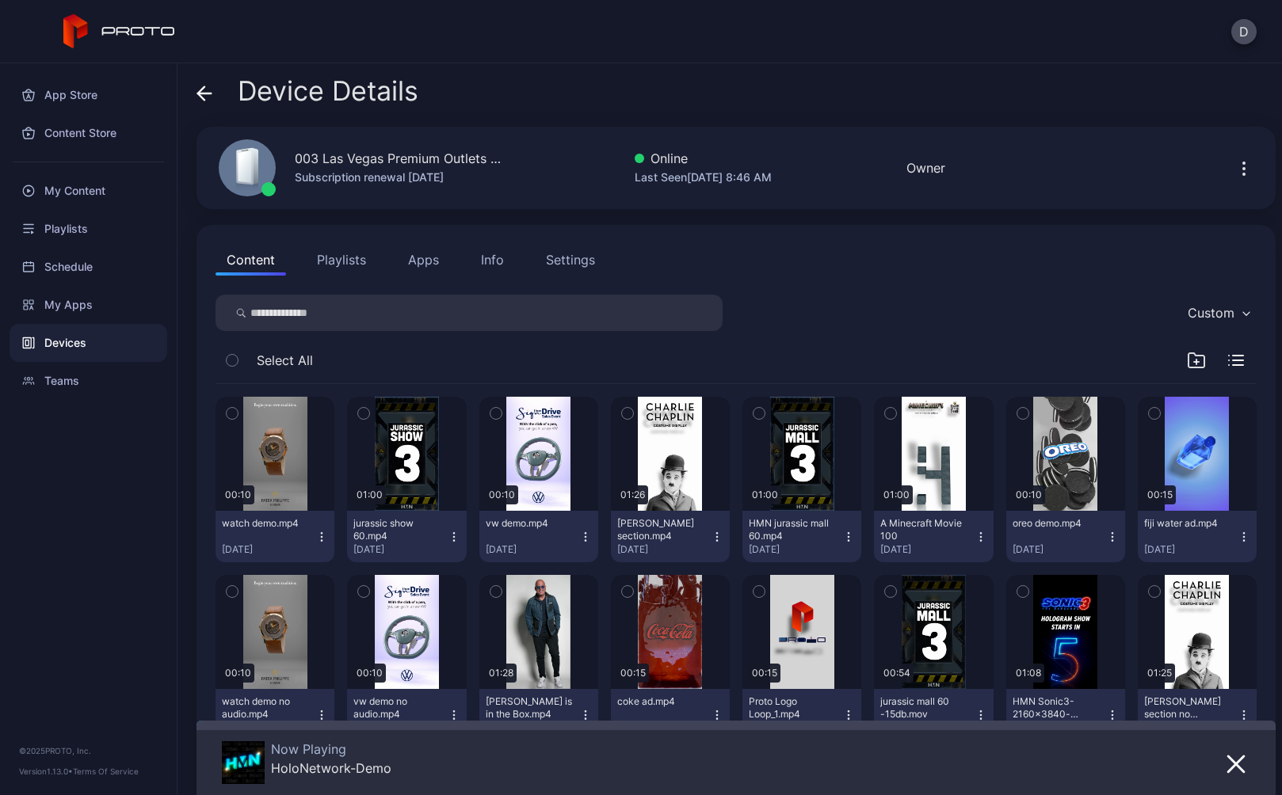
click at [574, 256] on div "Settings" at bounding box center [570, 259] width 49 height 19
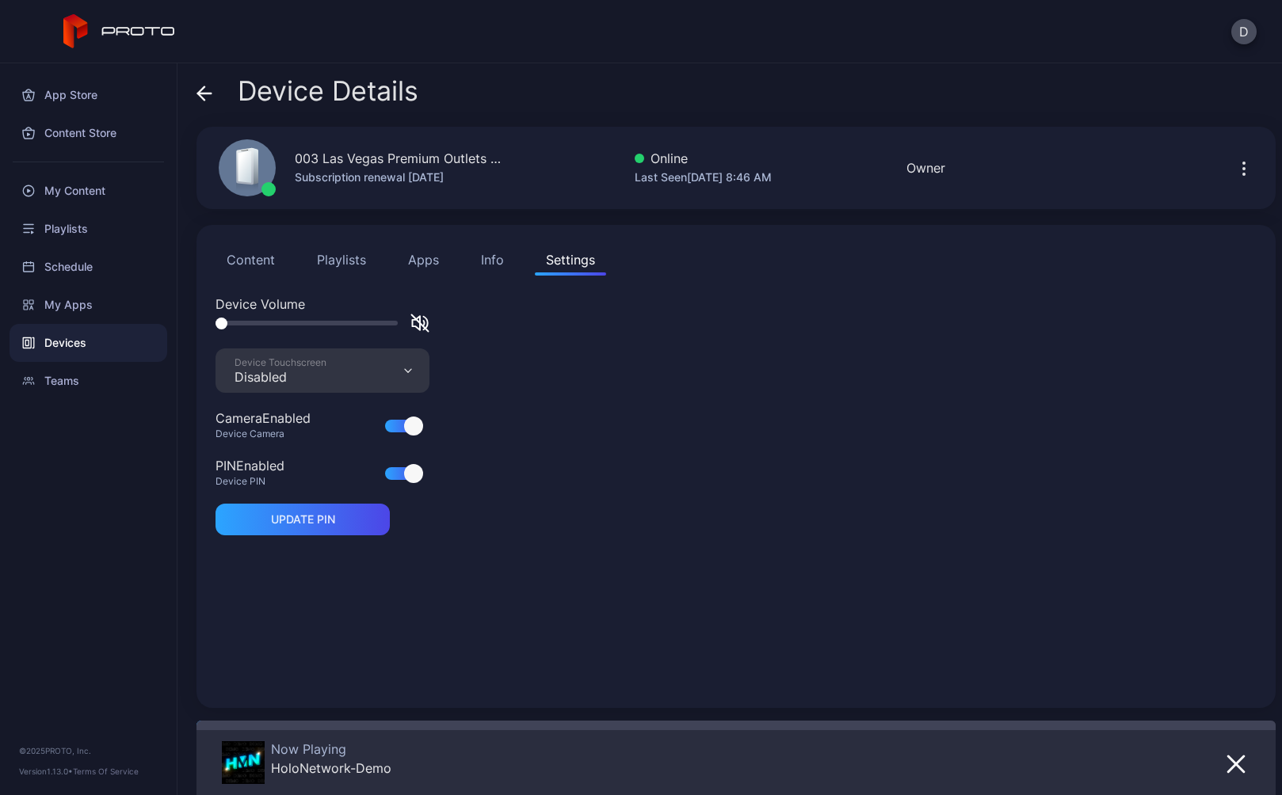
click at [420, 319] on icon "button" at bounding box center [417, 323] width 8 height 14
click at [420, 320] on icon "button" at bounding box center [417, 323] width 8 height 14
drag, startPoint x: 1281, startPoint y: 488, endPoint x: 231, endPoint y: 324, distance: 1062.6
click at [231, 324] on div at bounding box center [233, 324] width 12 height 12
drag, startPoint x: 236, startPoint y: 320, endPoint x: 318, endPoint y: 328, distance: 82.0
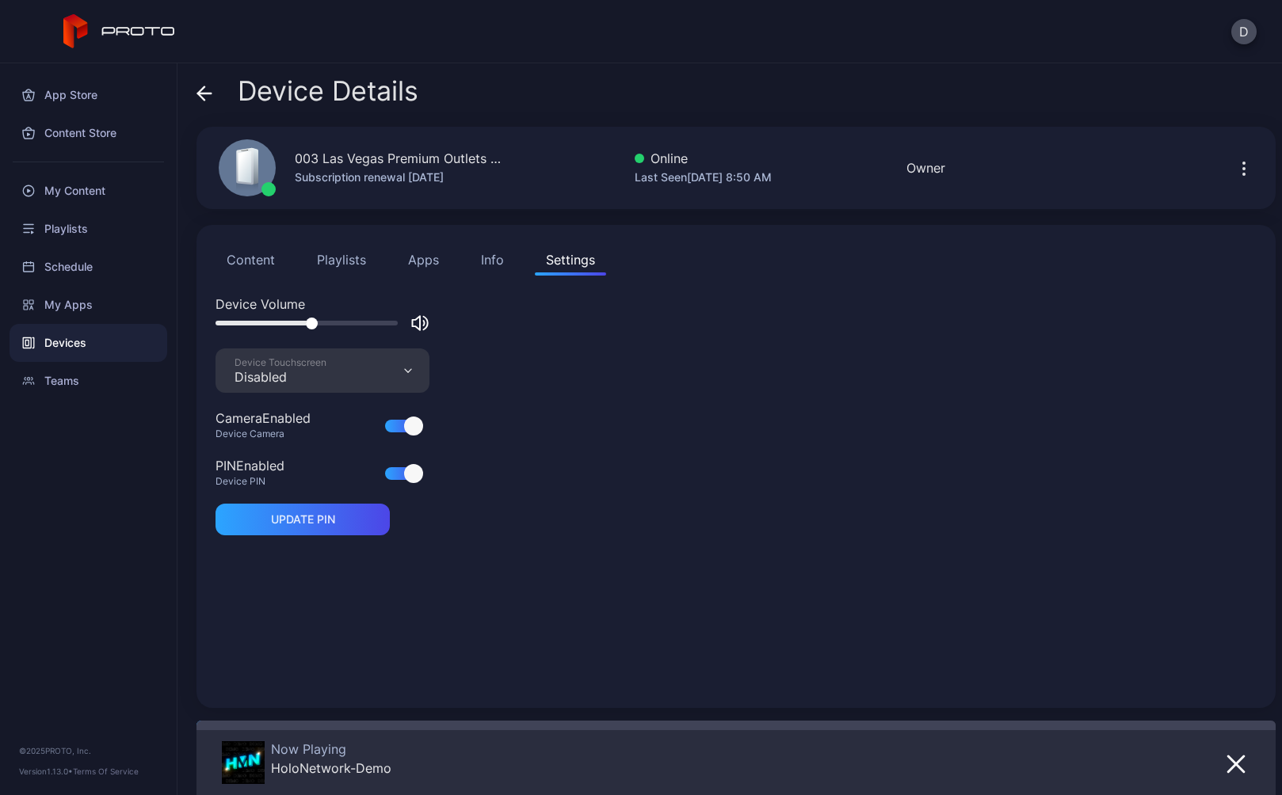
click at [316, 327] on div at bounding box center [312, 324] width 12 height 12
drag, startPoint x: 315, startPoint y: 323, endPoint x: 124, endPoint y: 319, distance: 190.2
click at [124, 319] on div "App Store Content Store My Content Playlists Schedule My Apps Devices Teams © 2…" at bounding box center [641, 429] width 1282 height 732
click at [334, 255] on button "Playlists" at bounding box center [341, 260] width 71 height 32
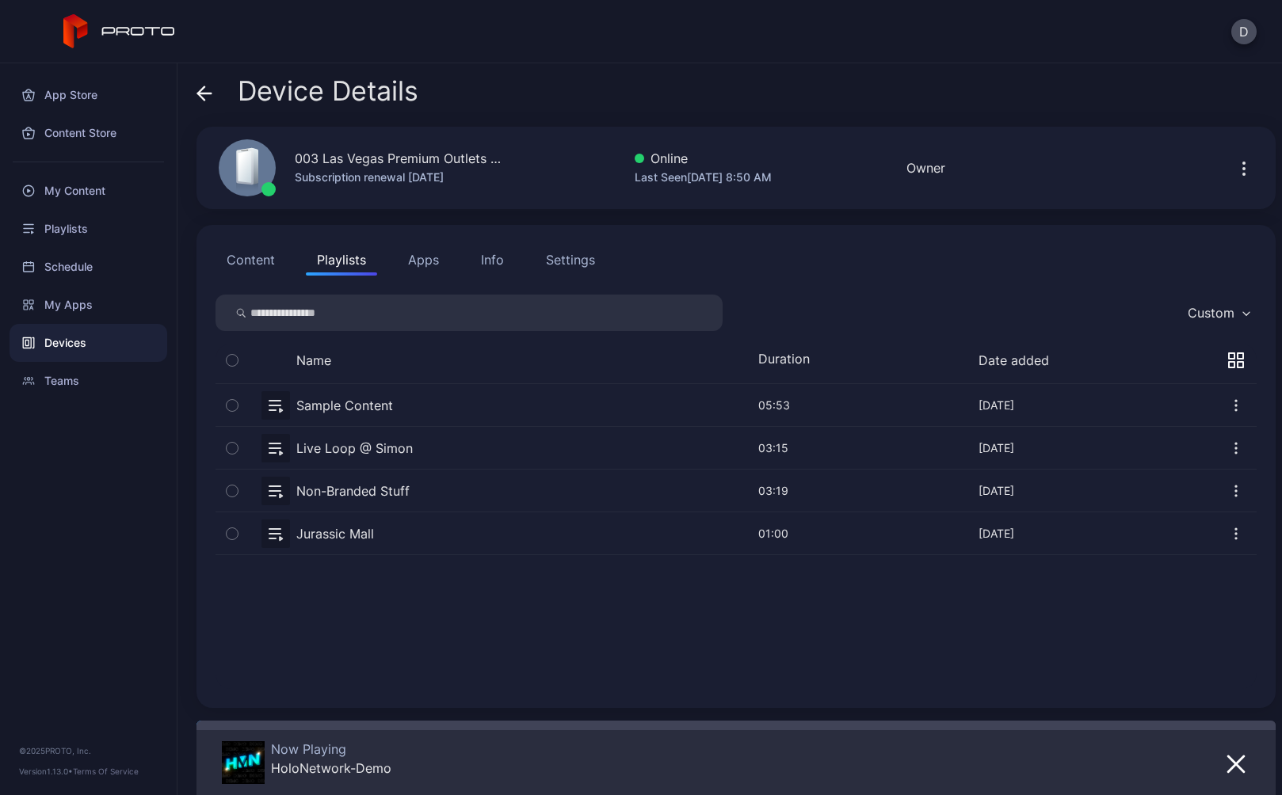
click at [437, 489] on button "button" at bounding box center [736, 491] width 1041 height 42
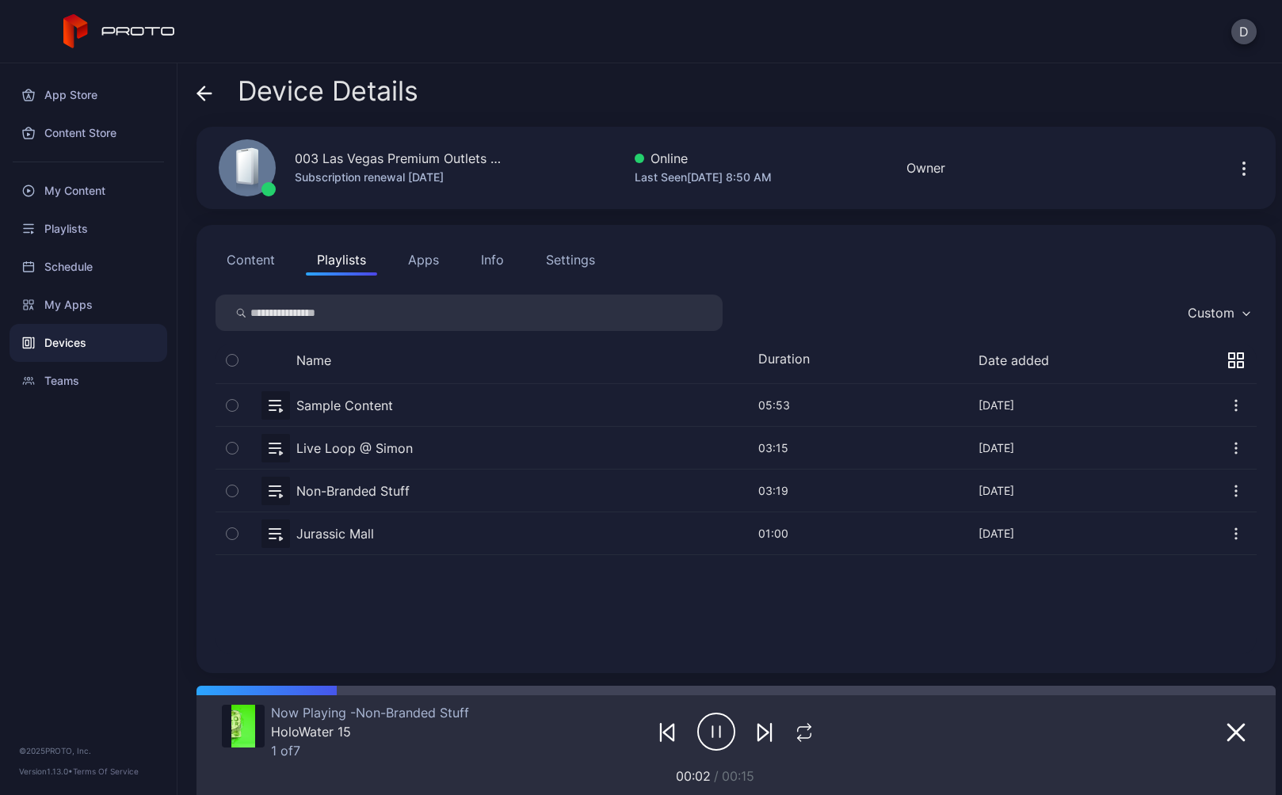
click at [758, 731] on icon "button" at bounding box center [764, 732] width 19 height 19
click at [758, 736] on icon "button" at bounding box center [763, 733] width 10 height 17
click at [561, 257] on div "Settings" at bounding box center [570, 259] width 49 height 19
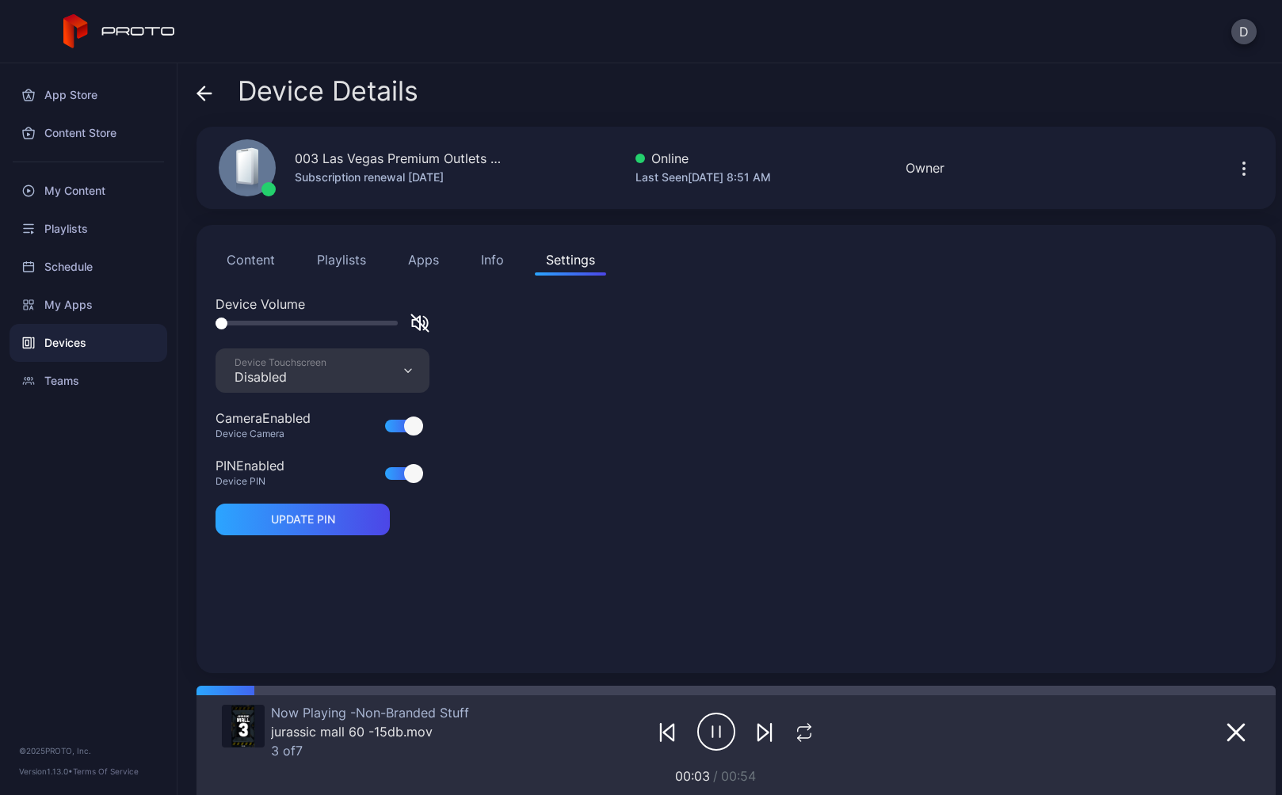
click at [347, 270] on button "Playlists" at bounding box center [341, 260] width 71 height 32
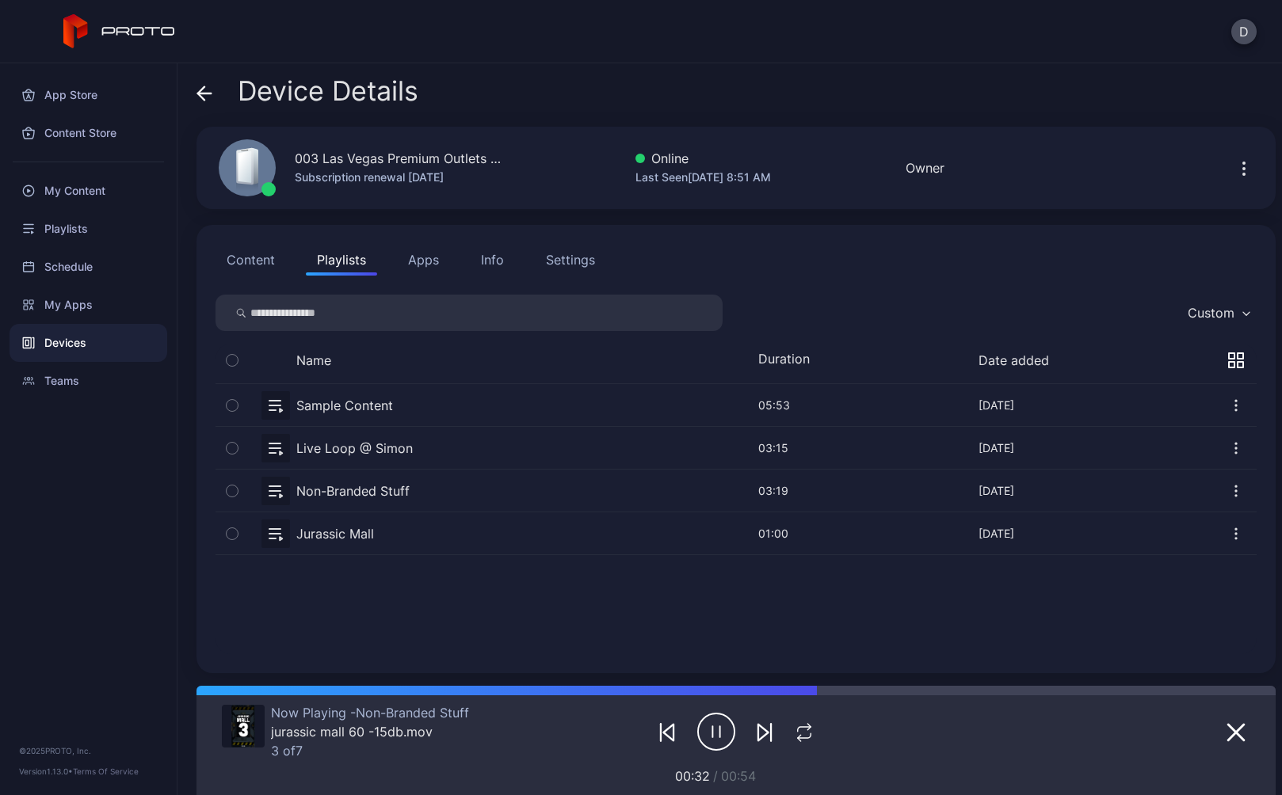
click at [556, 261] on div "Settings" at bounding box center [570, 259] width 49 height 19
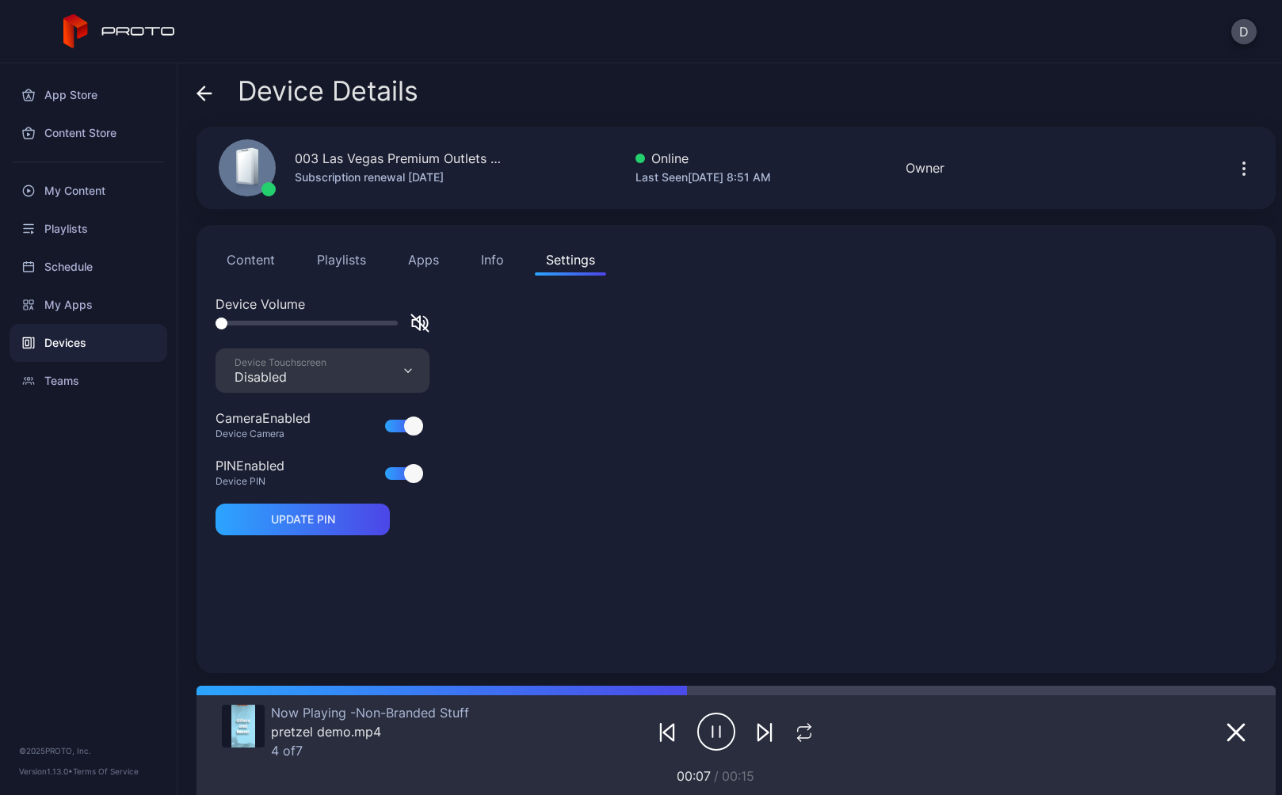
click at [269, 264] on button "Content" at bounding box center [251, 260] width 71 height 32
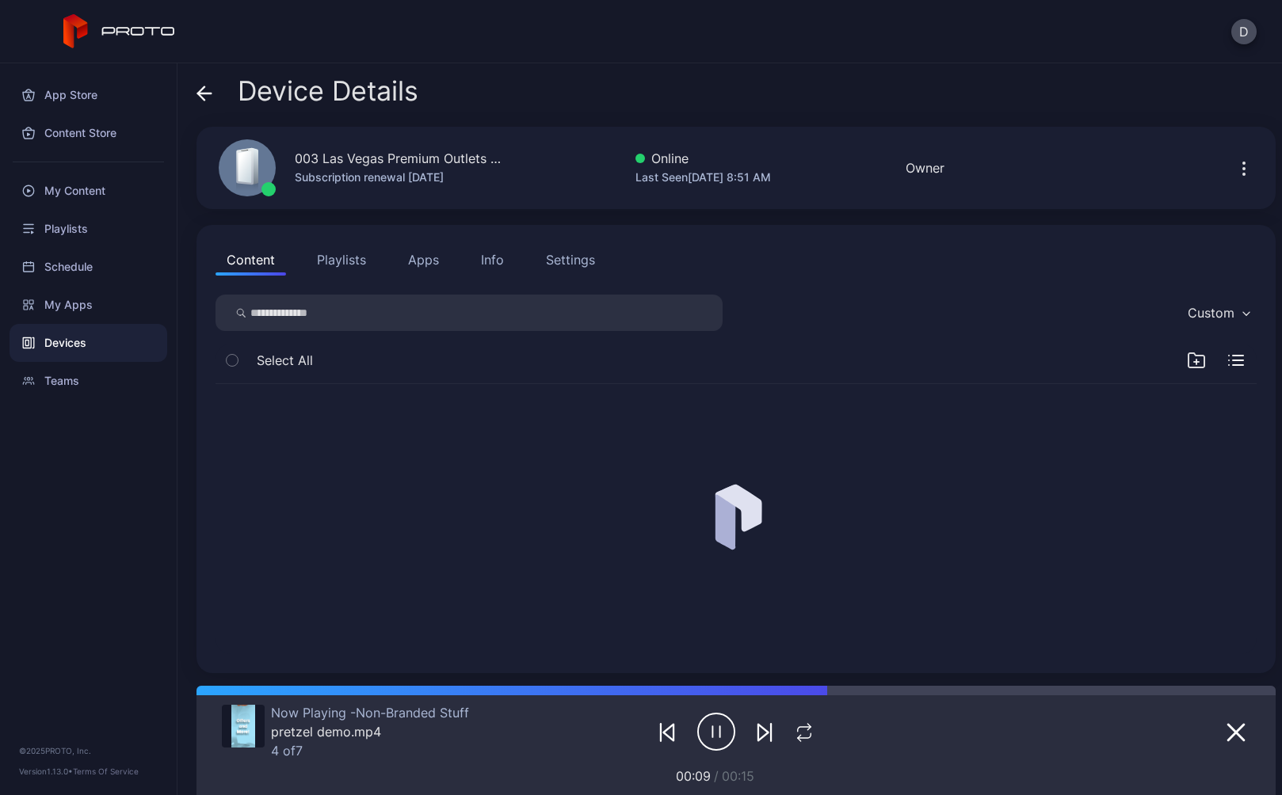
click at [341, 259] on button "Playlists" at bounding box center [341, 260] width 71 height 32
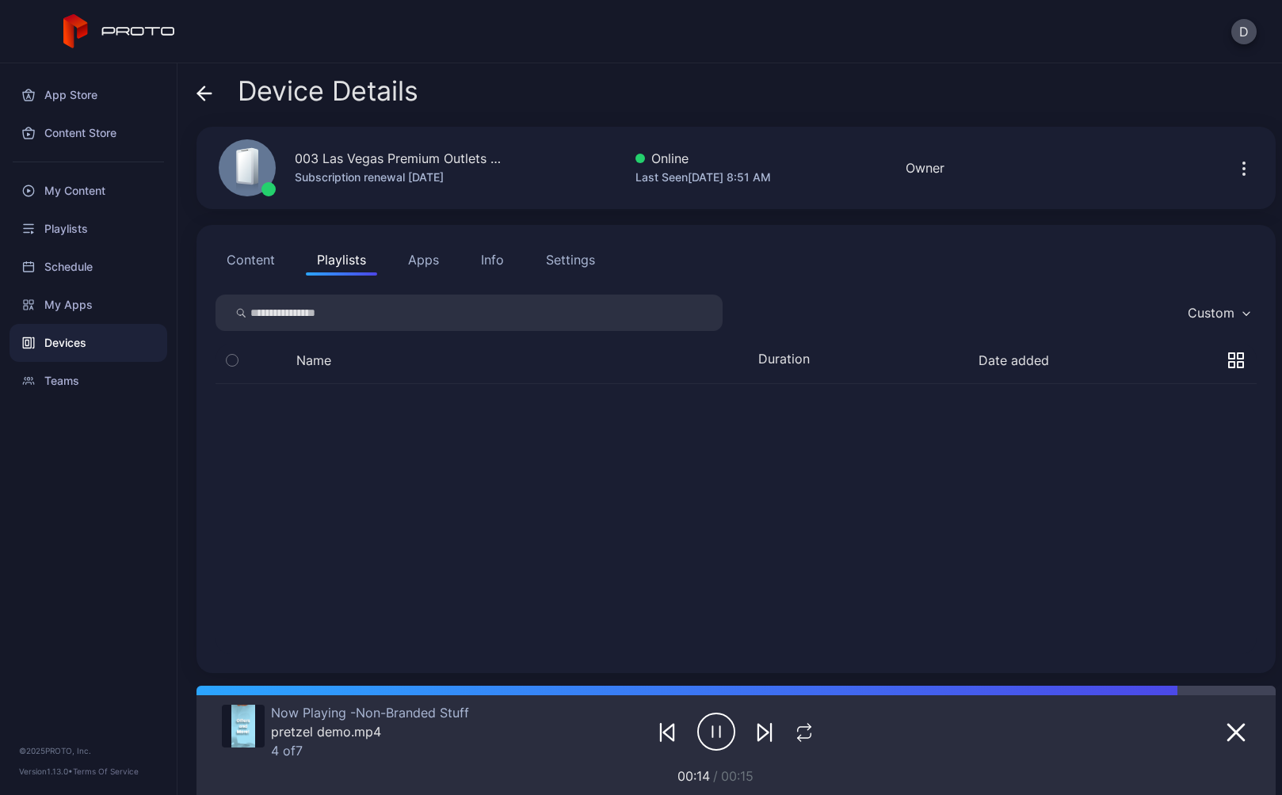
click at [200, 93] on icon at bounding box center [204, 93] width 13 height 0
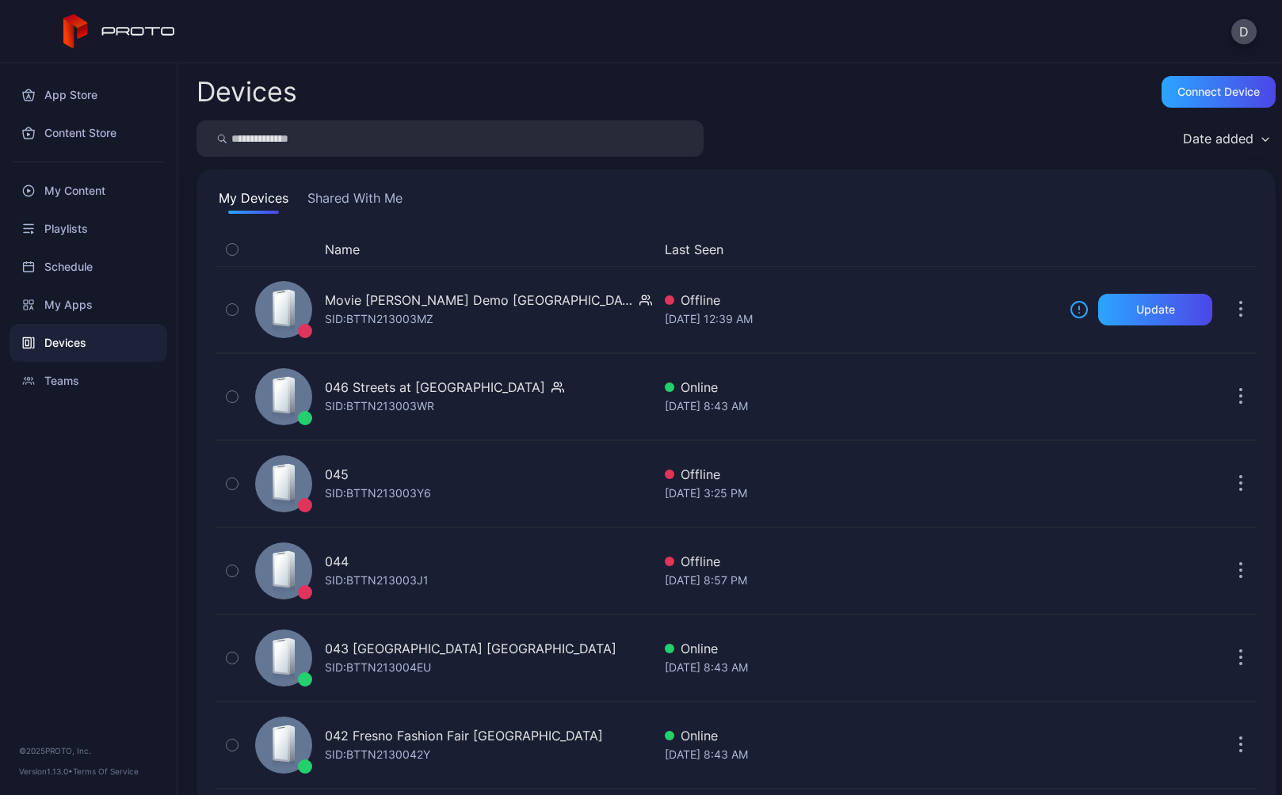
scroll to position [3686, 0]
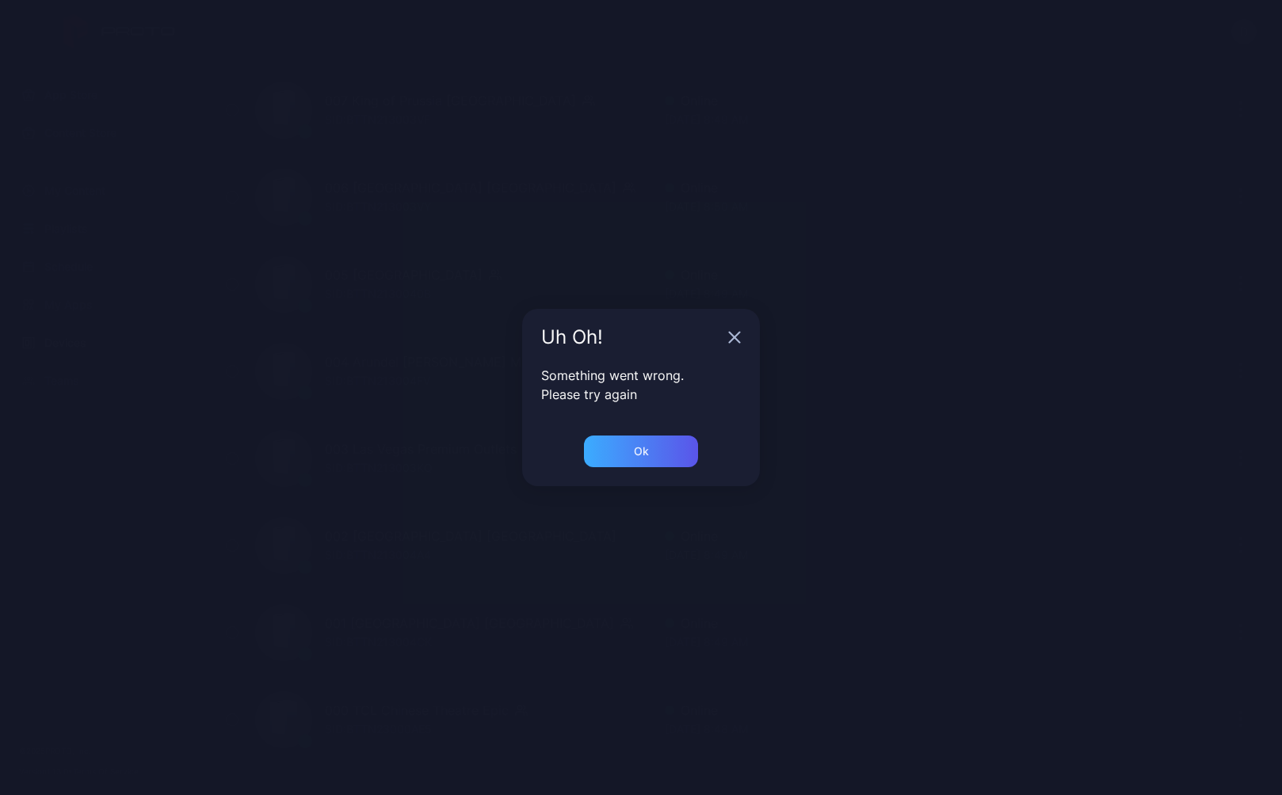
click at [658, 452] on div "Ok" at bounding box center [641, 452] width 114 height 32
click at [639, 460] on div "Ok" at bounding box center [641, 452] width 114 height 32
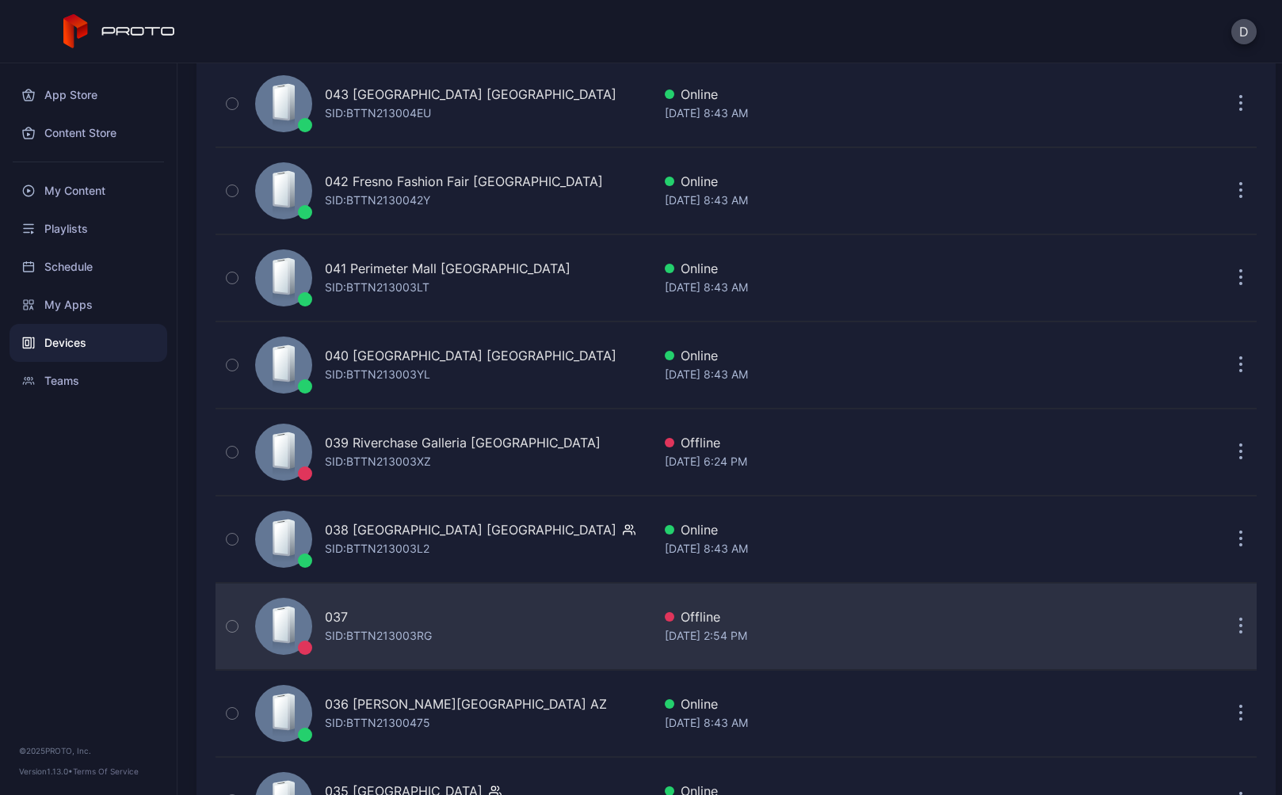
scroll to position [551, 0]
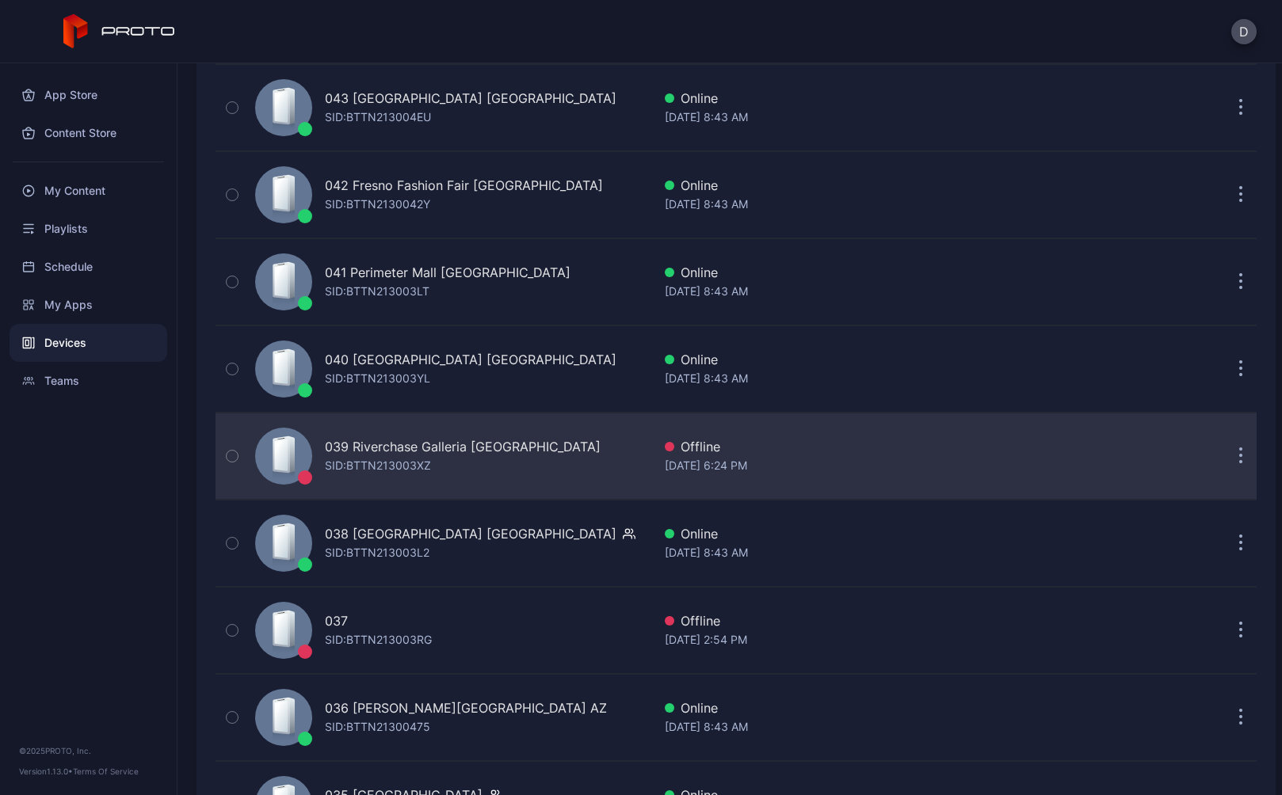
click at [515, 454] on div "039 Riverchase Galleria [GEOGRAPHIC_DATA]: BTTN213003XZ" at bounding box center [450, 456] width 403 height 79
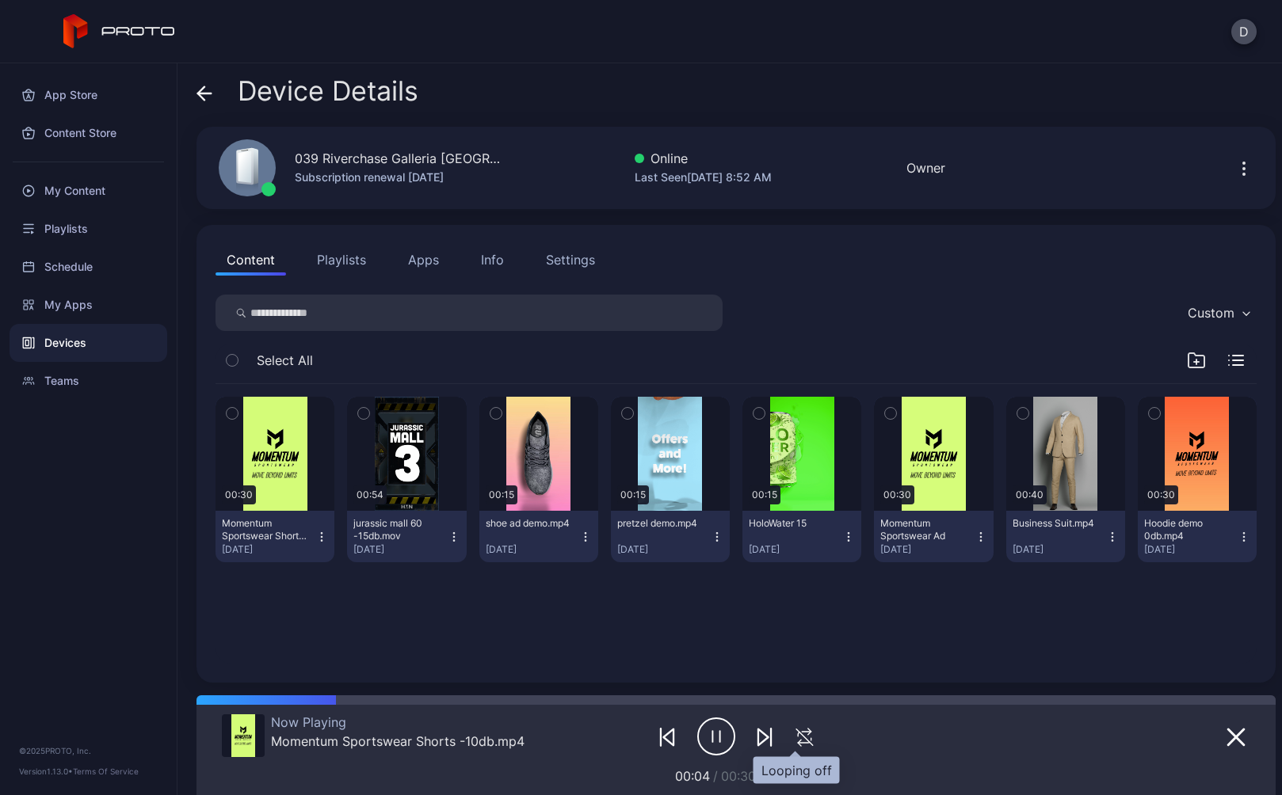
click at [794, 738] on icon "button" at bounding box center [805, 737] width 26 height 19
click at [567, 270] on button "Settings" at bounding box center [570, 260] width 71 height 32
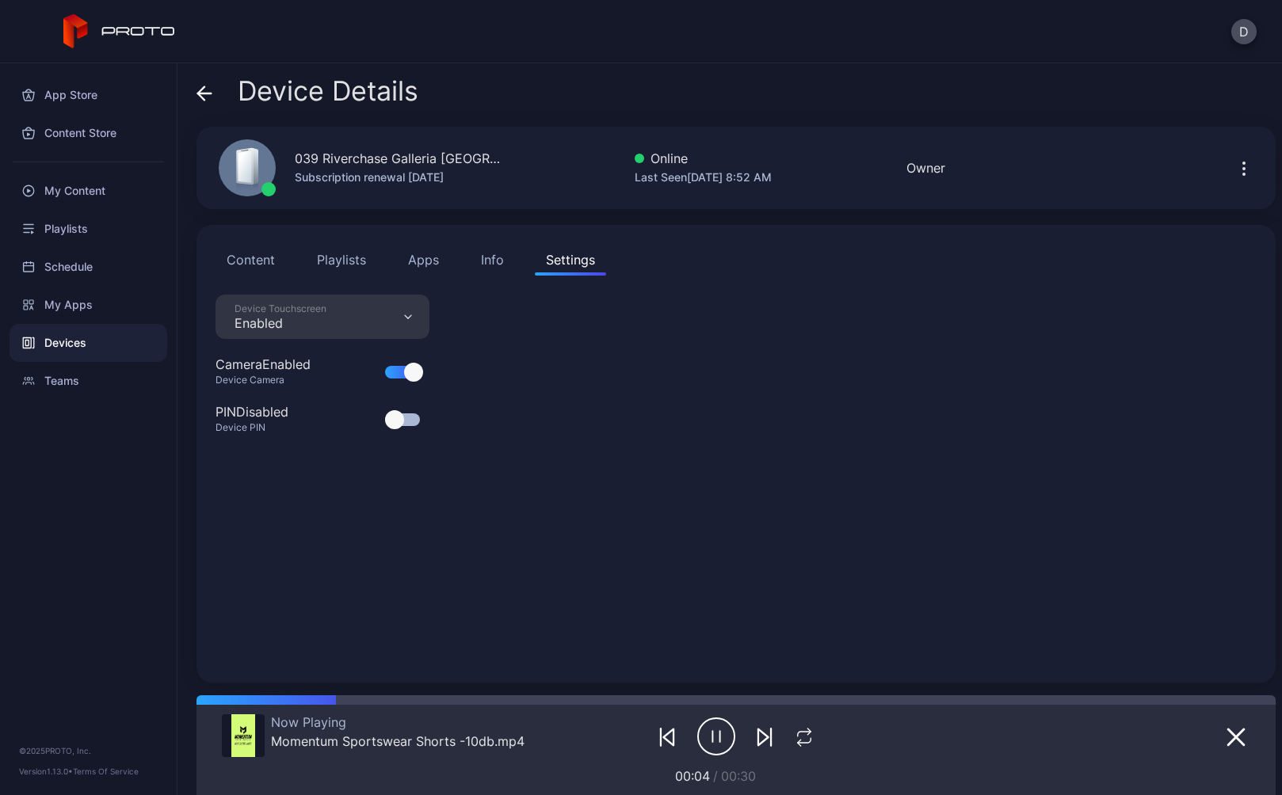
click at [279, 336] on div "Device Touchscreen Enabled" at bounding box center [323, 317] width 214 height 44
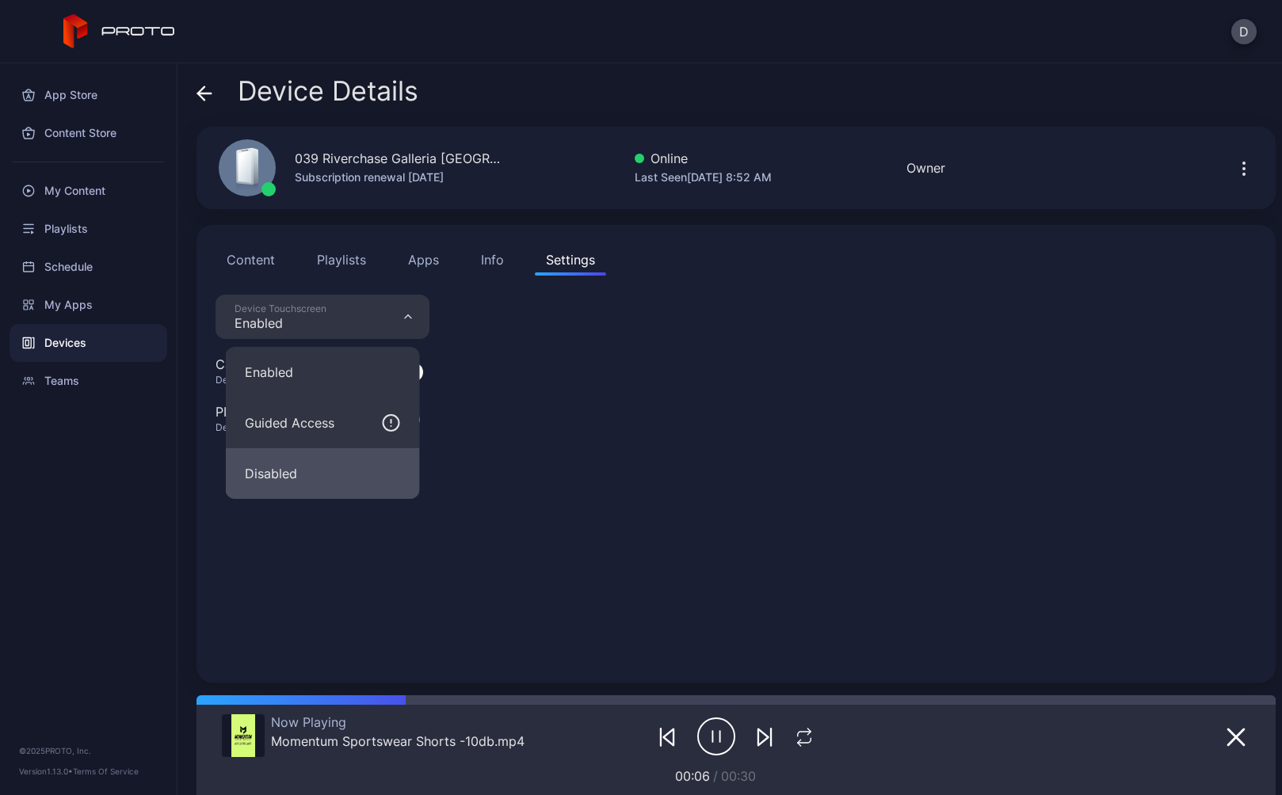
click at [295, 470] on button "Disabled" at bounding box center [323, 473] width 194 height 51
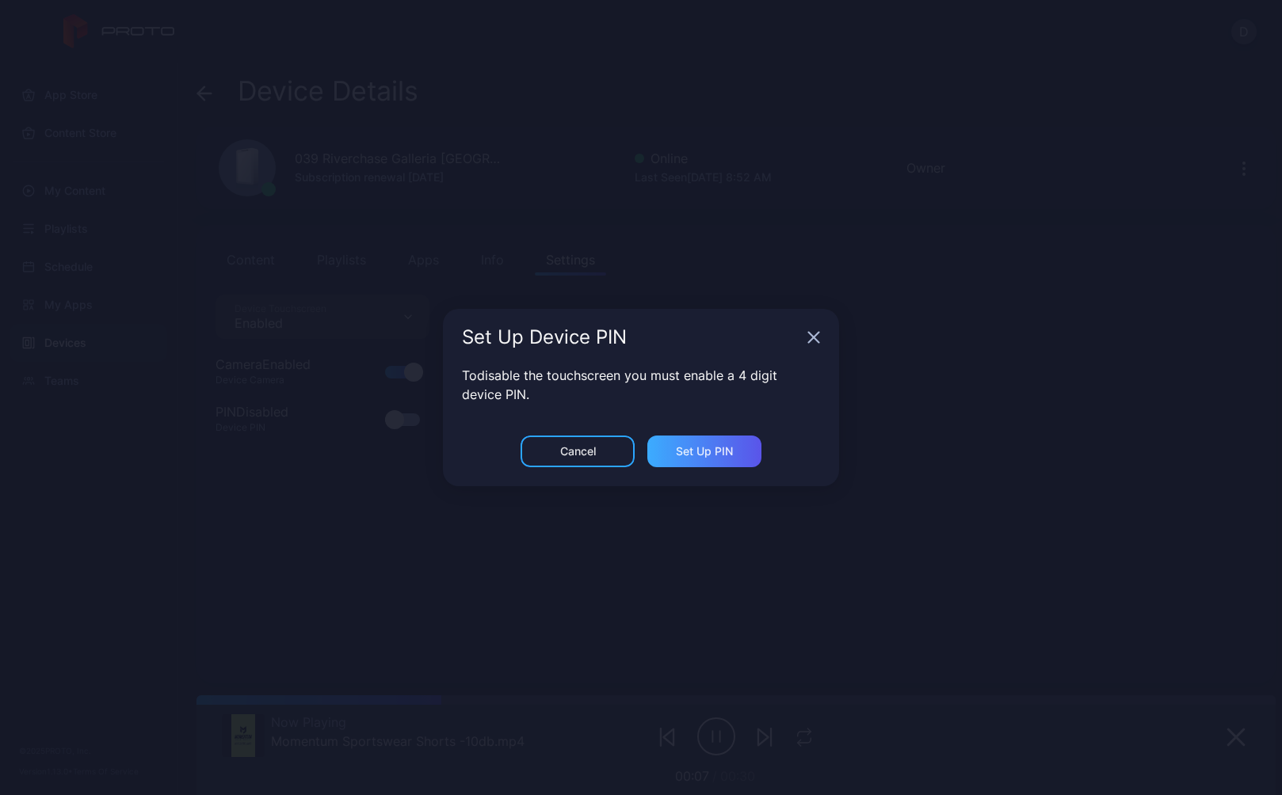
click at [689, 450] on div "Set Up PIN" at bounding box center [704, 451] width 57 height 13
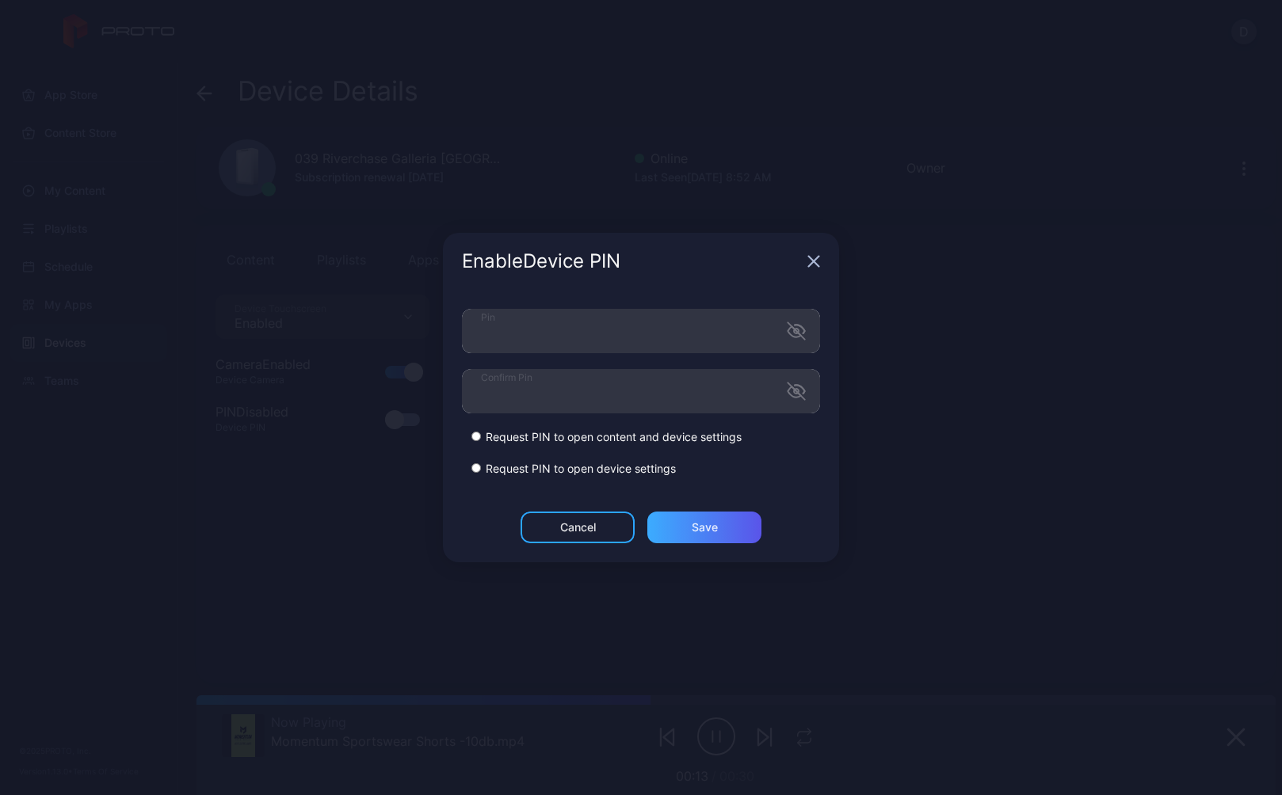
click at [712, 525] on div "Save" at bounding box center [705, 527] width 26 height 13
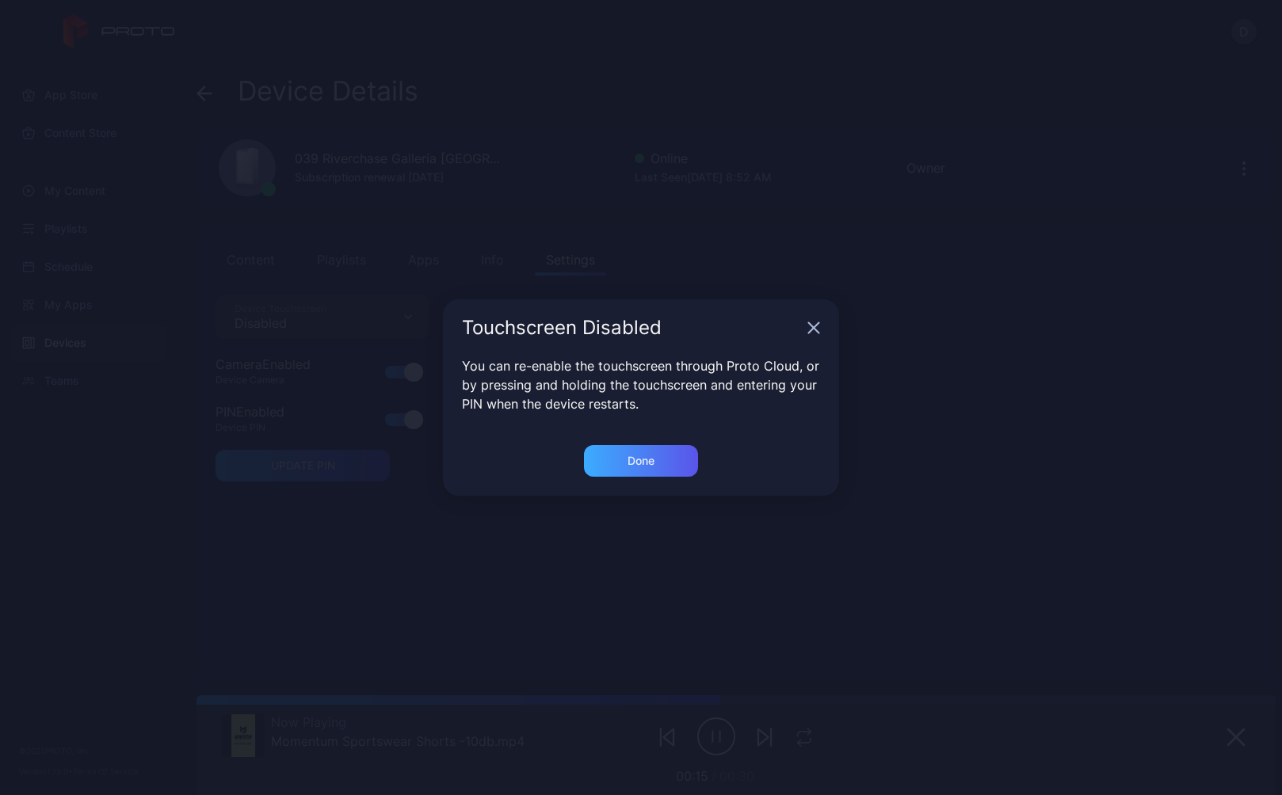
click at [640, 464] on div "Done" at bounding box center [641, 461] width 27 height 13
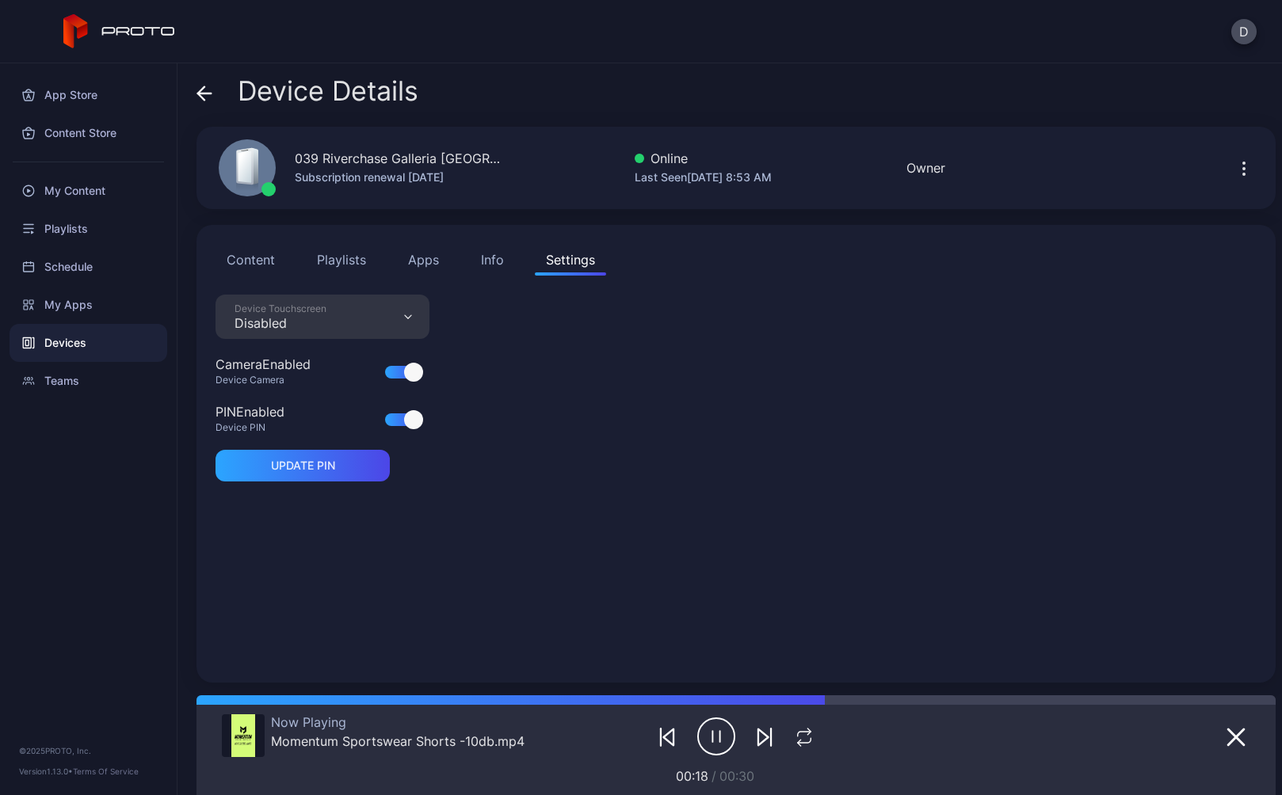
click at [337, 258] on button "Playlists" at bounding box center [341, 260] width 71 height 32
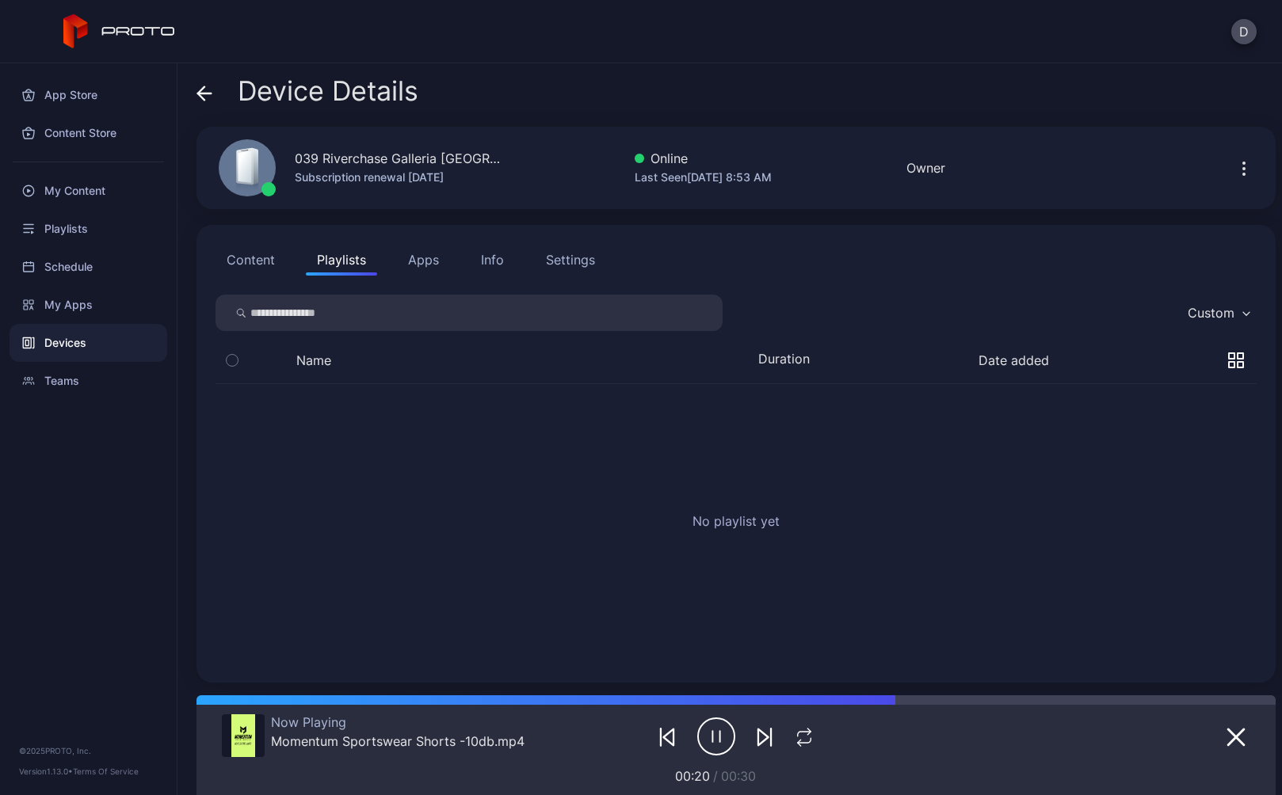
click at [264, 258] on button "Content" at bounding box center [251, 260] width 71 height 32
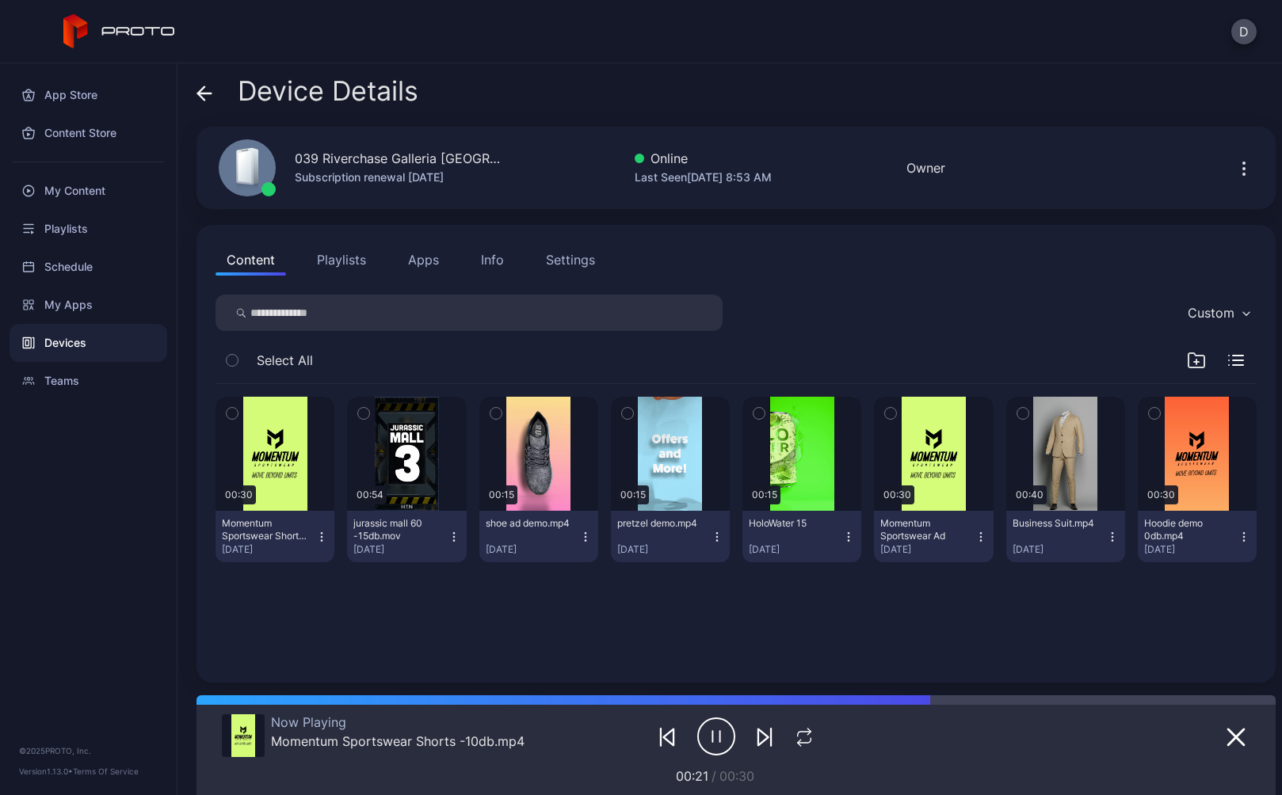
click at [322, 259] on button "Playlists" at bounding box center [341, 260] width 71 height 32
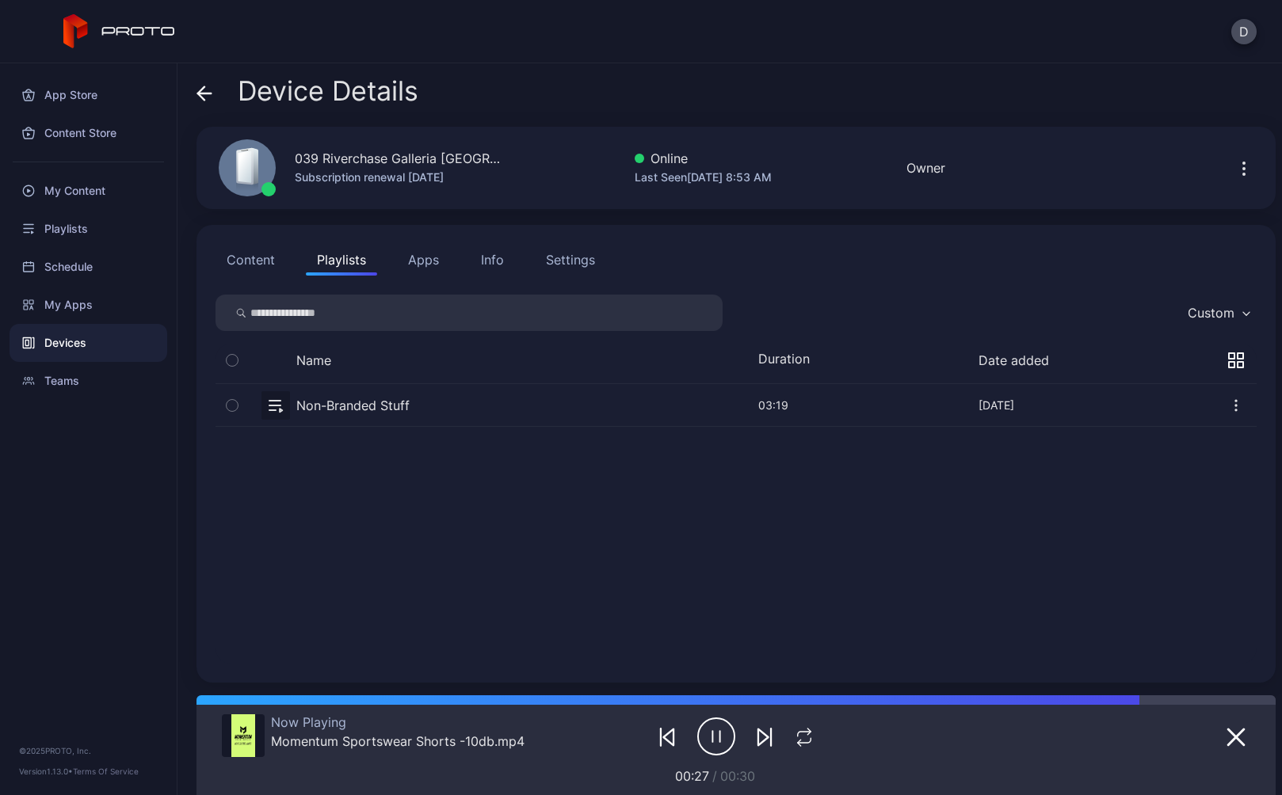
click at [433, 403] on button "button" at bounding box center [736, 405] width 1041 height 42
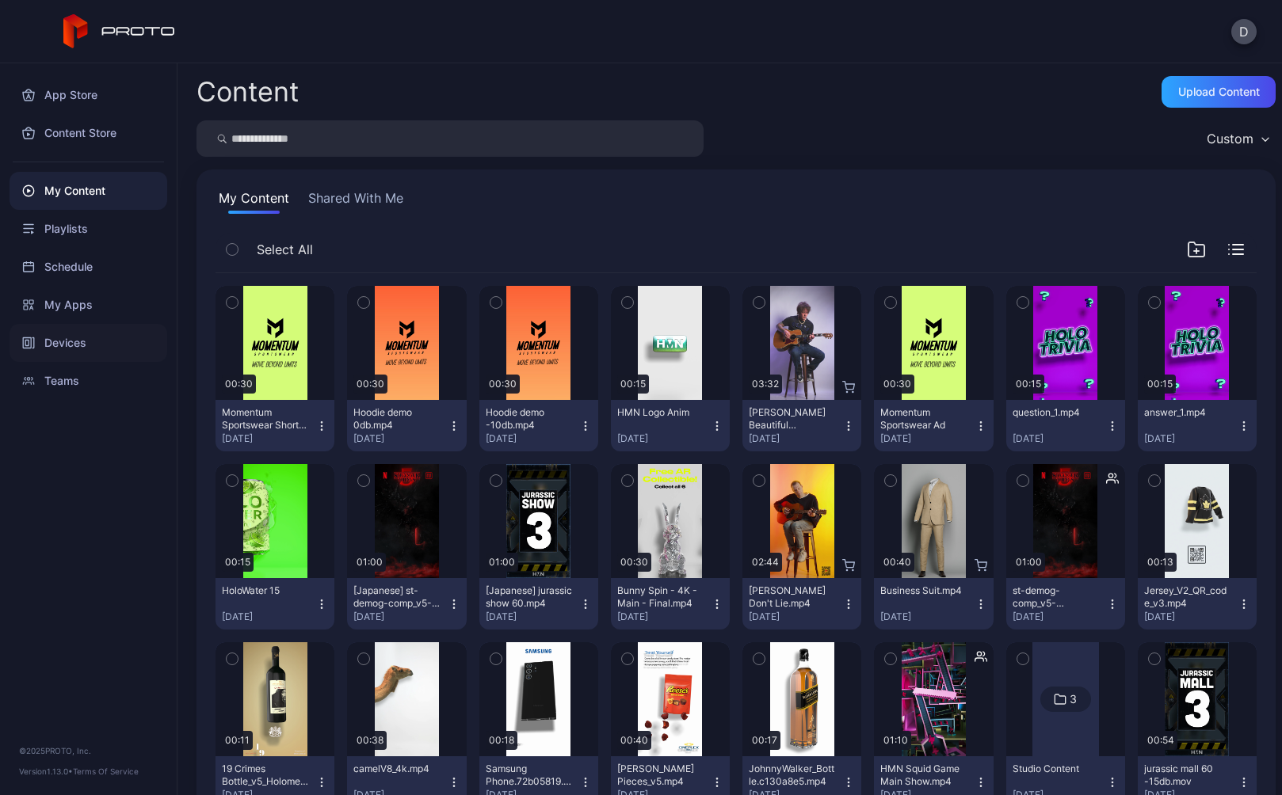
click at [78, 340] on div "Devices" at bounding box center [89, 343] width 158 height 38
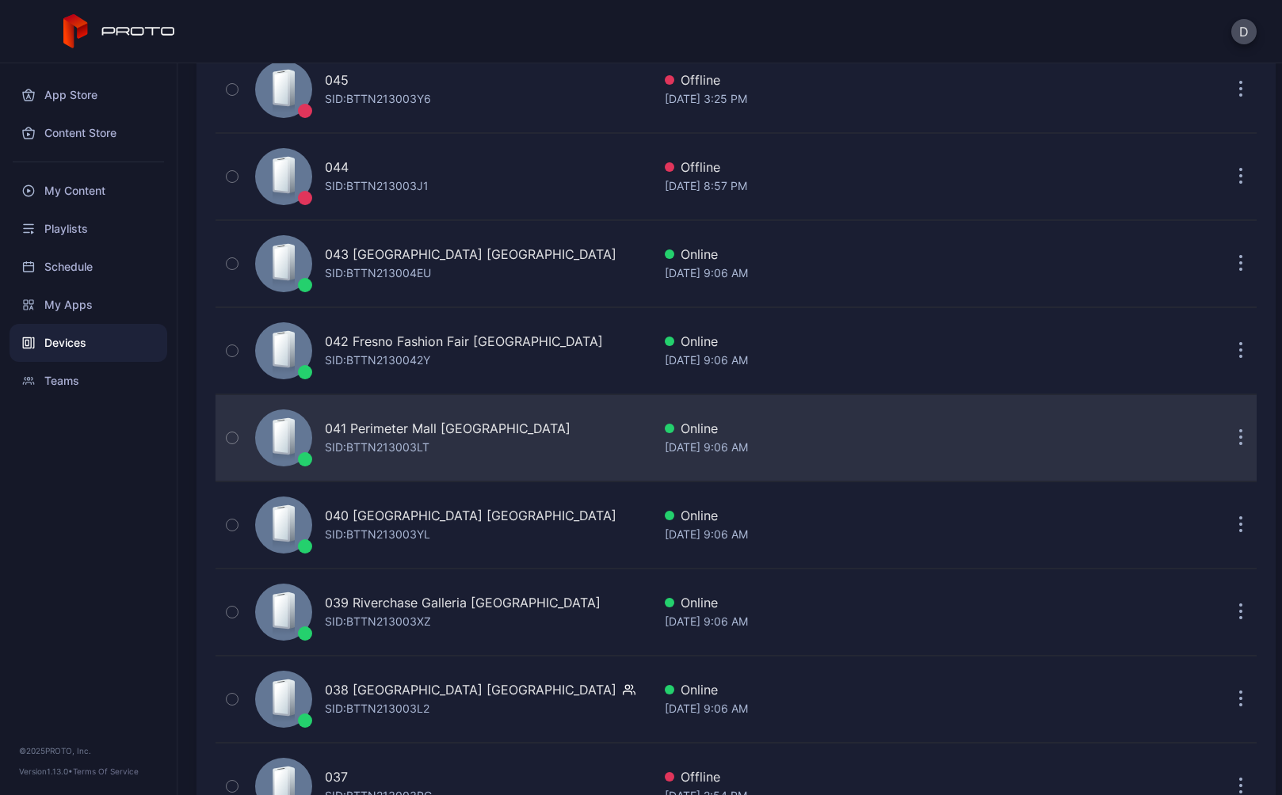
scroll to position [410, 0]
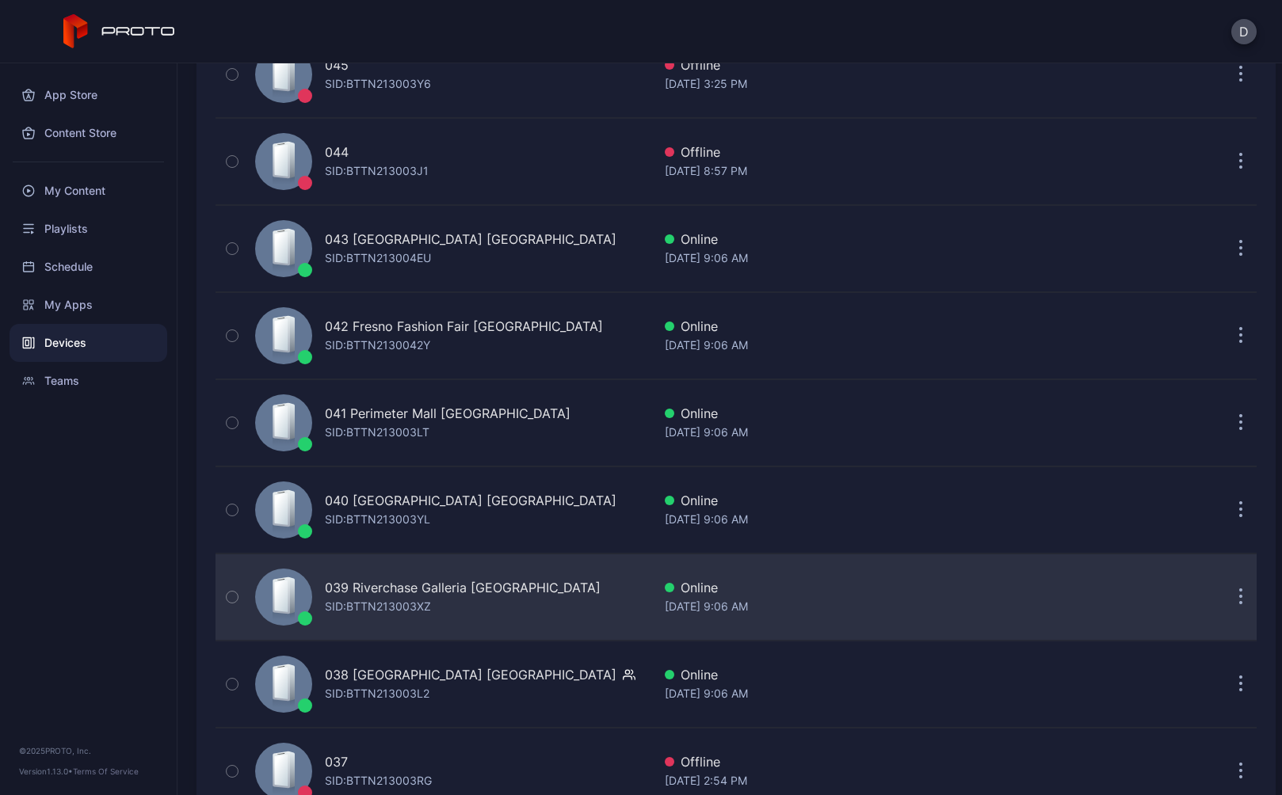
click at [511, 601] on div "039 Riverchase Galleria [GEOGRAPHIC_DATA]: BTTN213003XZ" at bounding box center [450, 597] width 403 height 79
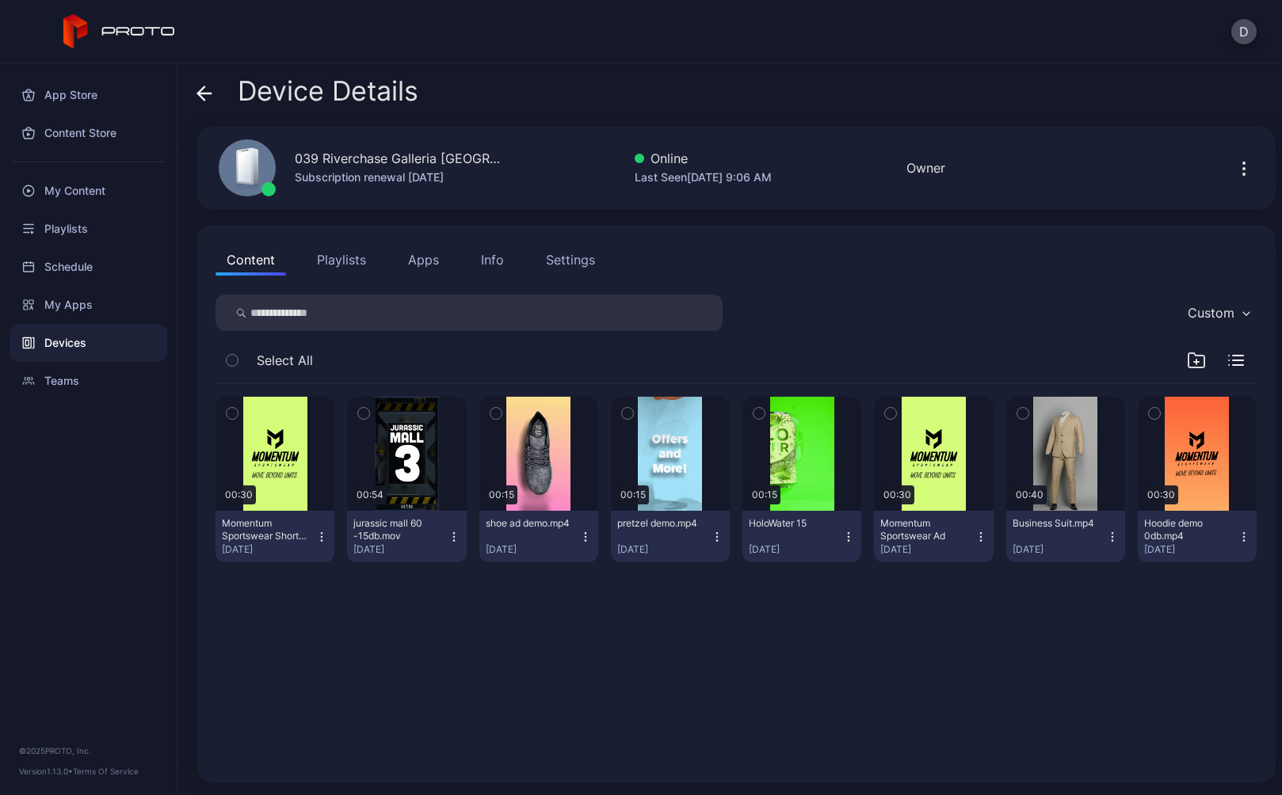
click at [337, 266] on button "Playlists" at bounding box center [341, 260] width 71 height 32
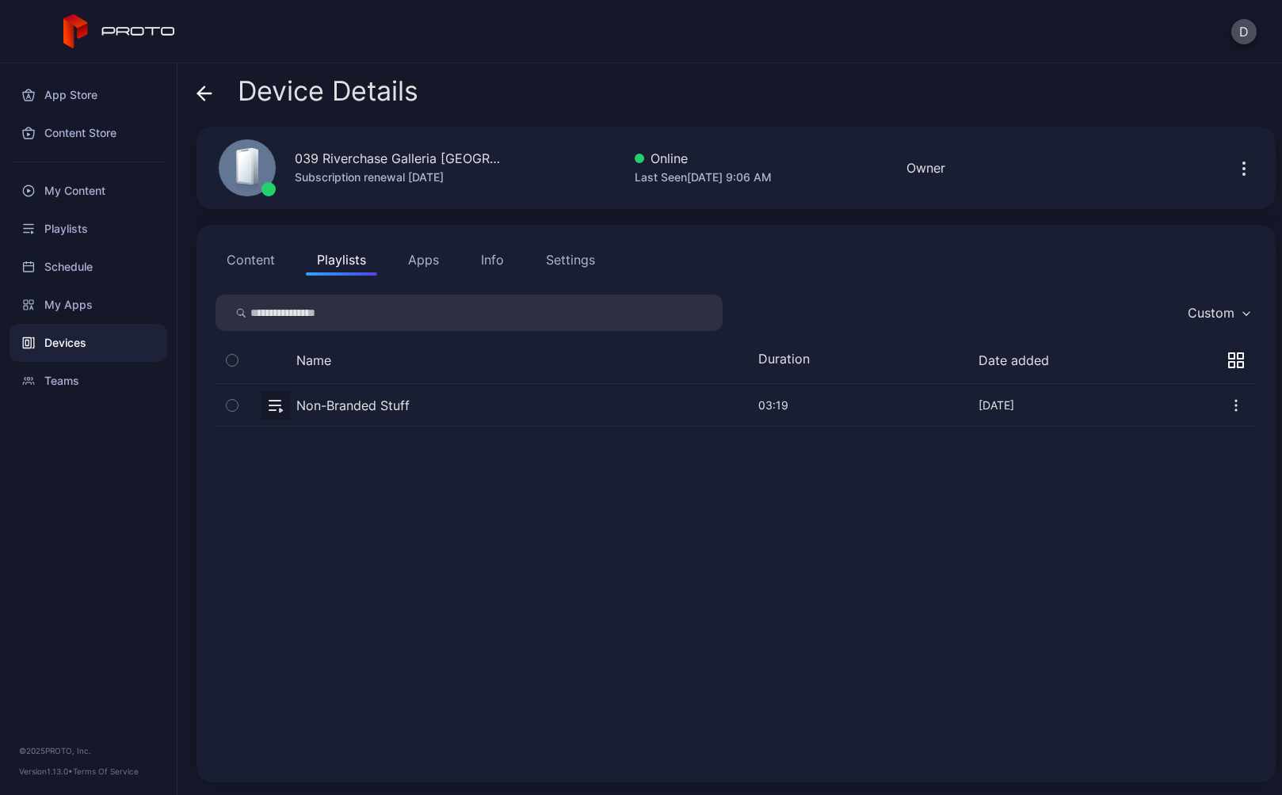
click at [448, 406] on button "button" at bounding box center [736, 405] width 1041 height 42
click at [422, 256] on button "Apps" at bounding box center [423, 260] width 53 height 32
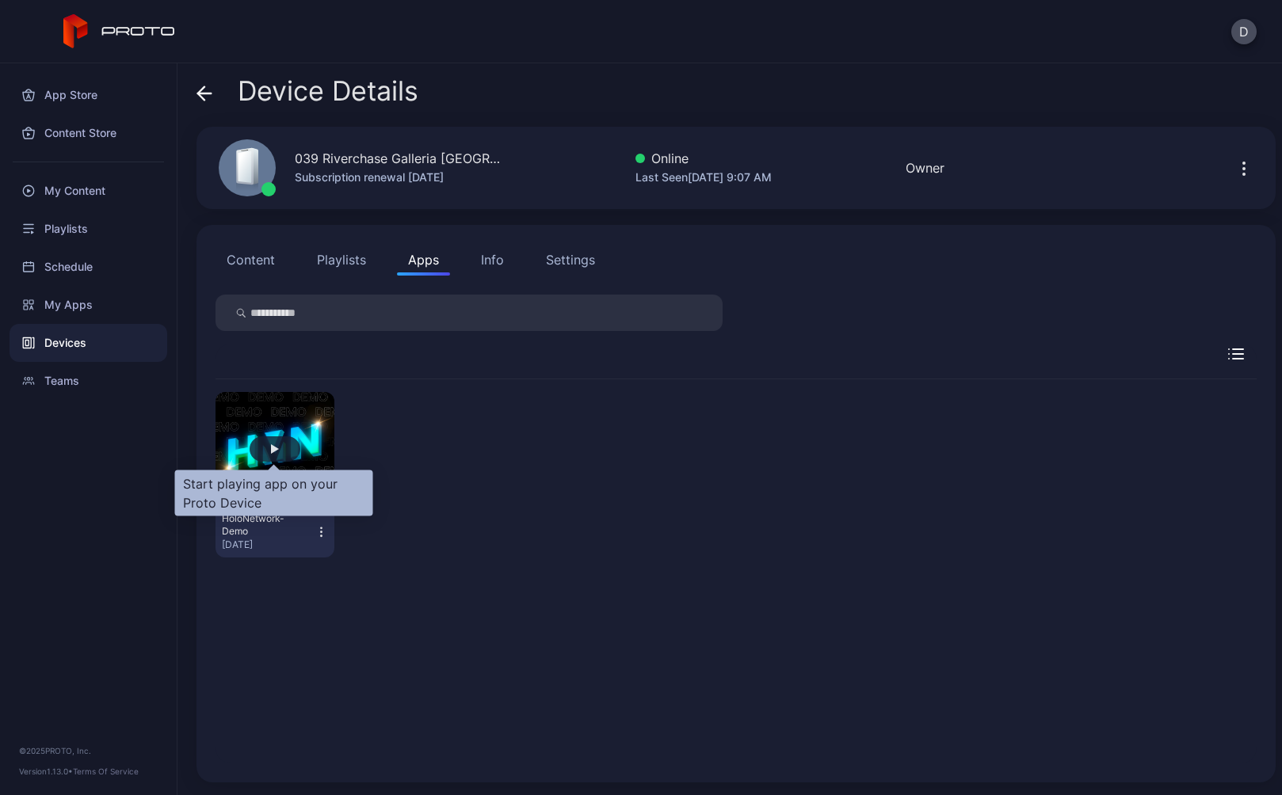
click at [278, 452] on div "button" at bounding box center [275, 449] width 51 height 25
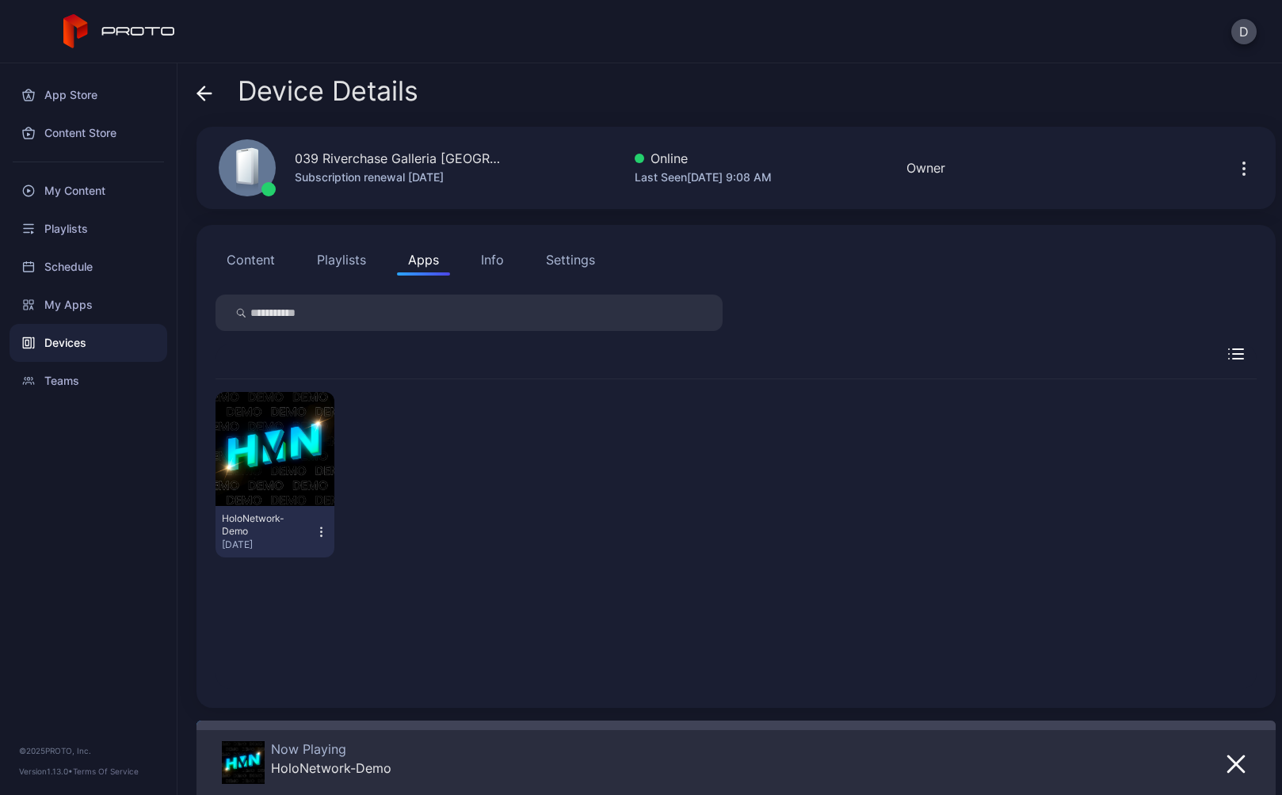
click at [577, 259] on div "Settings" at bounding box center [570, 259] width 49 height 19
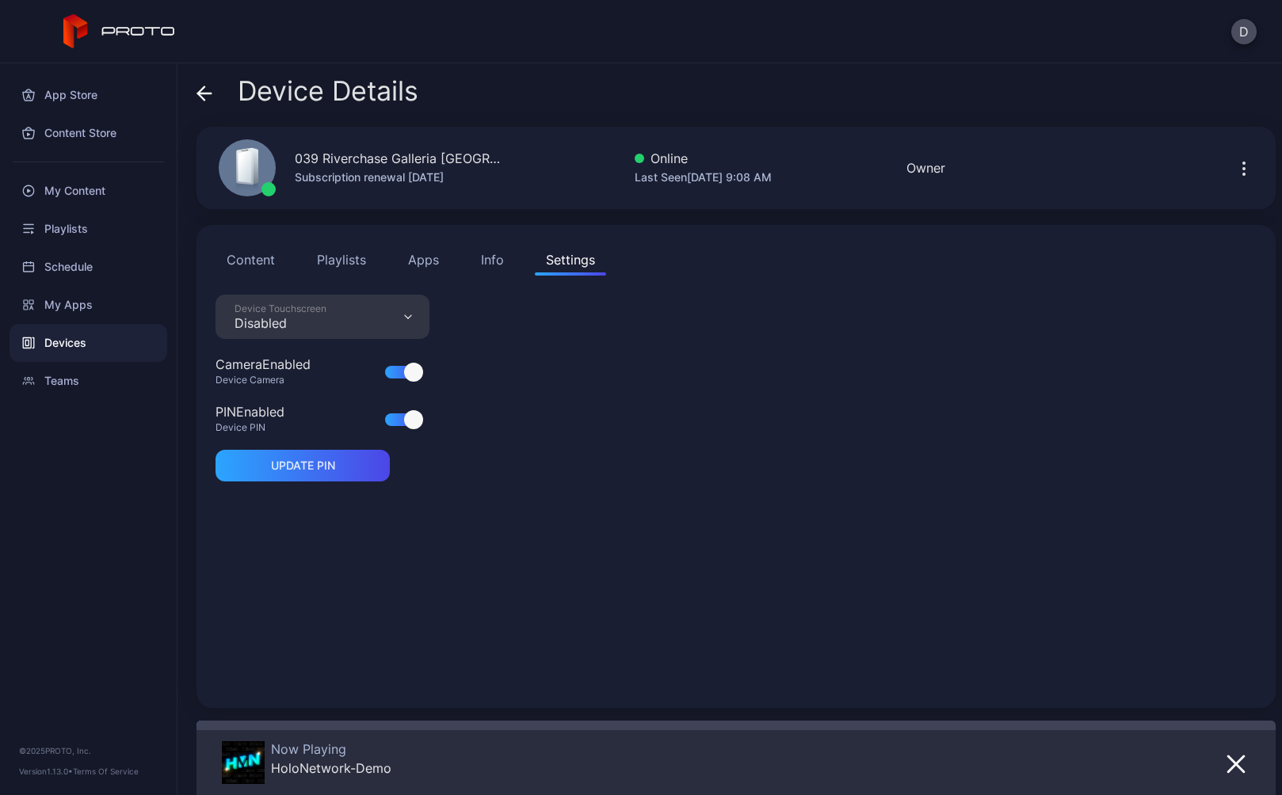
click at [342, 259] on button "Playlists" at bounding box center [341, 260] width 71 height 32
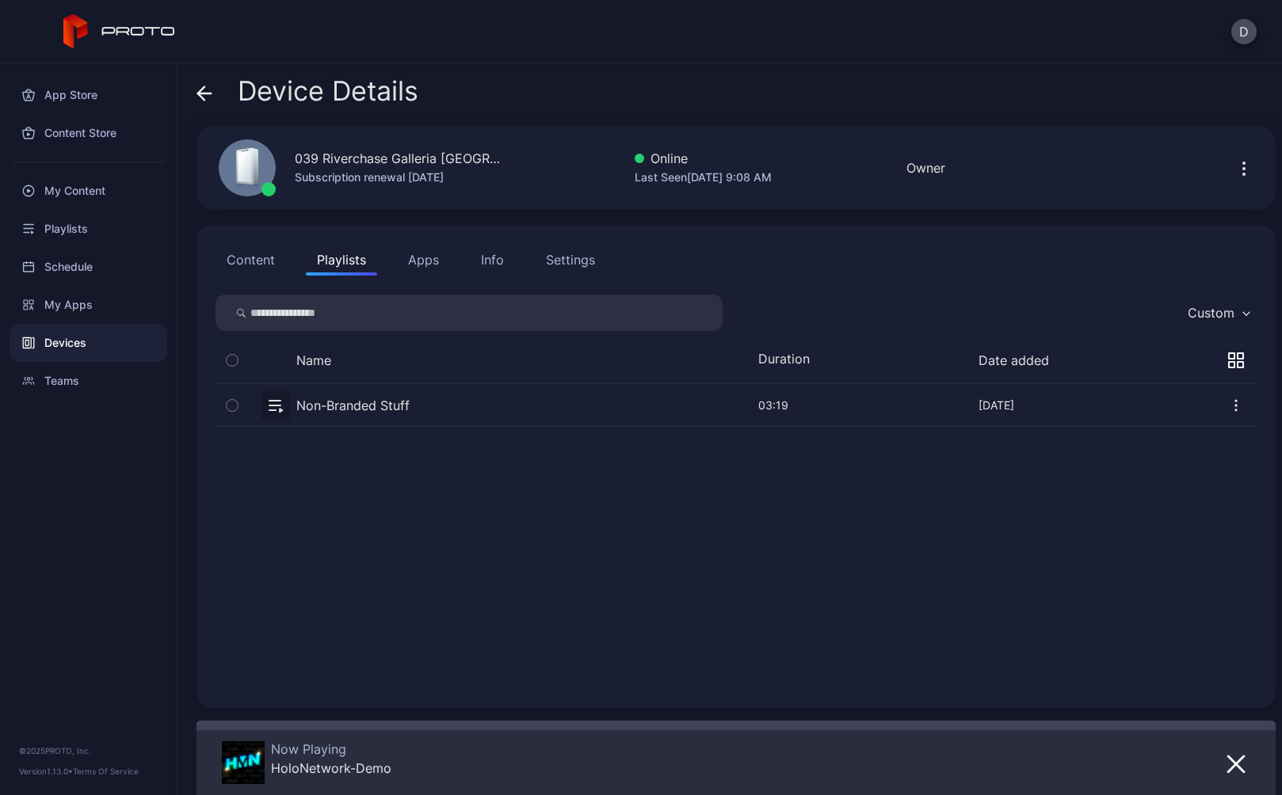
click at [450, 408] on button "button" at bounding box center [736, 405] width 1041 height 42
